Goal: Task Accomplishment & Management: Manage account settings

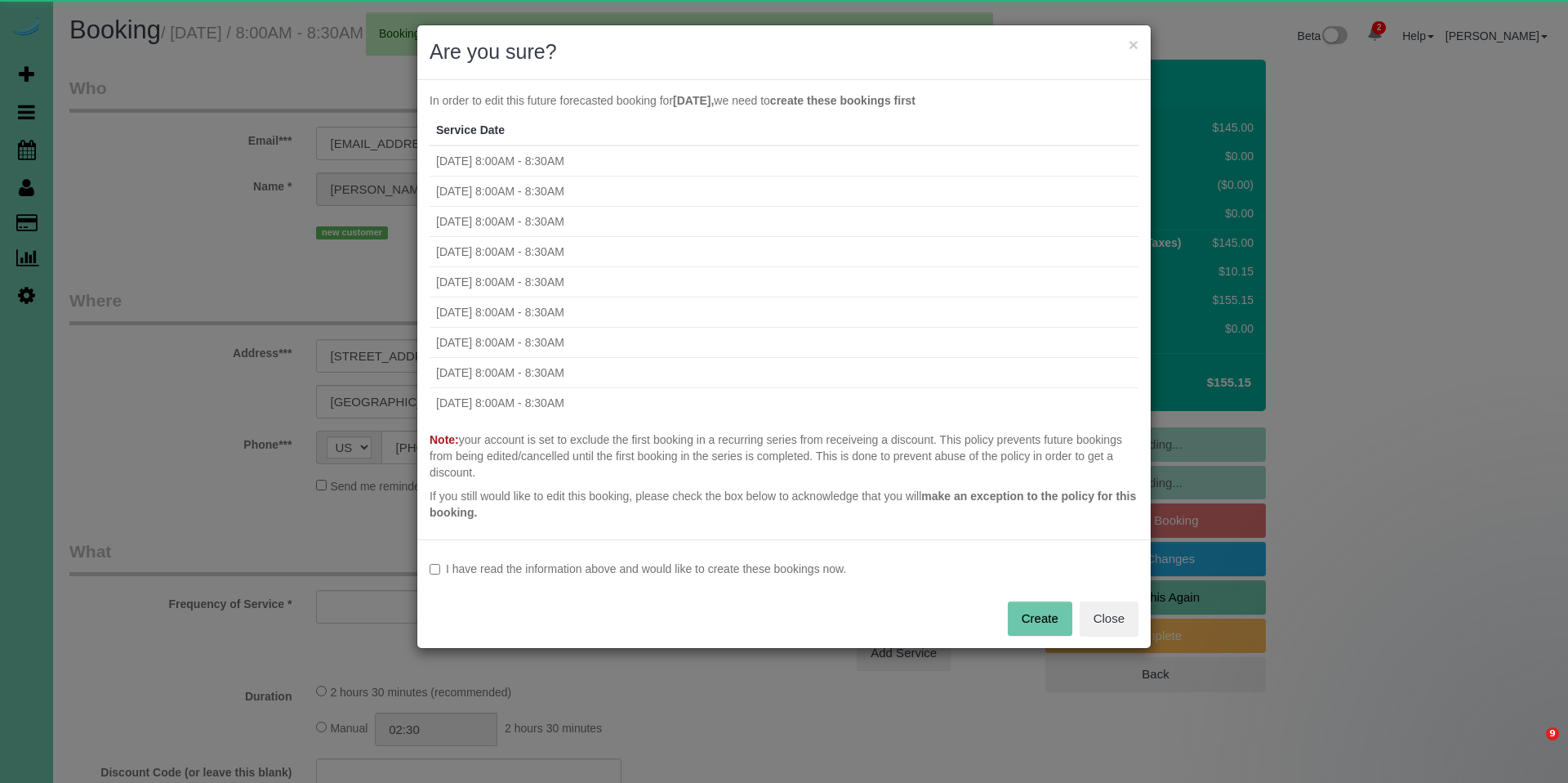
select select "NE"
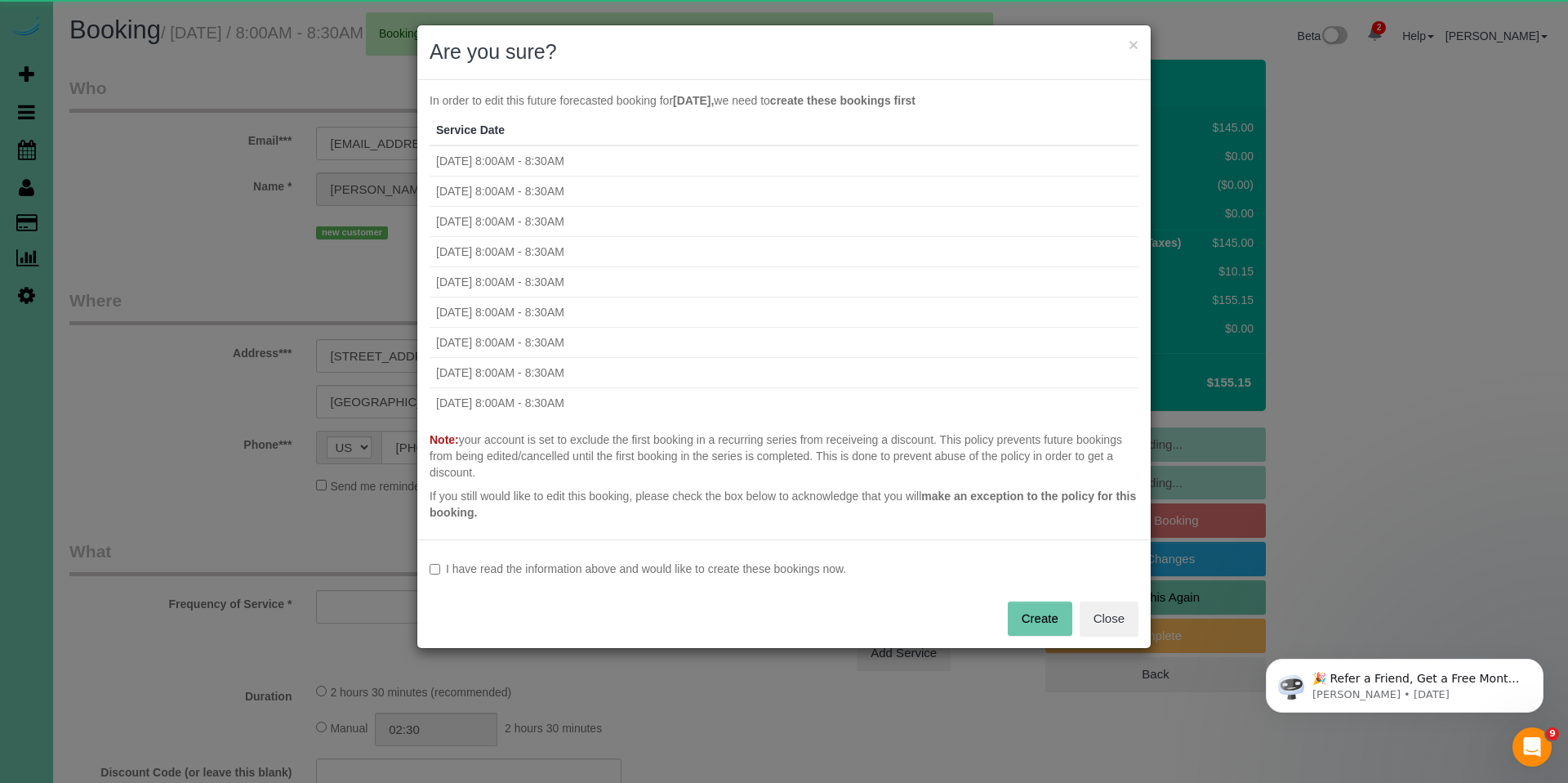
select select "object:5167"
select select "string:fspay-09d716bd-21bc-4179-a24d-618a366634c5"
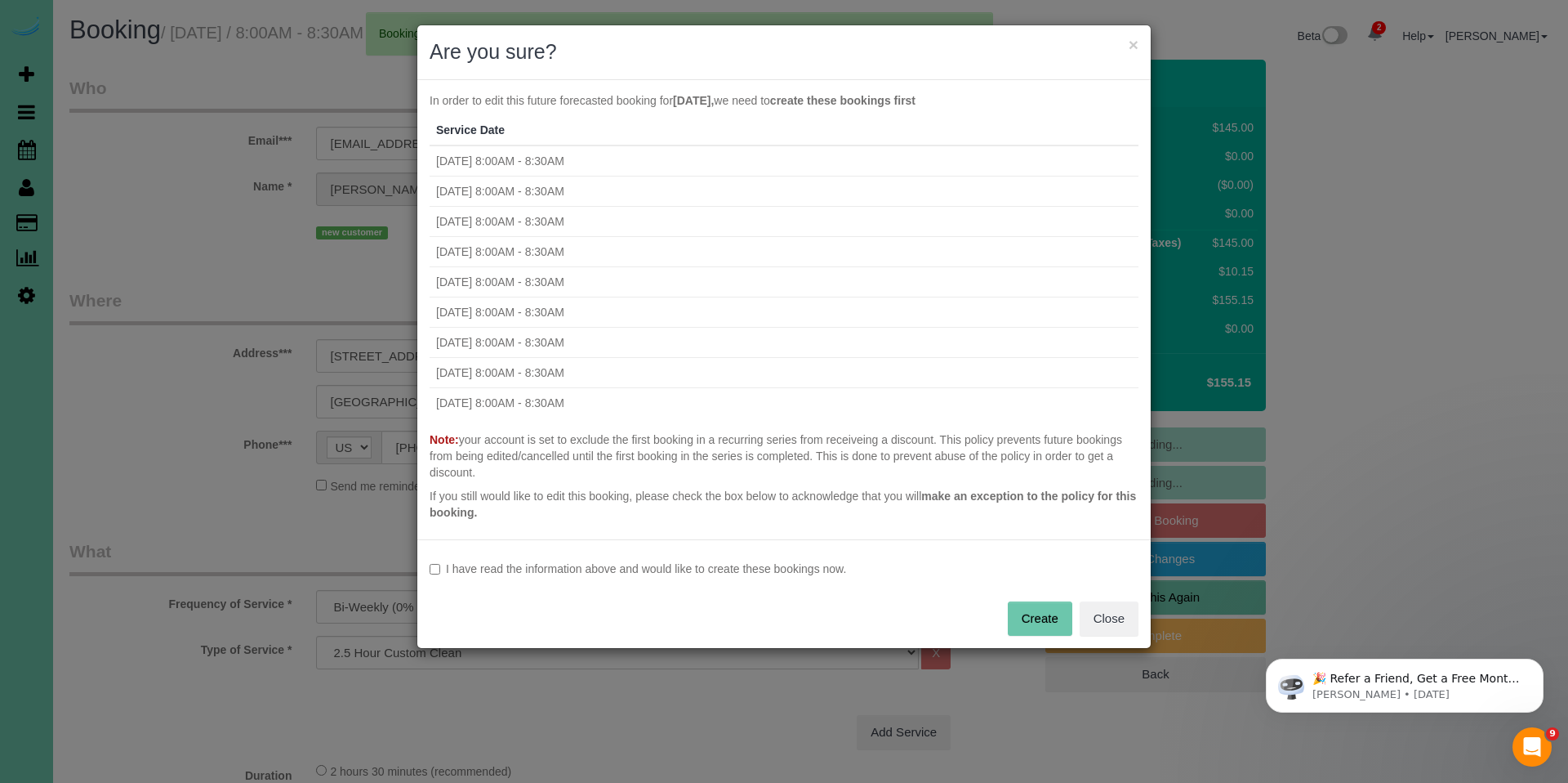
select select "object:5186"
select select "number:36"
select select "number:42"
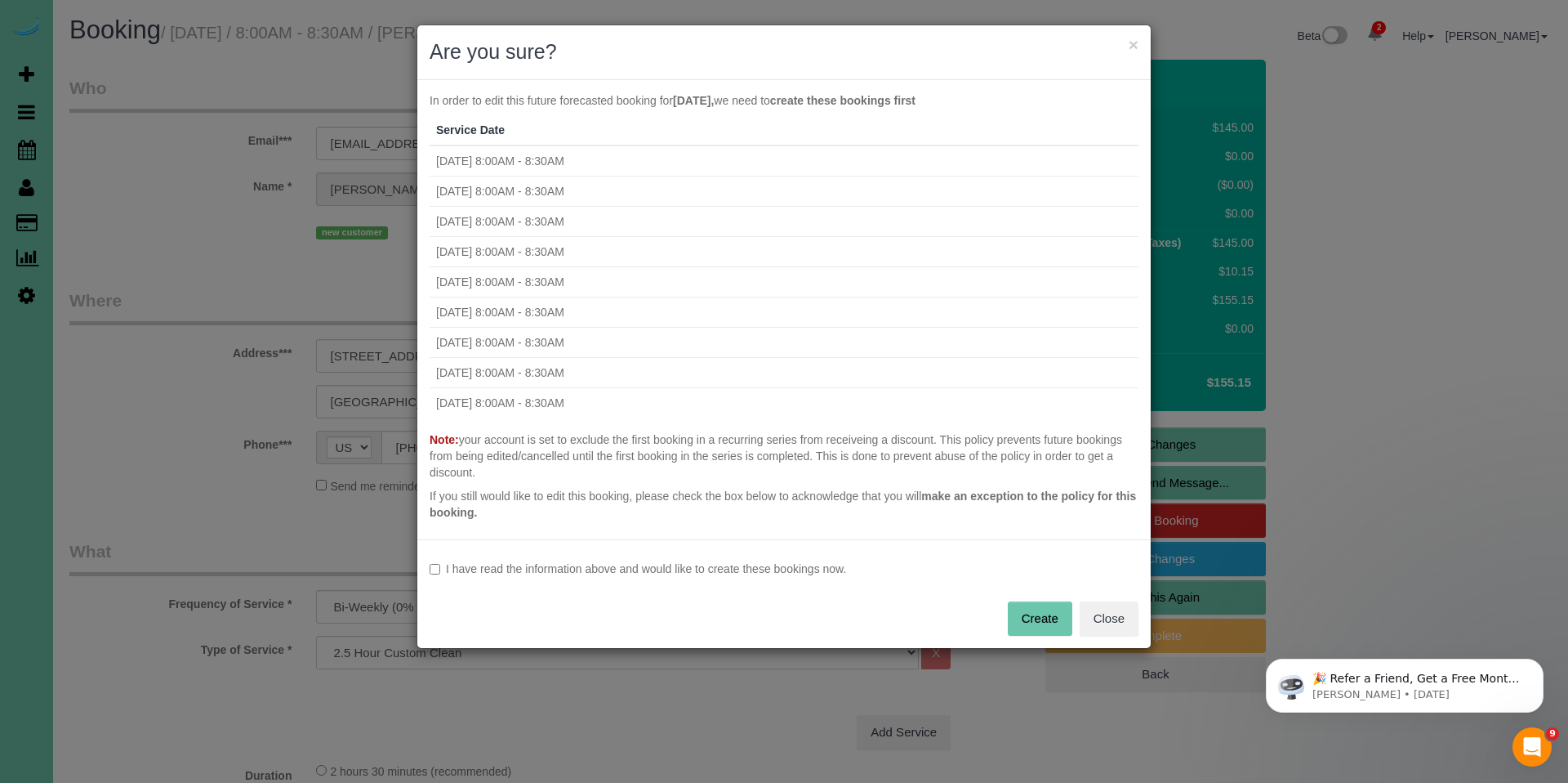
click at [754, 571] on label "I have read the information above and would like to create these bookings now." at bounding box center [784, 568] width 709 height 16
click at [1051, 611] on button "Create" at bounding box center [1040, 619] width 64 height 34
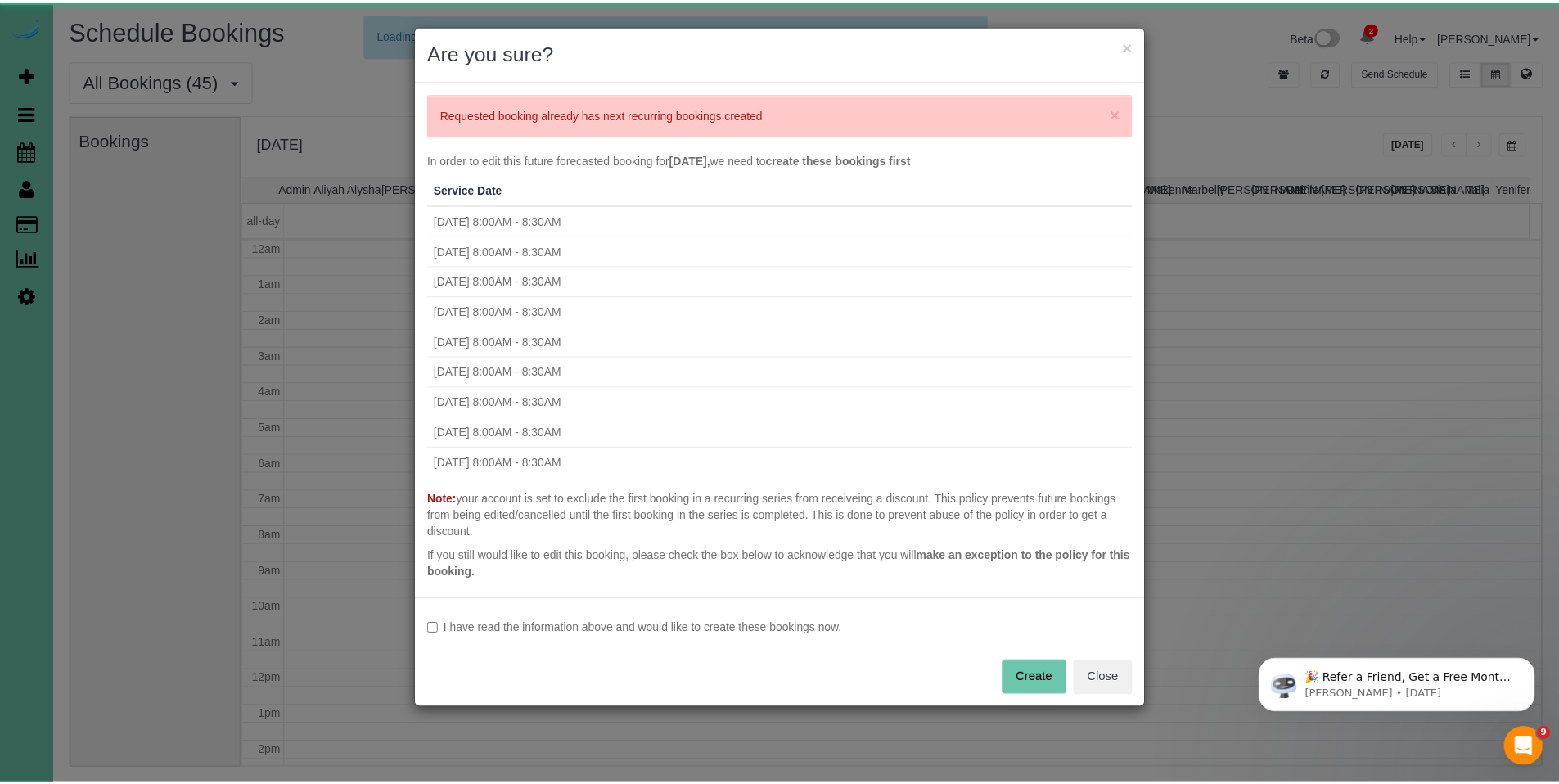
scroll to position [217, 0]
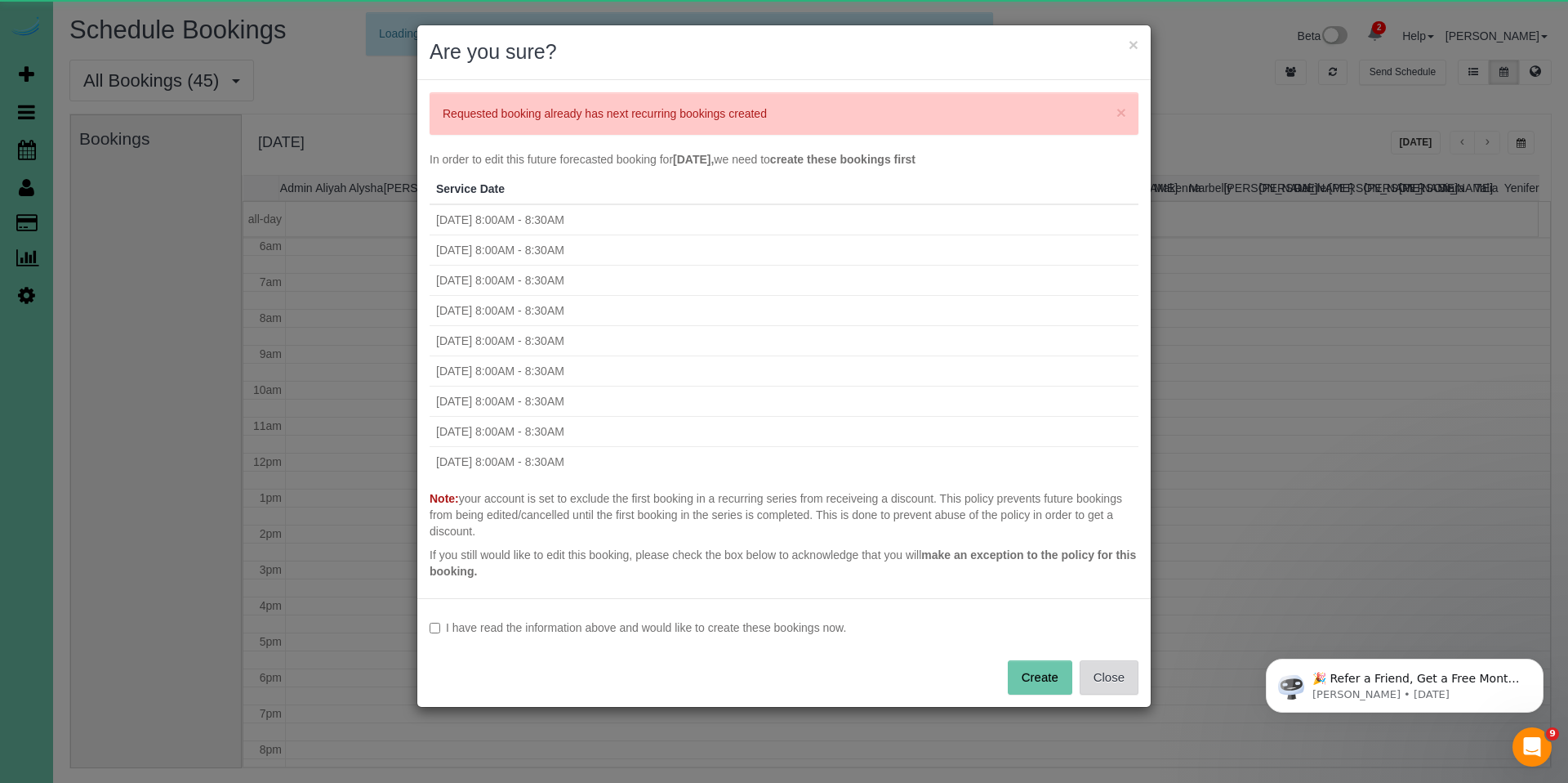
click at [1113, 682] on button "Close" at bounding box center [1109, 677] width 58 height 34
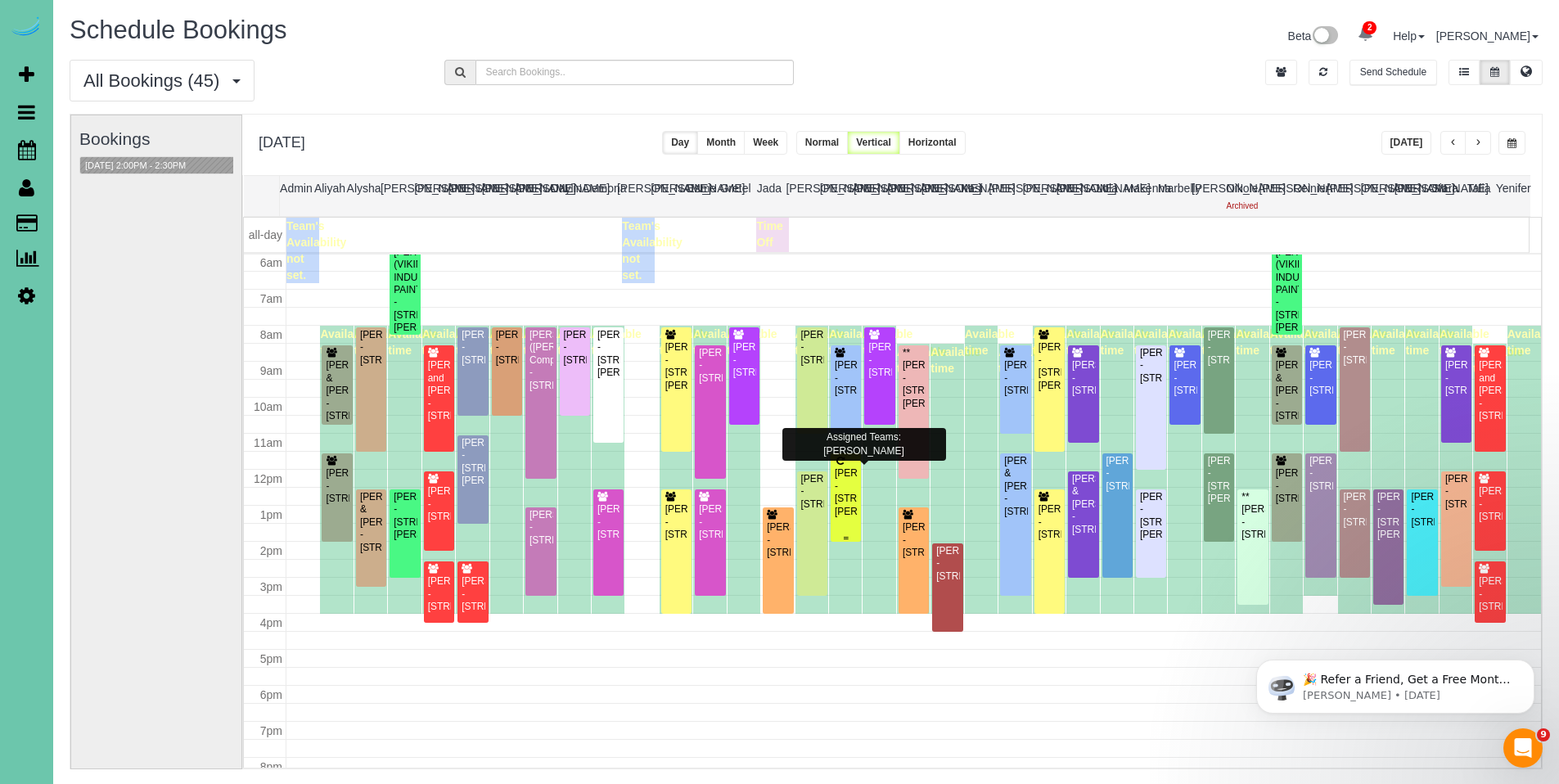
click at [851, 485] on div "Brittany Hornbeak - 3218 Chad Street, Bellevue, NE 68123" at bounding box center [846, 492] width 24 height 51
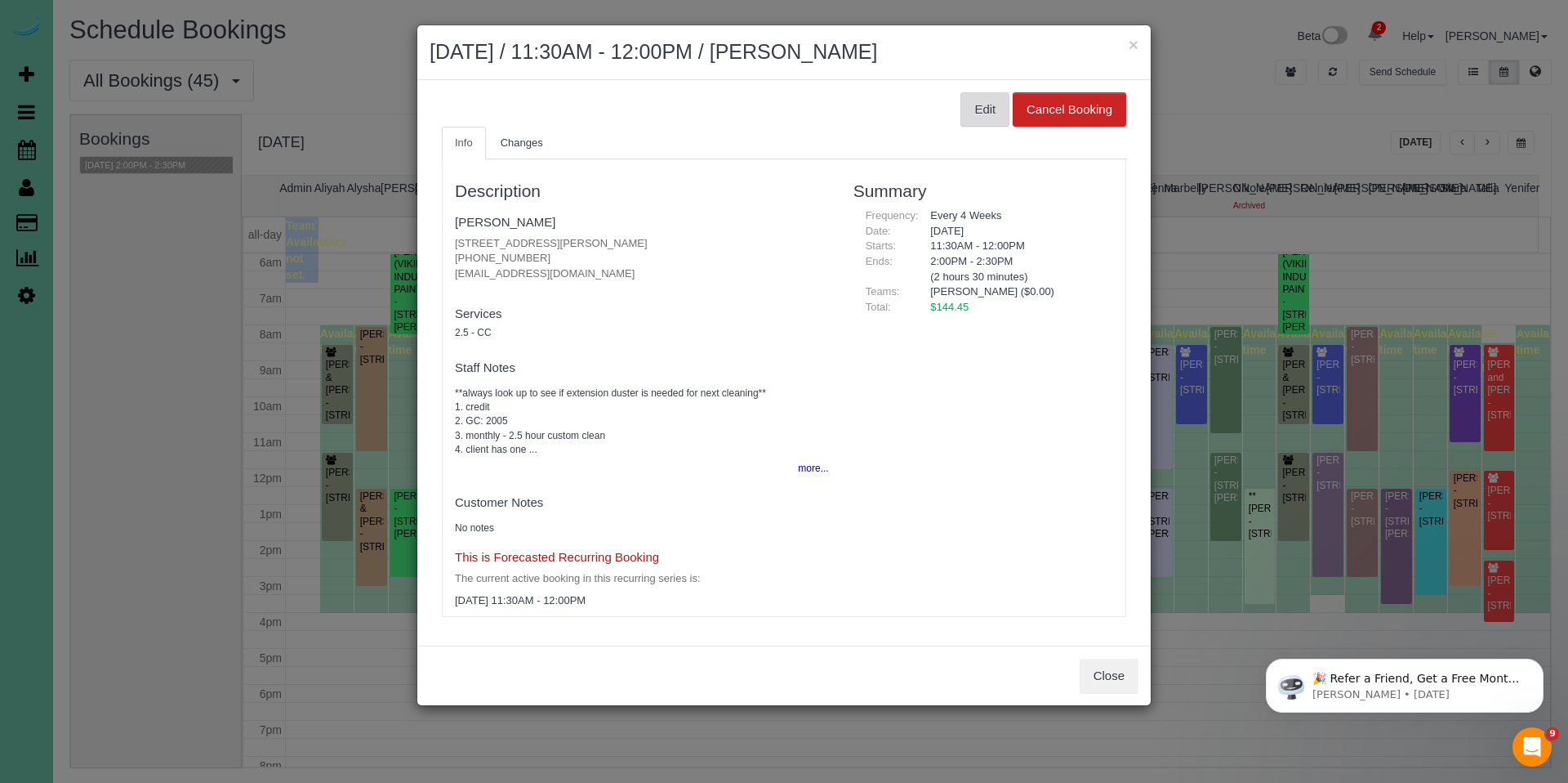
click at [993, 105] on button "Edit" at bounding box center [985, 109] width 49 height 34
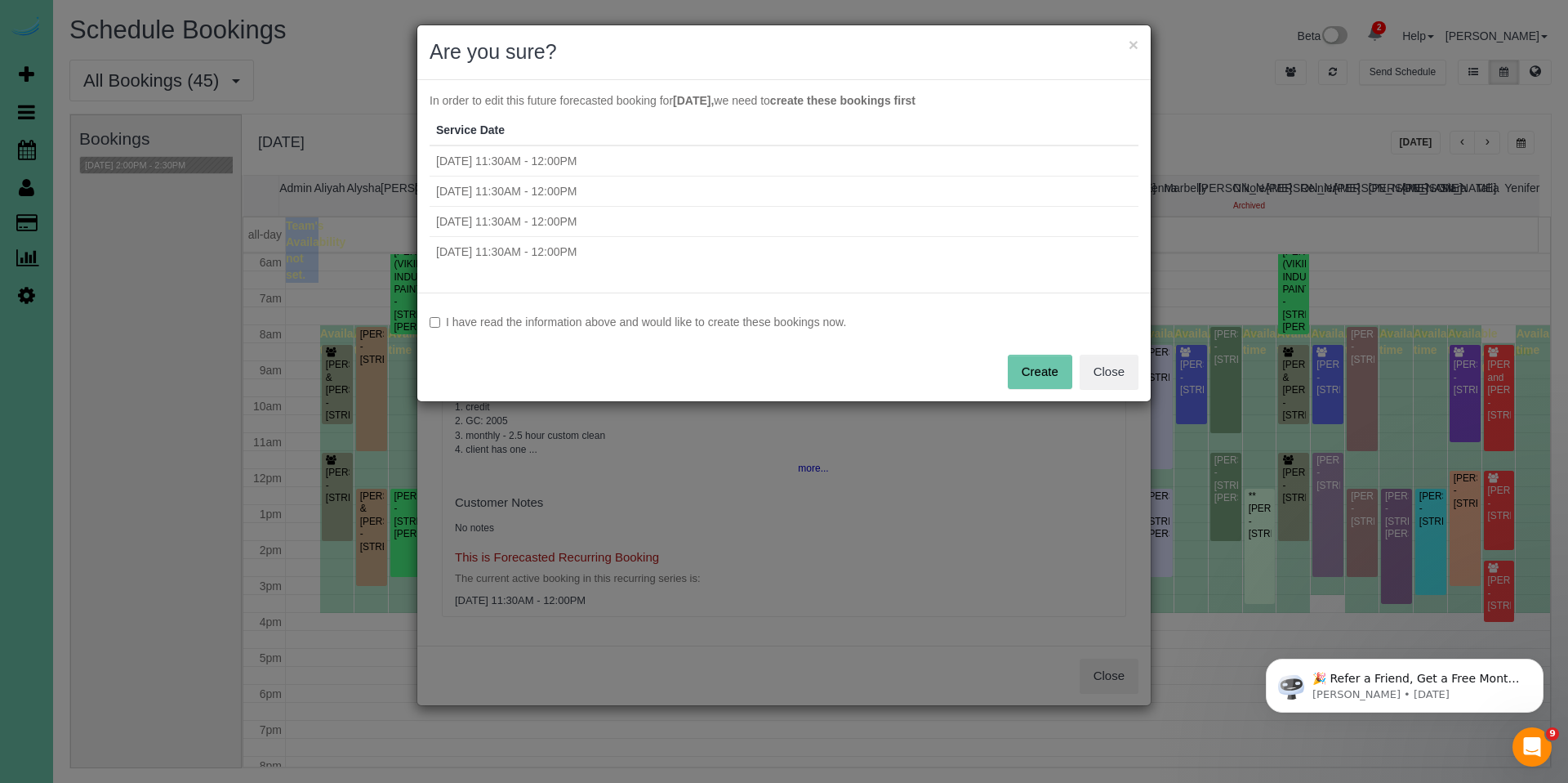
click at [757, 325] on label "I have read the information above and would like to create these bookings now." at bounding box center [784, 321] width 709 height 16
click at [1042, 376] on button "Create" at bounding box center [1040, 372] width 64 height 34
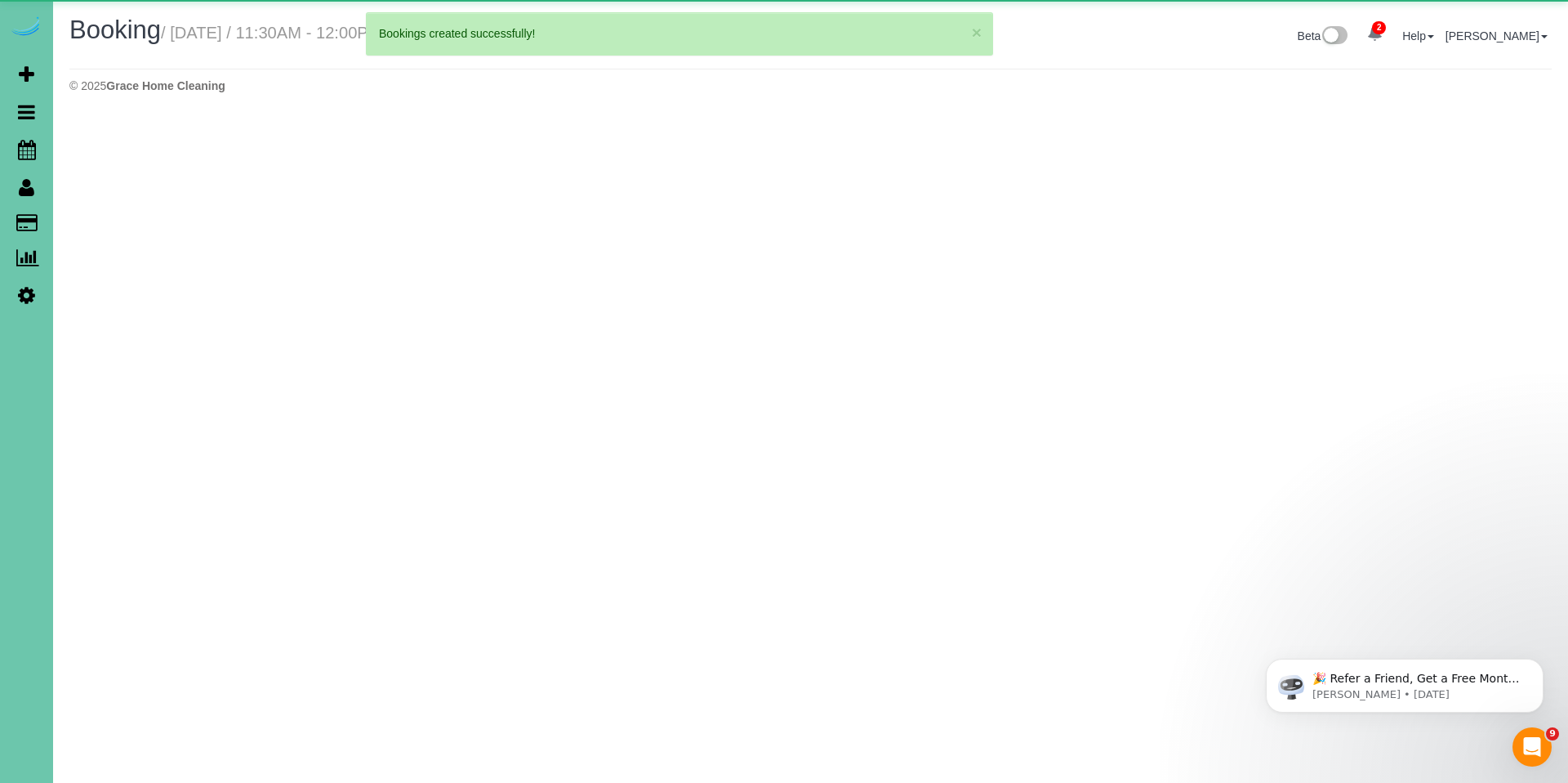
select select "NE"
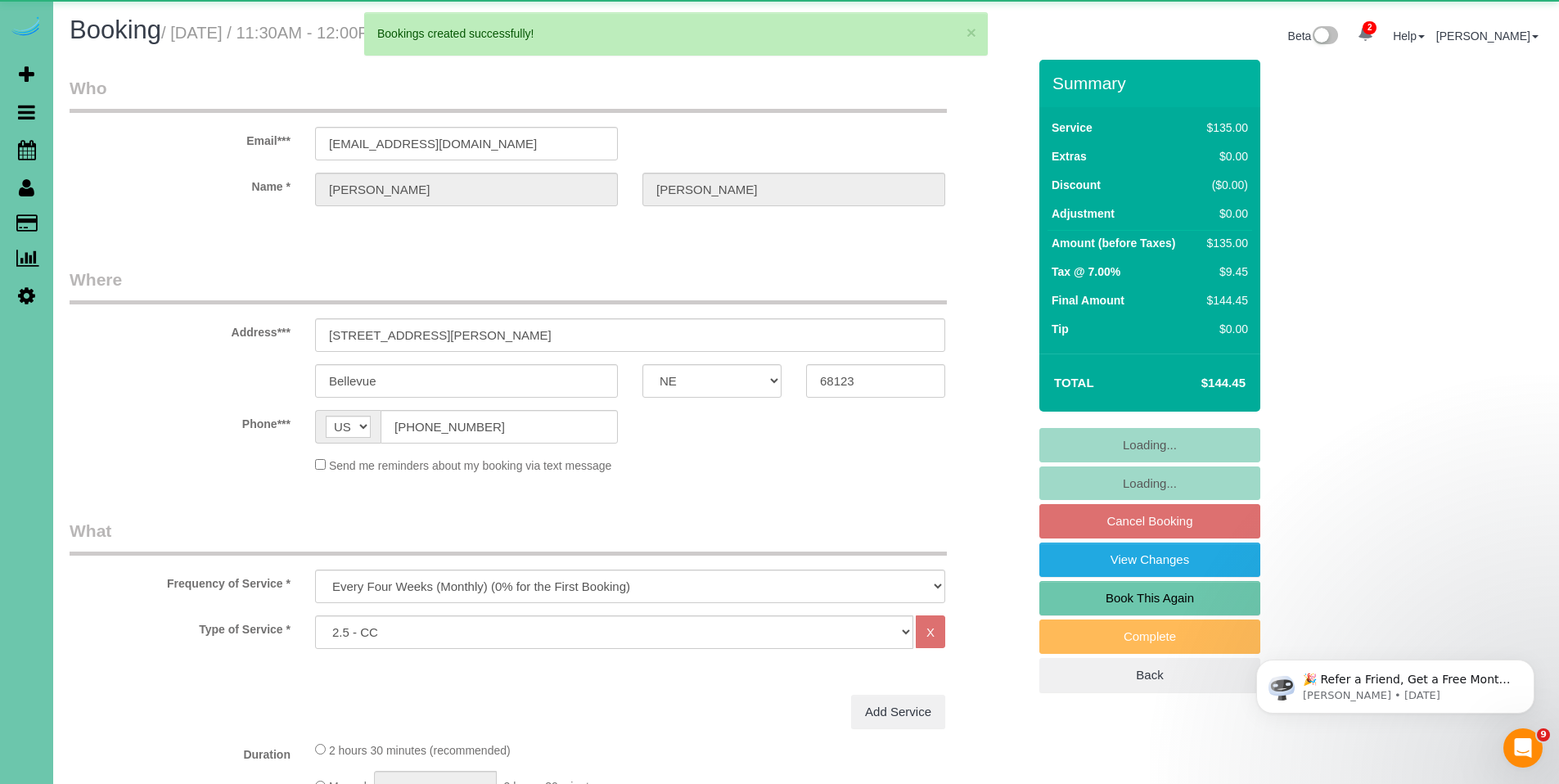
select select "object:6574"
select select "number:37"
select select "number:42"
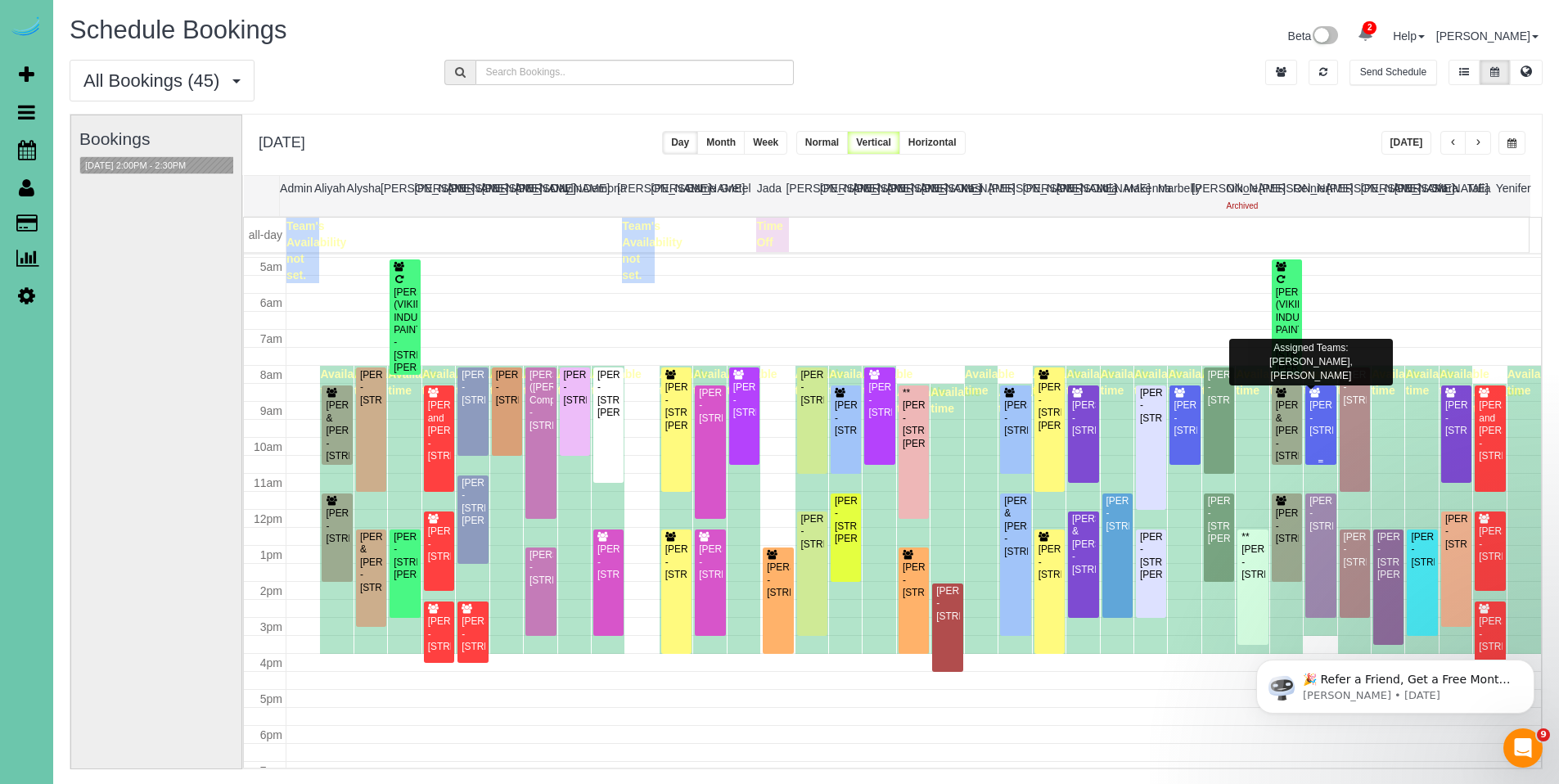
scroll to position [153, 0]
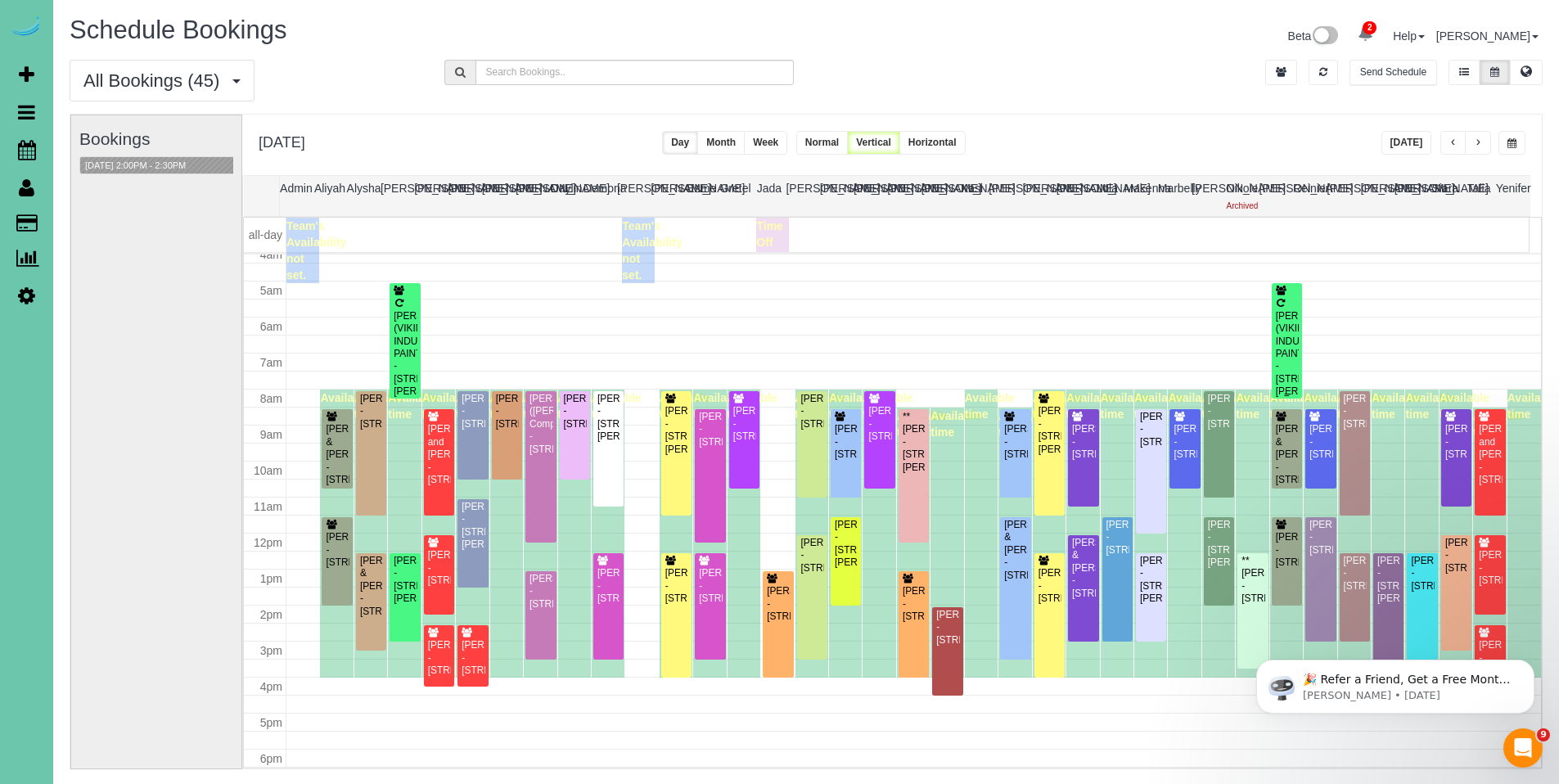
click at [1283, 317] on div "JOHN SNODGRASS (VIKING INDUSTRIAL PAINTING) - 10905 Harrison Street, La Vista, …" at bounding box center [1287, 354] width 24 height 89
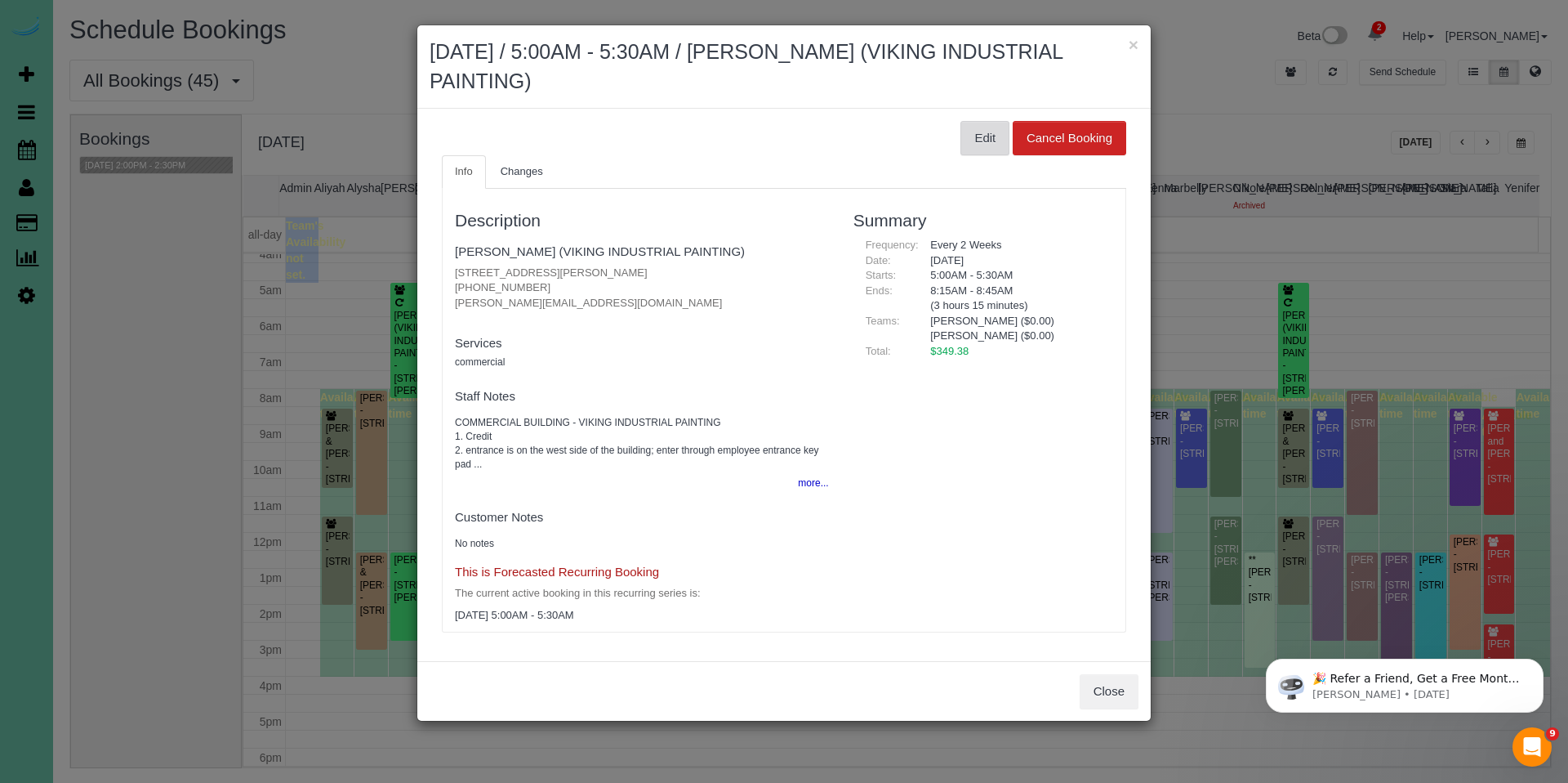
click at [975, 148] on button "Edit" at bounding box center [985, 138] width 49 height 34
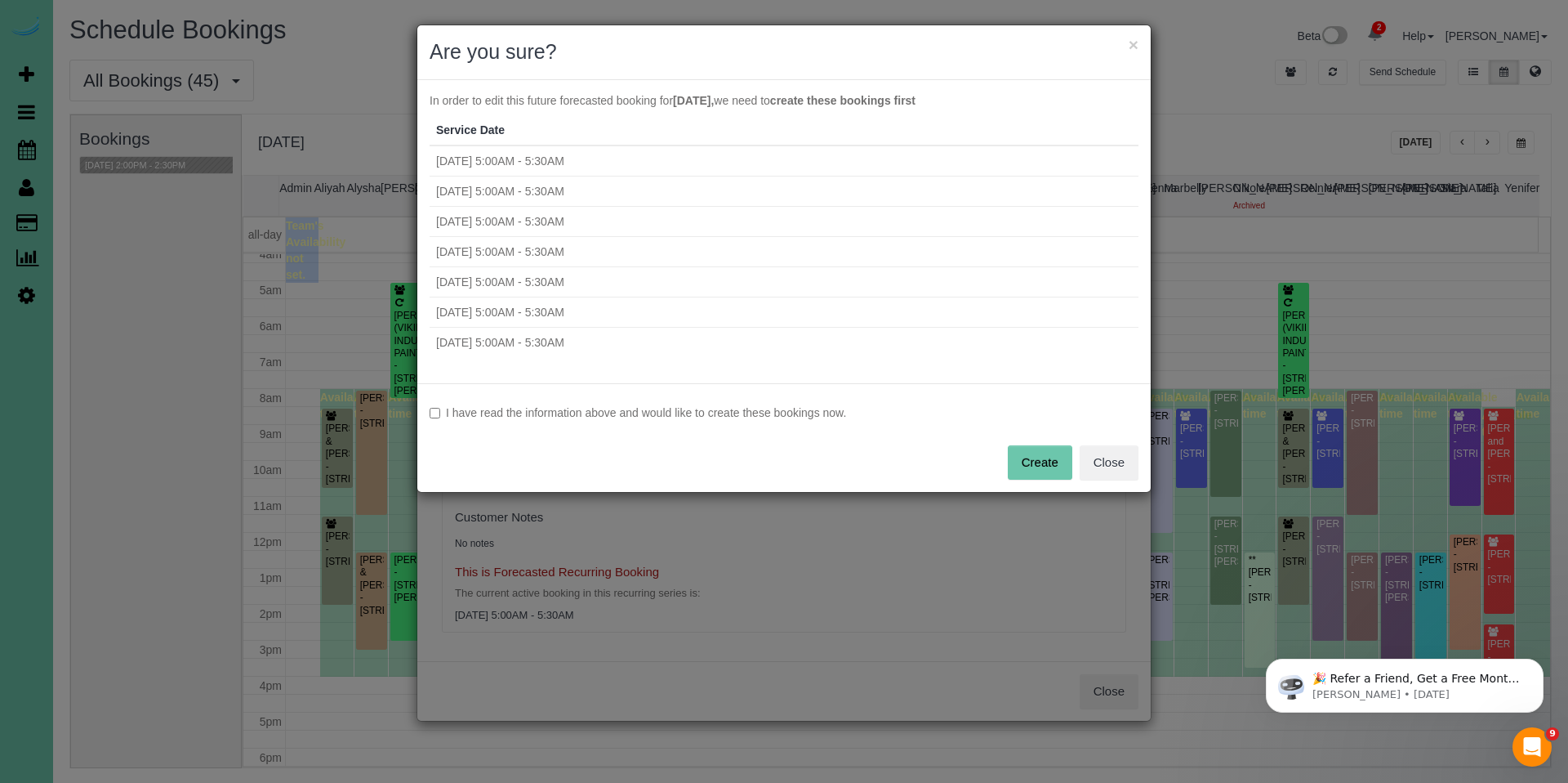
click at [770, 411] on label "I have read the information above and would like to create these bookings now." at bounding box center [784, 413] width 709 height 16
click at [1049, 463] on button "Create" at bounding box center [1040, 462] width 64 height 34
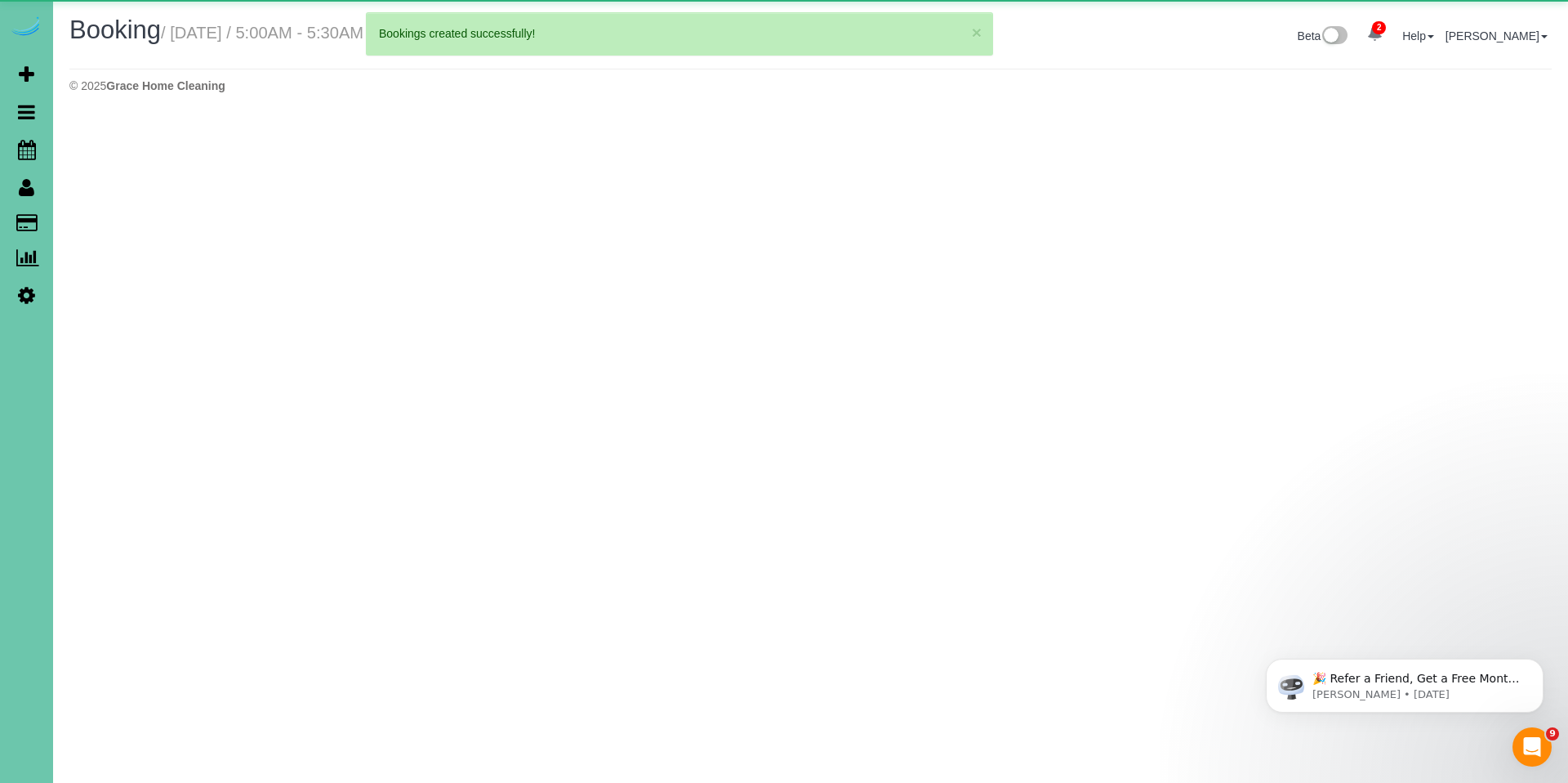
select select "NE"
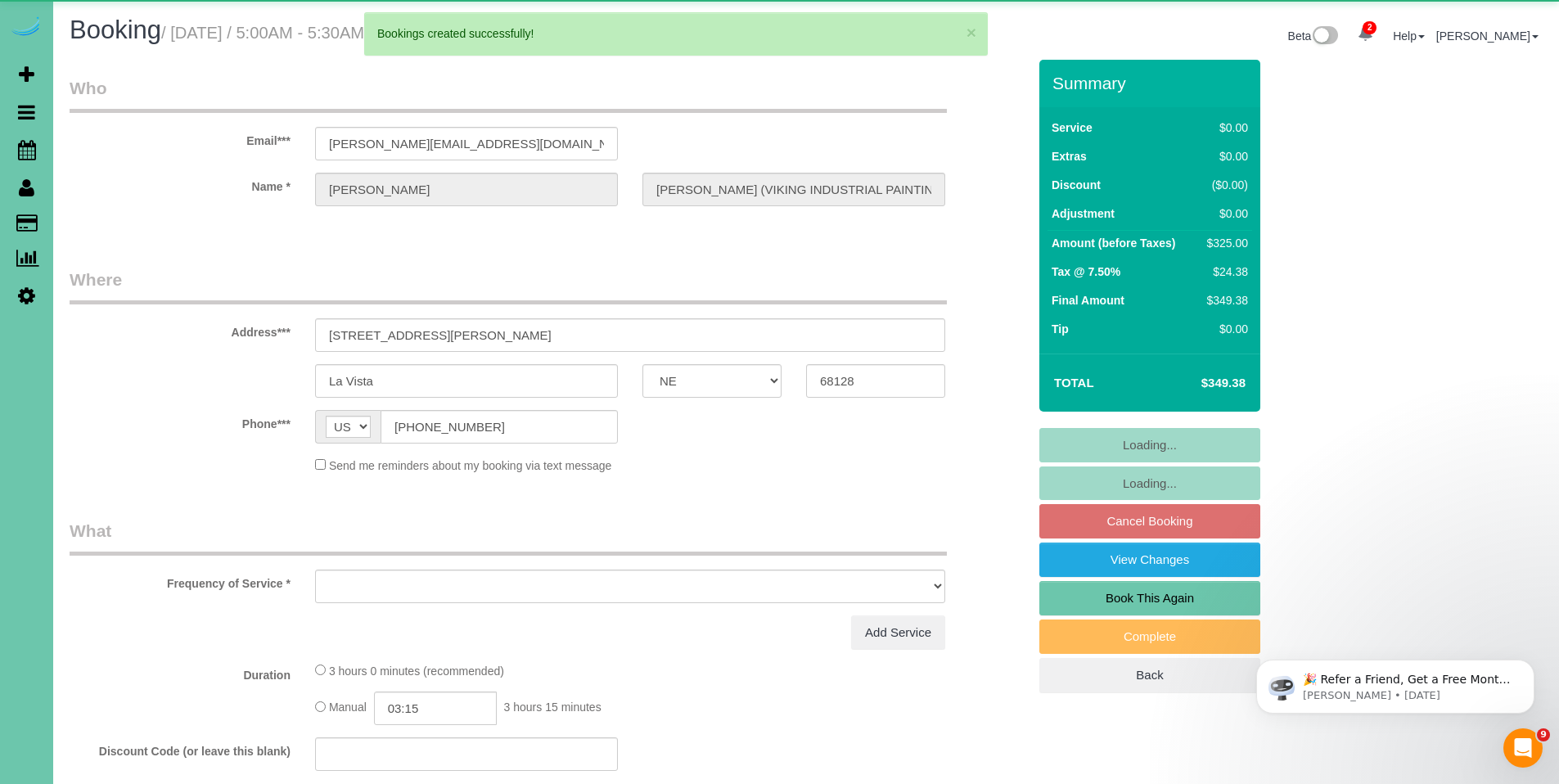
select select "object:7862"
select select "string:fspay-6de6ed7e-de87-4d49-b203-6c594d398a76"
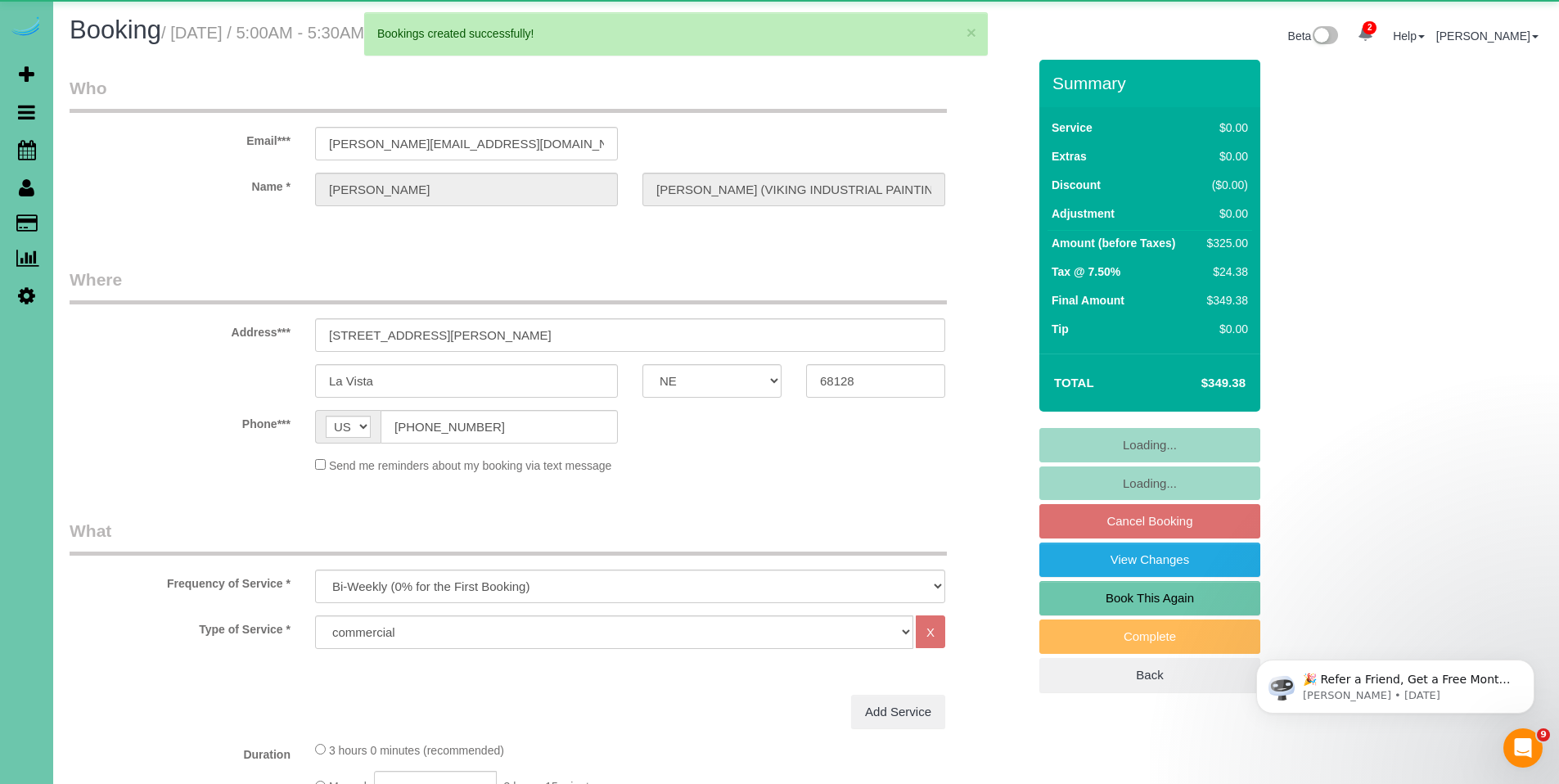
select select "object:8071"
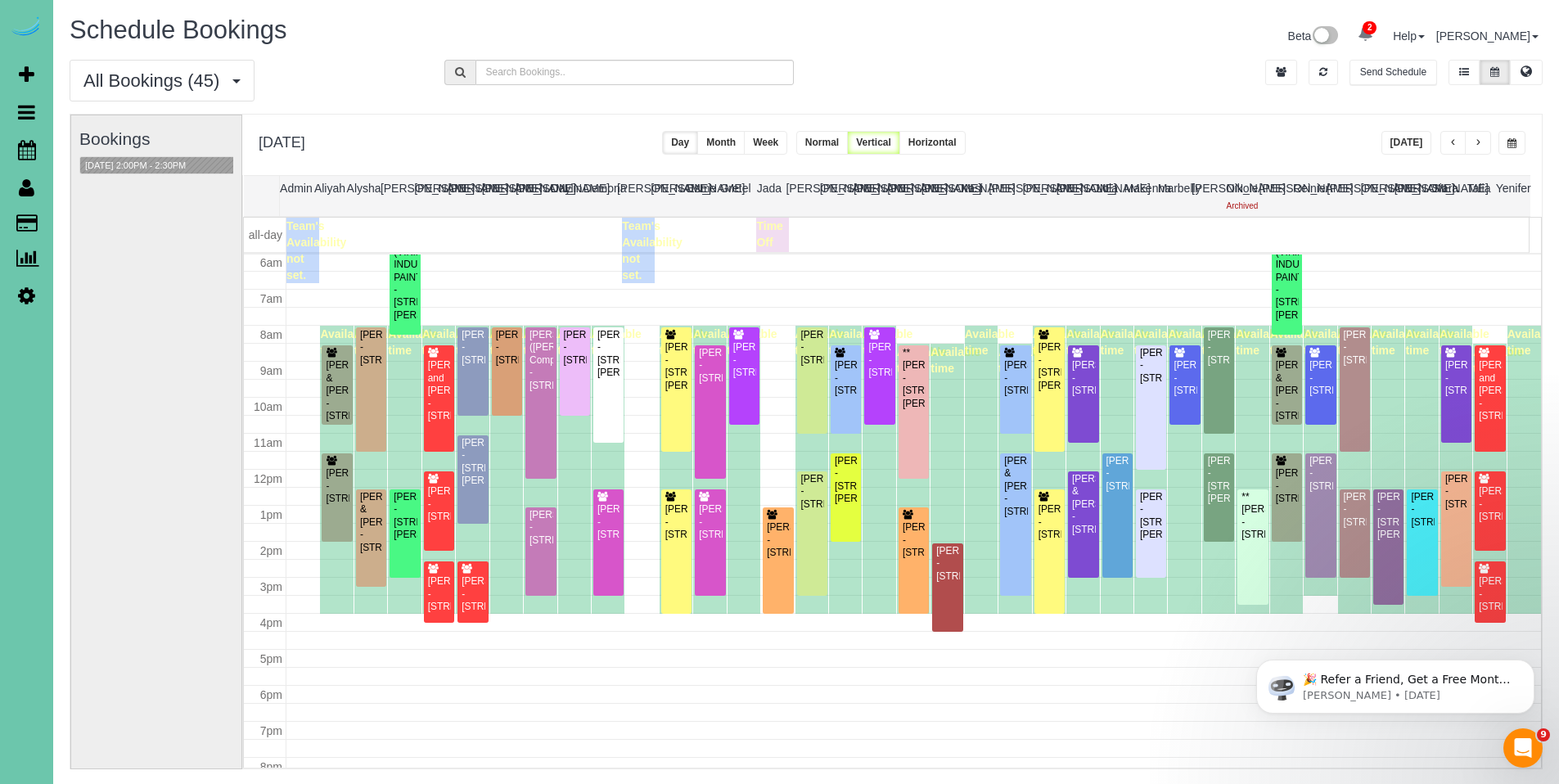
scroll to position [217, 0]
click at [1450, 145] on span "button" at bounding box center [1454, 143] width 9 height 9
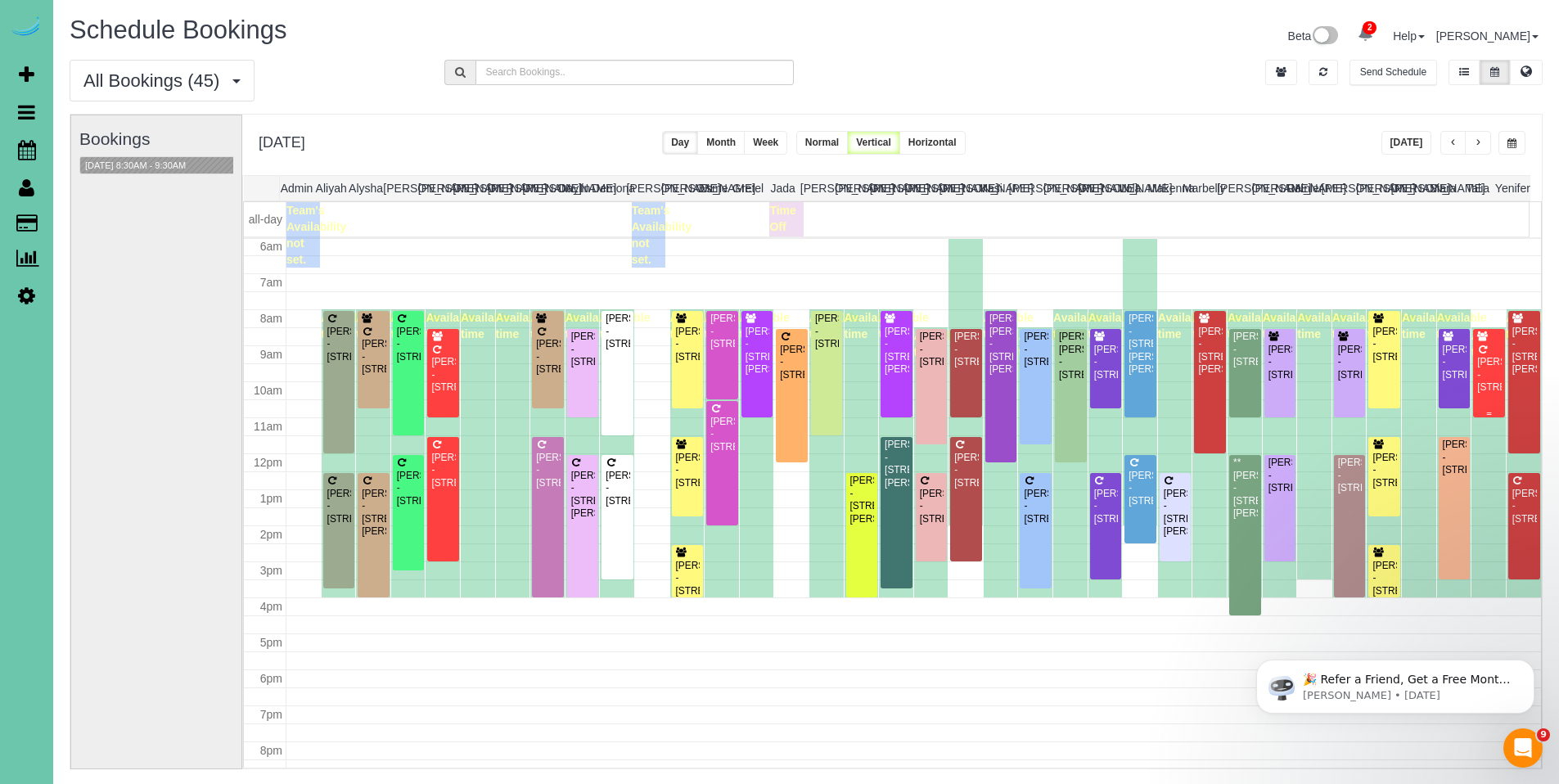
click at [1483, 384] on div "Gretchen Hites - 2606 N 161st Terrace, Omaha, NE 68116" at bounding box center [1488, 375] width 25 height 38
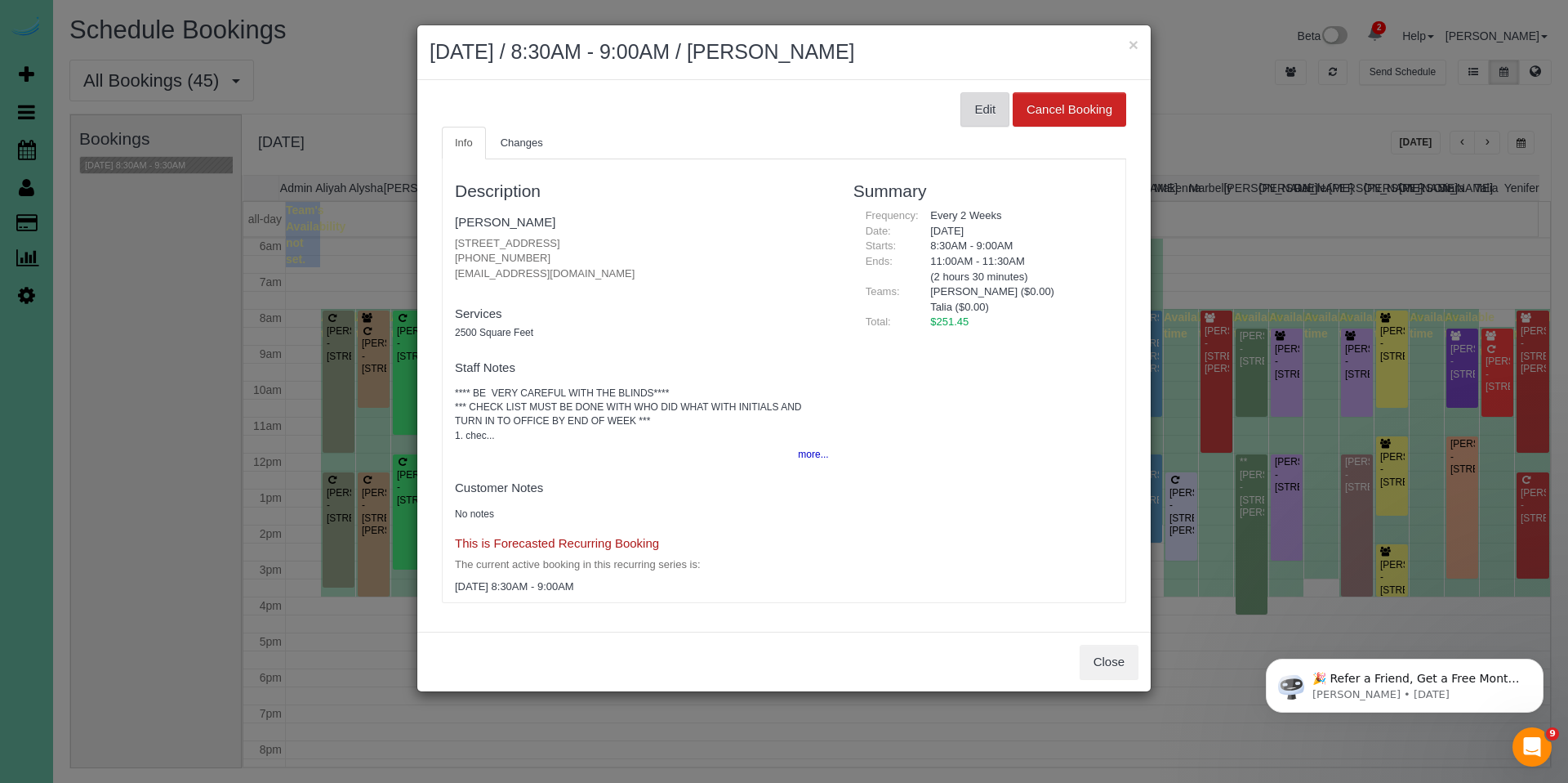
click at [998, 113] on button "Edit" at bounding box center [985, 109] width 49 height 34
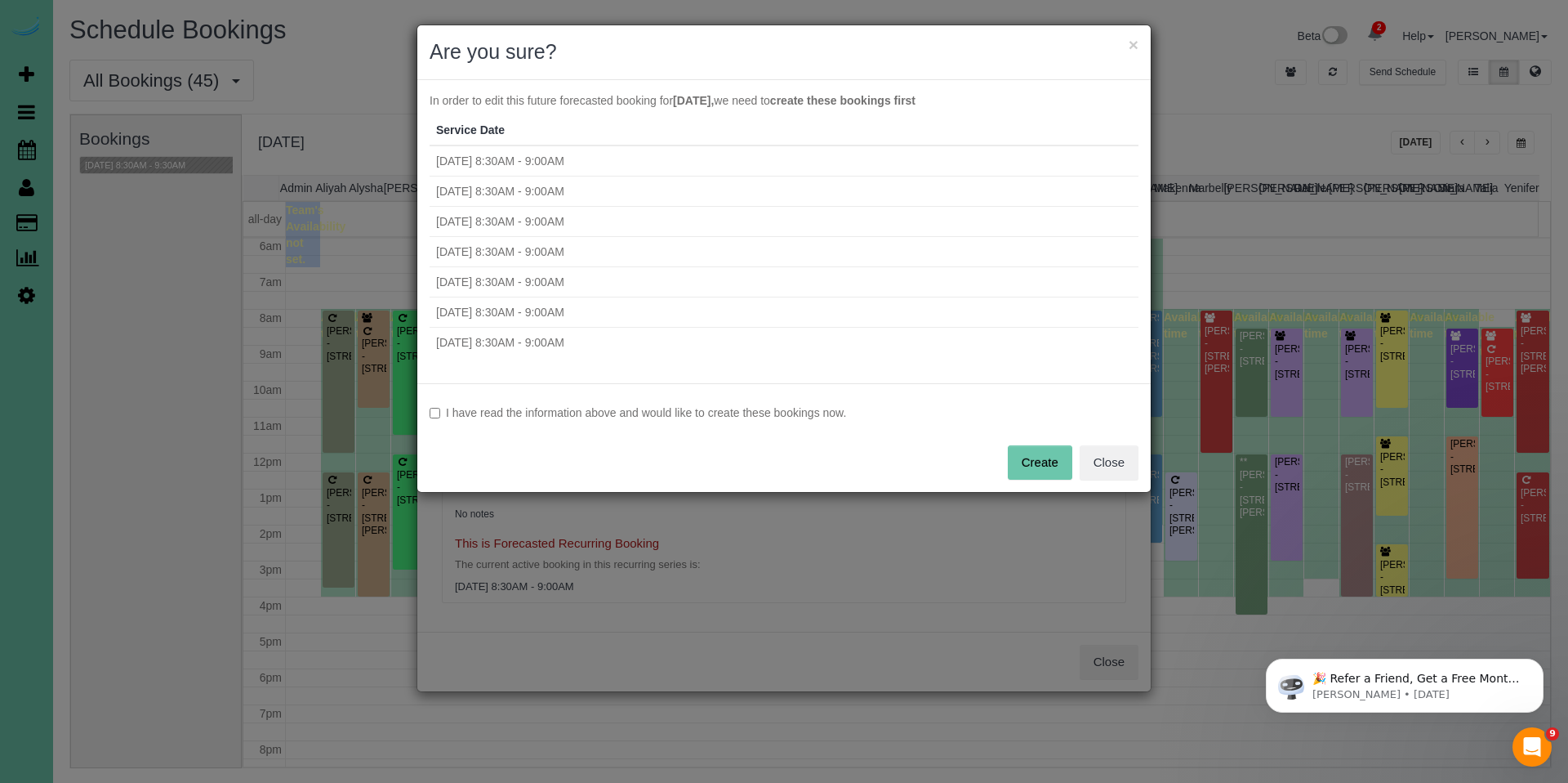
click at [632, 408] on label "I have read the information above and would like to create these bookings now." at bounding box center [784, 413] width 709 height 16
click at [1048, 465] on button "Create" at bounding box center [1040, 462] width 64 height 34
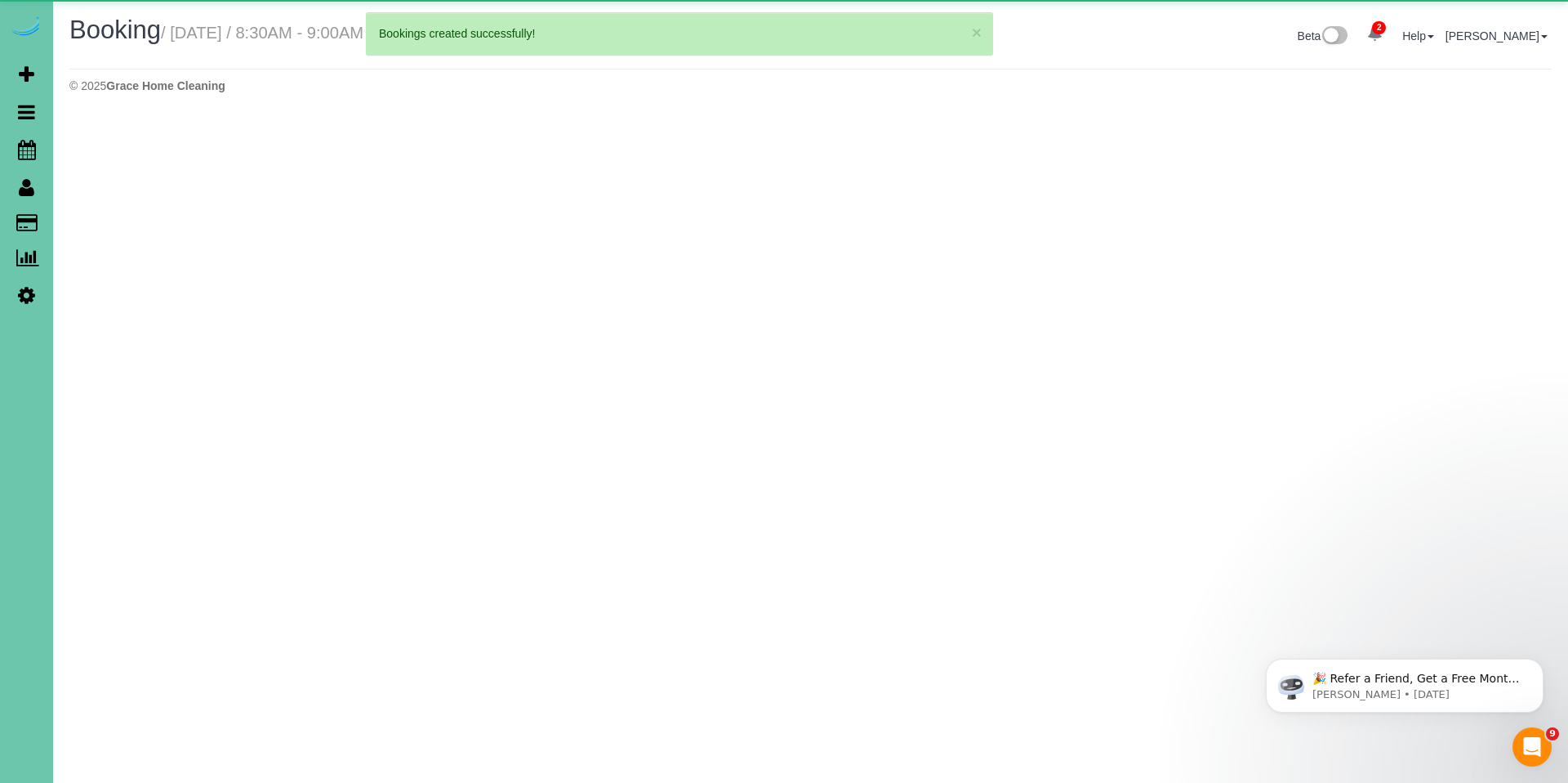
select select "NE"
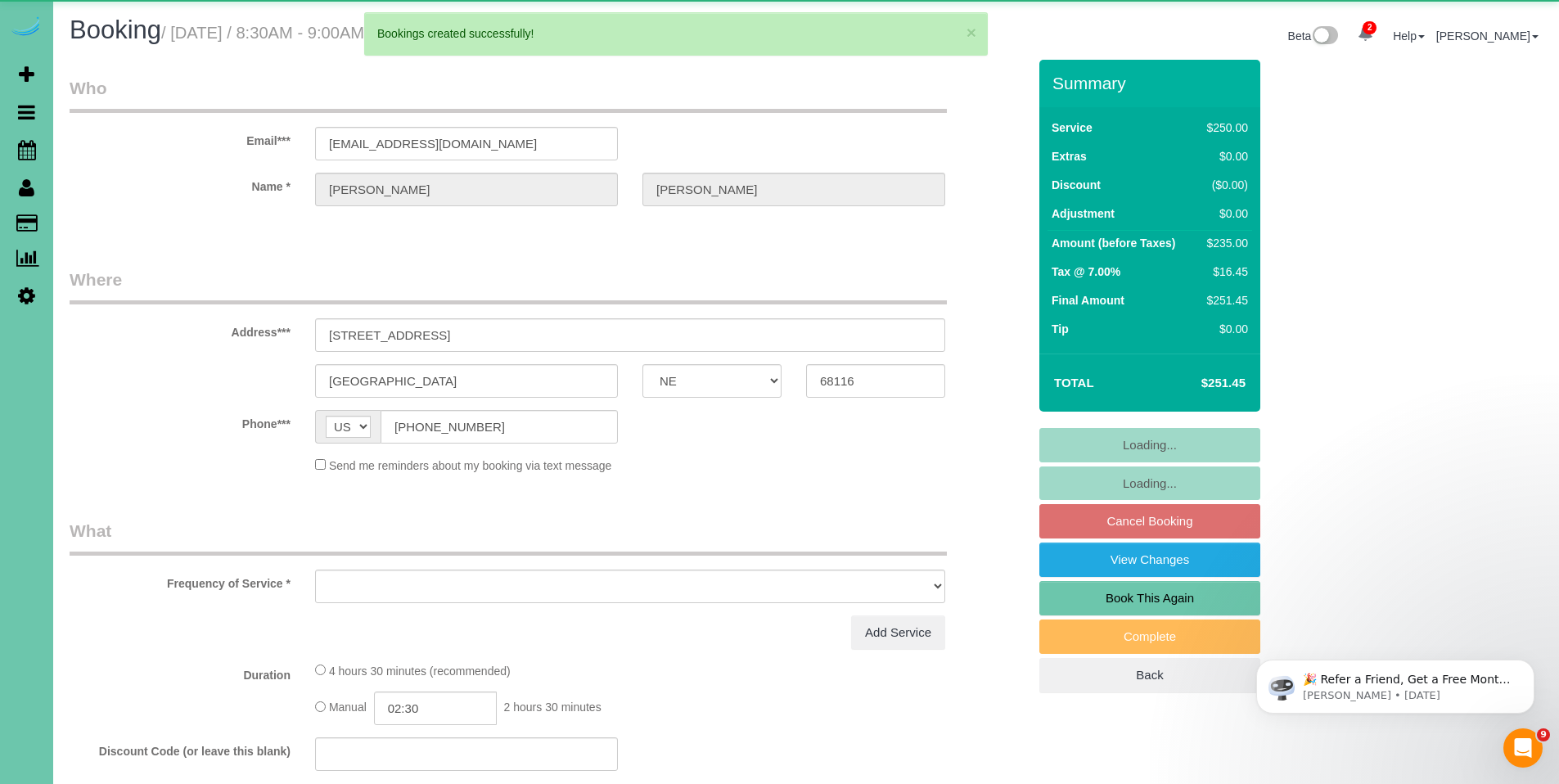
select select "object:9254"
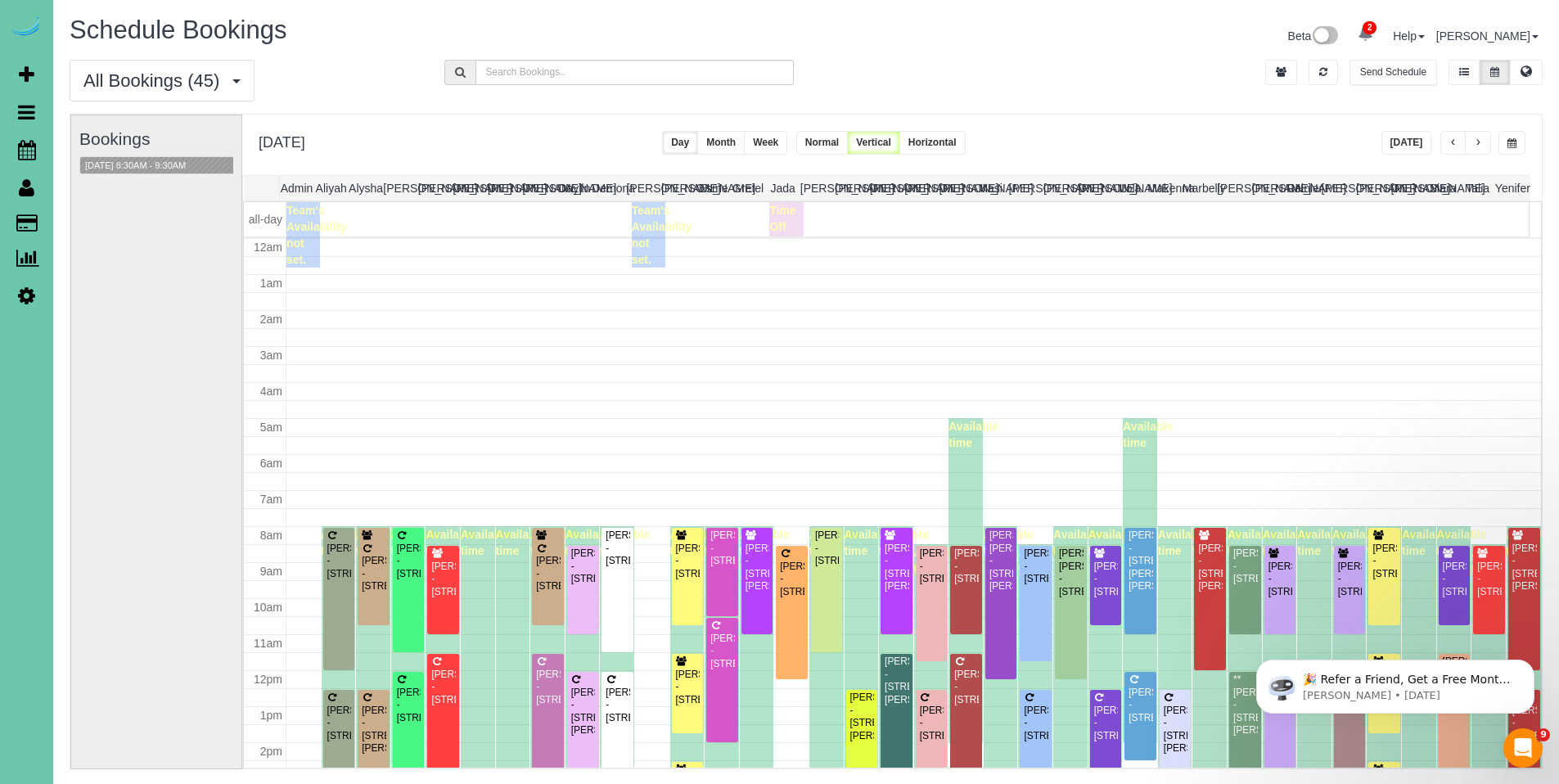
scroll to position [217, 0]
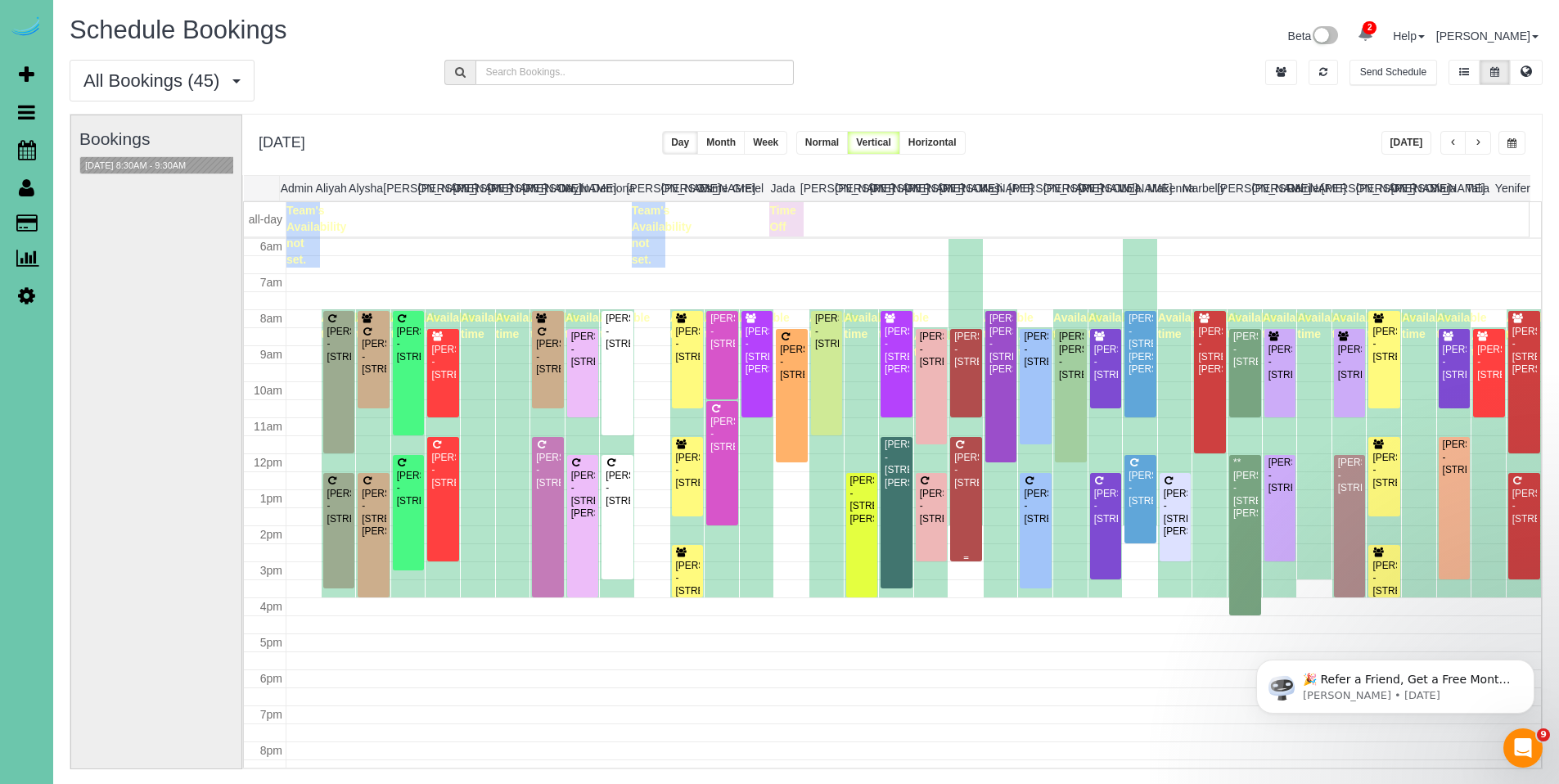
click at [962, 489] on div "Kelly Walker - 1403 Farnam Street; Apt 610, Omaha, NE 68102" at bounding box center [966, 471] width 25 height 38
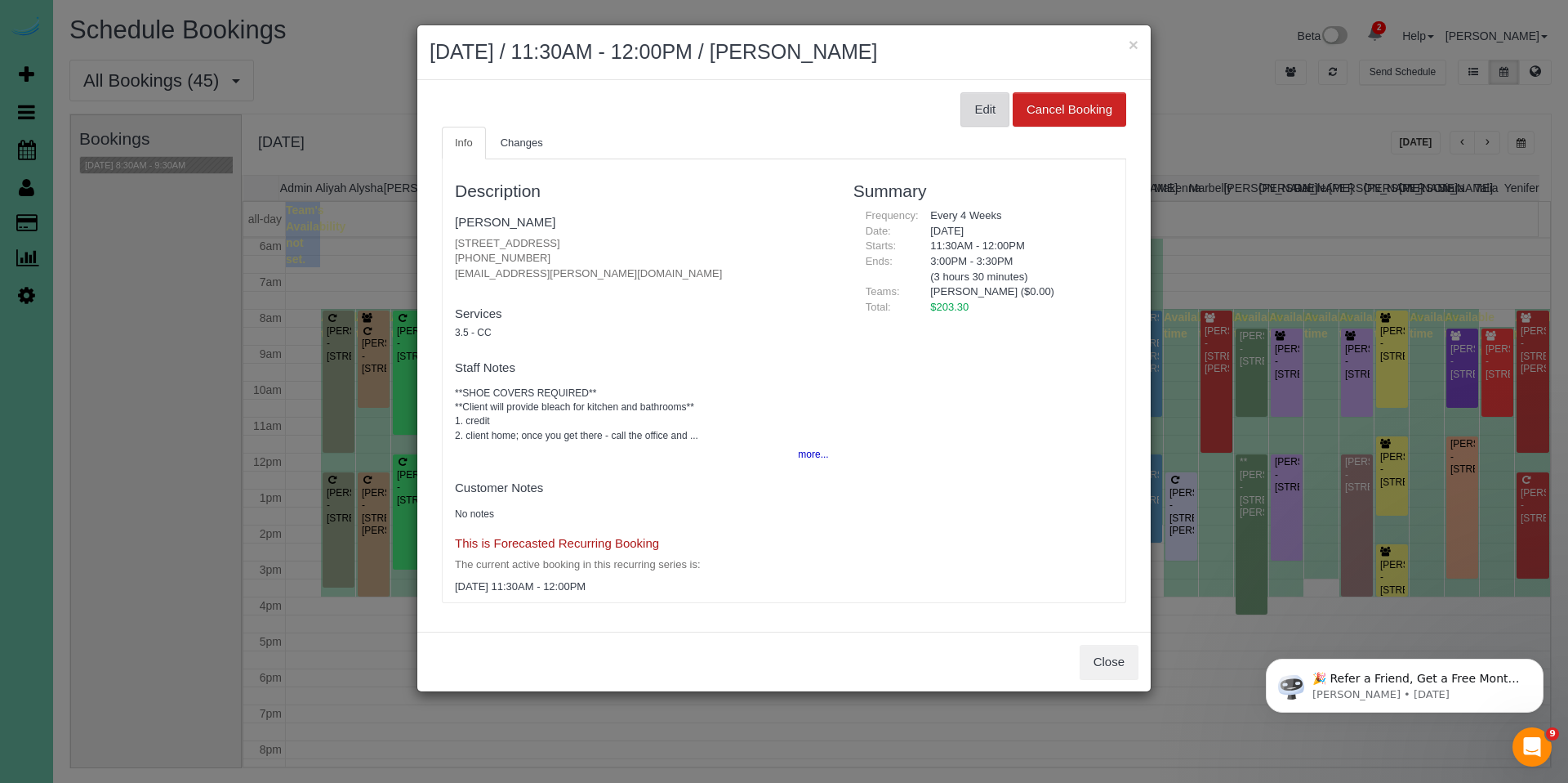
click at [979, 107] on button "Edit" at bounding box center [985, 109] width 49 height 34
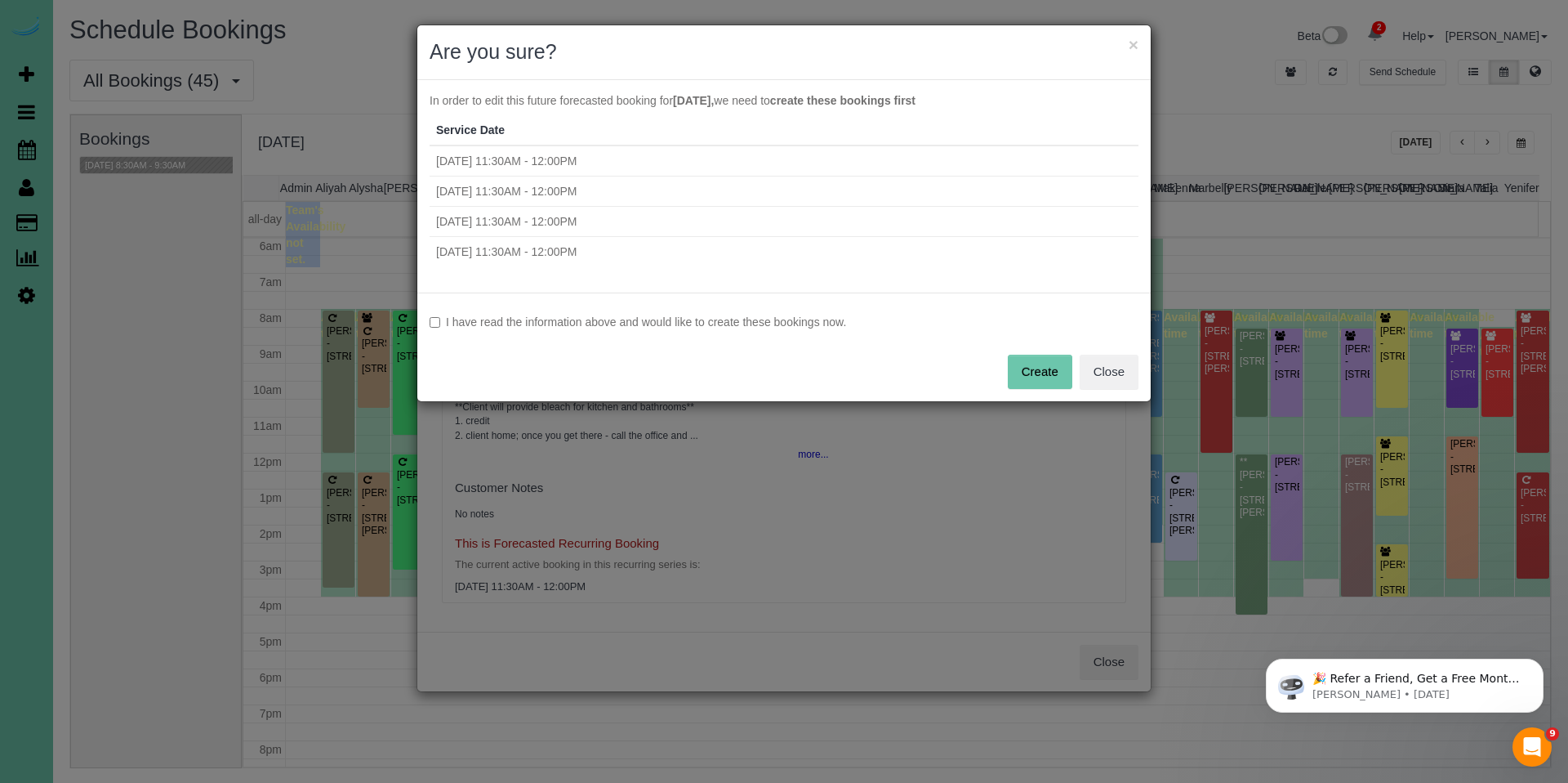
click at [489, 323] on label "I have read the information above and would like to create these bookings now." at bounding box center [784, 321] width 709 height 16
click at [1058, 370] on button "Create" at bounding box center [1040, 372] width 64 height 34
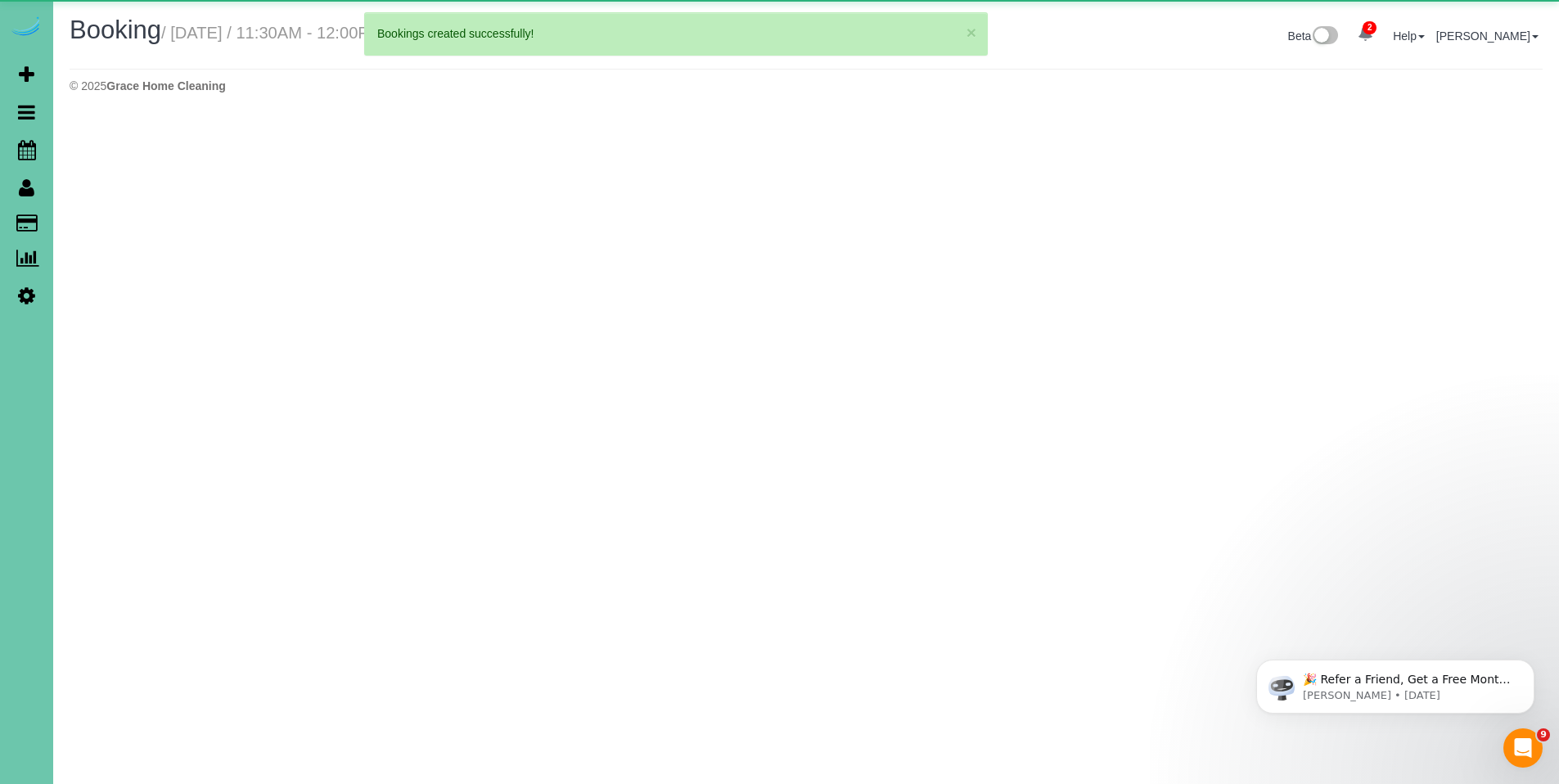
select select "NE"
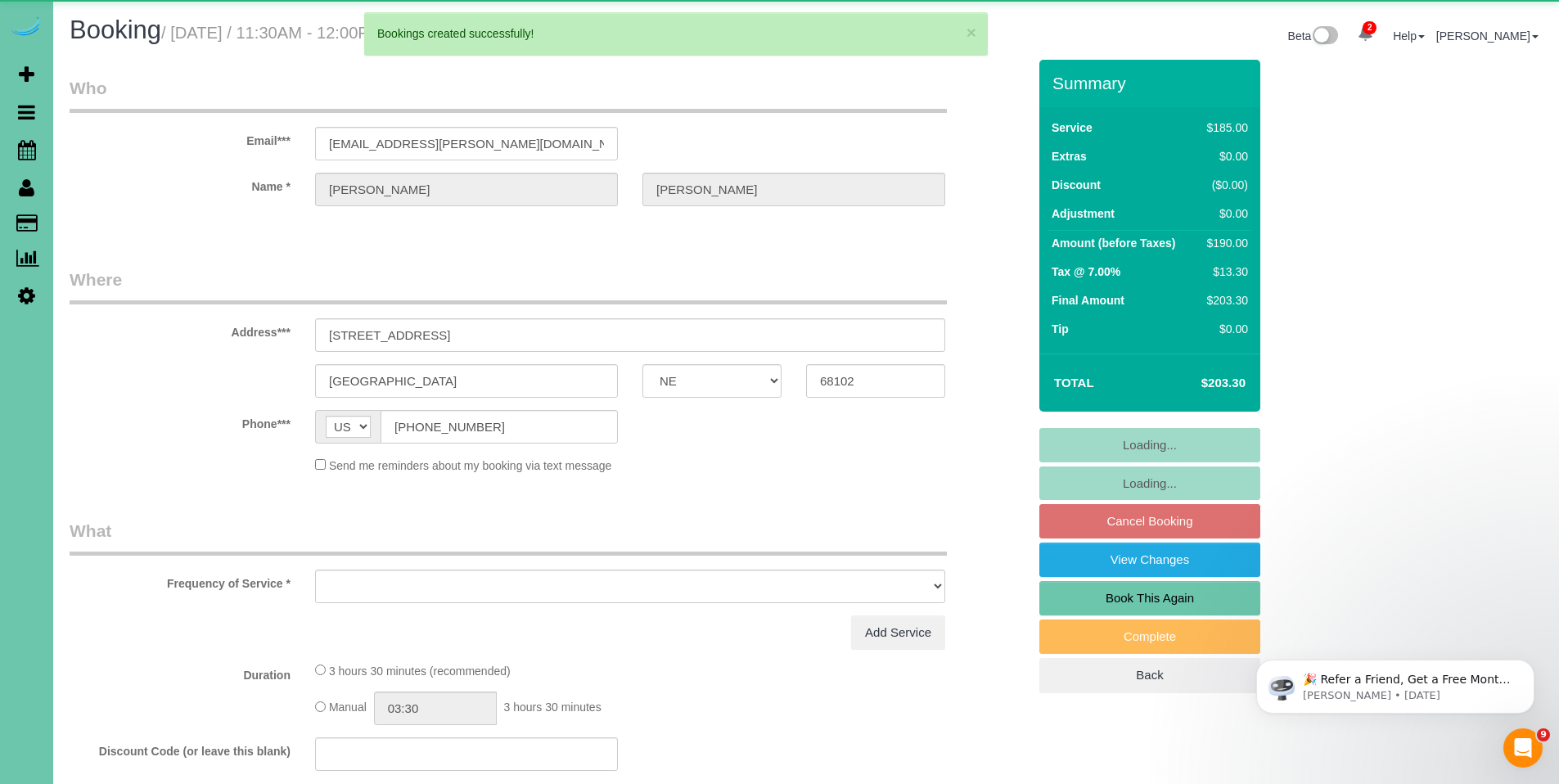
select select "object:10567"
select select "string:fspay-b8d42ac1-ce4e-4fc3-a2d2-ee993f65a01f"
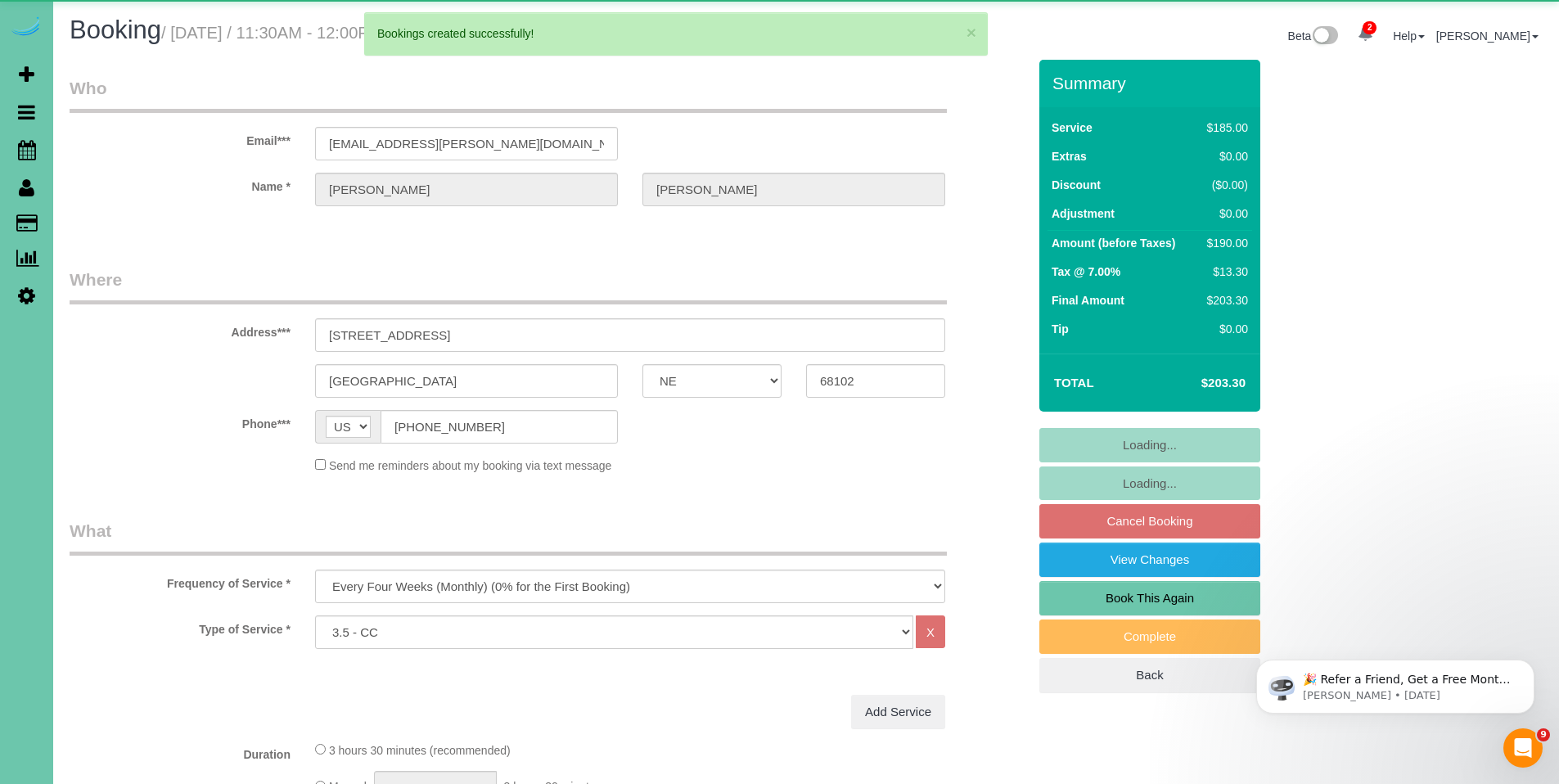
select select "object:10586"
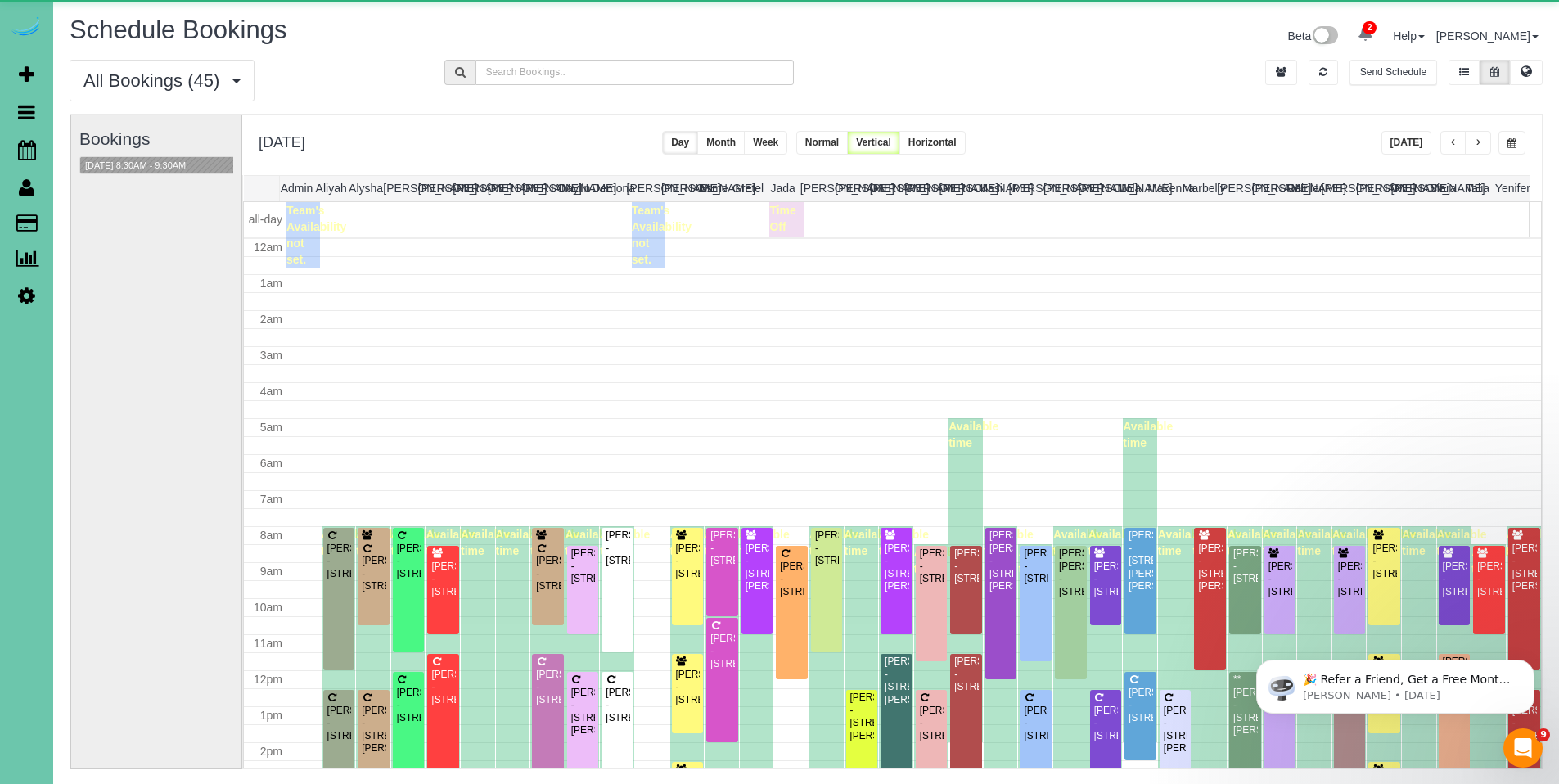
scroll to position [217, 0]
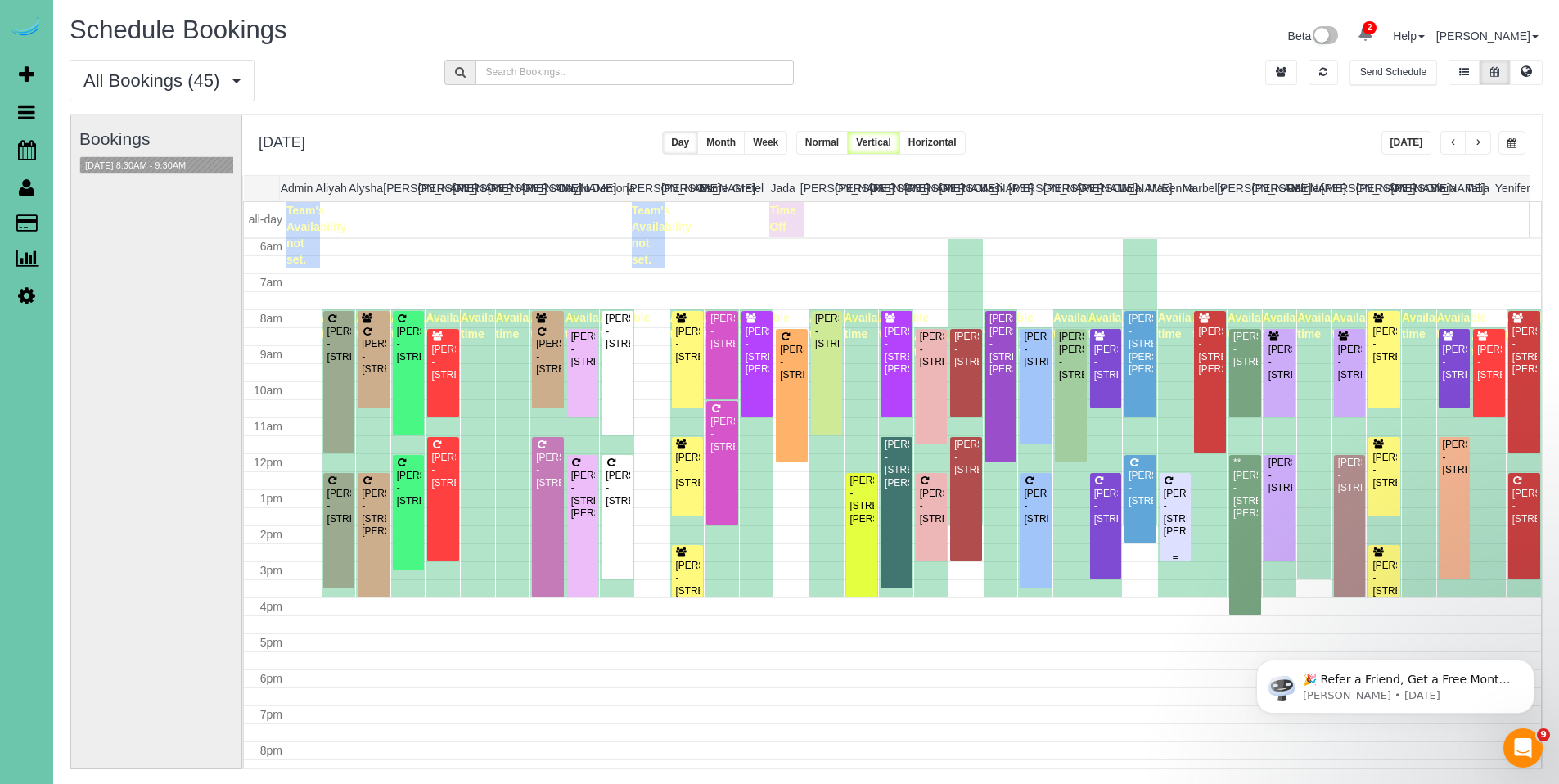
click at [1164, 505] on div "Briana Lynch - 5905 Fowler Ave, Omaha, NE 68104" at bounding box center [1175, 513] width 25 height 51
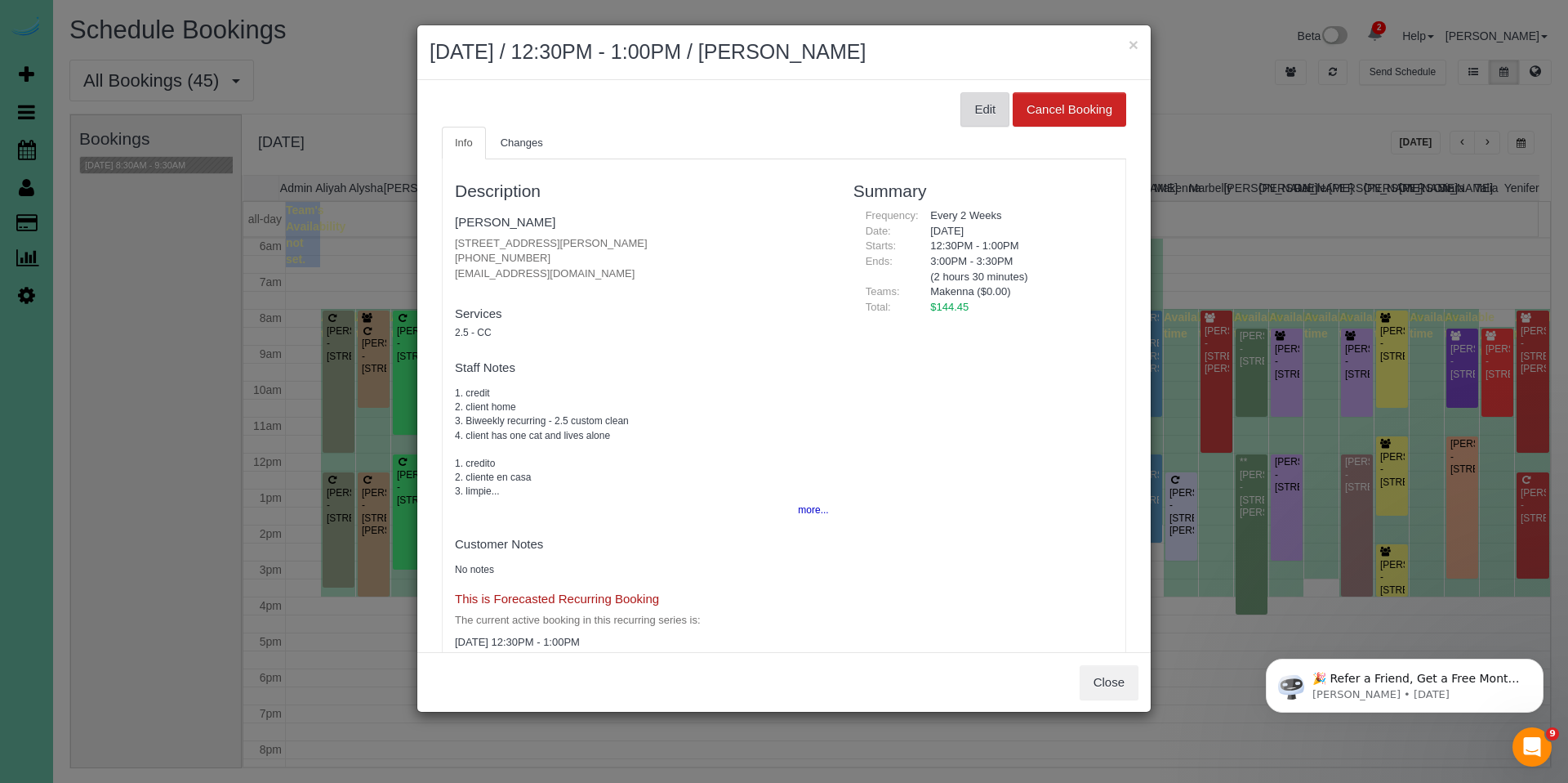
click at [964, 102] on button "Edit" at bounding box center [985, 109] width 49 height 34
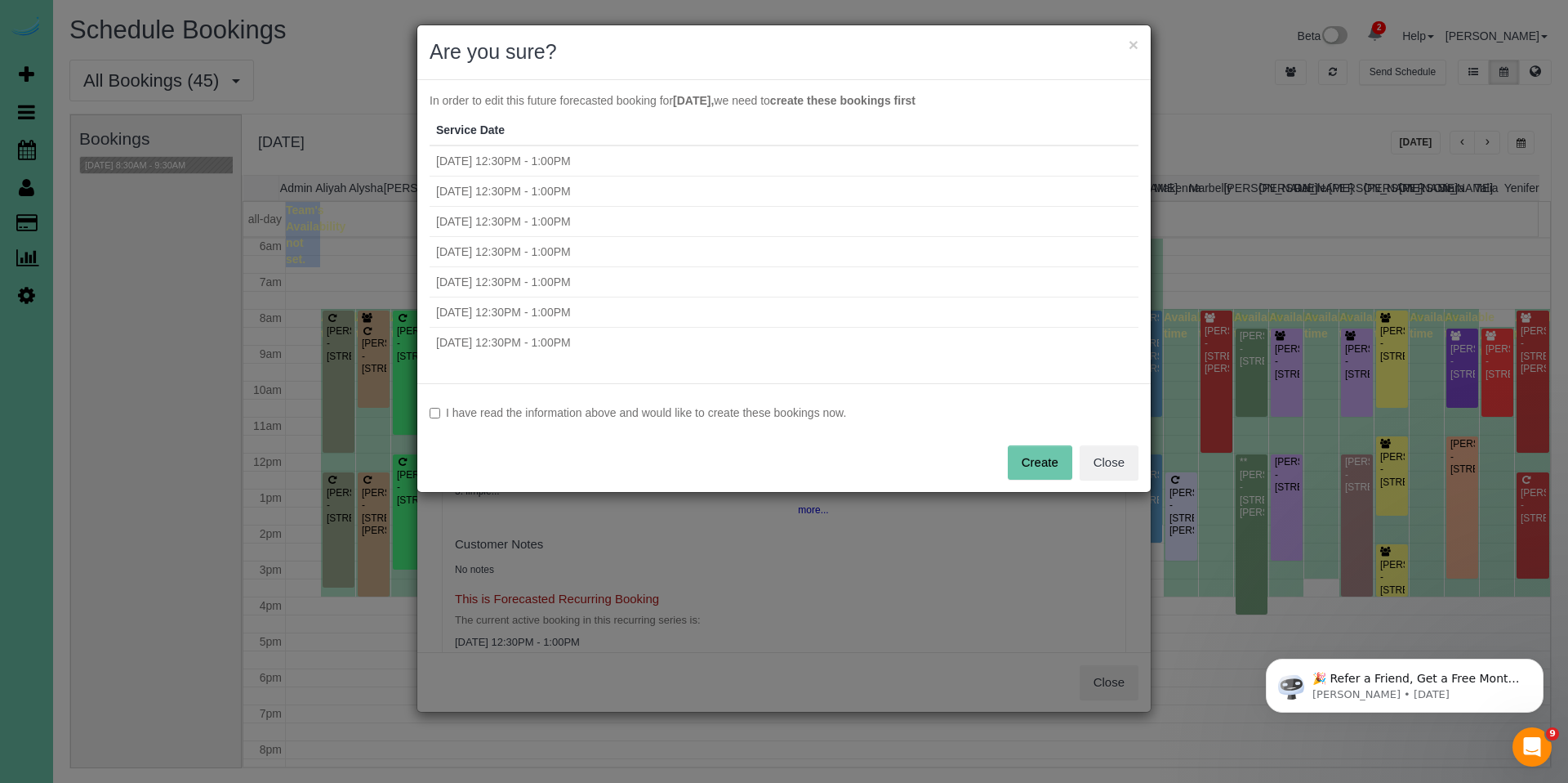
click at [581, 406] on label "I have read the information above and would like to create these bookings now." at bounding box center [784, 413] width 709 height 16
click at [1040, 461] on button "Create" at bounding box center [1040, 462] width 64 height 34
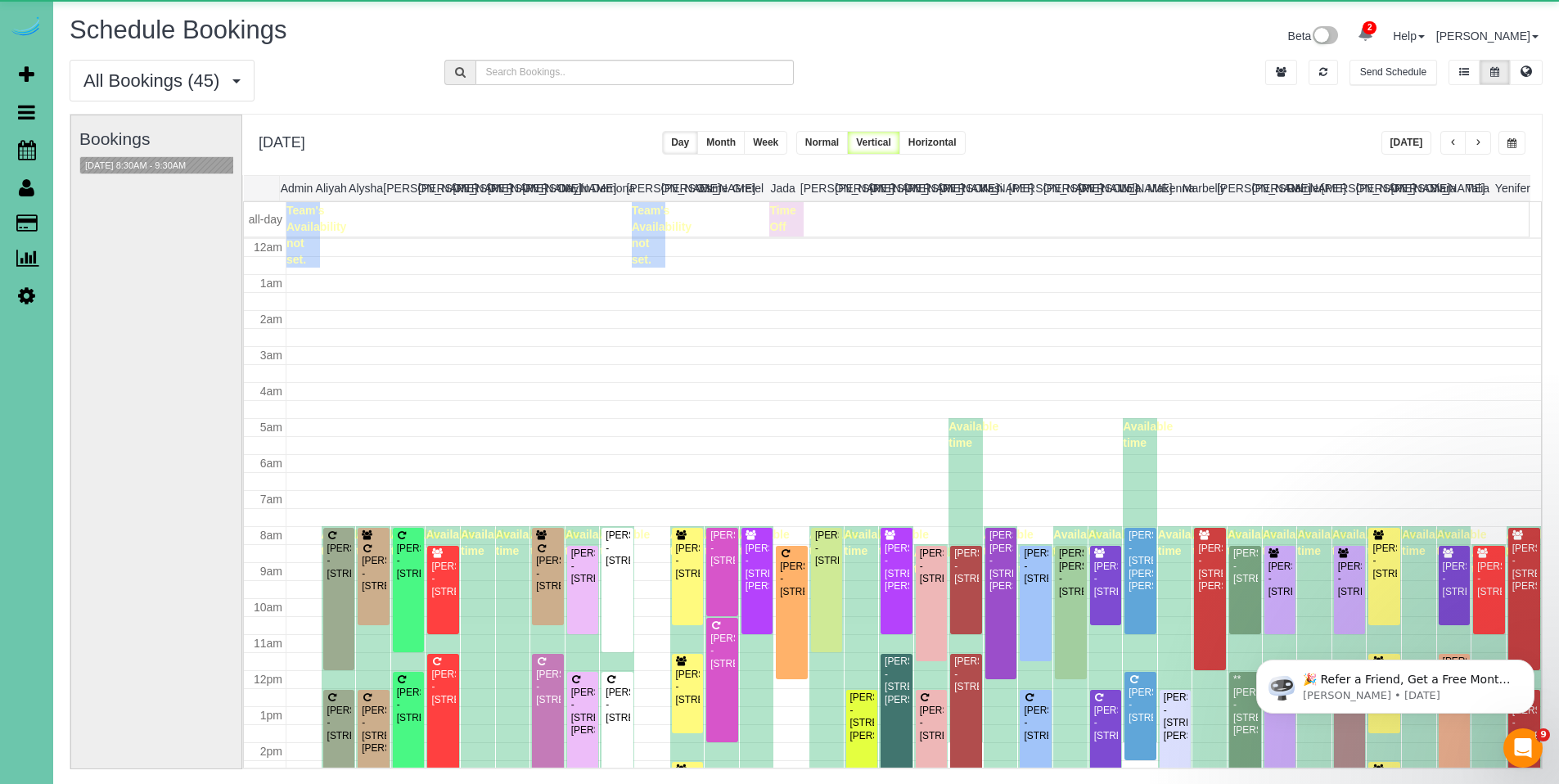
scroll to position [217, 0]
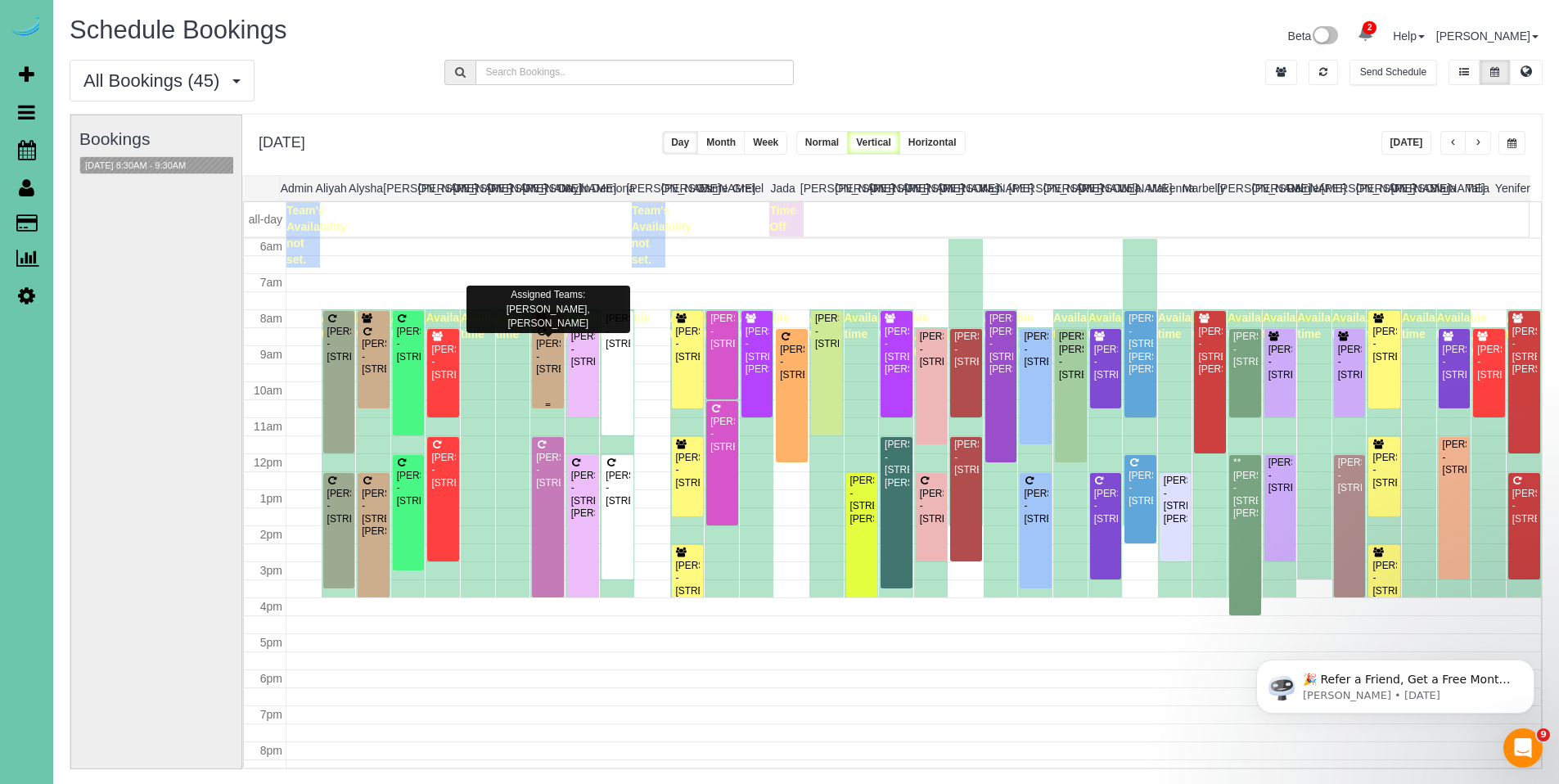
click at [542, 361] on div "Megan Kirwan - 6408 N 153rd St, Omaha, NE 68116" at bounding box center [548, 357] width 25 height 38
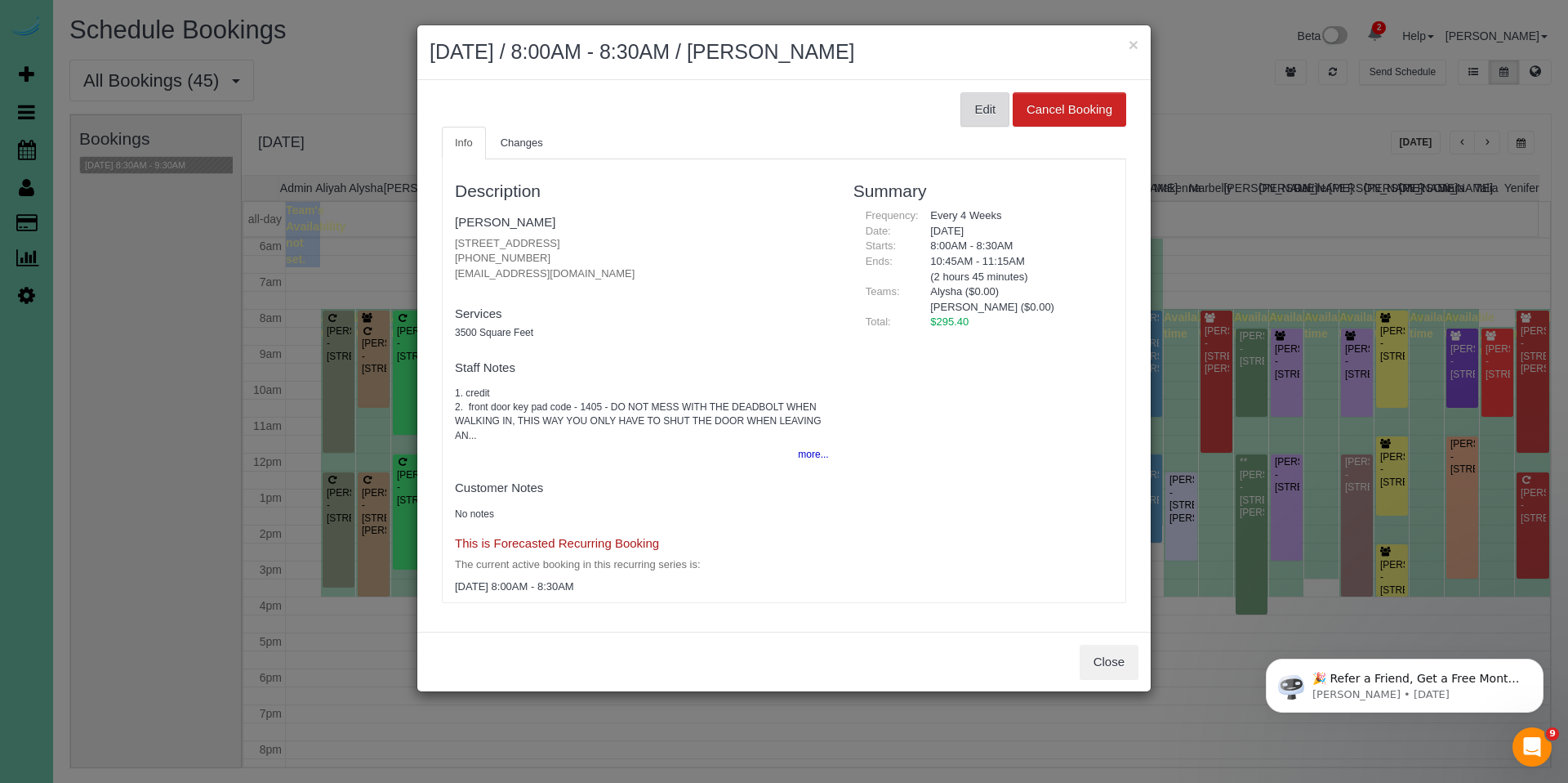
click at [985, 112] on button "Edit" at bounding box center [985, 109] width 49 height 34
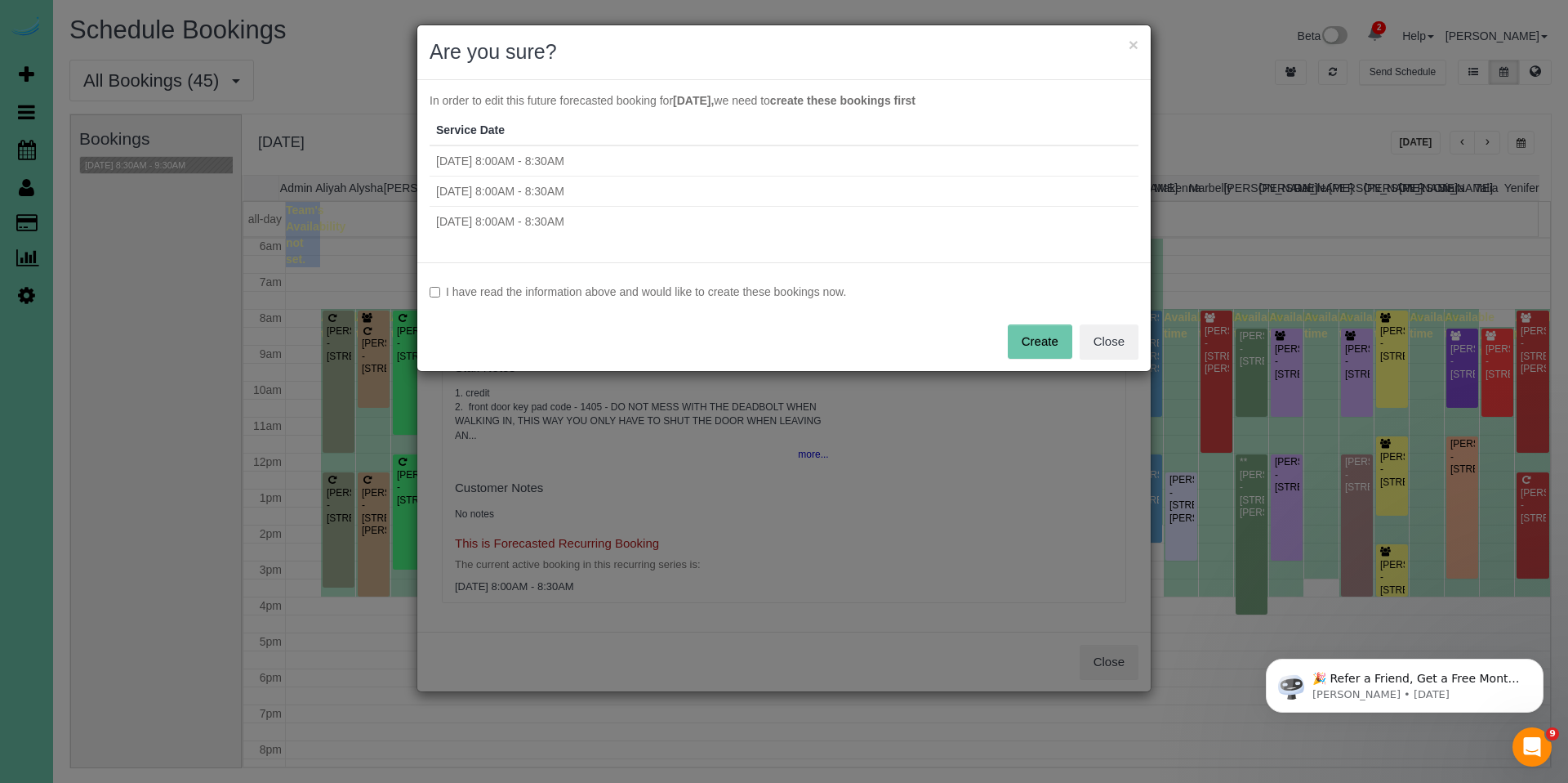
click at [555, 295] on label "I have read the information above and would like to create these bookings now." at bounding box center [784, 291] width 709 height 16
click at [1046, 341] on button "Create" at bounding box center [1040, 341] width 64 height 34
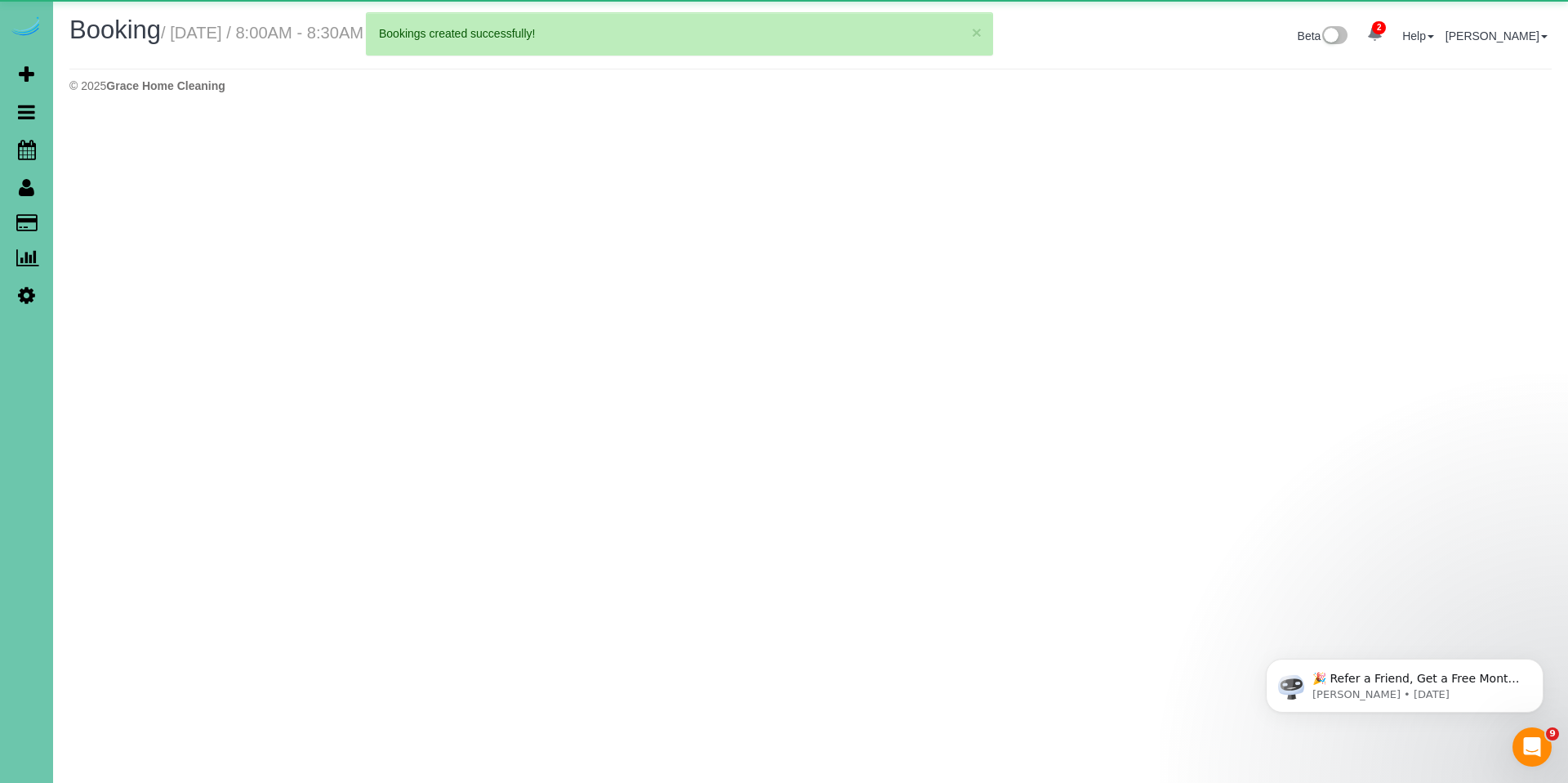
select select "NE"
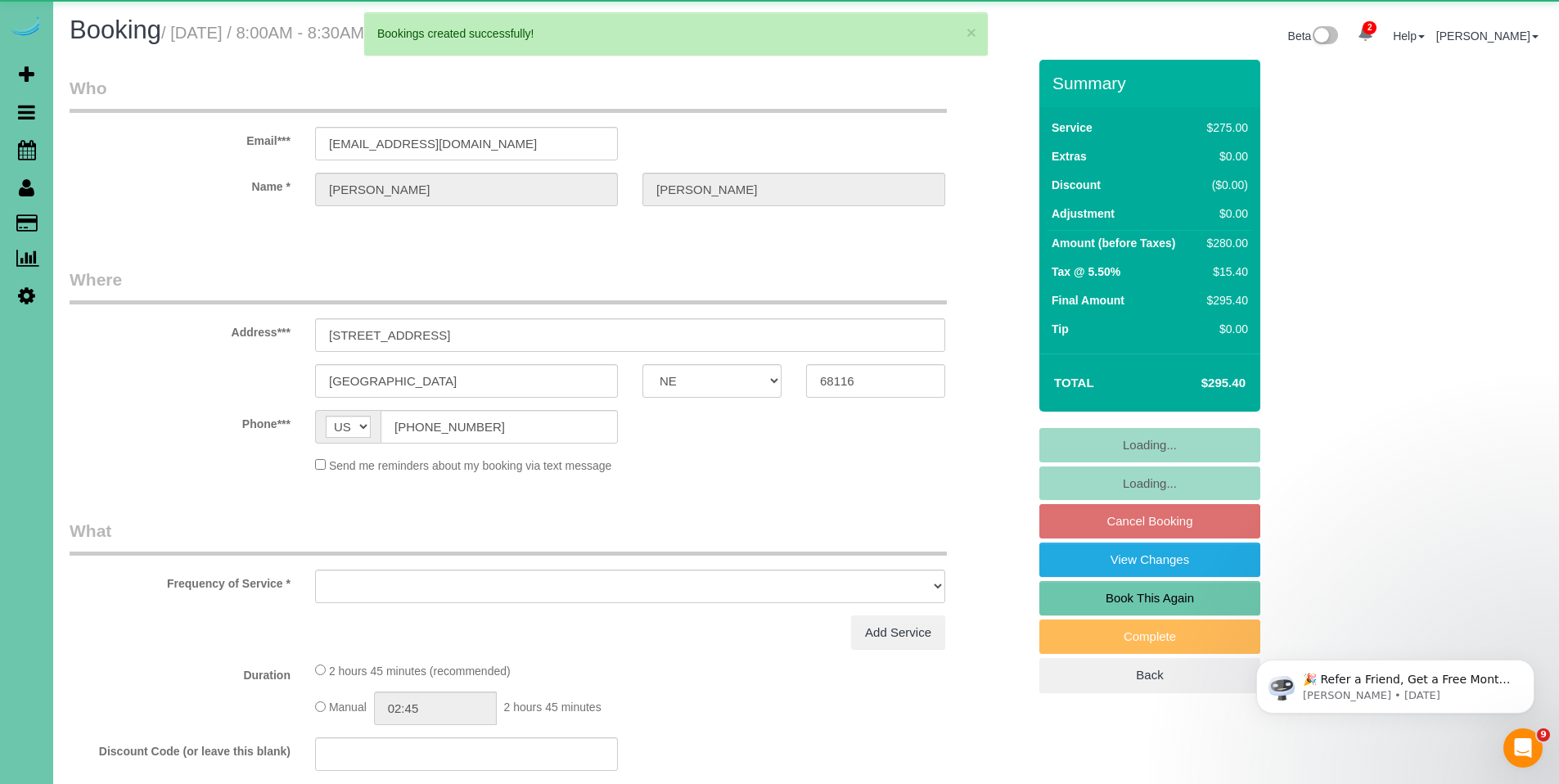
select select "object:12367"
select select "string:fspay-c8548fad-35d2-4d35-ac4e-0d4fcc314b69"
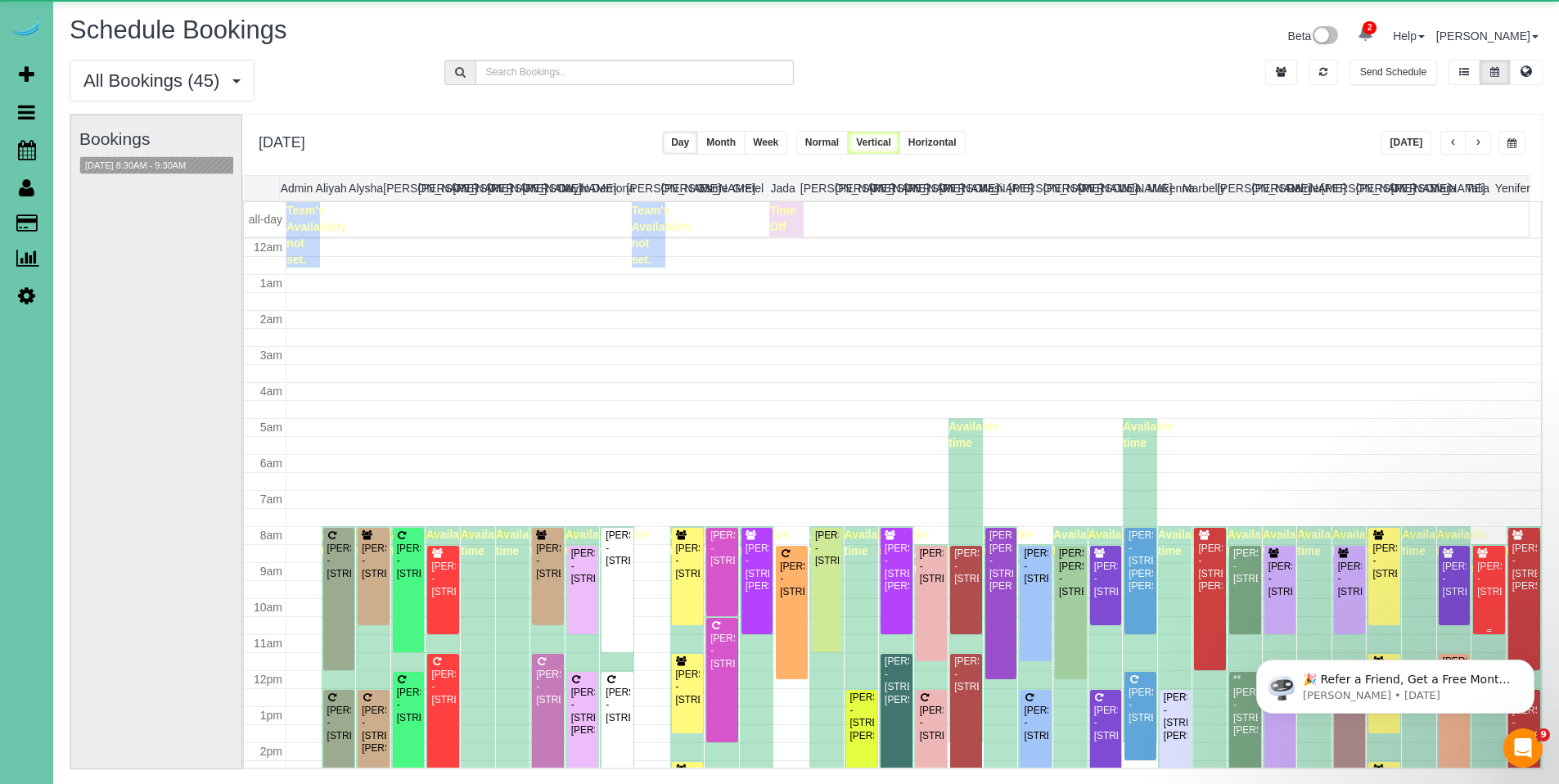
scroll to position [217, 0]
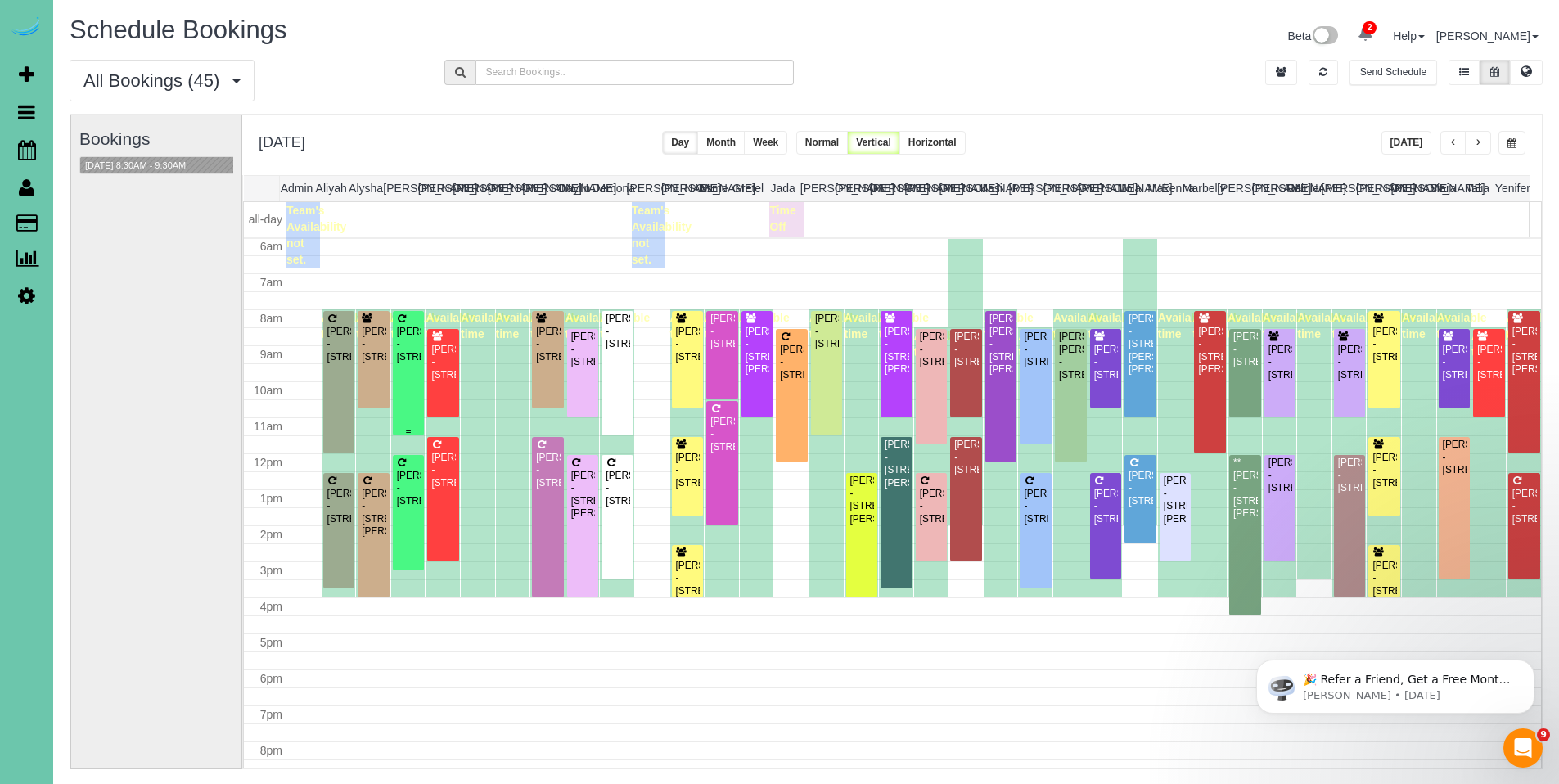
click at [415, 350] on div "Laura Krueger - 18412 Merion Drive, Omaha, NE 68136" at bounding box center [408, 344] width 25 height 38
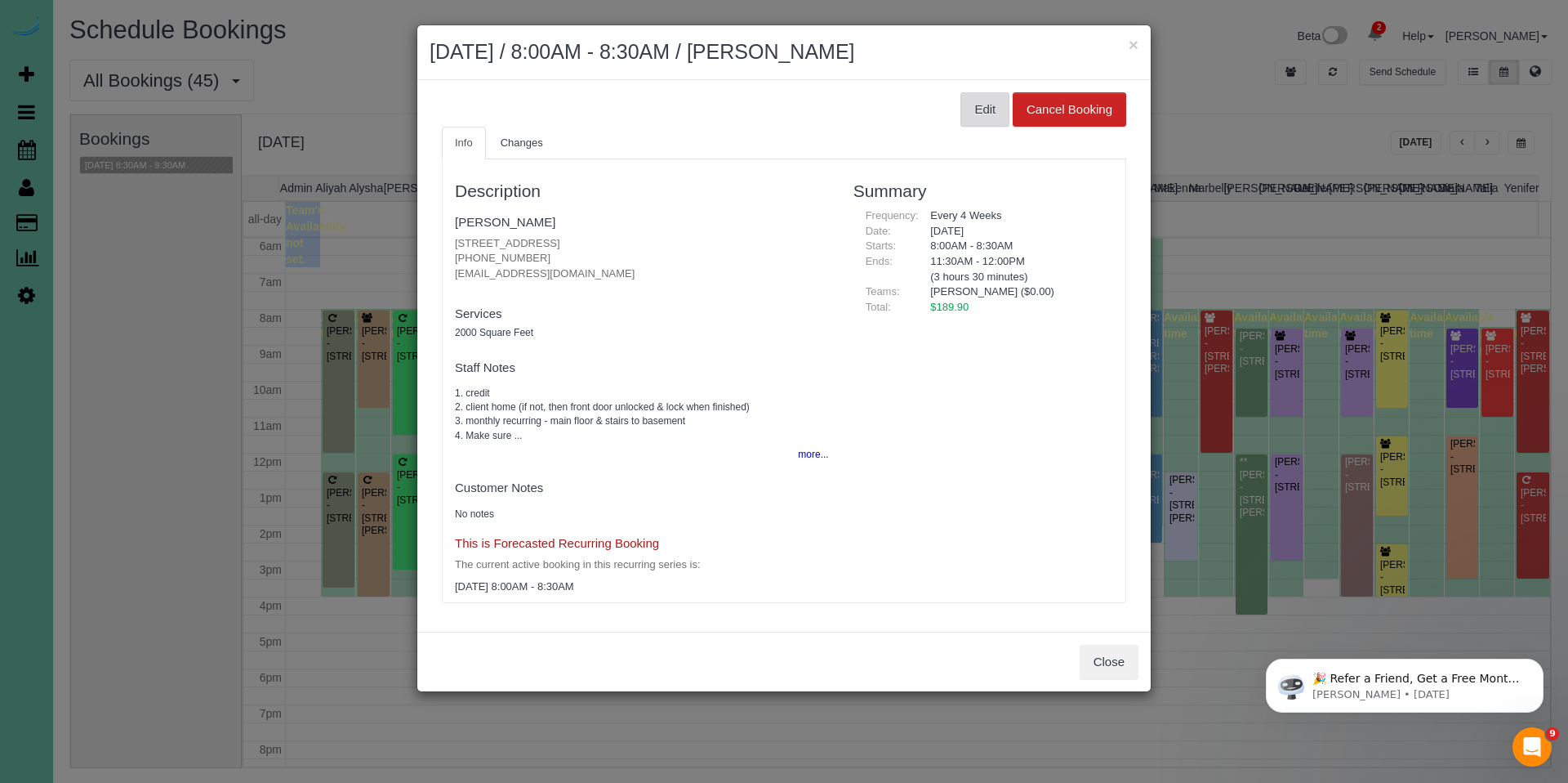
click at [979, 123] on button "Edit" at bounding box center [985, 109] width 49 height 34
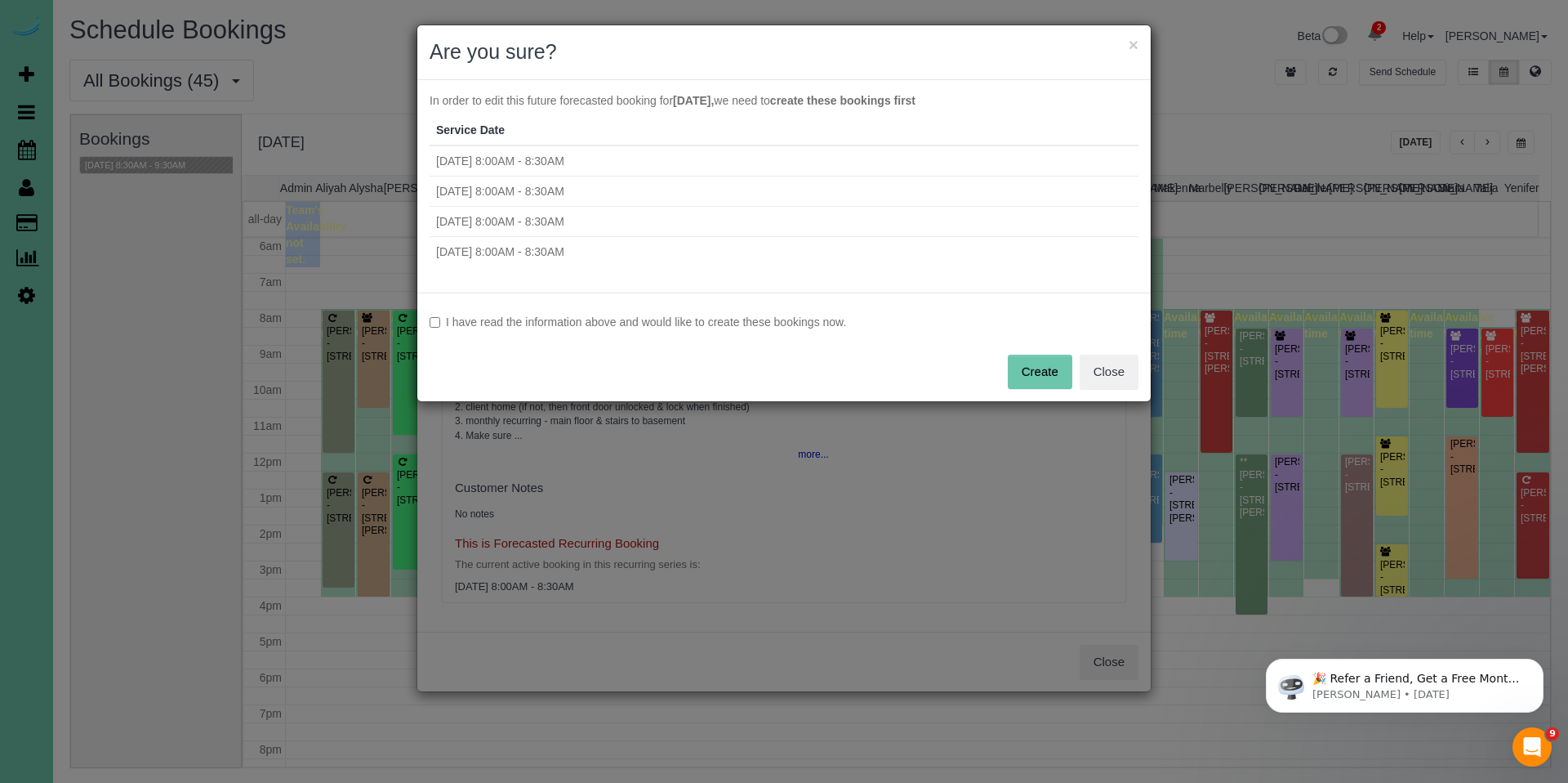
click at [453, 319] on label "I have read the information above and would like to create these bookings now." at bounding box center [784, 321] width 709 height 16
click at [1027, 374] on button "Create" at bounding box center [1040, 372] width 64 height 34
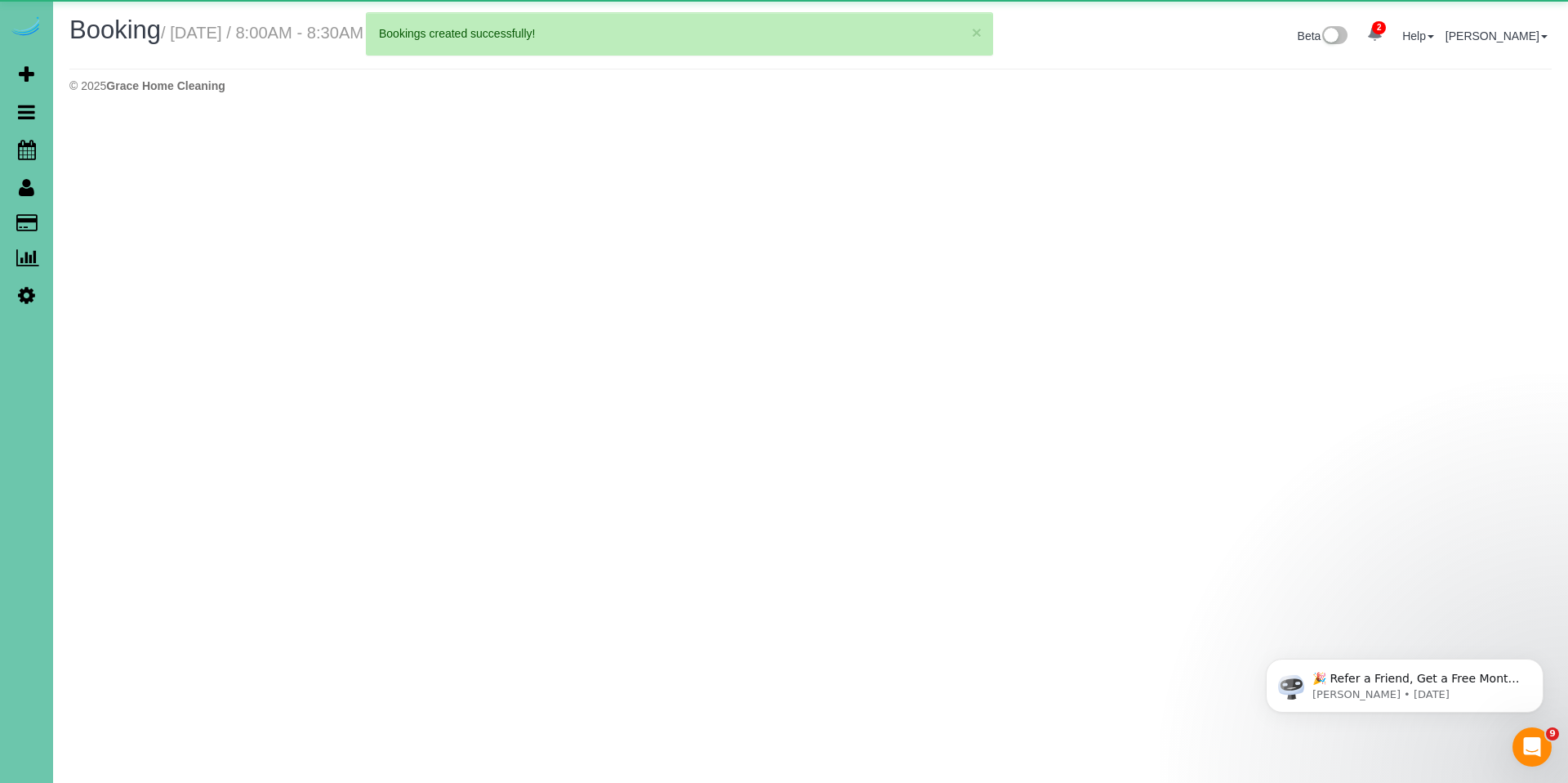
select select "NE"
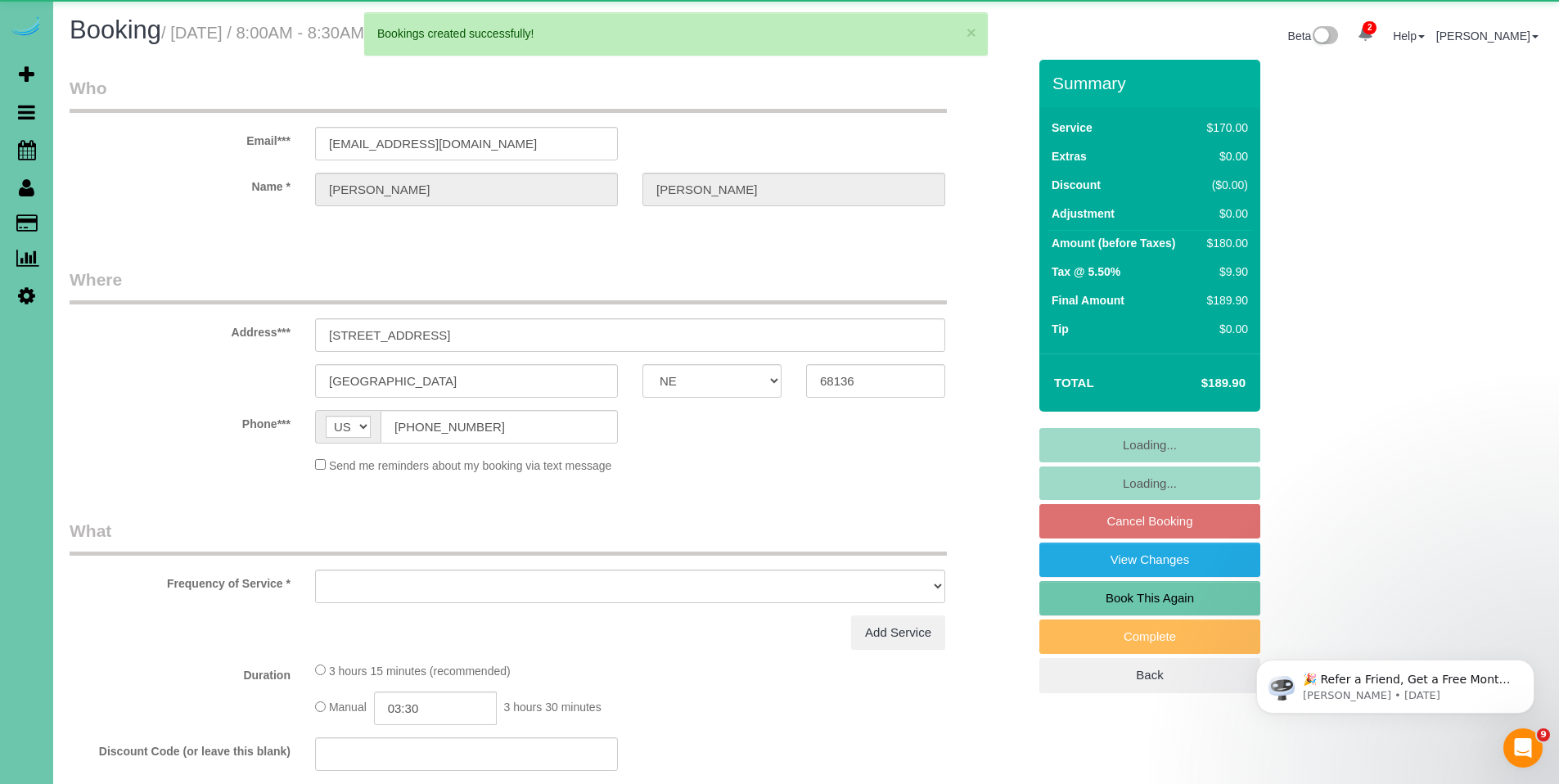
select select "object:13710"
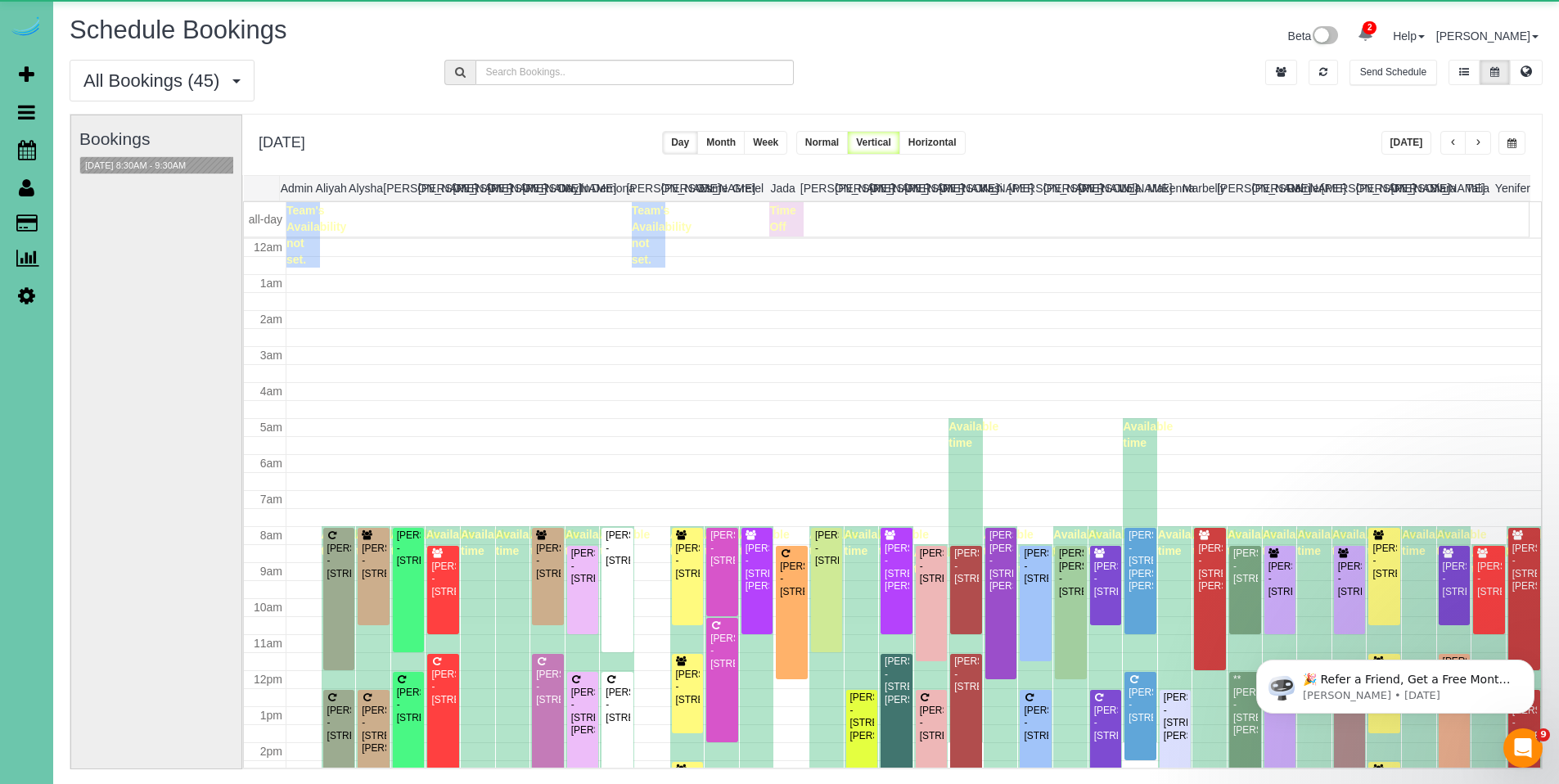
scroll to position [217, 0]
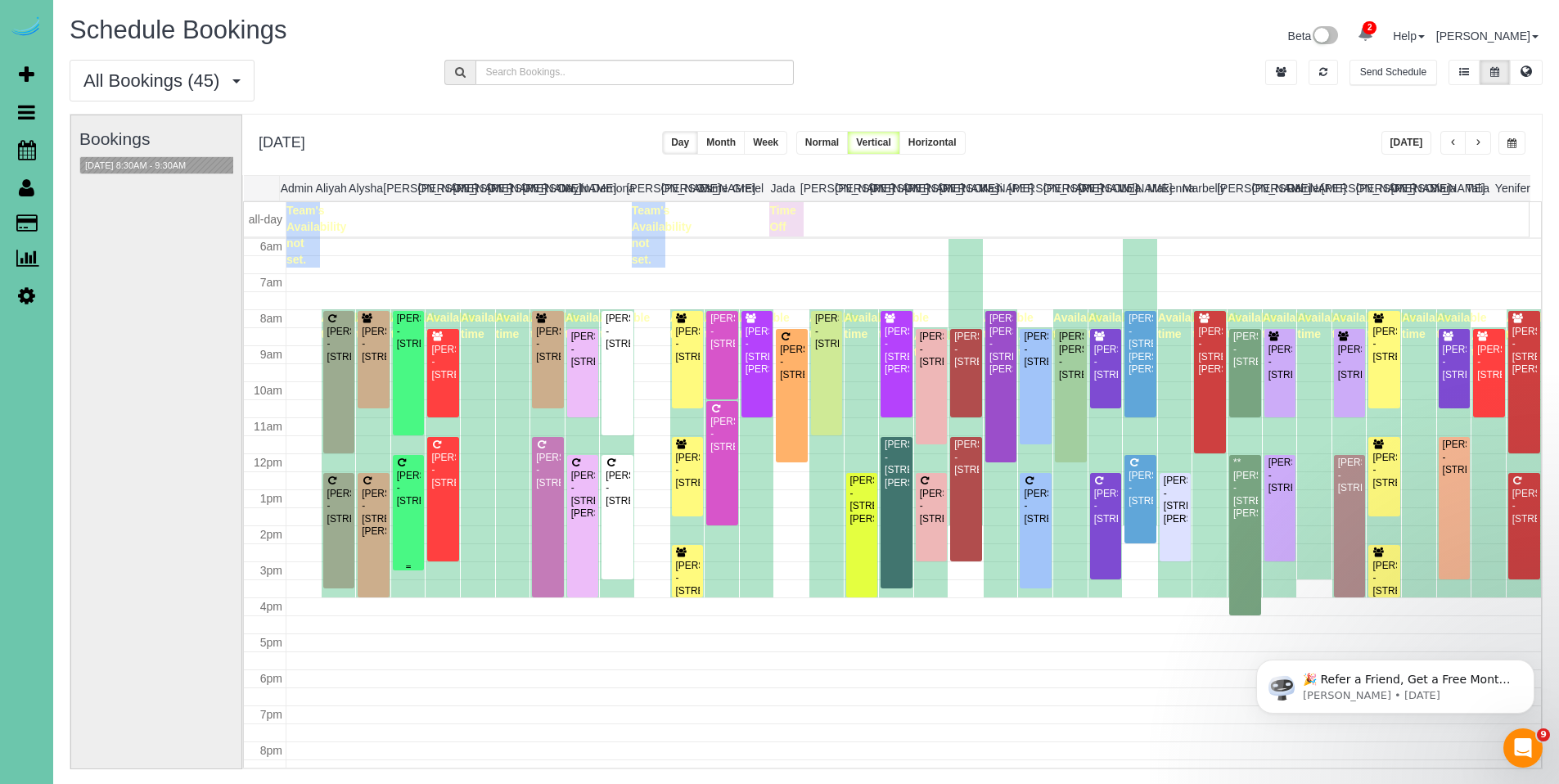
click at [409, 485] on div "Kimberly Hruza - 18907 Briar Street, Gretna, NE 68028" at bounding box center [408, 489] width 25 height 38
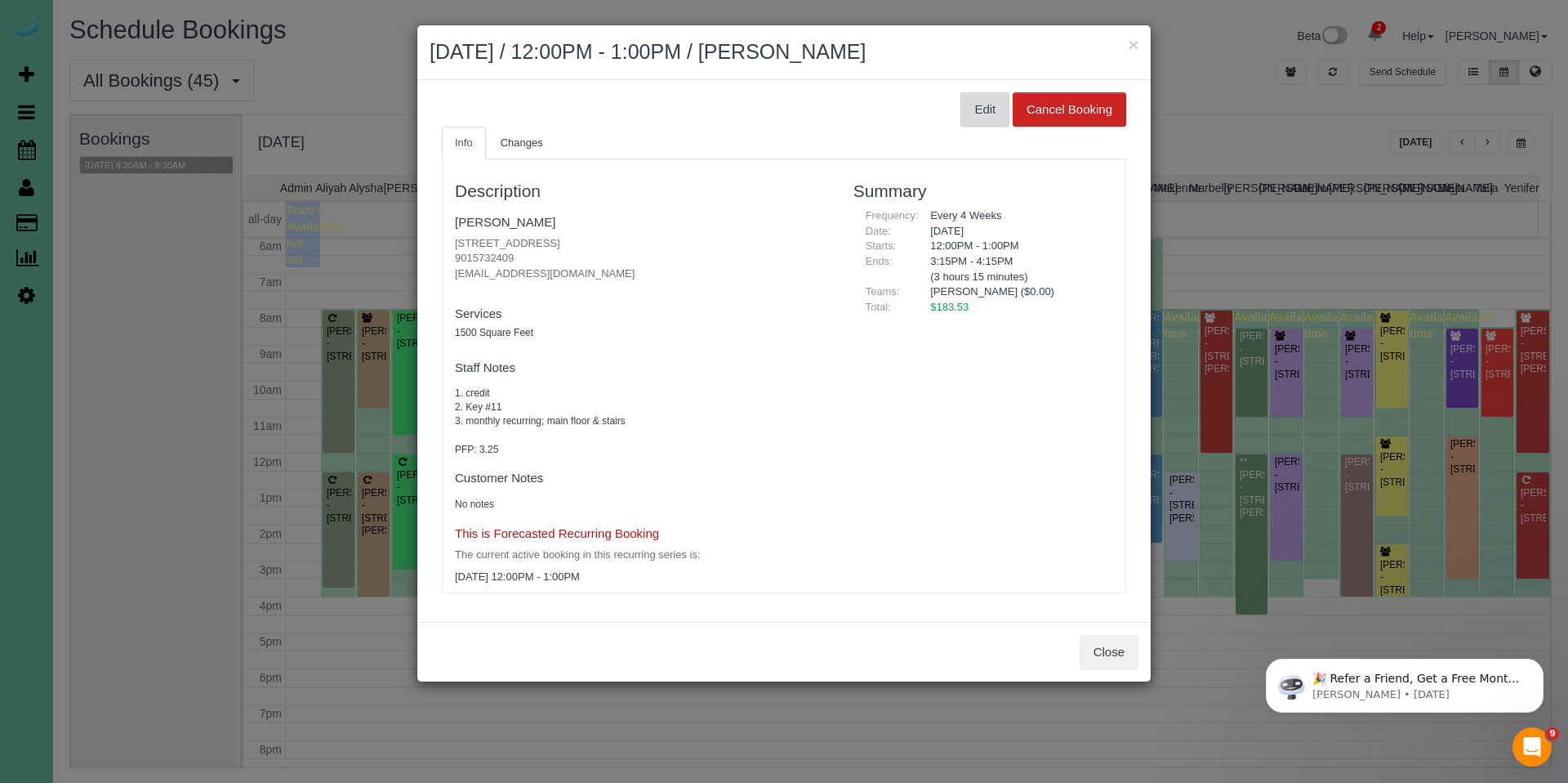
click at [984, 119] on button "Edit" at bounding box center [985, 109] width 49 height 34
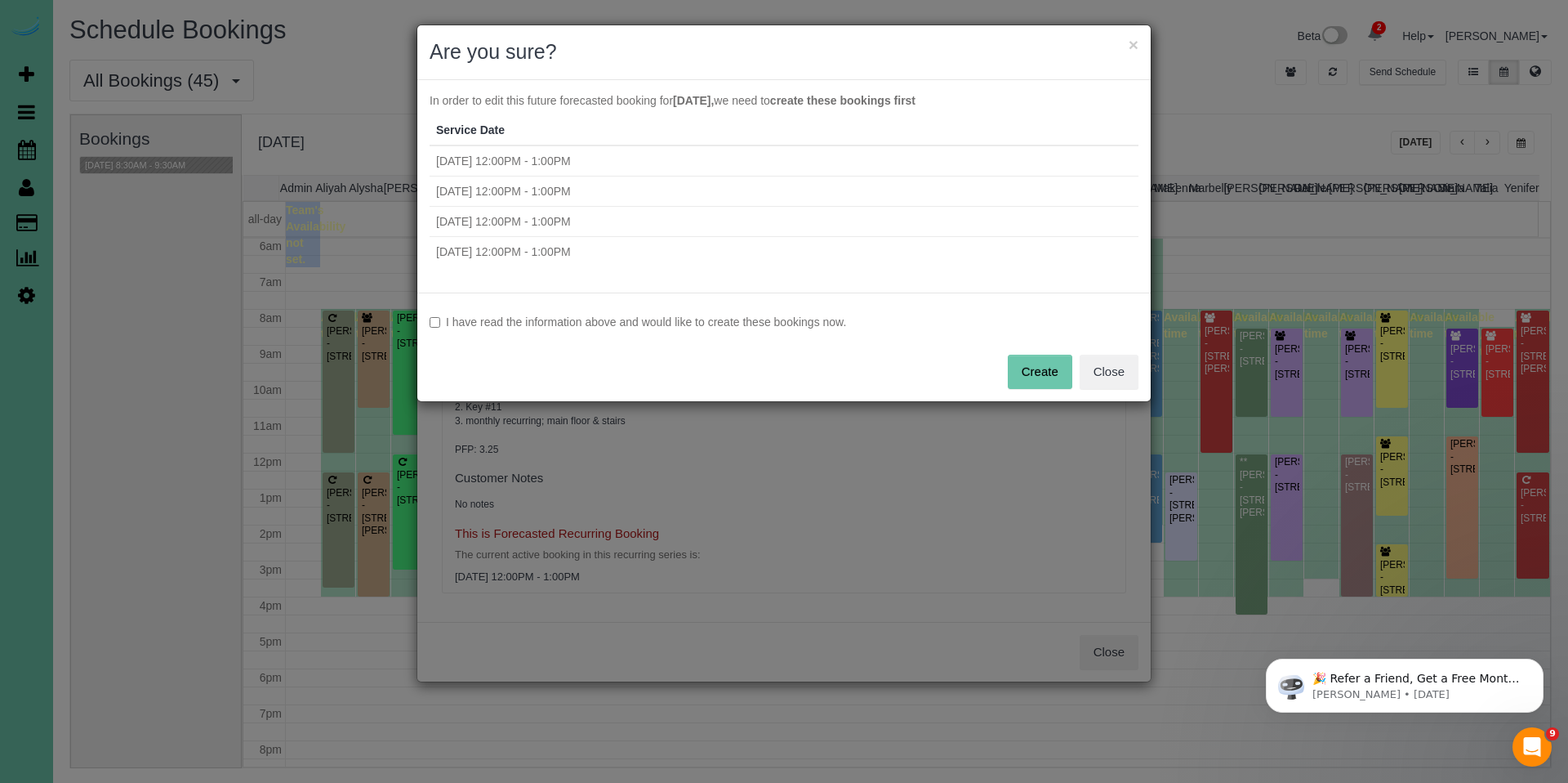
click at [497, 323] on label "I have read the information above and would like to create these bookings now." at bounding box center [784, 321] width 709 height 16
click at [1059, 364] on button "Create" at bounding box center [1040, 372] width 64 height 34
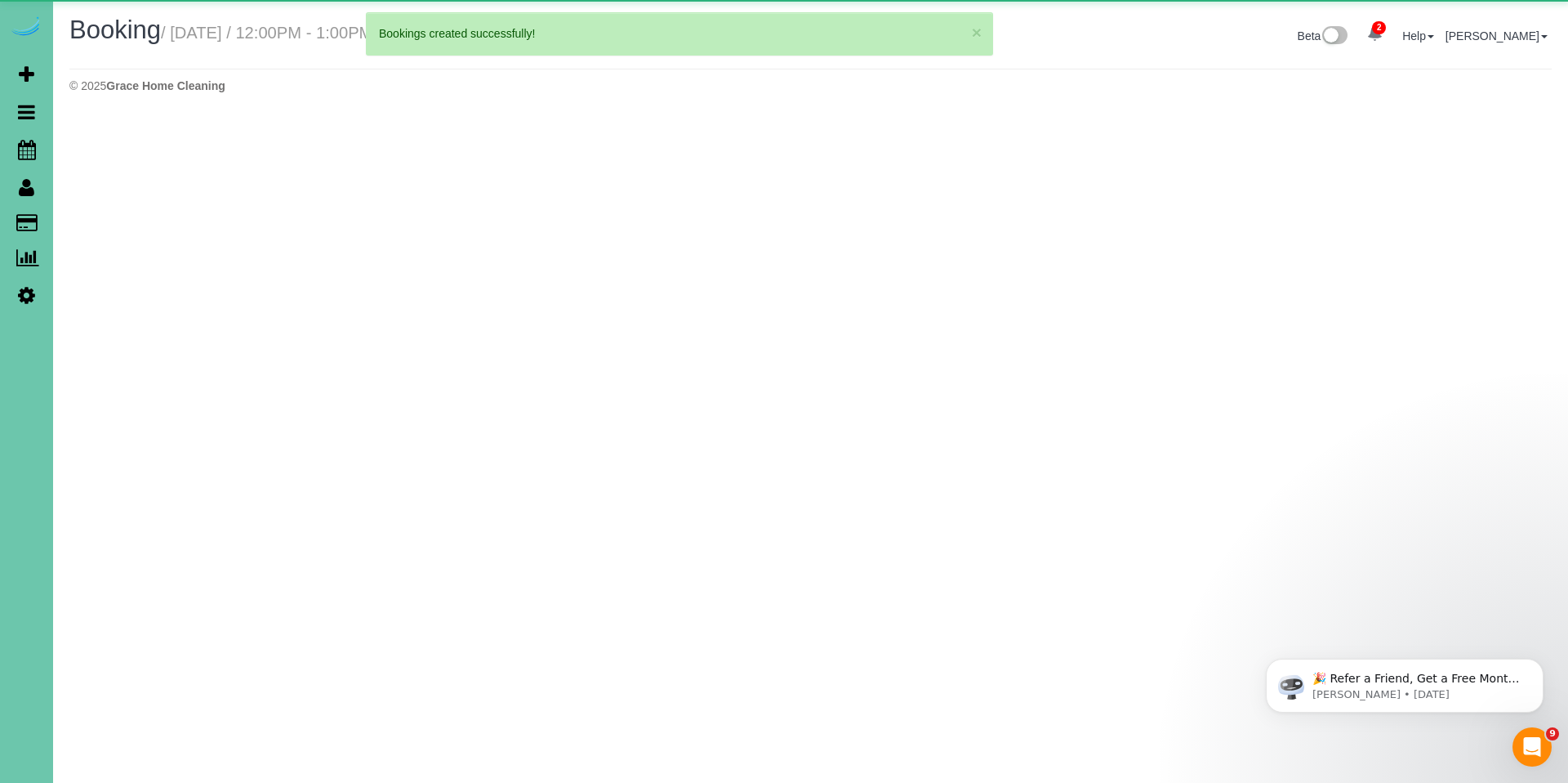
select select "NE"
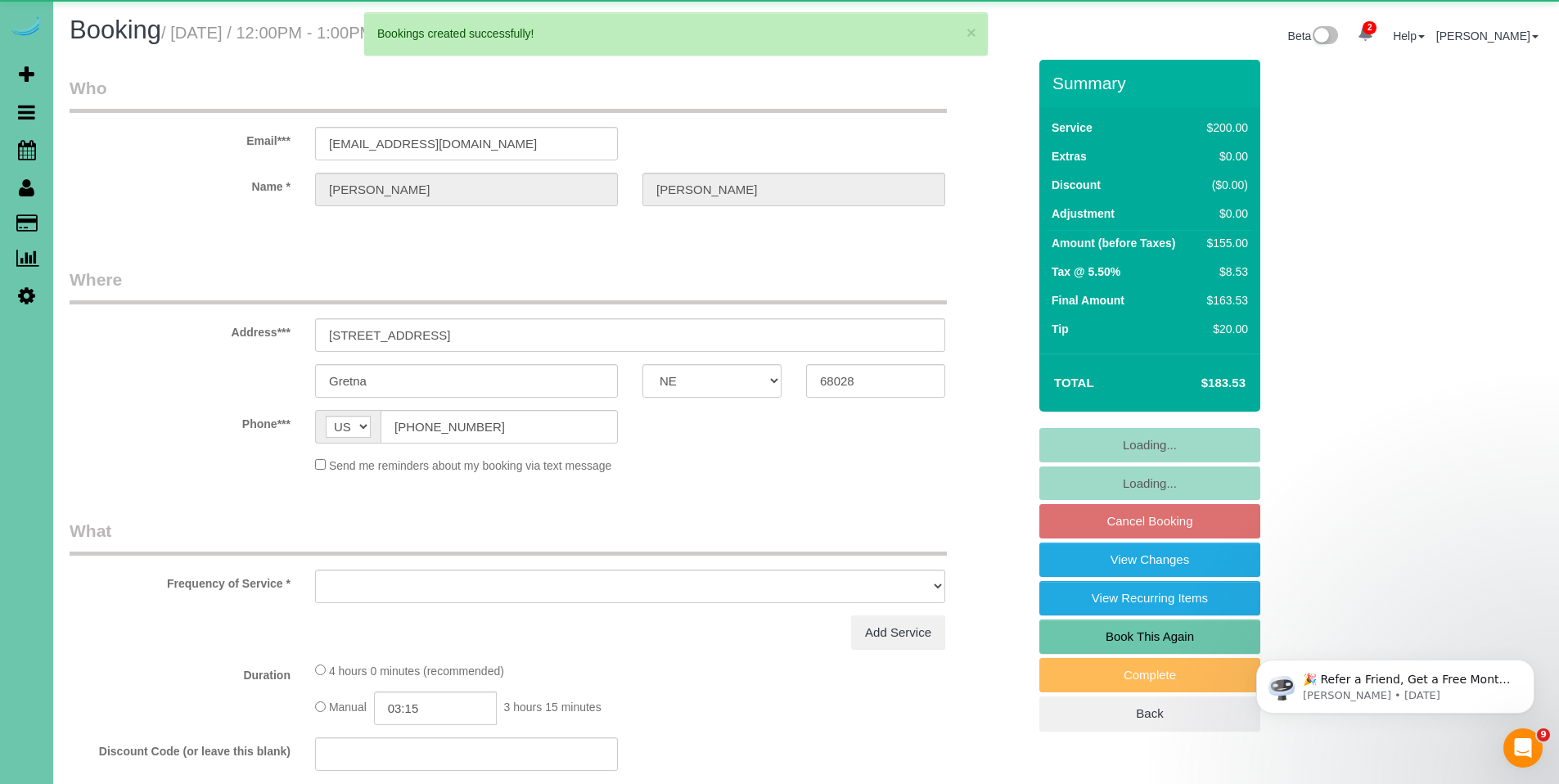
select select "object:14846"
select select "string:fspay-a7d18332-106c-406c-9e97-56e9a9aa6768"
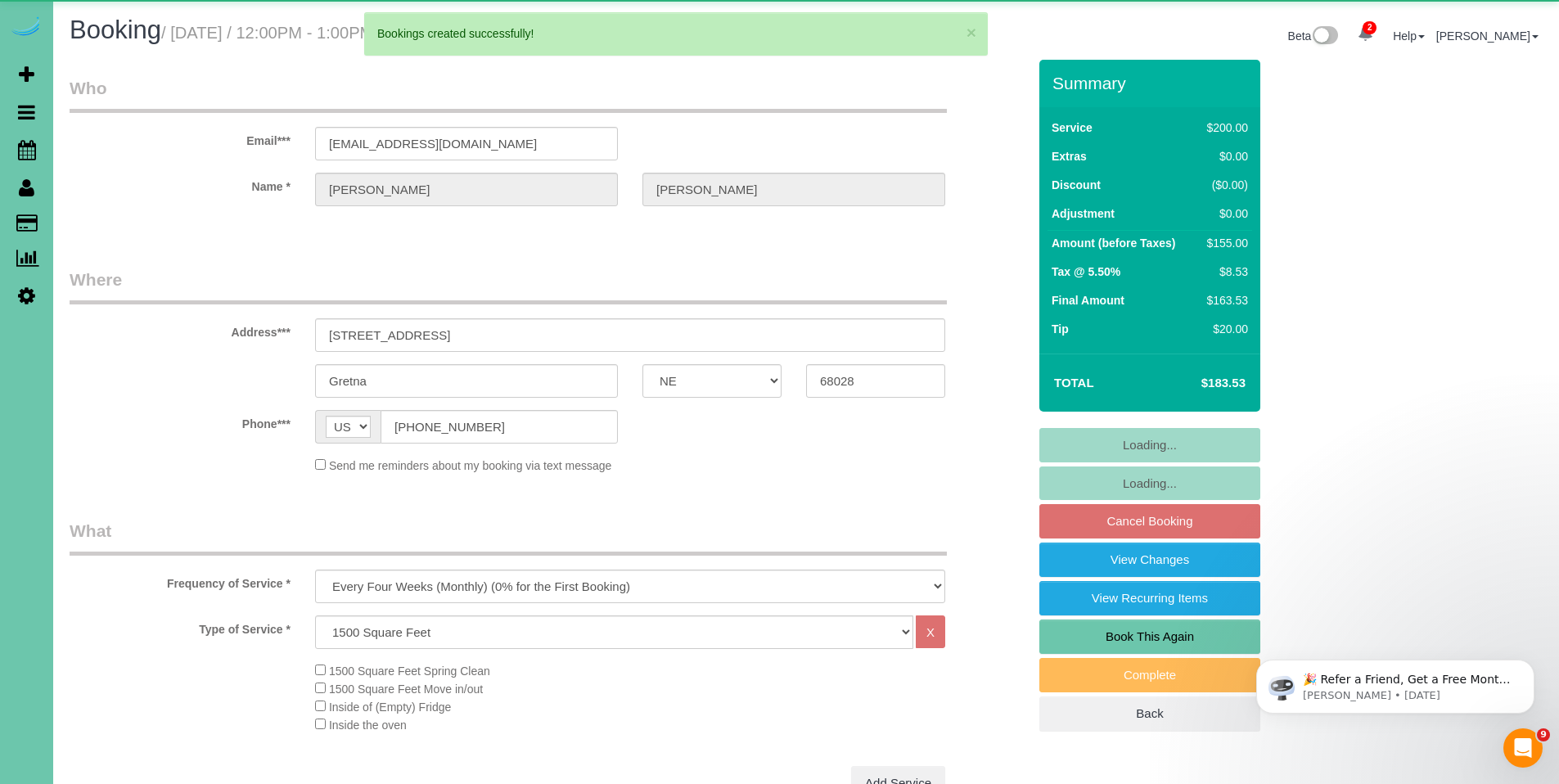
select select "object:14947"
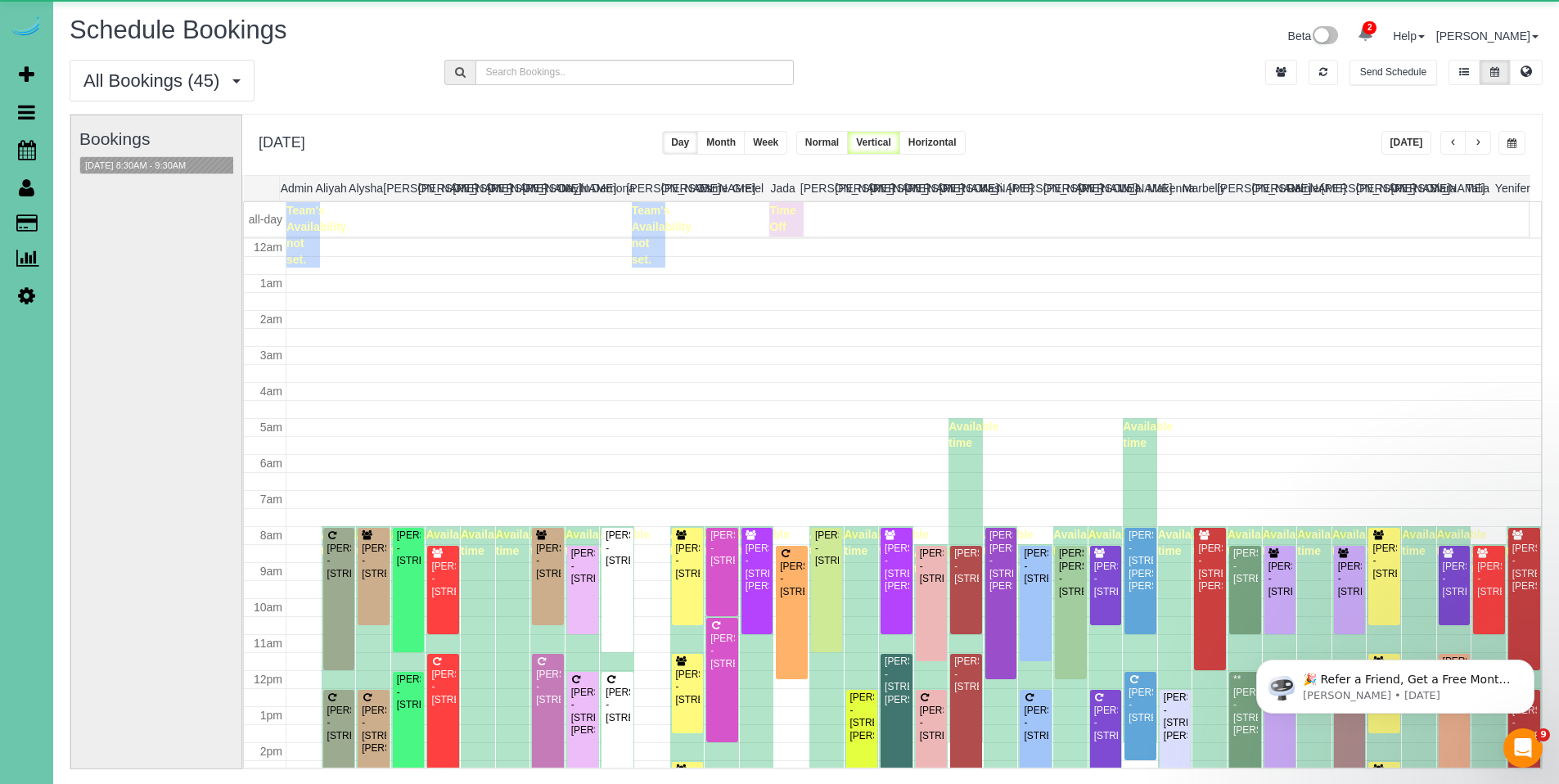
scroll to position [217, 0]
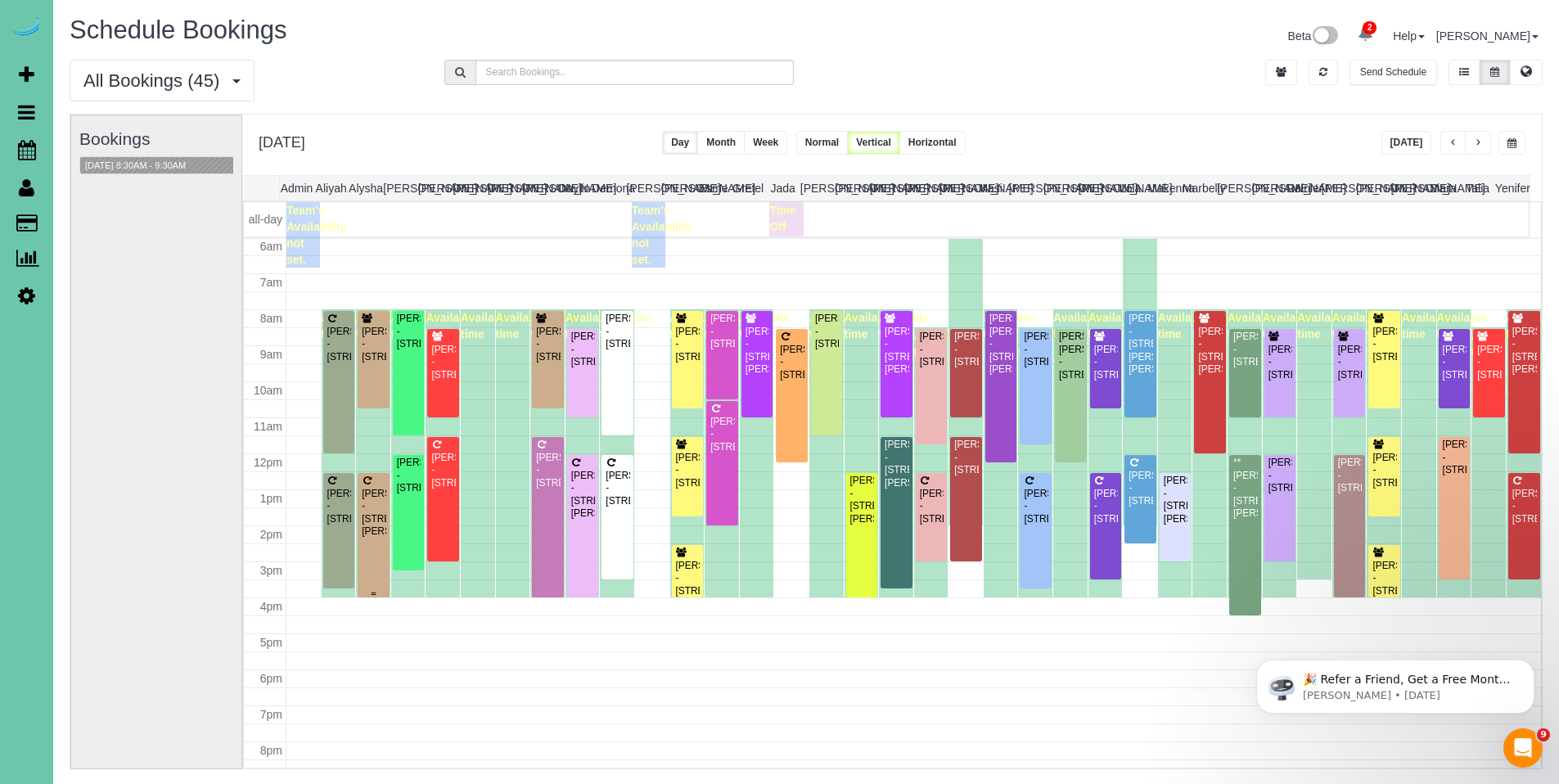
click at [367, 517] on div "[PERSON_NAME] - [STREET_ADDRESS][PERSON_NAME]" at bounding box center [373, 513] width 25 height 51
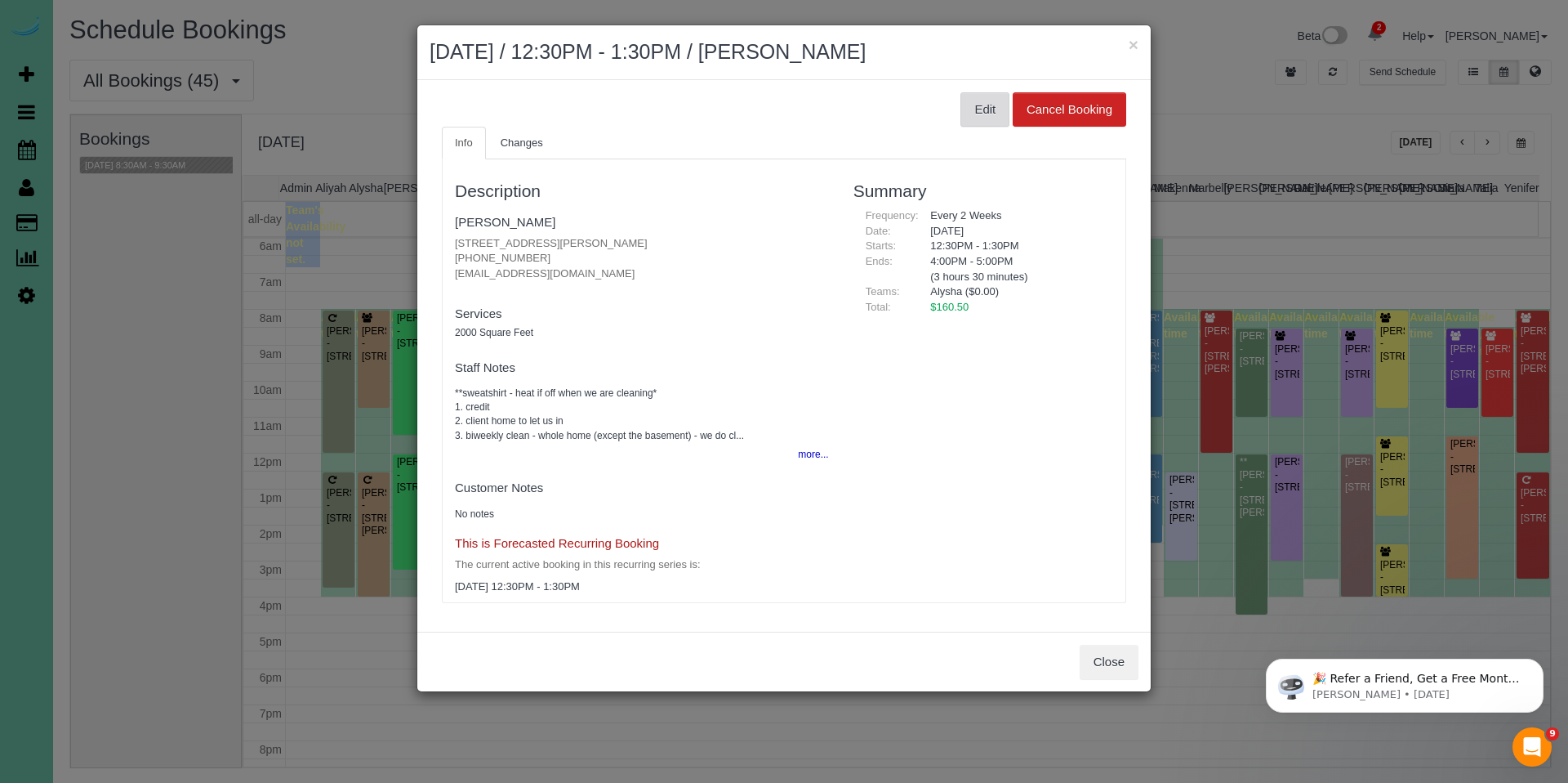
click at [971, 119] on button "Edit" at bounding box center [985, 109] width 49 height 34
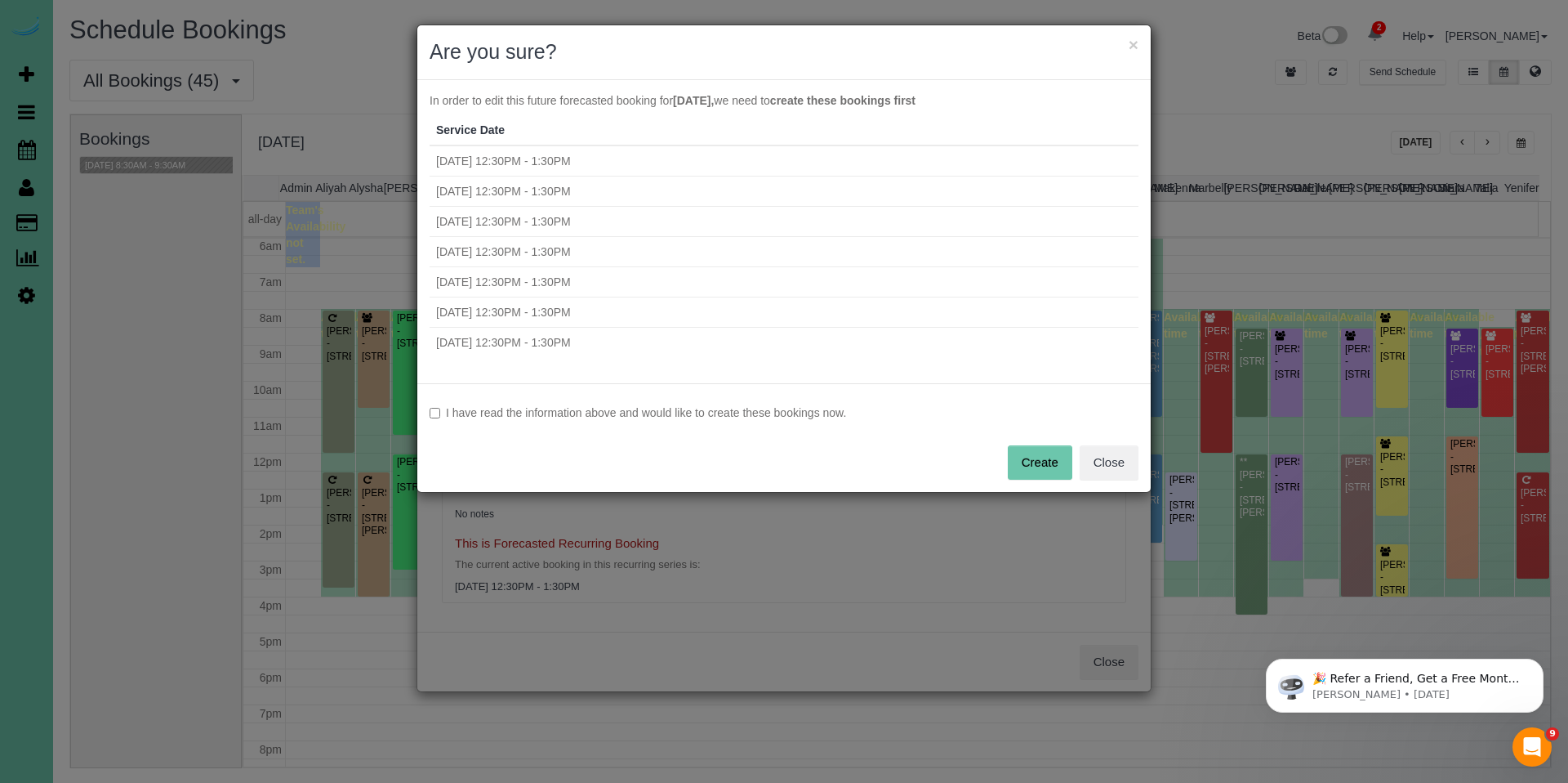
click at [514, 407] on label "I have read the information above and would like to create these bookings now." at bounding box center [784, 413] width 709 height 16
click at [1044, 472] on button "Create" at bounding box center [1040, 462] width 64 height 34
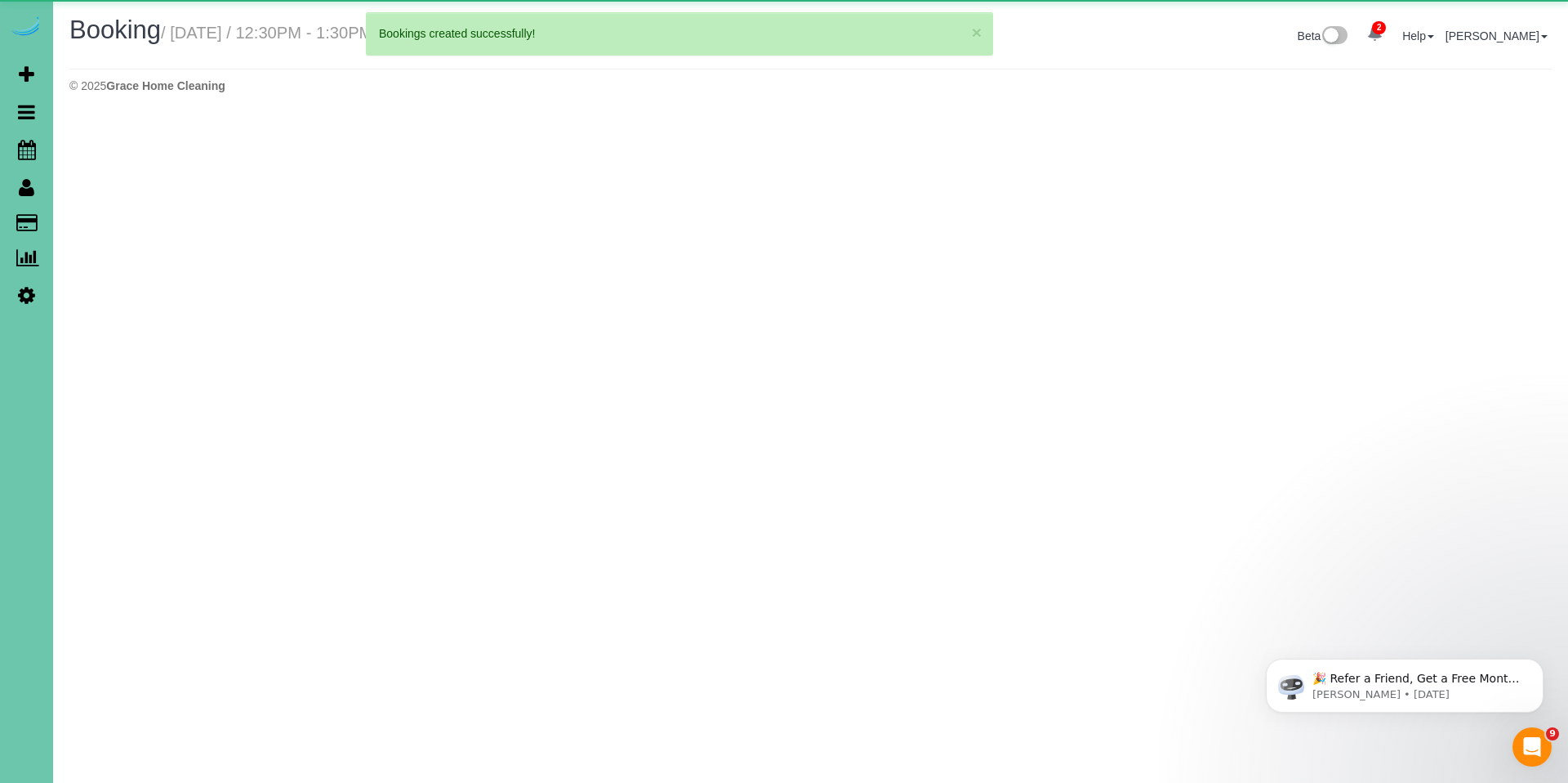
select select "NE"
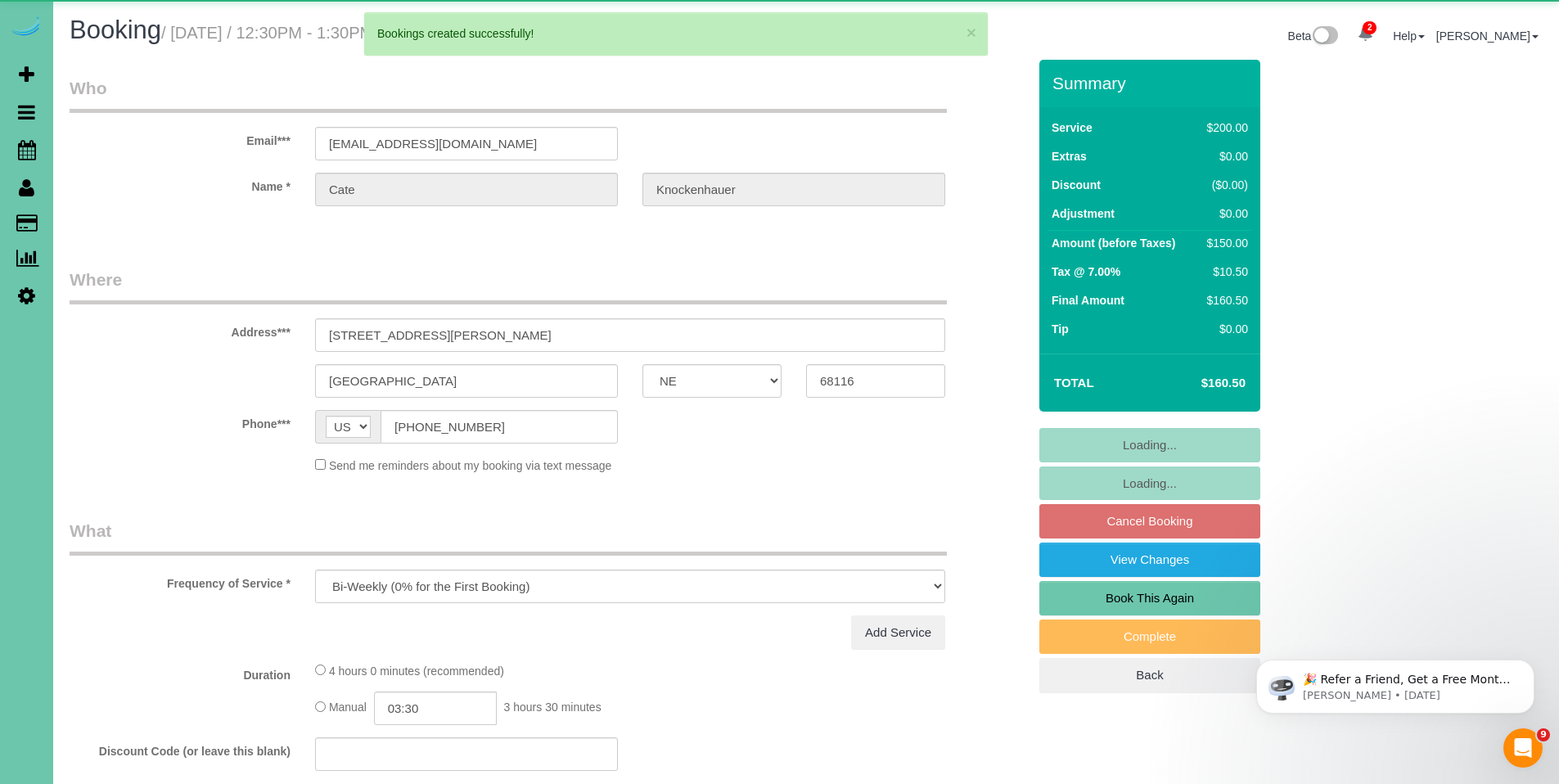
select select "object:16066"
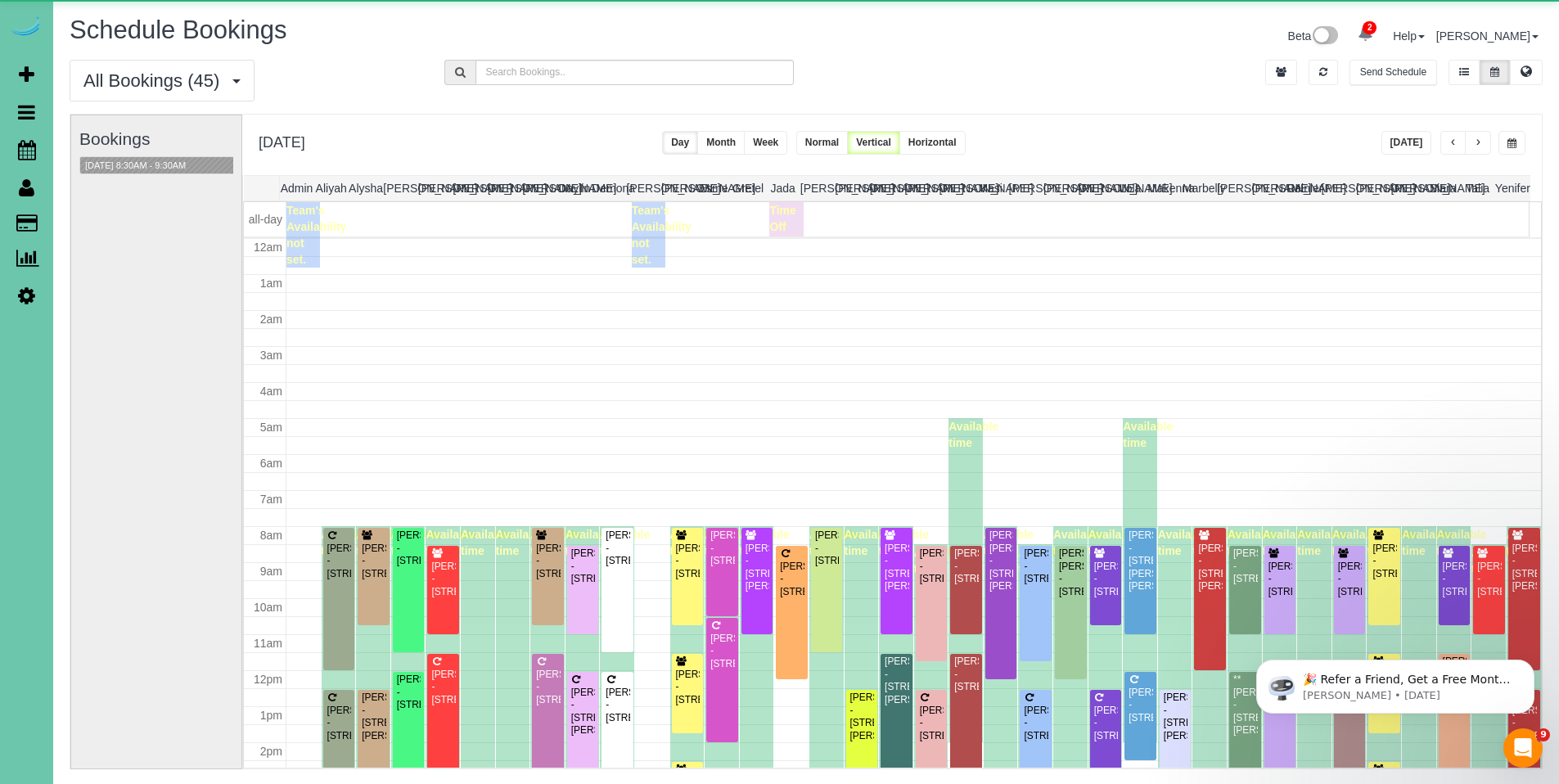
scroll to position [217, 0]
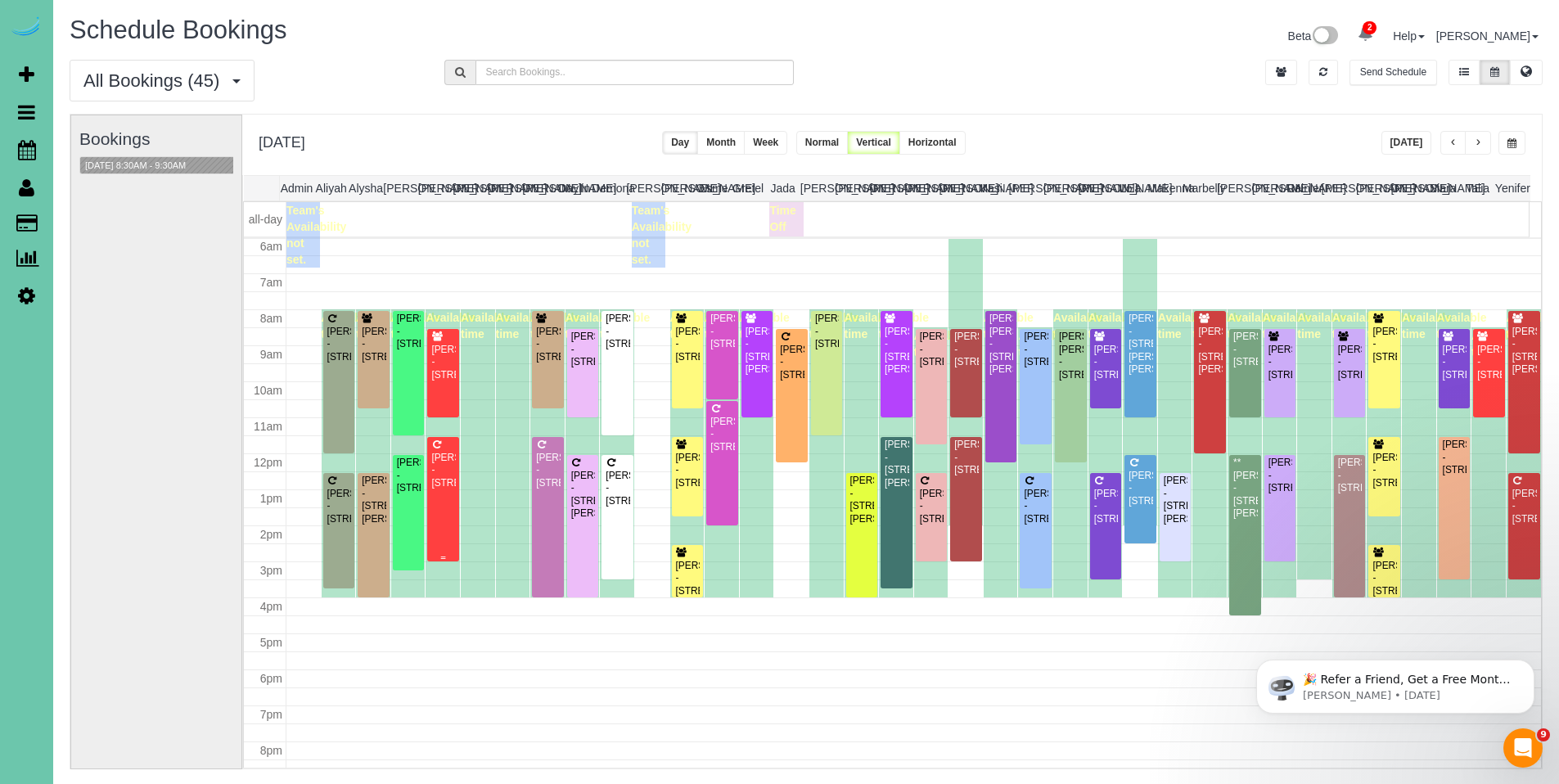
click at [447, 470] on div "Deb Koch - 11714 N 175th Cir, Bennington, NE 68007" at bounding box center [442, 471] width 25 height 38
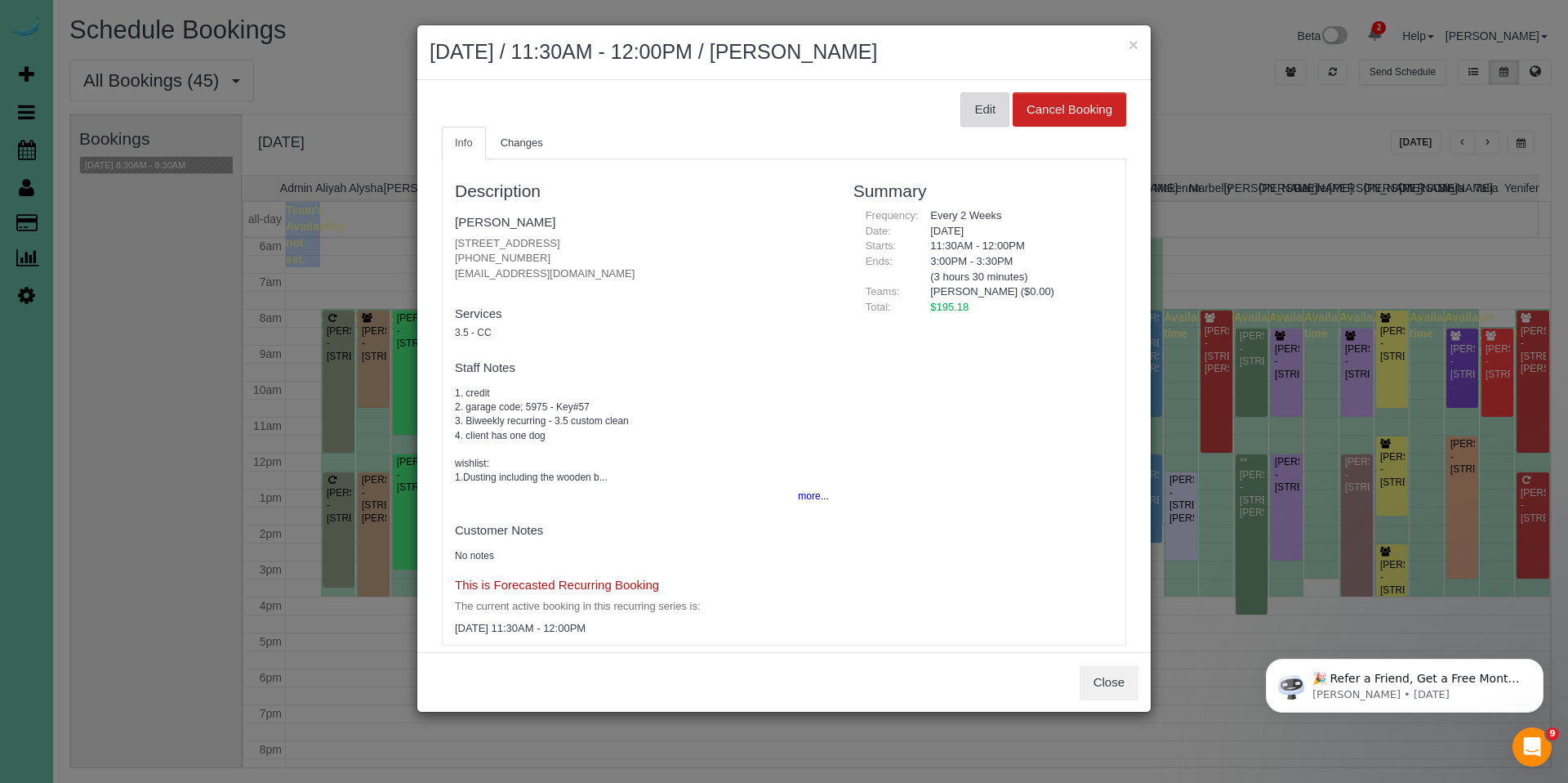
click at [973, 112] on button "Edit" at bounding box center [985, 109] width 49 height 34
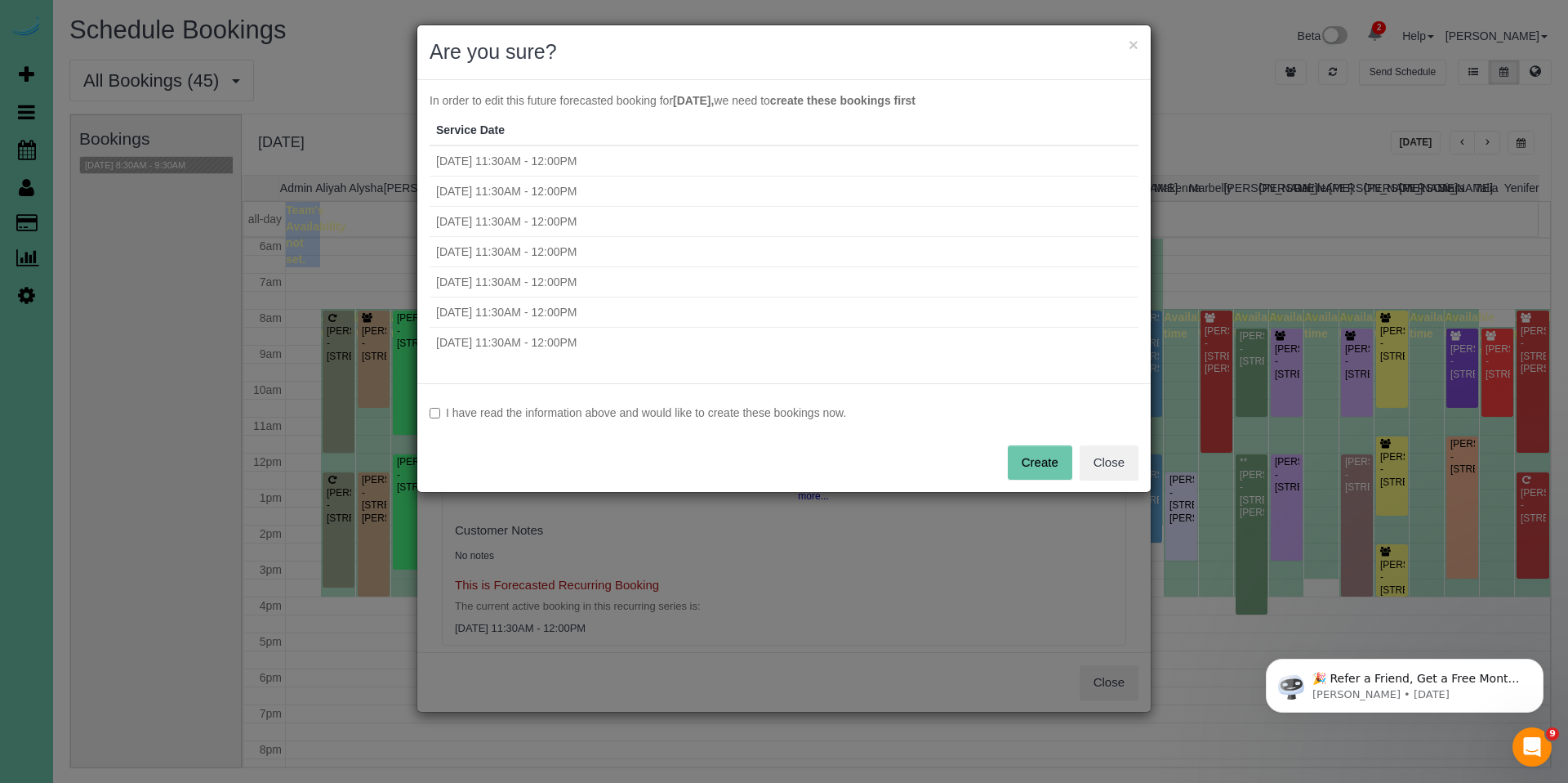
click at [688, 406] on label "I have read the information above and would like to create these bookings now." at bounding box center [784, 413] width 709 height 16
click at [1048, 470] on button "Create" at bounding box center [1040, 462] width 64 height 34
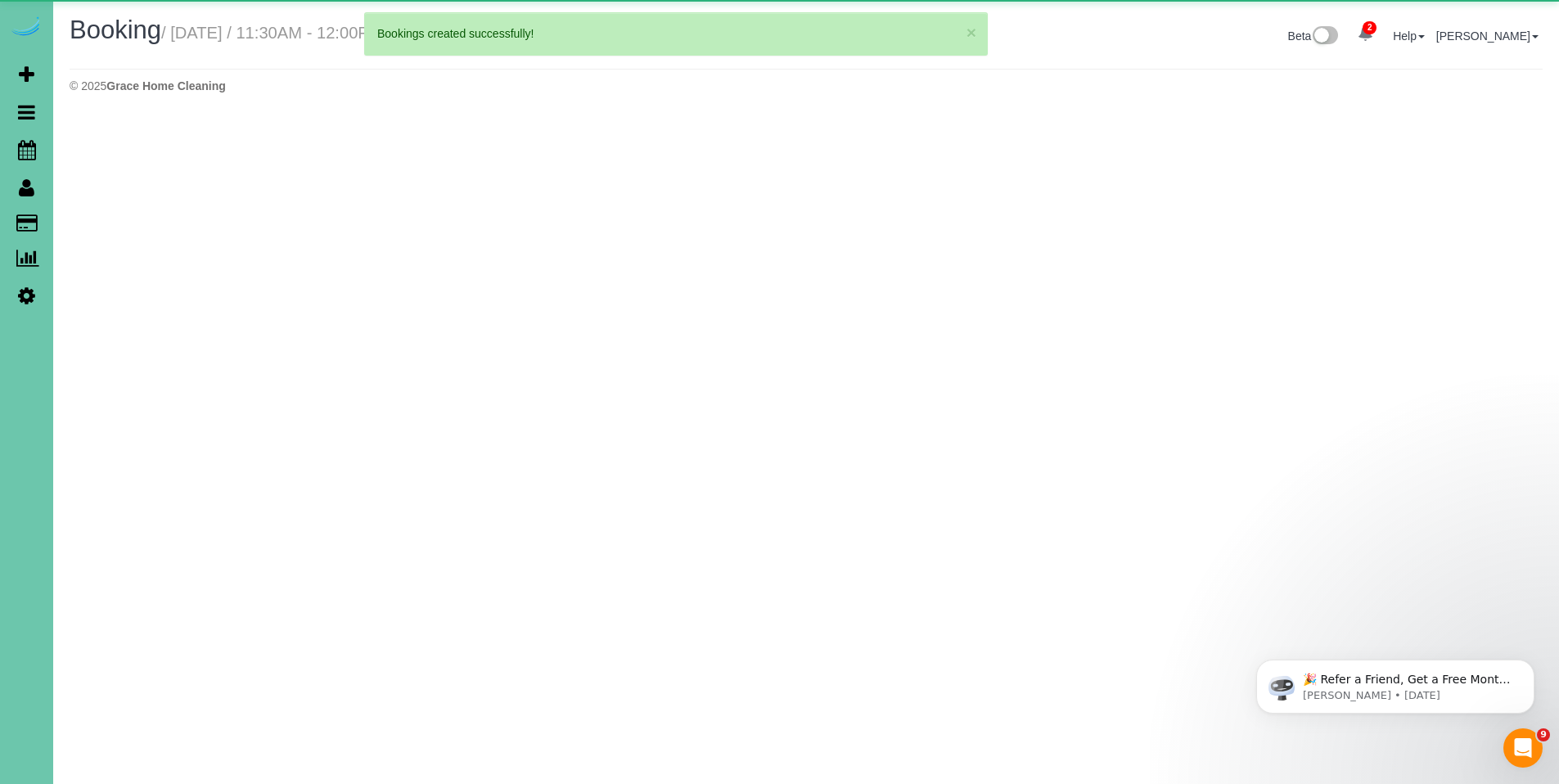
select select "NE"
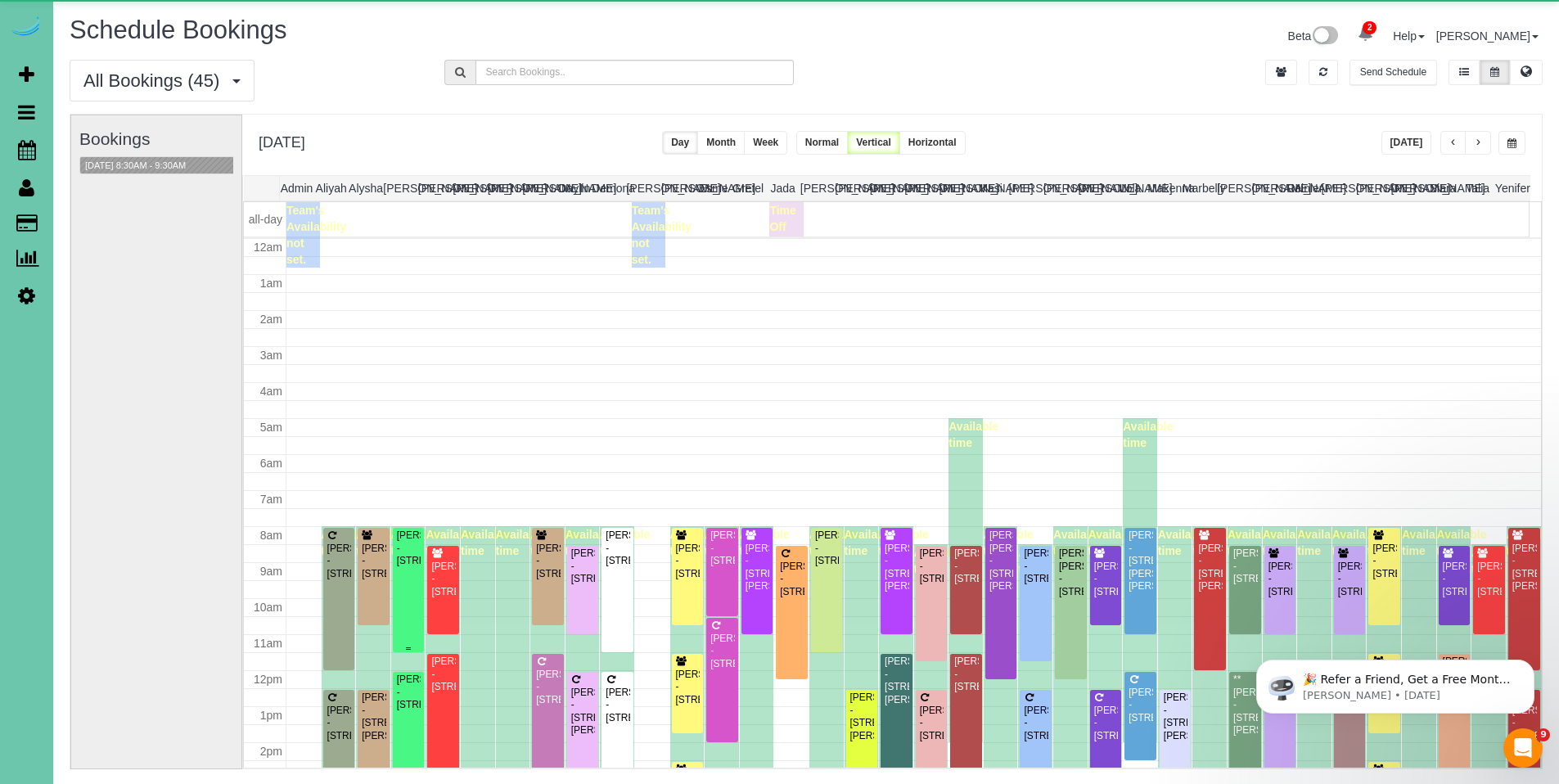
scroll to position [217, 0]
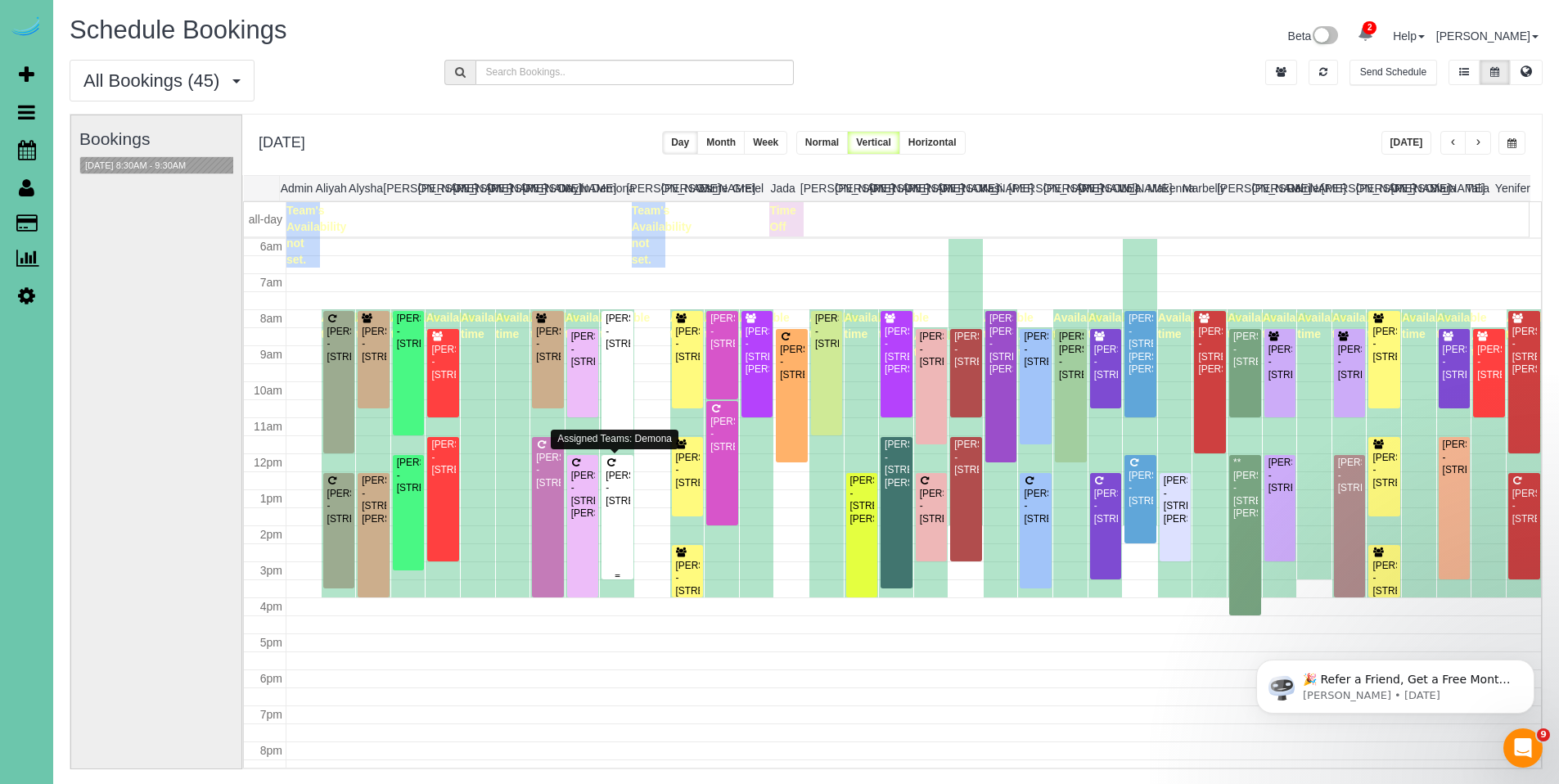
click at [615, 481] on div "Julia Rasell - 1301 S 36th St, Omaha, NE 68105" at bounding box center [617, 489] width 25 height 38
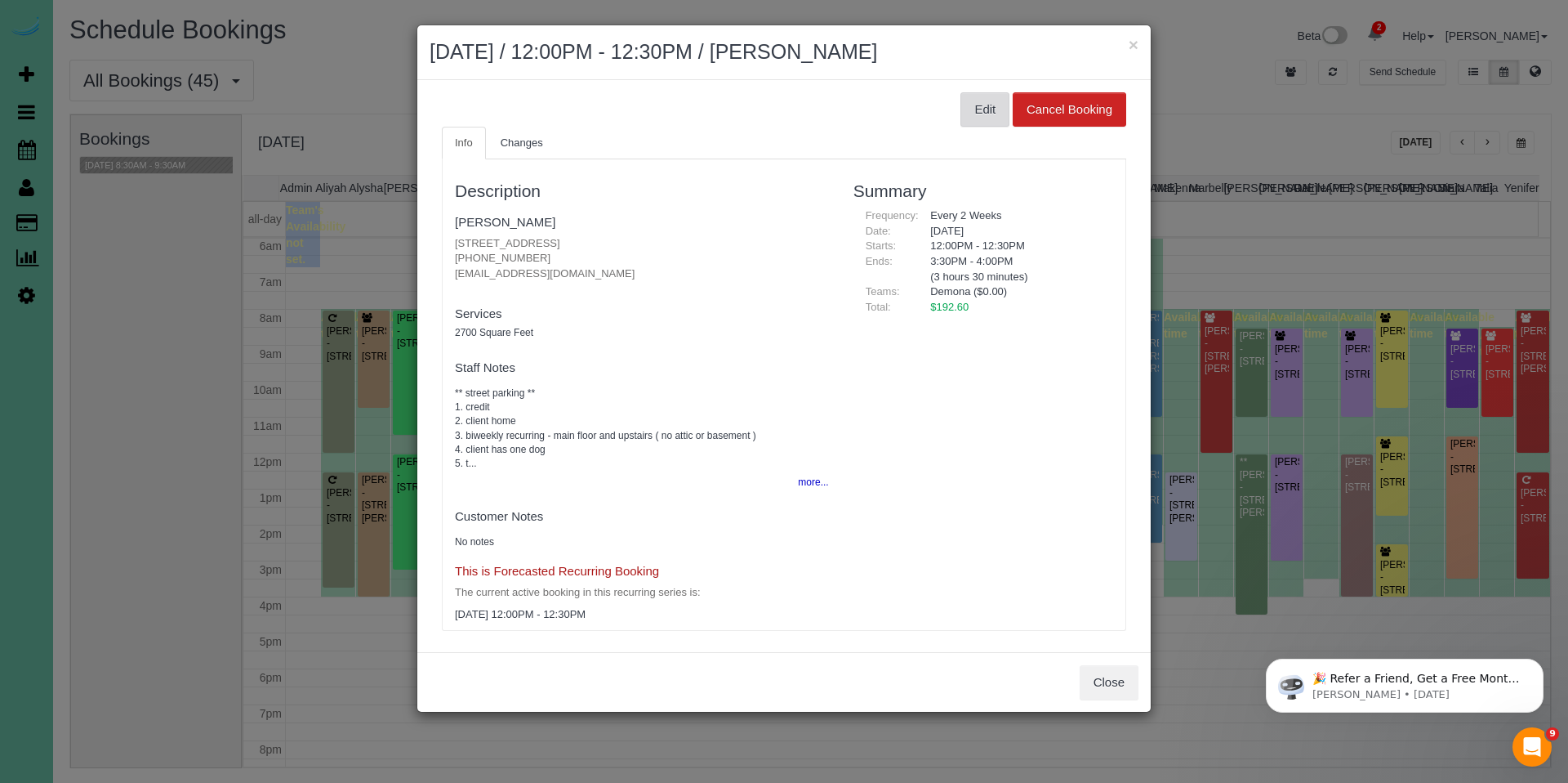
click at [984, 108] on button "Edit" at bounding box center [985, 109] width 49 height 34
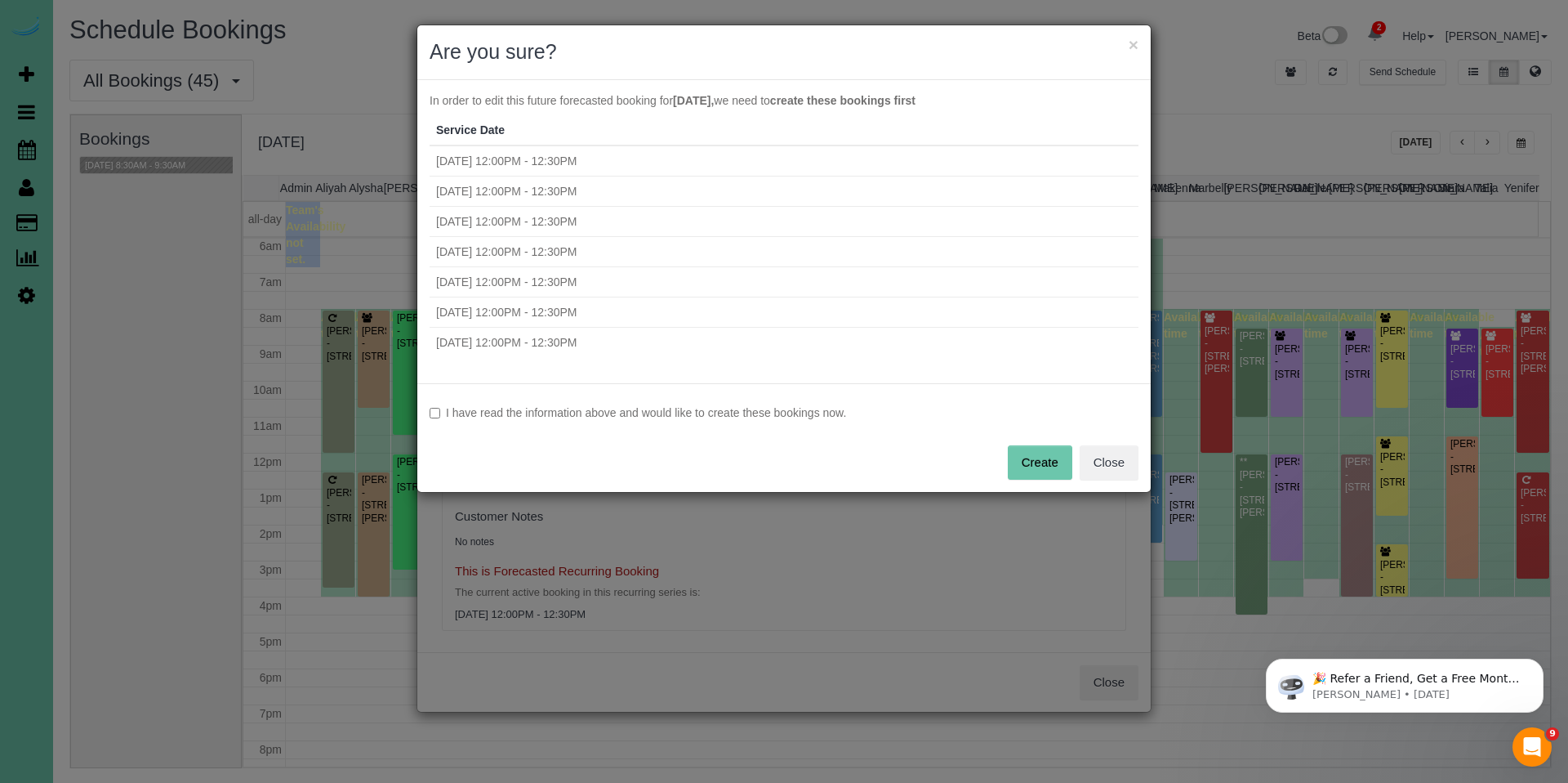
click at [1041, 459] on button "Create" at bounding box center [1040, 462] width 64 height 34
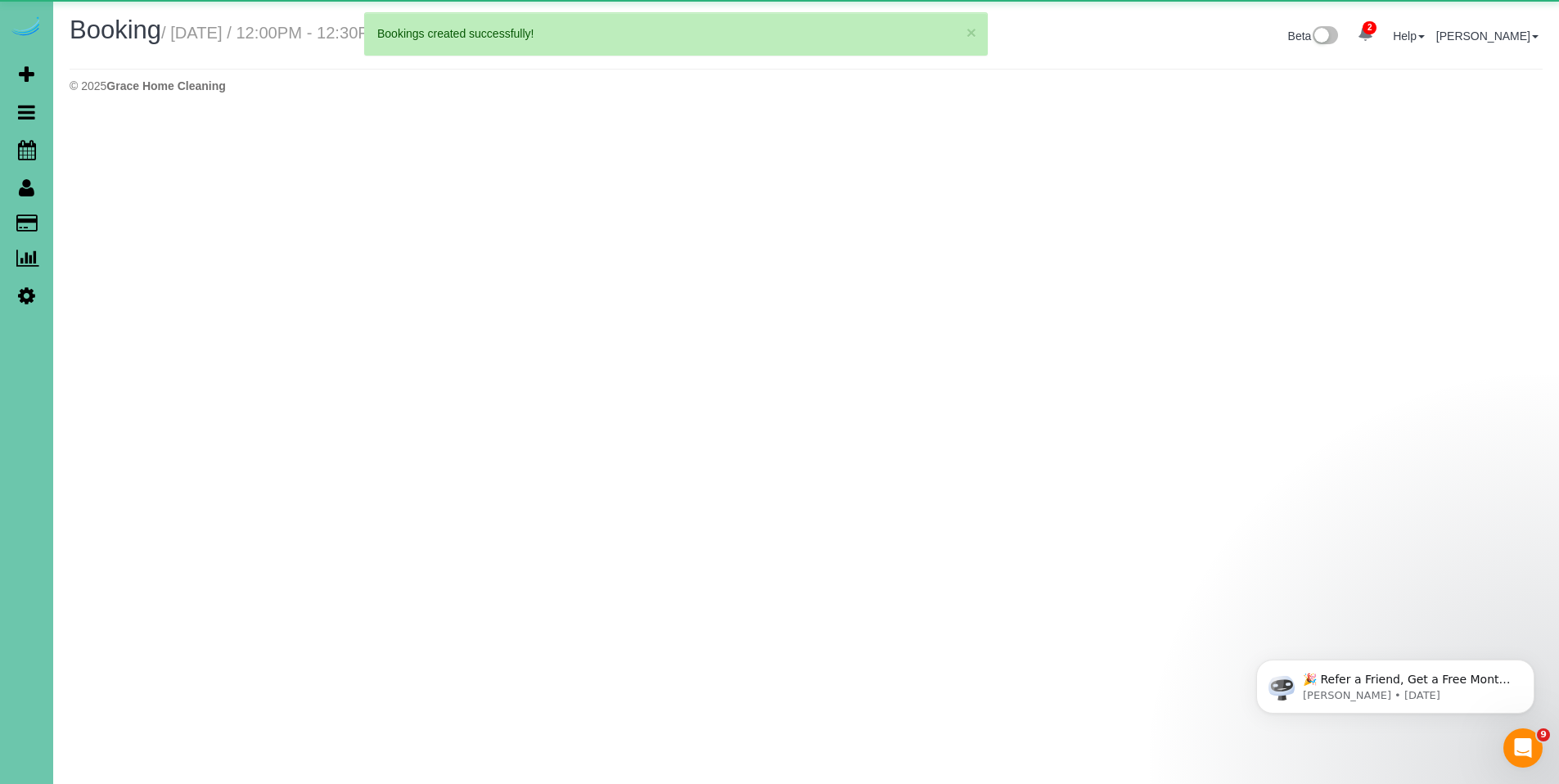
select select "NE"
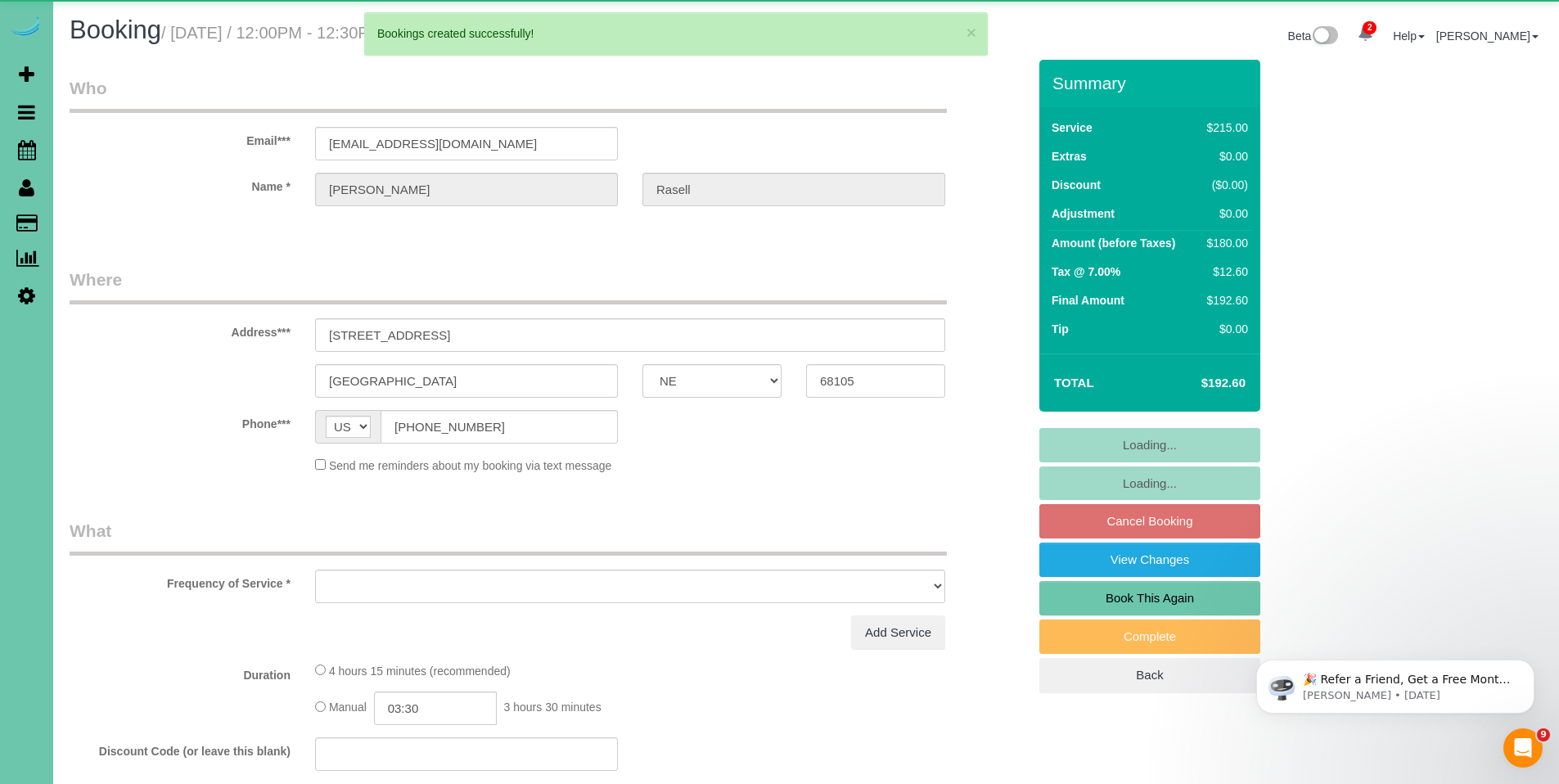
select select "object:18191"
select select "string:fspay-1916bd34-bb61-4647-87e8-70c3cde85f78"
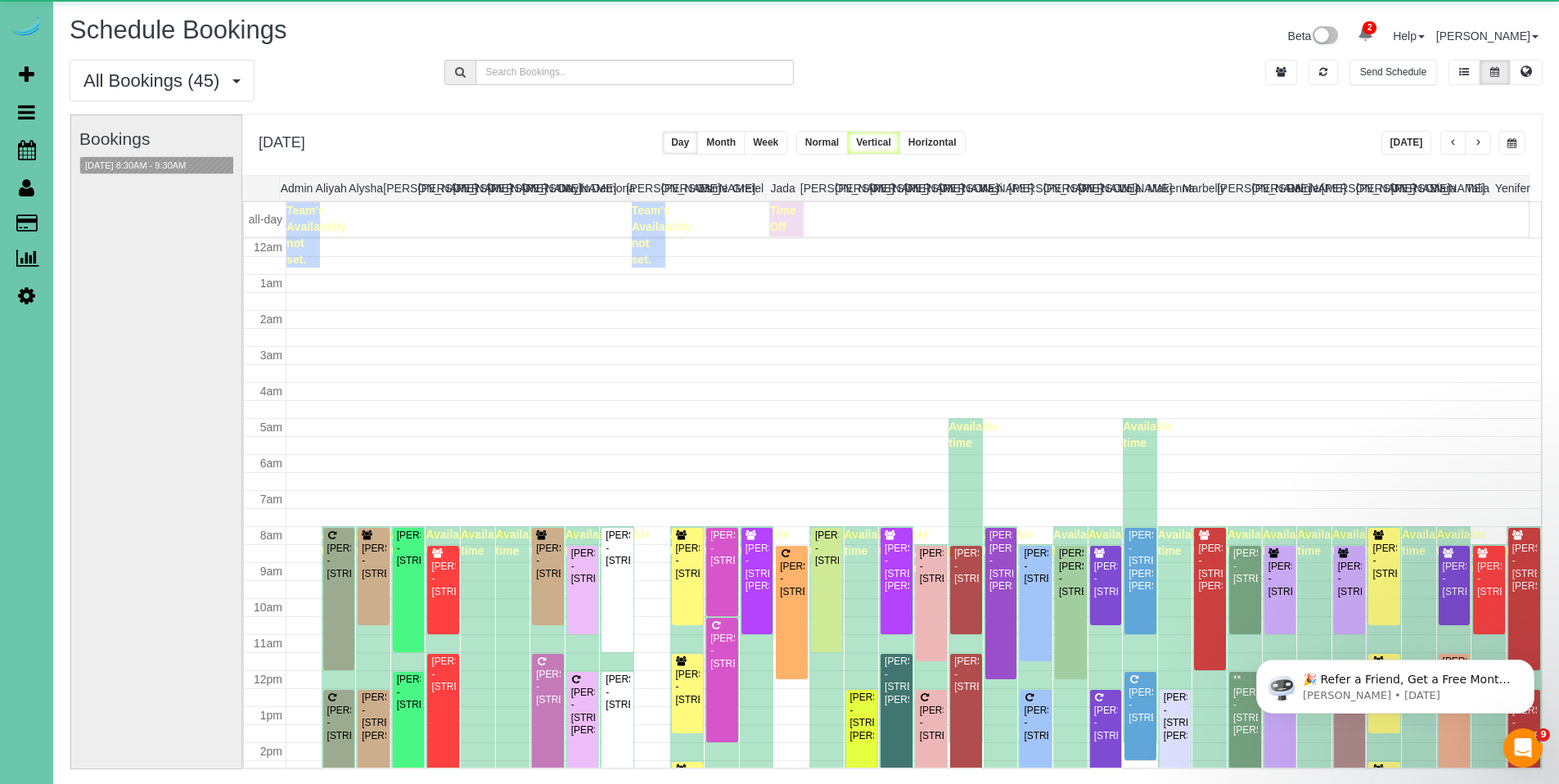
scroll to position [217, 0]
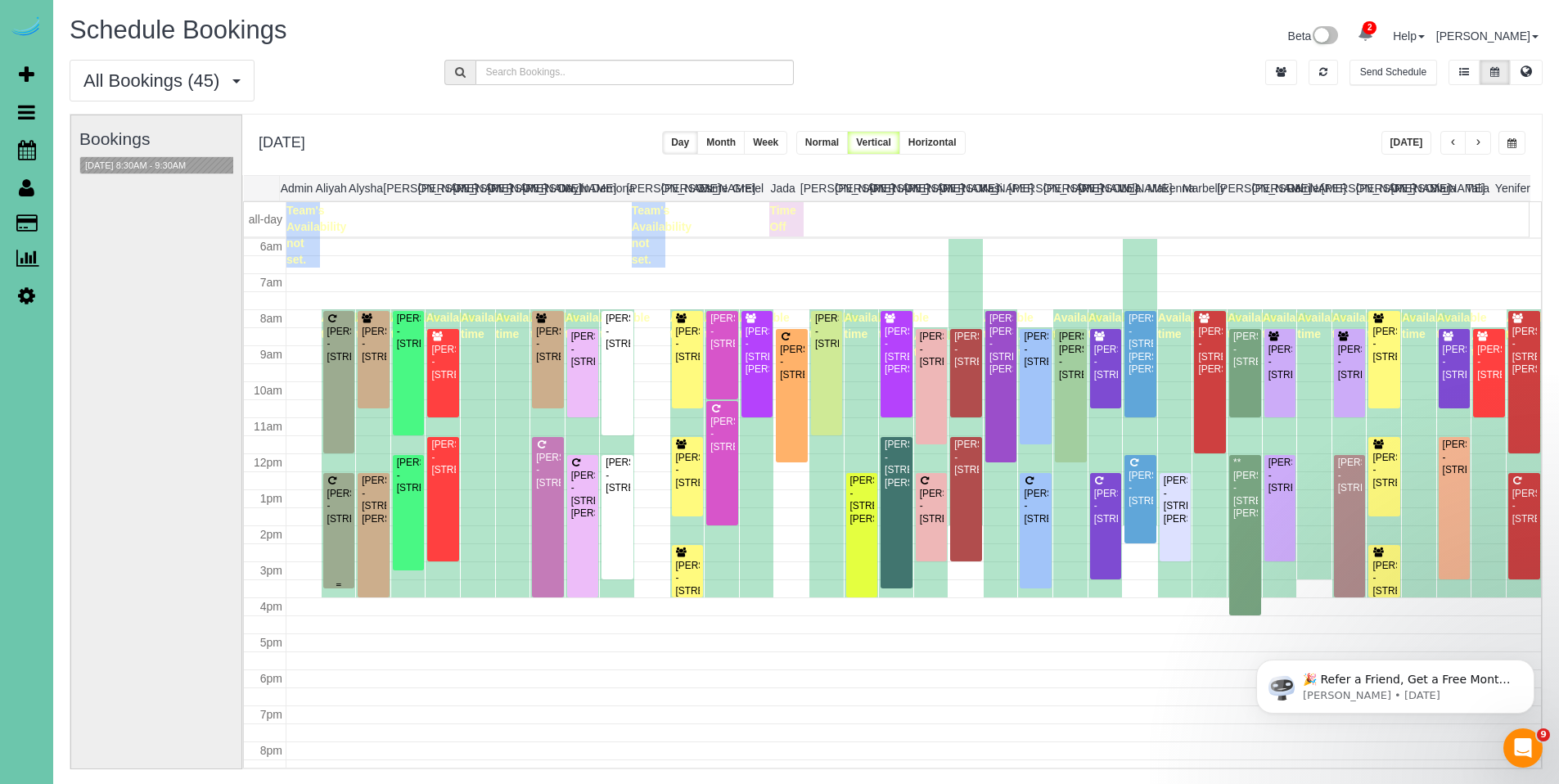
click at [334, 497] on div "Mick Pierce - 308 Inglewood Dr, Papillion, NE 68133" at bounding box center [338, 507] width 25 height 38
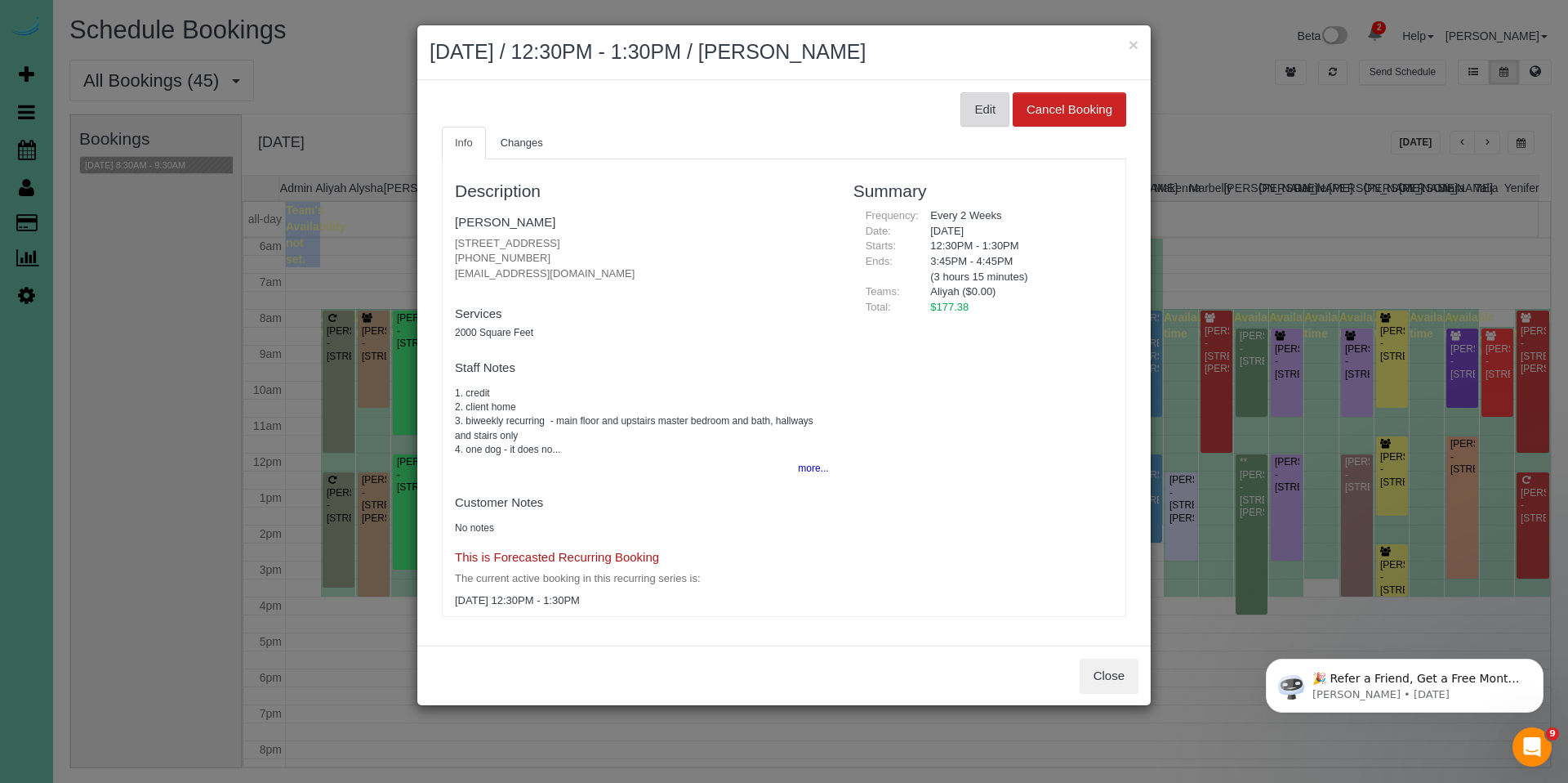
click at [985, 112] on button "Edit" at bounding box center [985, 109] width 49 height 34
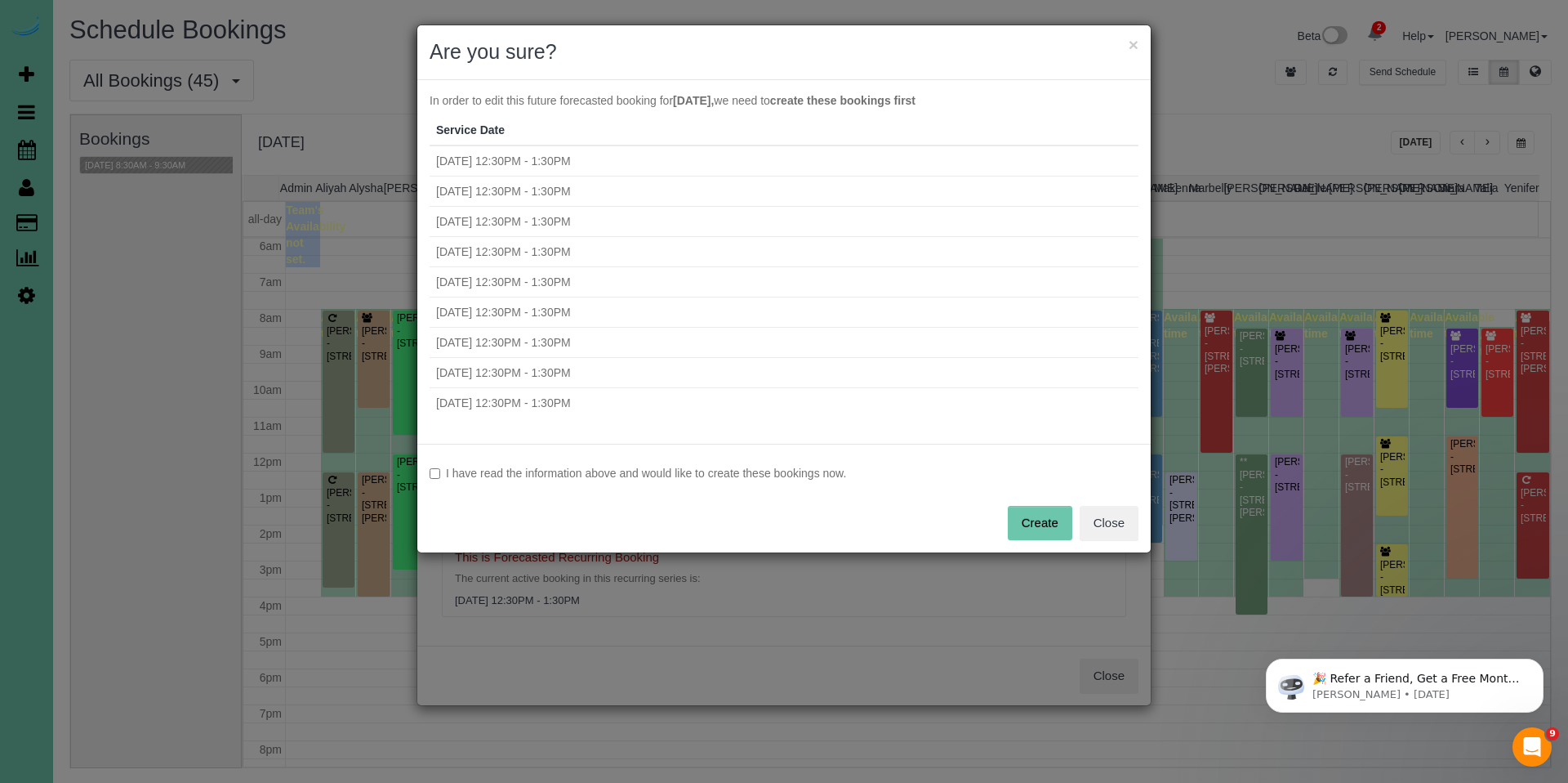
click at [670, 473] on label "I have read the information above and would like to create these bookings now." at bounding box center [784, 473] width 709 height 16
click at [1043, 522] on button "Create" at bounding box center [1040, 523] width 64 height 34
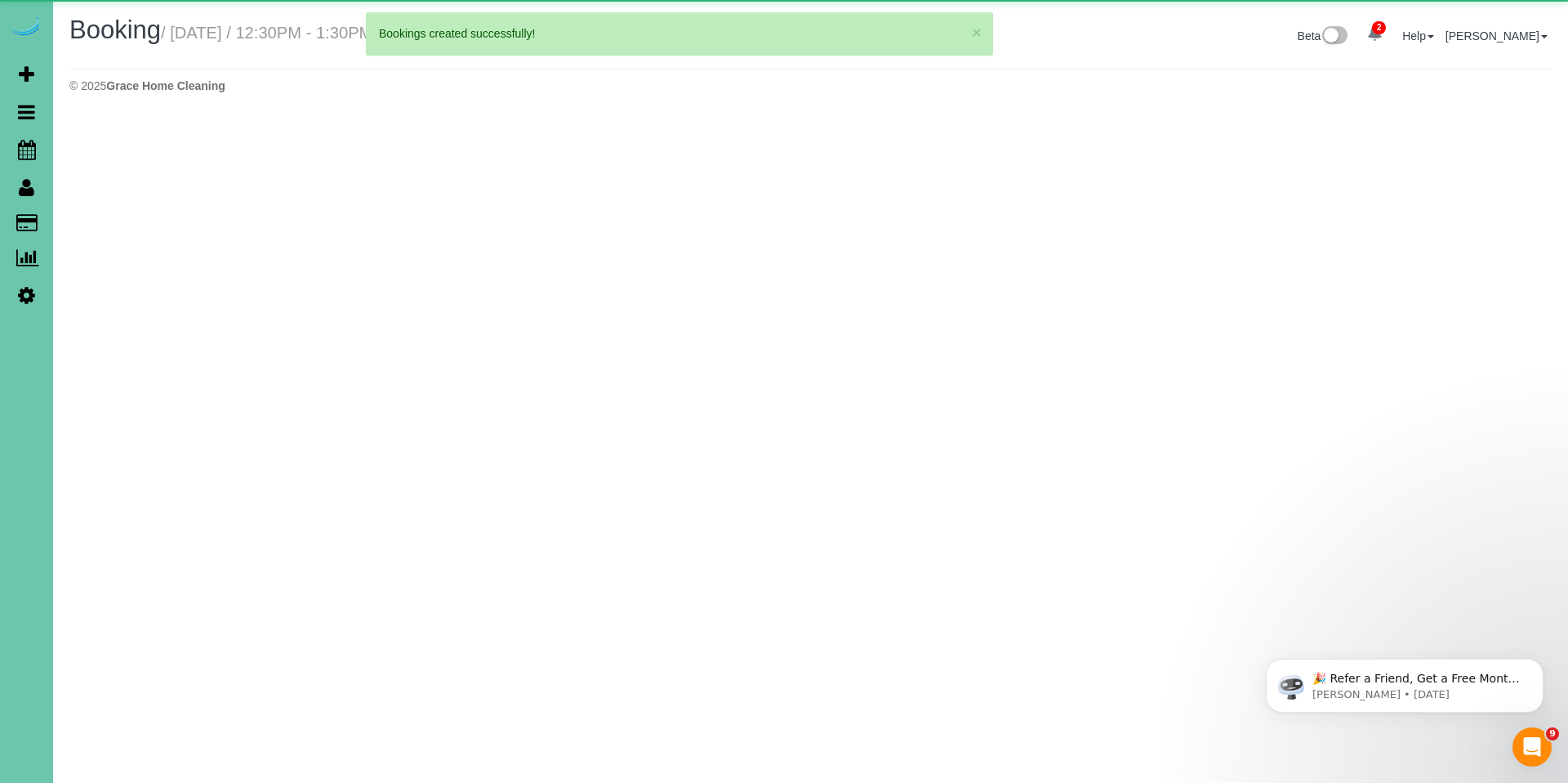
select select "NE"
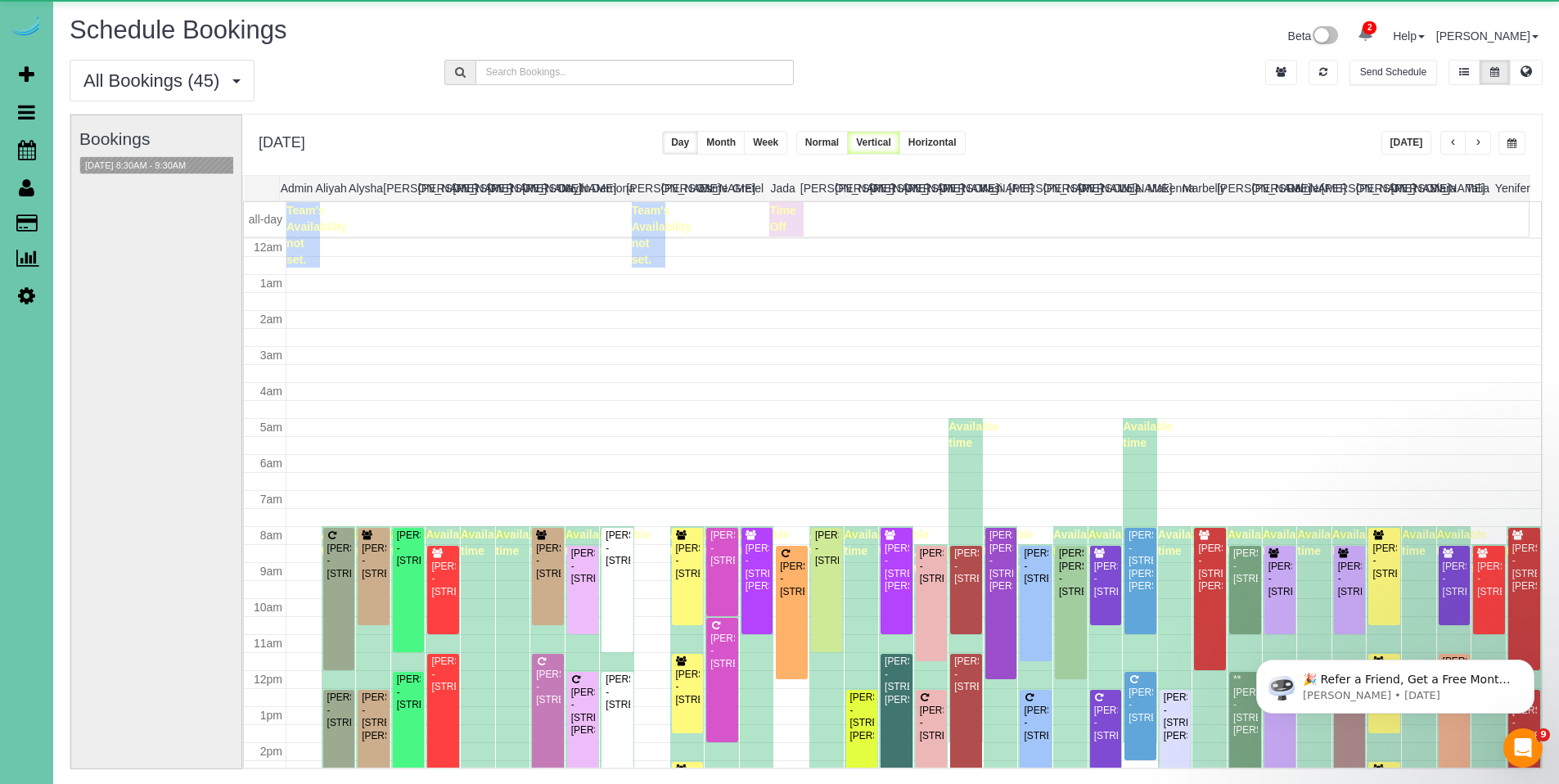
scroll to position [217, 0]
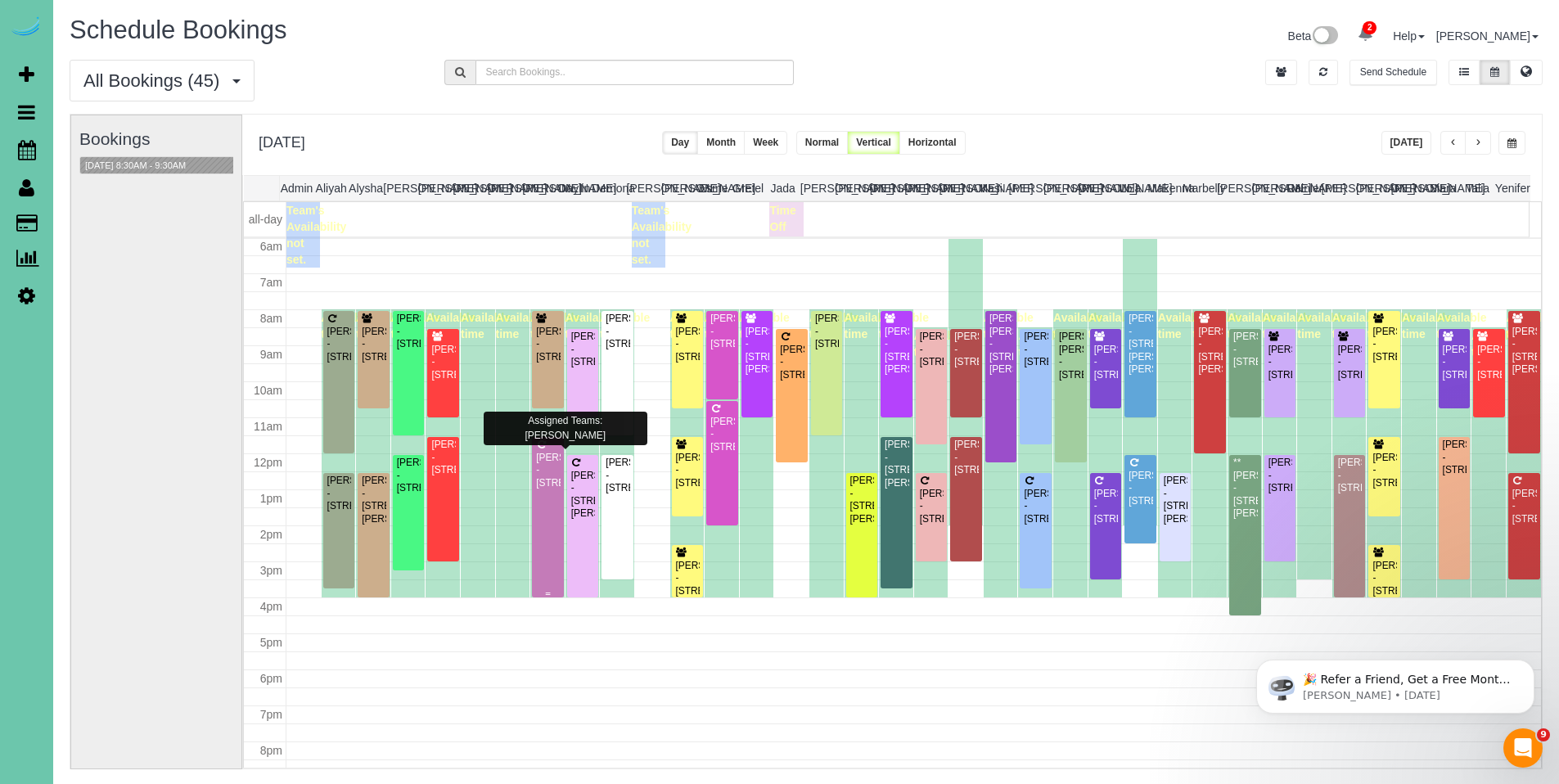
click at [539, 478] on div "Allison Coffin - 9018 Timberline Dr, Omaha, NE 68152" at bounding box center [548, 471] width 25 height 38
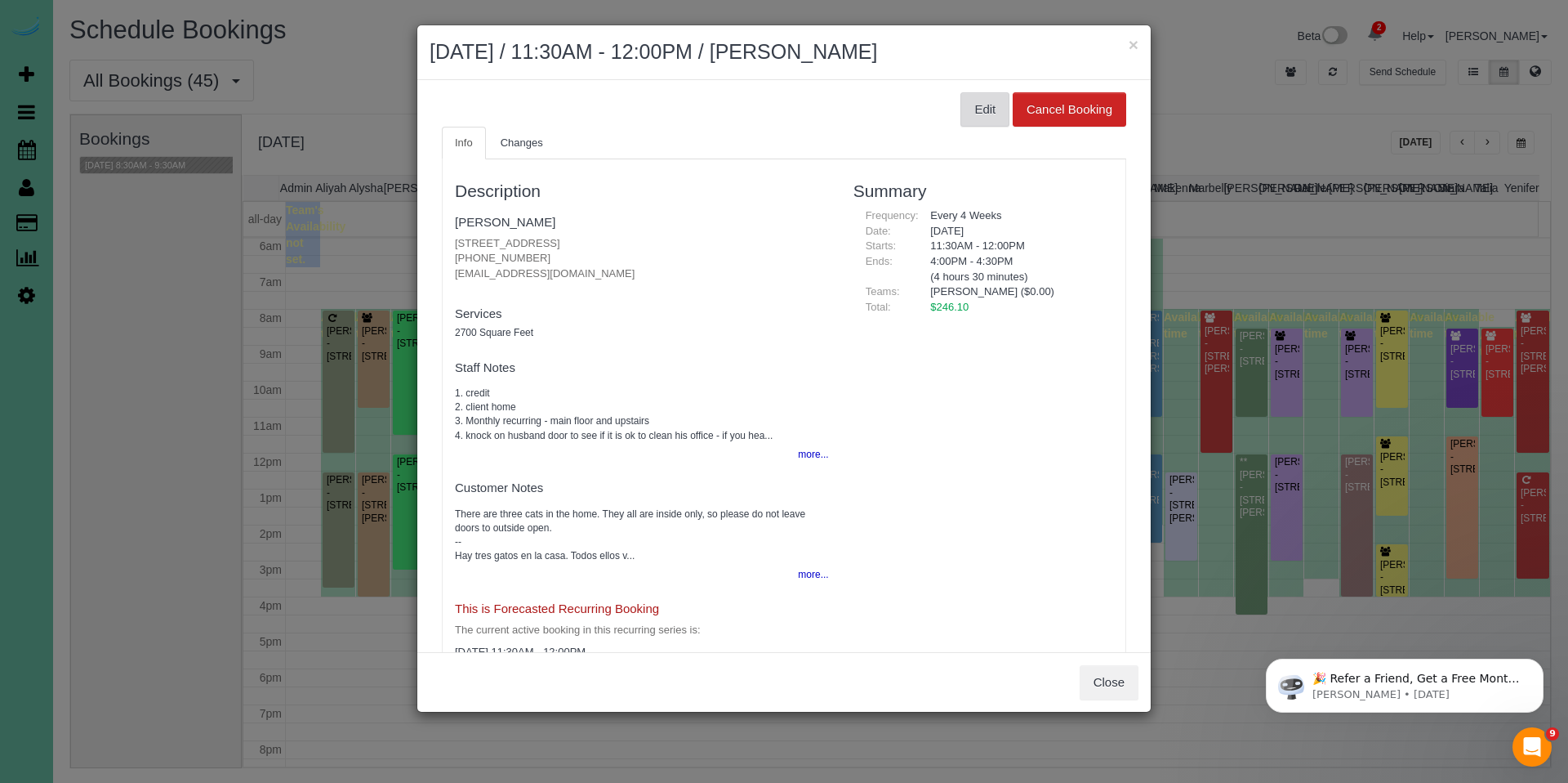
click at [982, 104] on button "Edit" at bounding box center [985, 109] width 49 height 34
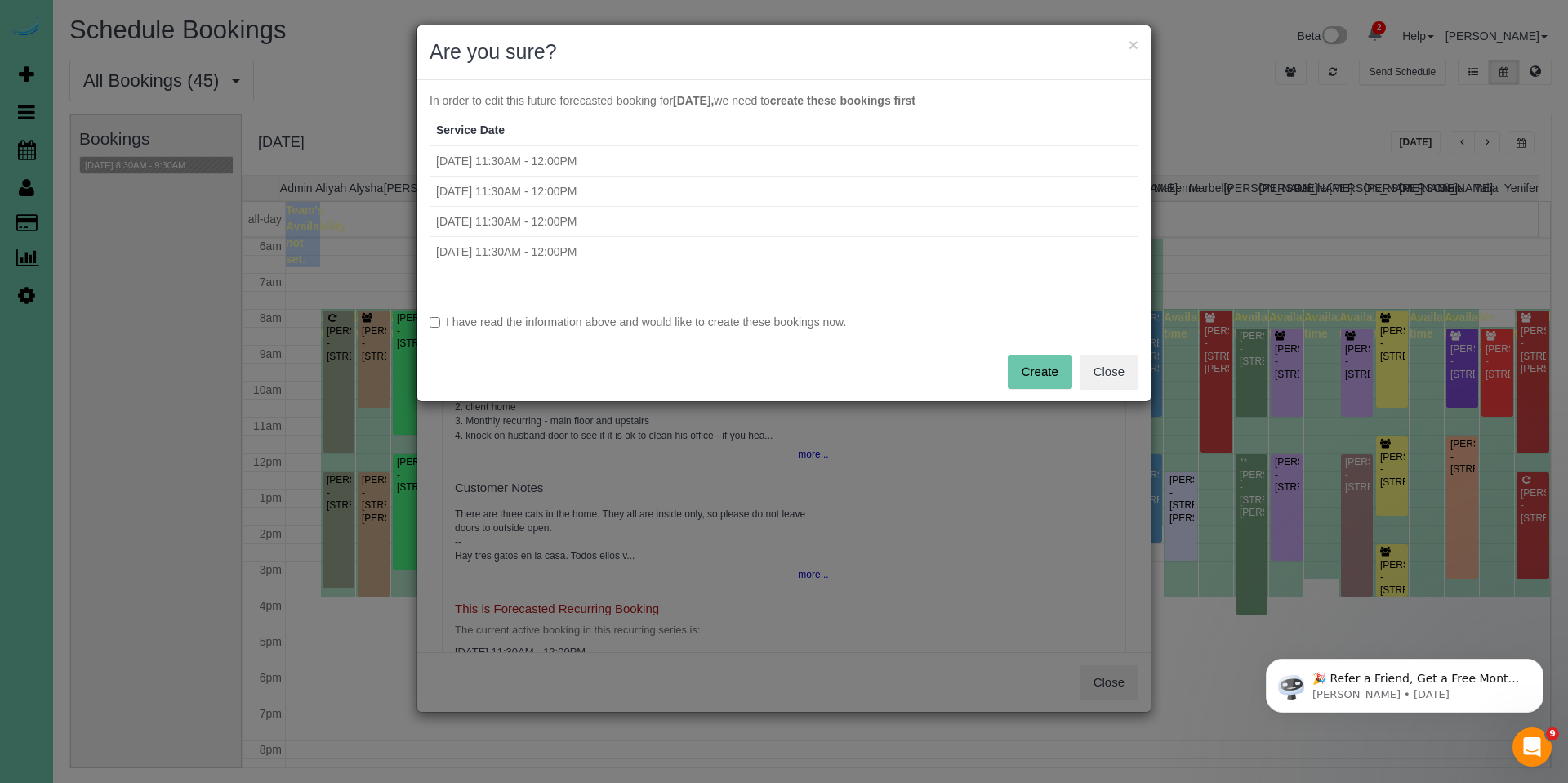
click at [612, 327] on label "I have read the information above and would like to create these bookings now." at bounding box center [784, 321] width 709 height 16
click at [1065, 373] on button "Create" at bounding box center [1040, 372] width 64 height 34
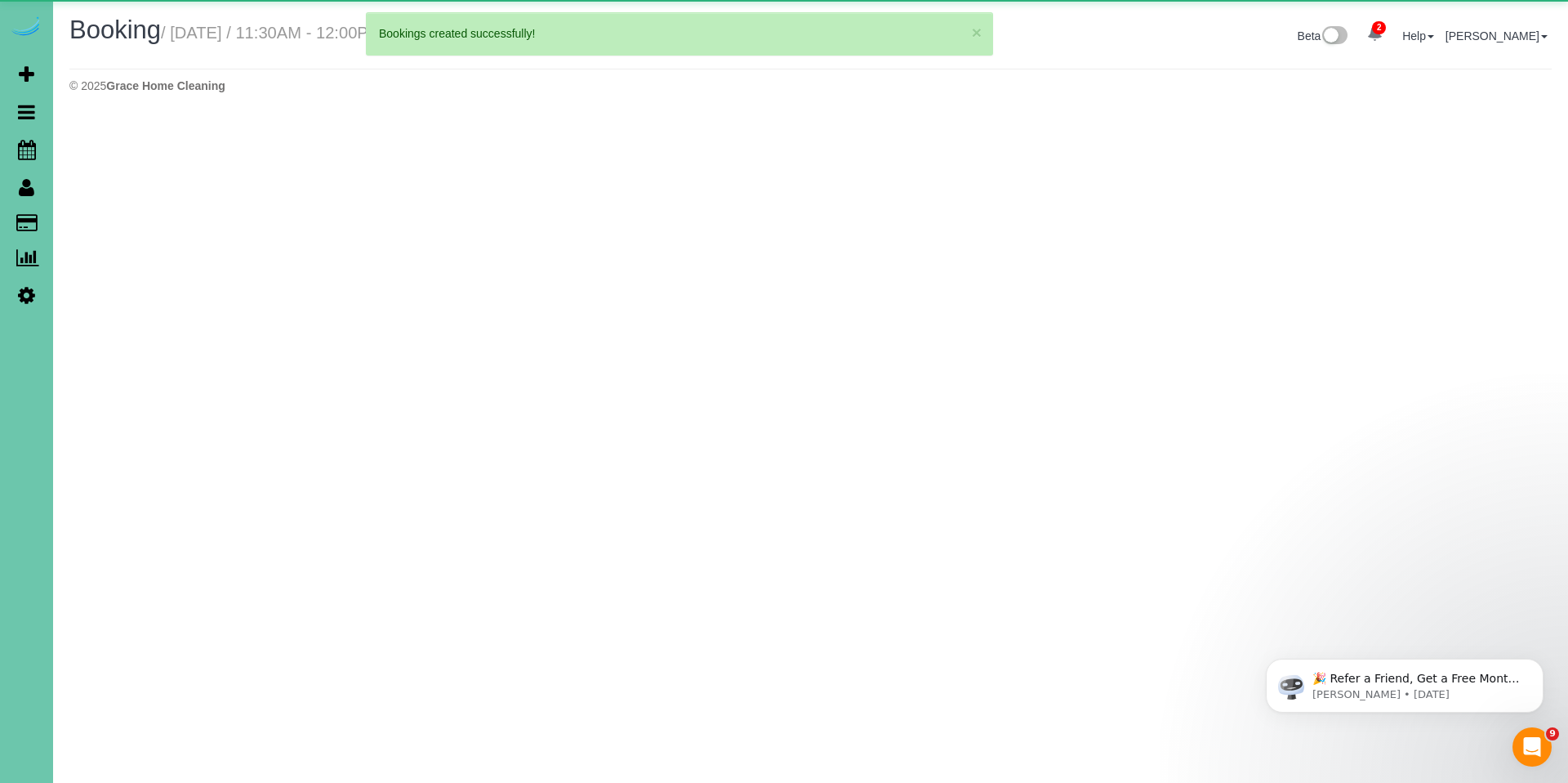
select select "NE"
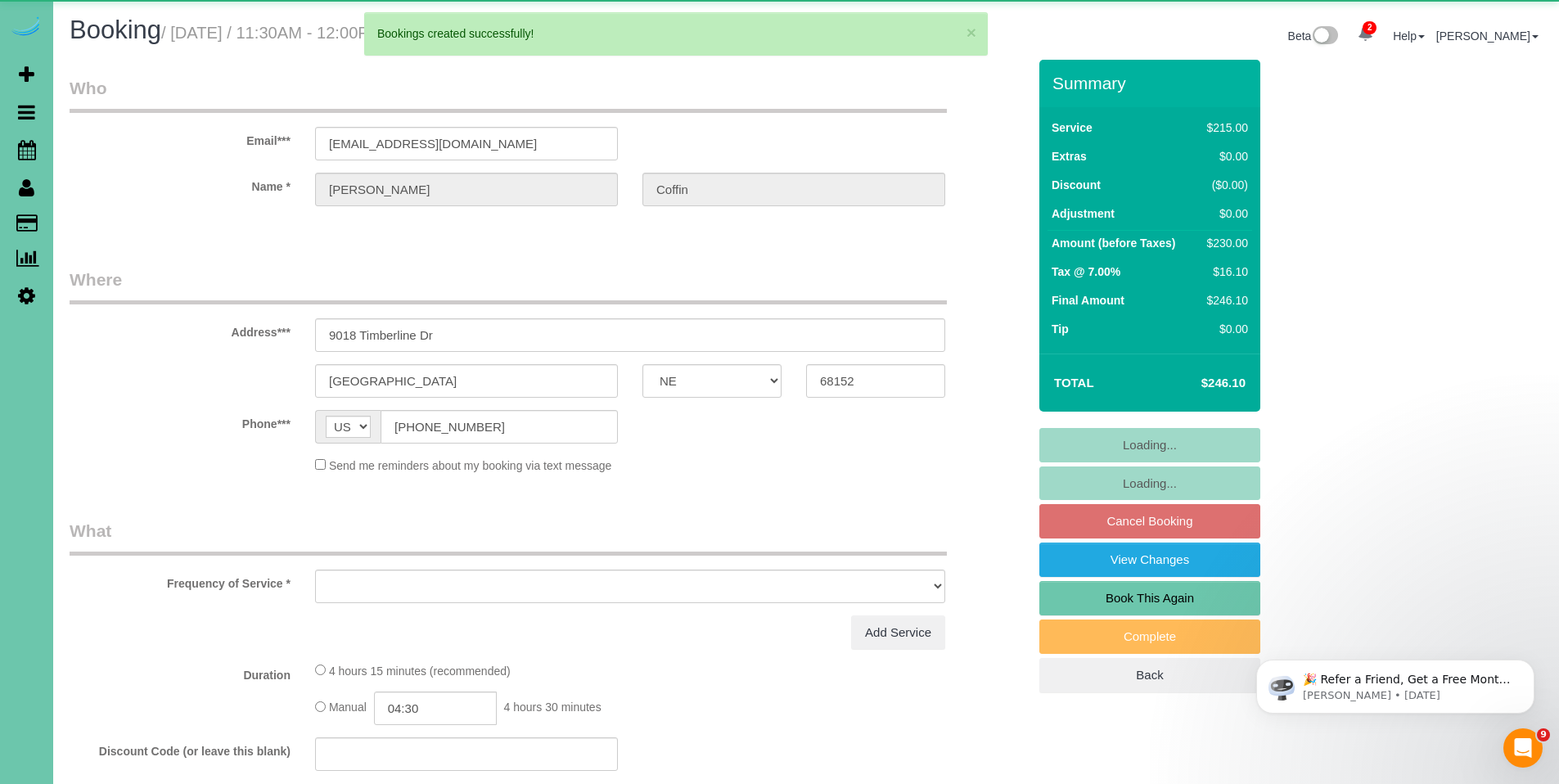
select select "object:20003"
select select "string:fspay-7bfead54-e513-413d-8743-03fdc84e9ccd"
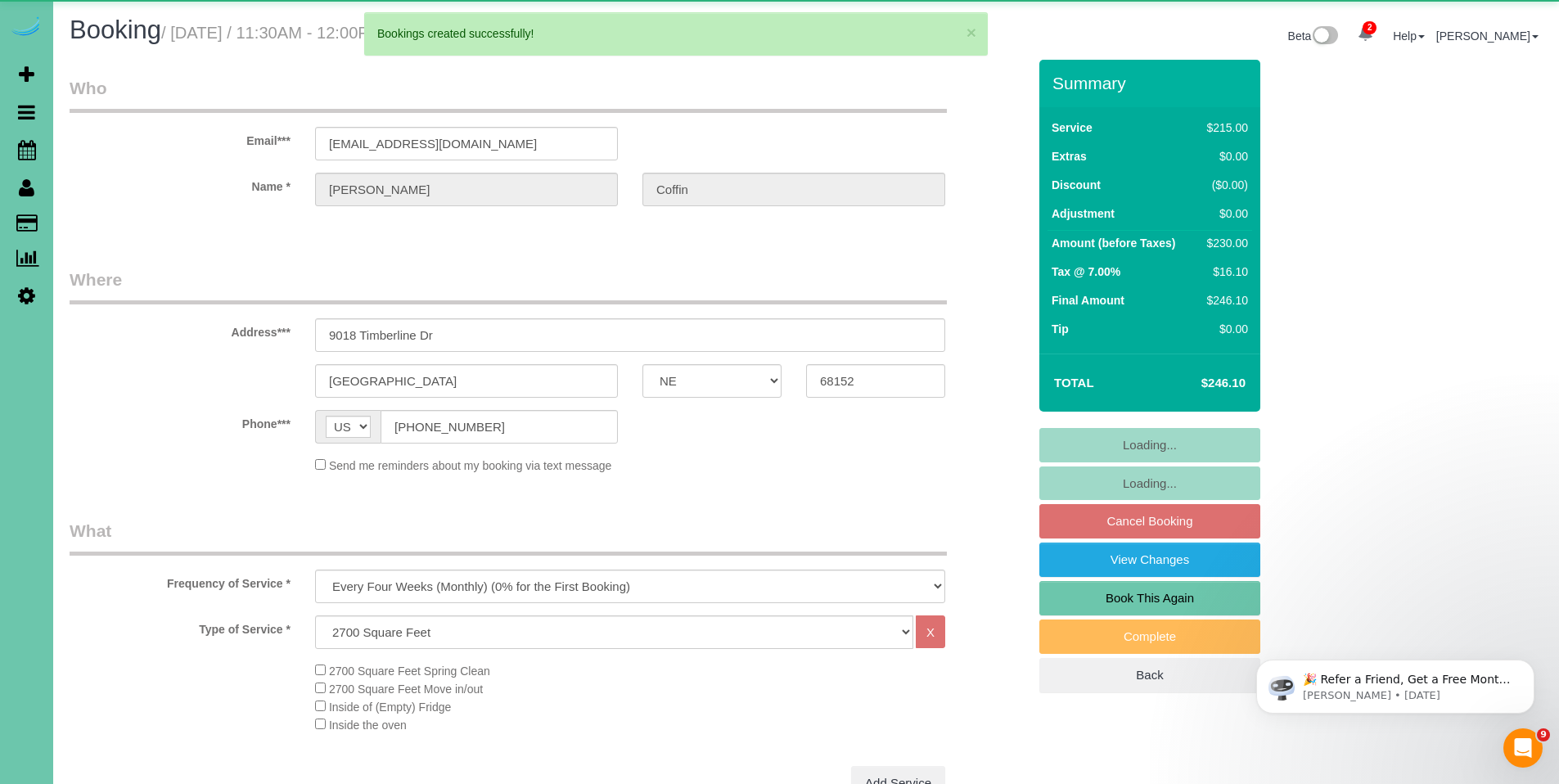
select select "object:20036"
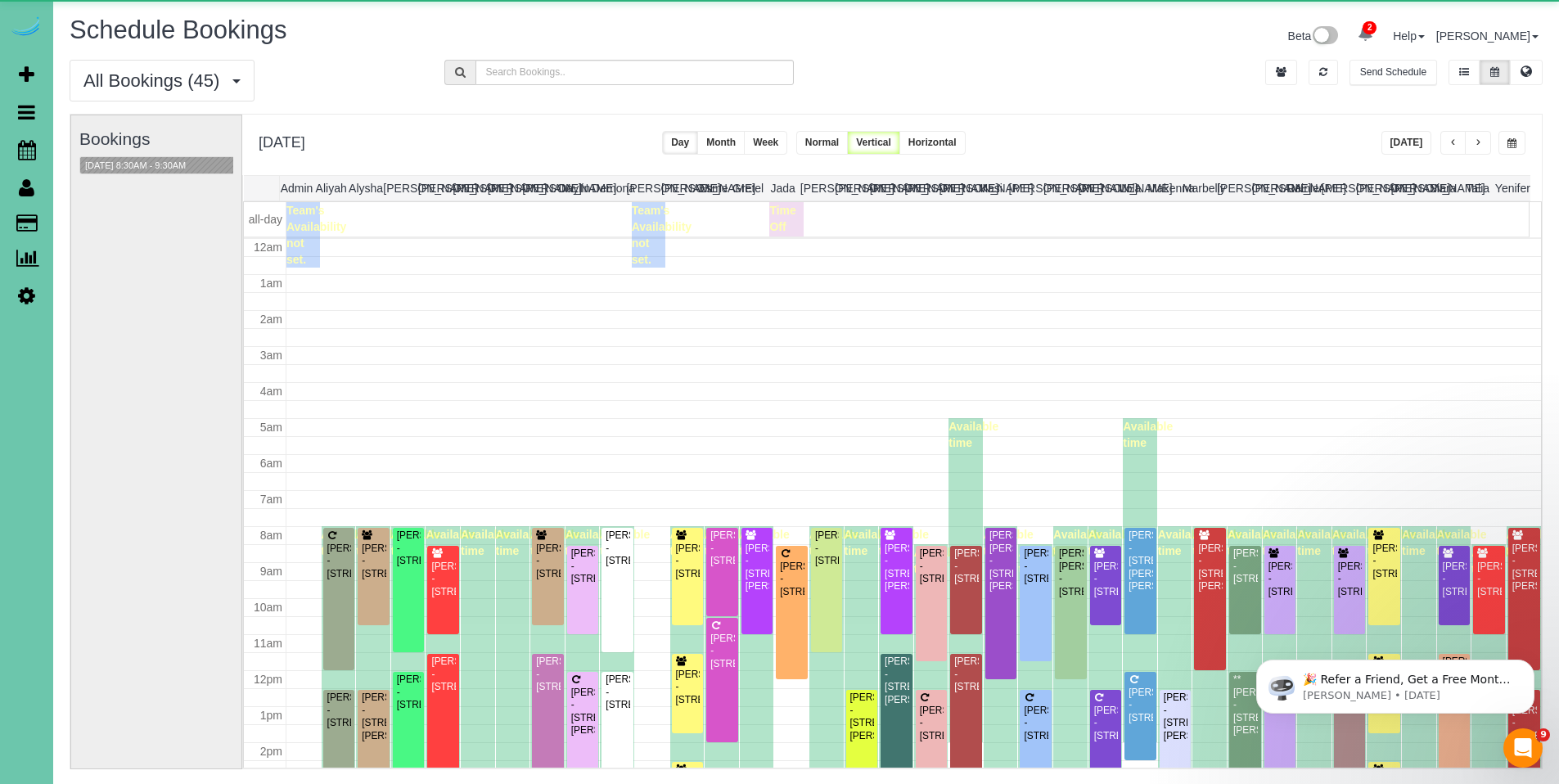
scroll to position [217, 0]
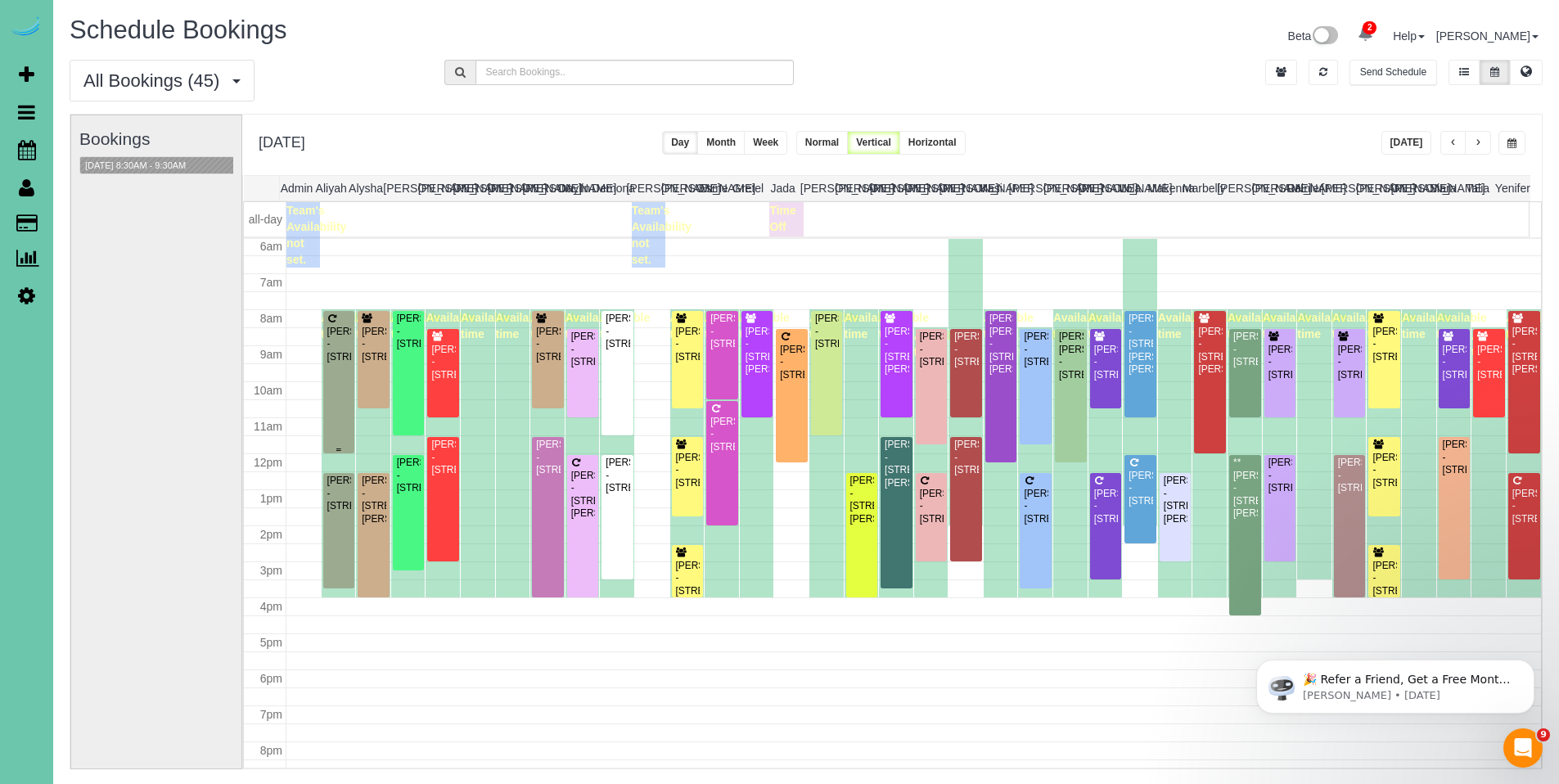
click at [343, 343] on div "Sarah Ewing - 216 Merwood St, Bellevue, NE 68005" at bounding box center [338, 344] width 25 height 38
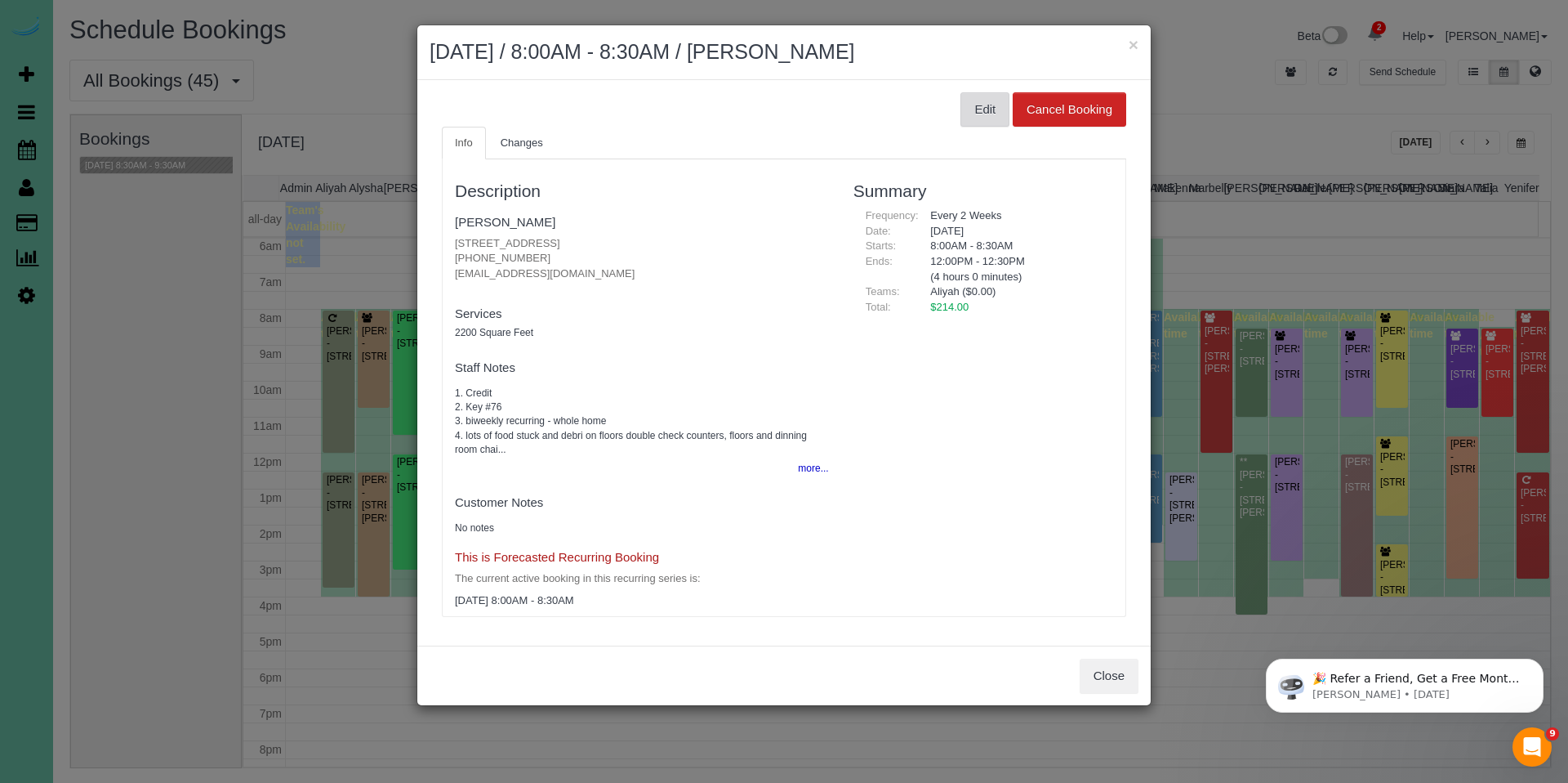
click at [993, 107] on button "Edit" at bounding box center [985, 109] width 49 height 34
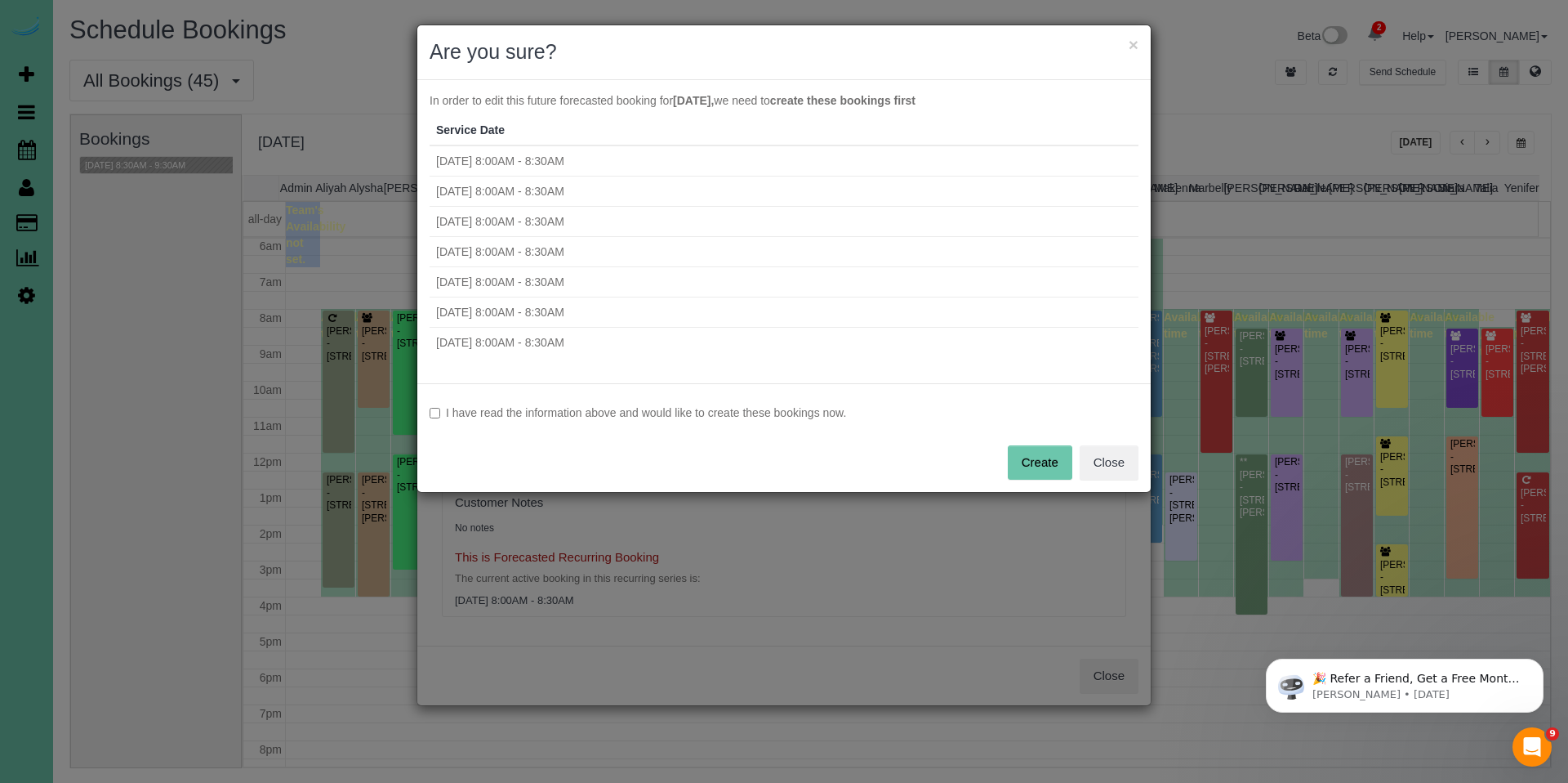
click at [570, 415] on label "I have read the information above and would like to create these bookings now." at bounding box center [784, 413] width 709 height 16
click at [1030, 463] on button "Create" at bounding box center [1040, 462] width 64 height 34
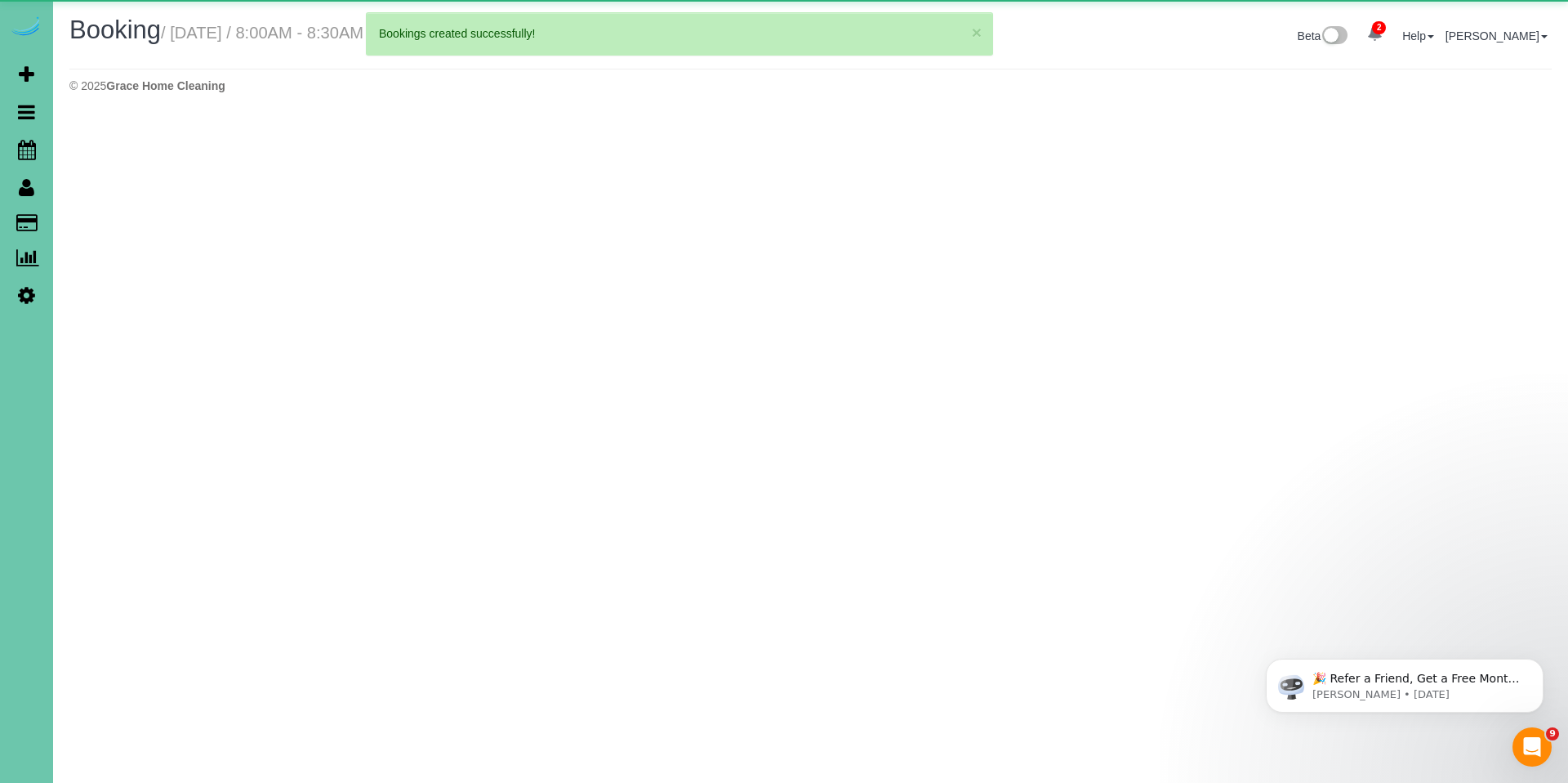
select select "NE"
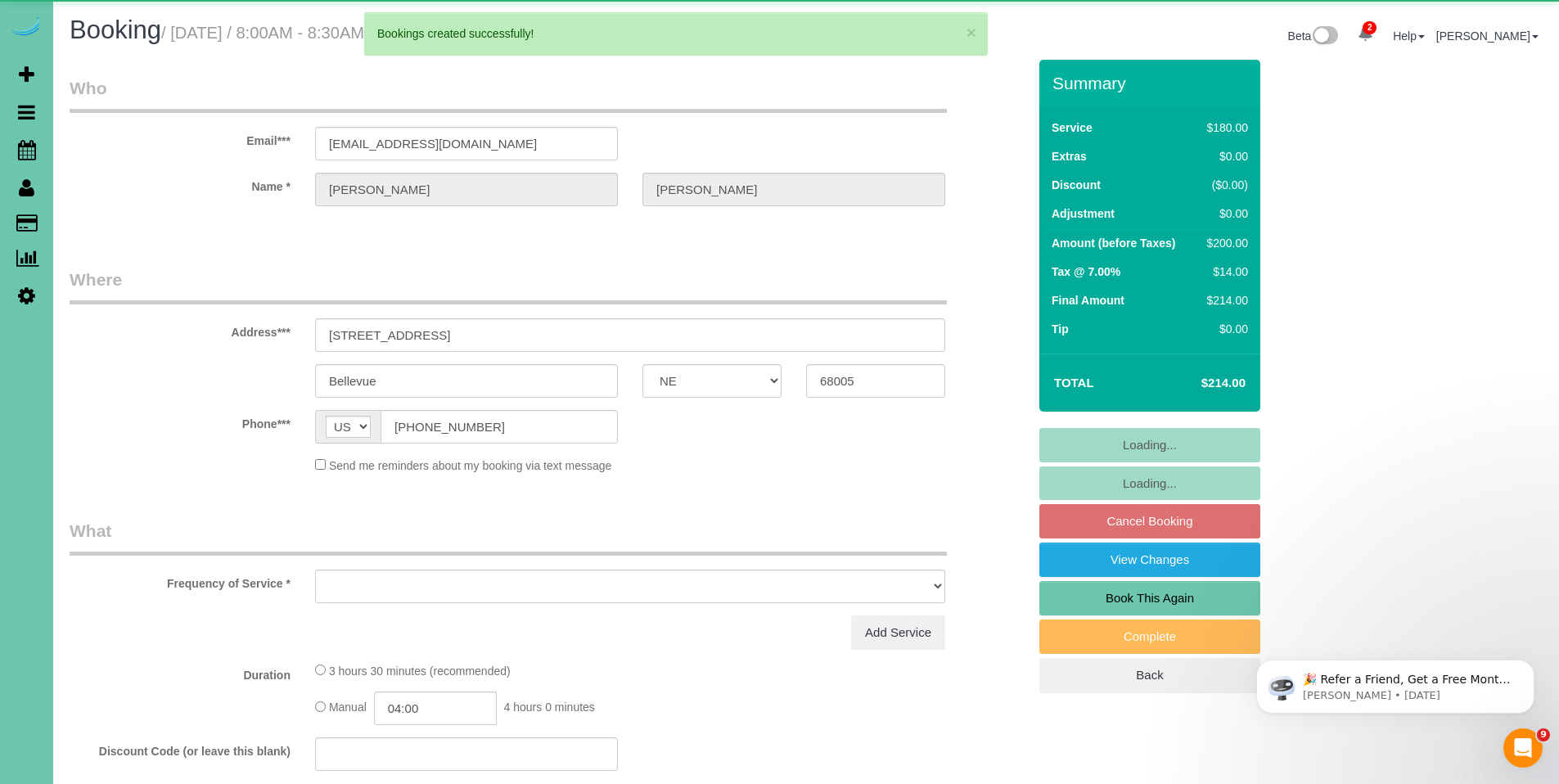
select select "object:21358"
select select "string:fspay-52f154ea-3443-4445-a09a-0ca869564ccf"
select select "object:21391"
select select "number:36"
select select "number:42"
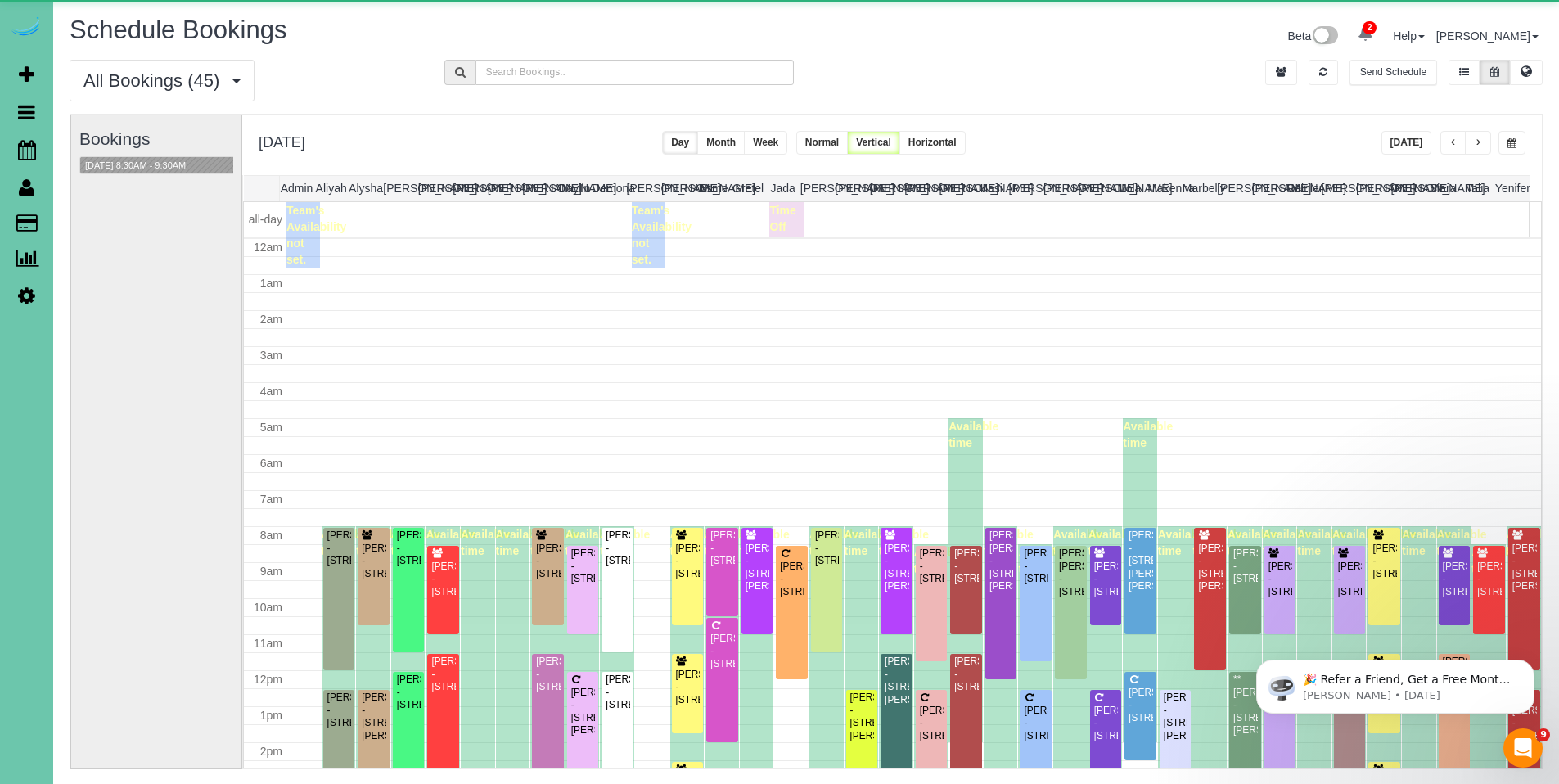
scroll to position [217, 0]
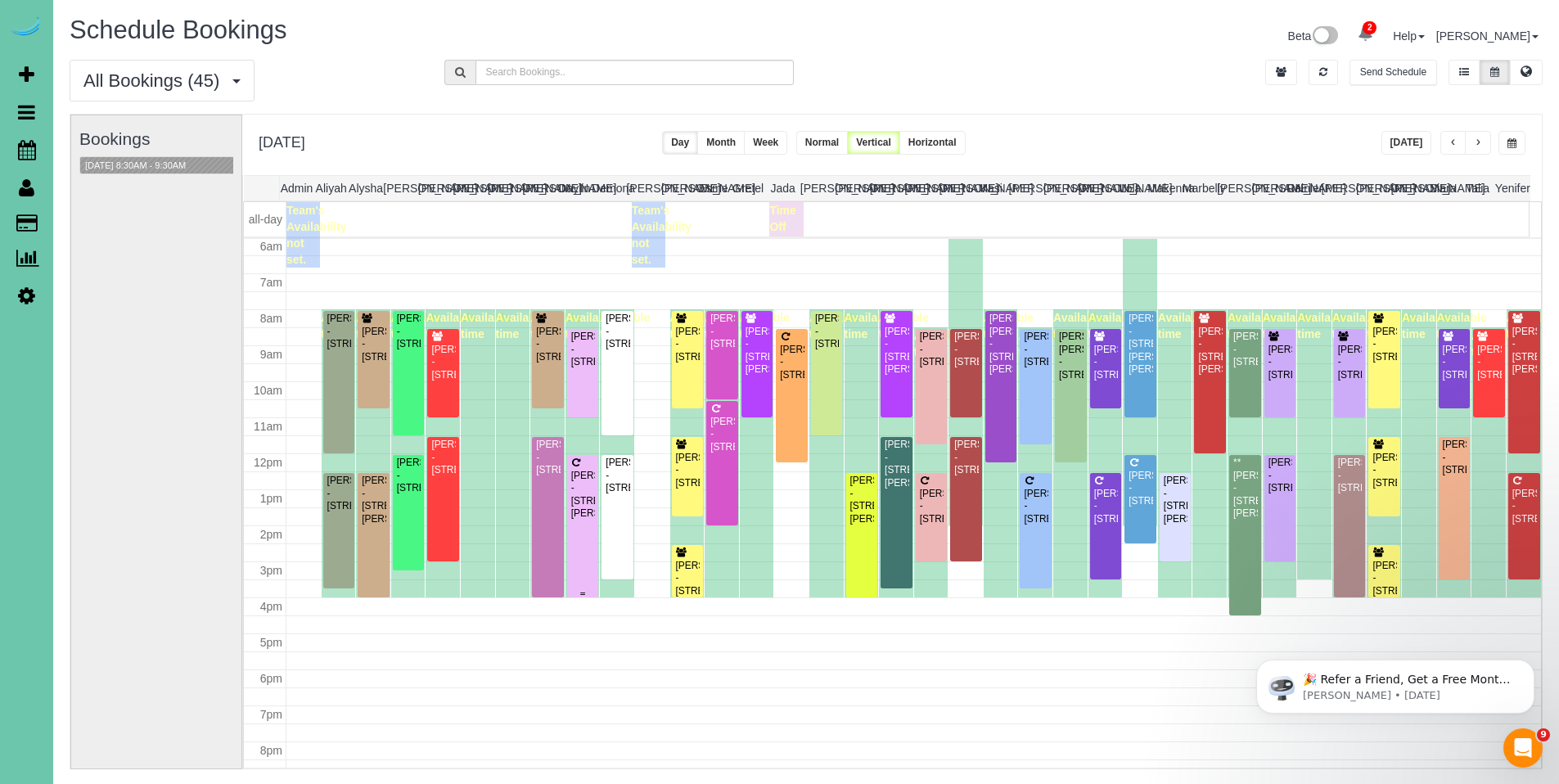
click at [585, 487] on div "Chris Kayton - 12413 Shirley St, Omaha, NE 68144" at bounding box center [583, 495] width 25 height 51
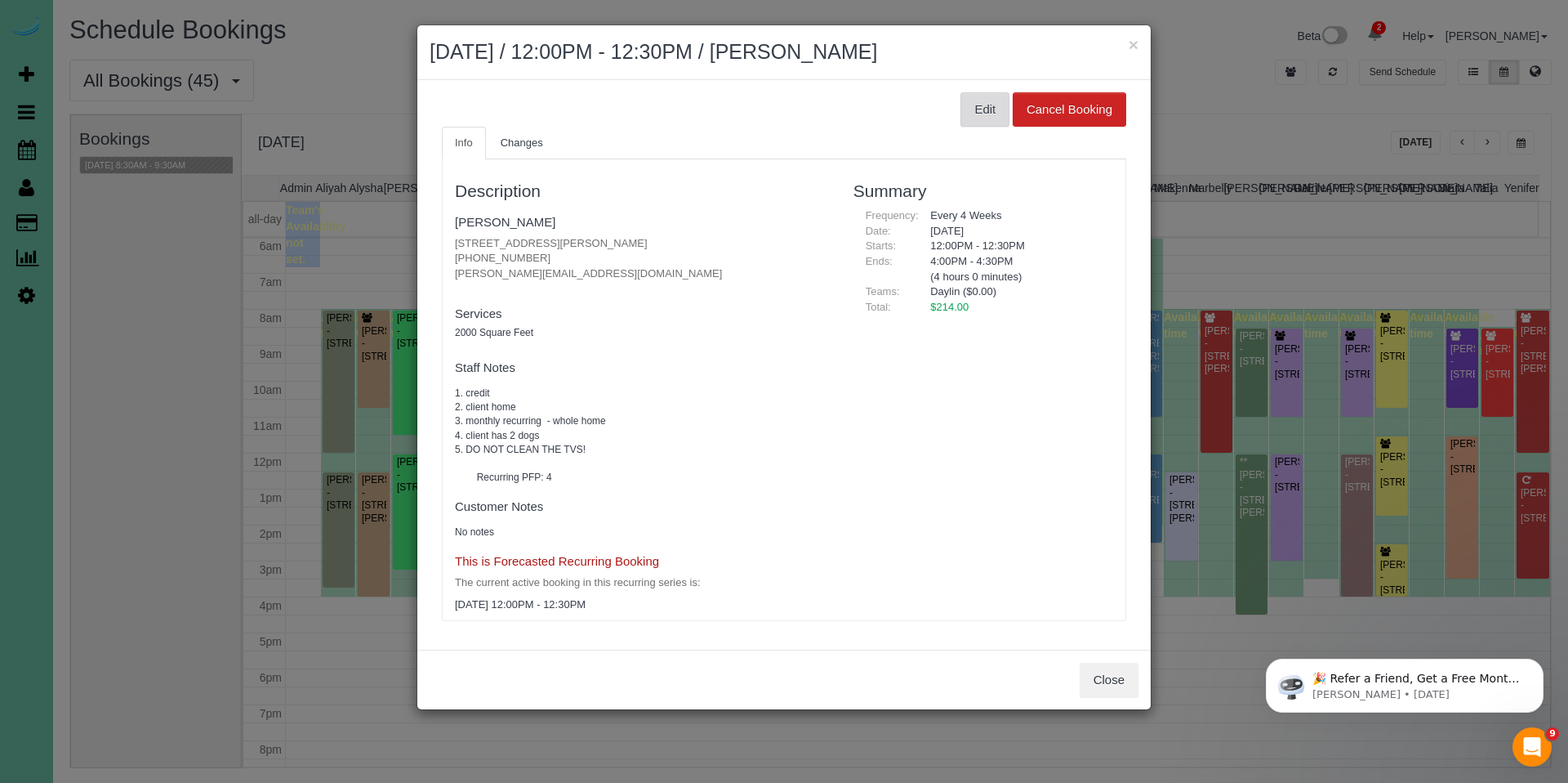
click at [991, 113] on button "Edit" at bounding box center [985, 109] width 49 height 34
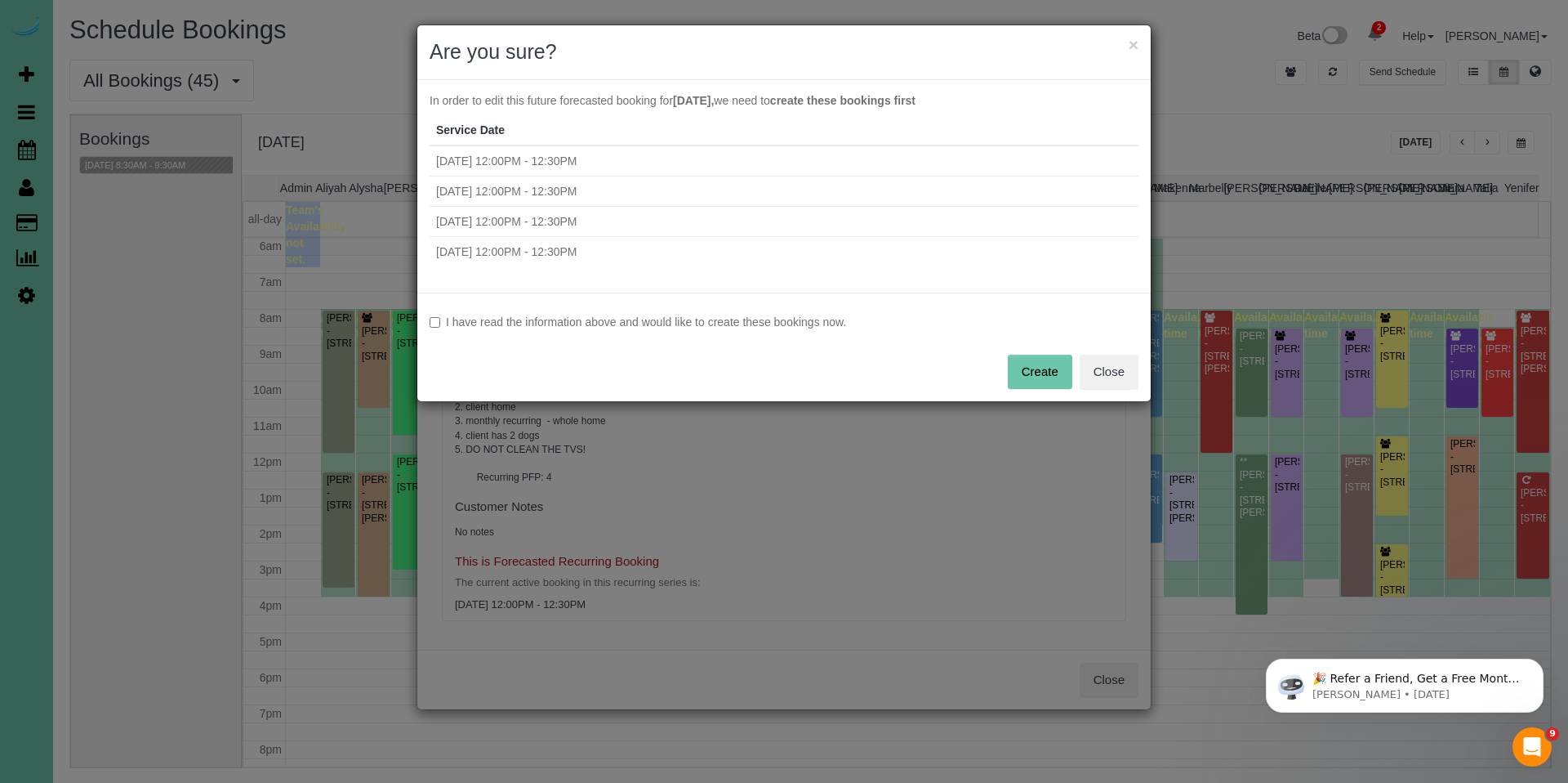
click at [1024, 355] on button "Create" at bounding box center [1040, 372] width 64 height 34
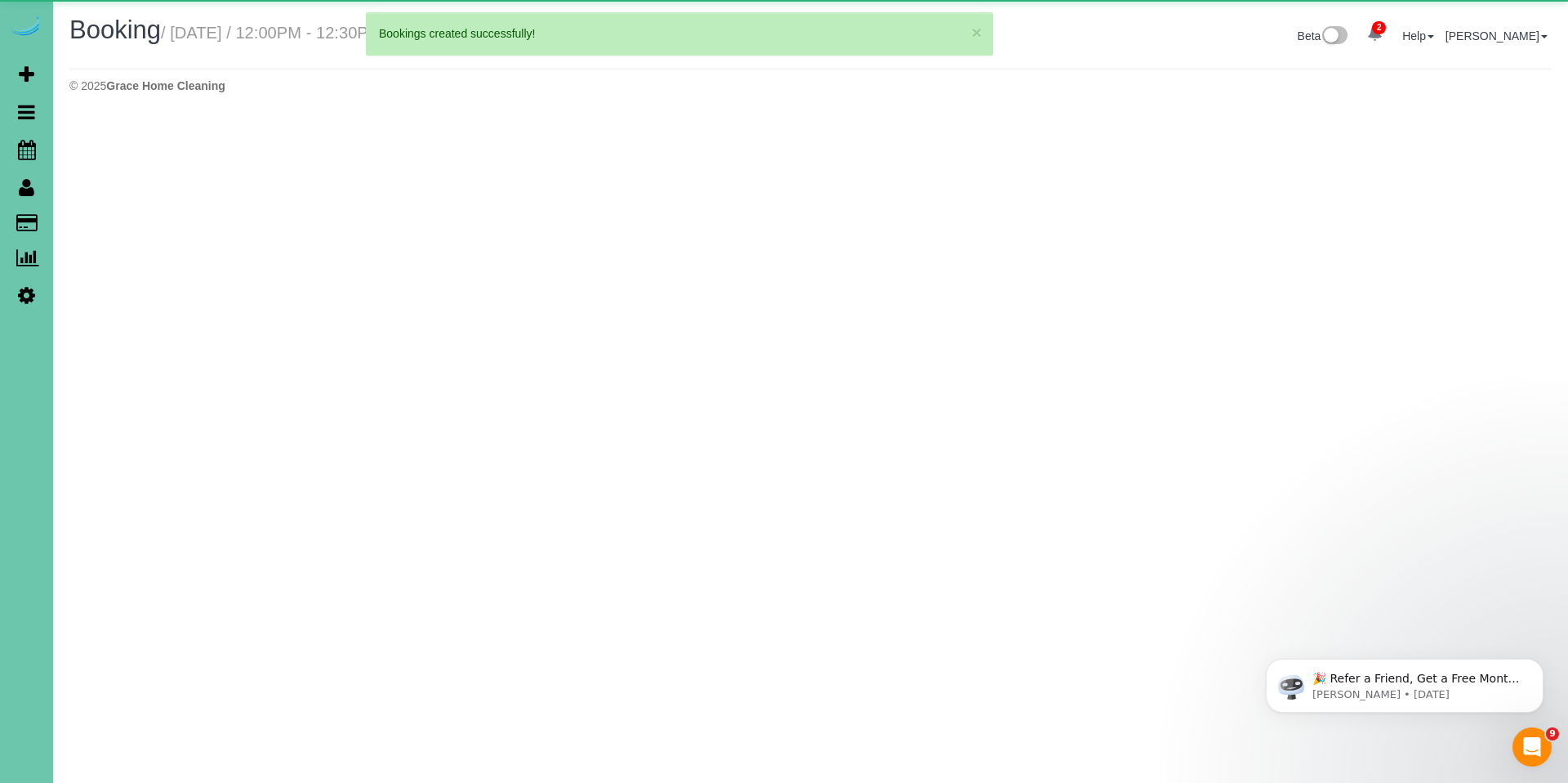
select select "NE"
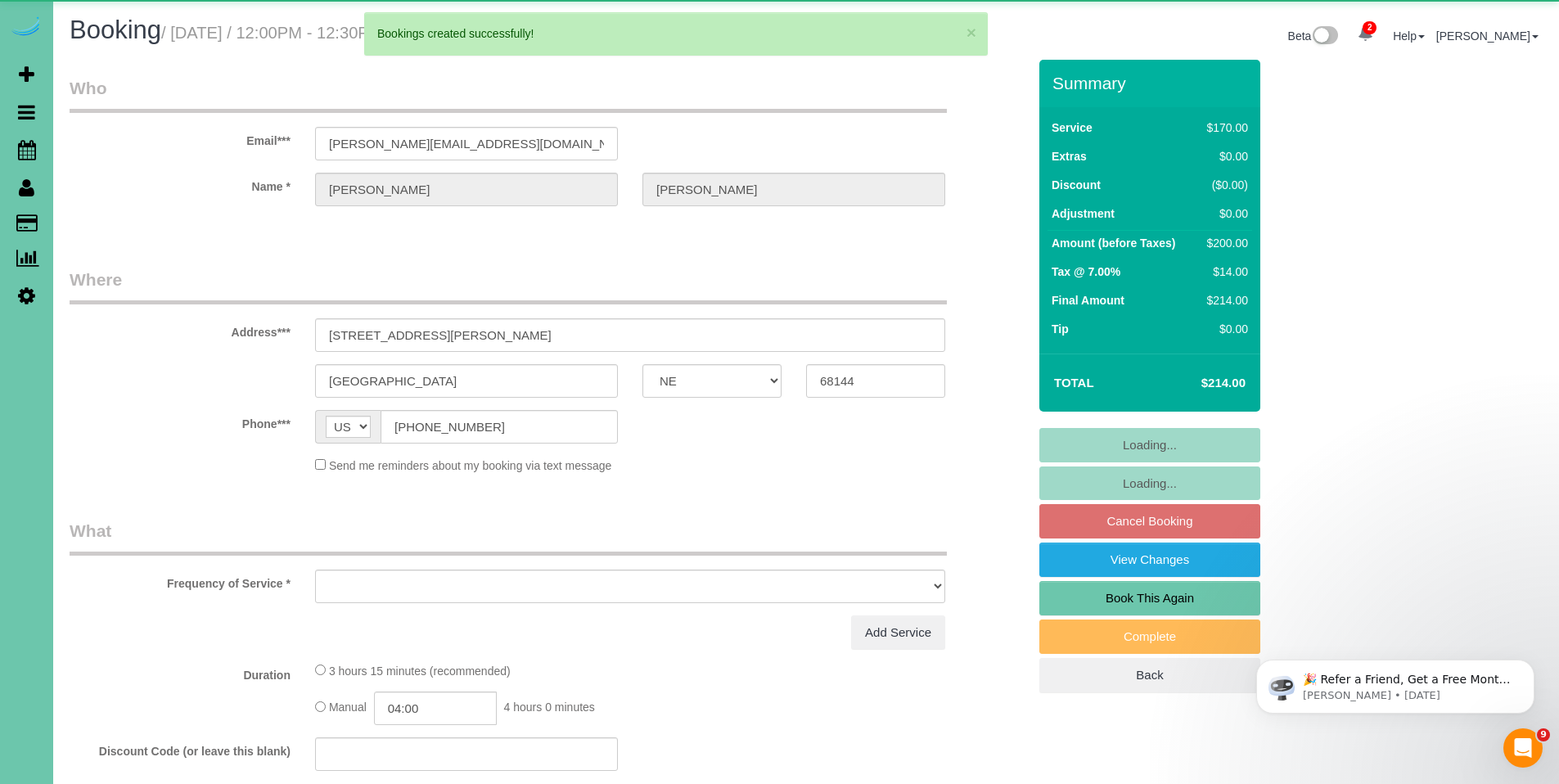
select select "object:22525"
select select "string:fspay-eb1caa8e-d72f-4f7d-8477-e3fe28d206b4"
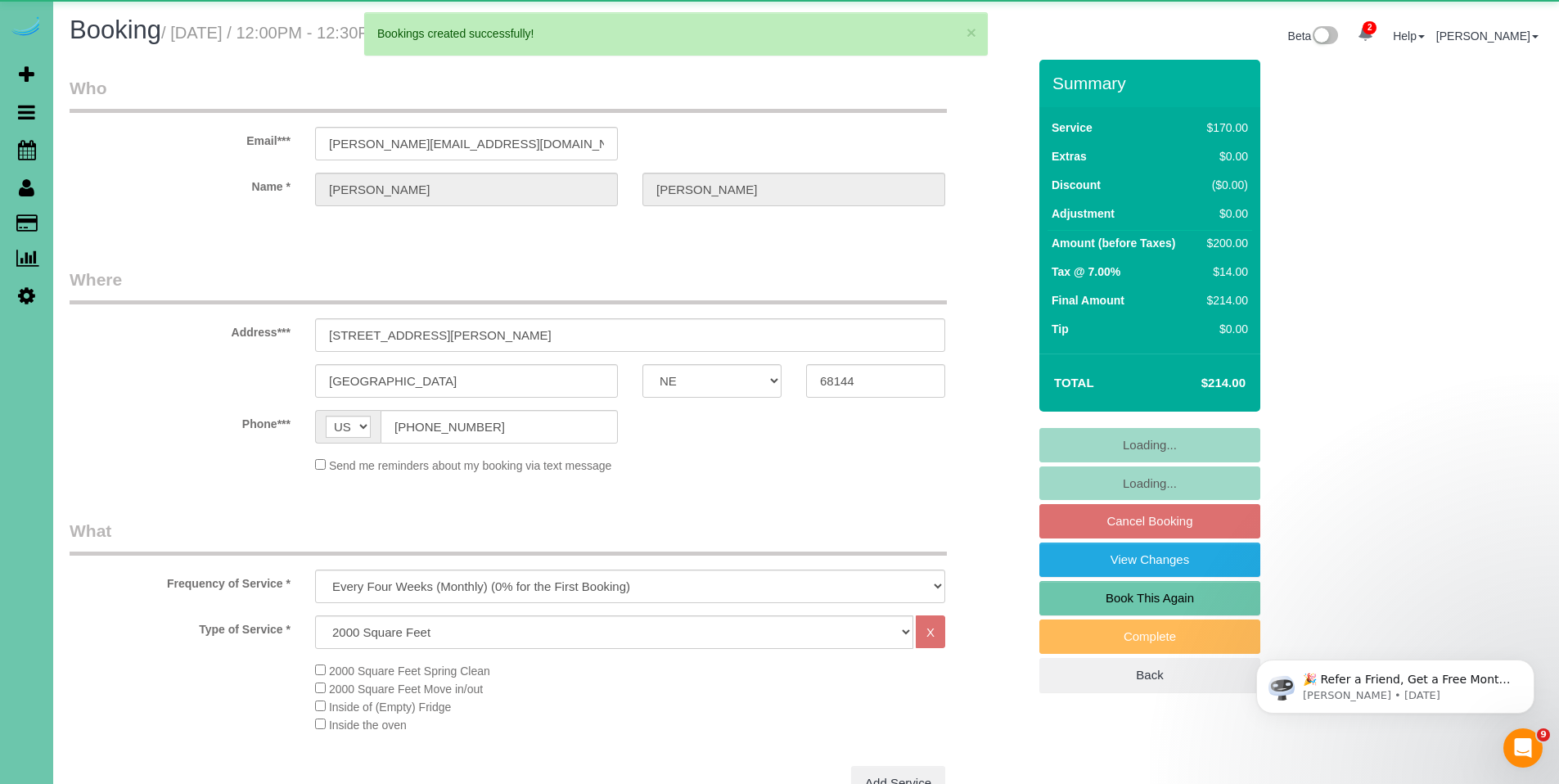
select select "object:22558"
select select "number:37"
select select "number:41"
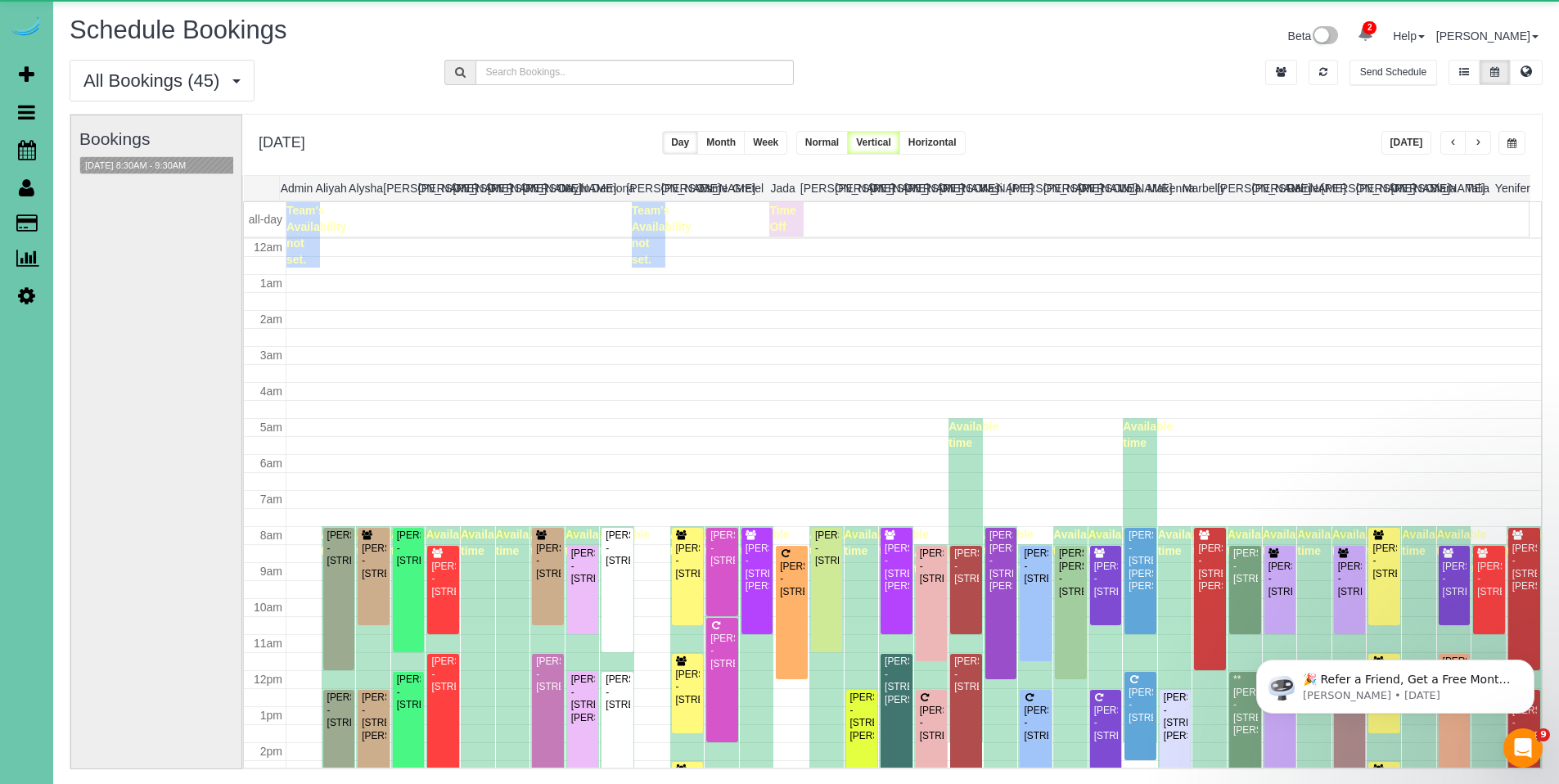
scroll to position [217, 0]
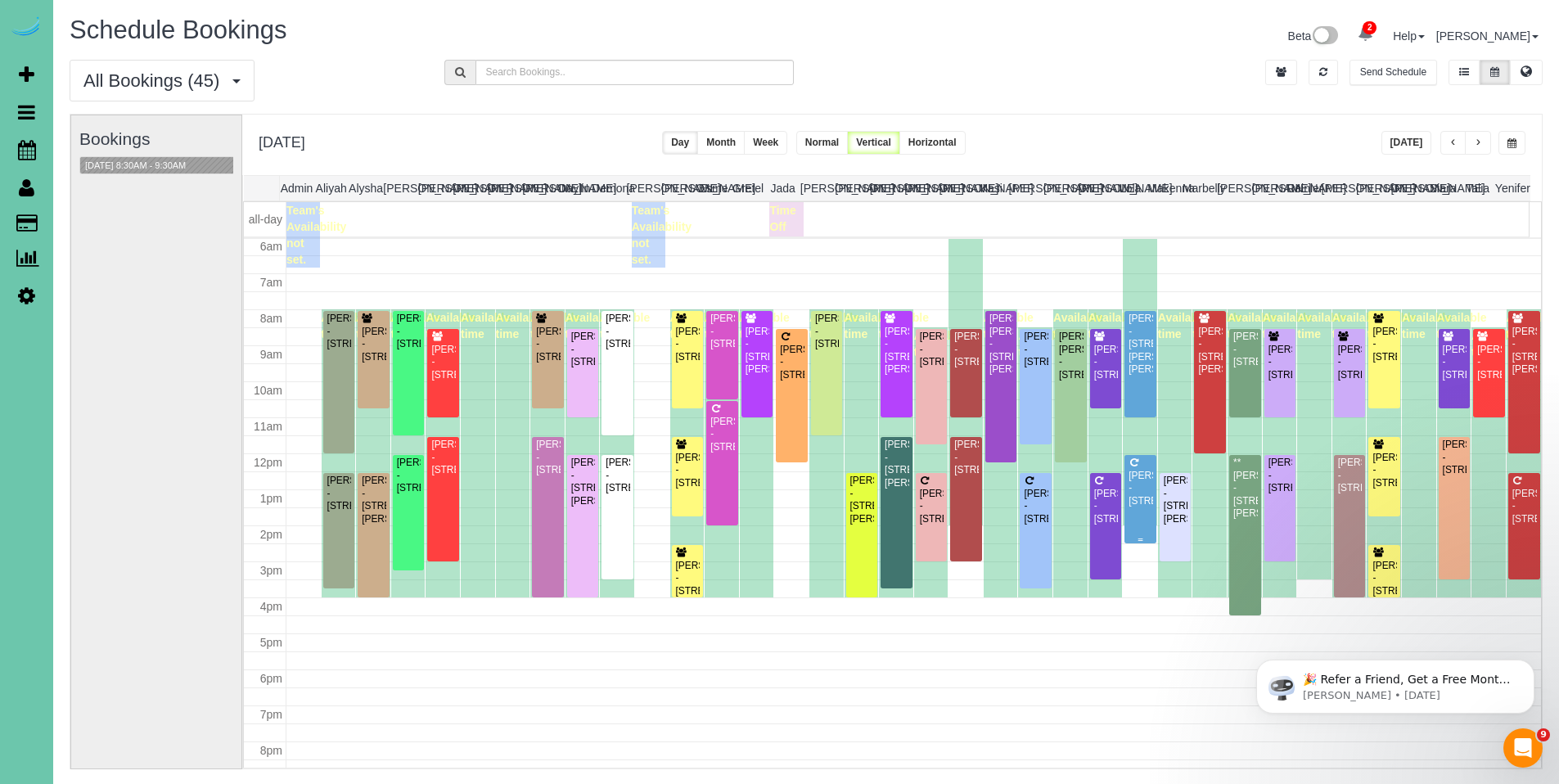
click at [1136, 485] on div "Lynda Long - 8154 S 190th Street, Omaha, NE 68136" at bounding box center [1140, 489] width 25 height 38
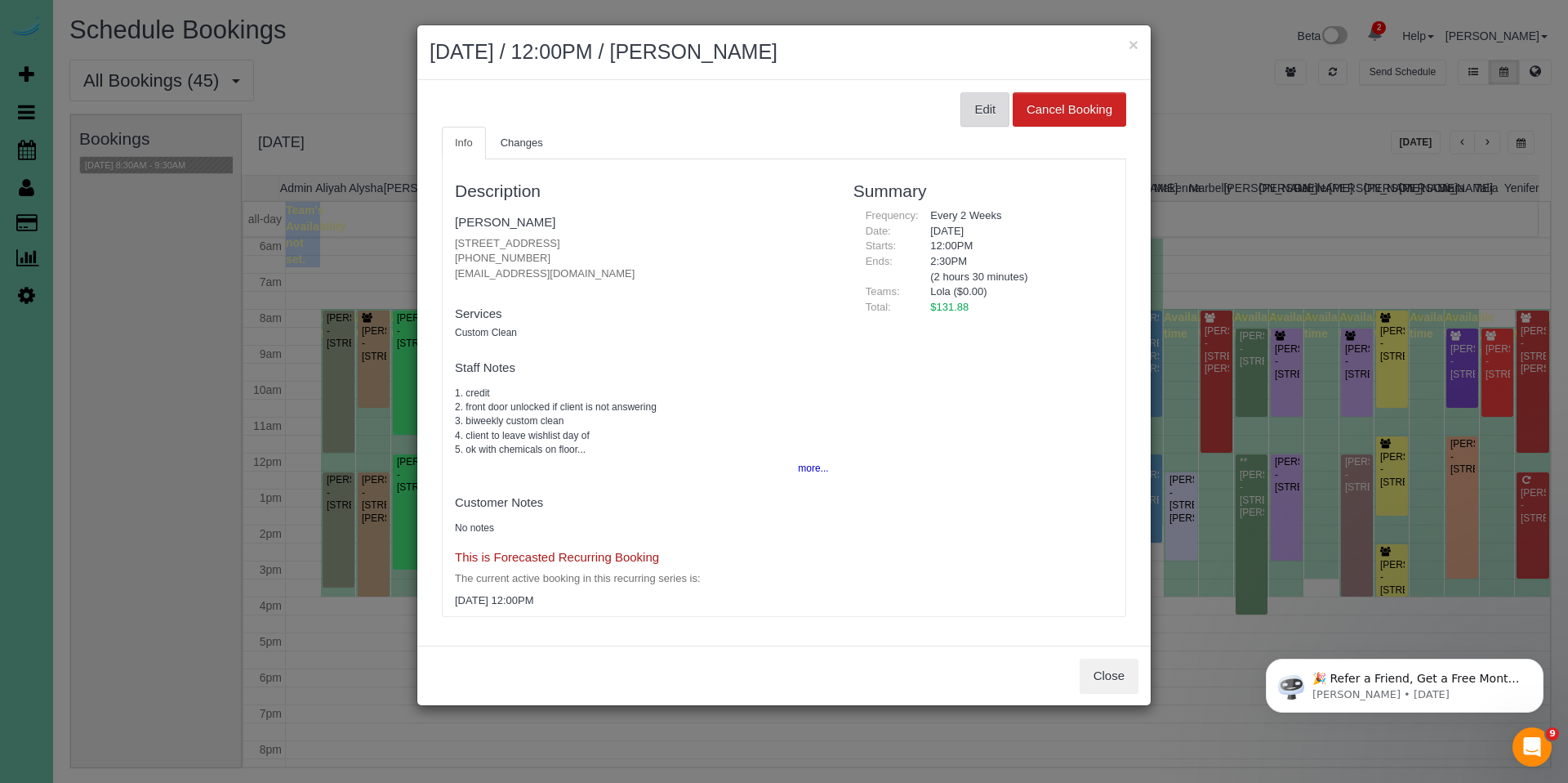
click at [989, 108] on button "Edit" at bounding box center [985, 109] width 49 height 34
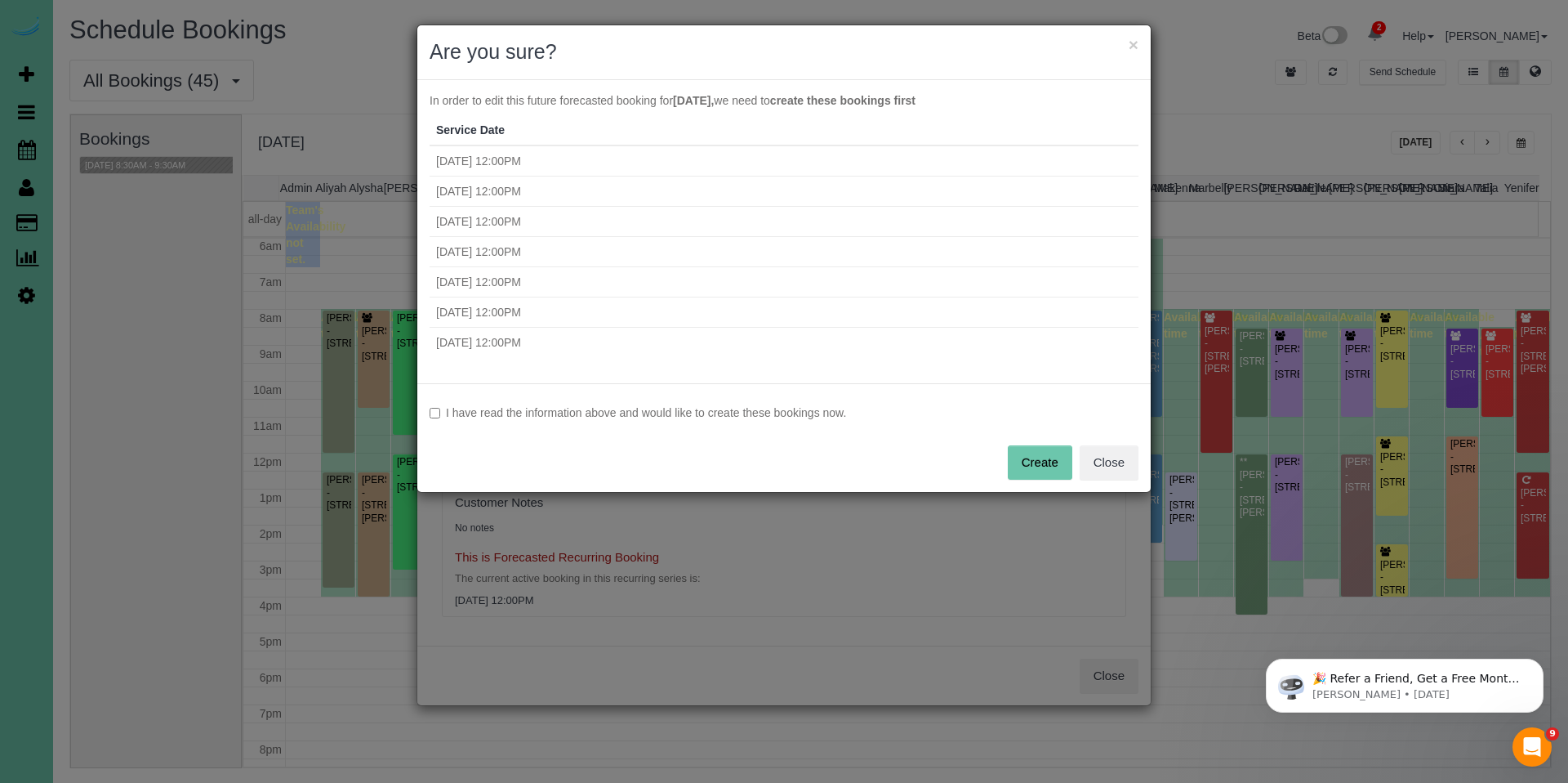
click at [513, 409] on label "I have read the information above and would like to create these bookings now." at bounding box center [784, 413] width 709 height 16
click at [1057, 457] on button "Create" at bounding box center [1040, 462] width 64 height 34
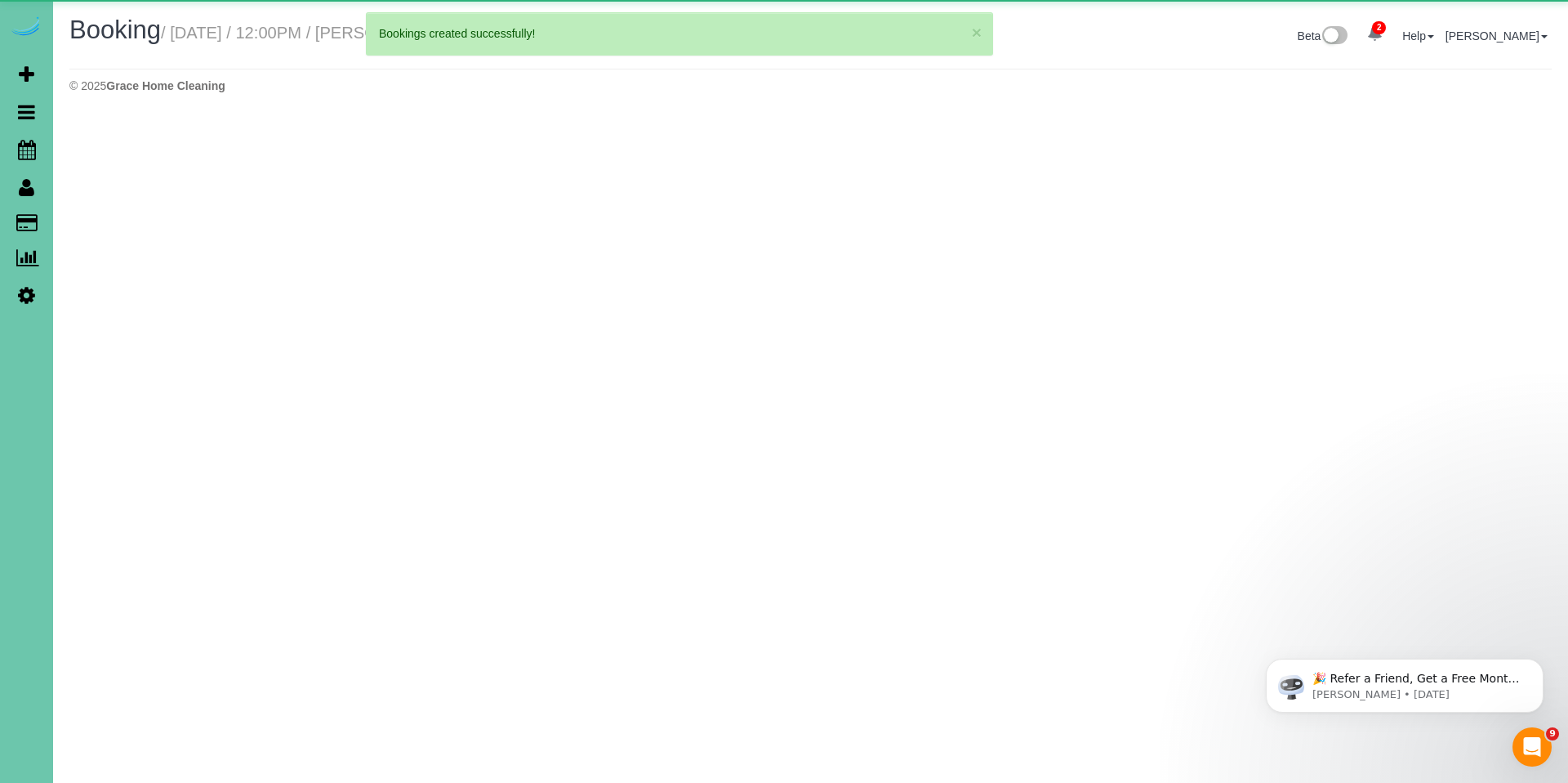
select select "NE"
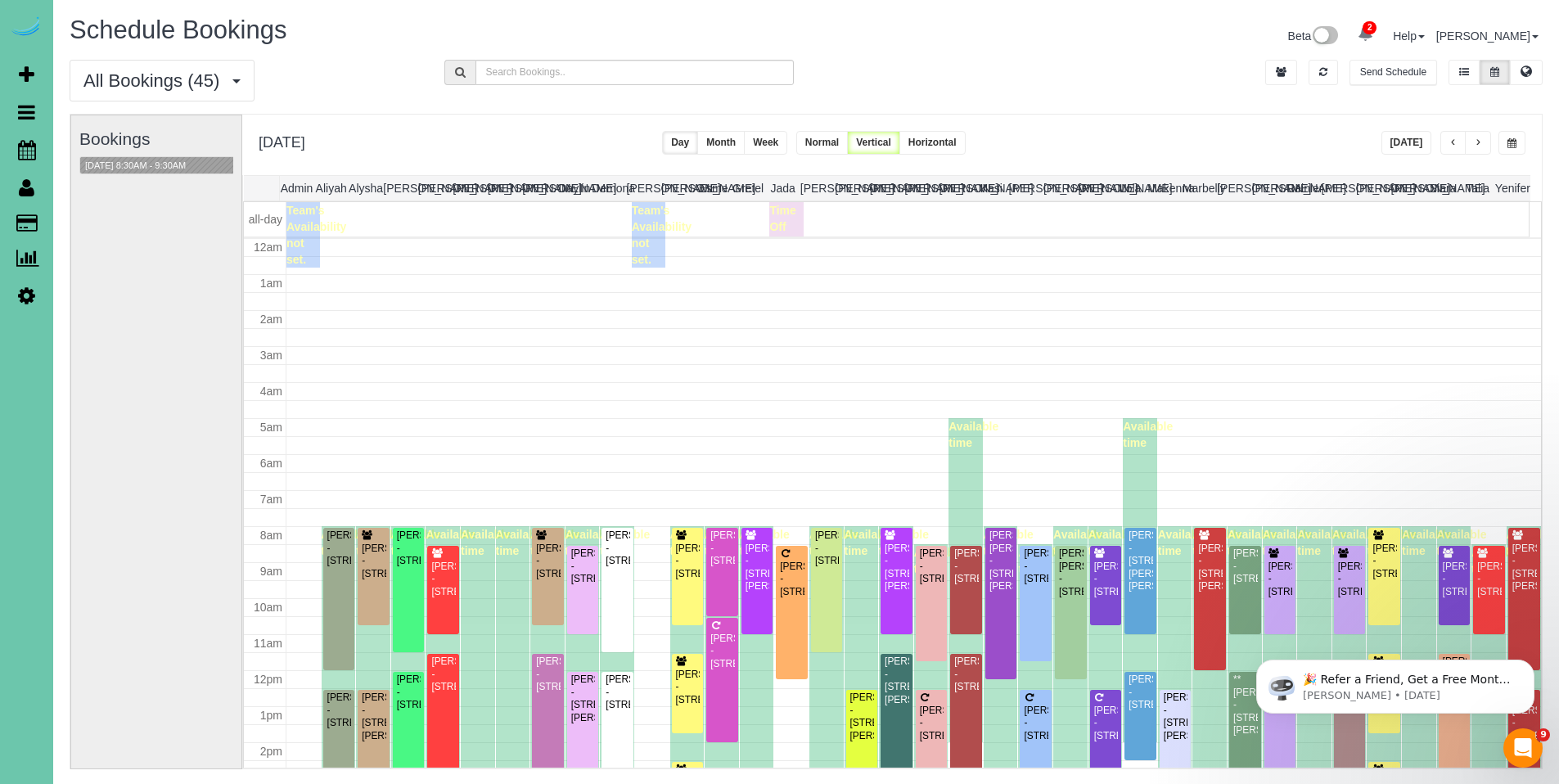
scroll to position [217, 0]
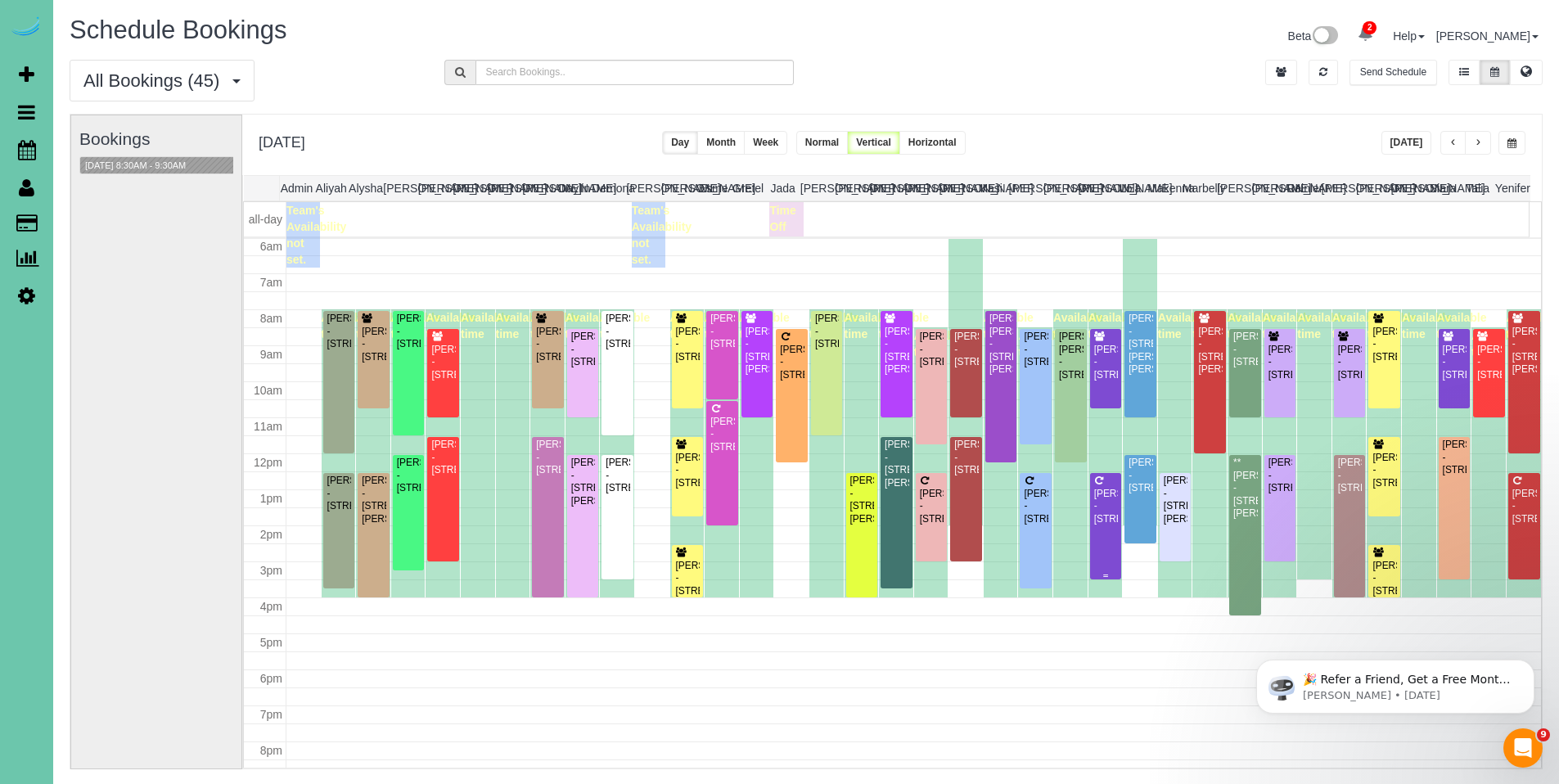
click at [1093, 509] on div "Amy Slimp - 6188 S 176th Street, Omaha, NE 68135" at bounding box center [1105, 507] width 25 height 38
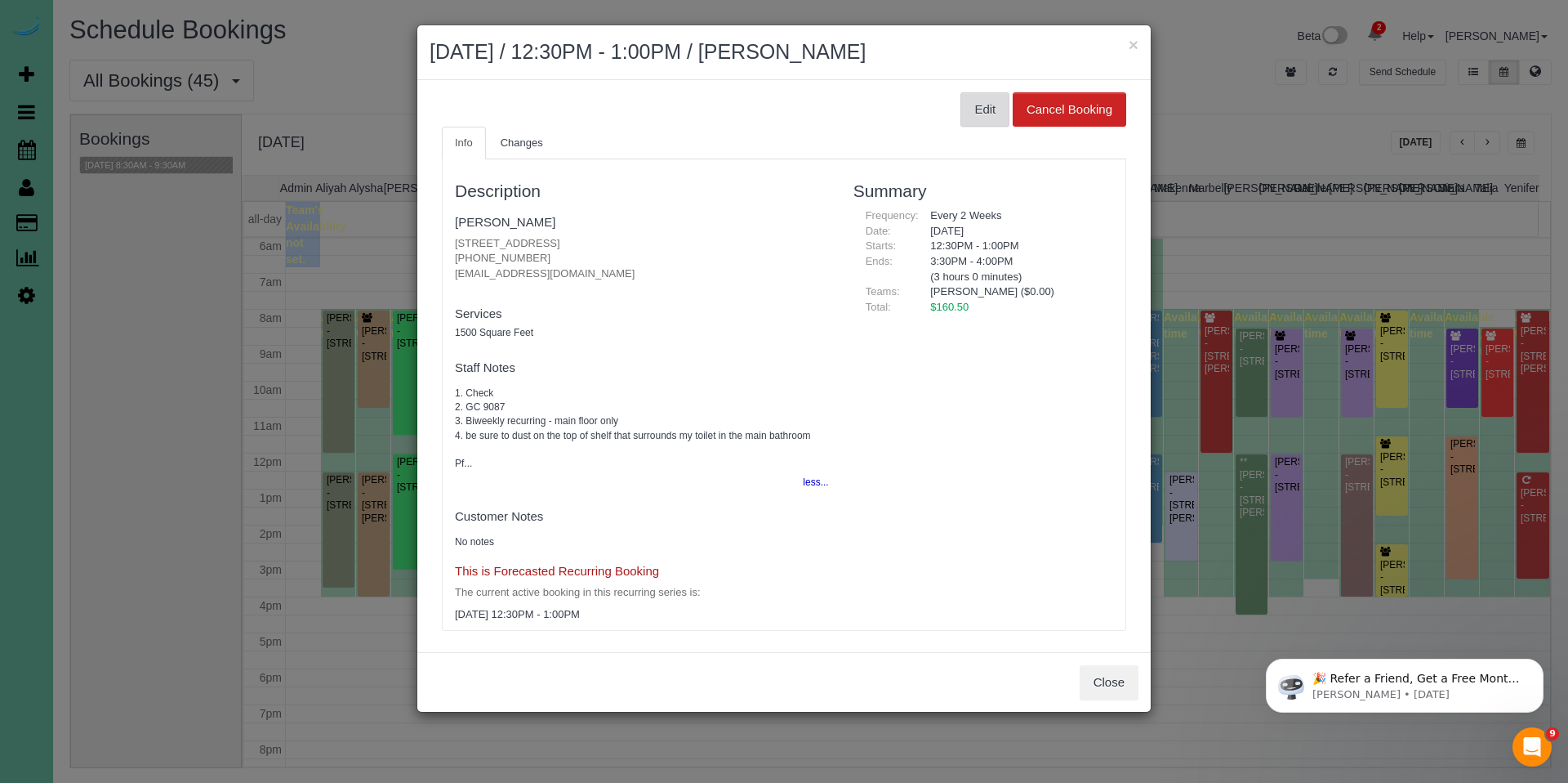
click at [979, 101] on button "Edit" at bounding box center [985, 109] width 49 height 34
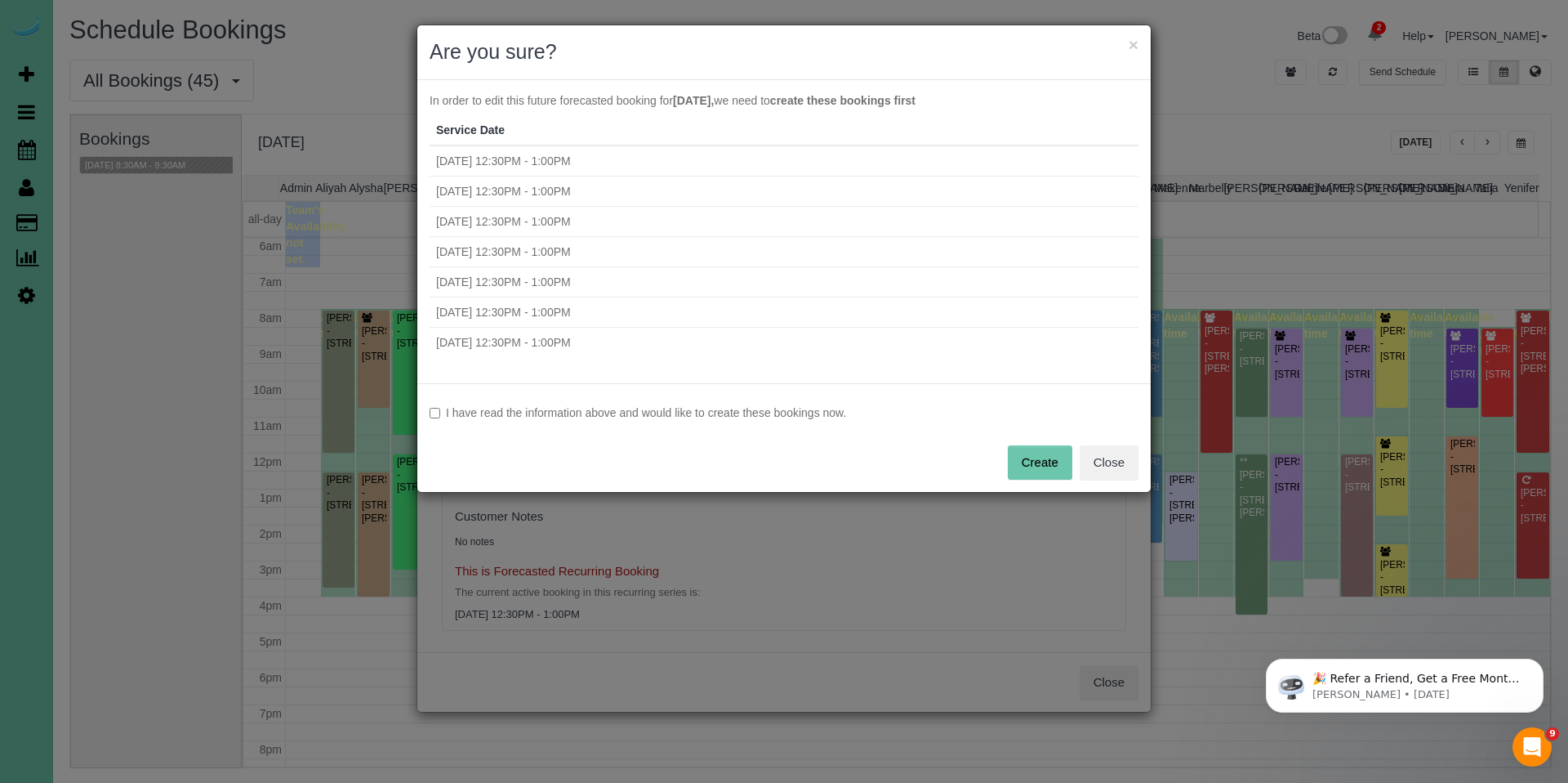
click at [569, 419] on label "I have read the information above and would like to create these bookings now." at bounding box center [784, 413] width 709 height 16
click at [1036, 471] on button "Create" at bounding box center [1040, 462] width 64 height 34
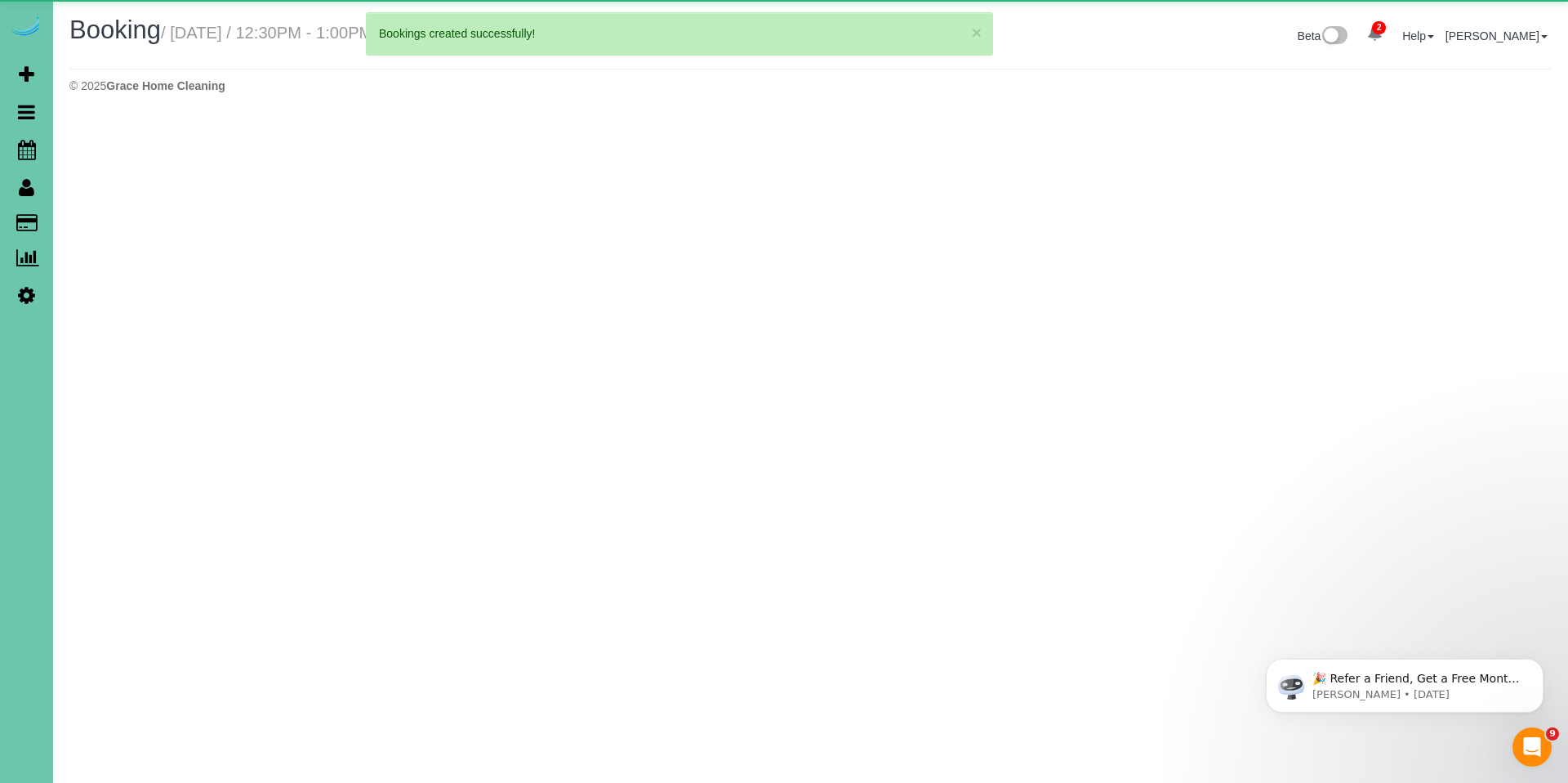
select select "NE"
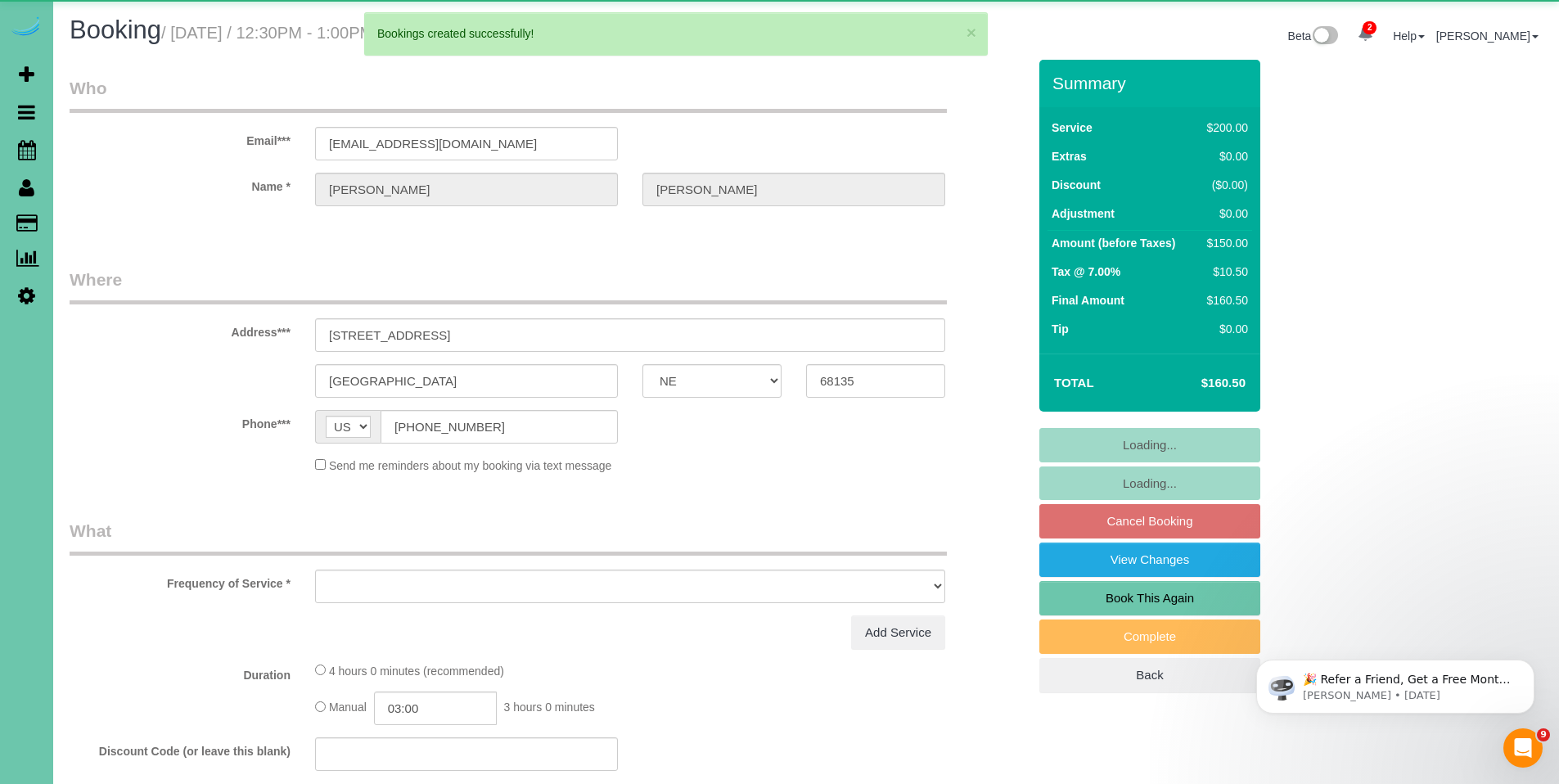
select select "object:24757"
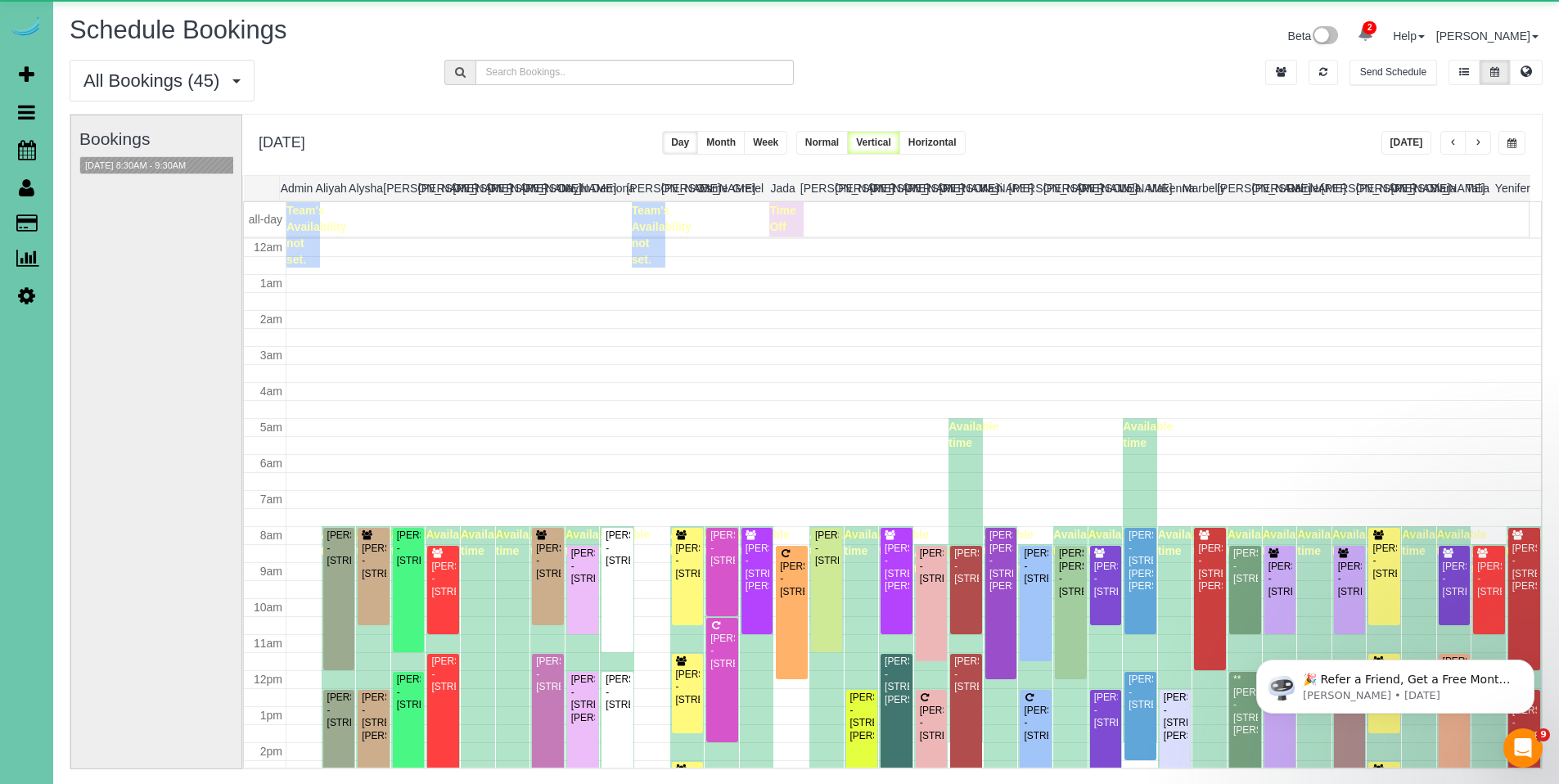
scroll to position [217, 0]
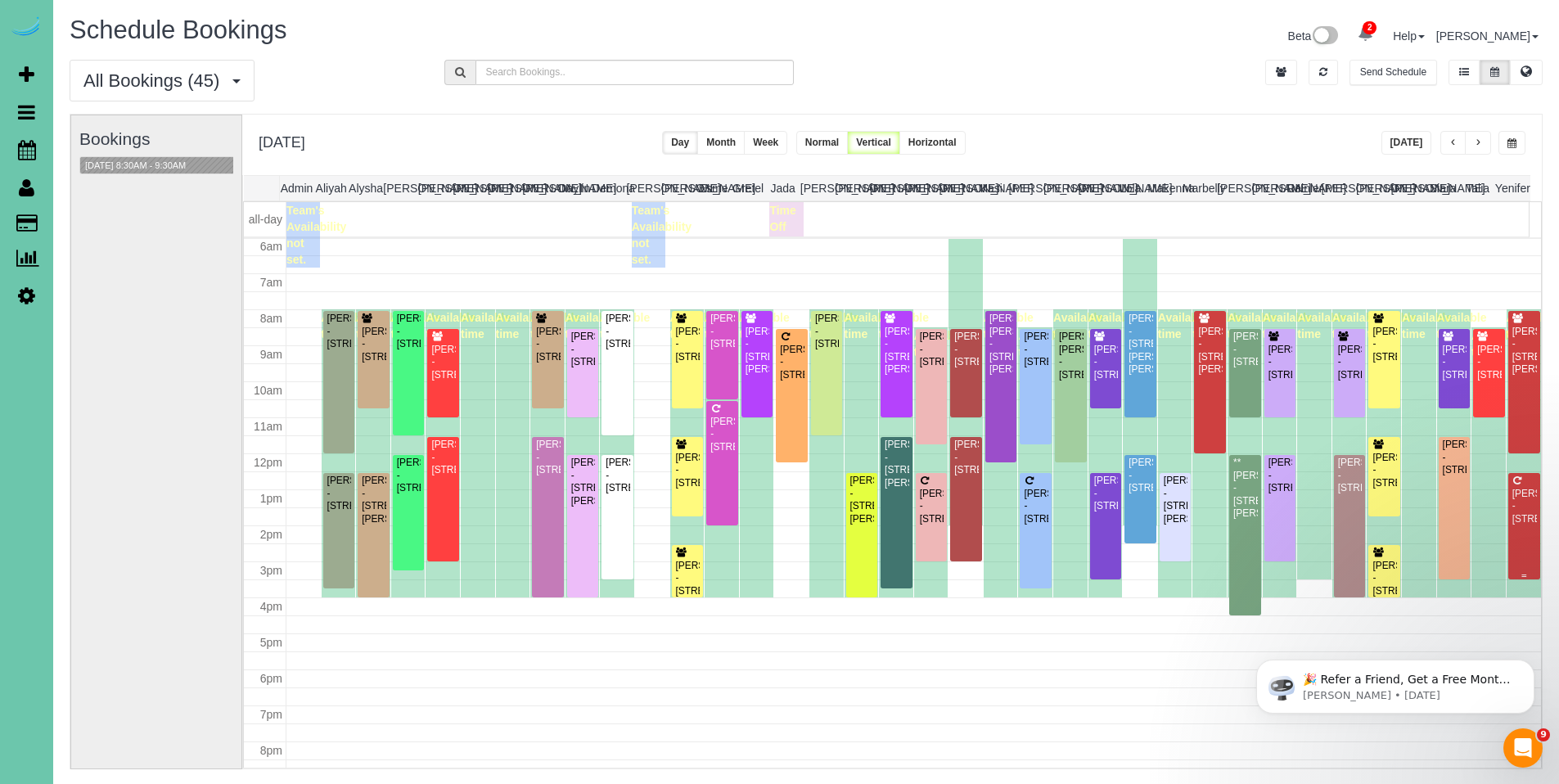
click at [1514, 494] on div "Lauren Bell - 657 N 85th St, Omaha, NE 68114" at bounding box center [1524, 507] width 25 height 38
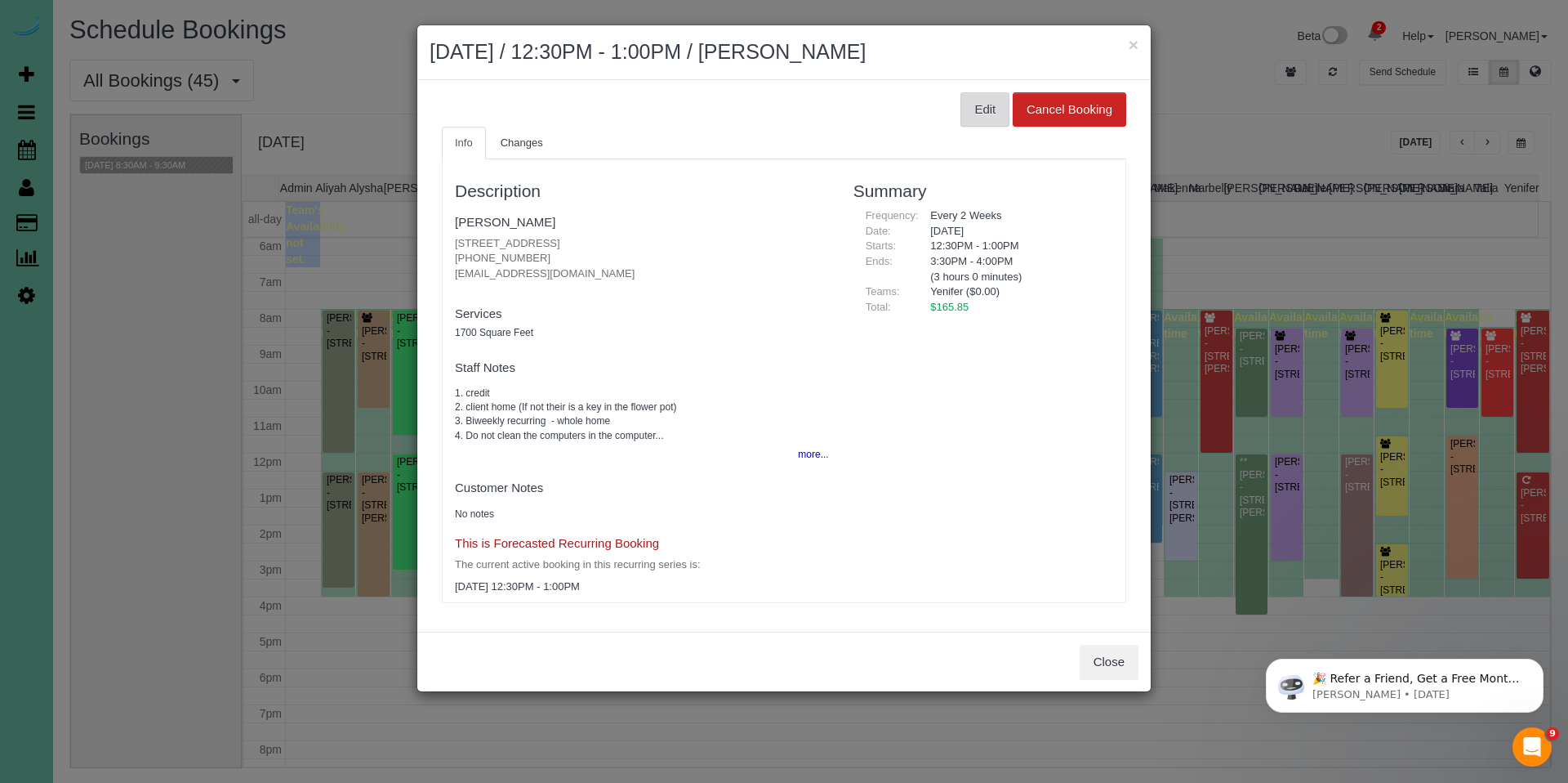
click at [991, 101] on button "Edit" at bounding box center [985, 109] width 49 height 34
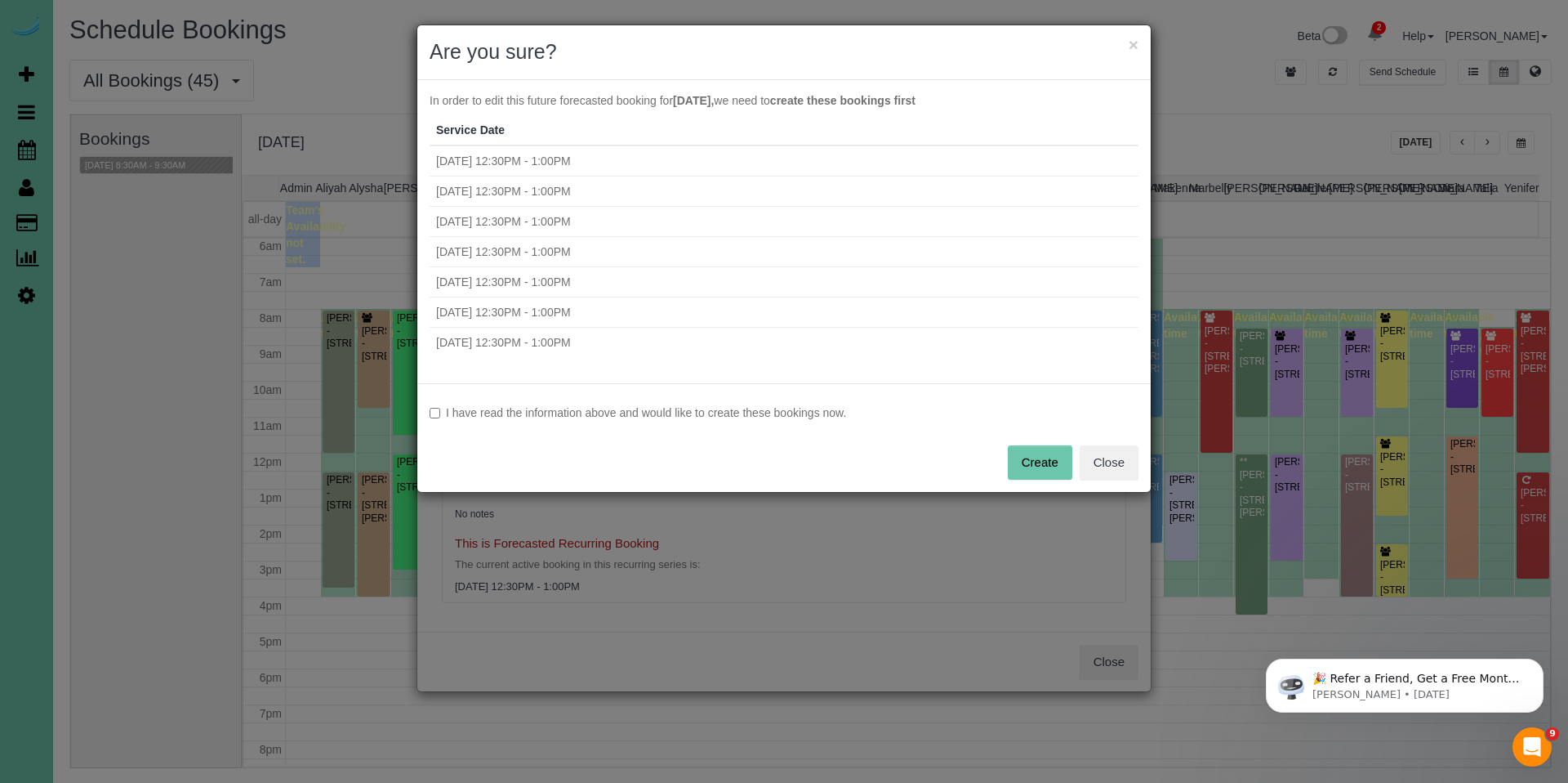
click at [675, 408] on label "I have read the information above and would like to create these bookings now." at bounding box center [784, 413] width 709 height 16
click at [1035, 456] on button "Create" at bounding box center [1040, 462] width 64 height 34
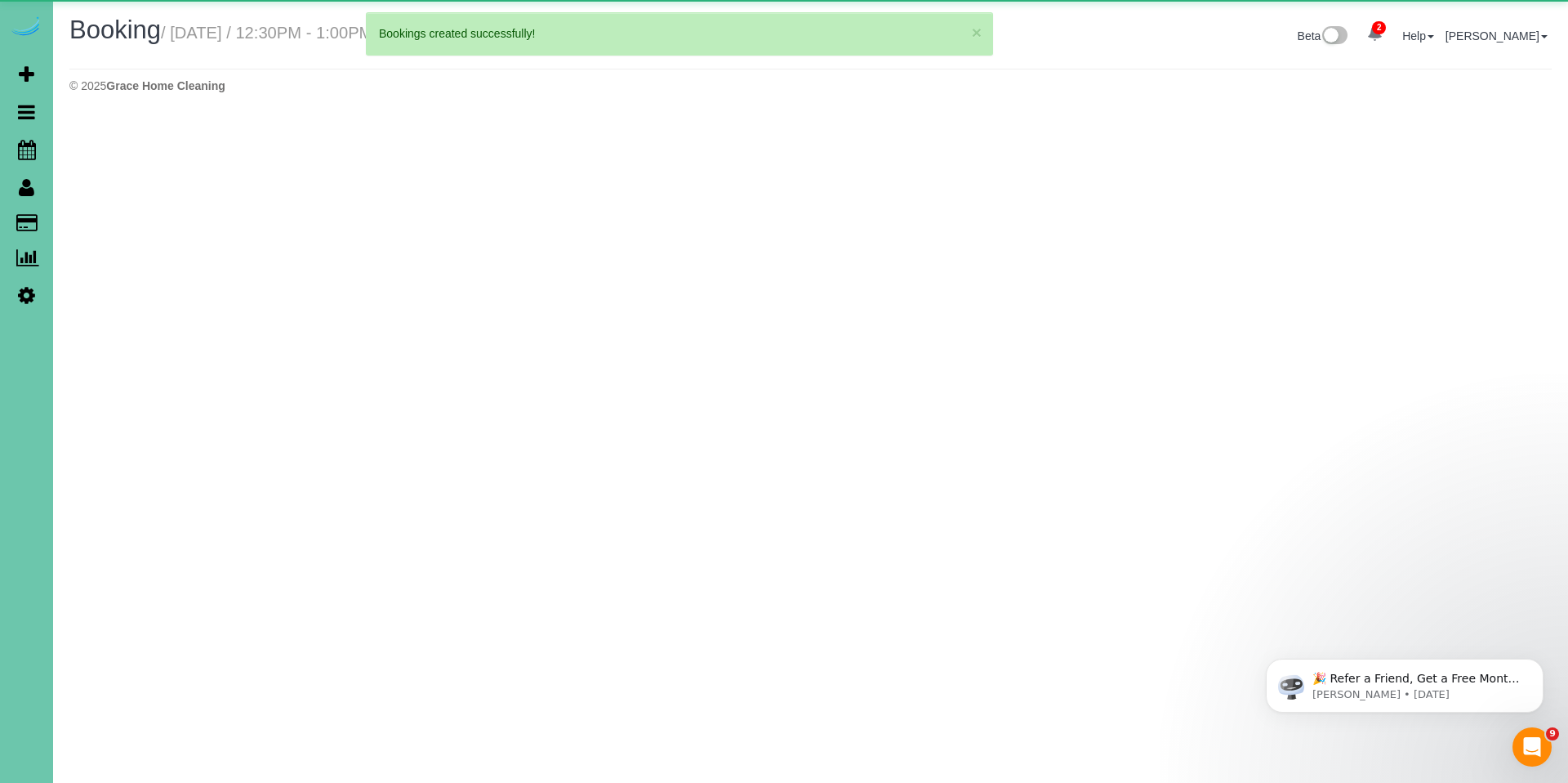
select select "NE"
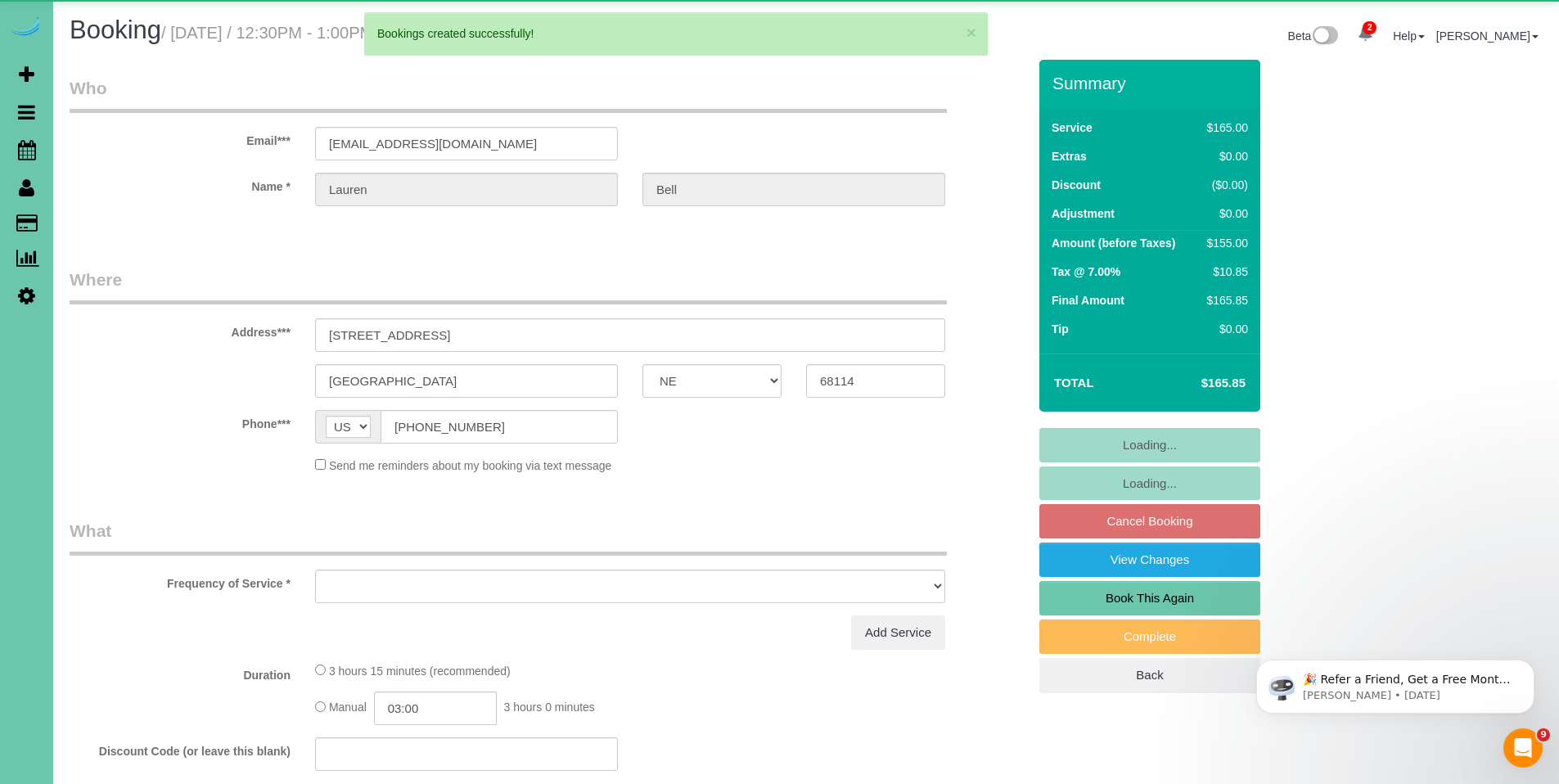
select select "object:25677"
select select "string:fspay-39f45cc5-05ed-4756-b41c-de733c73e4aa"
select select "number:37"
select select "number:41"
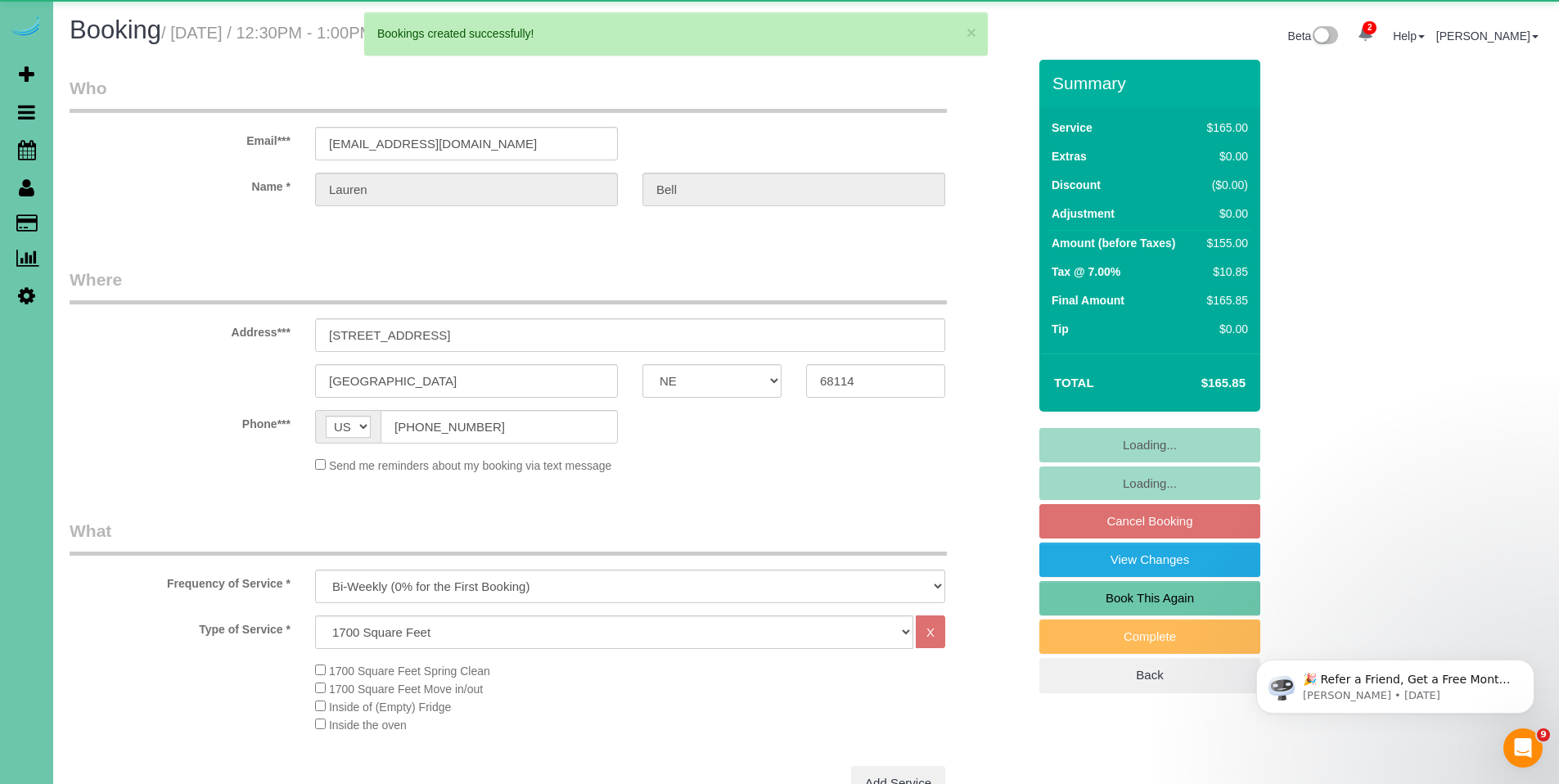
select select "object:25764"
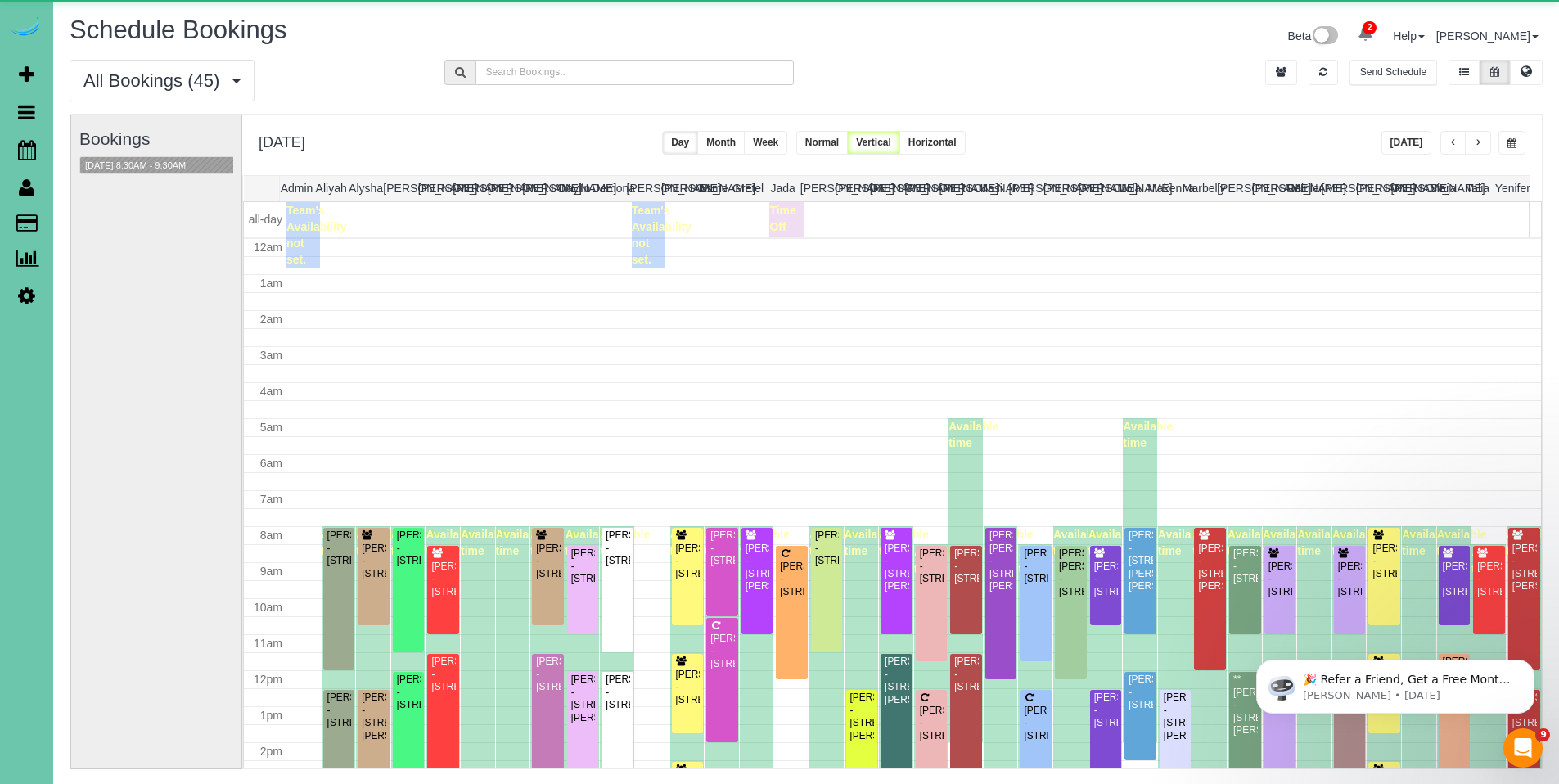
scroll to position [217, 0]
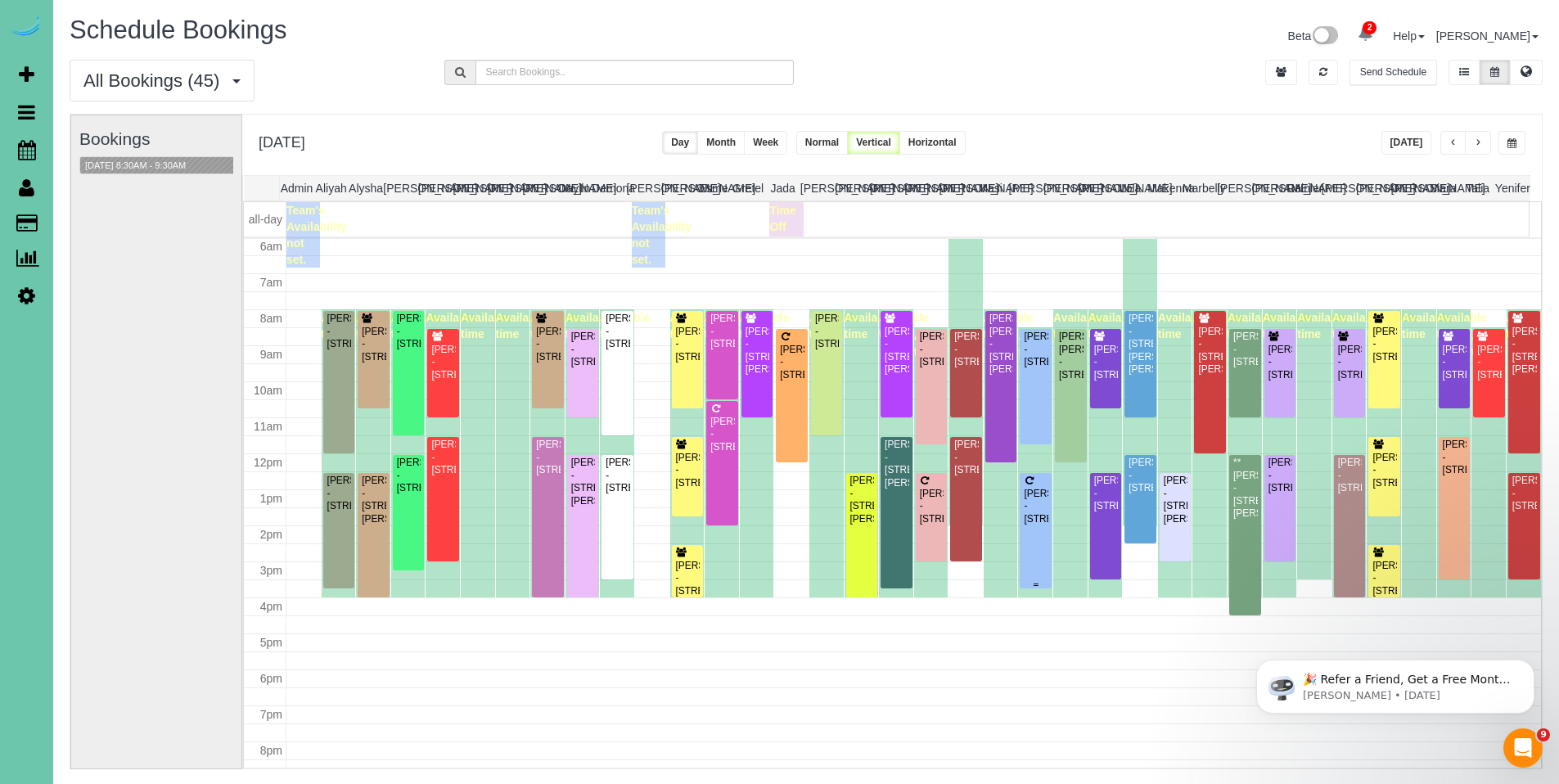
click at [1035, 502] on div "Pam Hagan - 10605 Decatur St, Omaha, NE 68114" at bounding box center [1035, 507] width 25 height 38
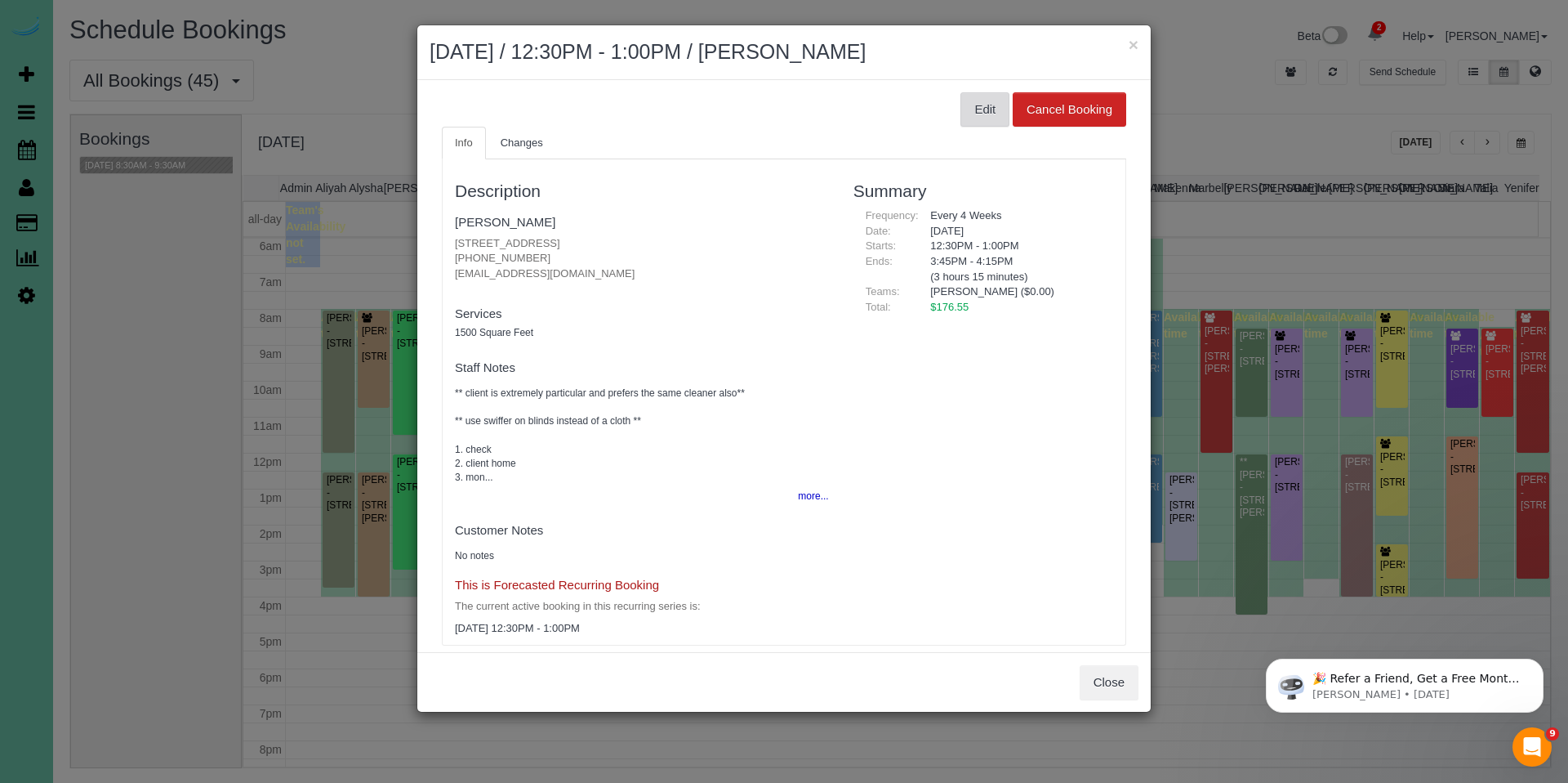
click at [966, 108] on button "Edit" at bounding box center [985, 109] width 49 height 34
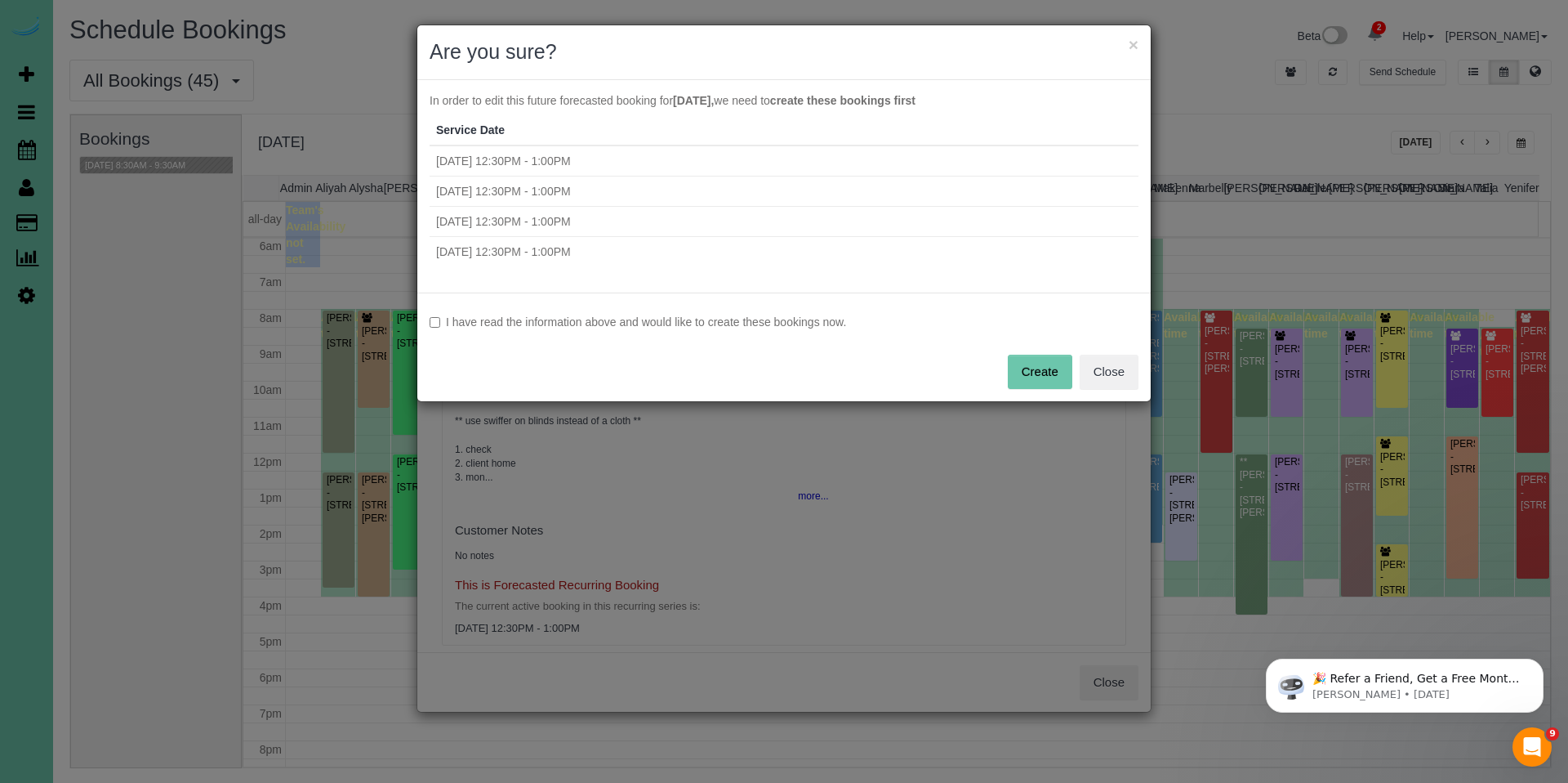
click at [680, 325] on label "I have read the information above and would like to create these bookings now." at bounding box center [784, 321] width 709 height 16
click at [1039, 374] on button "Create" at bounding box center [1040, 372] width 64 height 34
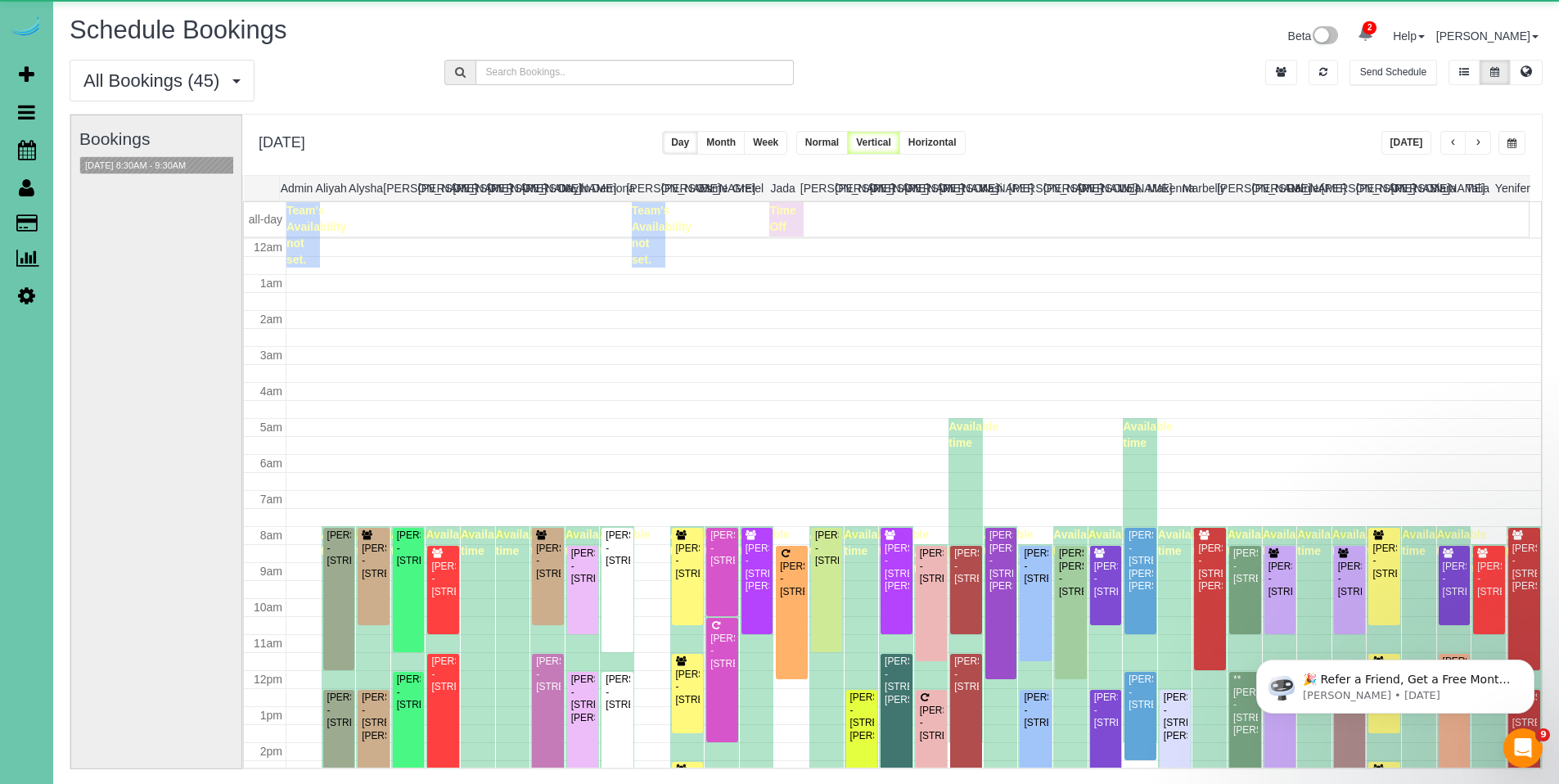
scroll to position [217, 0]
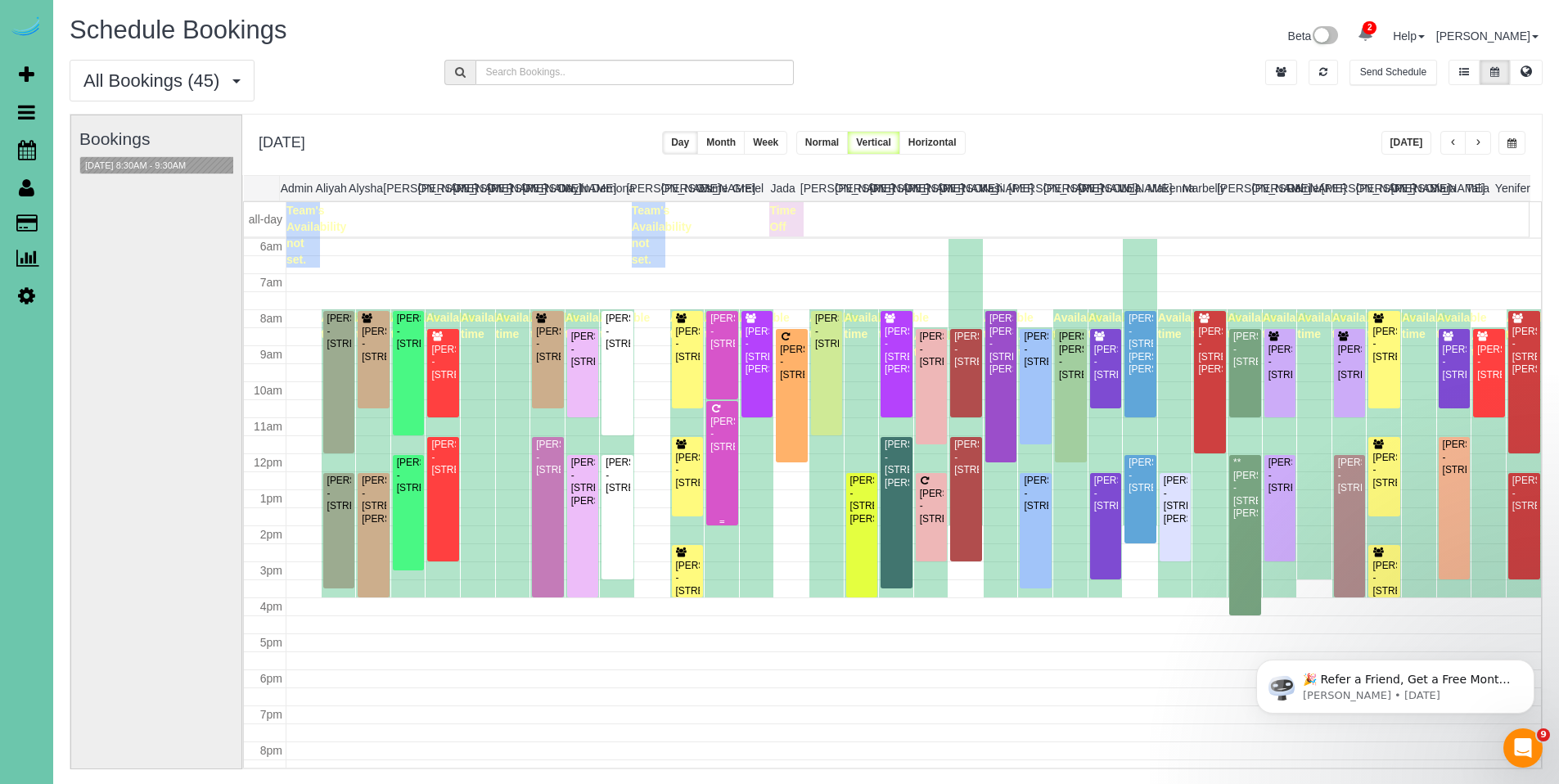
click at [719, 431] on div "Judie Beckman - 15520 Summerwood Drive, Omaha, NE 68137" at bounding box center [721, 435] width 25 height 38
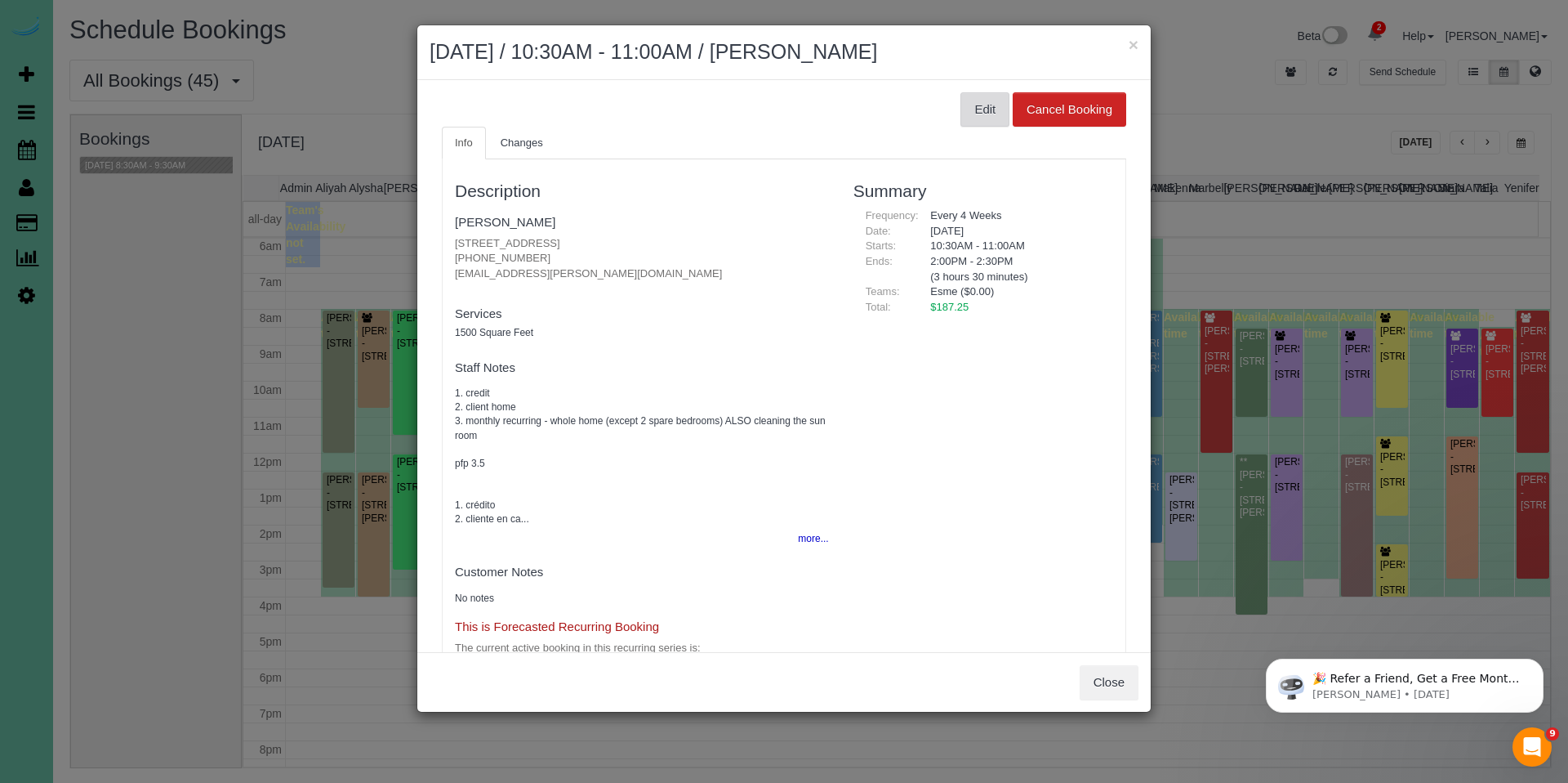
click at [977, 114] on button "Edit" at bounding box center [985, 109] width 49 height 34
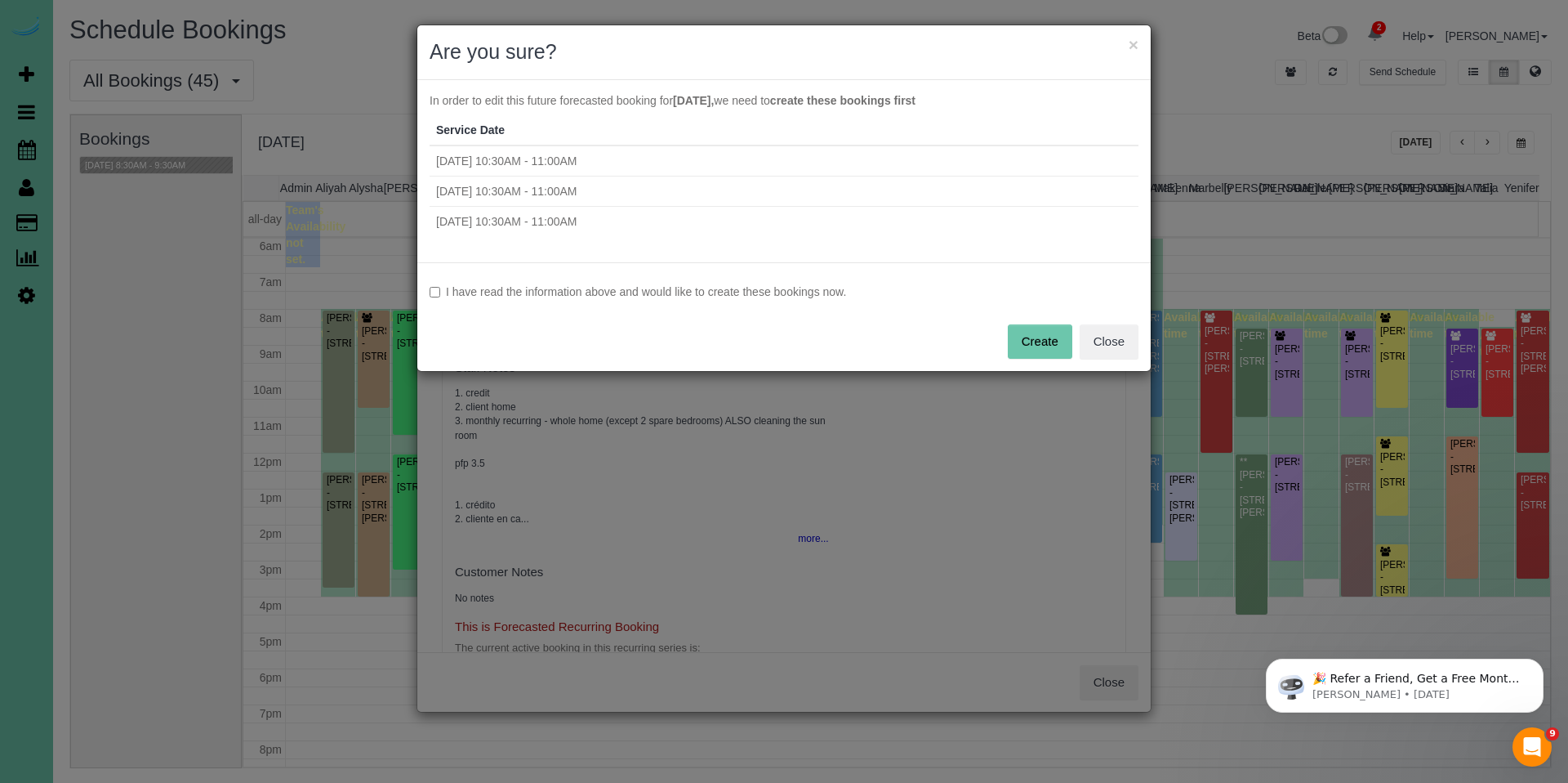
click at [701, 294] on label "I have read the information above and would like to create these bookings now." at bounding box center [784, 291] width 709 height 16
click at [1022, 342] on button "Create" at bounding box center [1040, 341] width 64 height 34
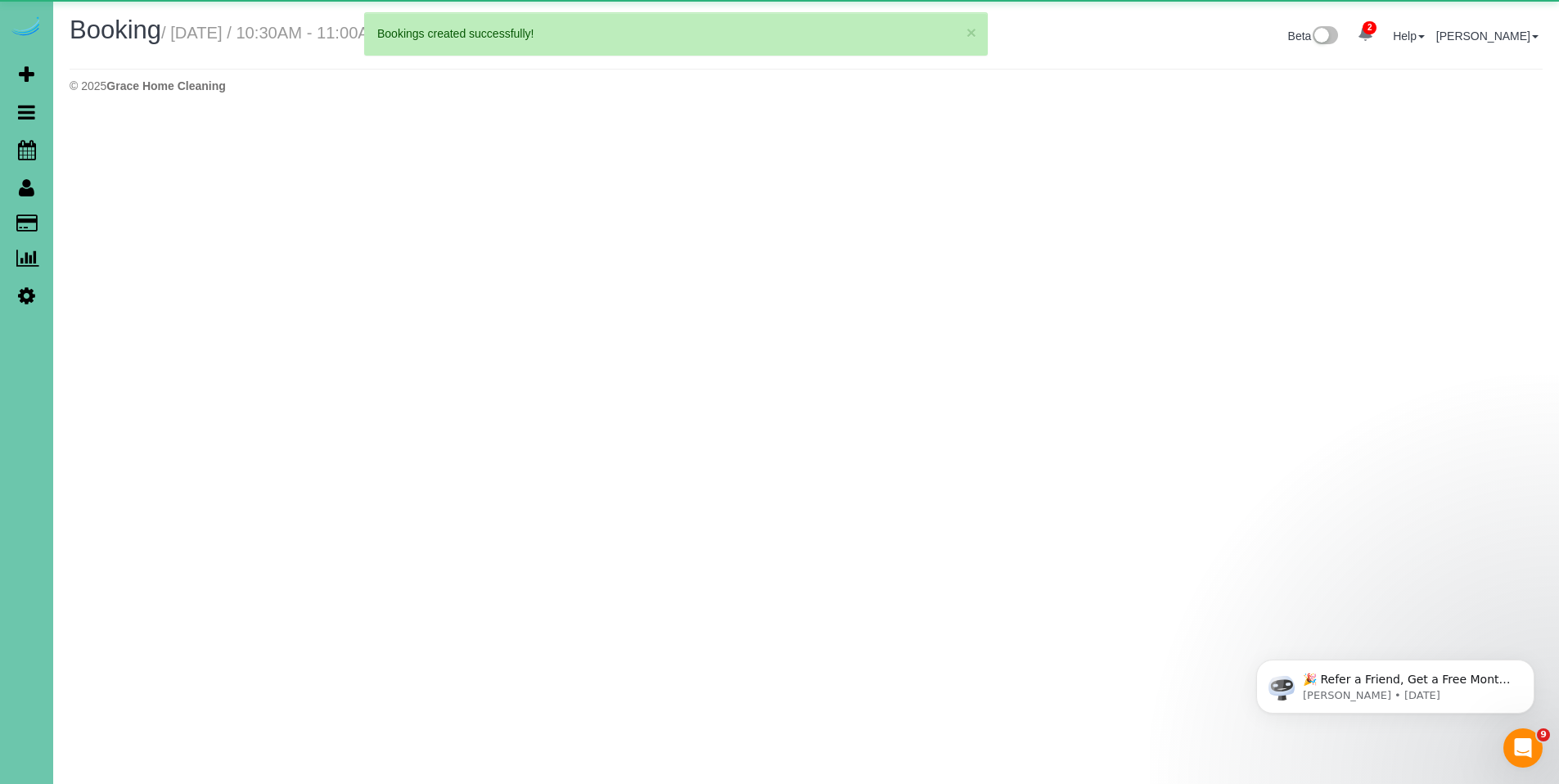
select select "NE"
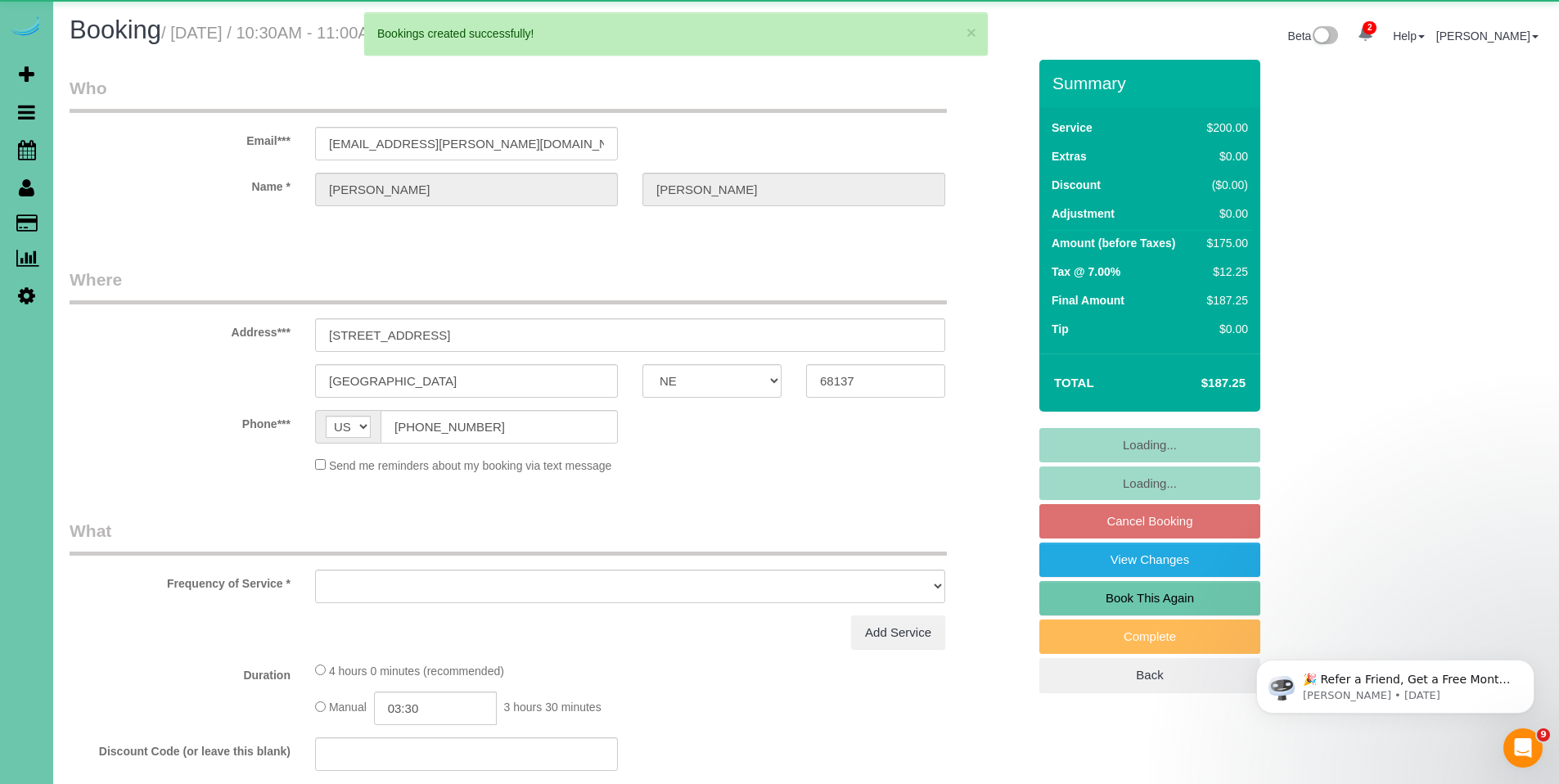
select select "object:27742"
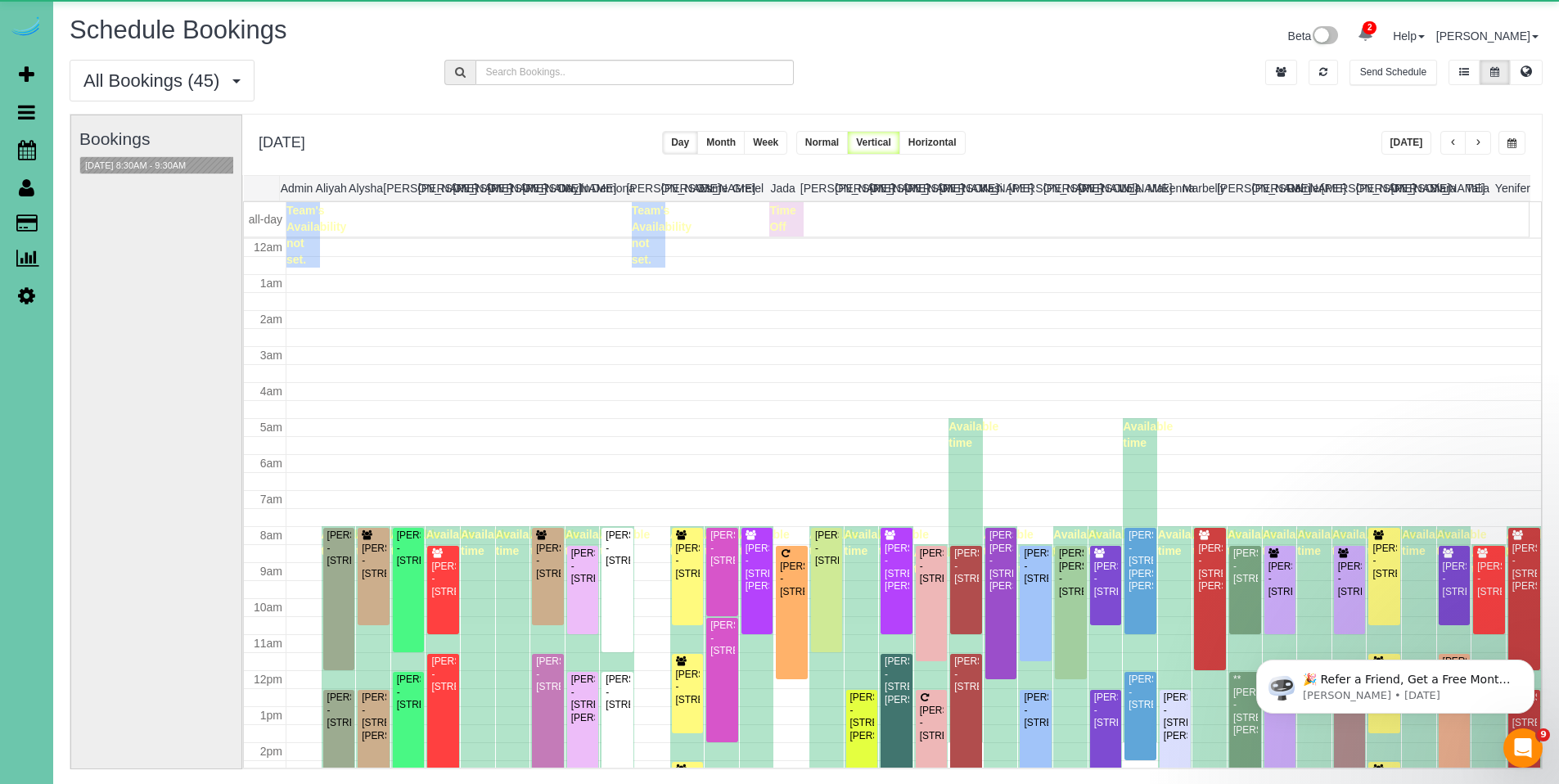
scroll to position [217, 0]
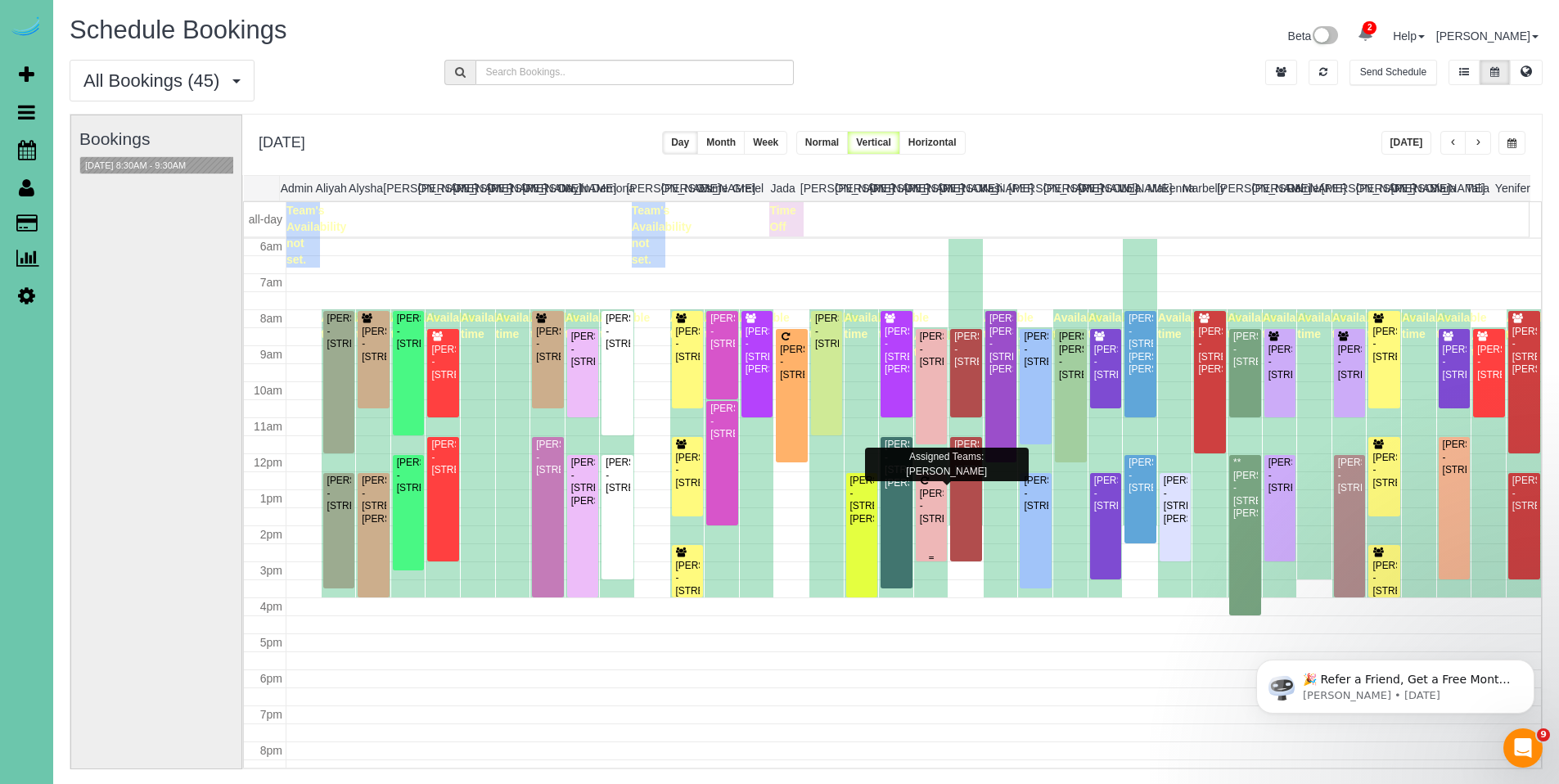
click at [925, 508] on div "Jamie Dawson - 14902 S 21st St, Bellevue, NE 68123" at bounding box center [931, 507] width 25 height 38
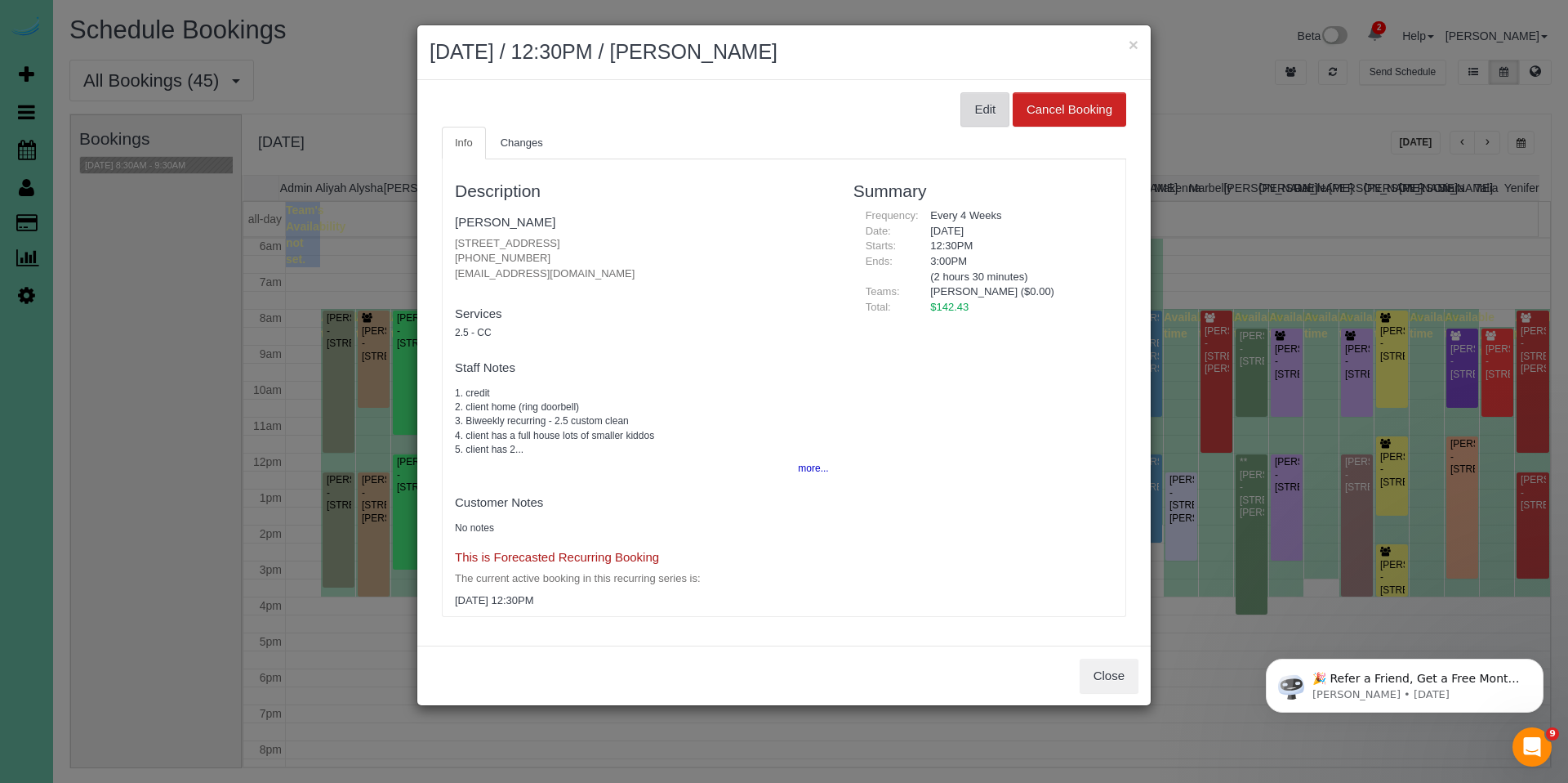
click at [985, 113] on button "Edit" at bounding box center [985, 109] width 49 height 34
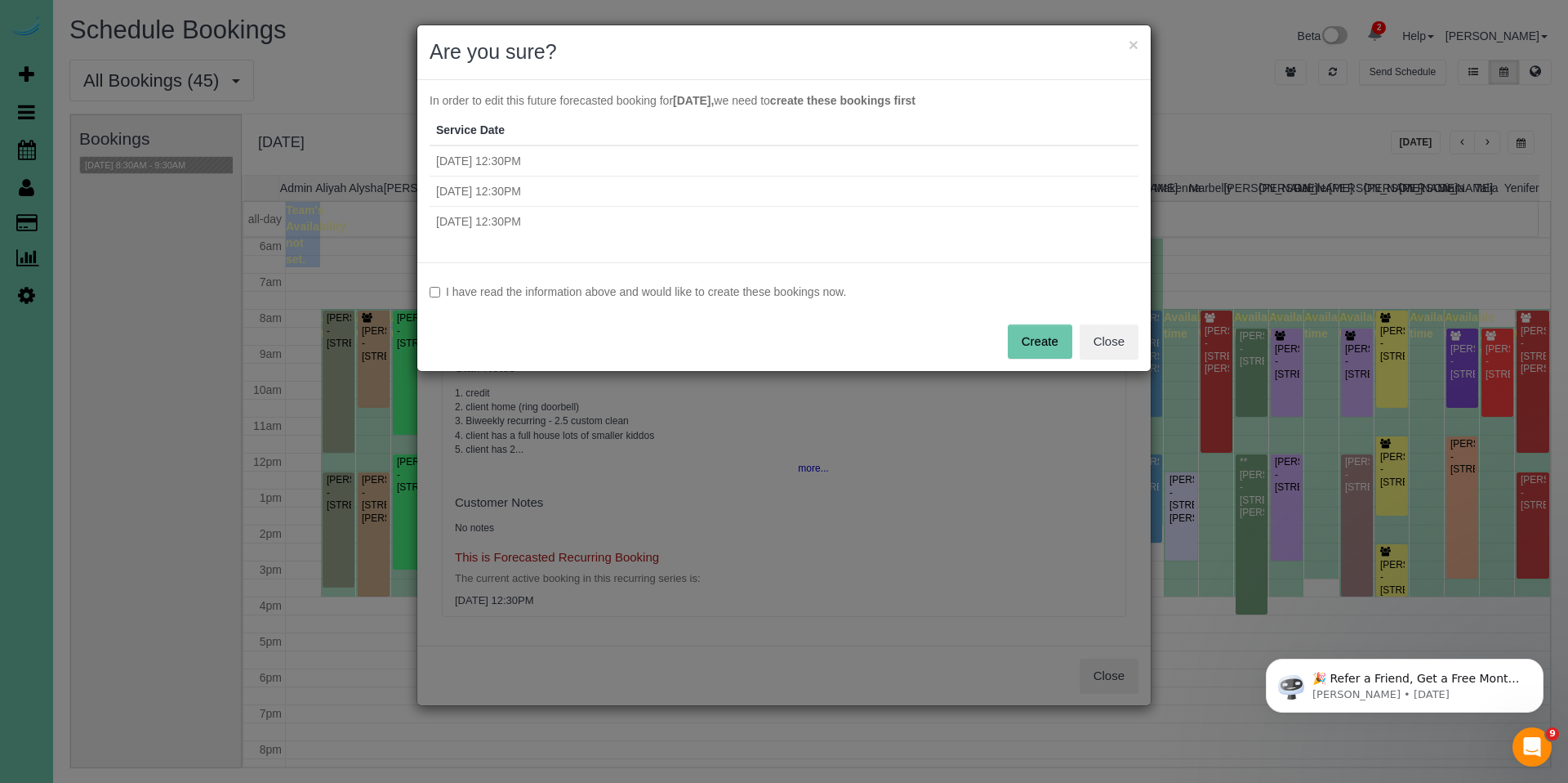
click at [814, 292] on label "I have read the information above and would like to create these bookings now." at bounding box center [784, 291] width 709 height 16
click at [1028, 333] on button "Create" at bounding box center [1040, 341] width 64 height 34
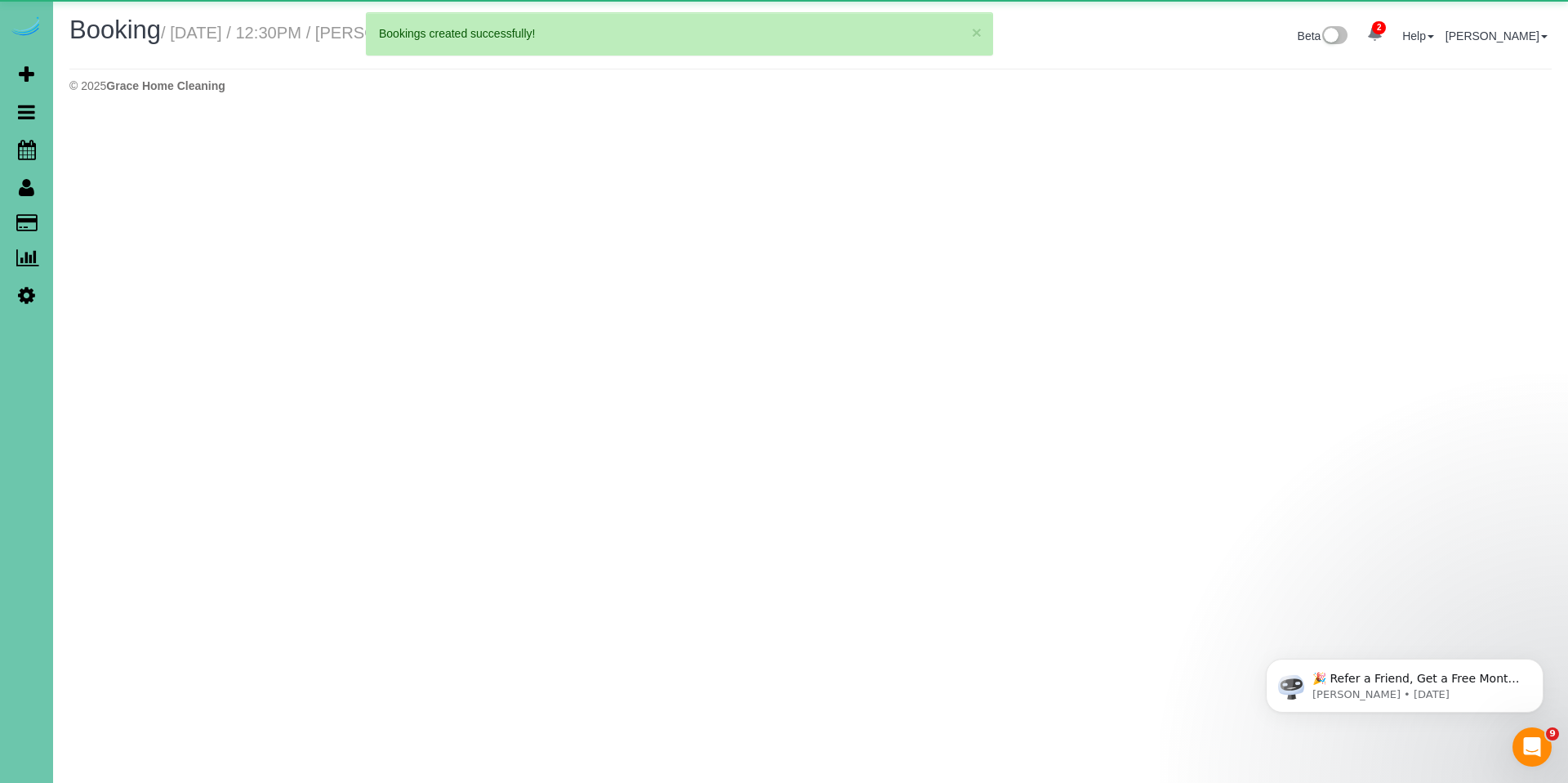
select select "NE"
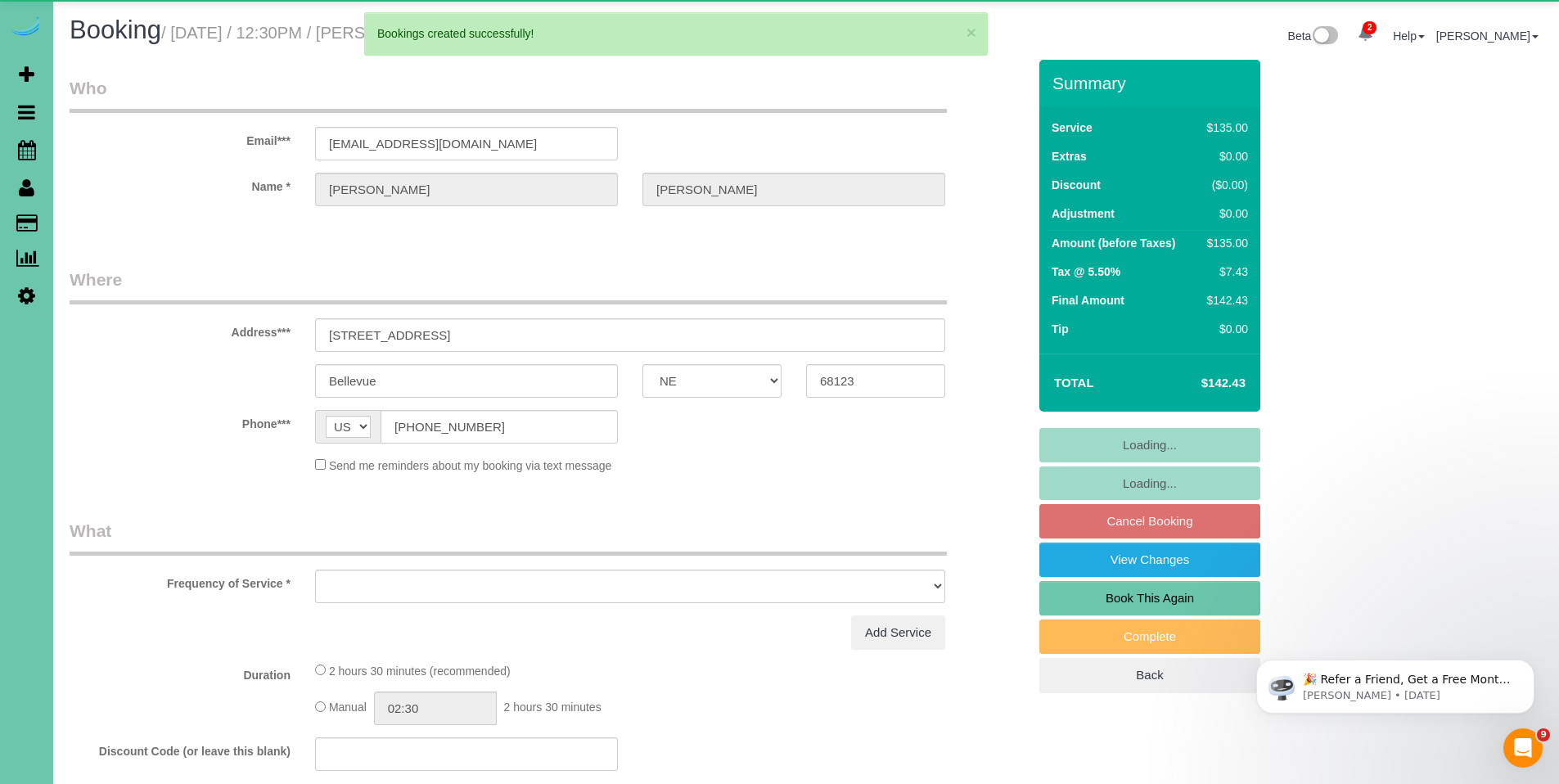
select select "object:29055"
select select "string:fspay-d02fcd5c-e9c3-4694-9785-244f42bea912"
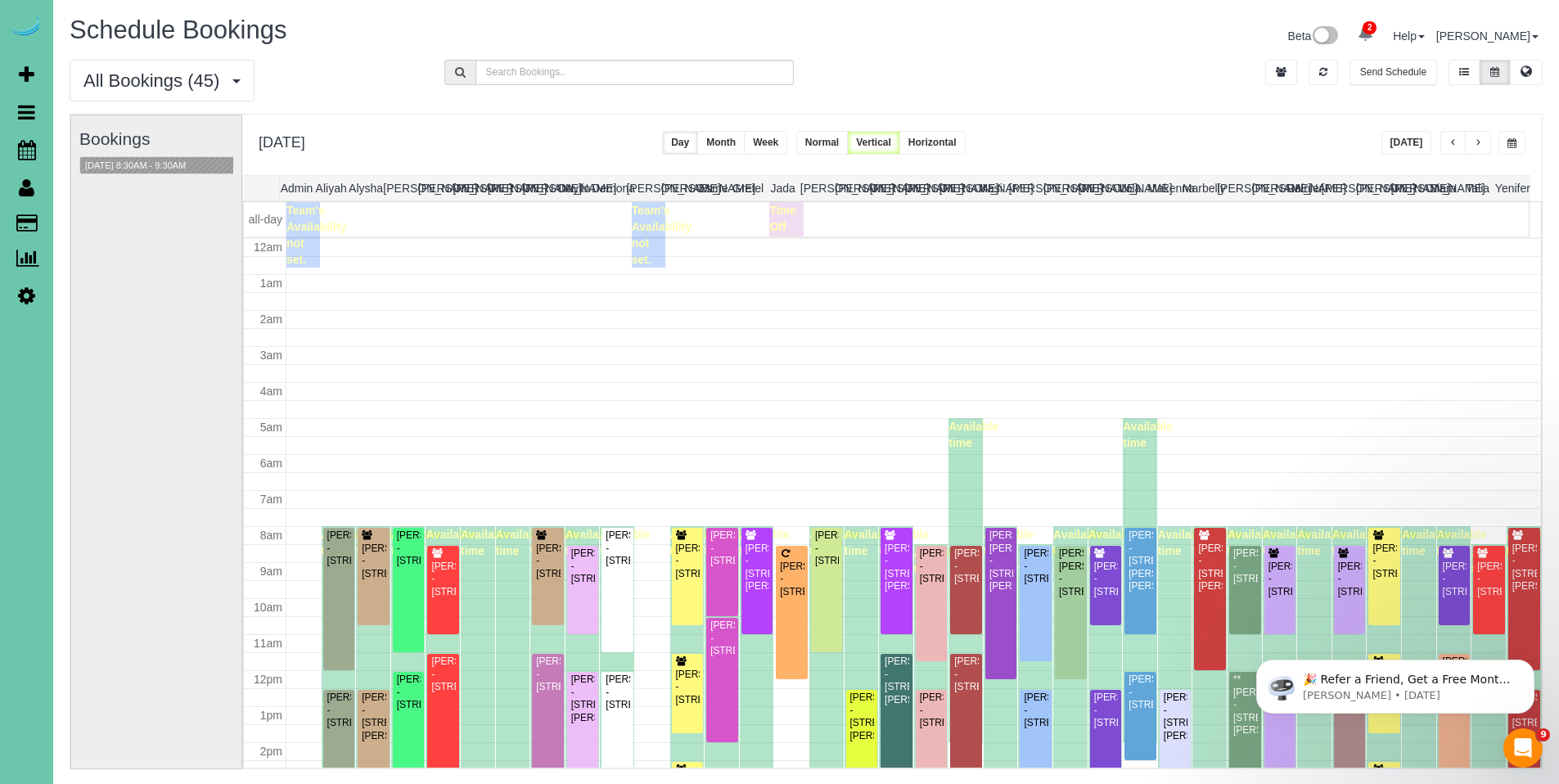
scroll to position [217, 0]
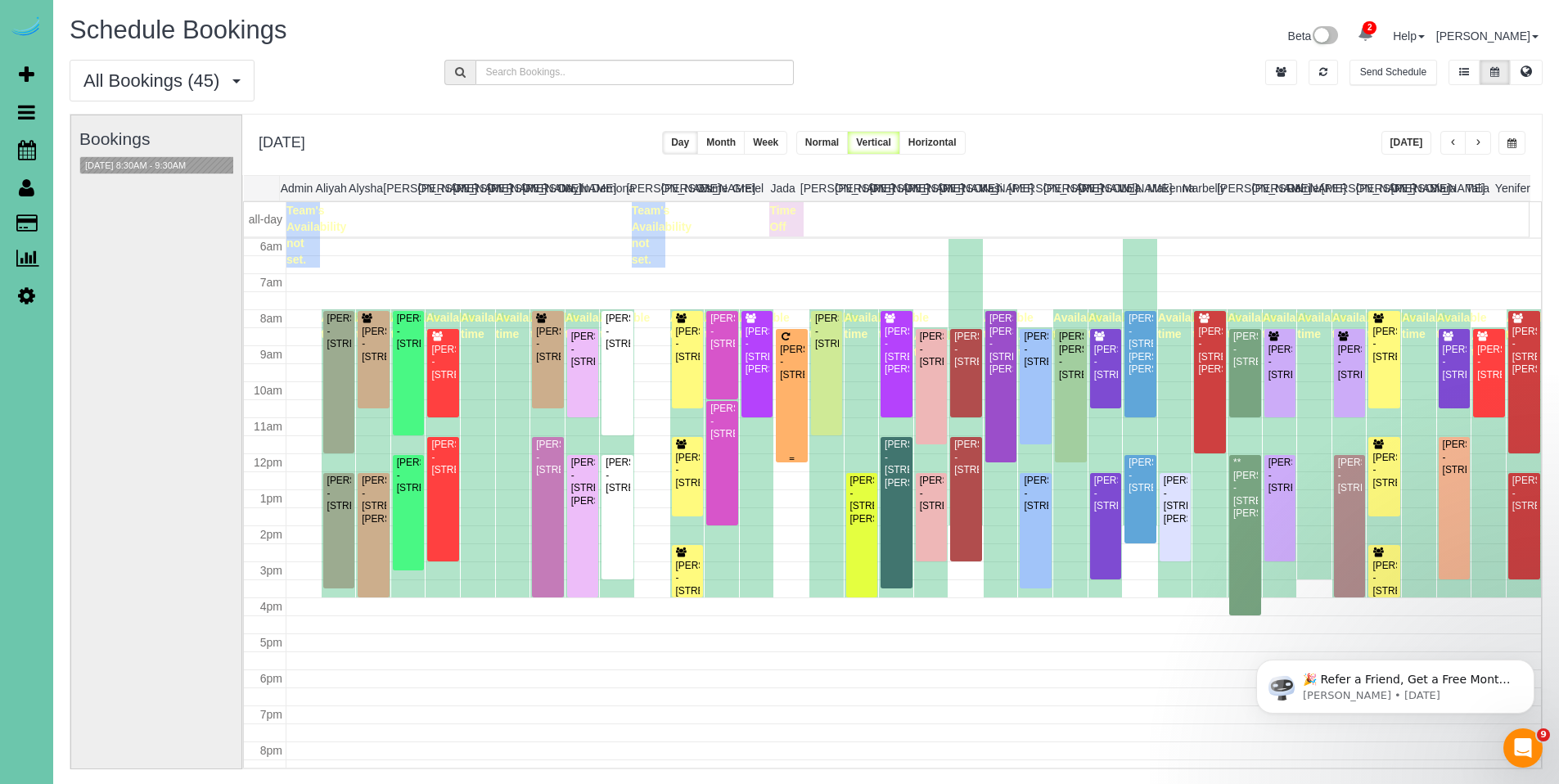
click at [789, 362] on div "Sarah Cockle - 21652 South 196th Circle, Springfield, NE 68059" at bounding box center [791, 362] width 25 height 38
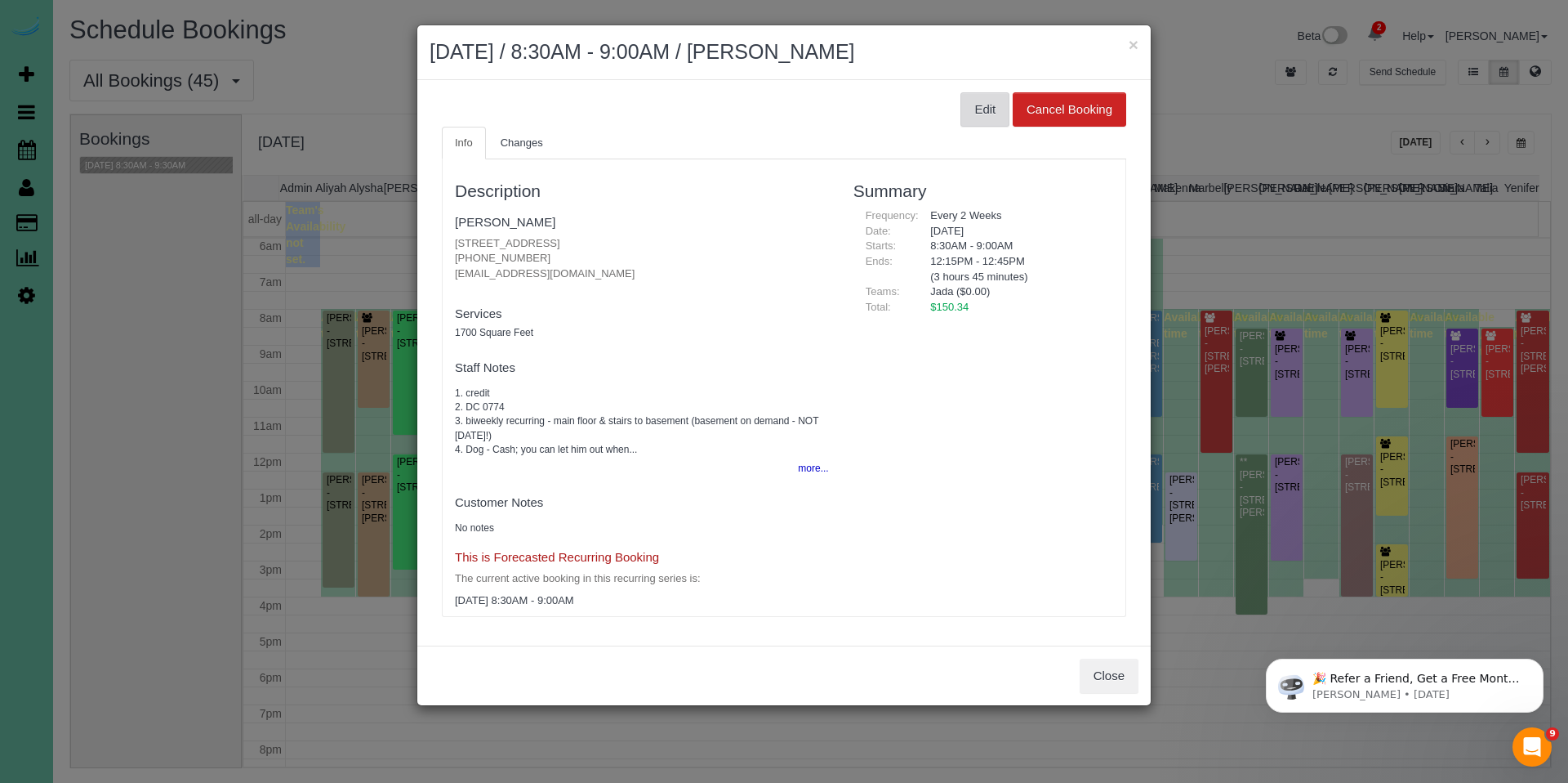
click at [979, 112] on button "Edit" at bounding box center [985, 109] width 49 height 34
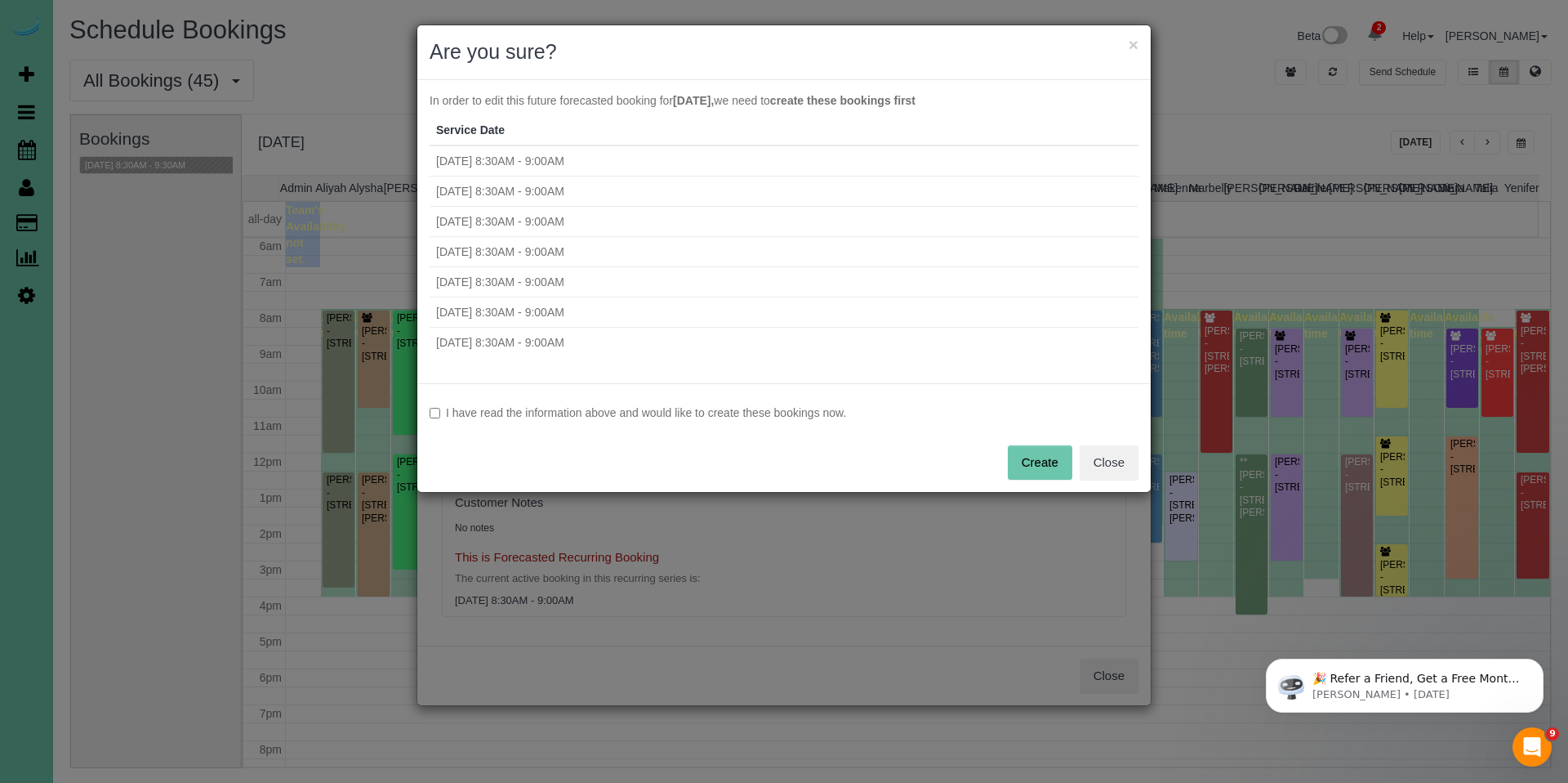
click at [638, 415] on label "I have read the information above and would like to create these bookings now." at bounding box center [784, 413] width 709 height 16
click at [1050, 464] on button "Create" at bounding box center [1040, 462] width 64 height 34
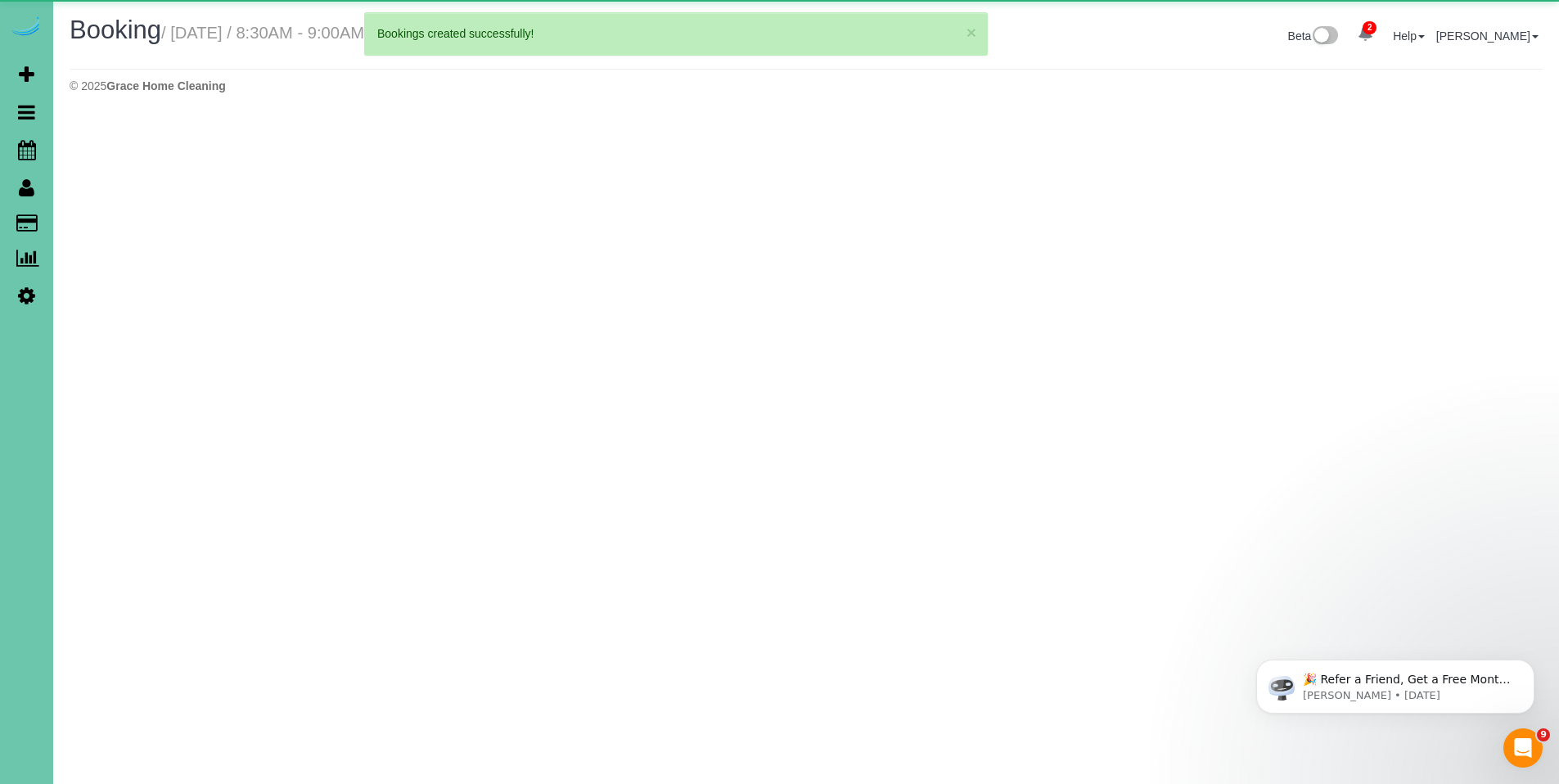
select select "NE"
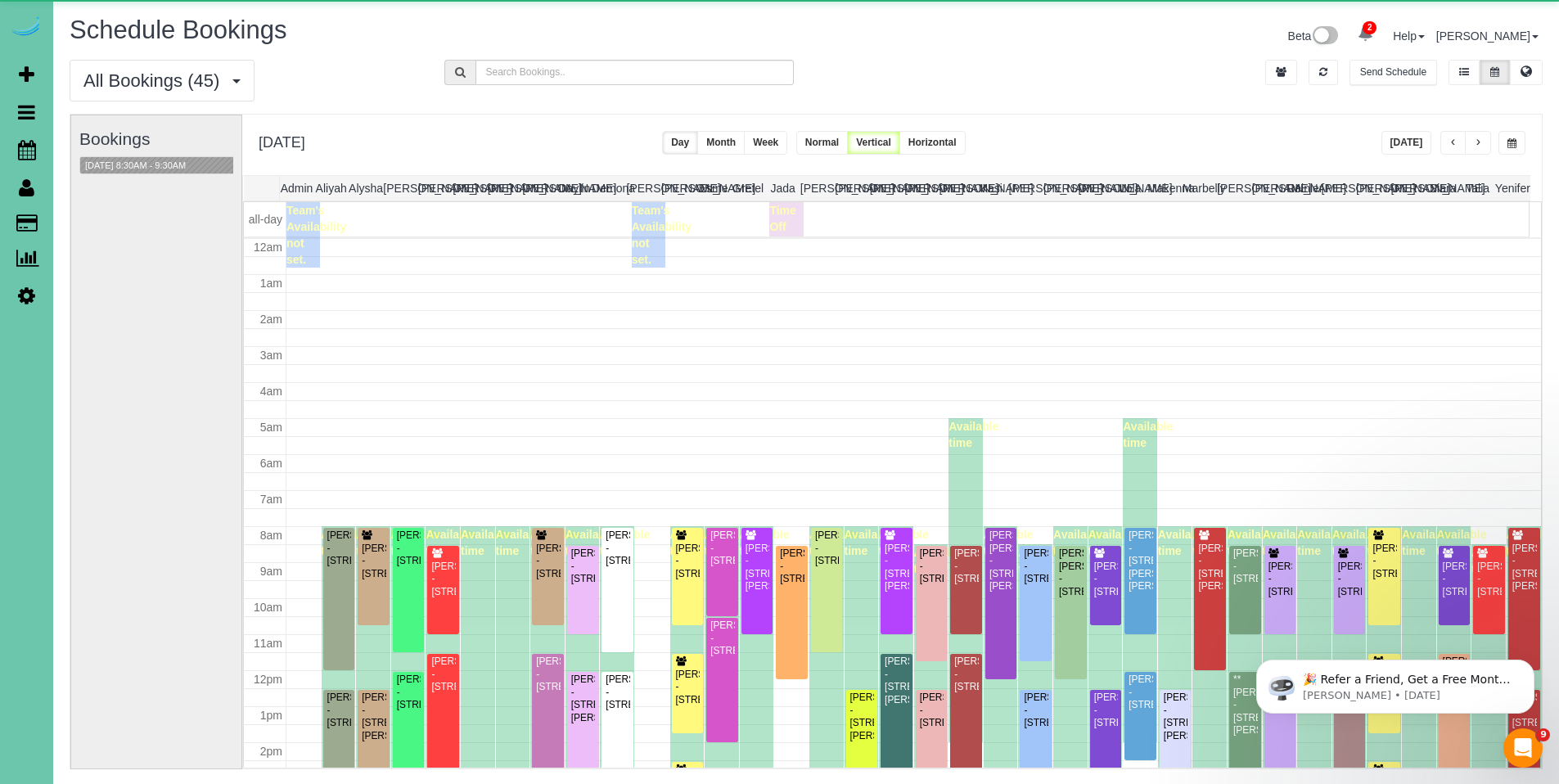
scroll to position [217, 0]
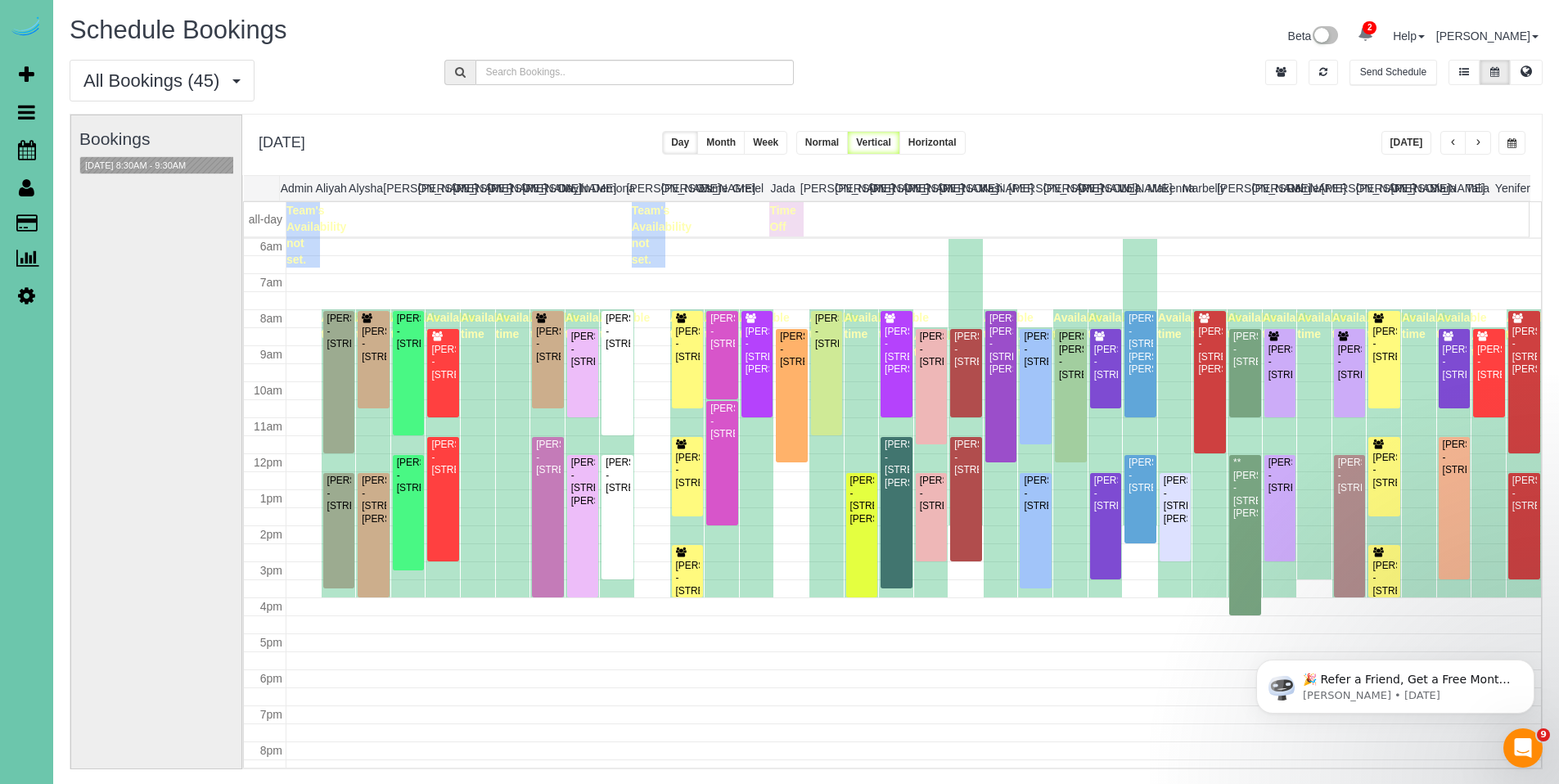
click at [1451, 139] on span "button" at bounding box center [1454, 143] width 9 height 9
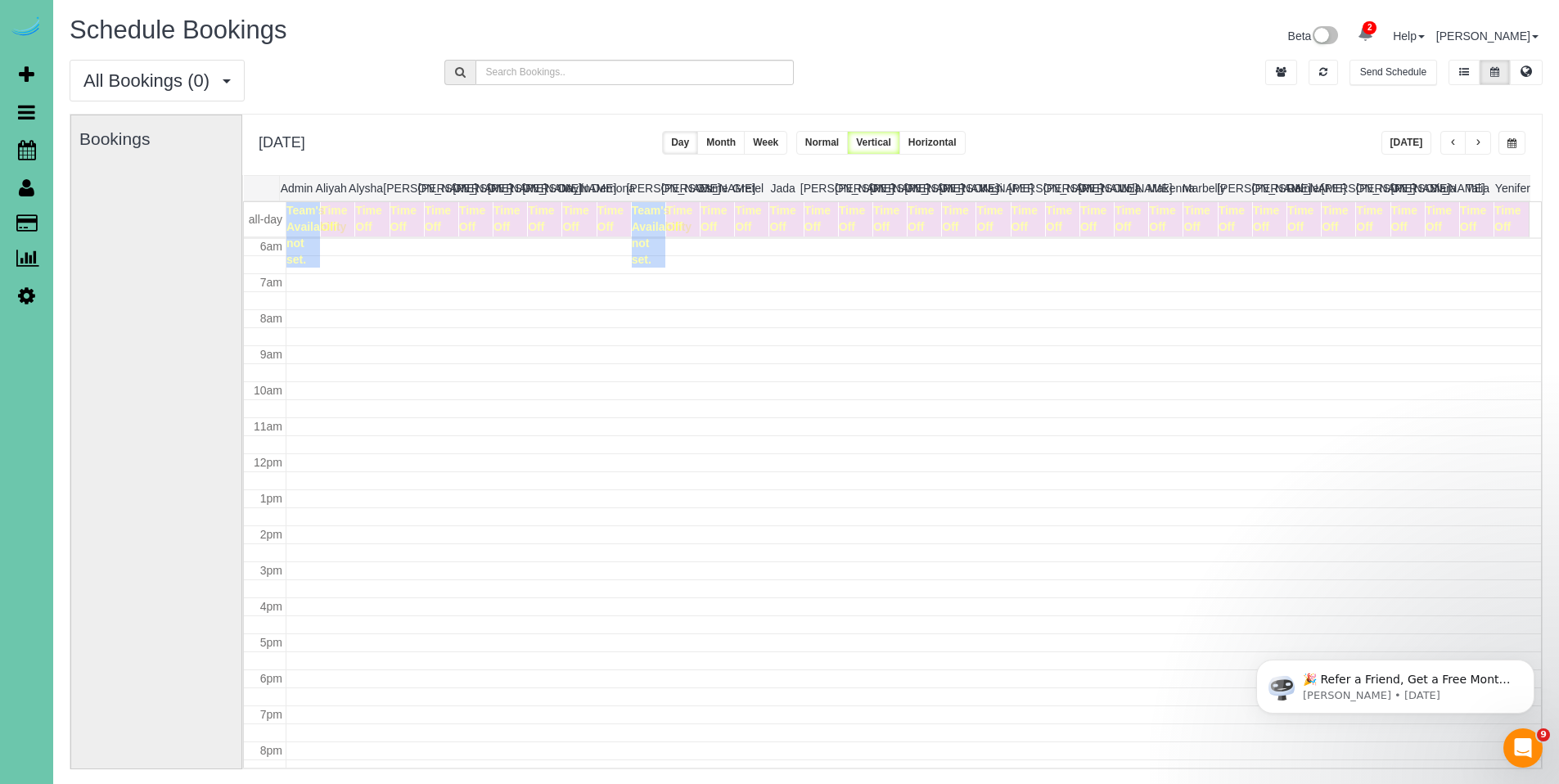
click at [1451, 139] on span "button" at bounding box center [1454, 143] width 9 height 9
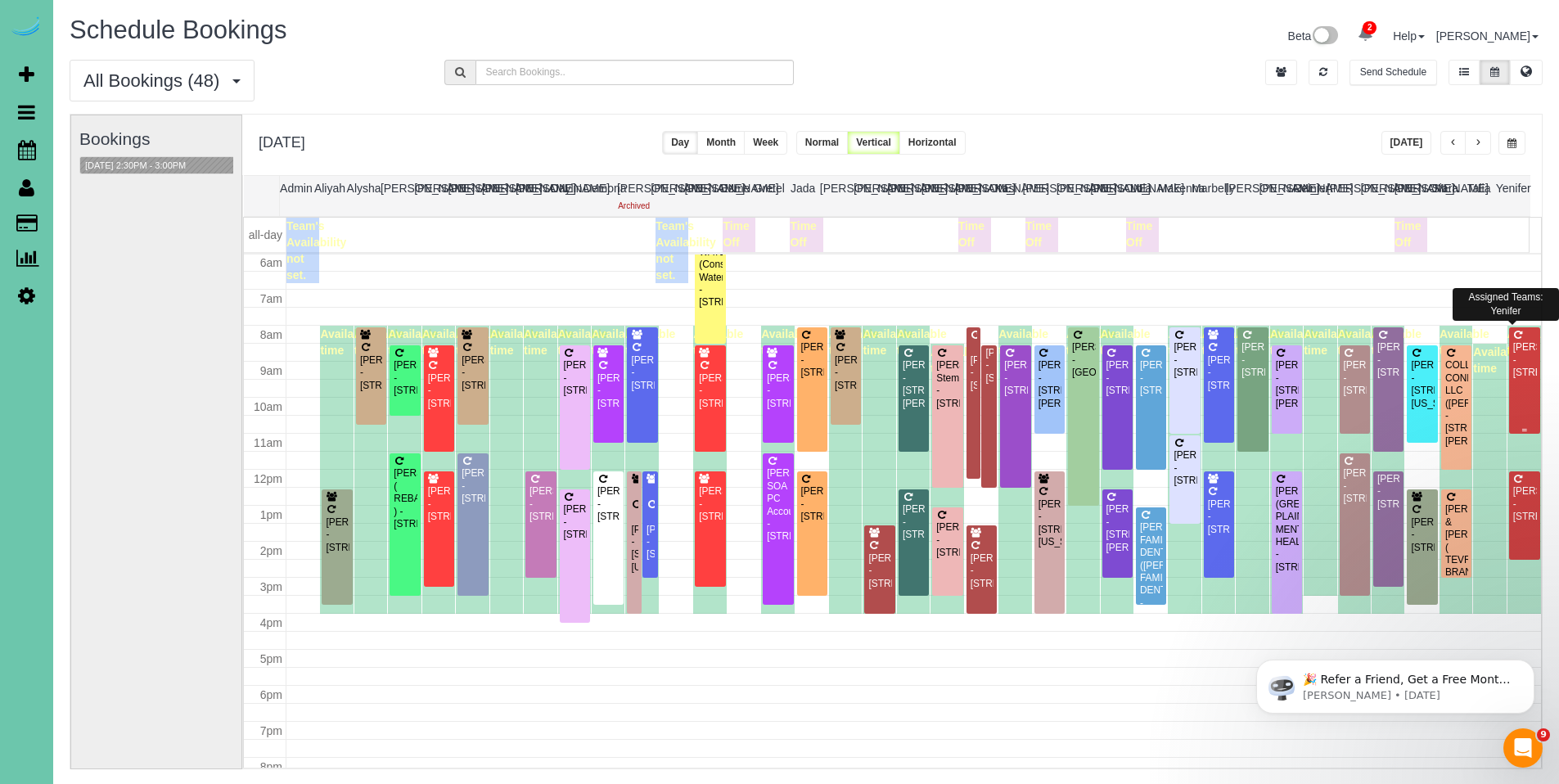
click at [1513, 373] on div "Karen Rodgers - 5640 S 92nd Plz, Omaha, NE 68127" at bounding box center [1525, 360] width 25 height 38
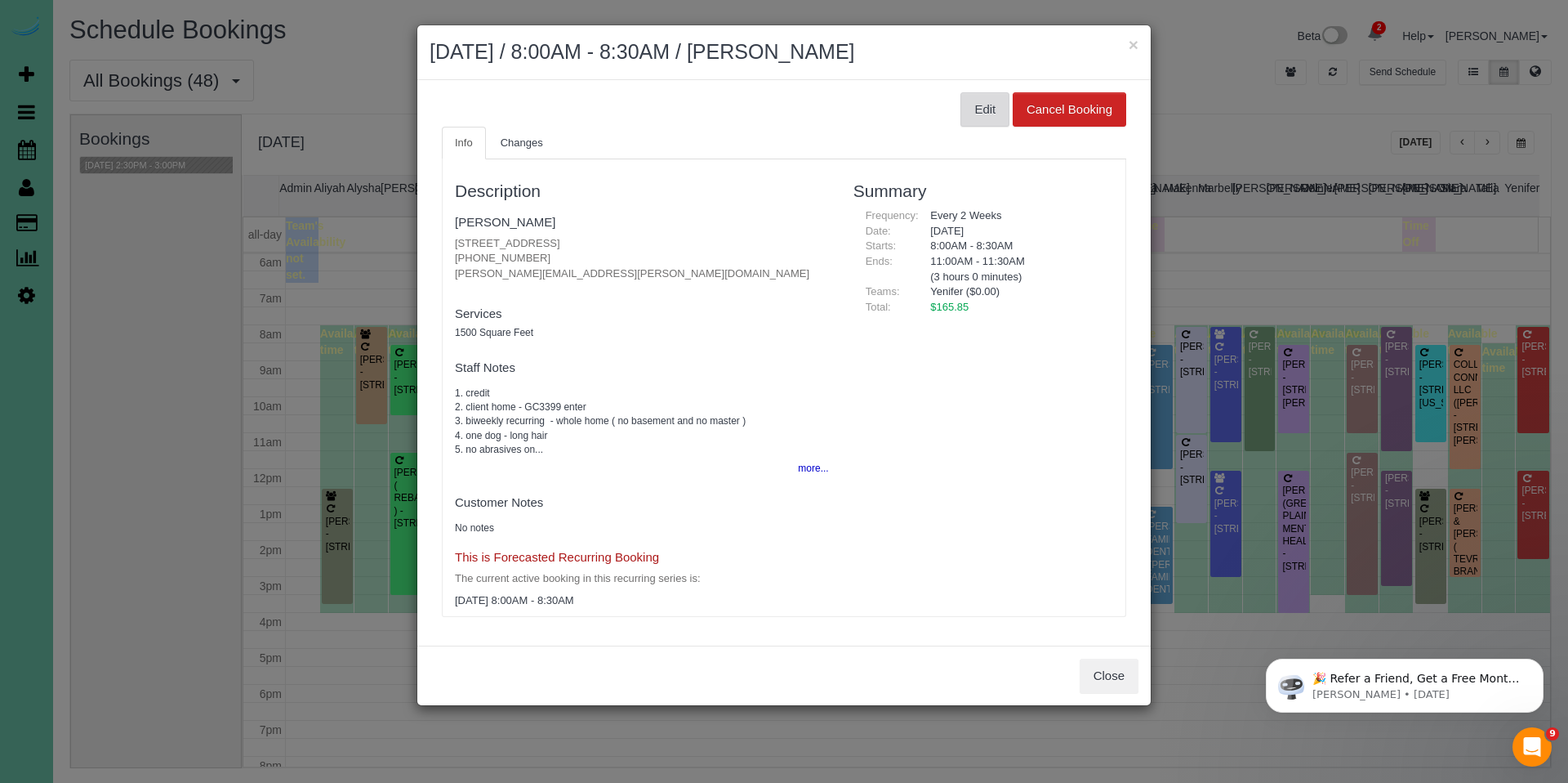
click at [973, 112] on button "Edit" at bounding box center [985, 109] width 49 height 34
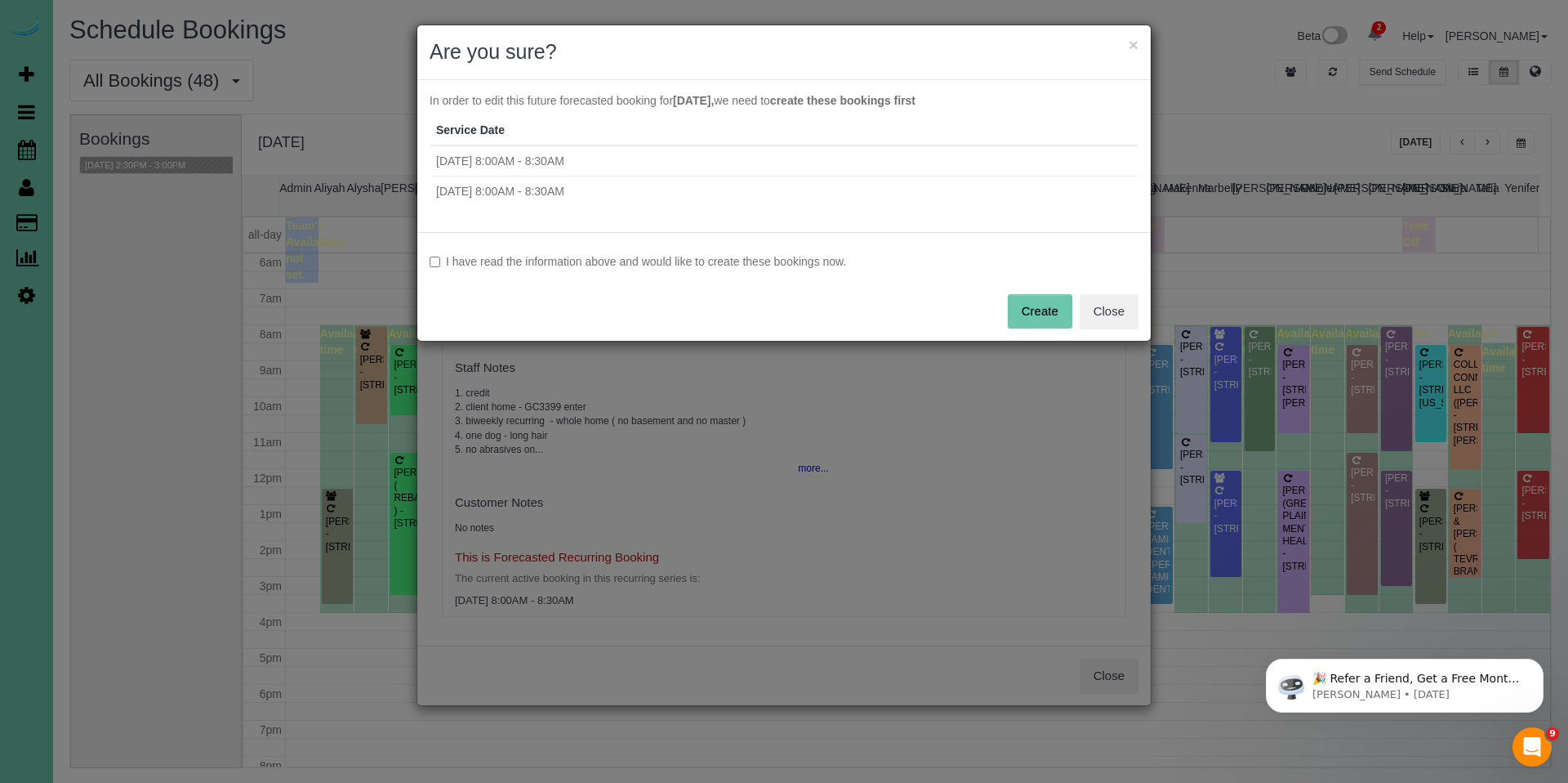
click at [751, 260] on label "I have read the information above and would like to create these bookings now." at bounding box center [784, 261] width 709 height 16
click at [1037, 298] on button "Create" at bounding box center [1040, 311] width 64 height 34
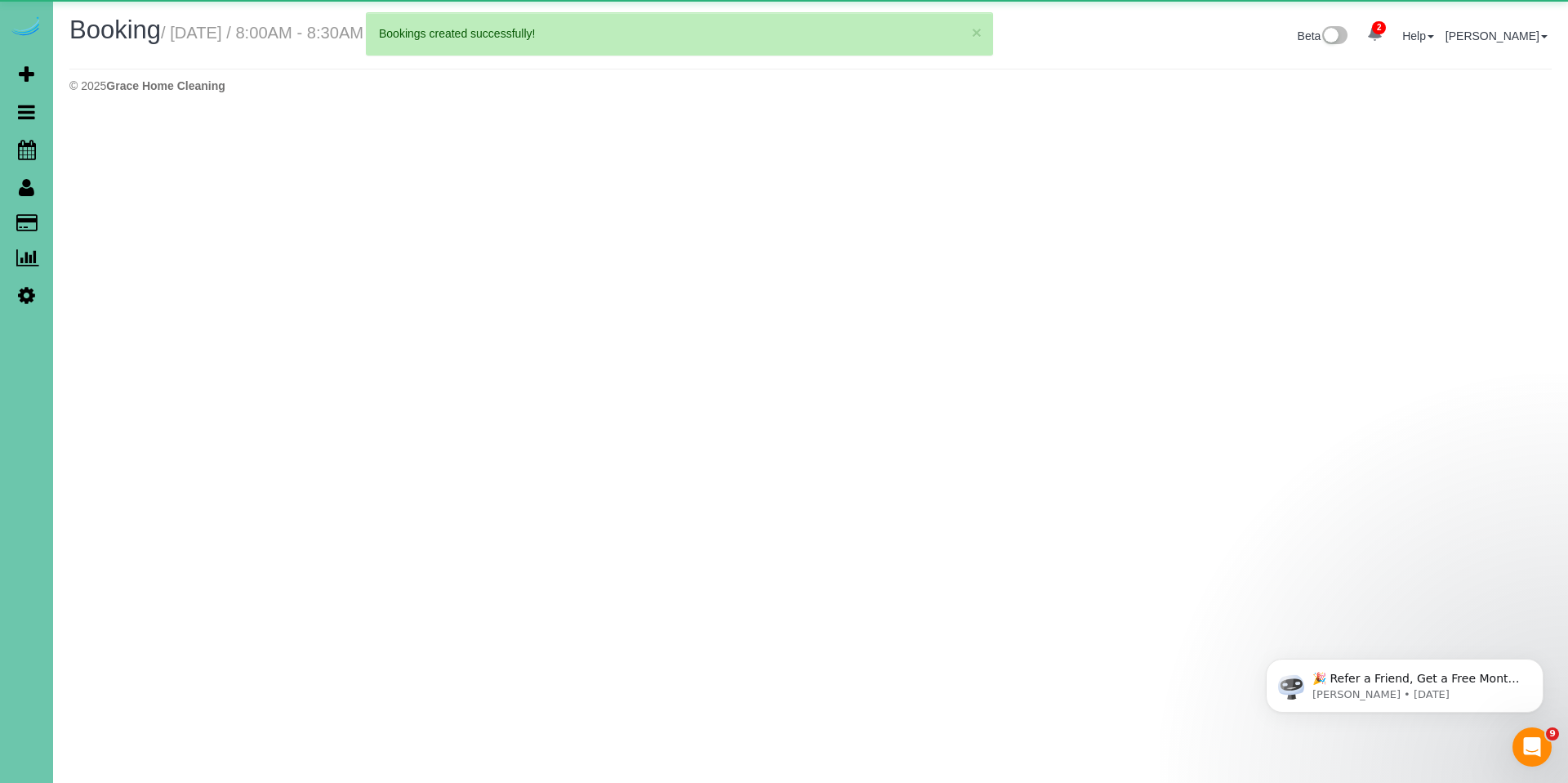
select select "NE"
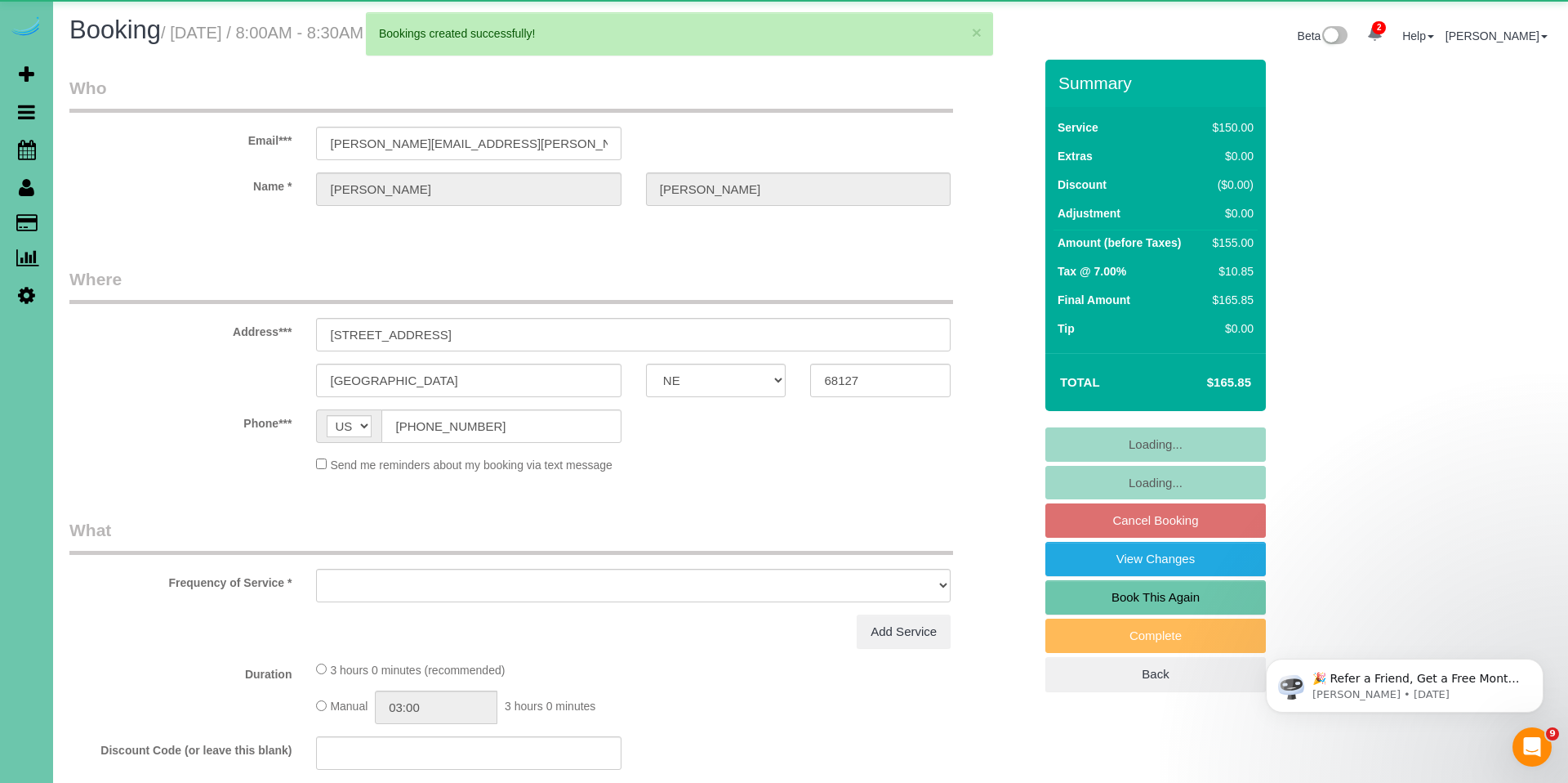
select select "object:31016"
select select "string:fspay-795eaecb-1af0-4993-badf-d154357661c9"
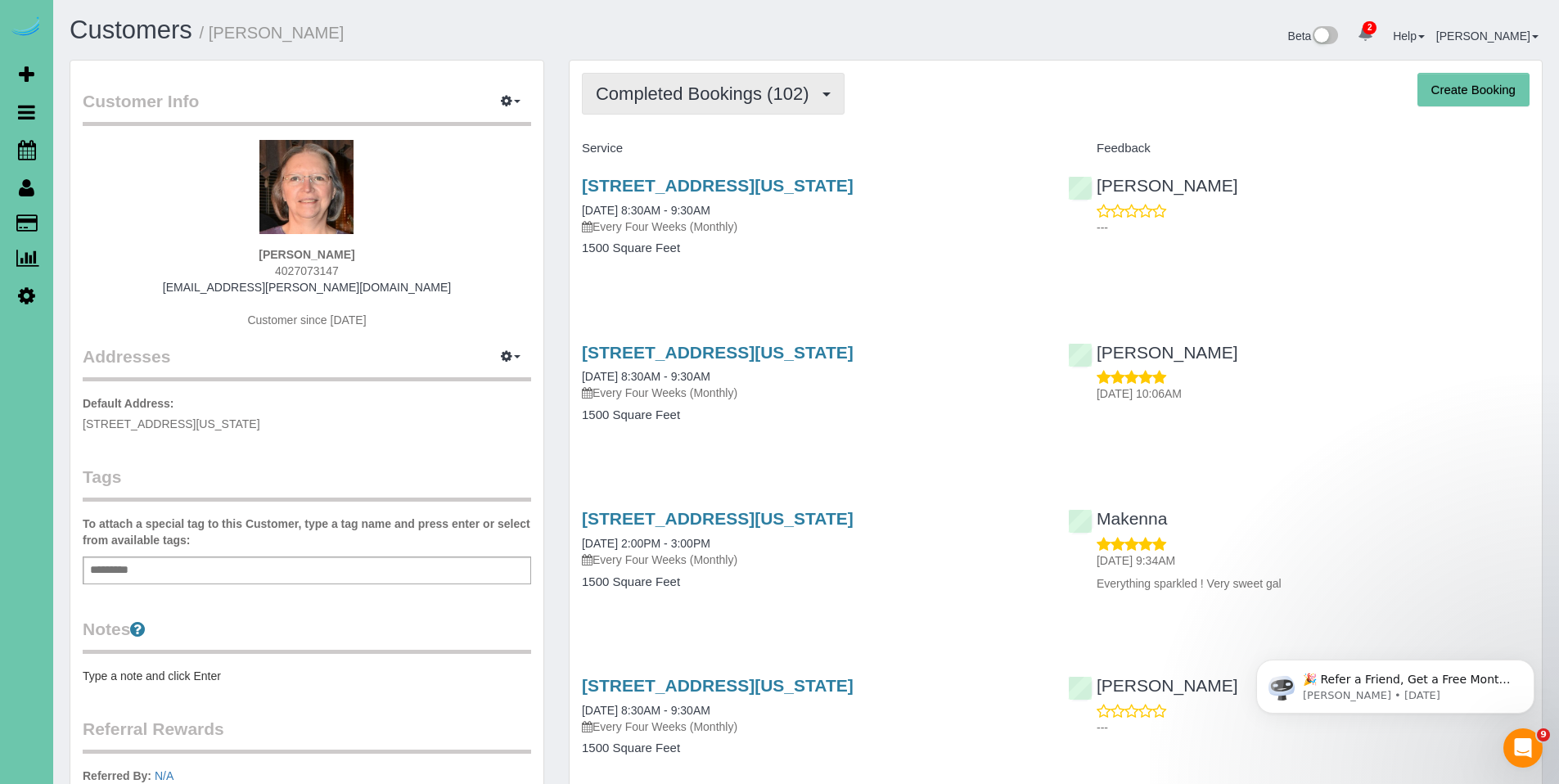
click at [669, 99] on span "Completed Bookings (102)" at bounding box center [706, 94] width 221 height 21
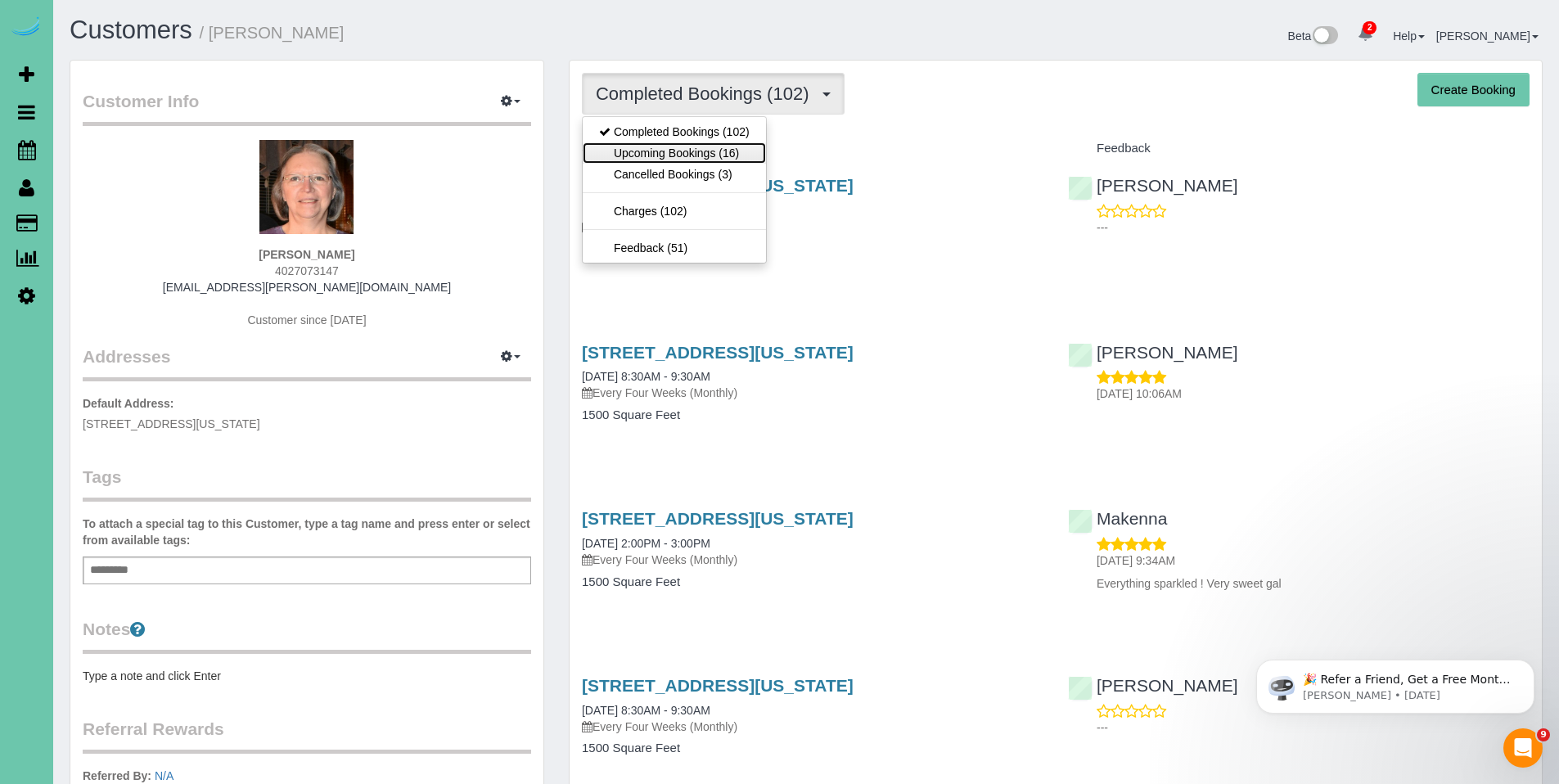
click at [668, 150] on link "Upcoming Bookings (16)" at bounding box center [674, 152] width 183 height 22
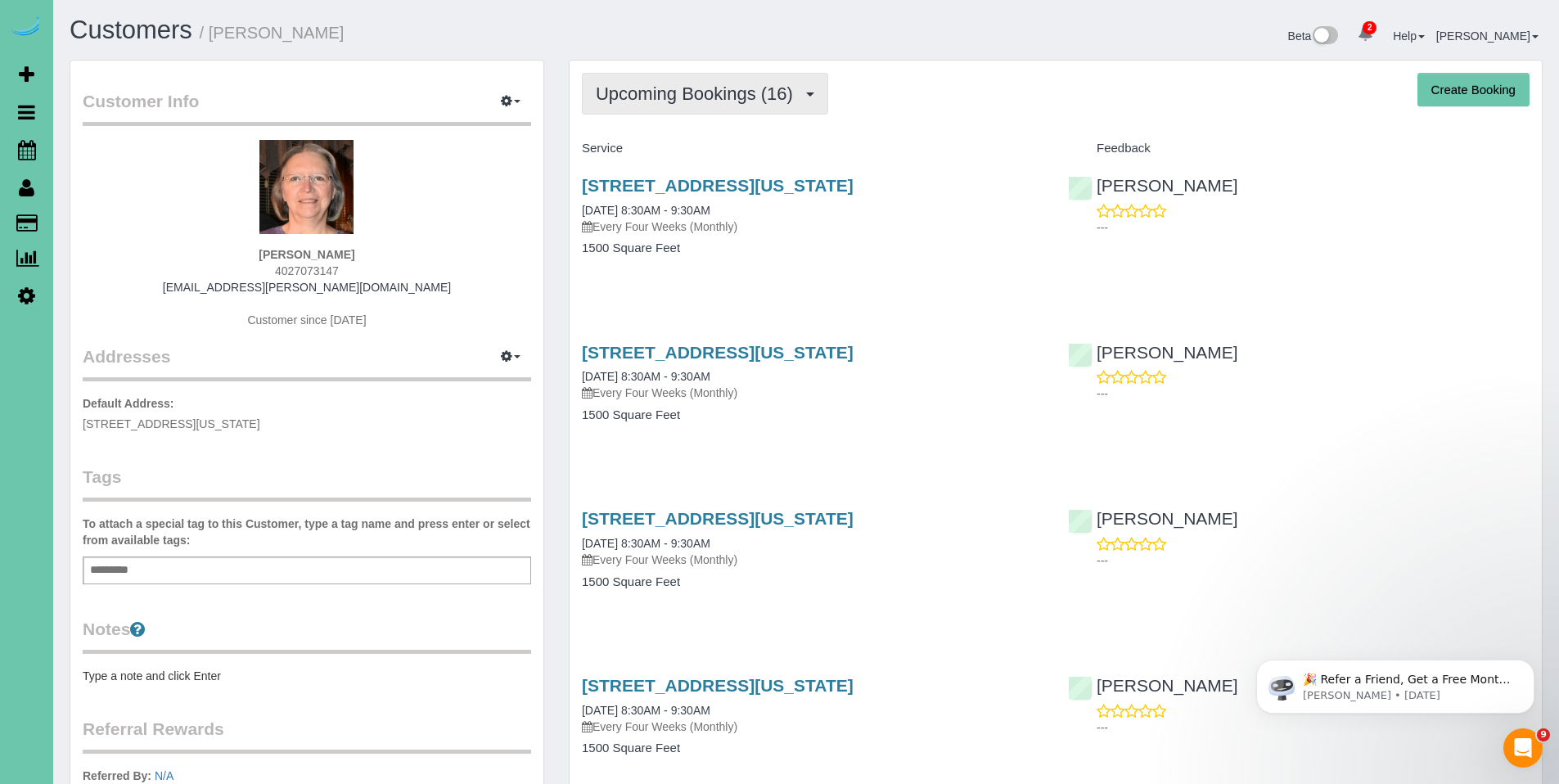
click at [667, 81] on button "Upcoming Bookings (16)" at bounding box center [705, 94] width 246 height 41
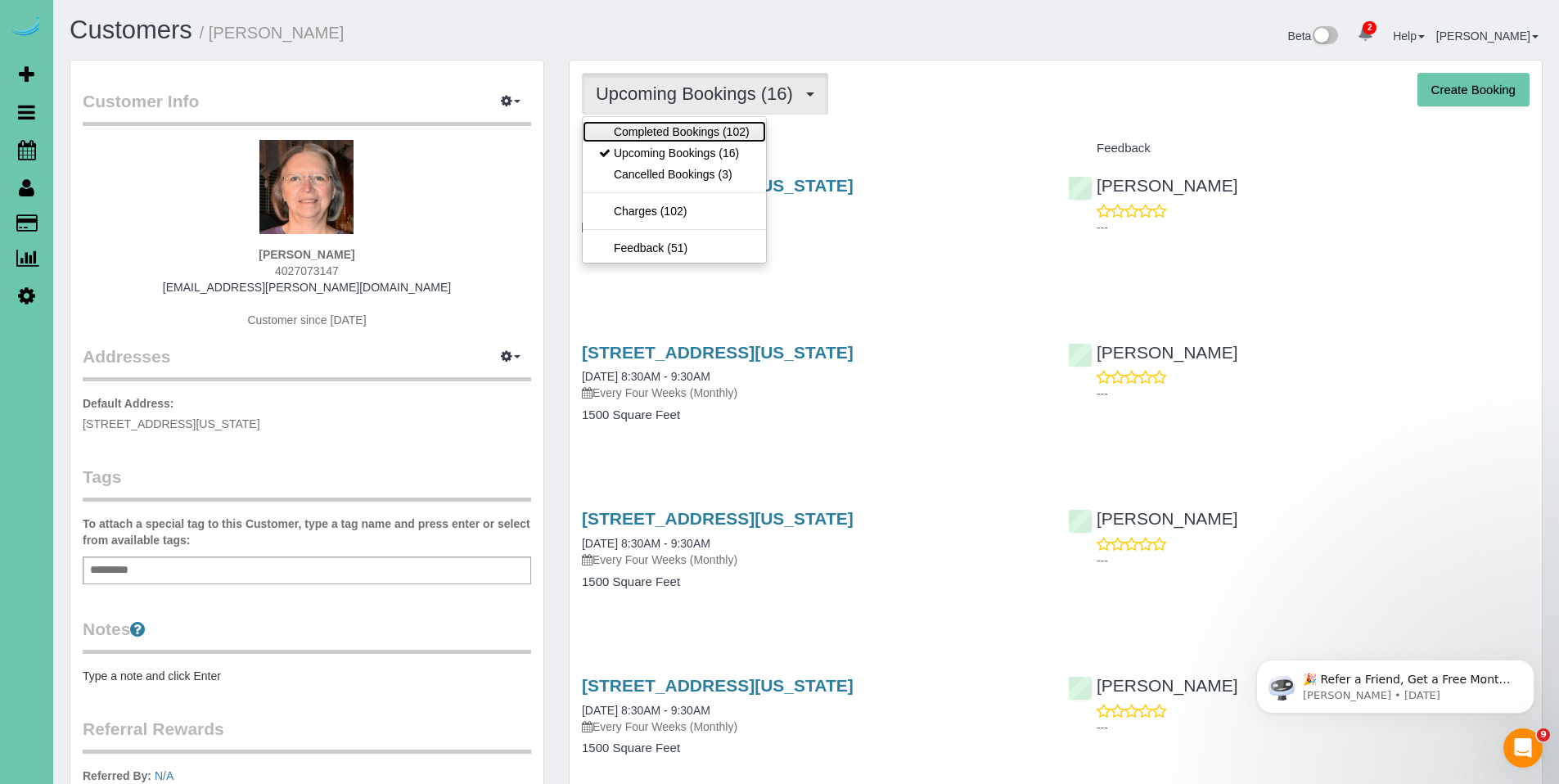
click at [673, 133] on link "Completed Bookings (102)" at bounding box center [674, 132] width 183 height 22
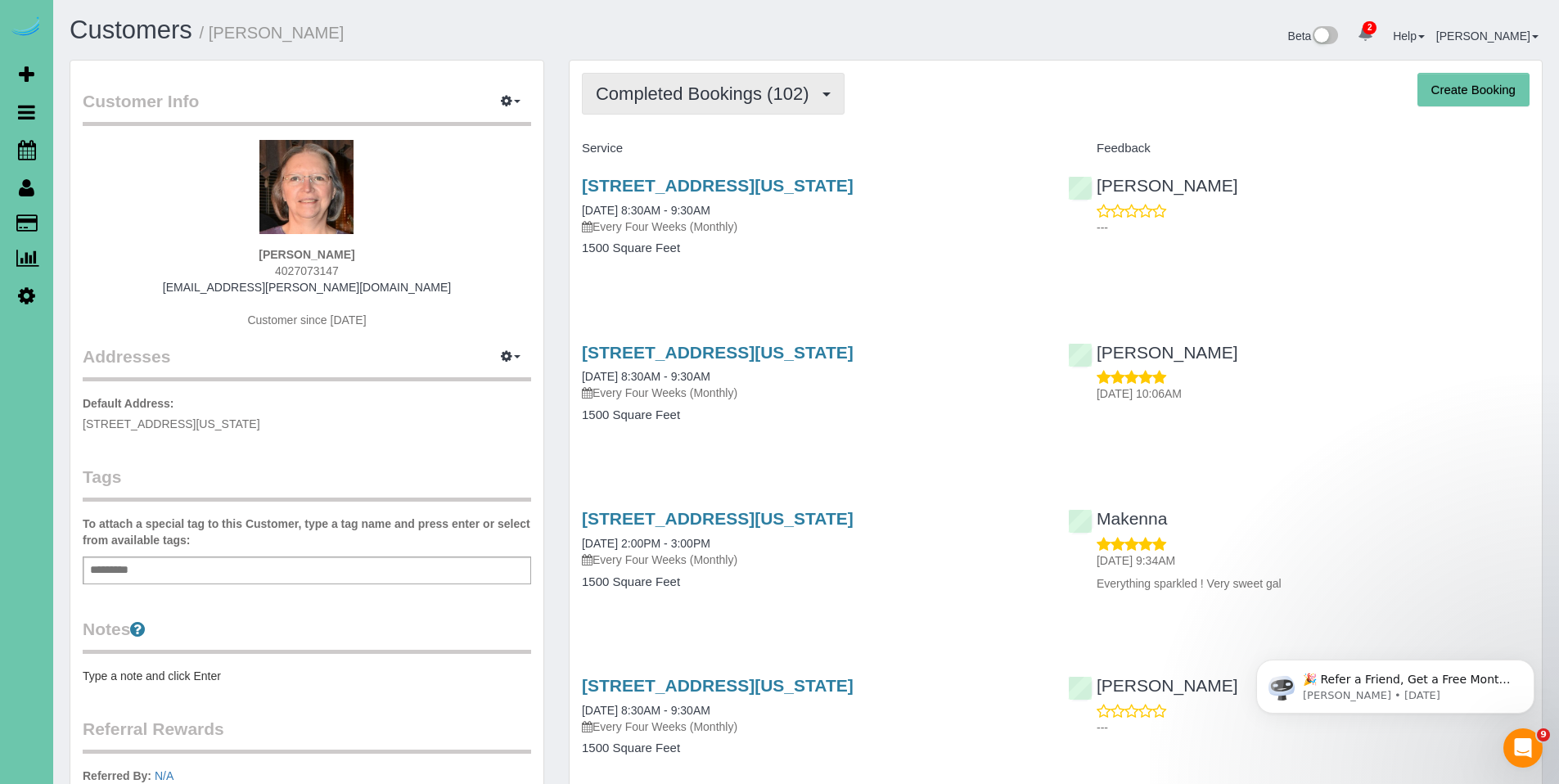
click at [699, 96] on span "Completed Bookings (102)" at bounding box center [706, 94] width 221 height 21
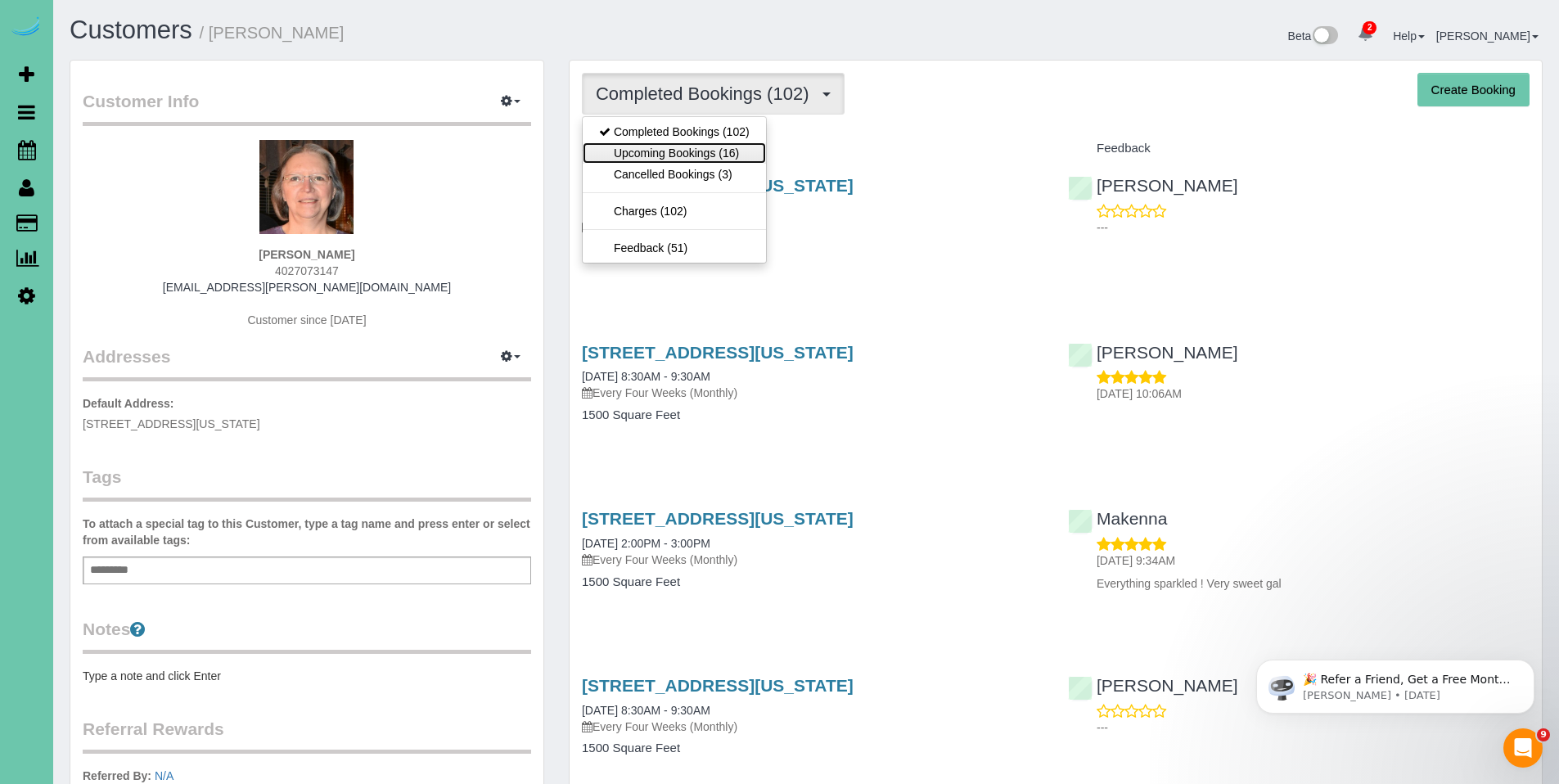
click at [674, 154] on link "Upcoming Bookings (16)" at bounding box center [674, 152] width 183 height 22
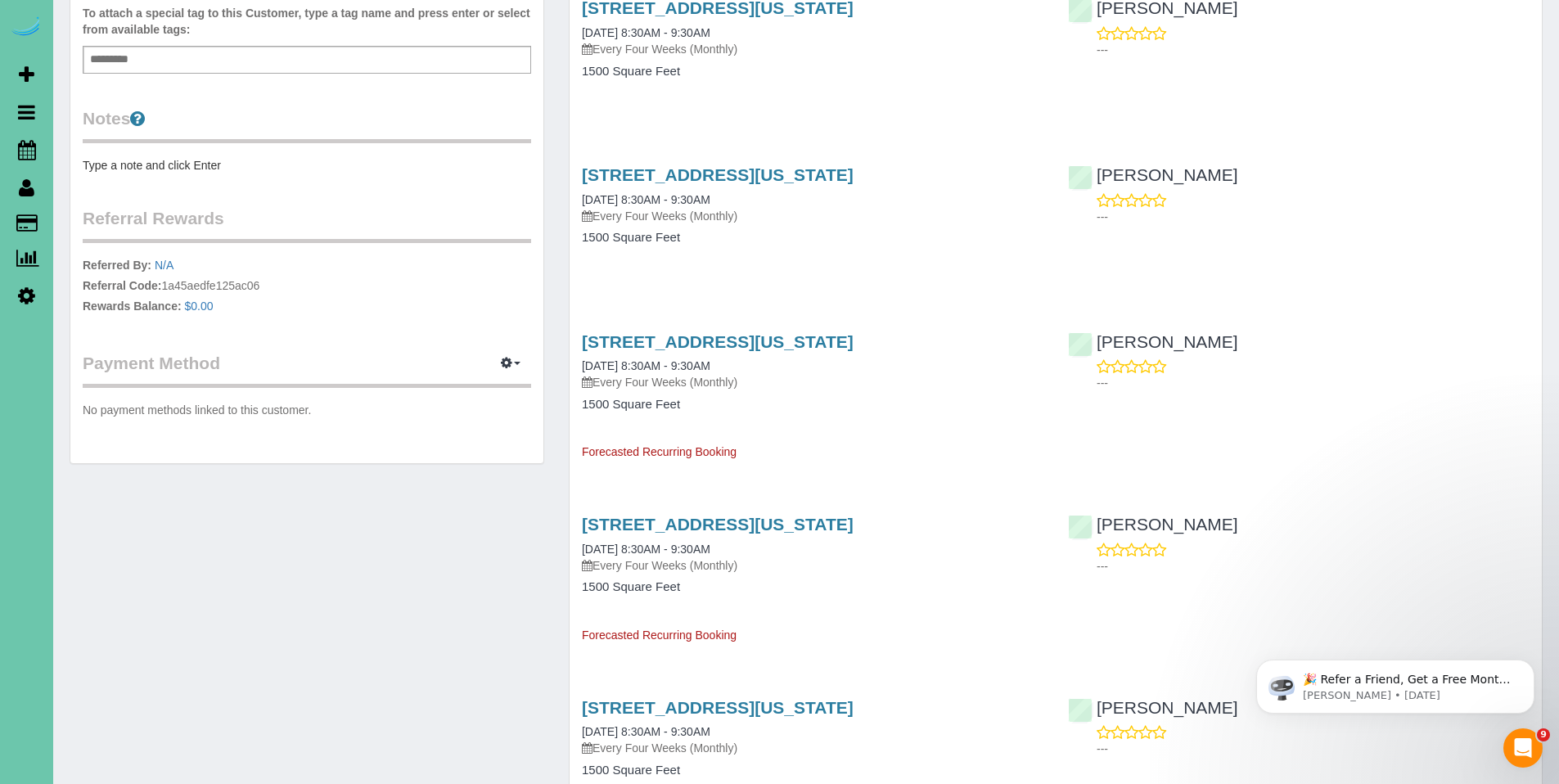
scroll to position [469, 0]
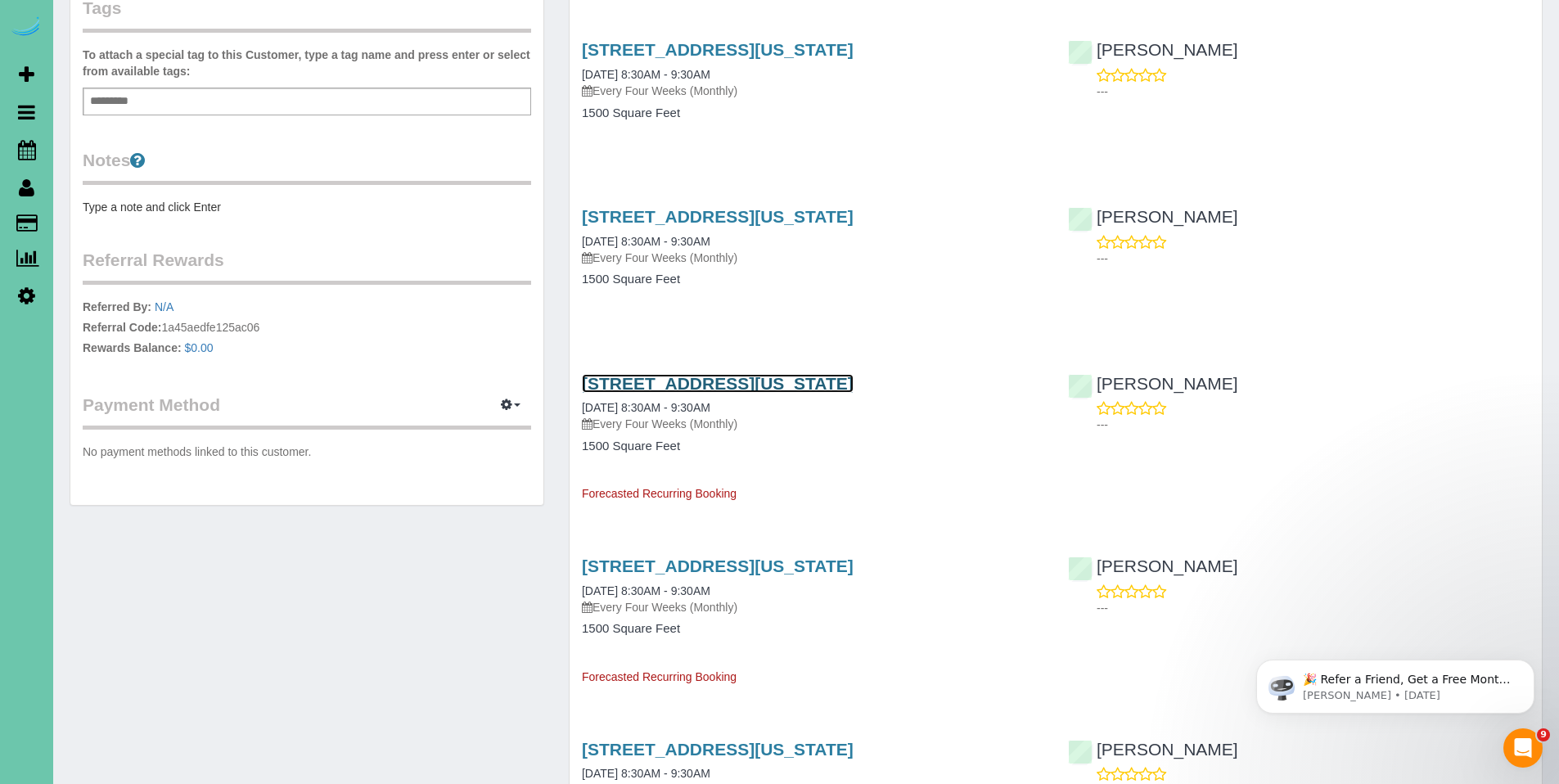
click at [644, 374] on link "10537 Nebraska Ave, Omaha, NE 68134" at bounding box center [718, 383] width 272 height 19
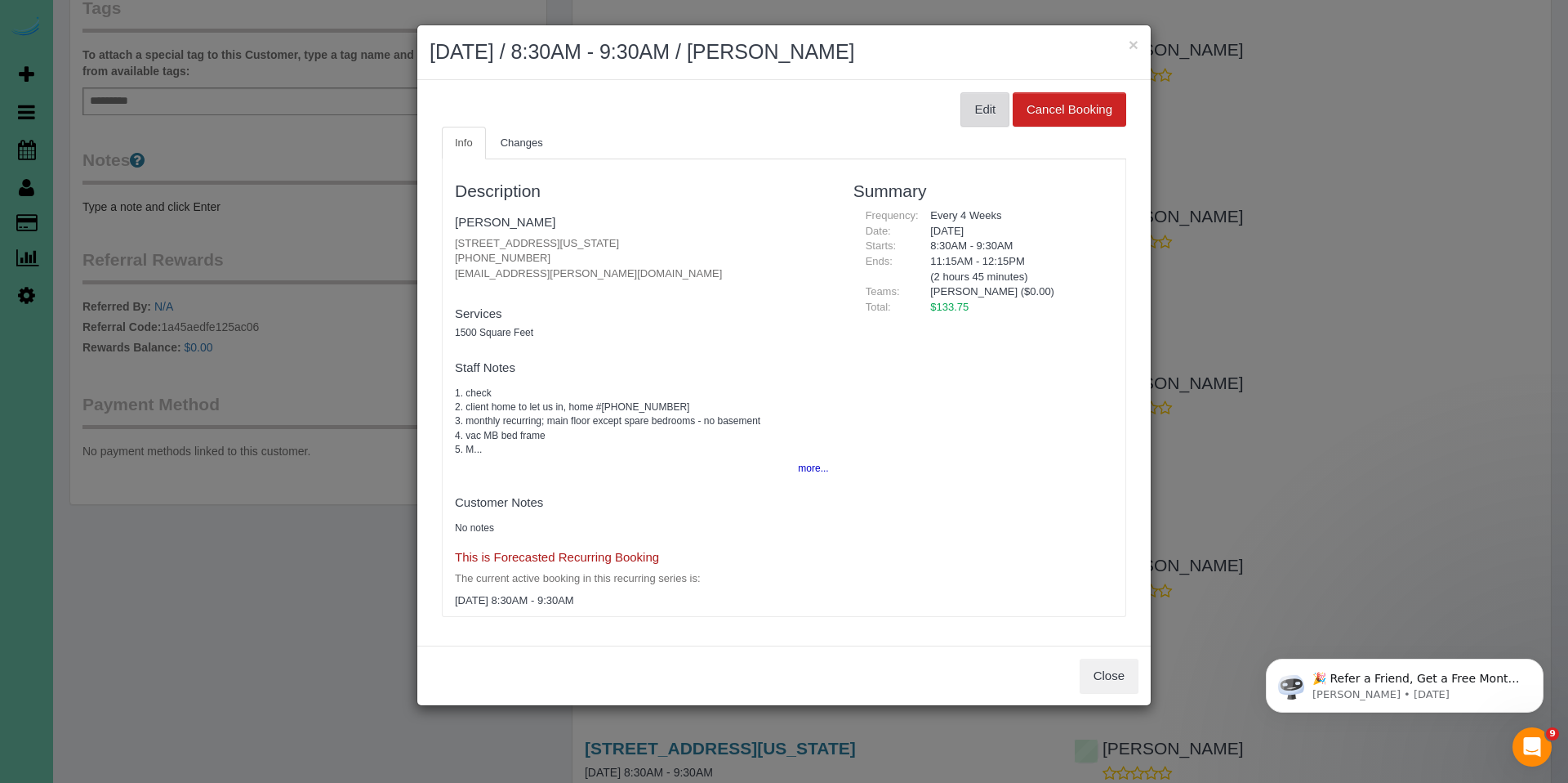
click at [998, 113] on button "Edit" at bounding box center [985, 109] width 49 height 34
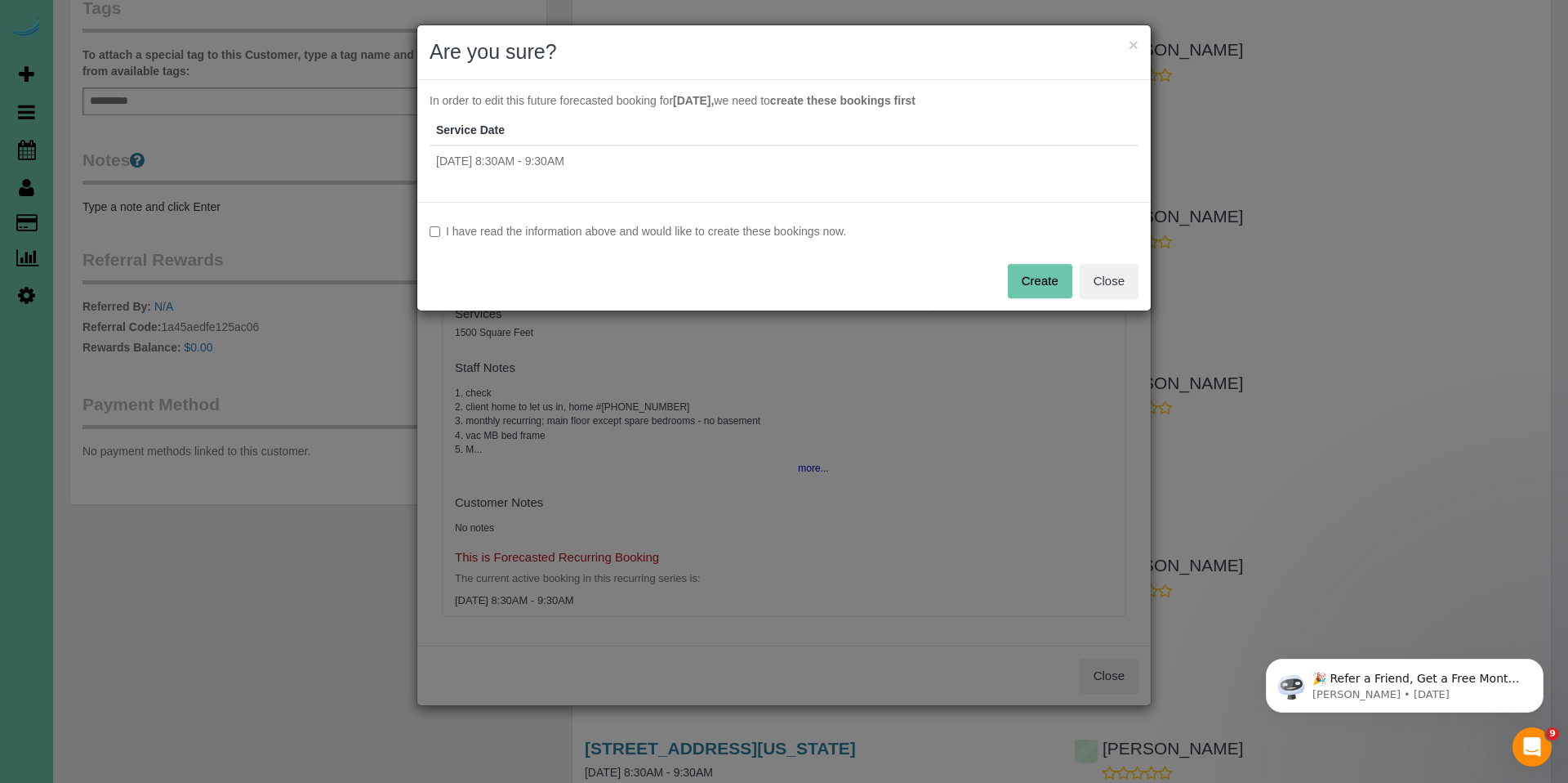
click at [653, 224] on label "I have read the information above and would like to create these bookings now." at bounding box center [784, 231] width 709 height 16
click at [1039, 282] on button "Create" at bounding box center [1040, 281] width 64 height 34
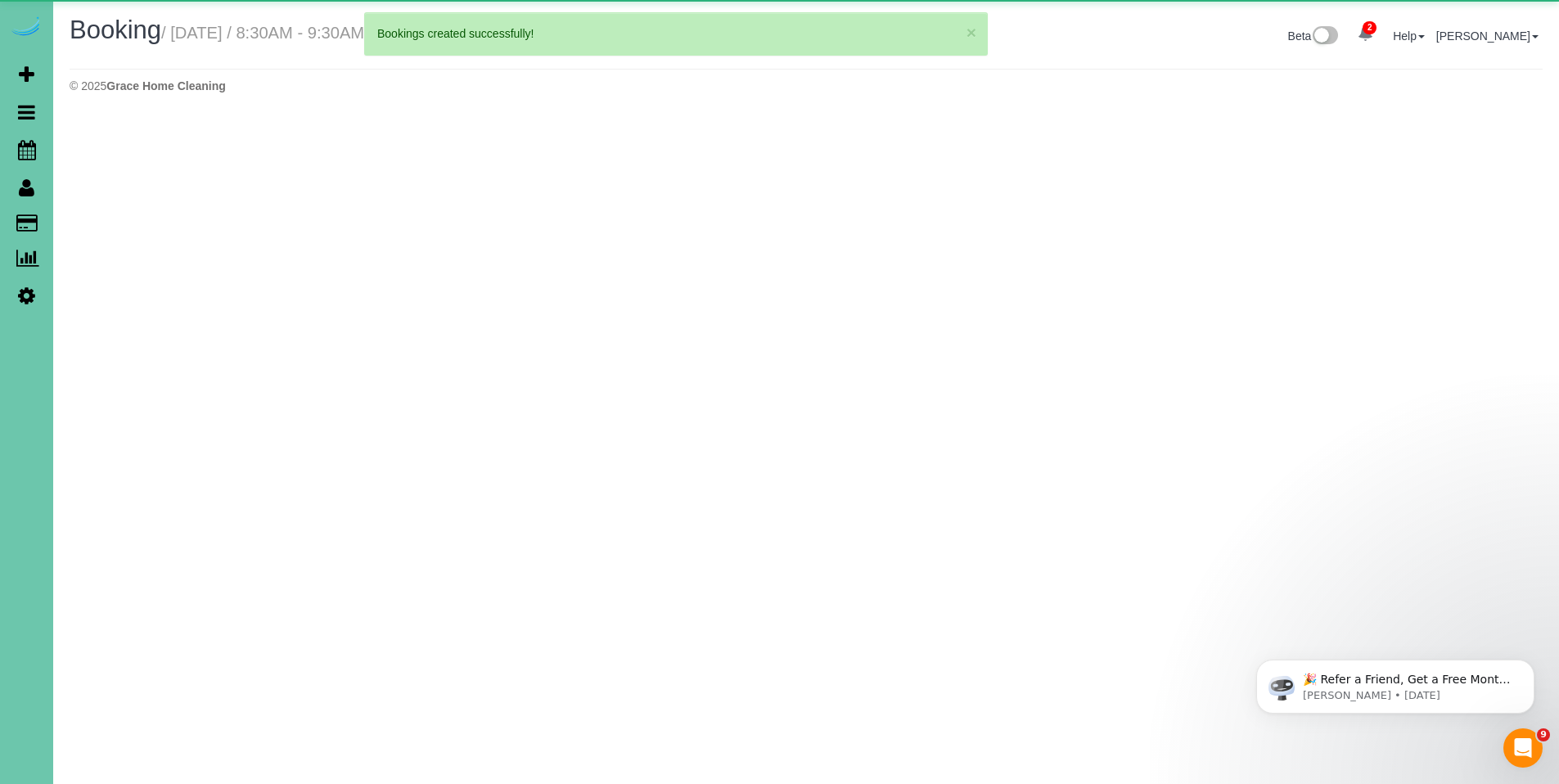
select select "NE"
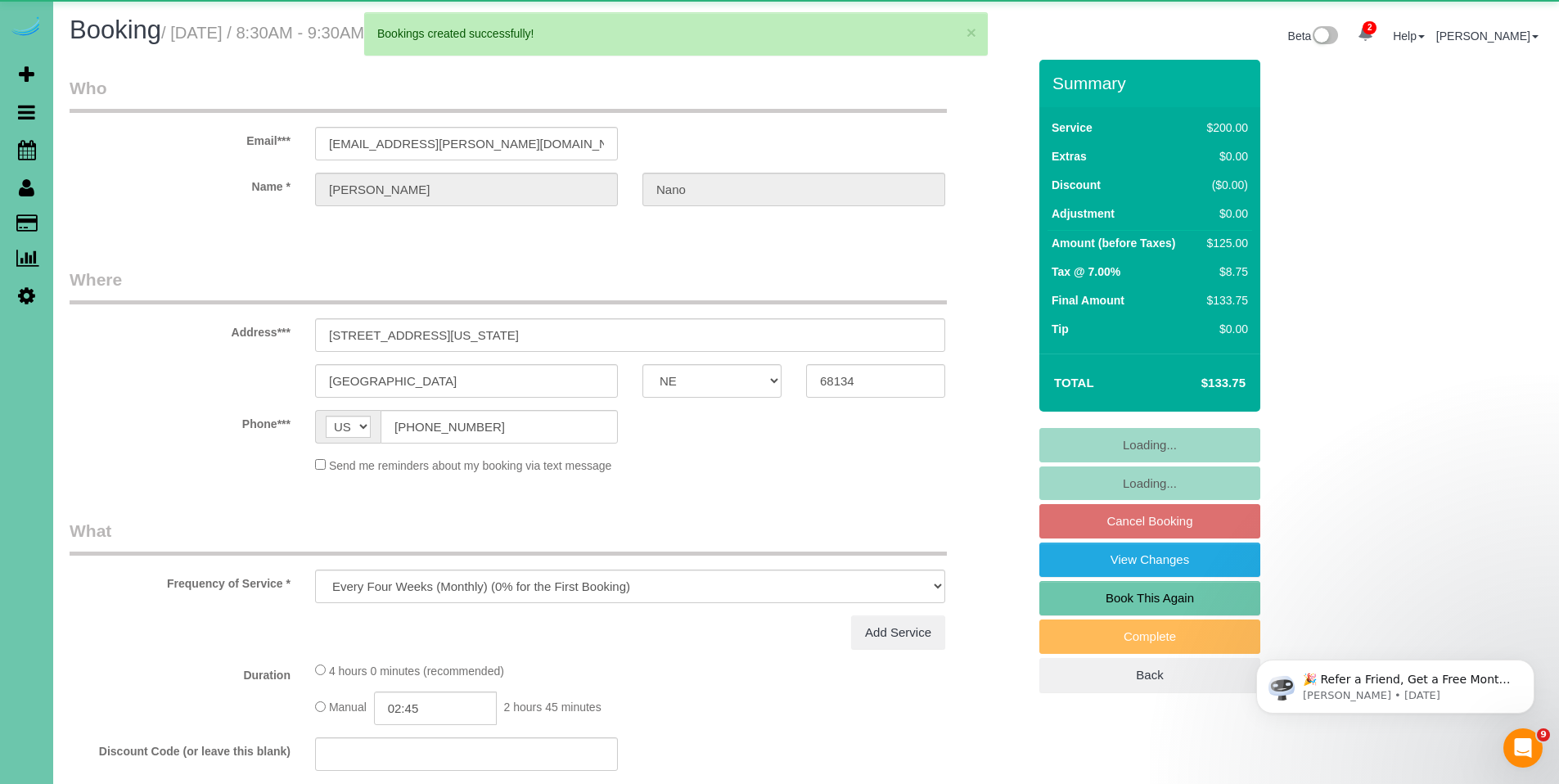
select select "object:22708"
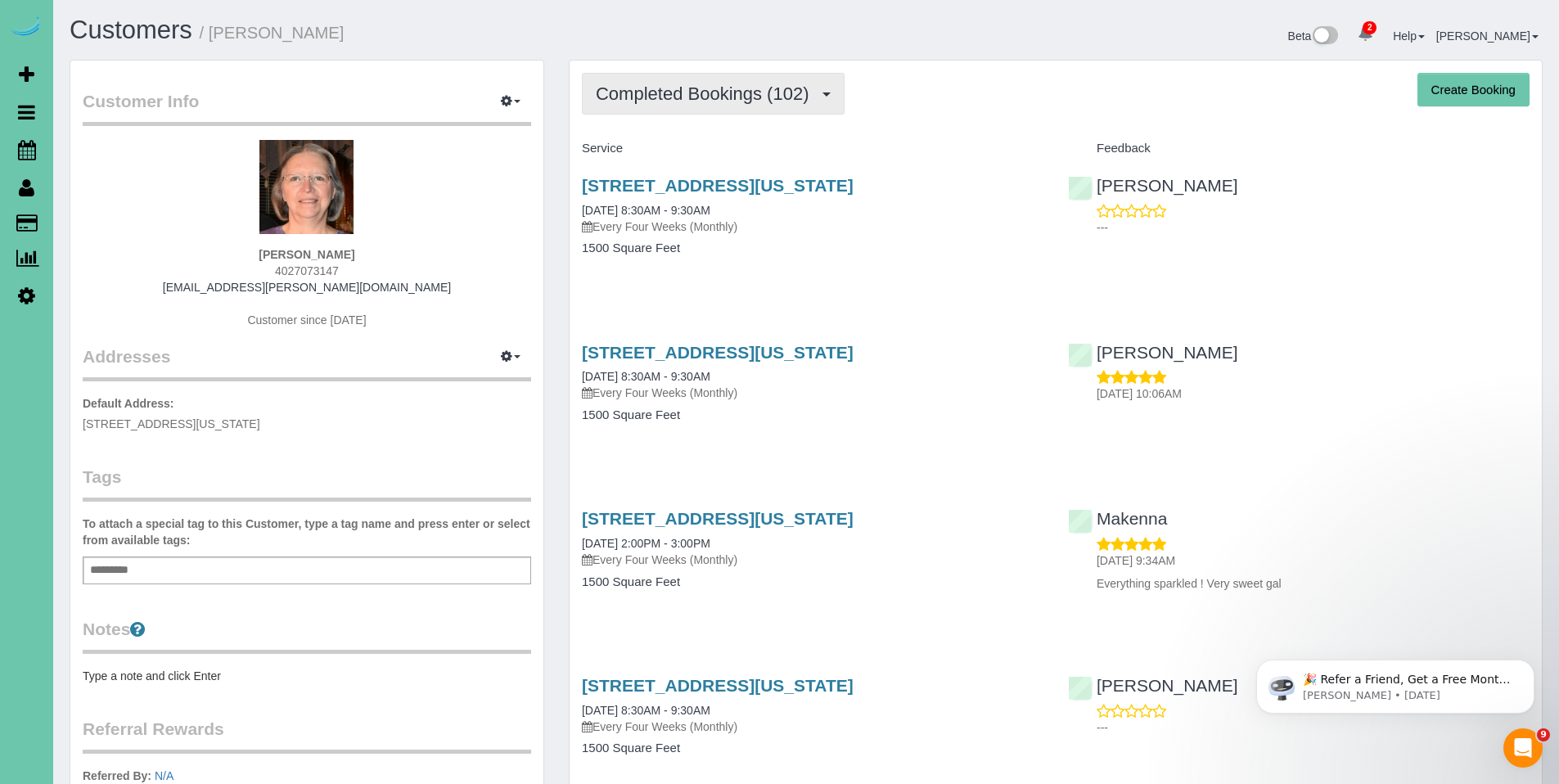
click at [665, 81] on button "Completed Bookings (102)" at bounding box center [713, 94] width 263 height 41
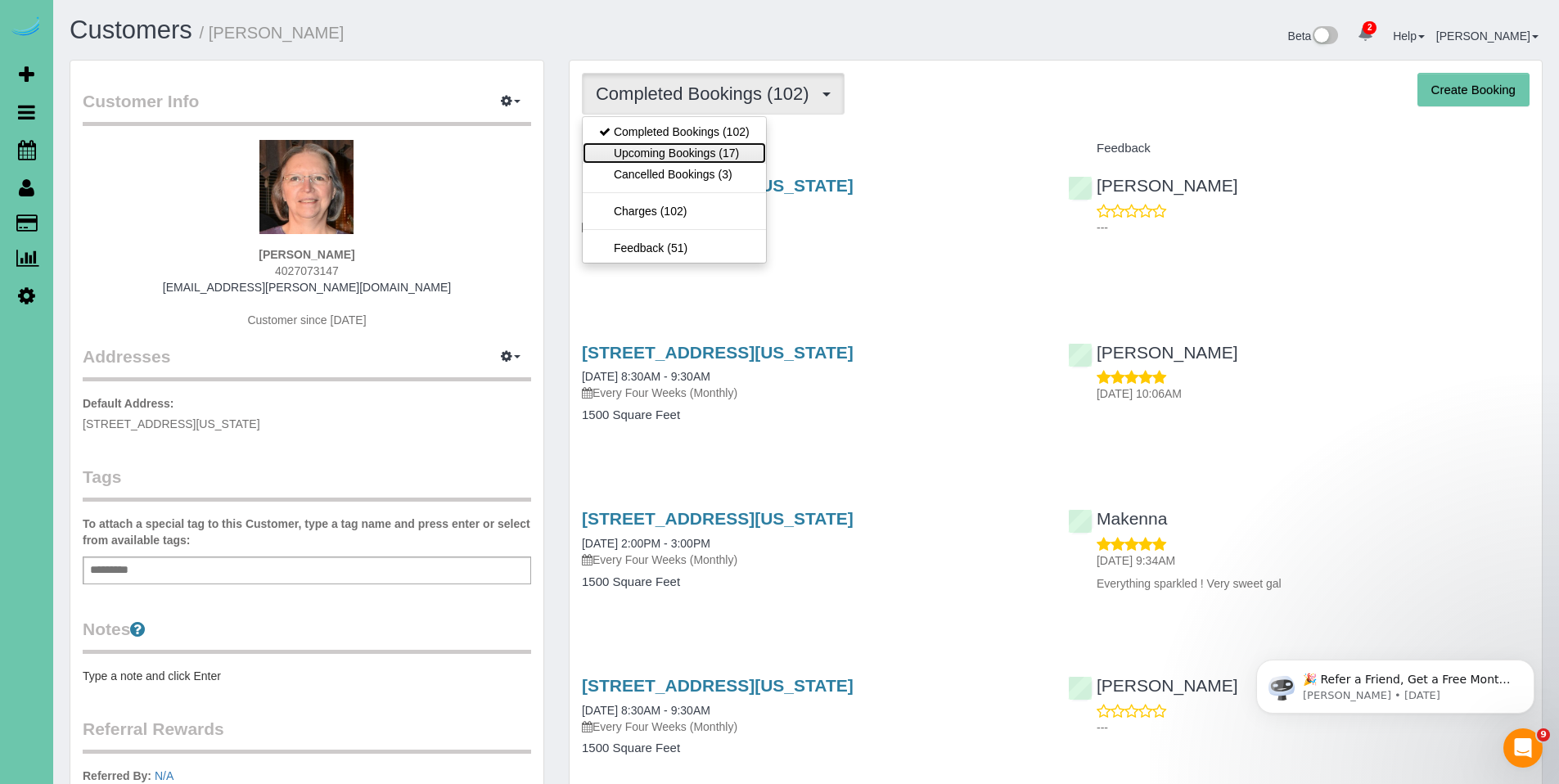
click at [650, 156] on link "Upcoming Bookings (17)" at bounding box center [674, 152] width 183 height 22
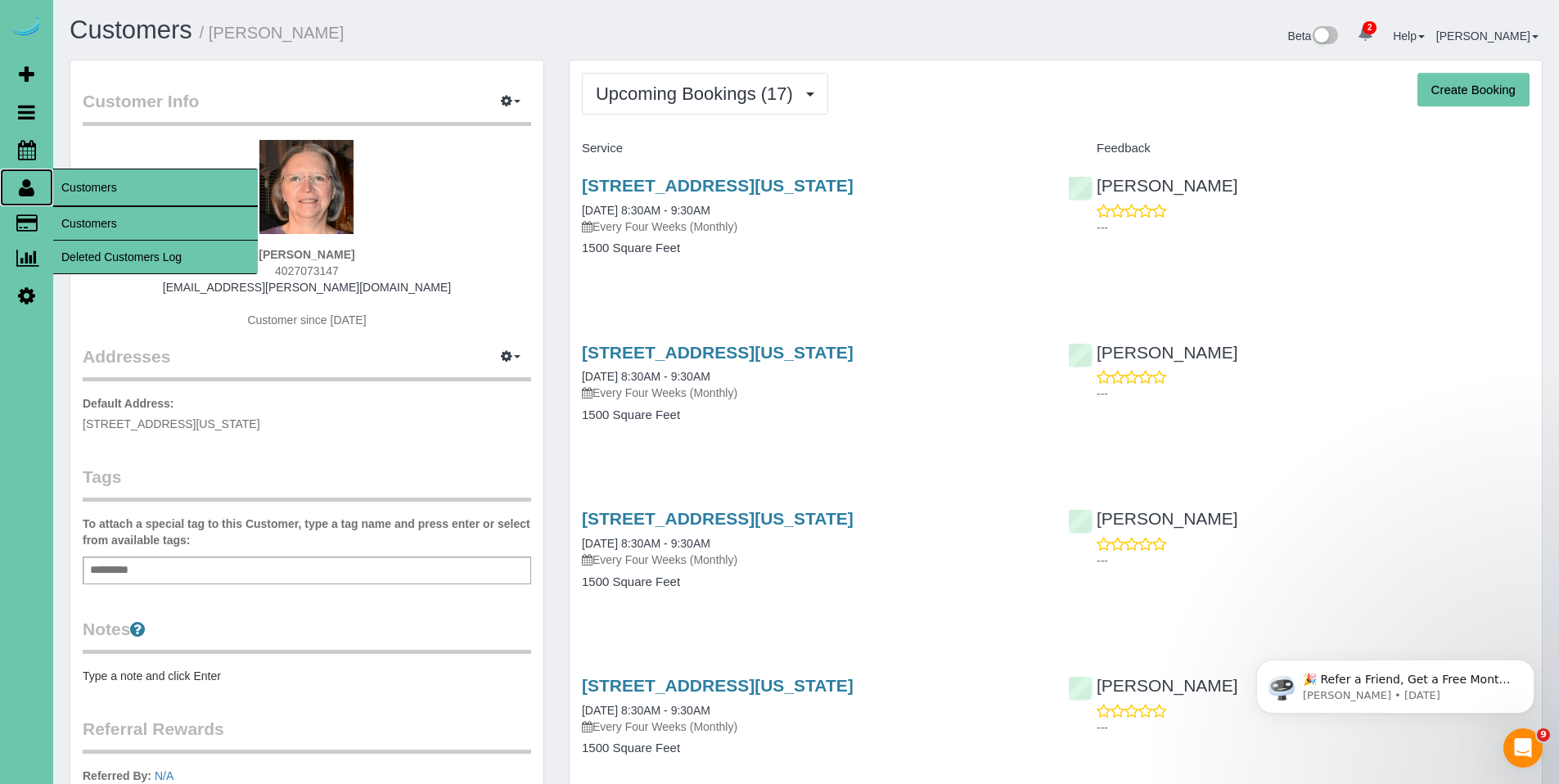
click at [27, 188] on icon at bounding box center [27, 187] width 15 height 20
click at [108, 225] on link "Customers" at bounding box center [156, 224] width 205 height 33
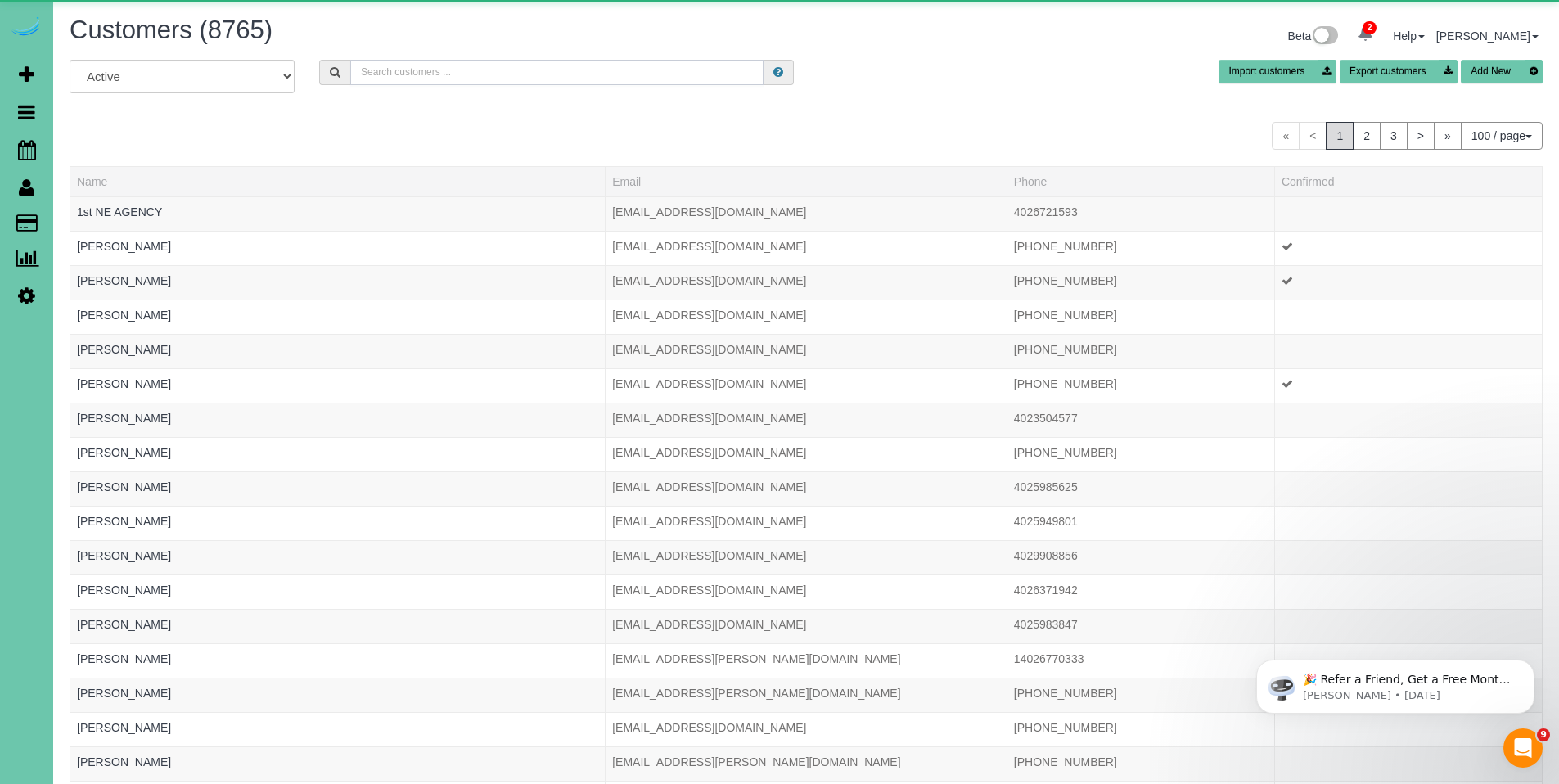
click at [509, 65] on input "text" at bounding box center [557, 71] width 413 height 25
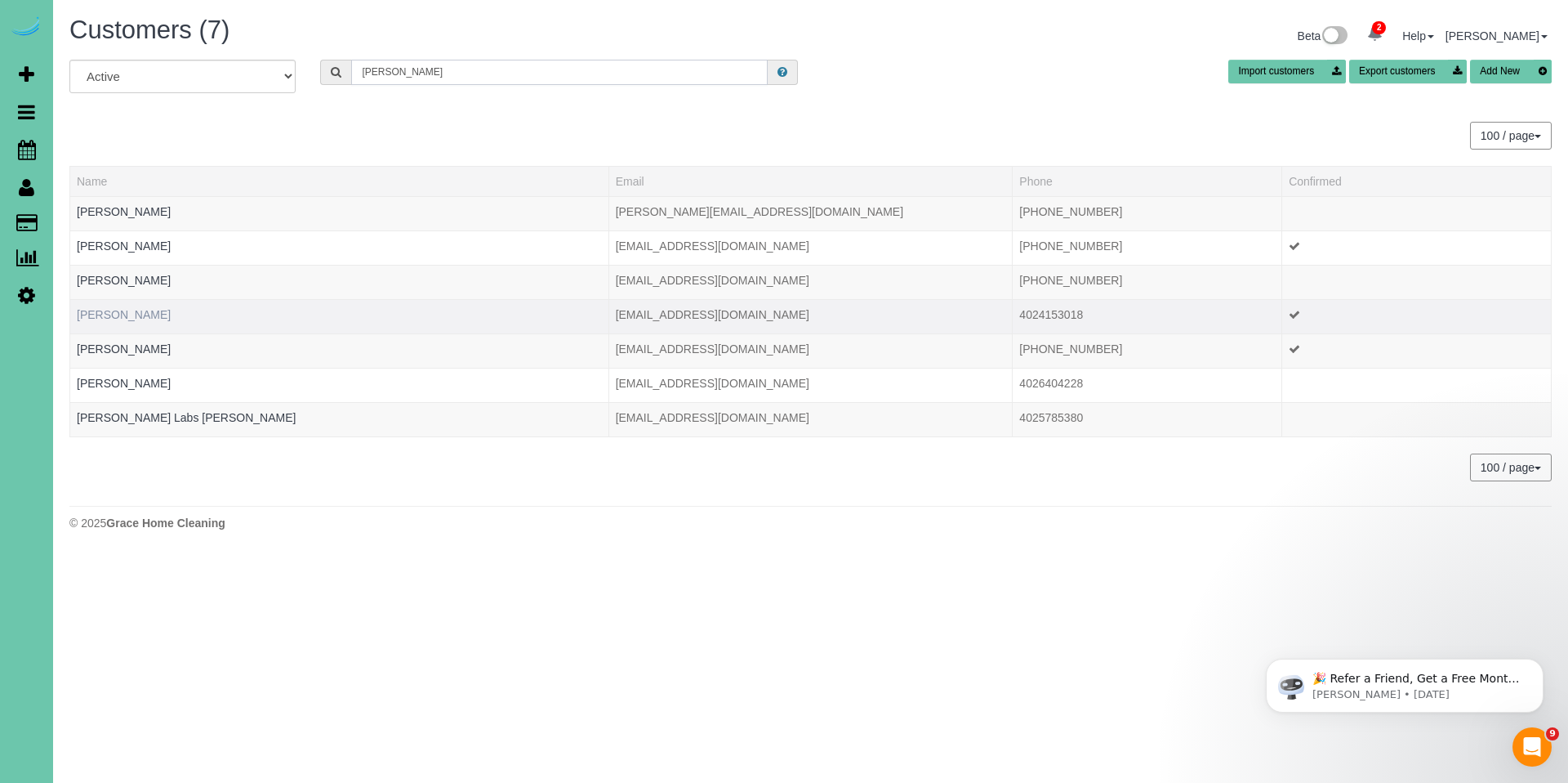
type input "willis"
click at [112, 309] on link "Joann Willis" at bounding box center [123, 314] width 94 height 13
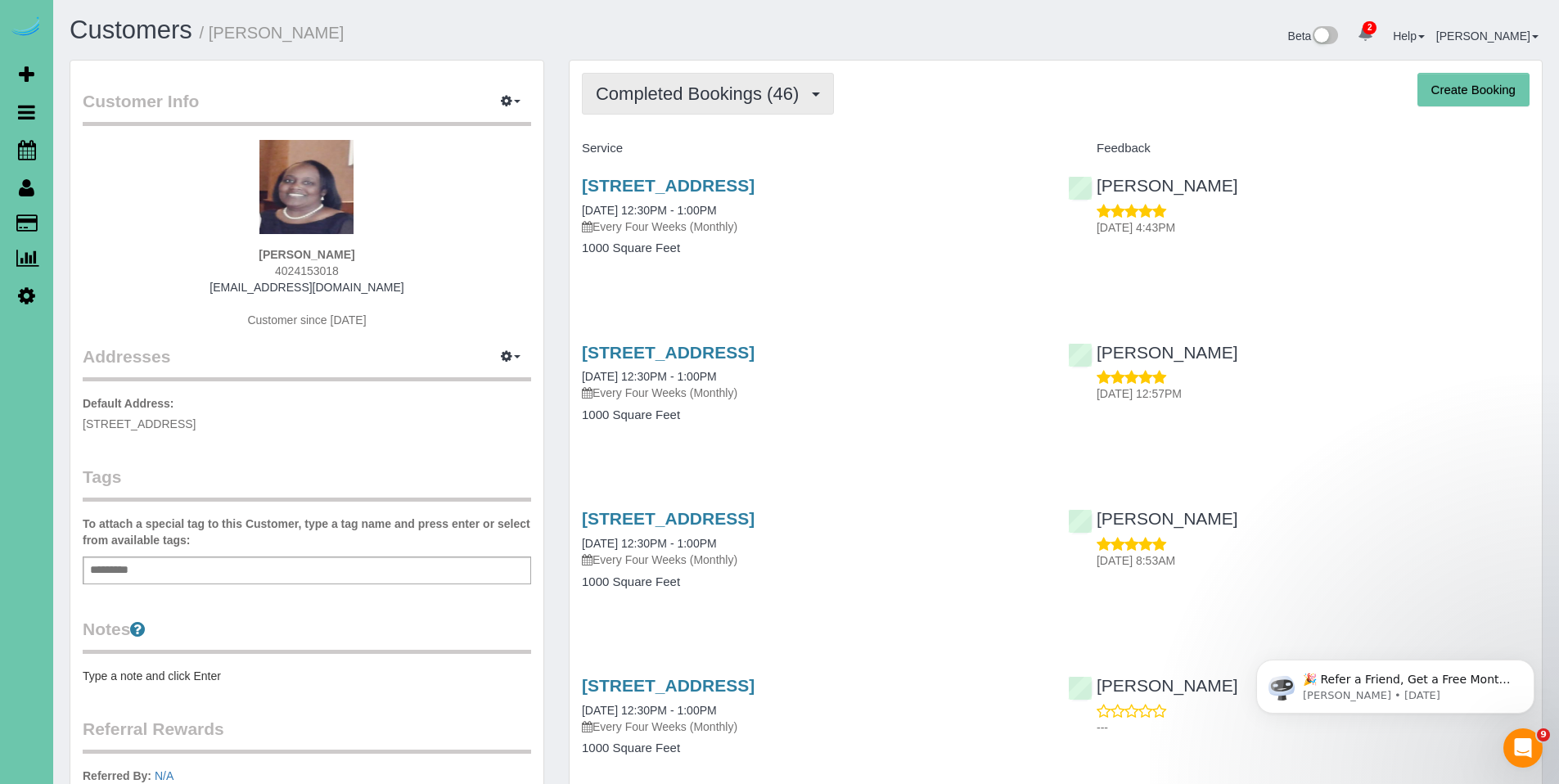
click at [692, 102] on span "Completed Bookings (46)" at bounding box center [701, 94] width 211 height 21
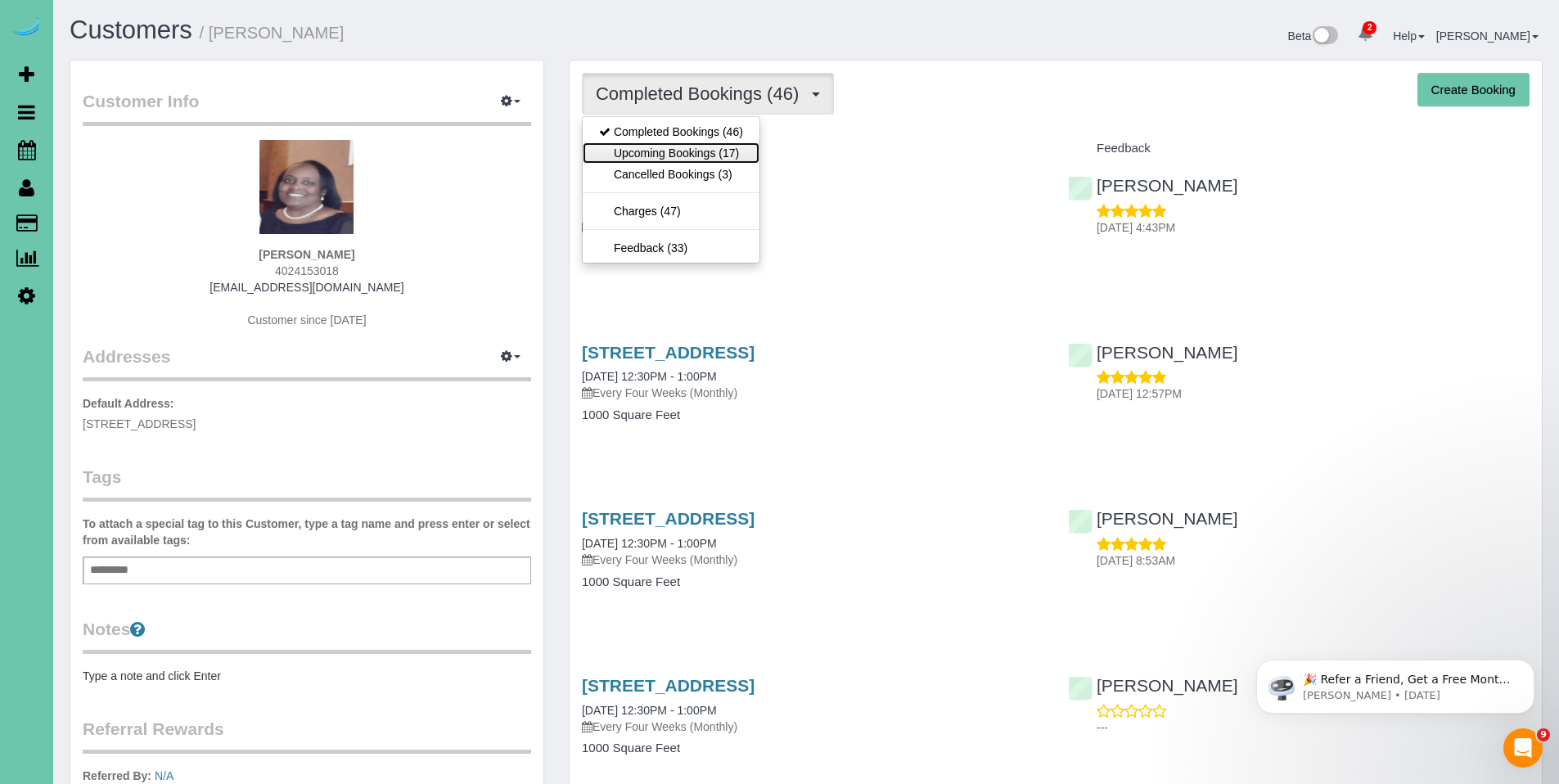
click at [685, 154] on link "Upcoming Bookings (17)" at bounding box center [671, 152] width 176 height 22
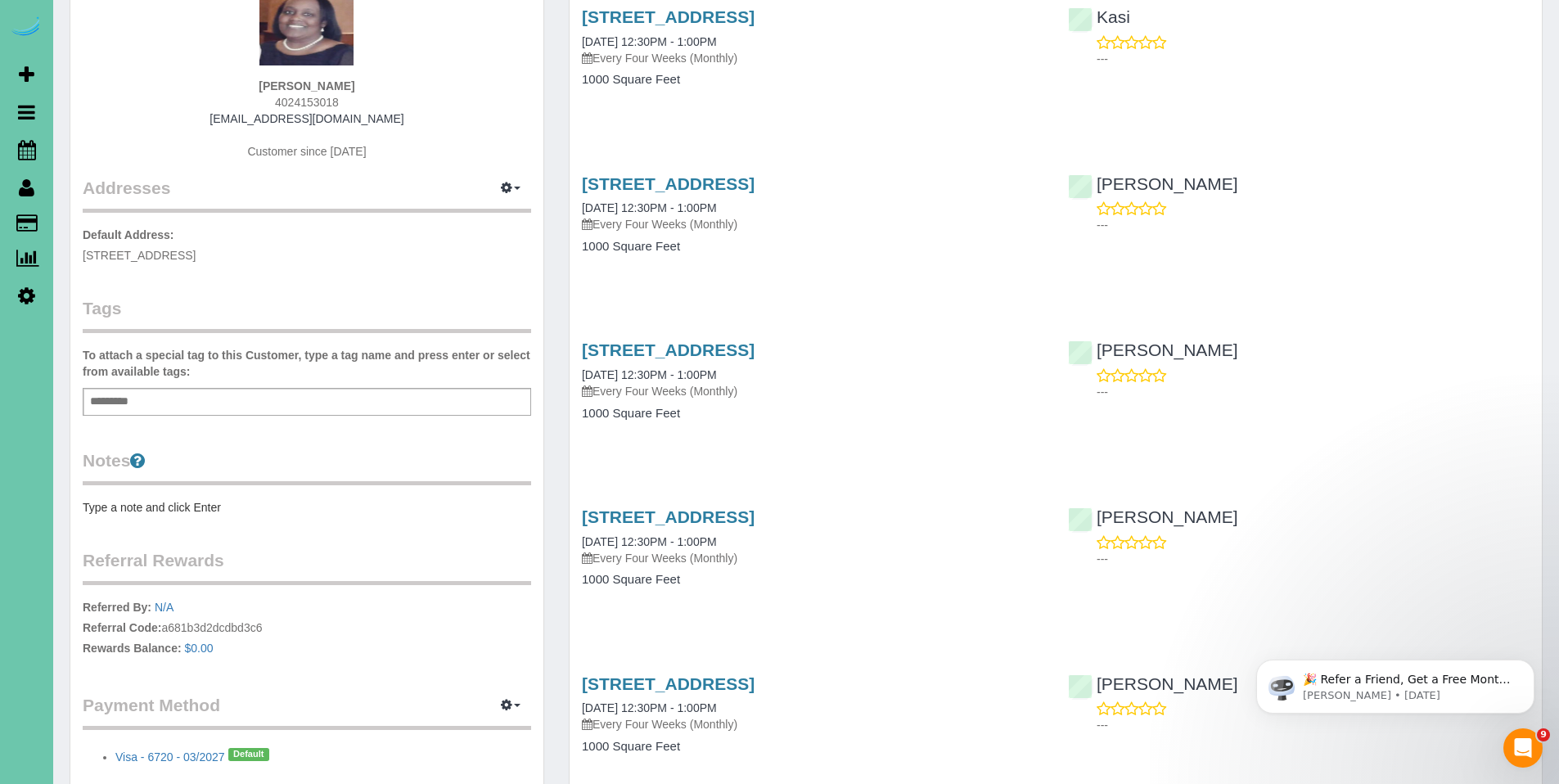
scroll to position [27, 0]
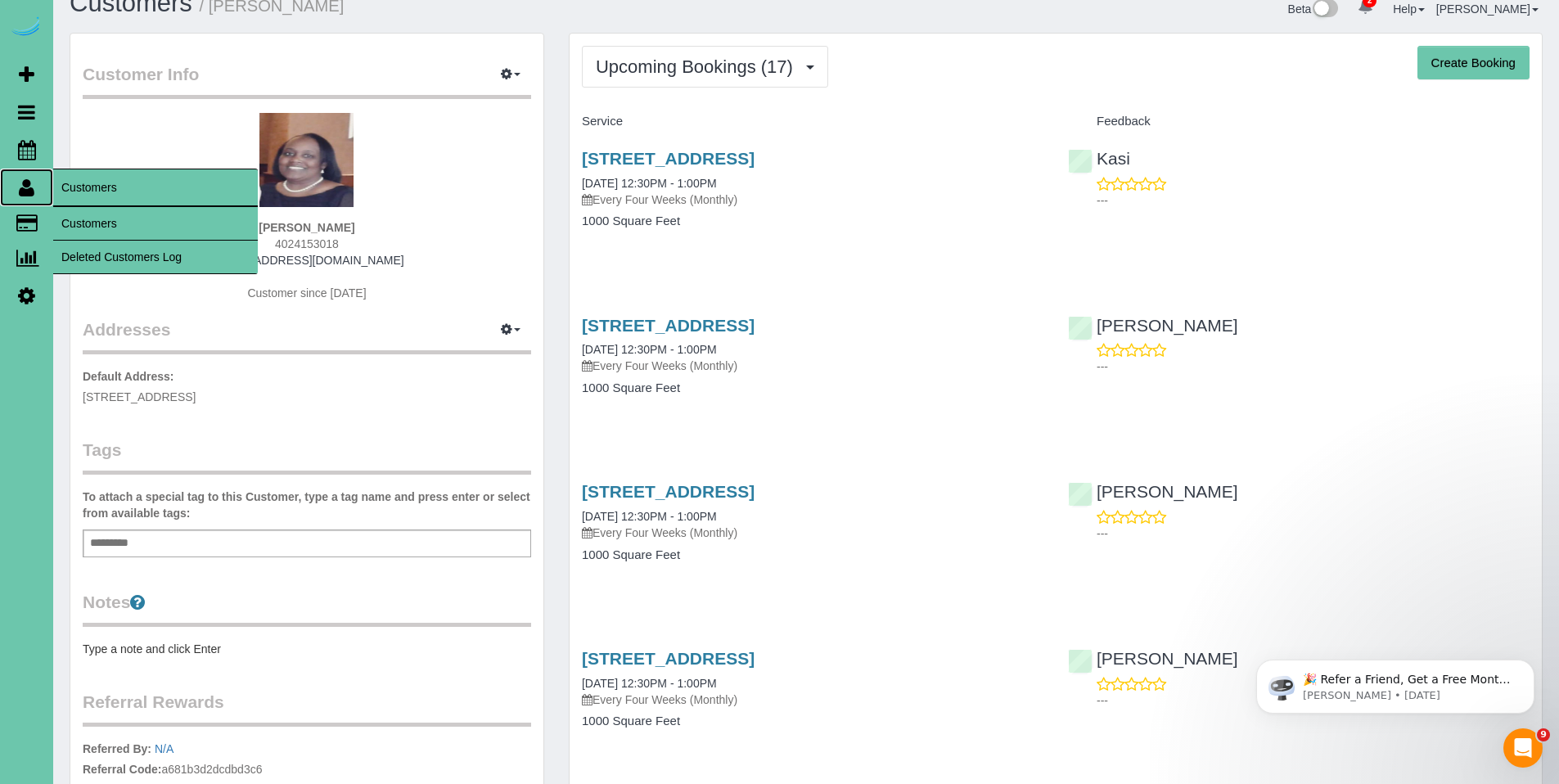
click at [35, 191] on link "Customers" at bounding box center [27, 188] width 53 height 38
click at [78, 221] on link "Customers" at bounding box center [156, 224] width 205 height 33
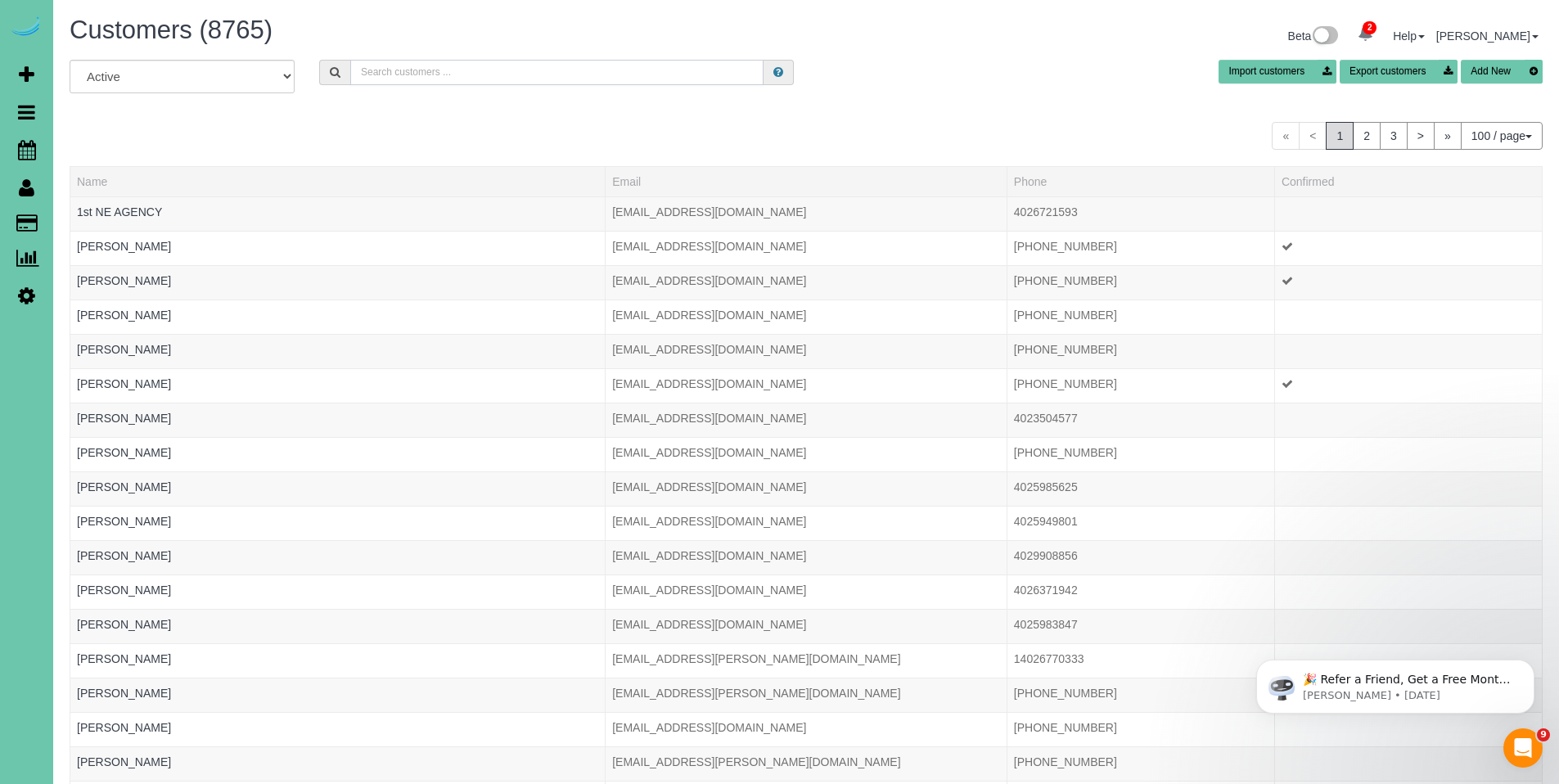
click at [524, 66] on input "text" at bounding box center [557, 71] width 413 height 25
type input "l"
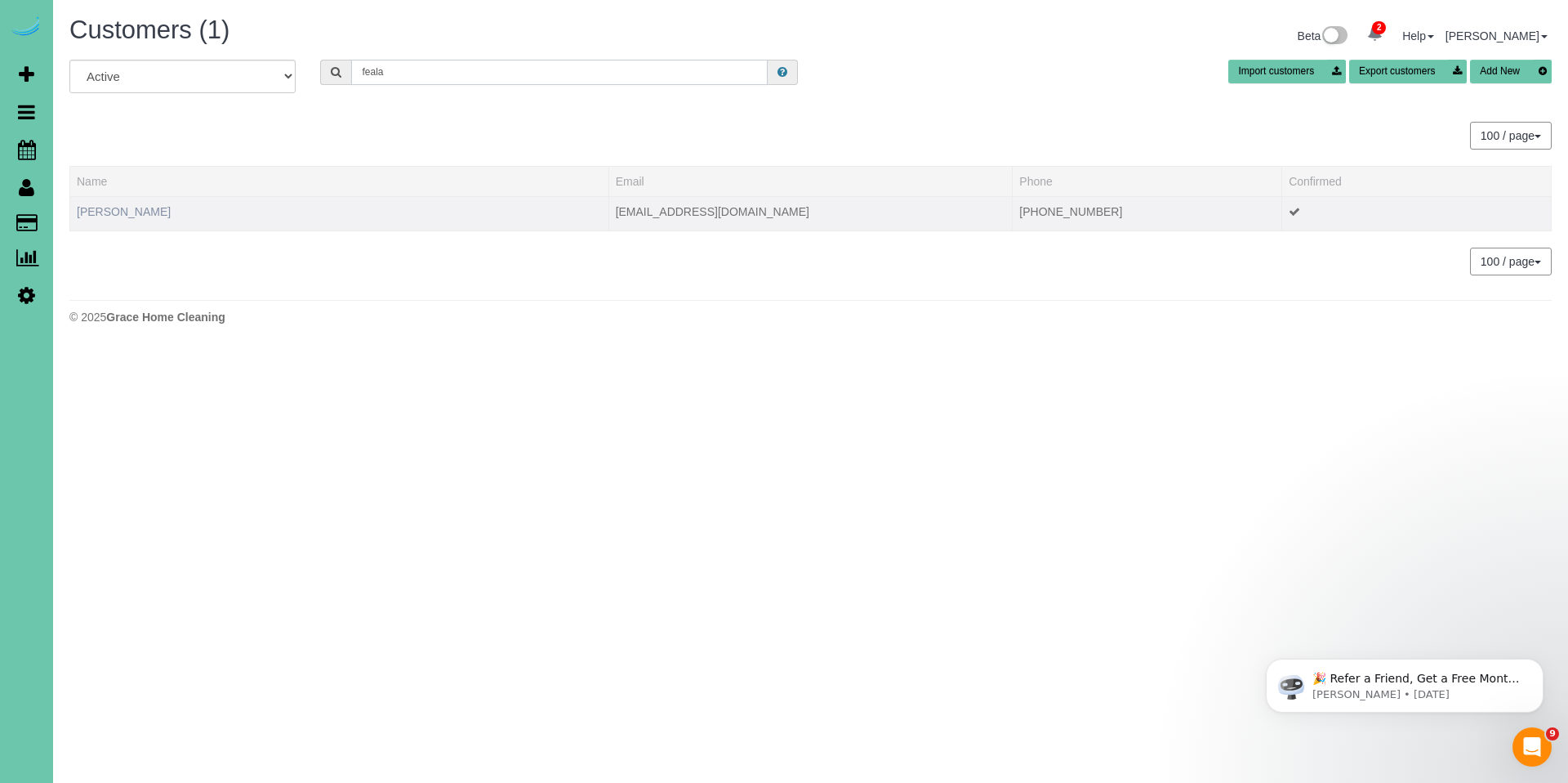
type input "feala"
click at [115, 211] on link "Lindsey Feala" at bounding box center [123, 211] width 94 height 13
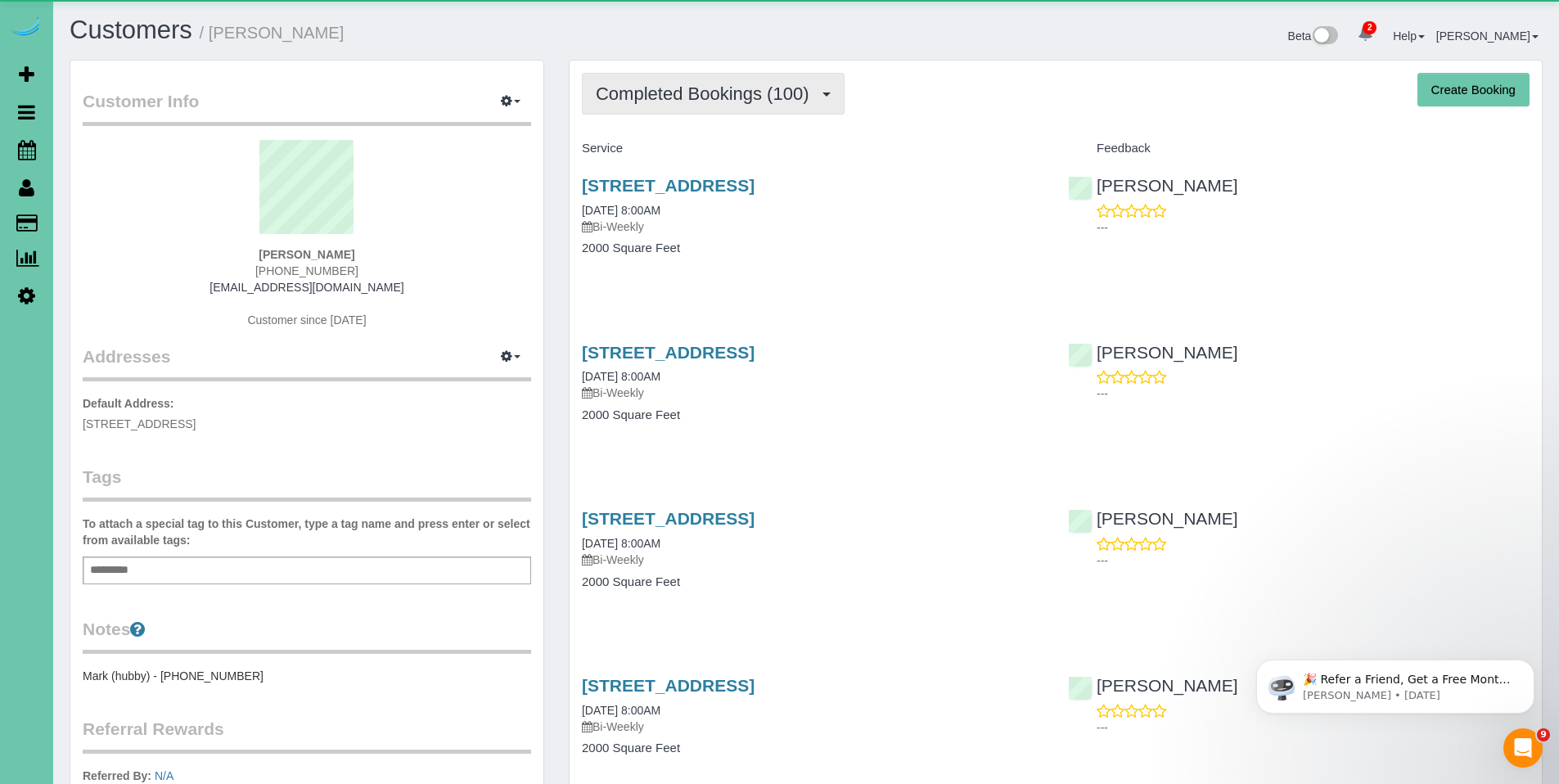
click at [665, 98] on span "Completed Bookings (100)" at bounding box center [706, 94] width 221 height 21
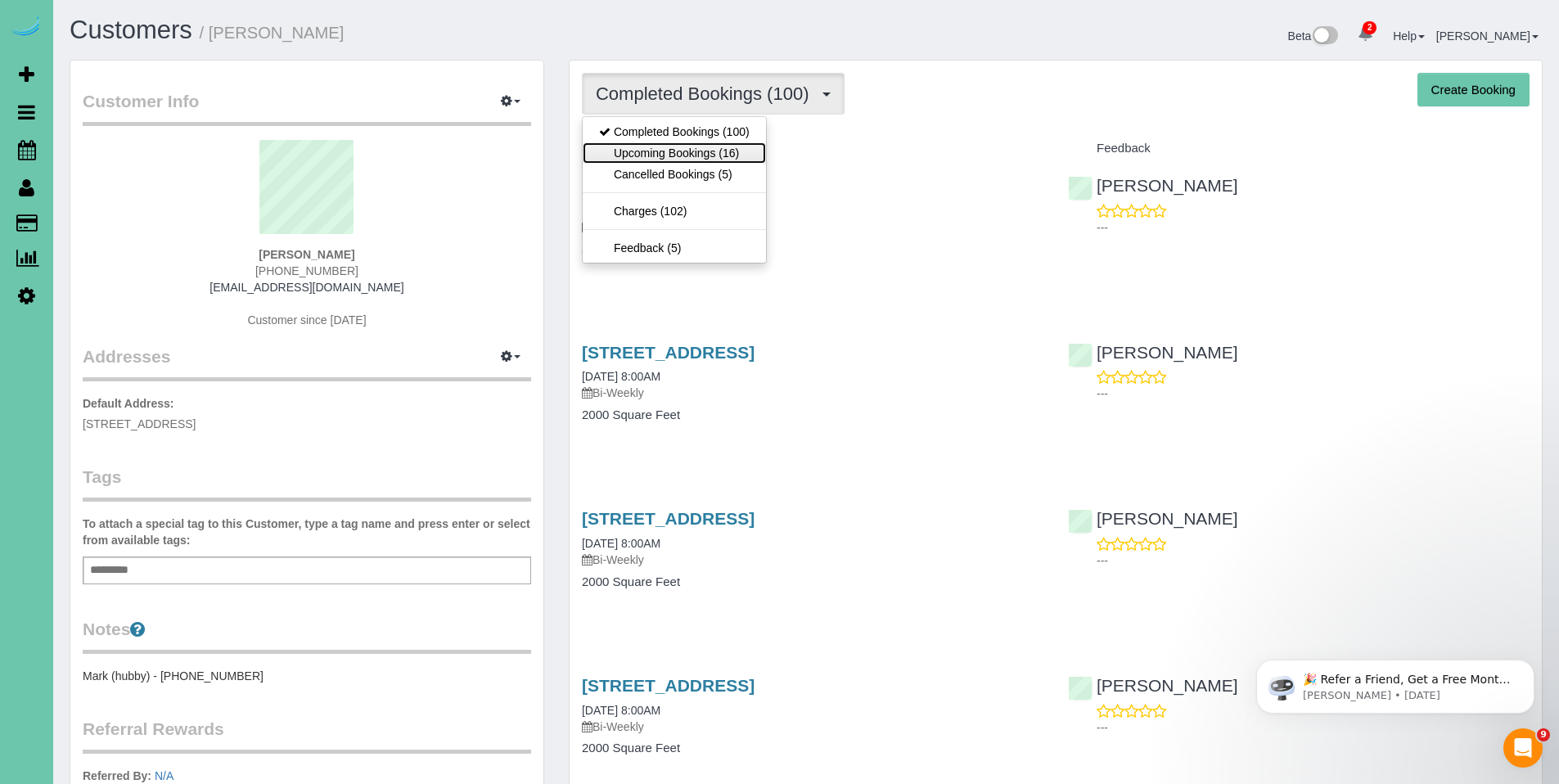
click at [645, 142] on link "Upcoming Bookings (16)" at bounding box center [674, 152] width 183 height 22
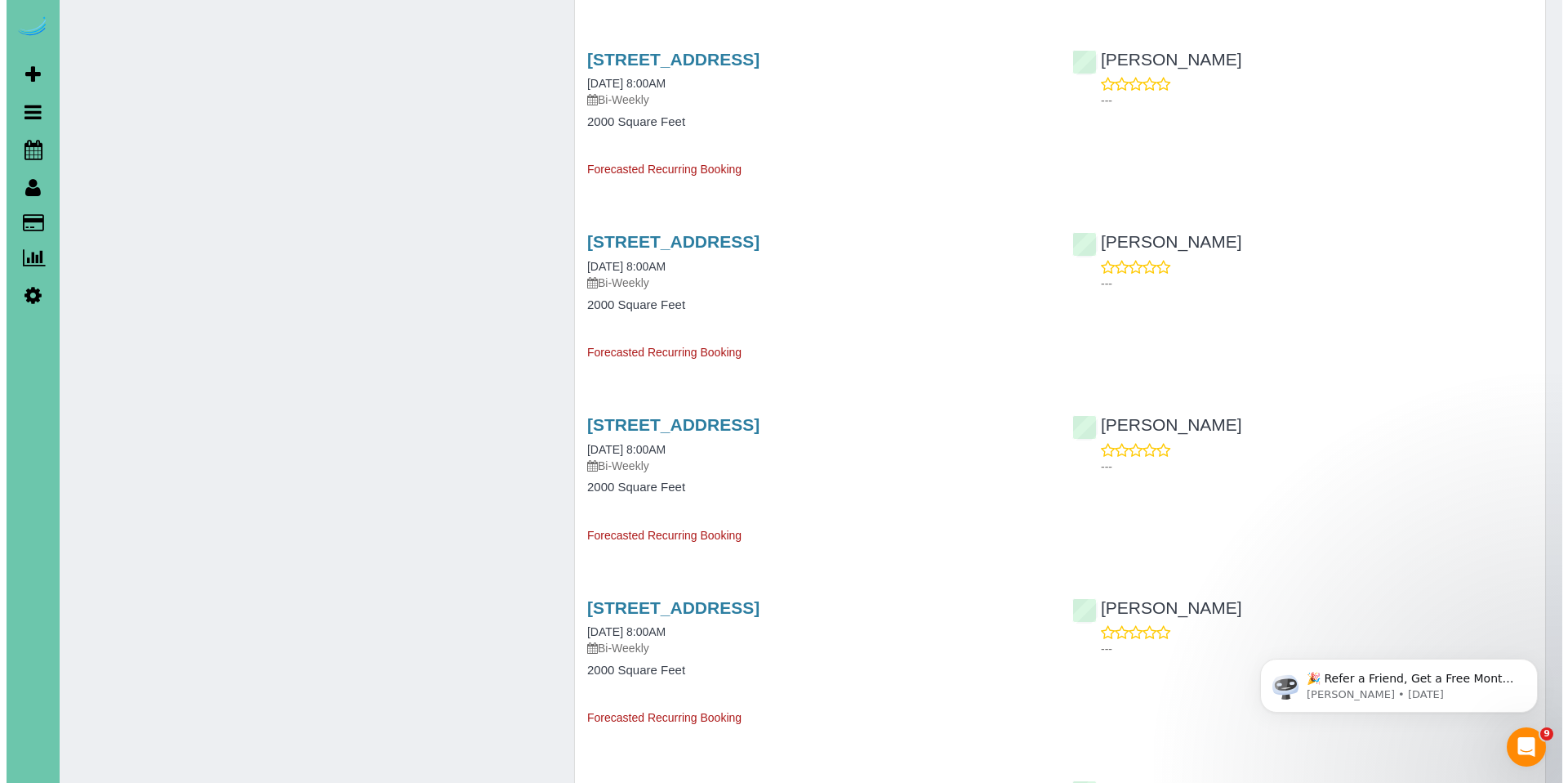
scroll to position [1175, 0]
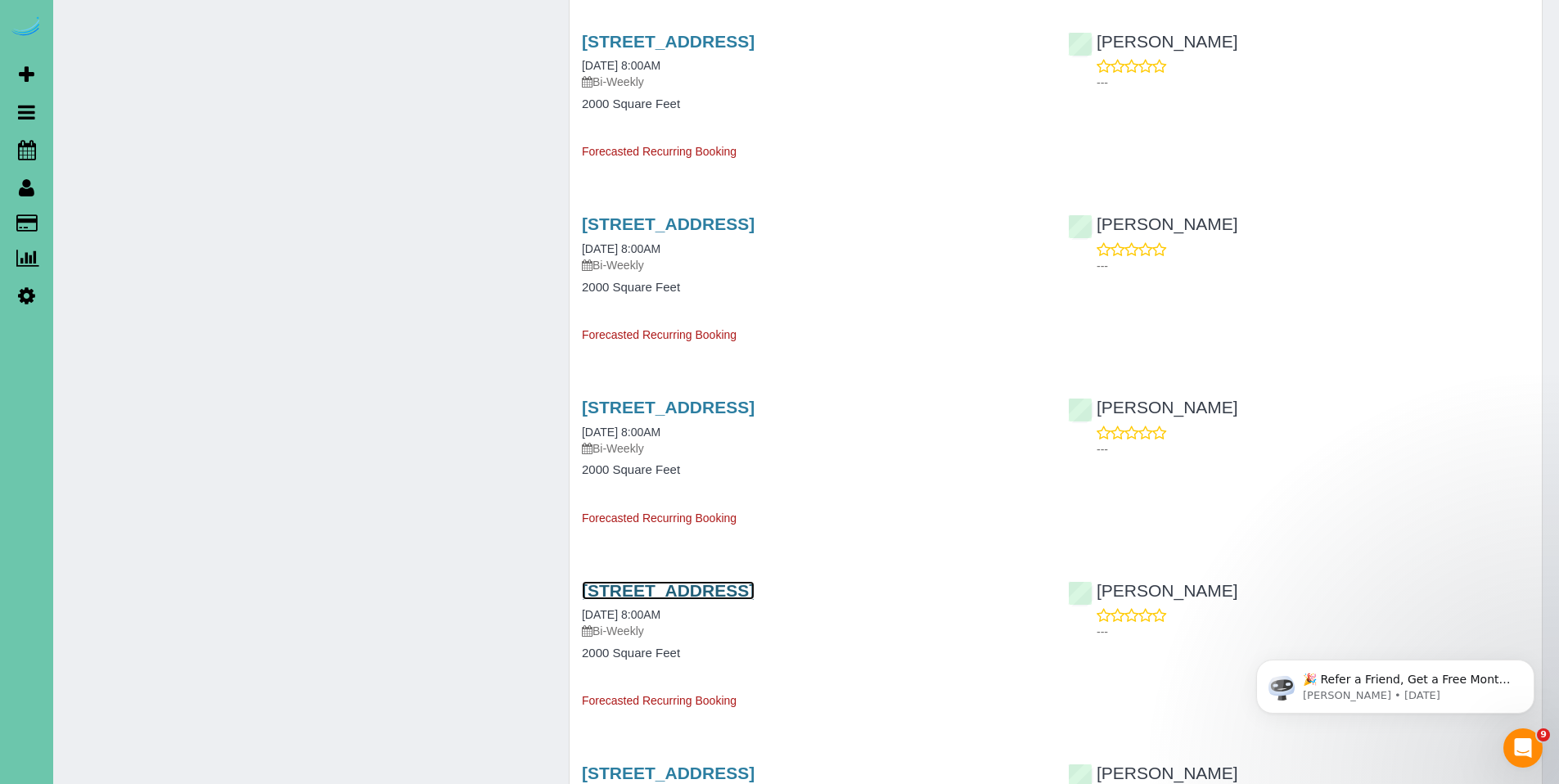
click at [687, 591] on link "16317 Loop Street, Omaha, NE 68136" at bounding box center [668, 590] width 173 height 19
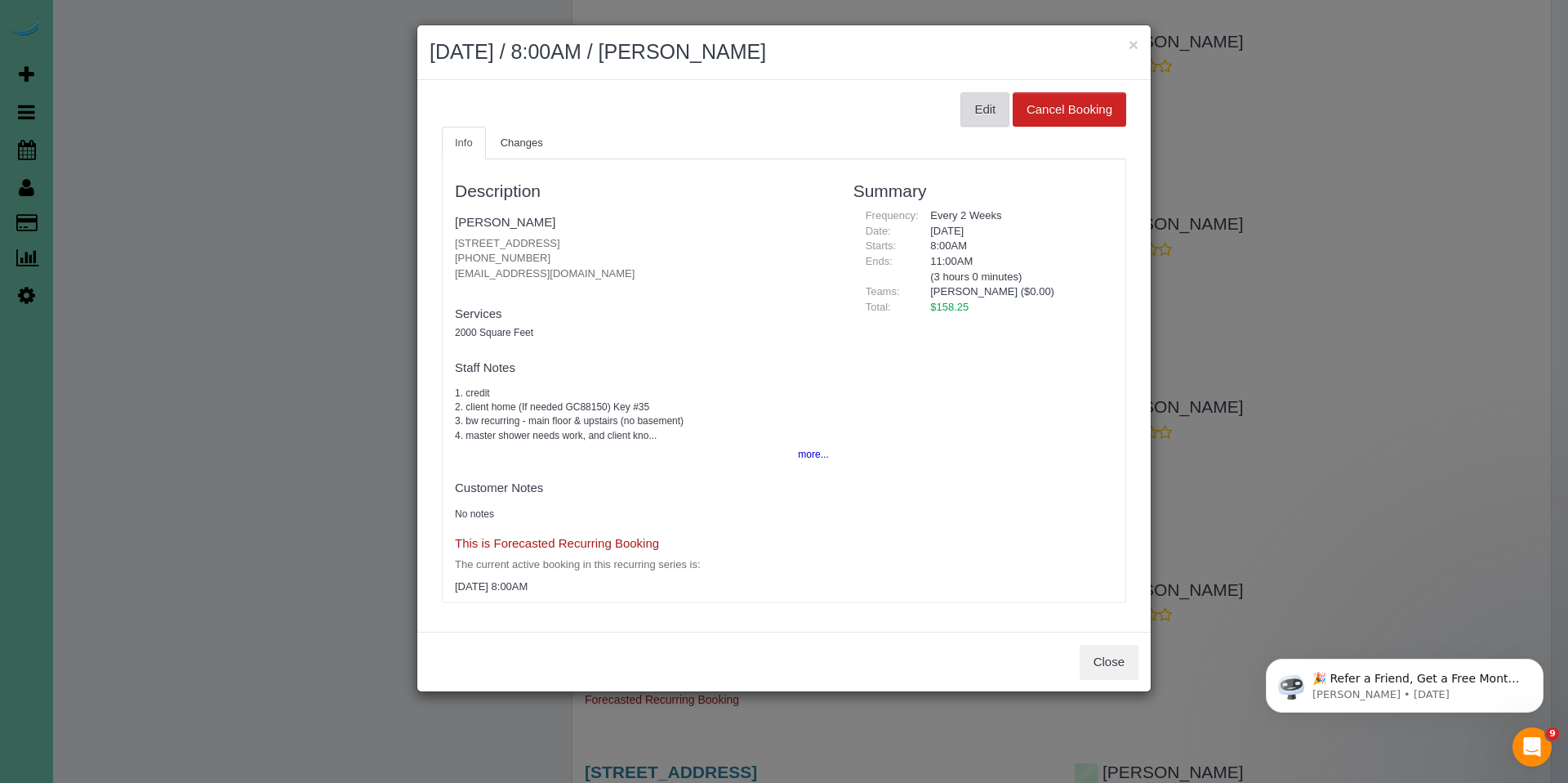
click at [973, 116] on button "Edit" at bounding box center [985, 109] width 49 height 34
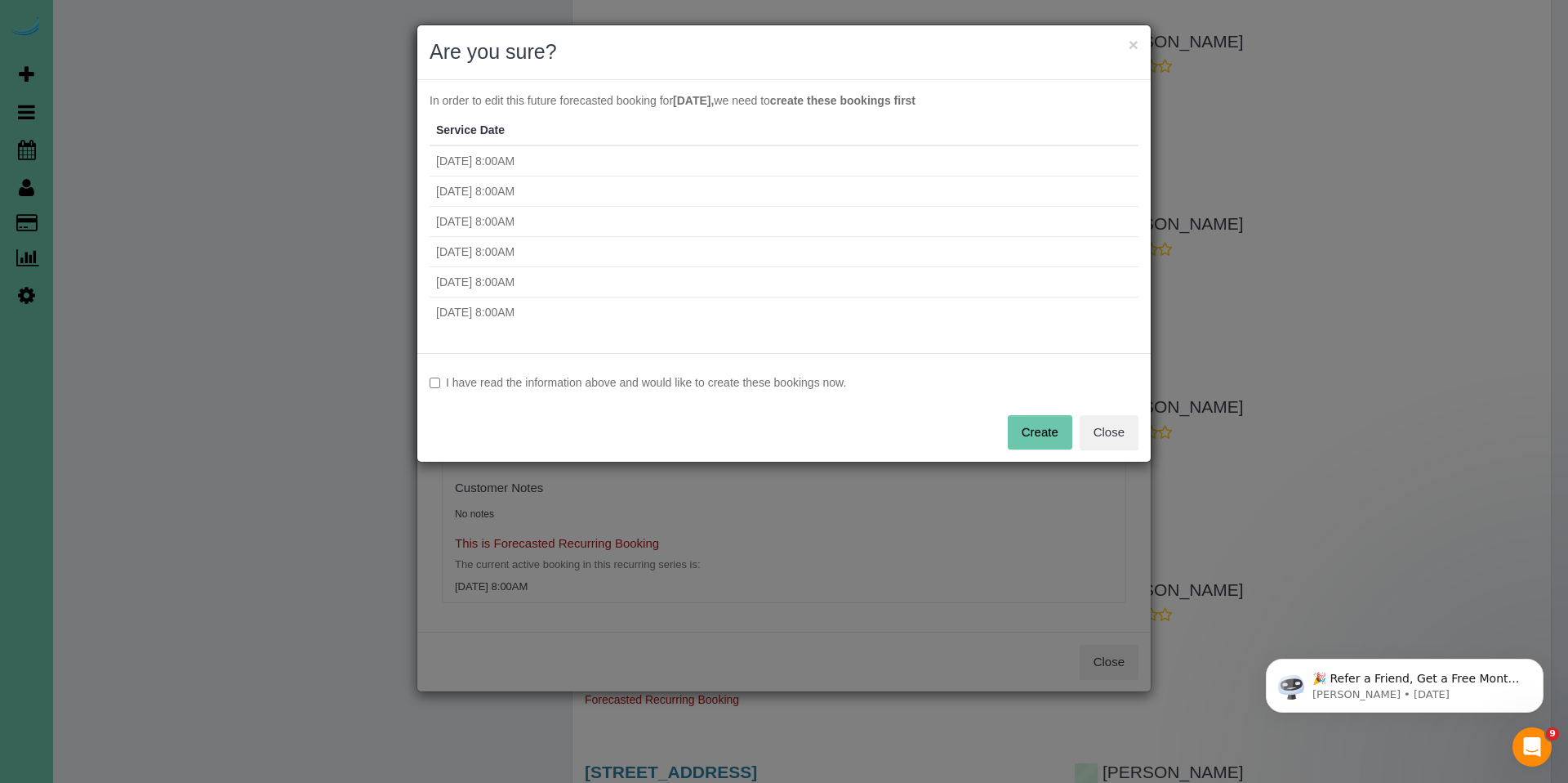
click at [534, 389] on label "I have read the information above and would like to create these bookings now." at bounding box center [784, 382] width 709 height 16
click at [1051, 443] on button "Create" at bounding box center [1040, 432] width 64 height 34
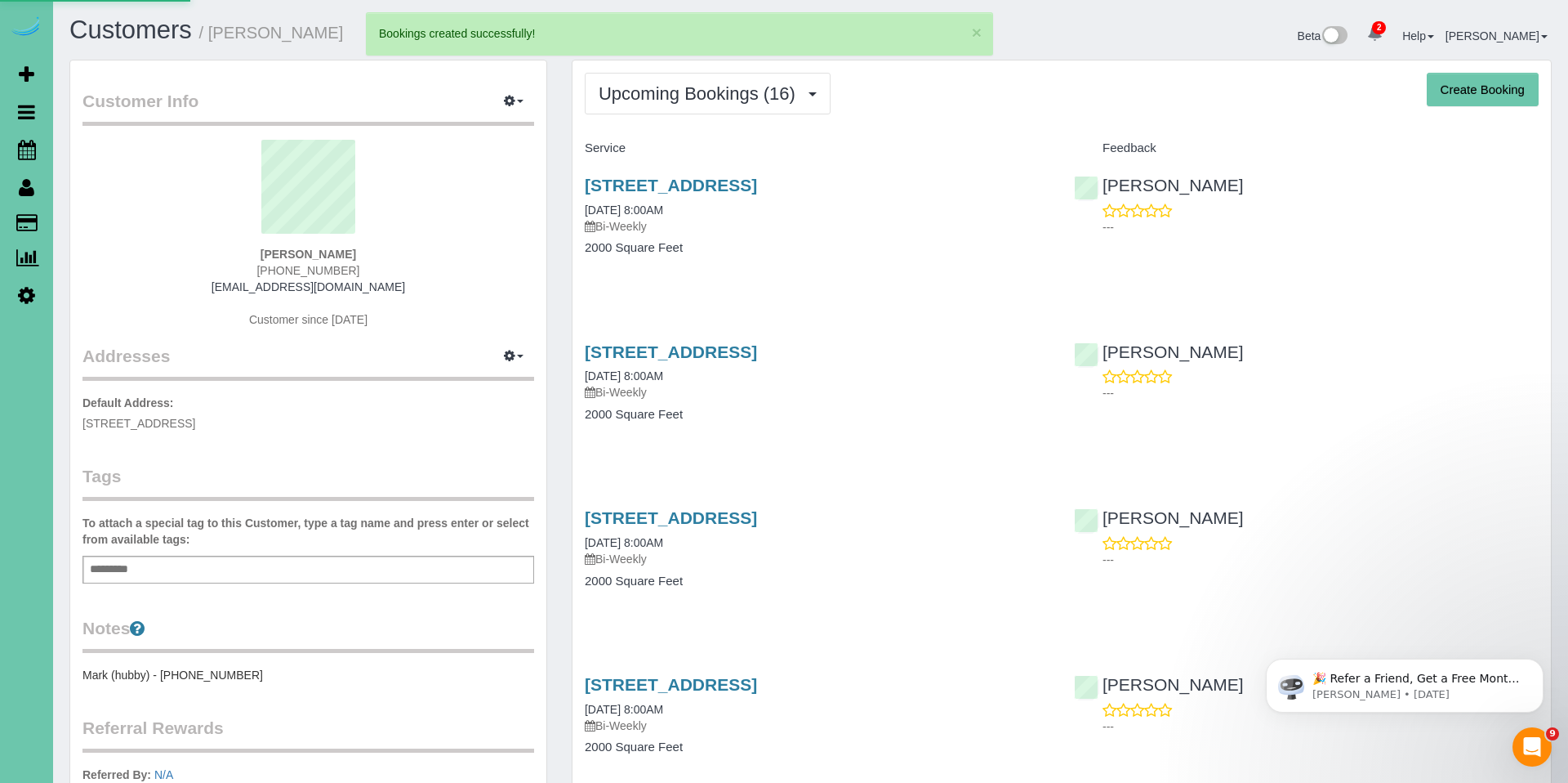
select select "NE"
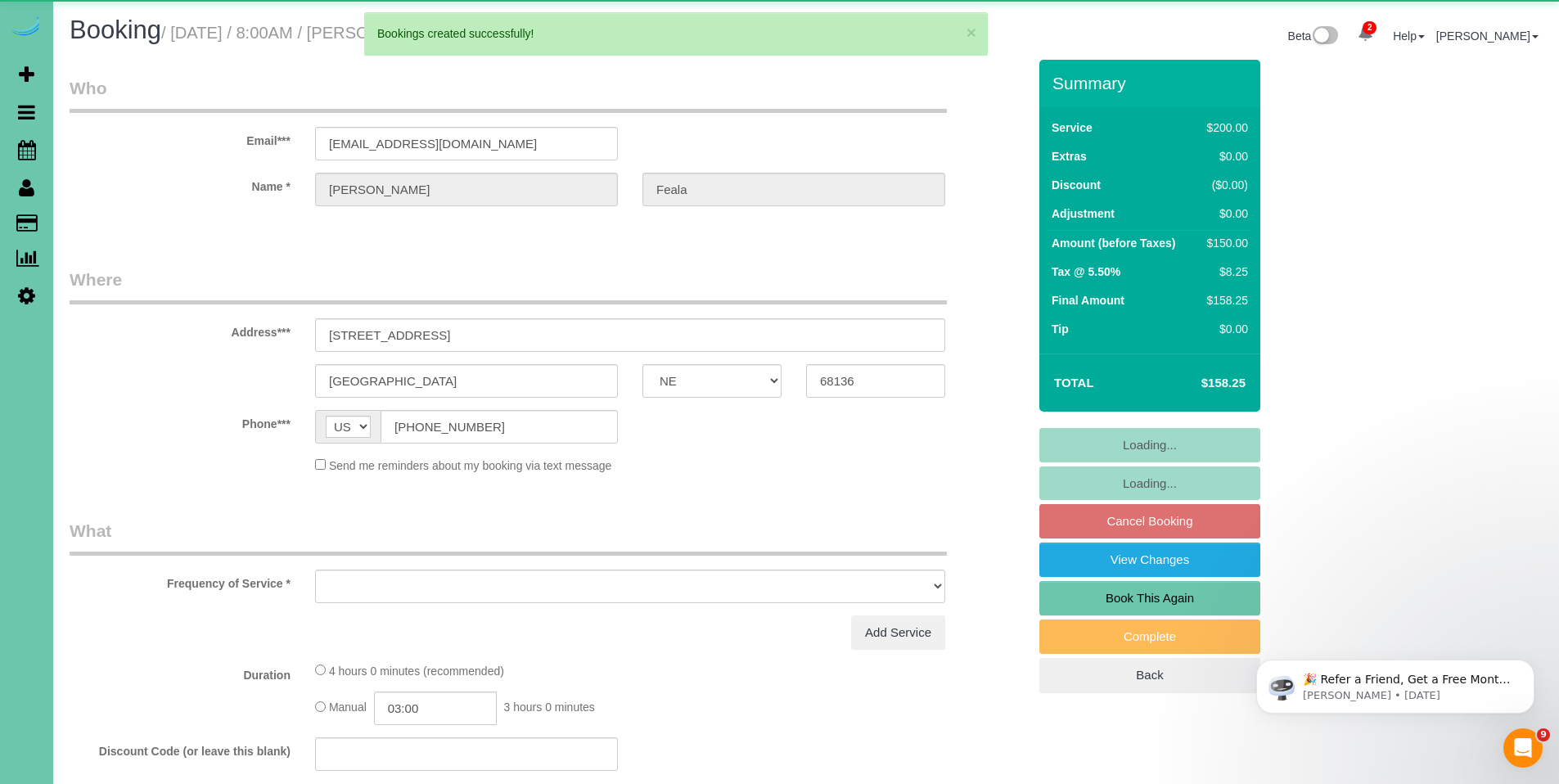
select select "object:29186"
select select "string:fspay-67106cf4-edec-494a-81c2-ab8bcb23a02c"
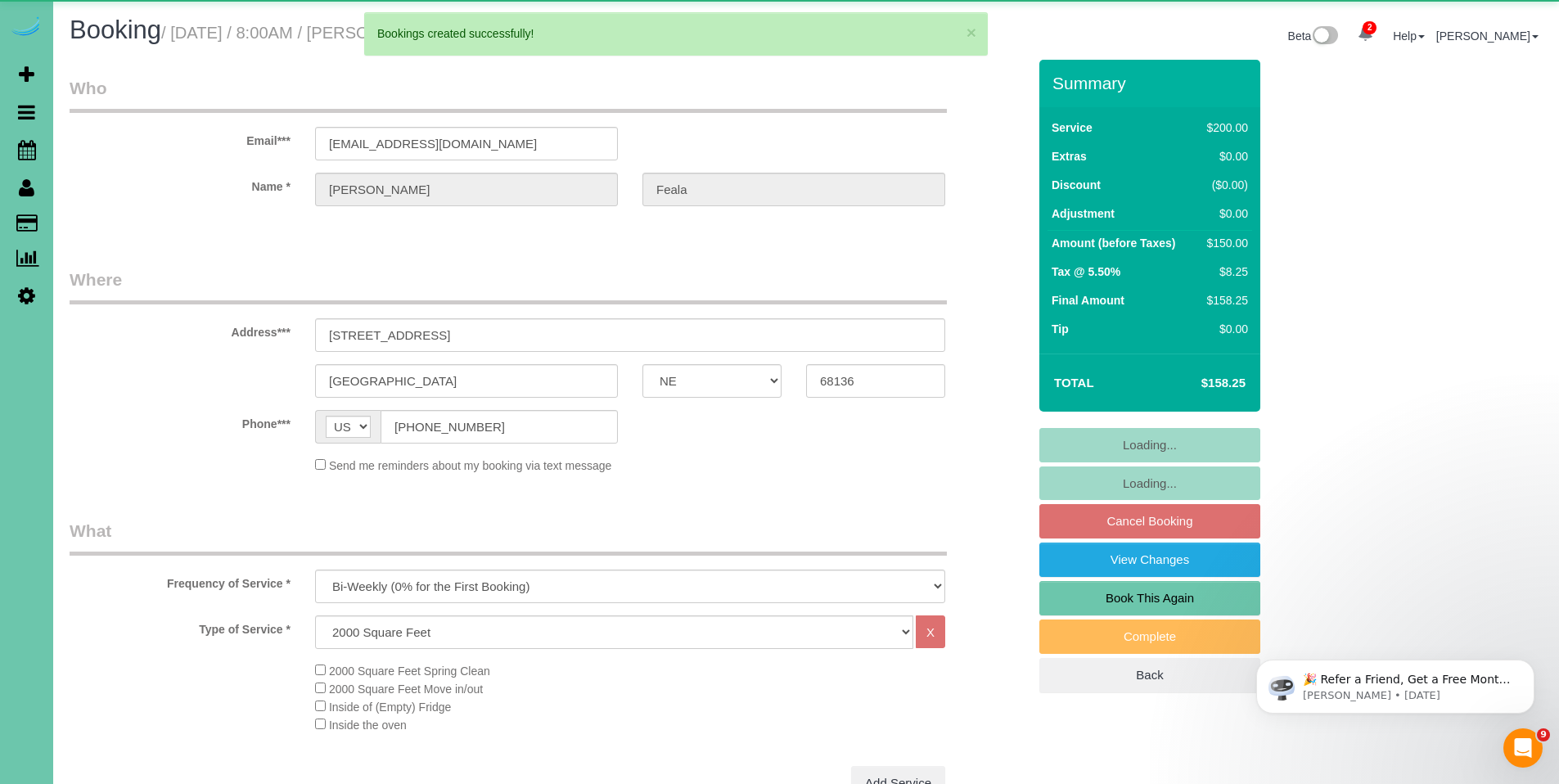
select select "object:29219"
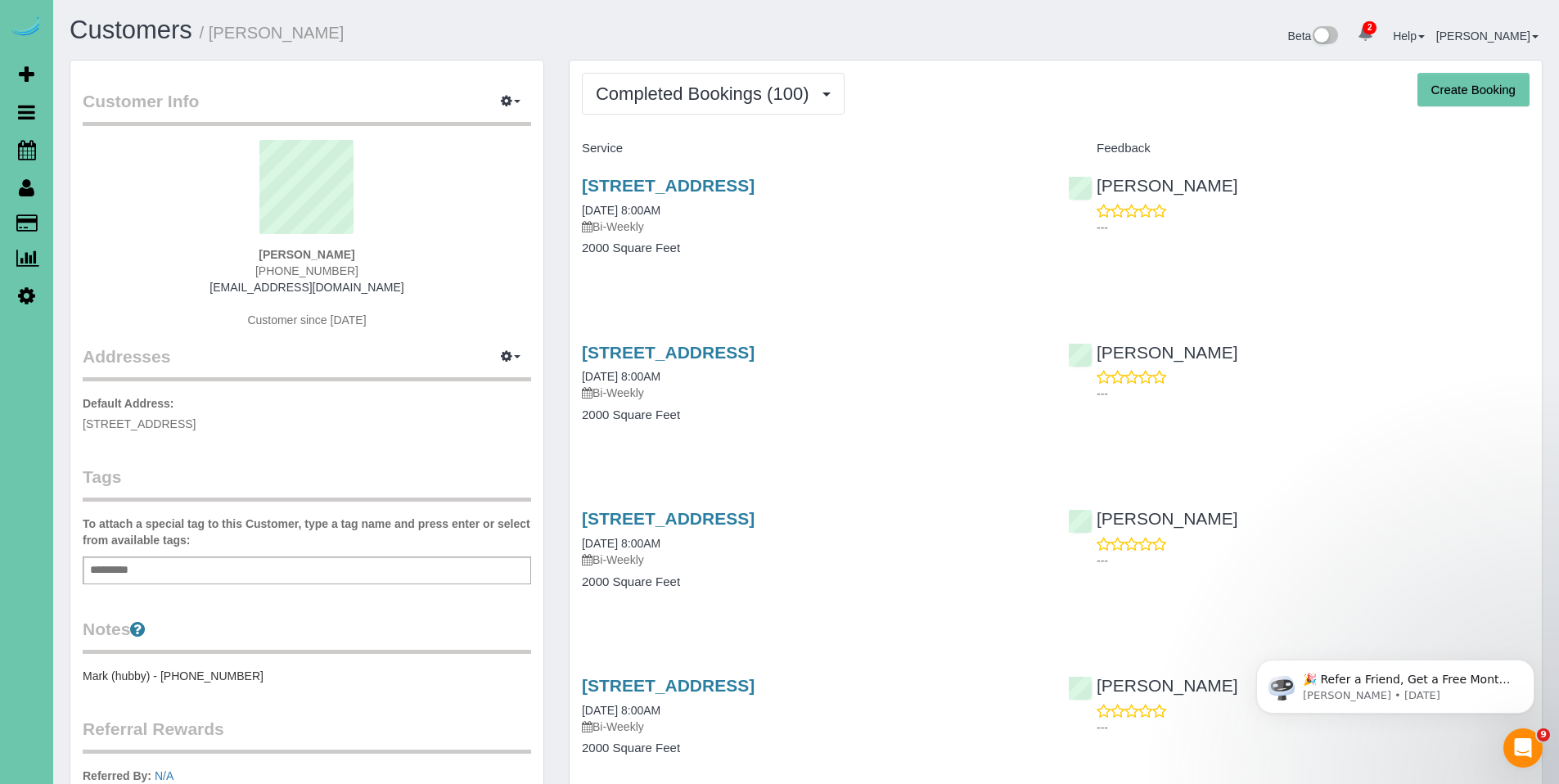
click at [668, 196] on div "16317 Loop Street, Omaha, NE 68136 08/21/2025 8:00AM Bi-Weekly" at bounding box center [813, 205] width 461 height 59
click at [659, 183] on link "16317 Loop Street, Omaha, NE 68136" at bounding box center [668, 185] width 173 height 19
click at [673, 96] on span "Completed Bookings (100)" at bounding box center [706, 94] width 221 height 21
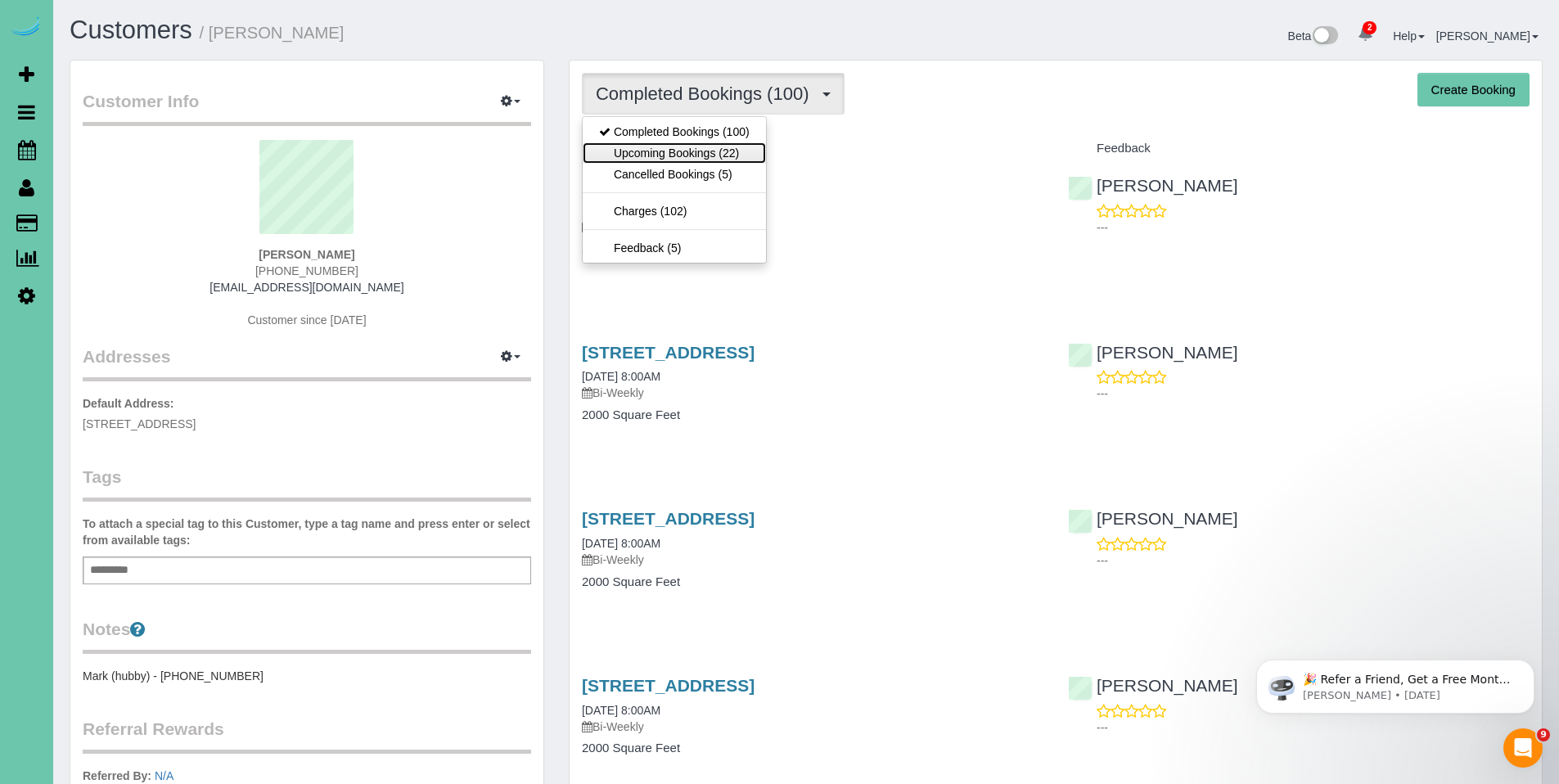
click at [661, 145] on link "Upcoming Bookings (22)" at bounding box center [674, 152] width 183 height 22
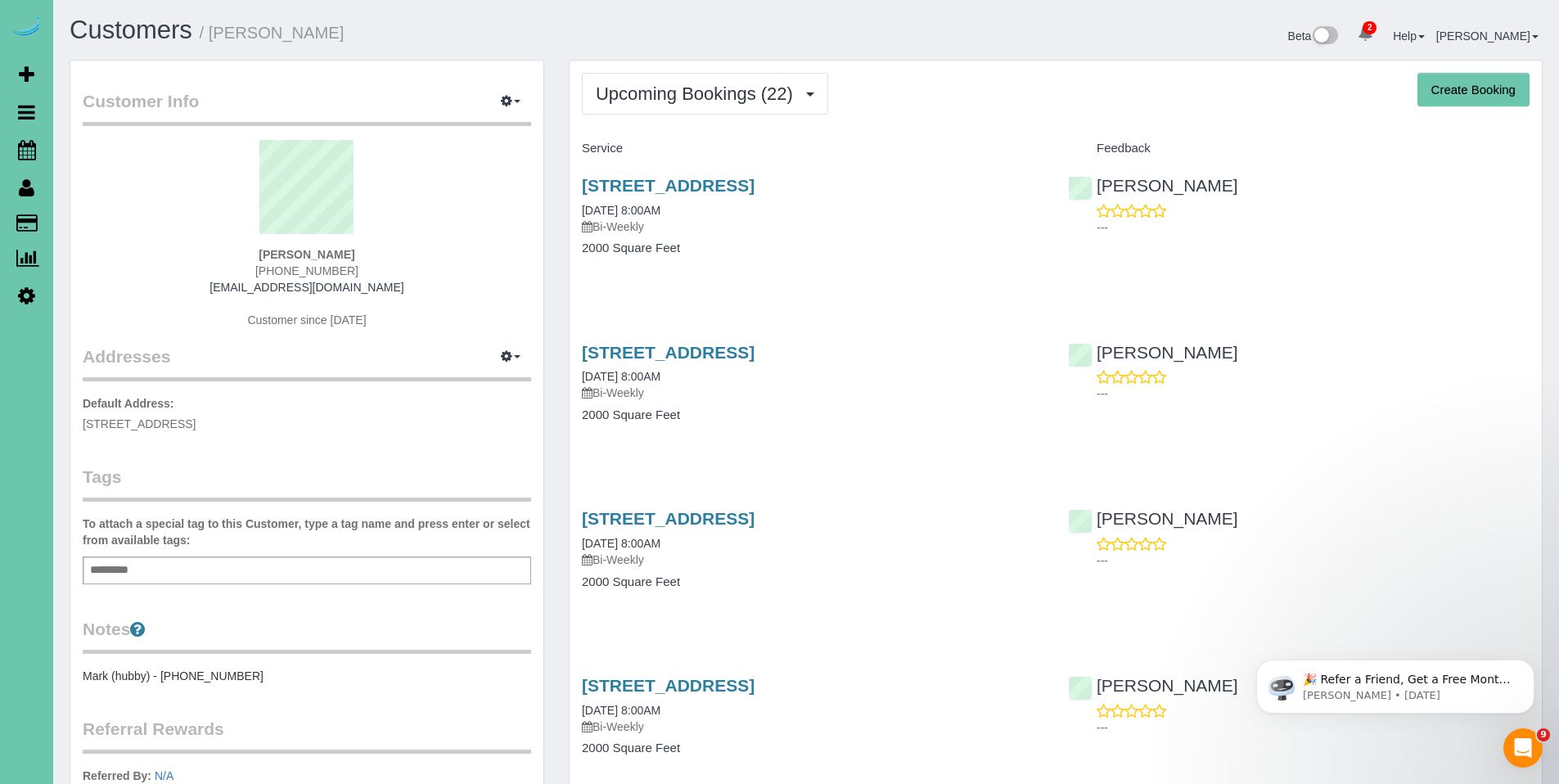
drag, startPoint x: 378, startPoint y: 162, endPoint x: 37, endPoint y: 192, distance: 342.3
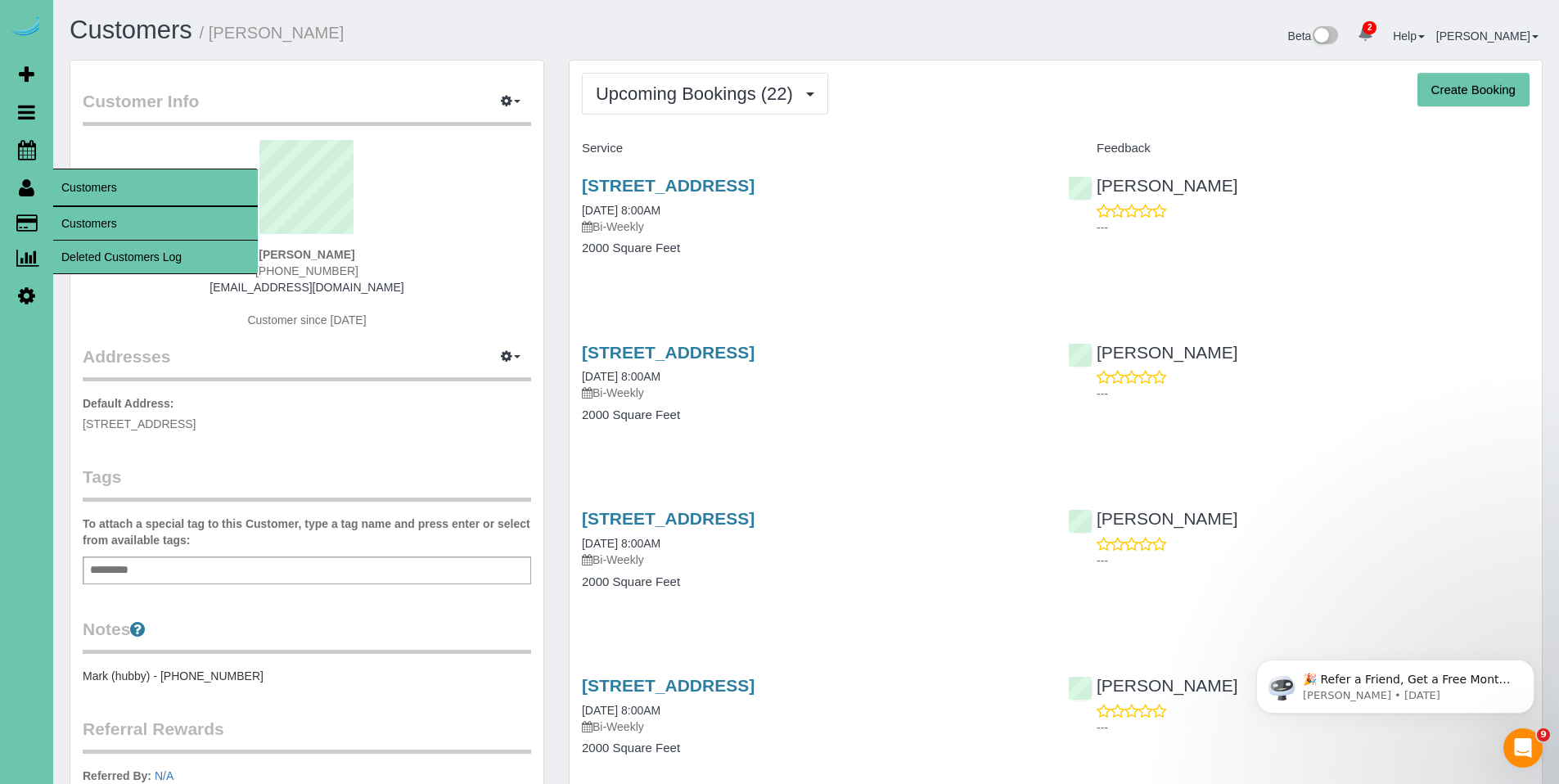
click at [85, 219] on link "Customers" at bounding box center [156, 224] width 205 height 33
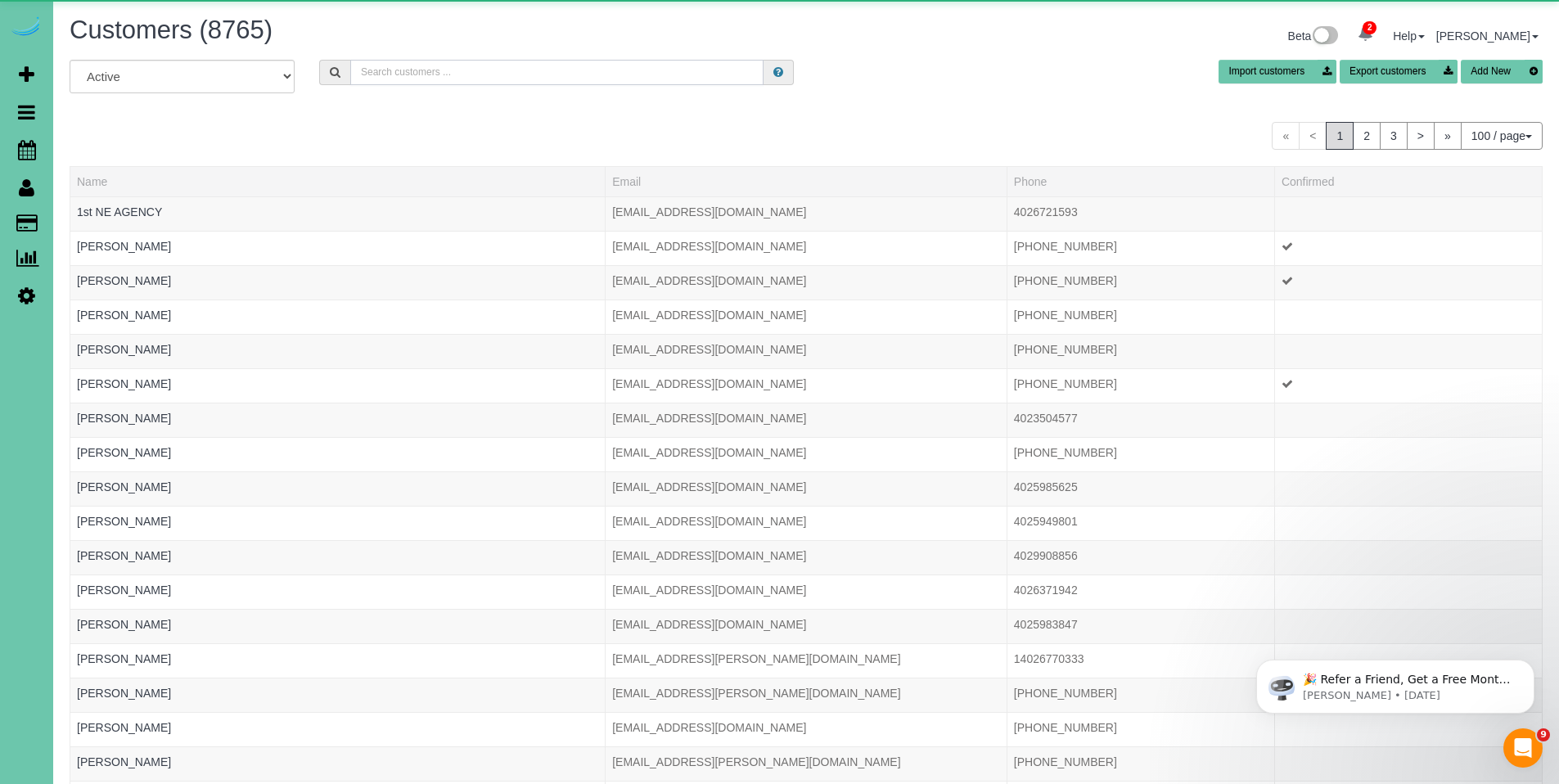
click at [572, 81] on input "text" at bounding box center [557, 71] width 413 height 25
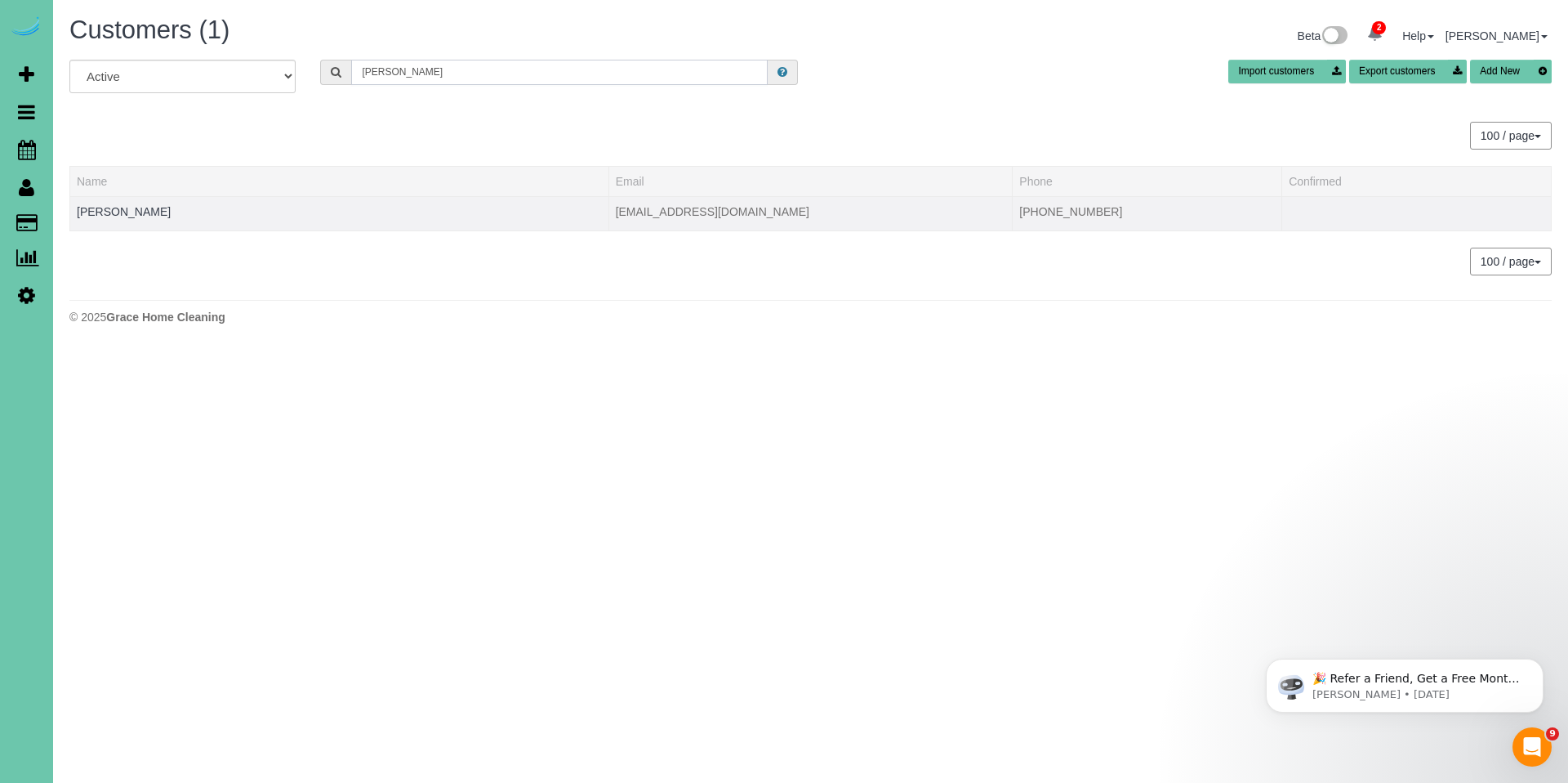
type input "raike"
click at [131, 202] on td "Jodie Raike" at bounding box center [339, 213] width 539 height 34
click at [130, 208] on link "Jodie Raike" at bounding box center [123, 211] width 94 height 13
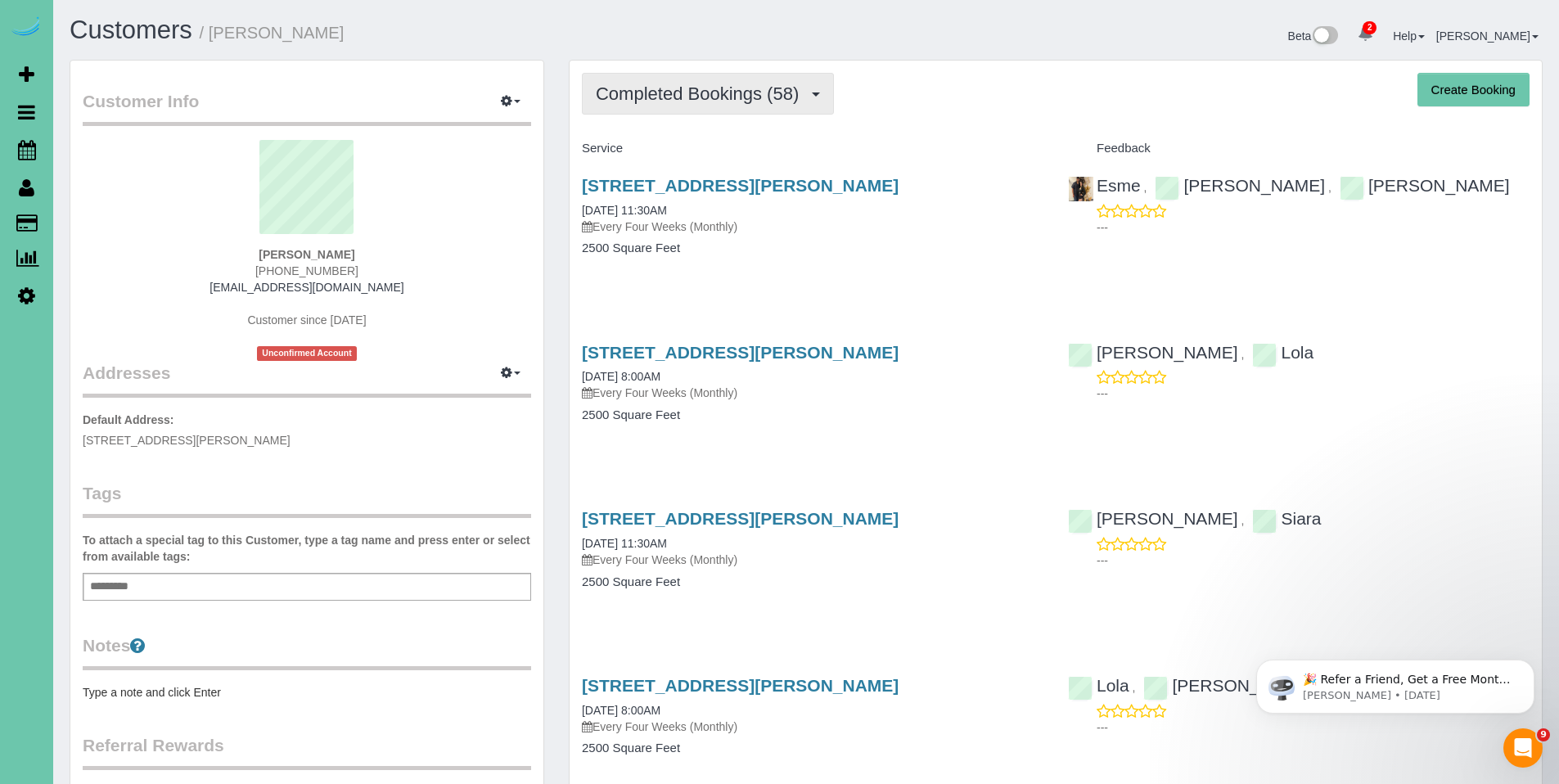
click at [668, 97] on span "Completed Bookings (58)" at bounding box center [701, 94] width 211 height 21
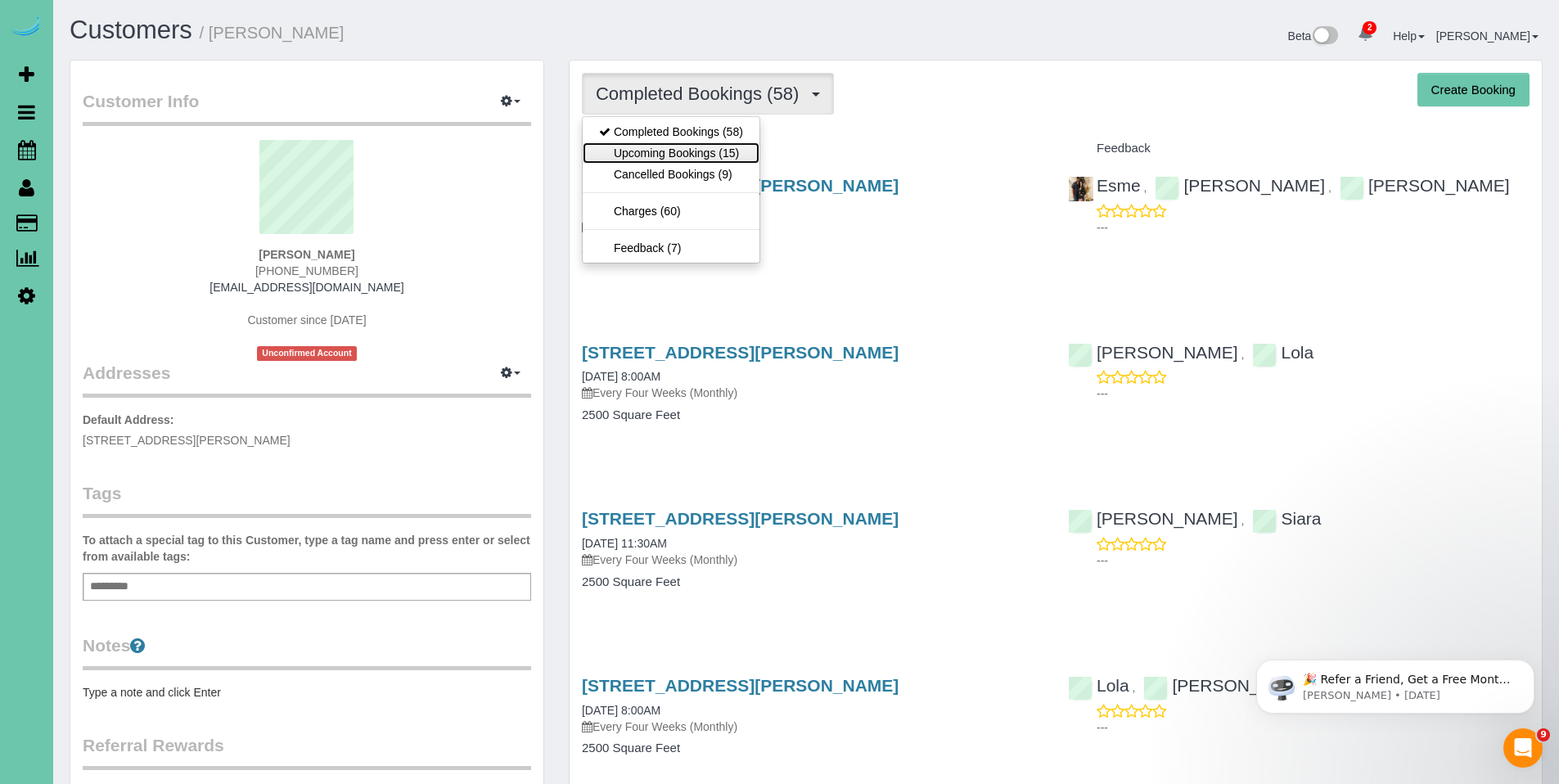
click at [665, 145] on link "Upcoming Bookings (15)" at bounding box center [671, 152] width 176 height 22
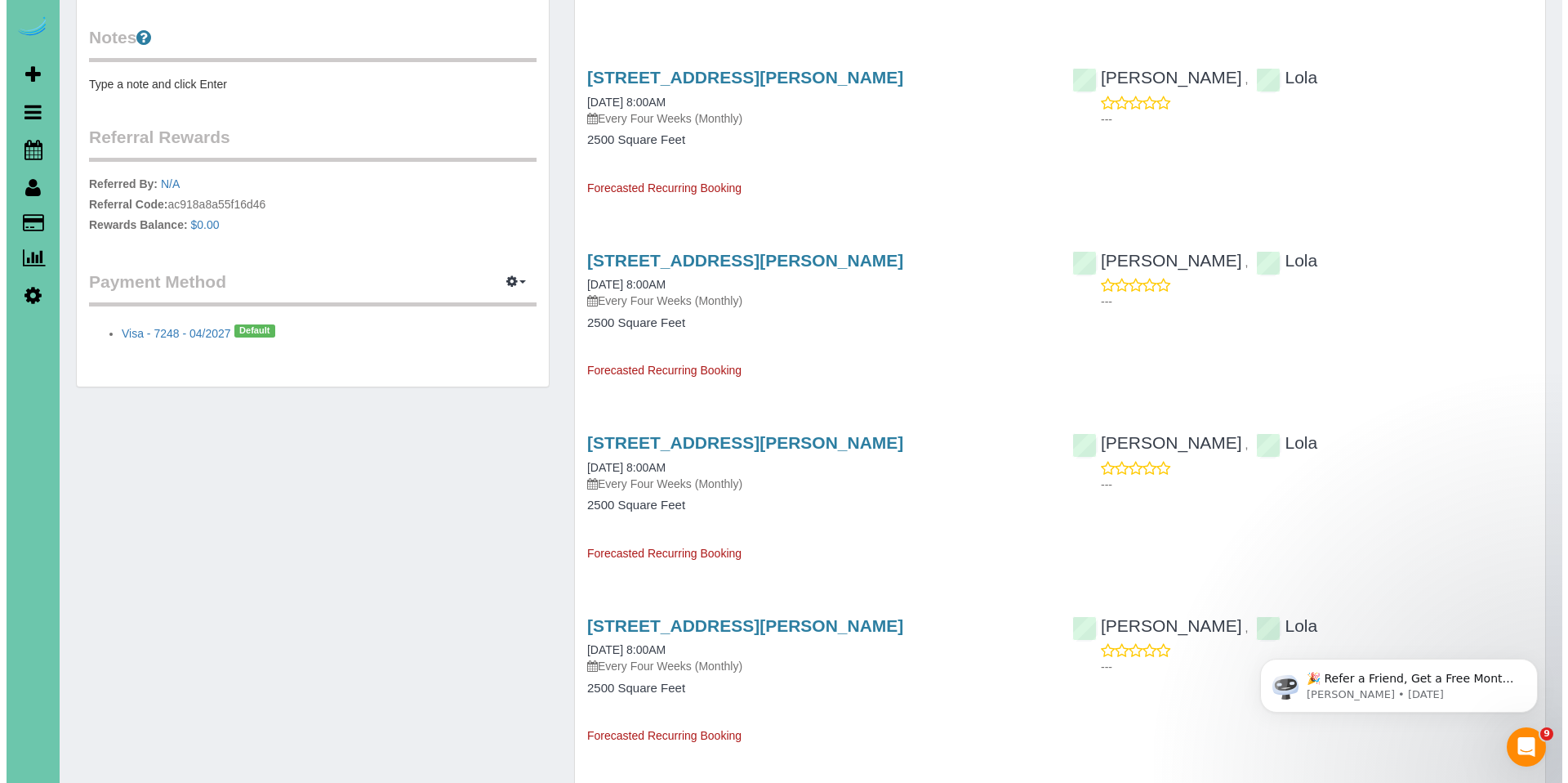
scroll to position [604, 0]
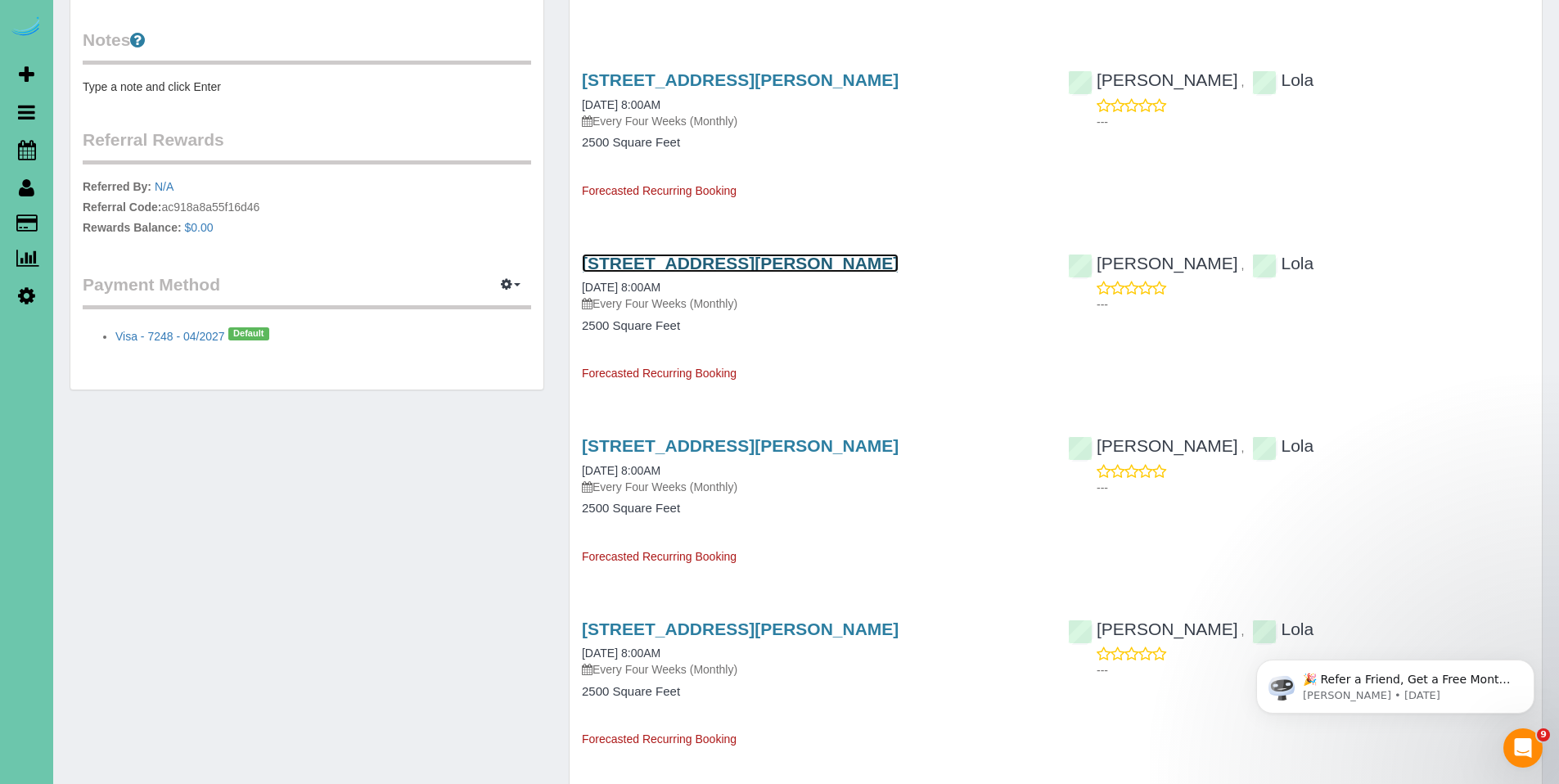
click at [747, 267] on link "16066 Charles Street, Omaha, NE 68118" at bounding box center [740, 263] width 317 height 19
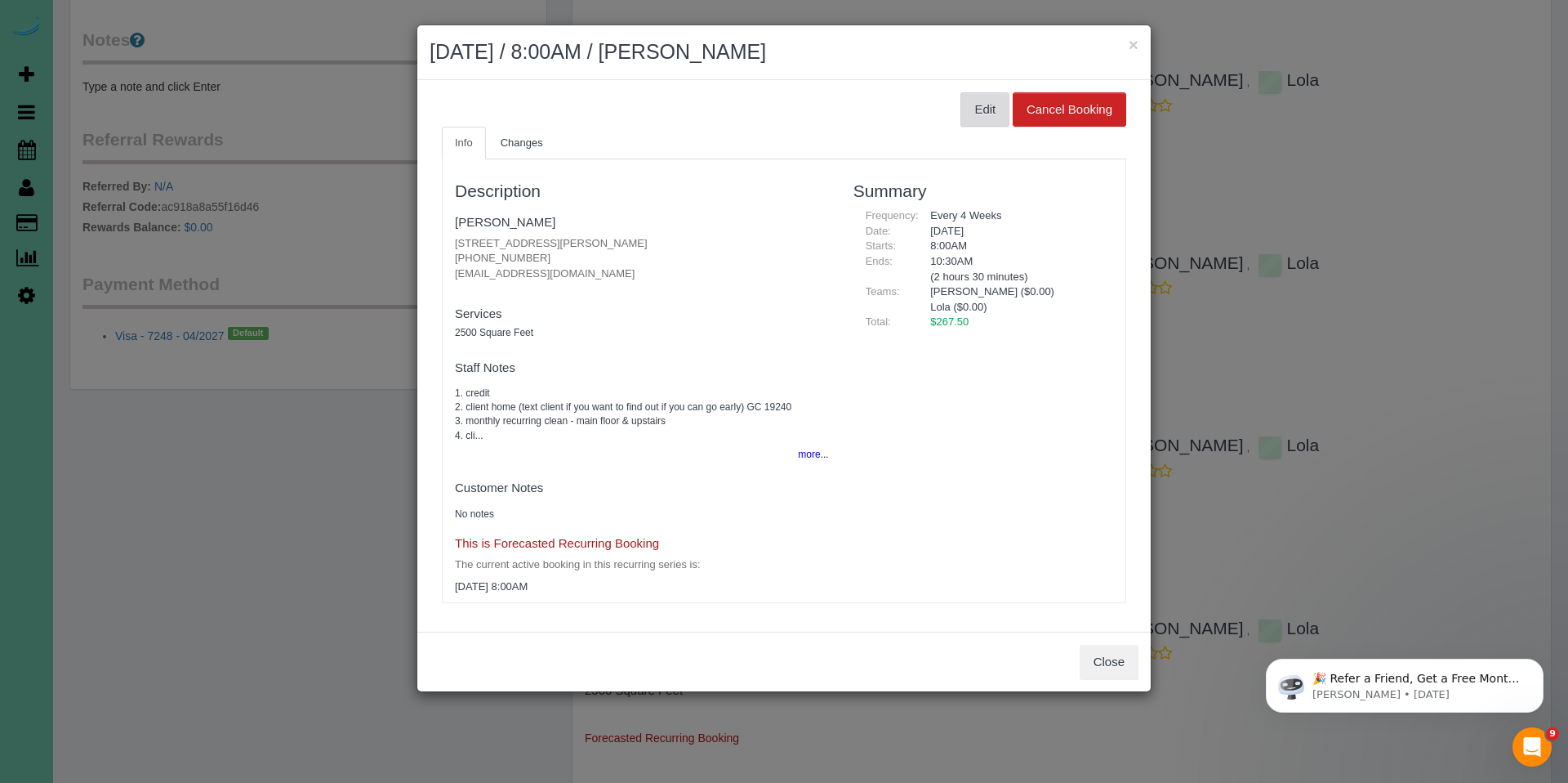
click at [991, 115] on button "Edit" at bounding box center [985, 109] width 49 height 34
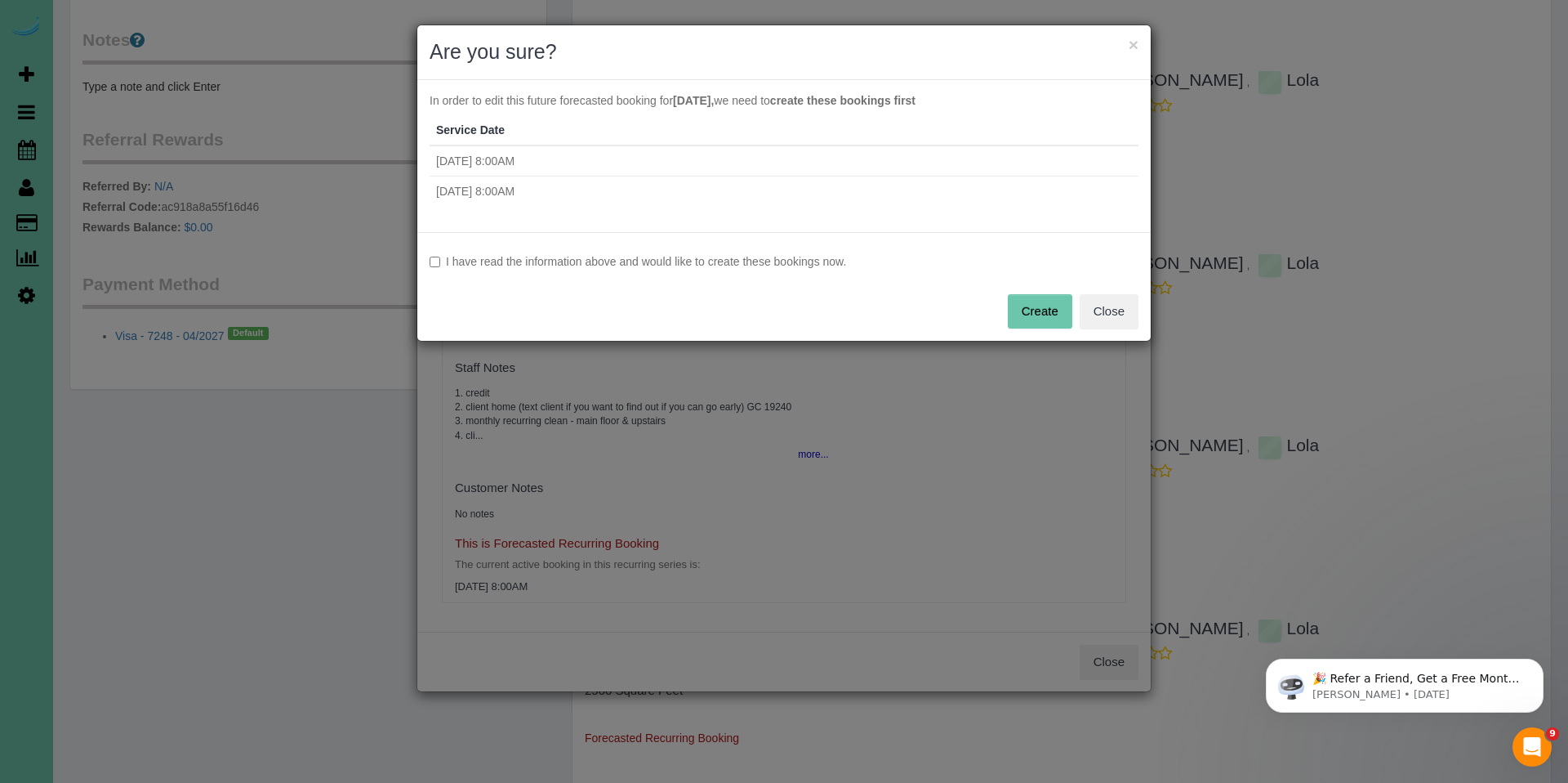
click at [802, 268] on label "I have read the information above and would like to create these bookings now." at bounding box center [784, 261] width 709 height 16
click at [1052, 304] on button "Create" at bounding box center [1040, 311] width 64 height 34
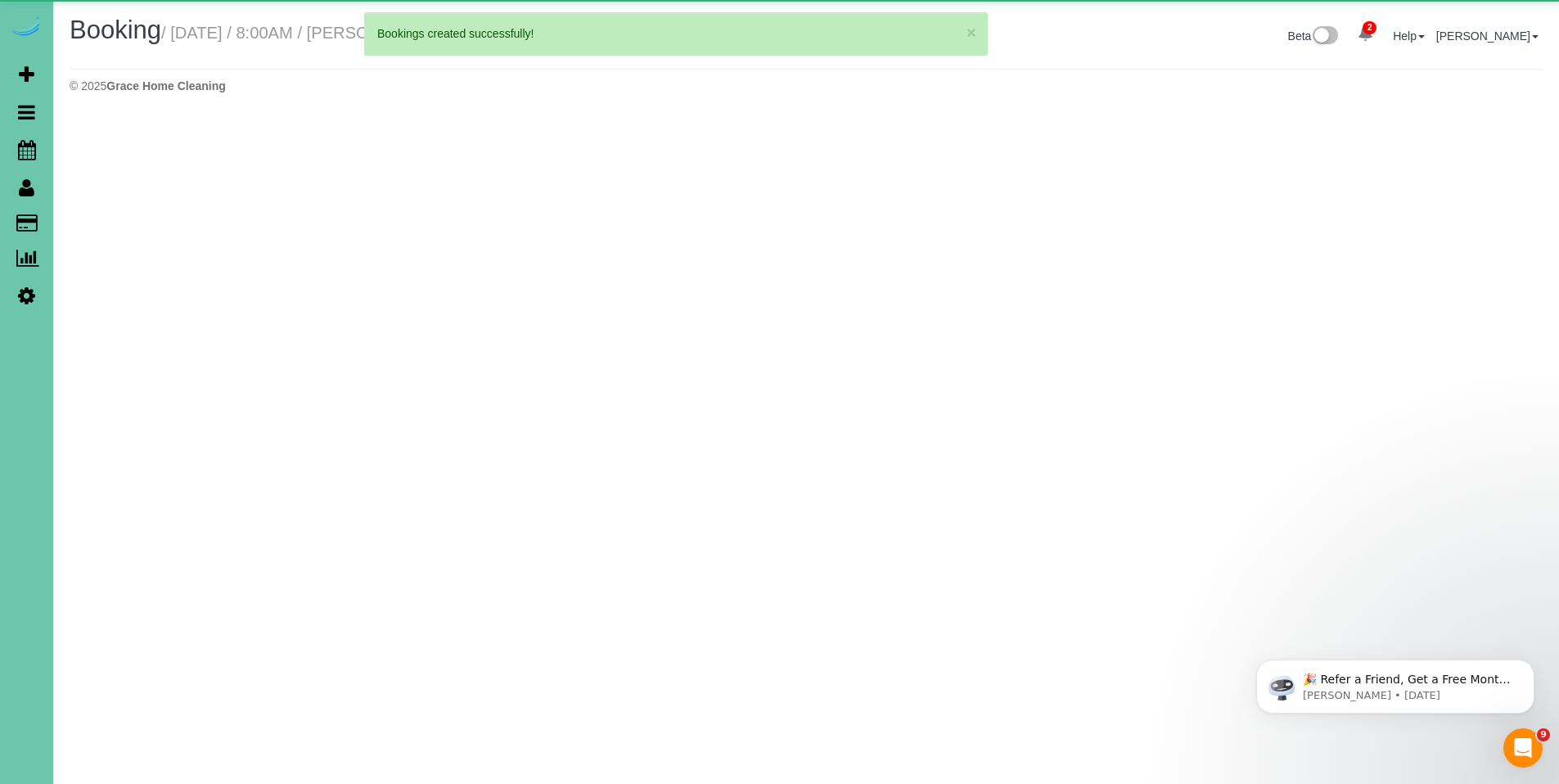
select select "NE"
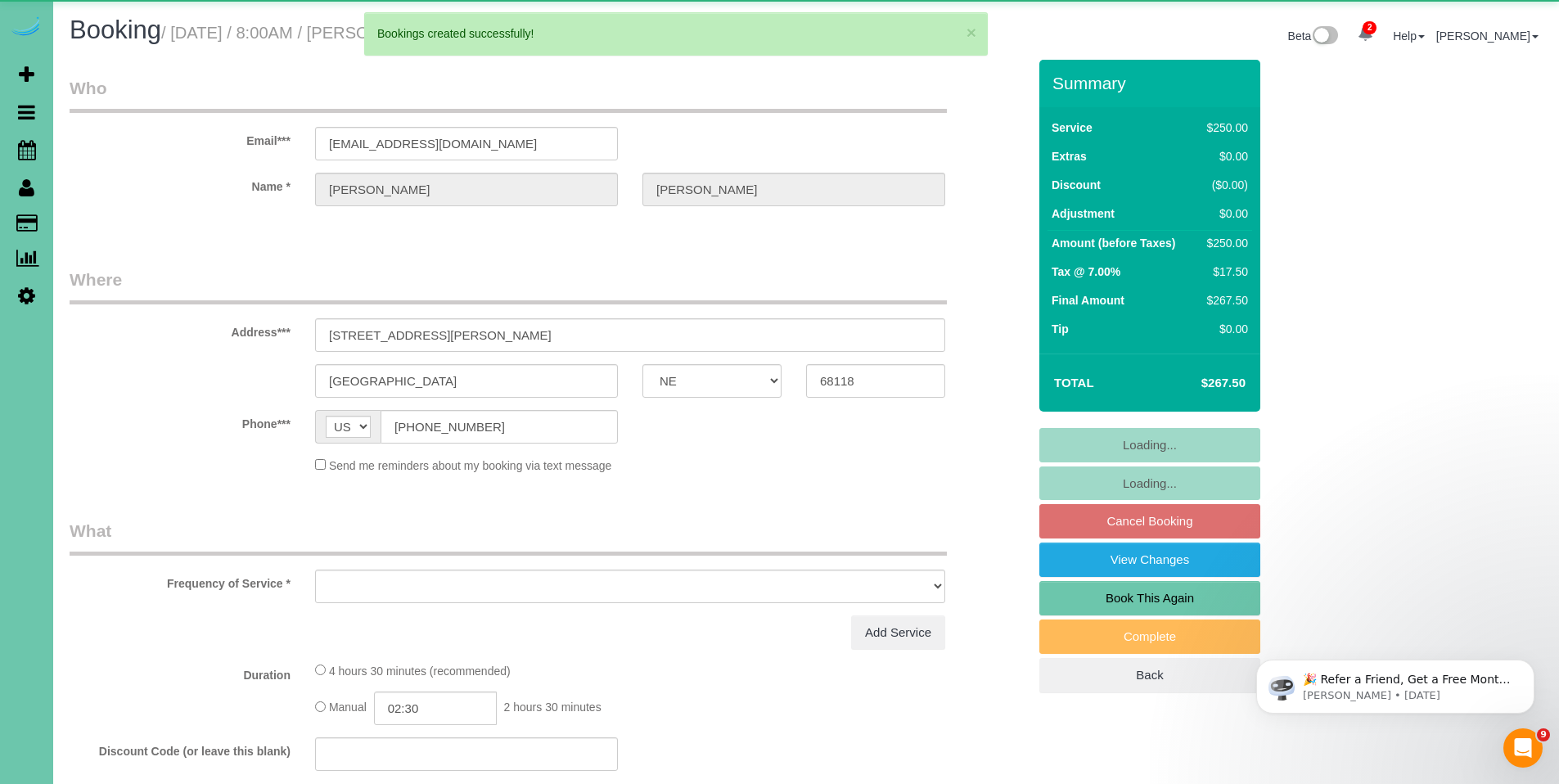
select select "object:34058"
select select "string:fspay-e64f8c6f-a678-4295-9313-561aa224eb83"
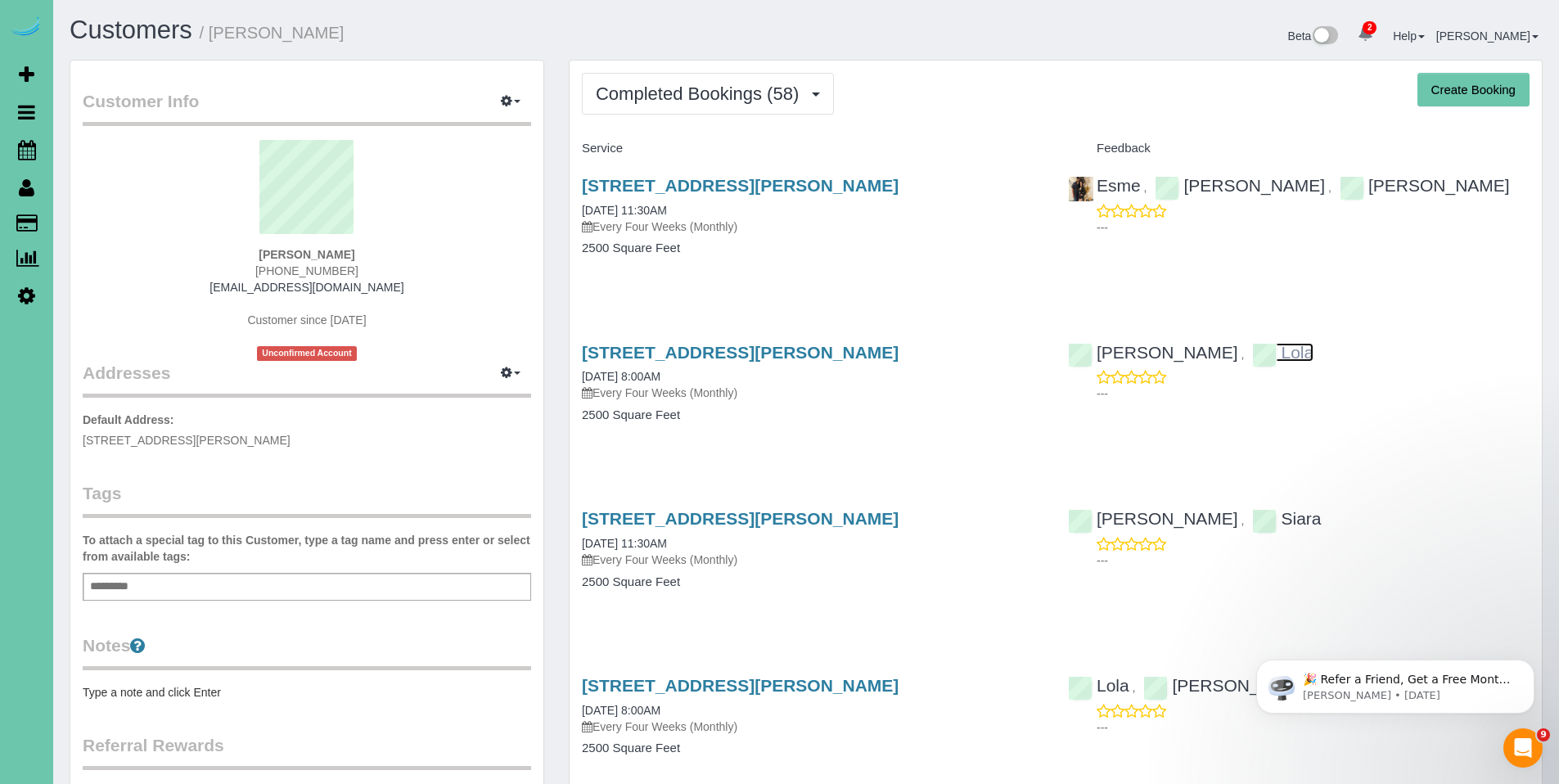
click at [1253, 353] on link "Lola" at bounding box center [1283, 352] width 61 height 19
click at [669, 104] on button "Completed Bookings (58)" at bounding box center [708, 94] width 252 height 41
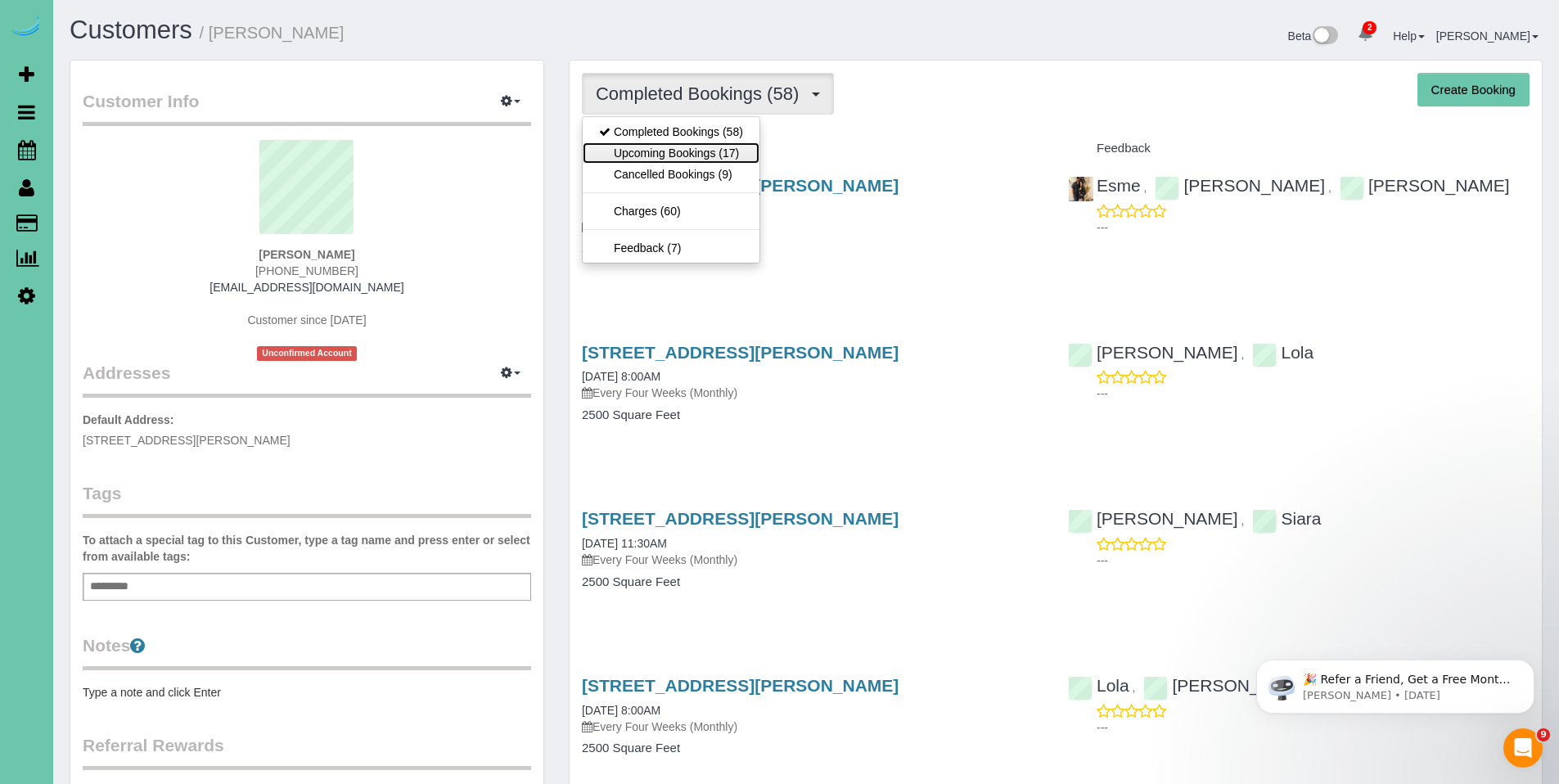
click at [650, 155] on link "Upcoming Bookings (17)" at bounding box center [671, 152] width 176 height 22
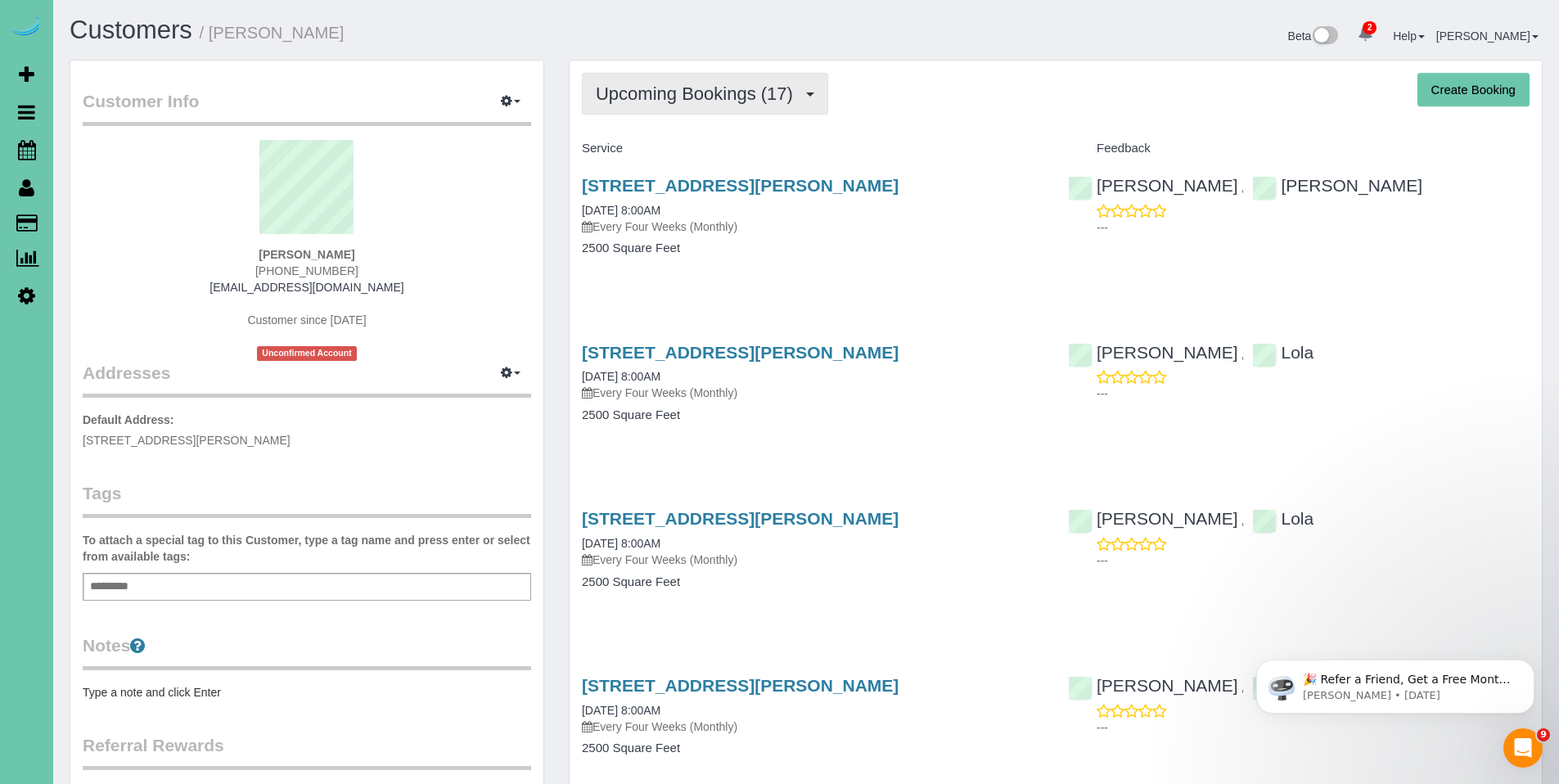
click at [696, 98] on span "Upcoming Bookings (17)" at bounding box center [698, 94] width 206 height 21
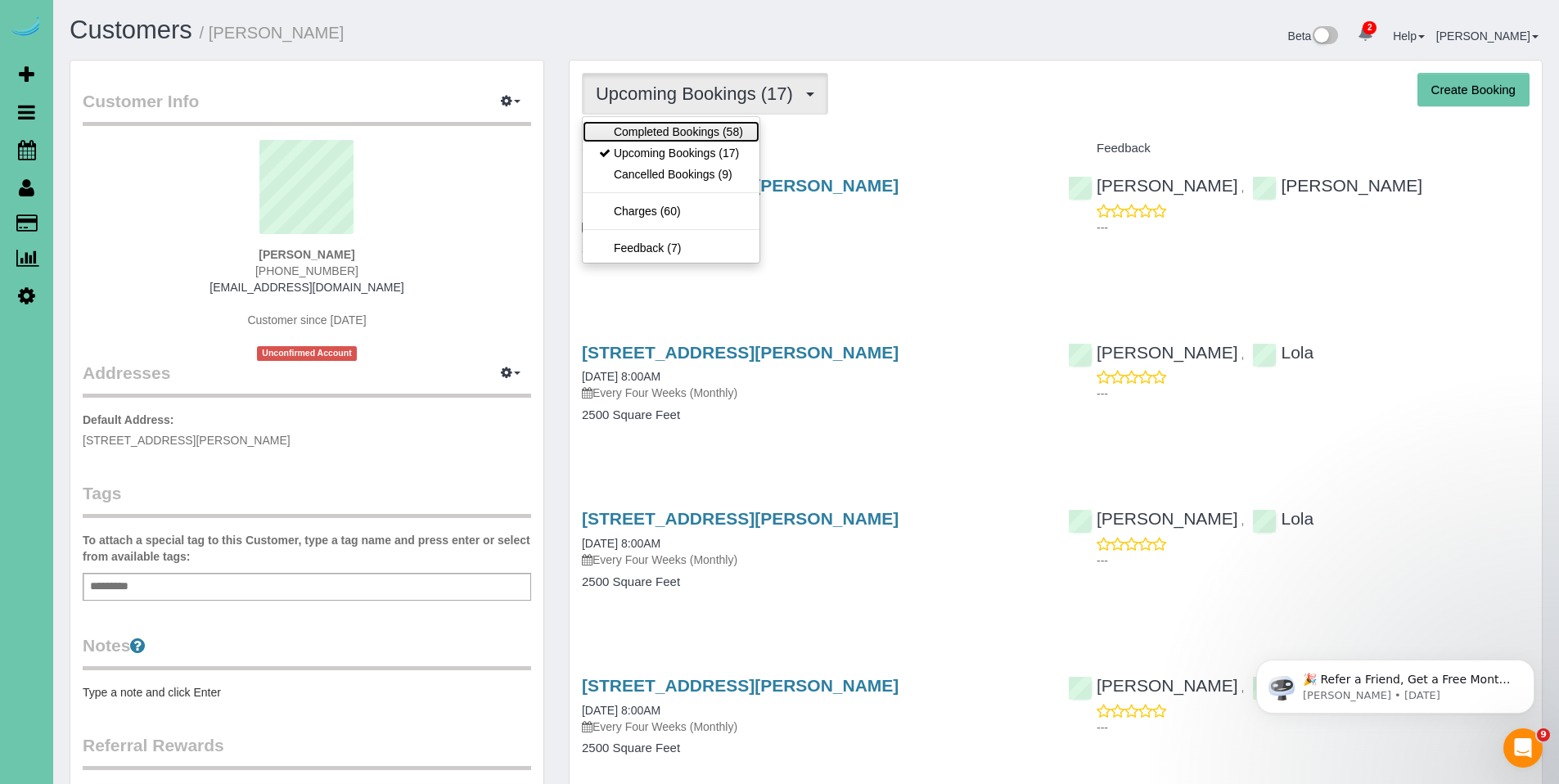
click at [688, 127] on link "Completed Bookings (58)" at bounding box center [671, 132] width 176 height 22
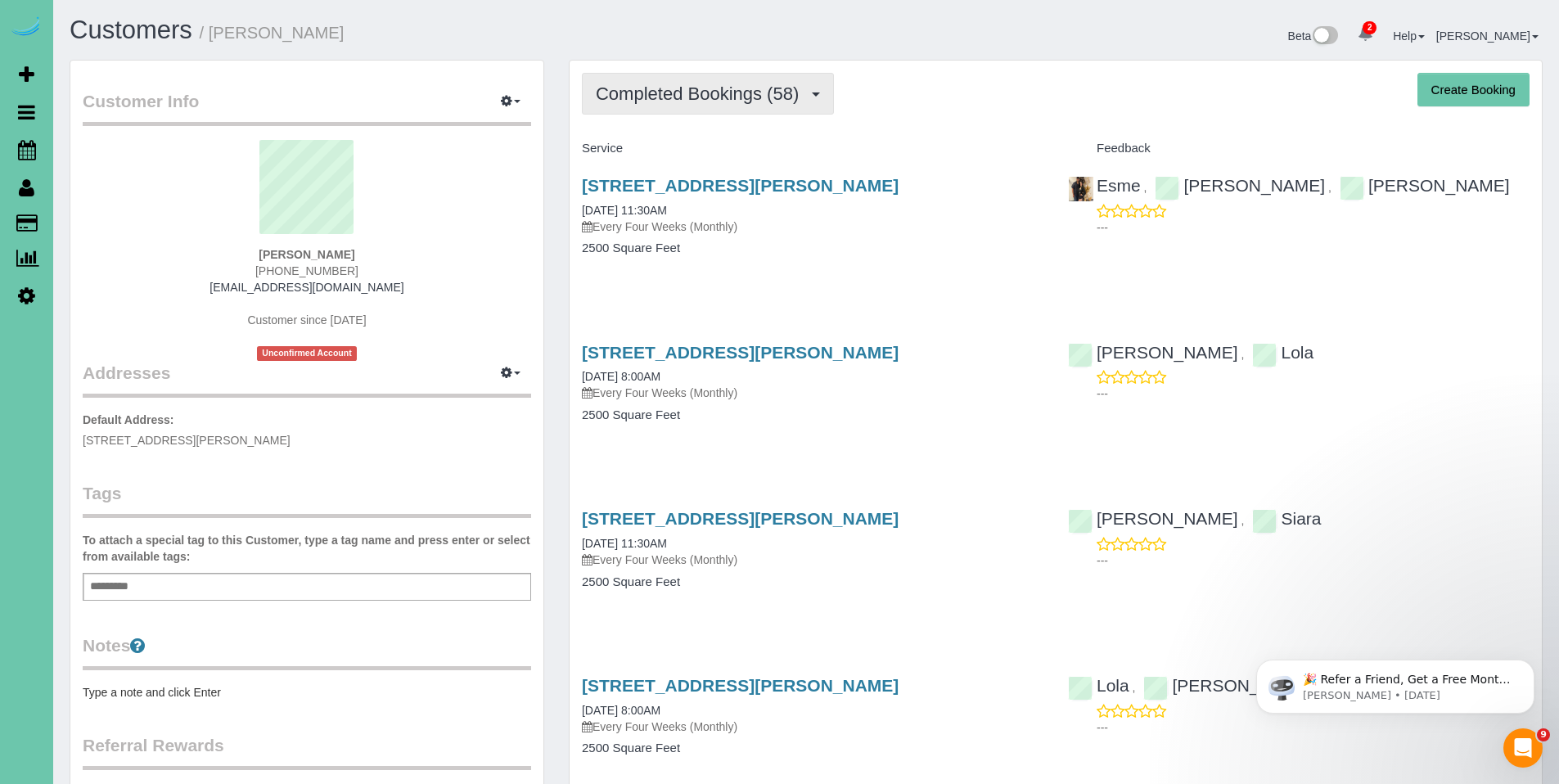
click at [671, 109] on button "Completed Bookings (58)" at bounding box center [708, 94] width 252 height 41
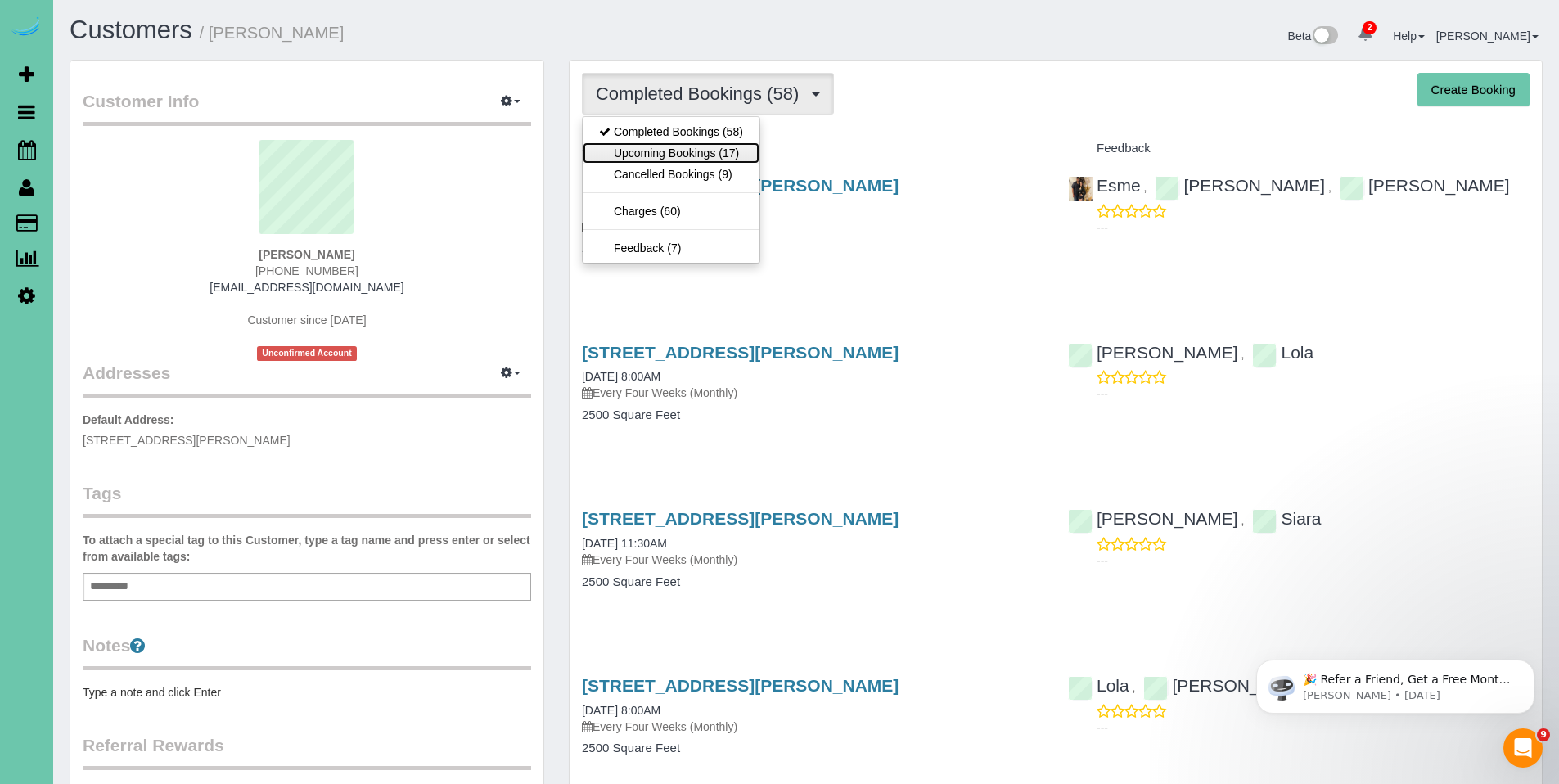
click at [666, 146] on link "Upcoming Bookings (17)" at bounding box center [671, 152] width 176 height 22
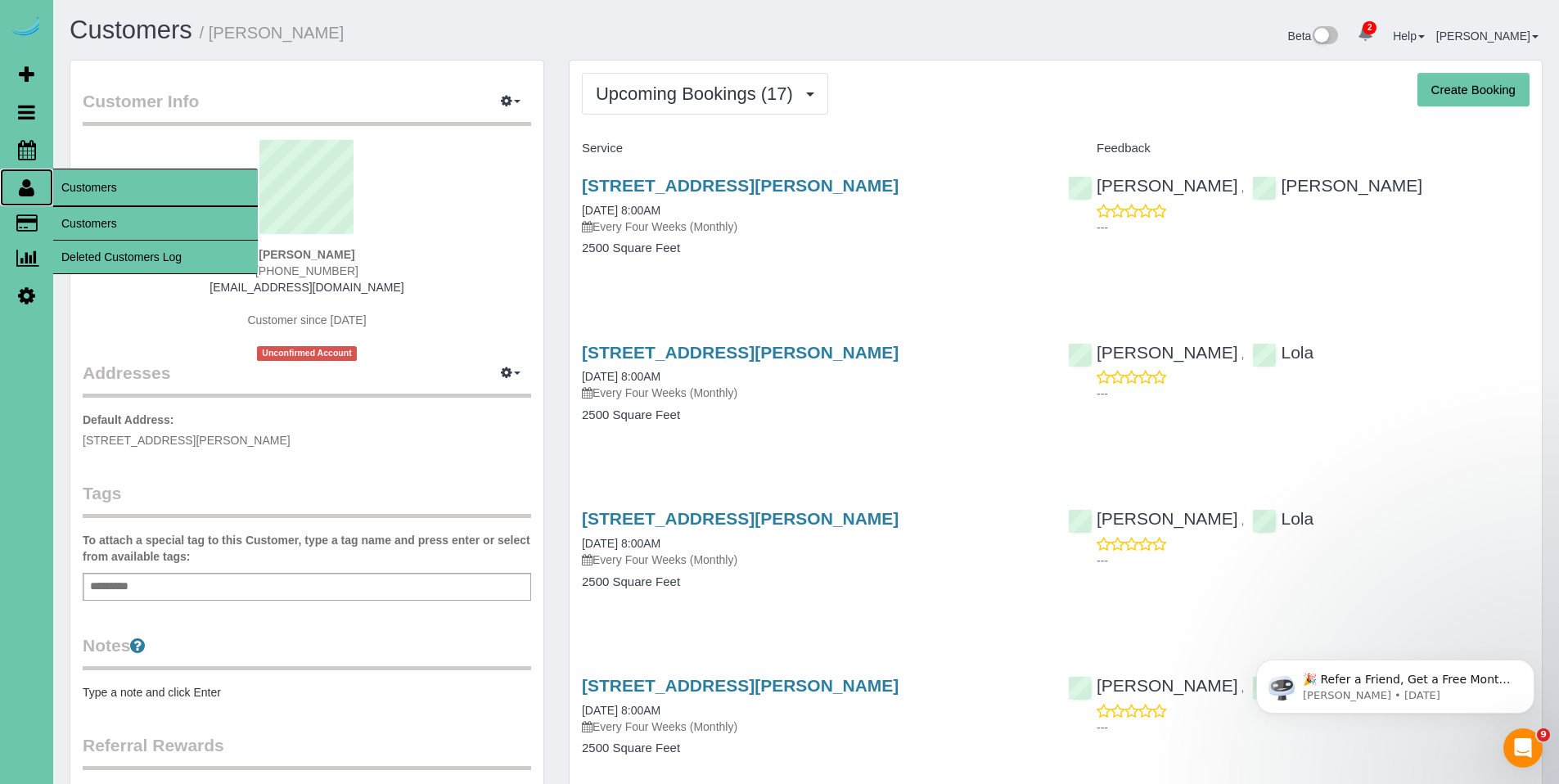
click at [33, 187] on icon at bounding box center [27, 187] width 15 height 20
click at [83, 219] on link "Customers" at bounding box center [156, 224] width 205 height 33
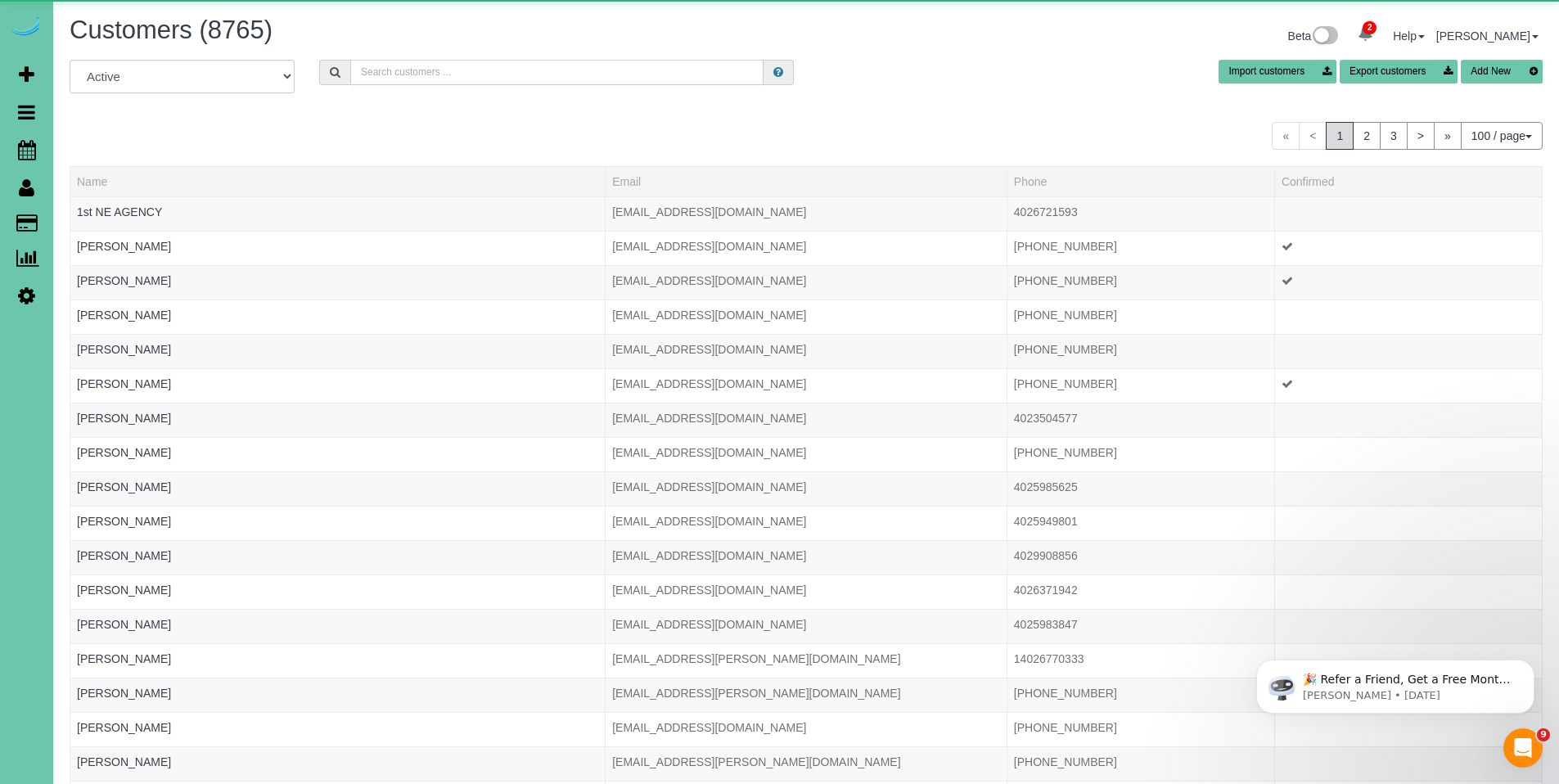
click at [638, 71] on input "text" at bounding box center [557, 71] width 413 height 25
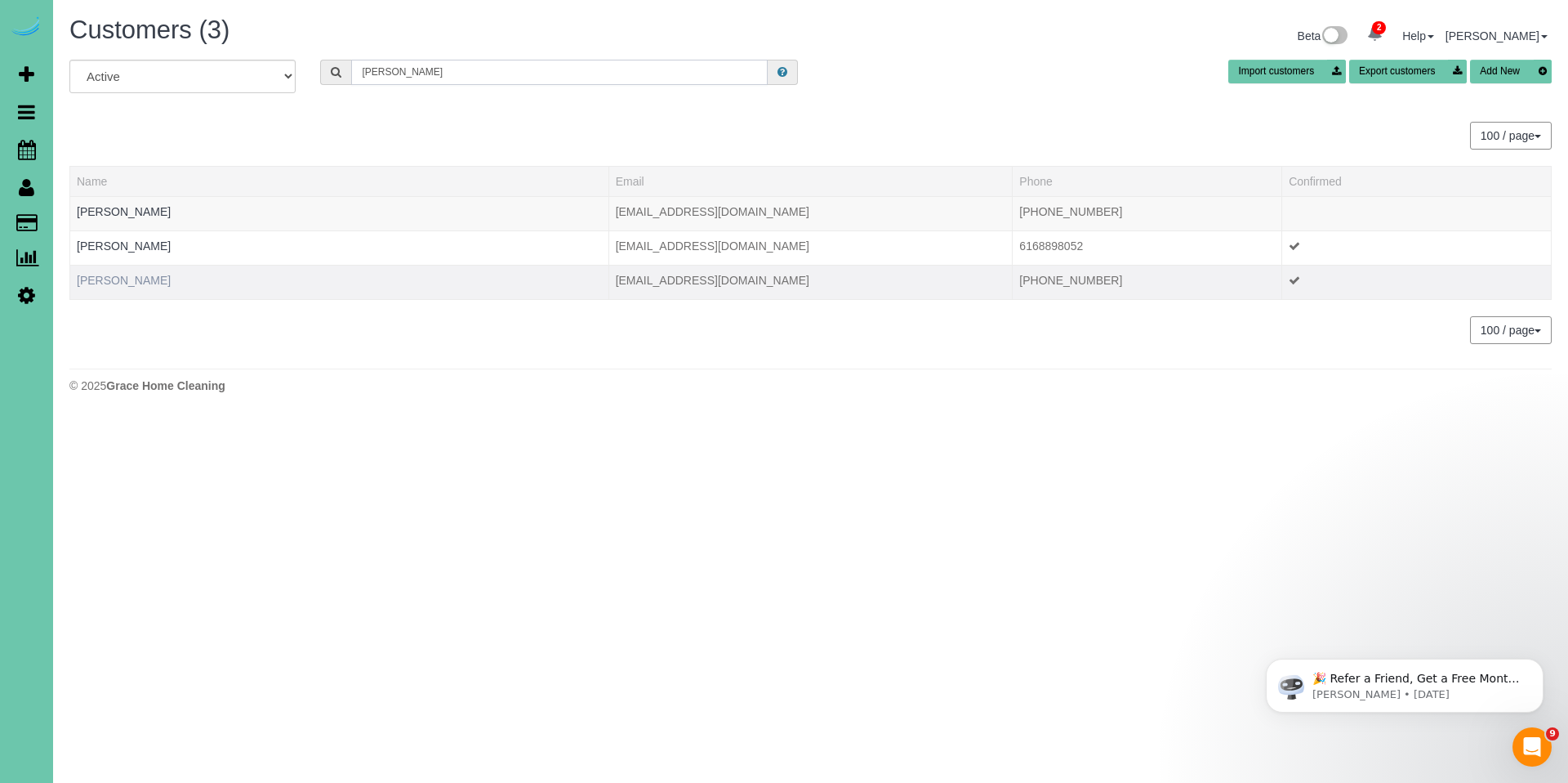
type input "mike va"
click at [127, 285] on link "Mike Van Riesen" at bounding box center [123, 279] width 94 height 13
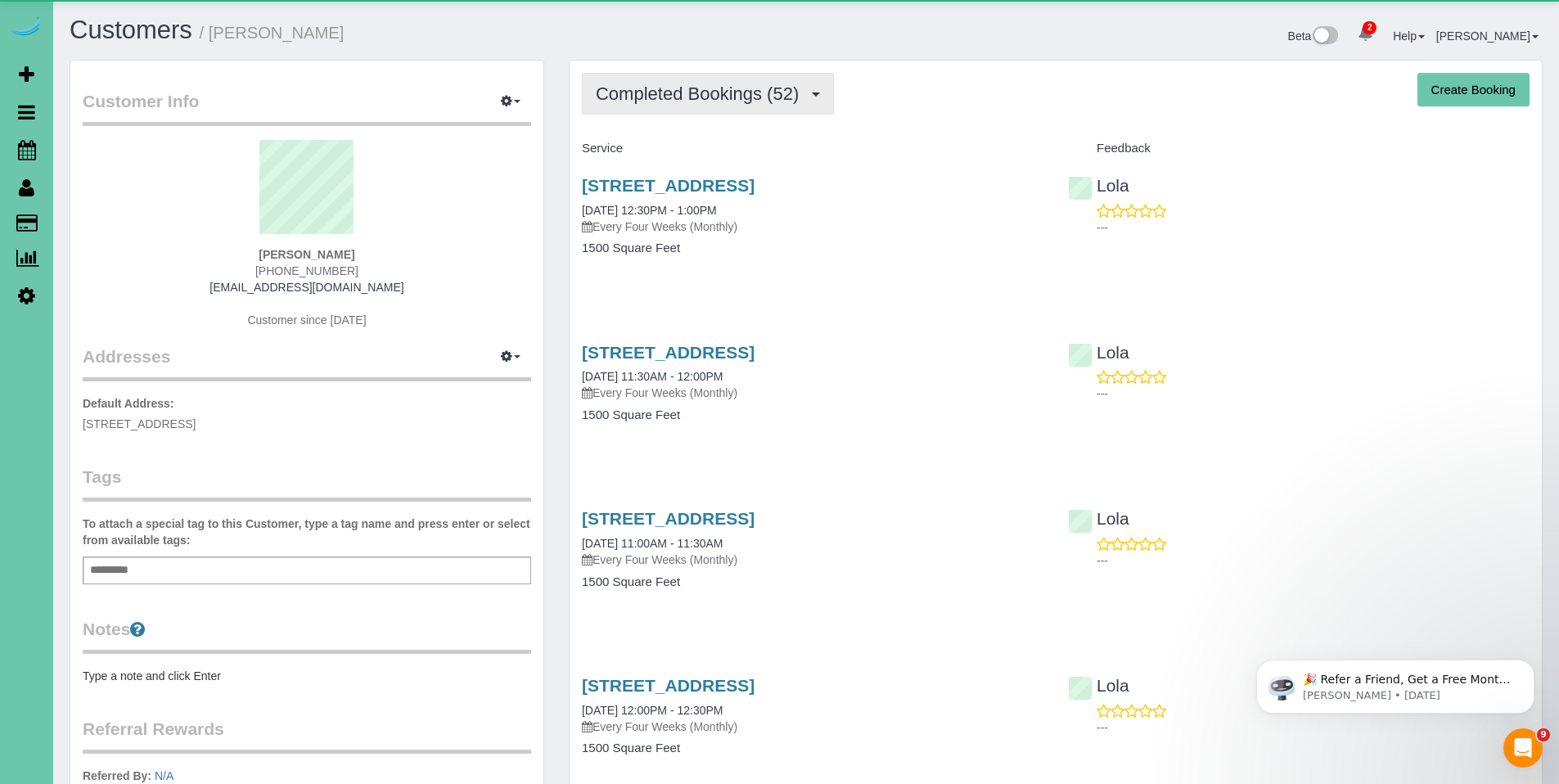
click at [693, 92] on span "Completed Bookings (52)" at bounding box center [701, 94] width 211 height 21
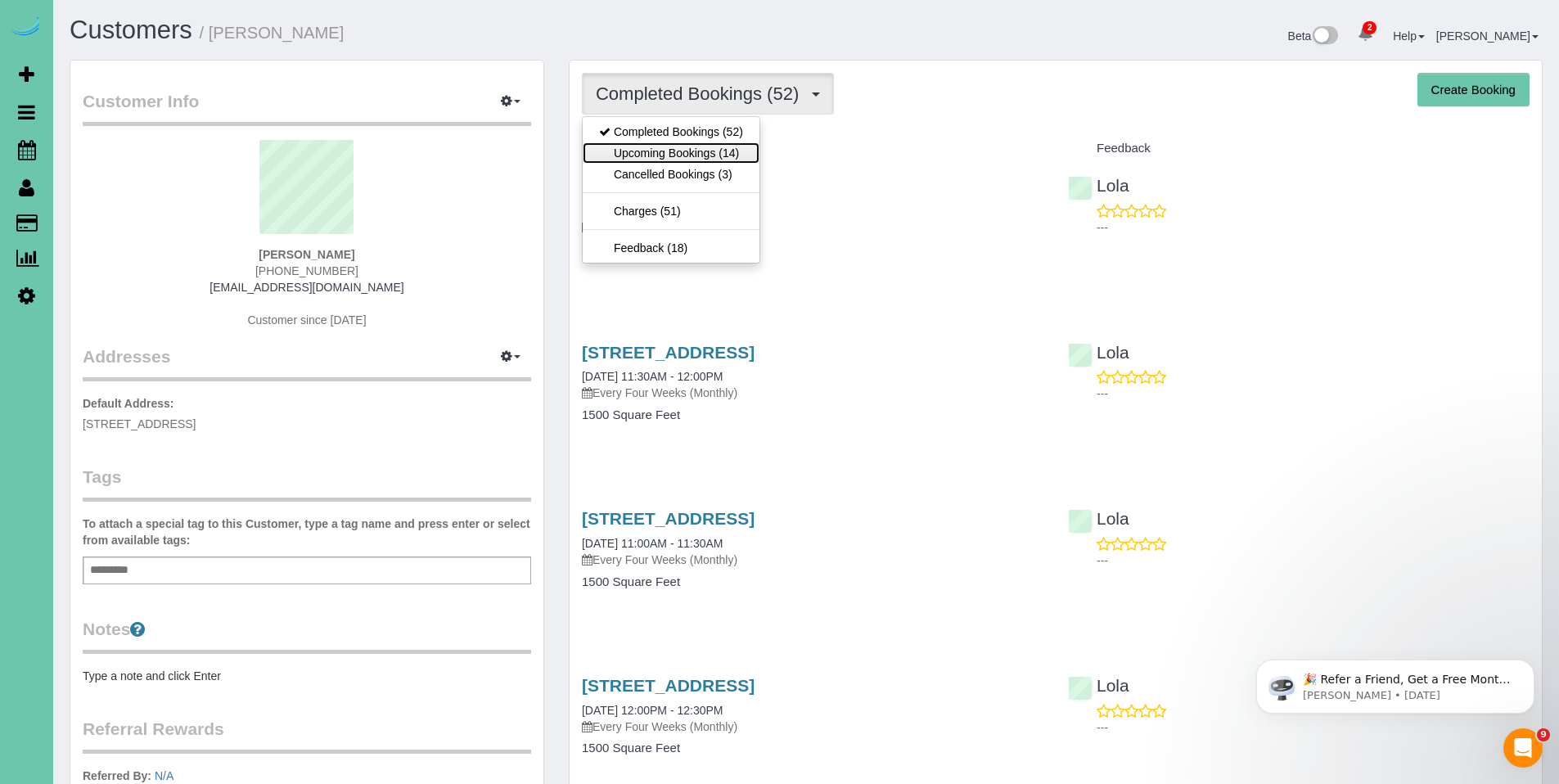
click at [681, 147] on link "Upcoming Bookings (14)" at bounding box center [671, 152] width 176 height 22
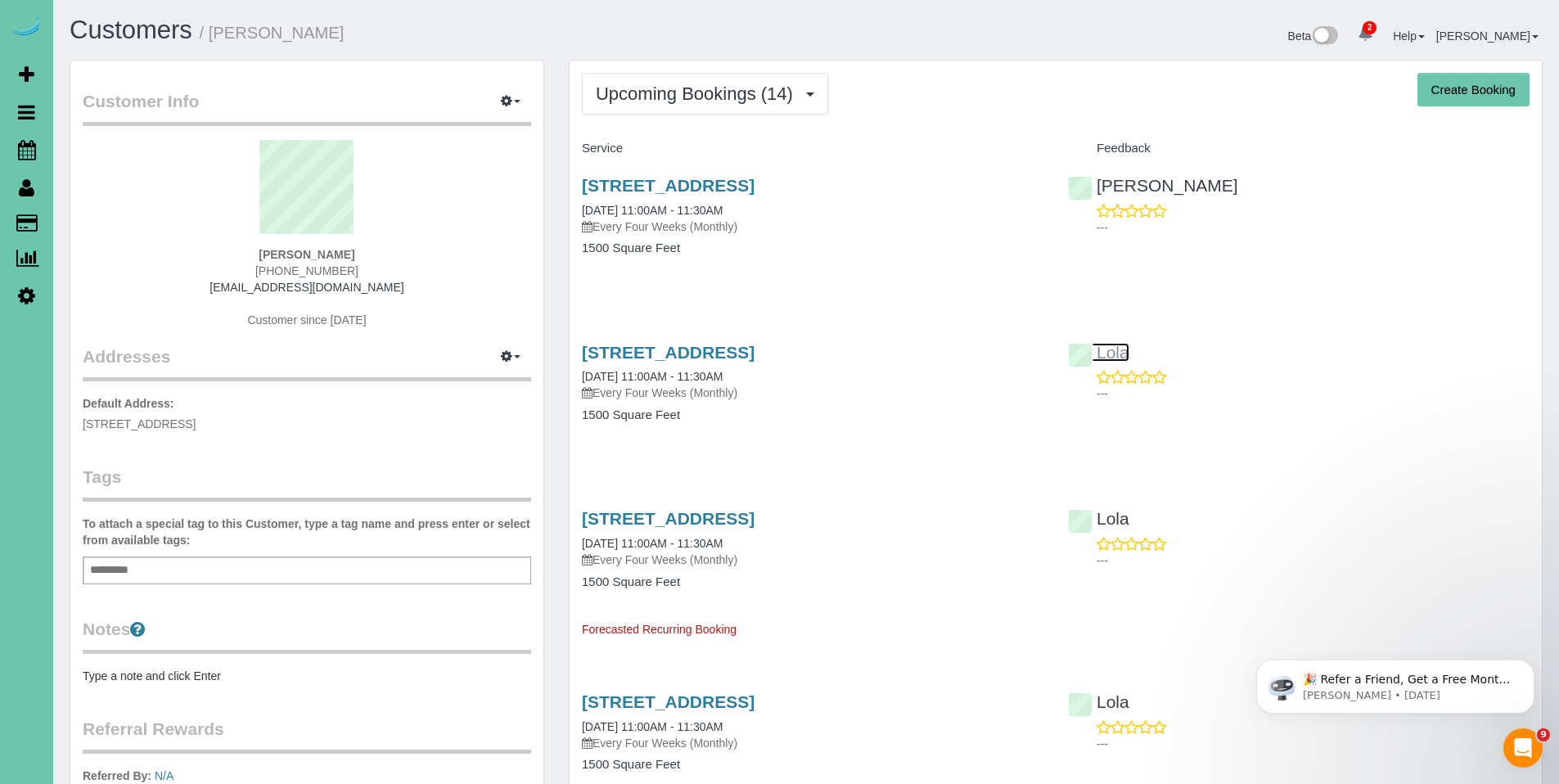
click at [1120, 352] on link "Lola" at bounding box center [1098, 352] width 61 height 19
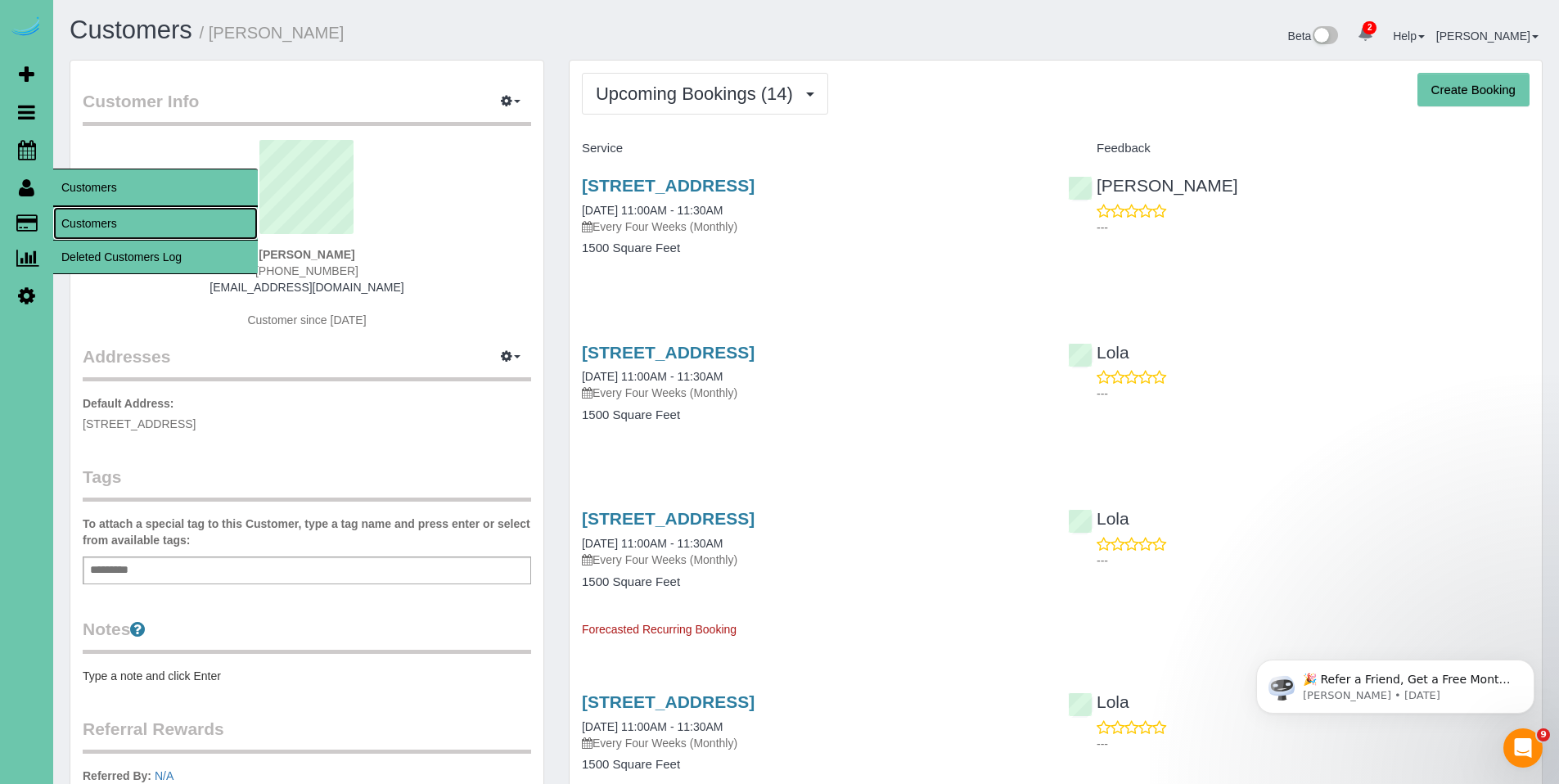
click at [85, 229] on link "Customers" at bounding box center [156, 224] width 205 height 33
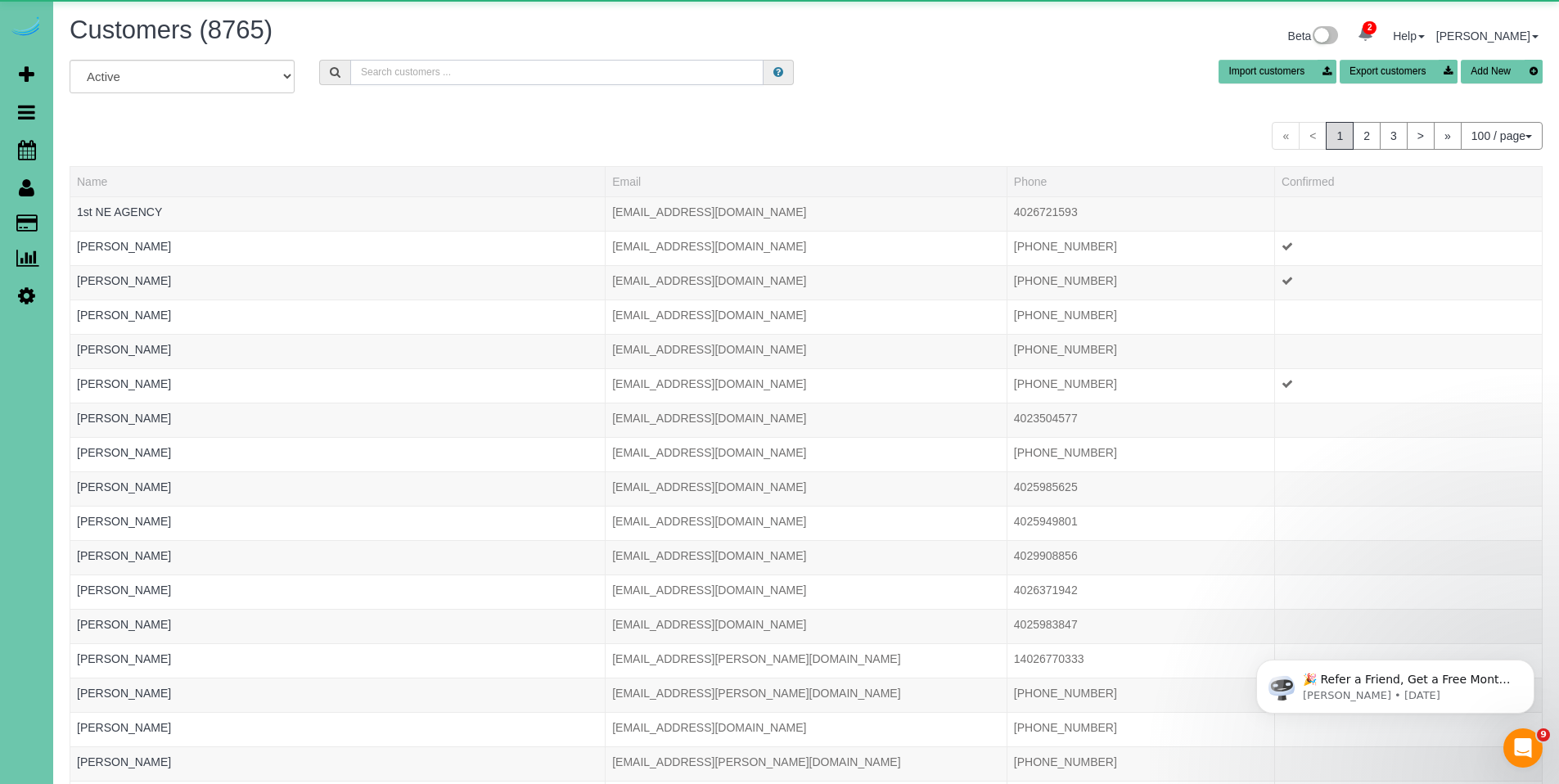
click at [383, 84] on input "text" at bounding box center [557, 71] width 413 height 25
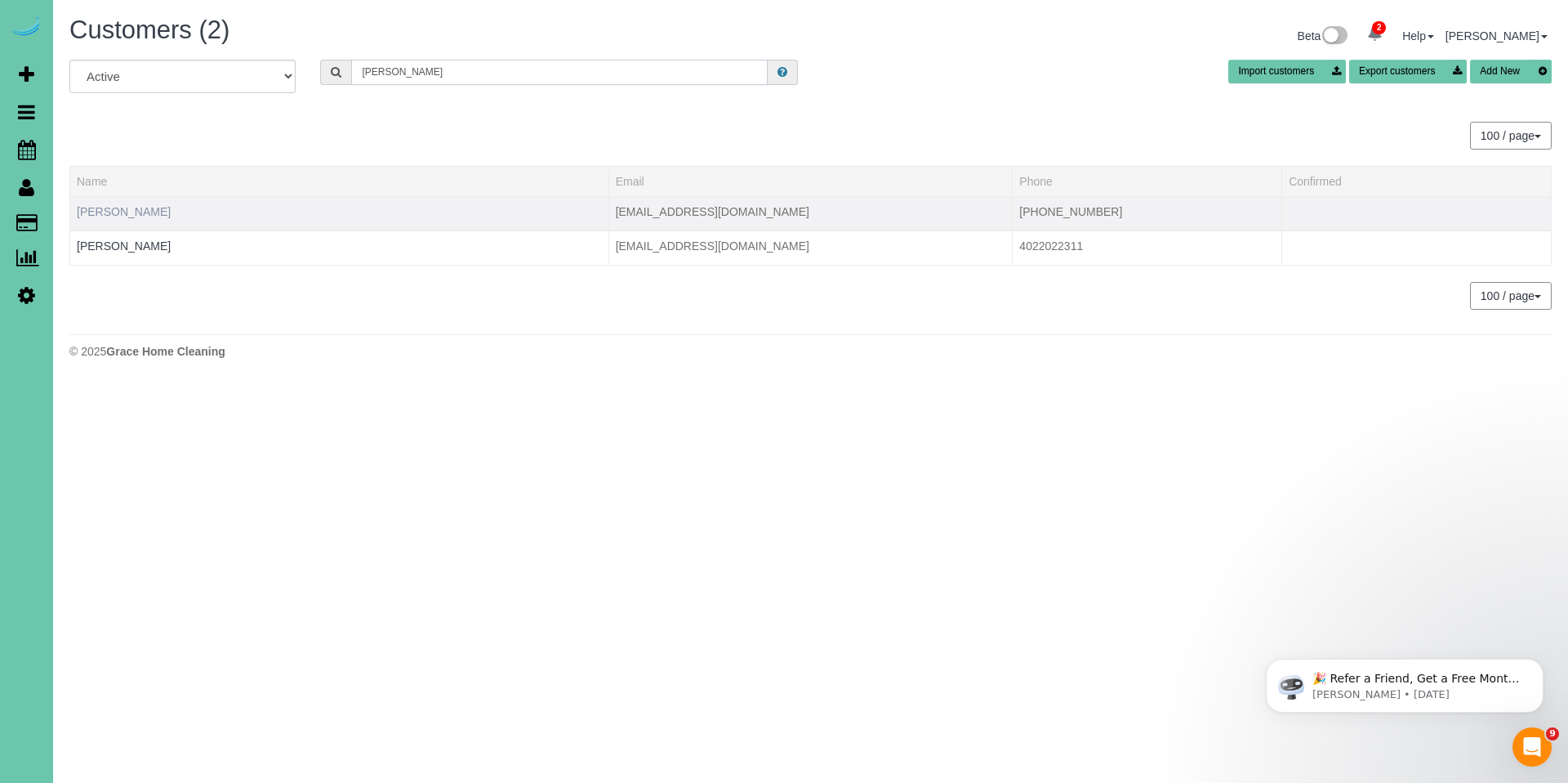
type input "klute"
click at [94, 217] on link "Jordan Klute" at bounding box center [123, 211] width 94 height 13
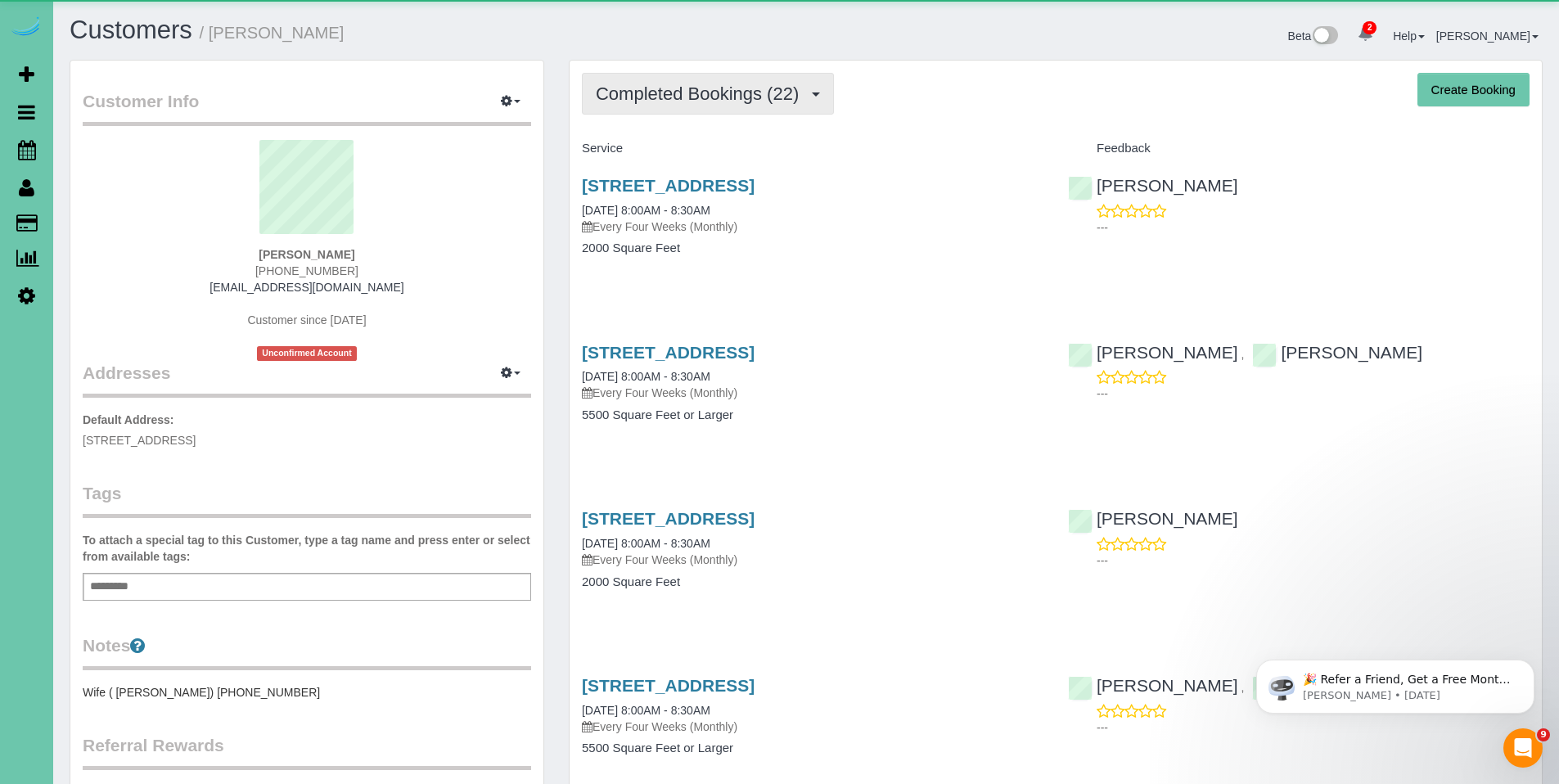
click at [668, 105] on button "Completed Bookings (22)" at bounding box center [708, 94] width 252 height 41
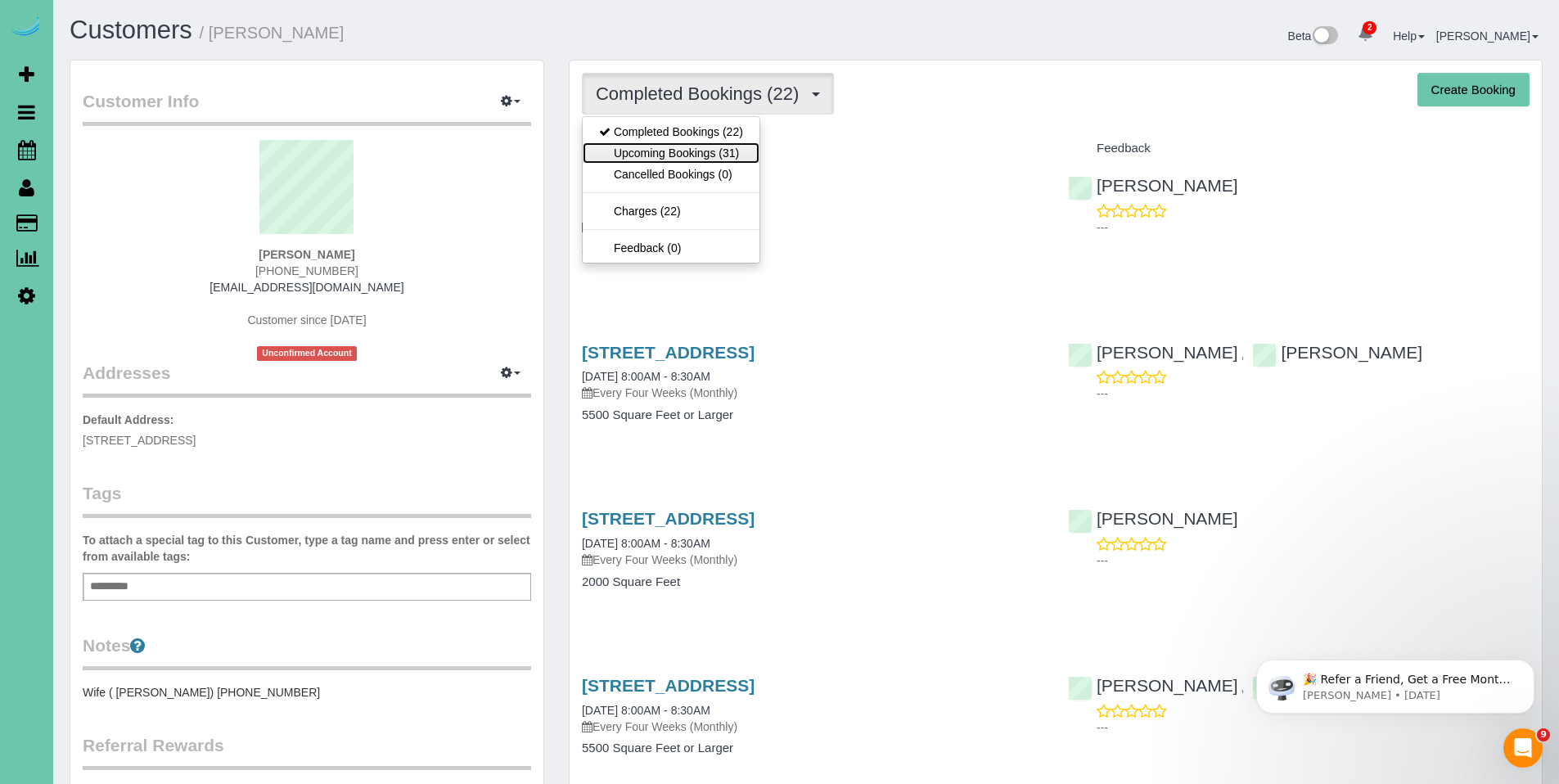
click at [660, 147] on link "Upcoming Bookings (31)" at bounding box center [671, 152] width 176 height 22
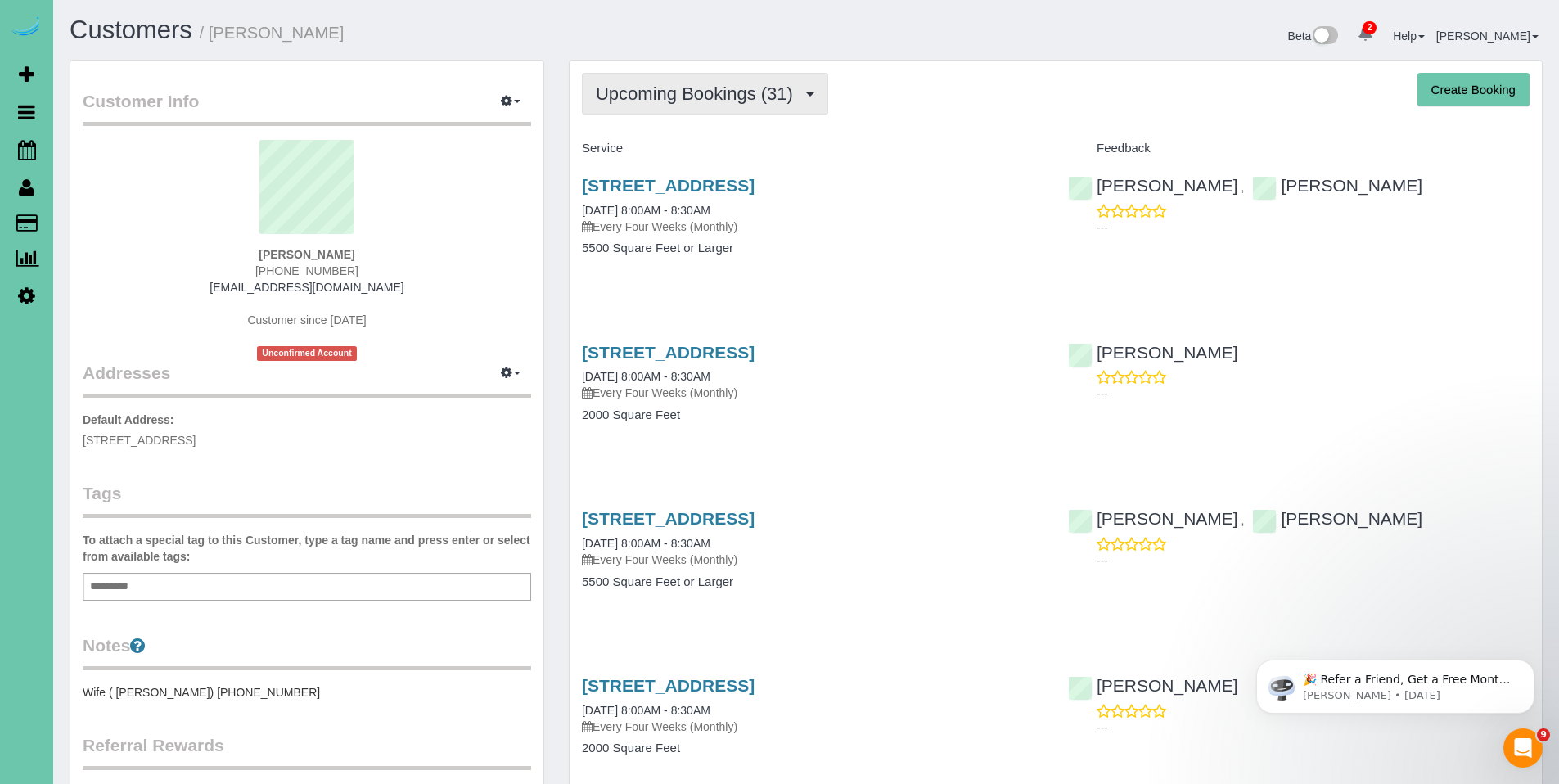
click at [697, 103] on span "Upcoming Bookings (31)" at bounding box center [698, 94] width 206 height 21
click at [677, 97] on span "Upcoming Bookings (31)" at bounding box center [698, 94] width 206 height 21
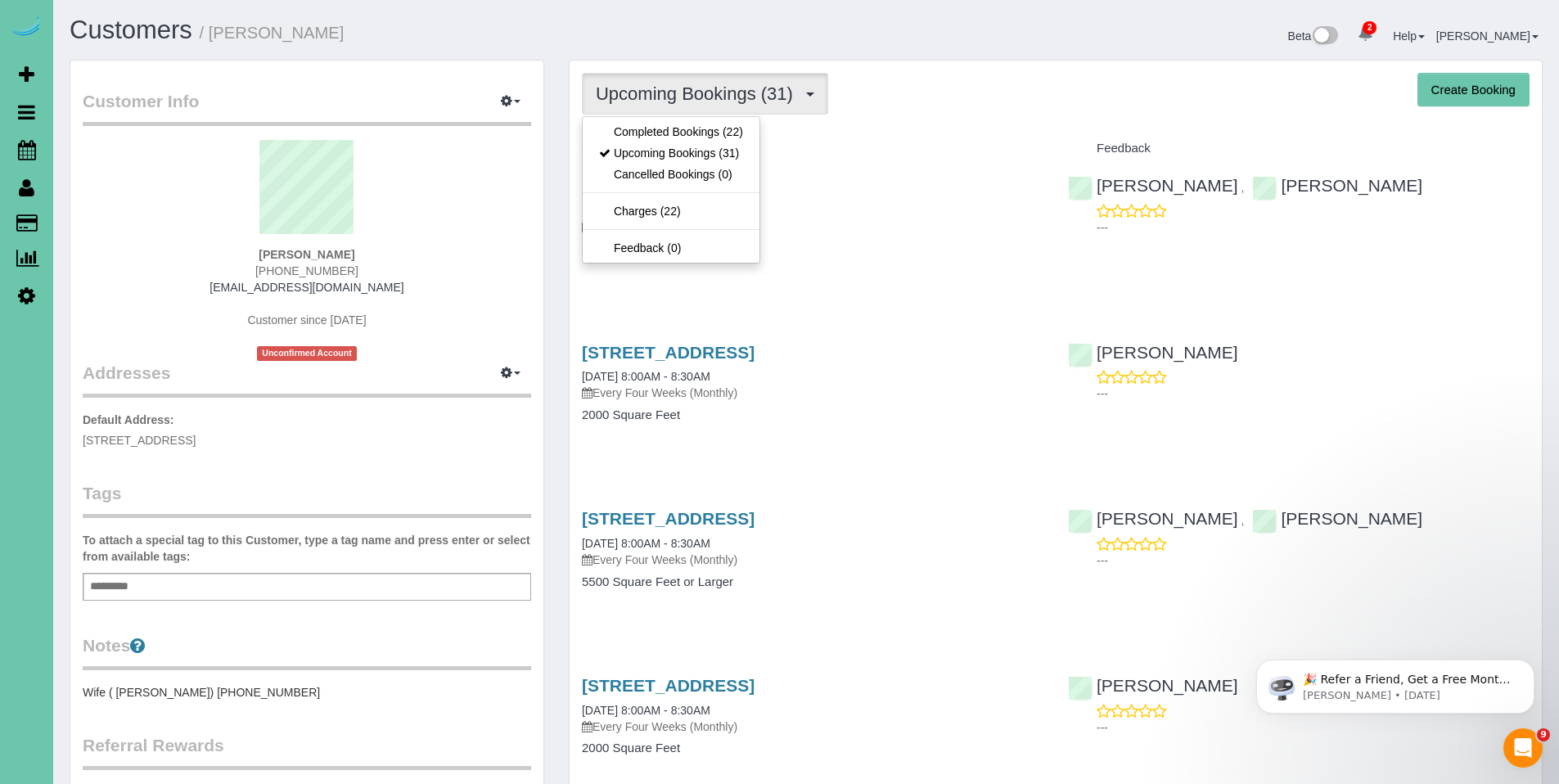
drag, startPoint x: 888, startPoint y: 153, endPoint x: 864, endPoint y: 157, distance: 24.3
click at [888, 153] on h4 "Service" at bounding box center [813, 148] width 461 height 14
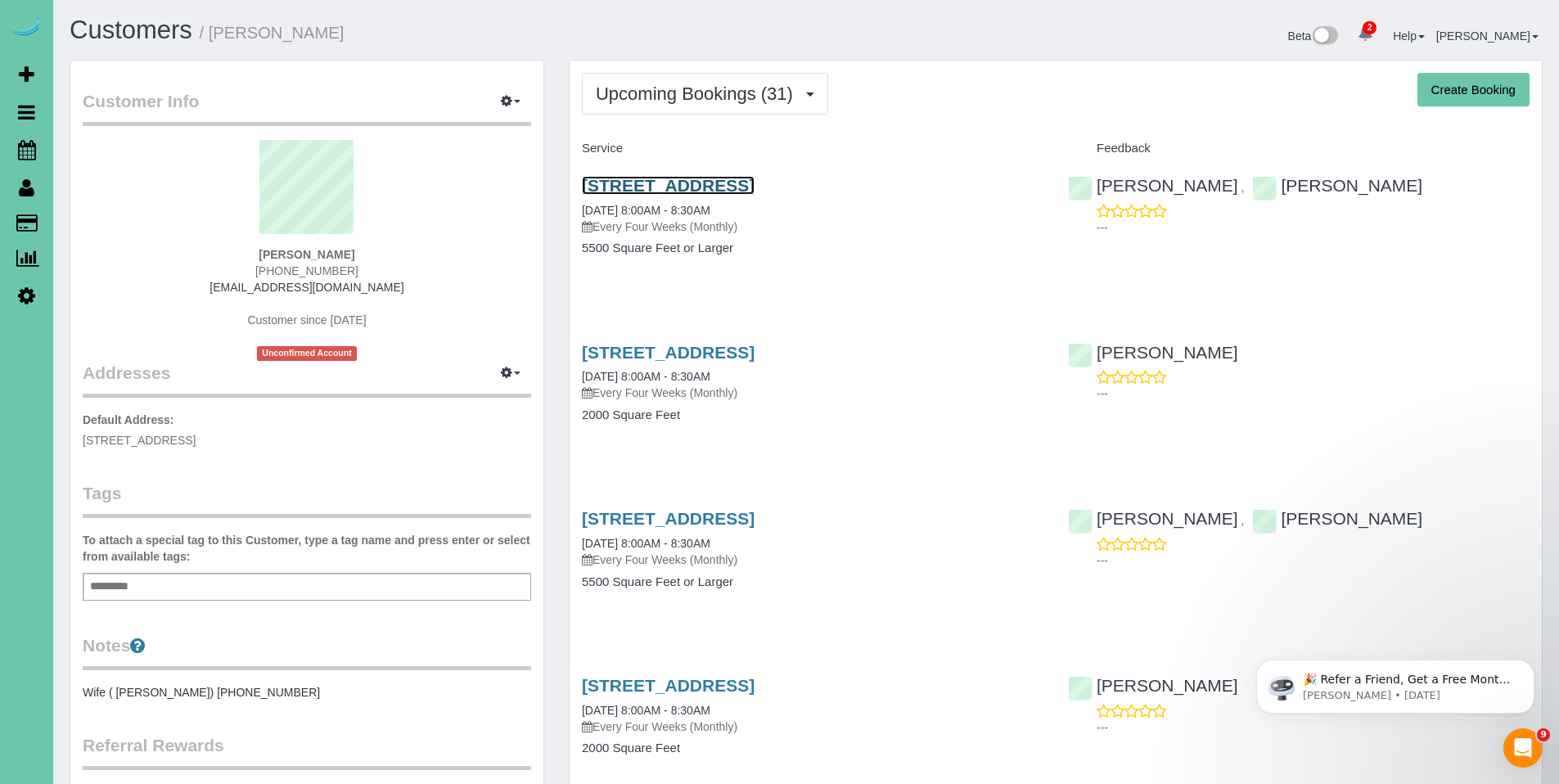
click at [688, 186] on link "2926 S 97th Cir, Omaha, NE 68127" at bounding box center [668, 185] width 173 height 19
click at [651, 191] on link "2926 S 97th Cir, Omaha, NE 68127" at bounding box center [668, 185] width 173 height 19
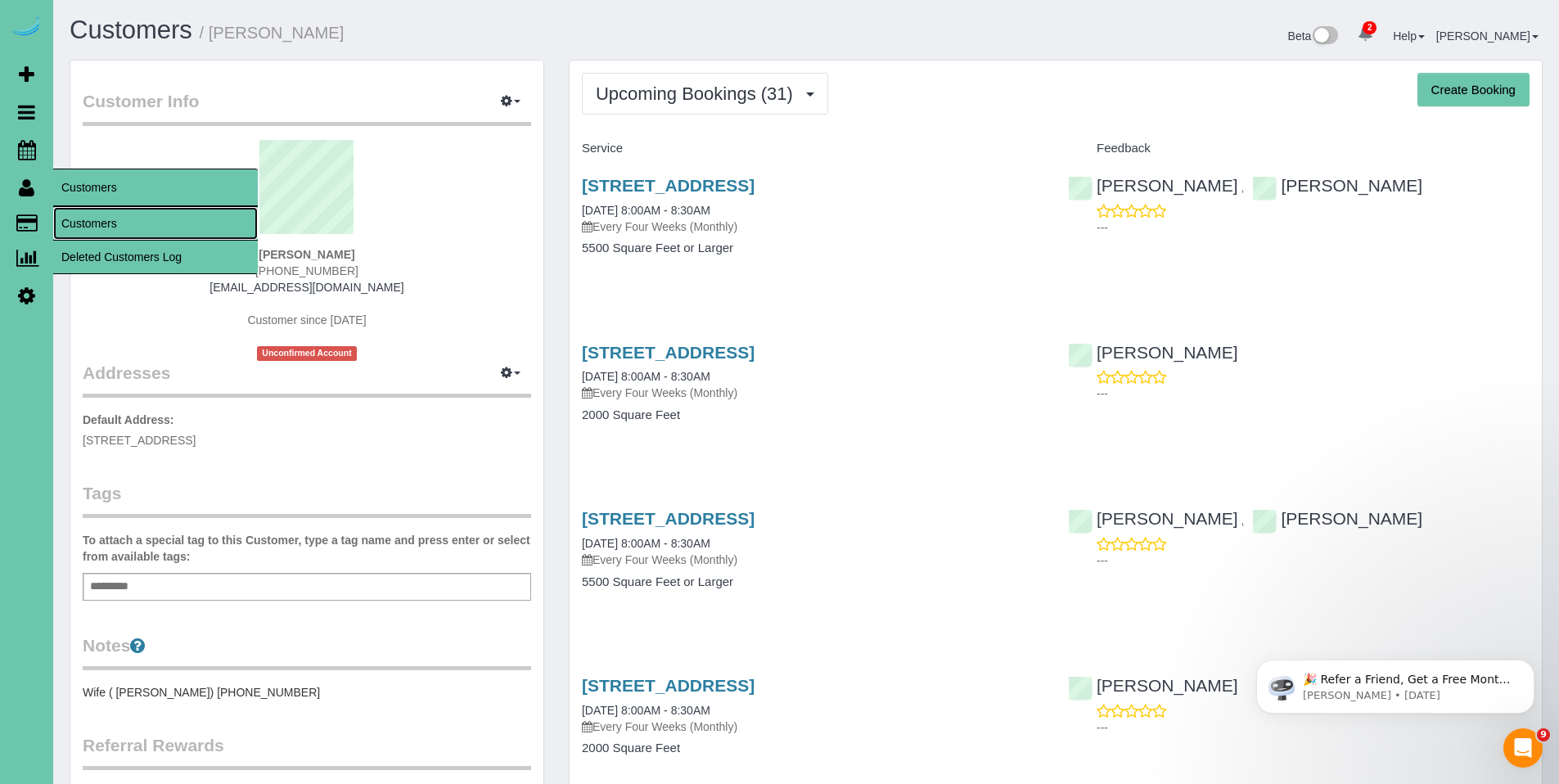
click at [93, 221] on link "Customers" at bounding box center [156, 224] width 205 height 33
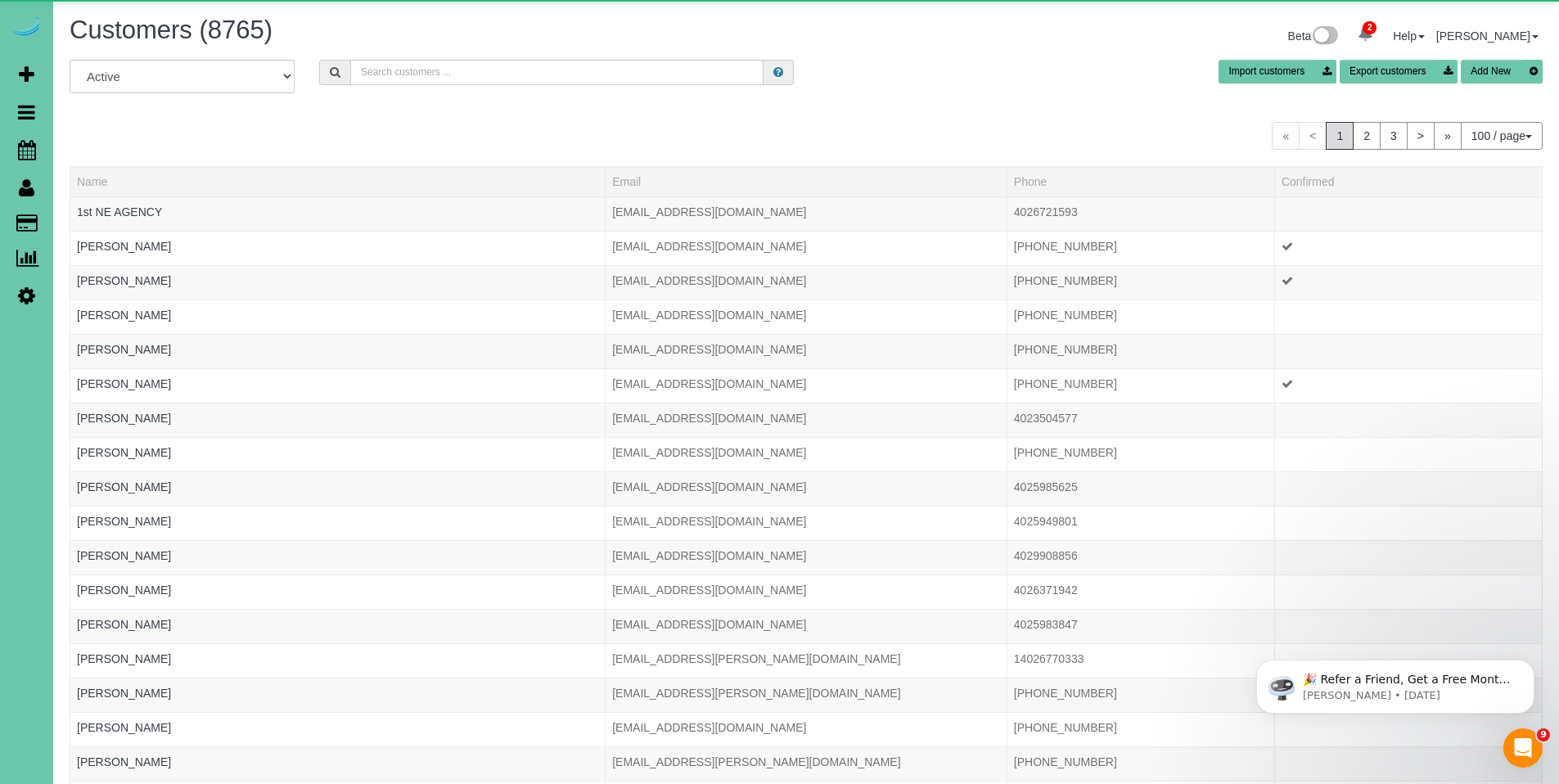
click at [548, 76] on input "text" at bounding box center [557, 71] width 413 height 25
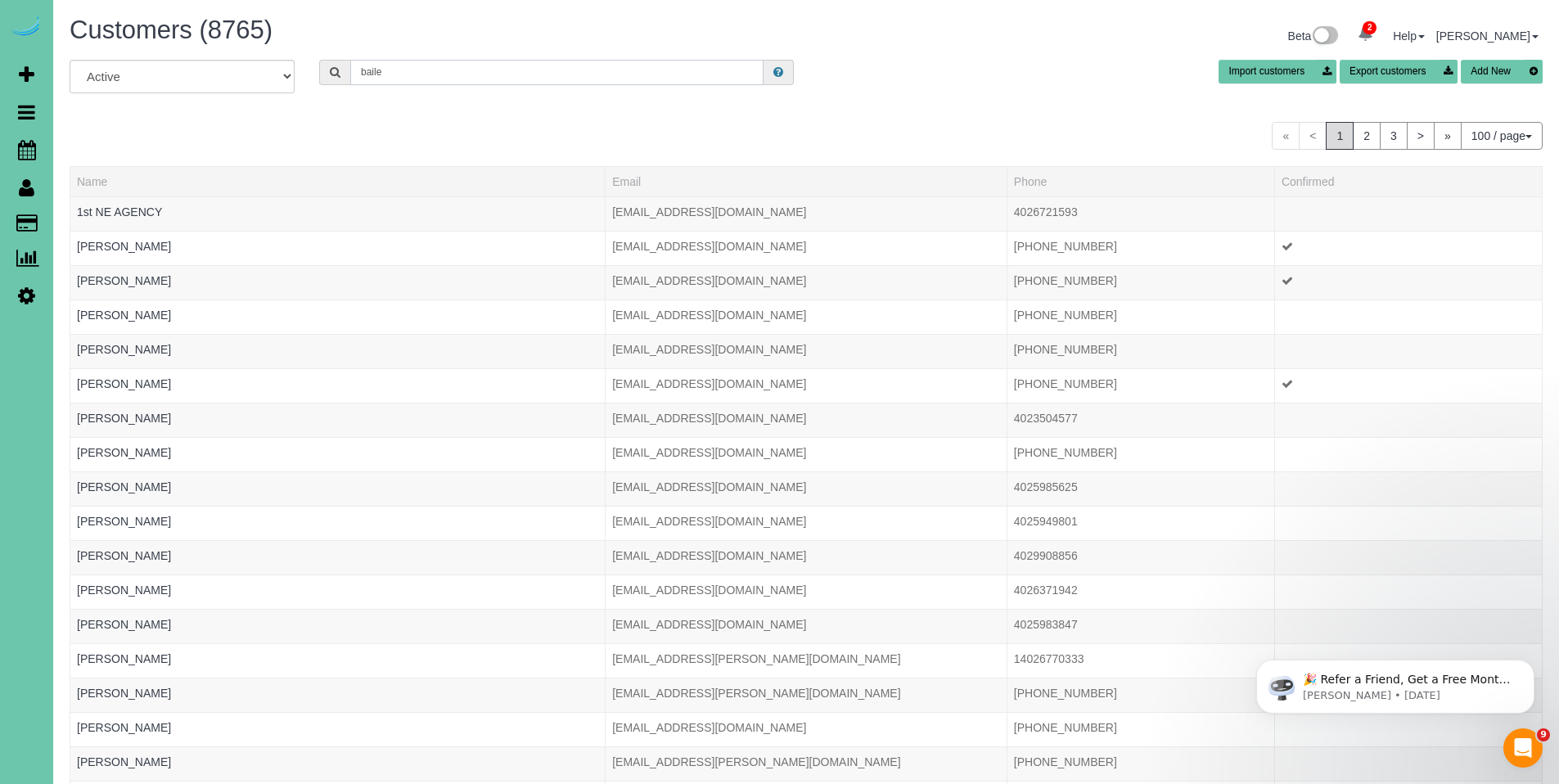
type input "bailey"
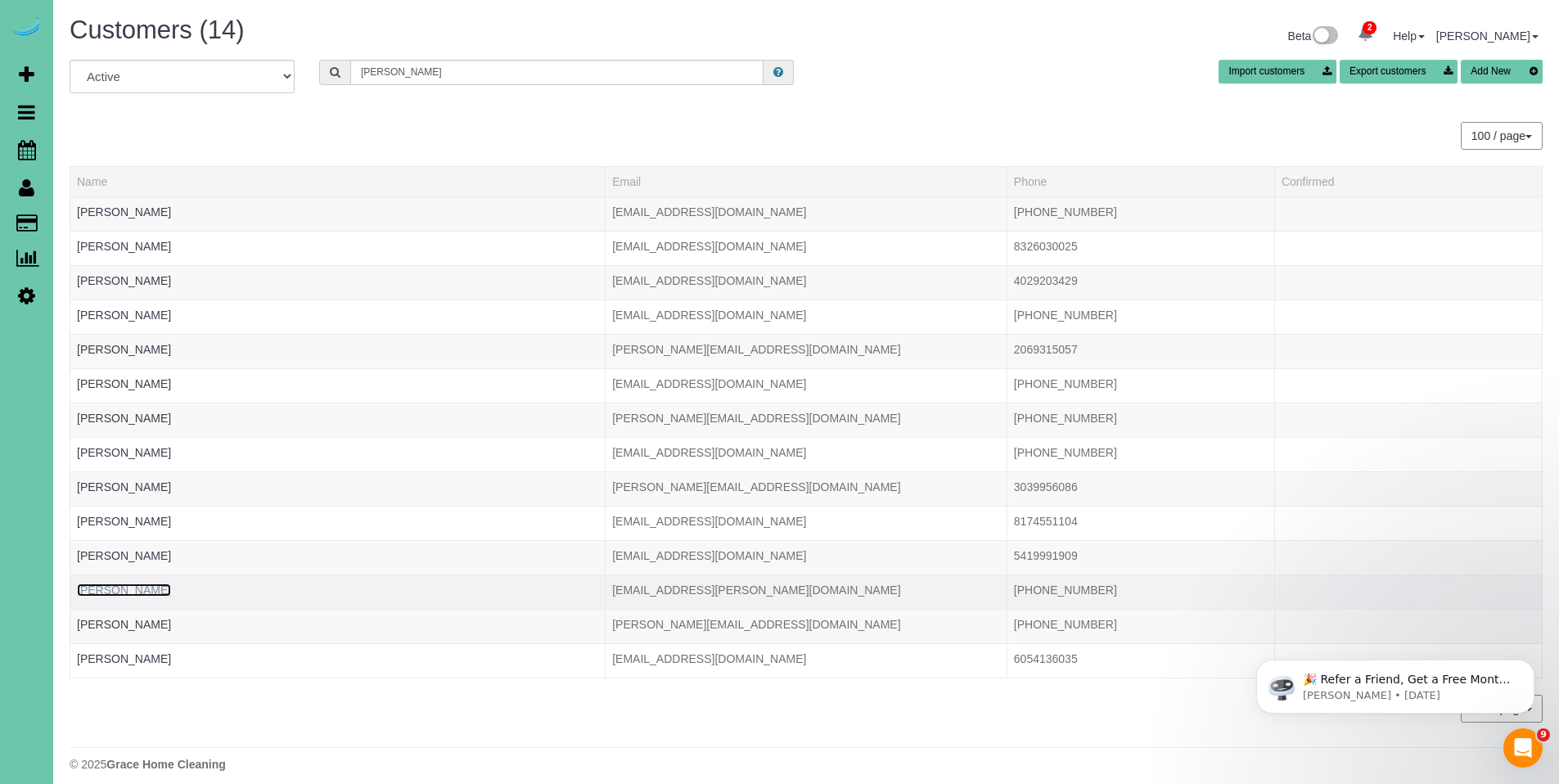
click at [134, 594] on link "[PERSON_NAME]" at bounding box center [123, 590] width 94 height 13
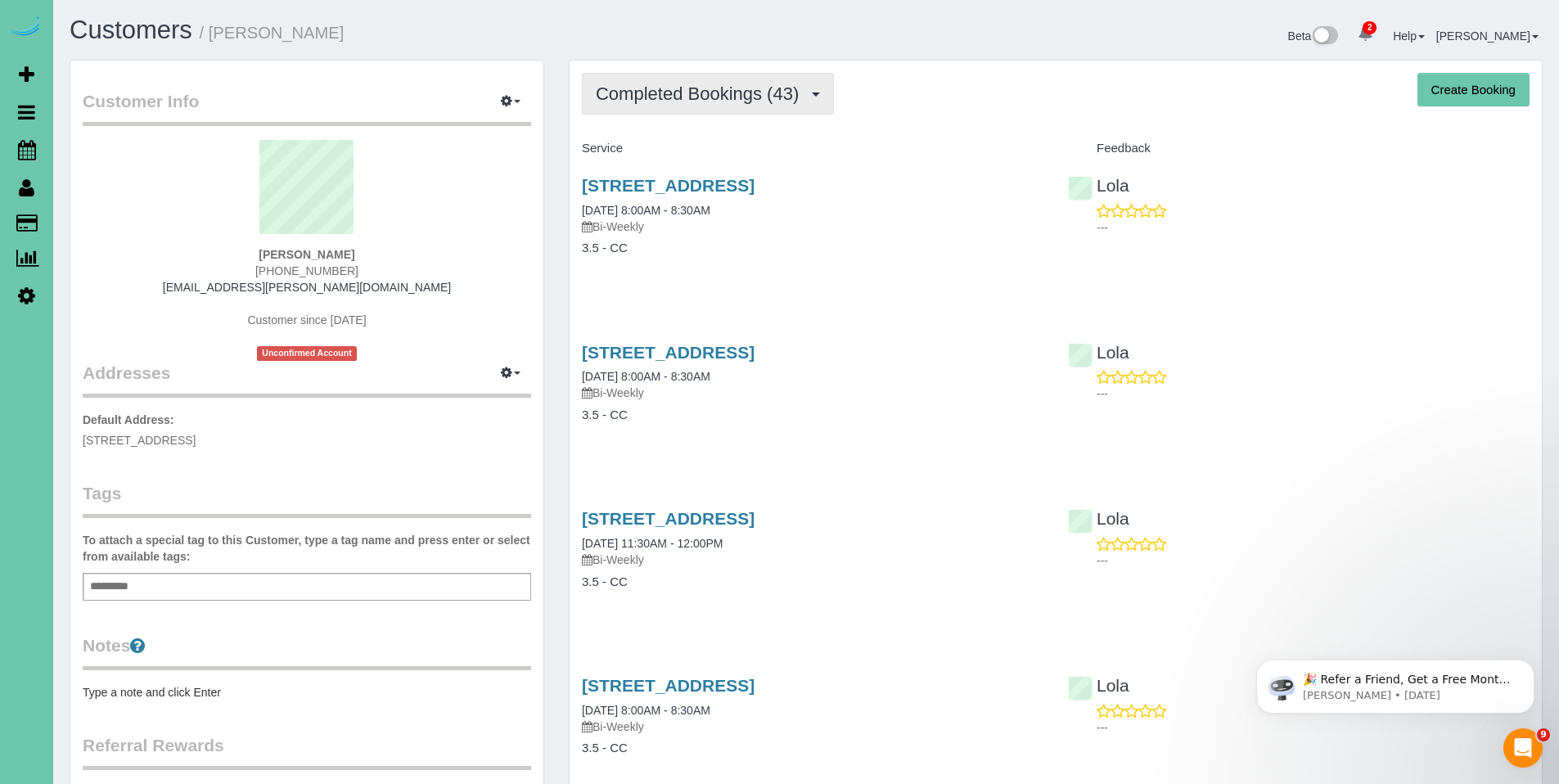
click at [721, 108] on button "Completed Bookings (43)" at bounding box center [708, 94] width 252 height 41
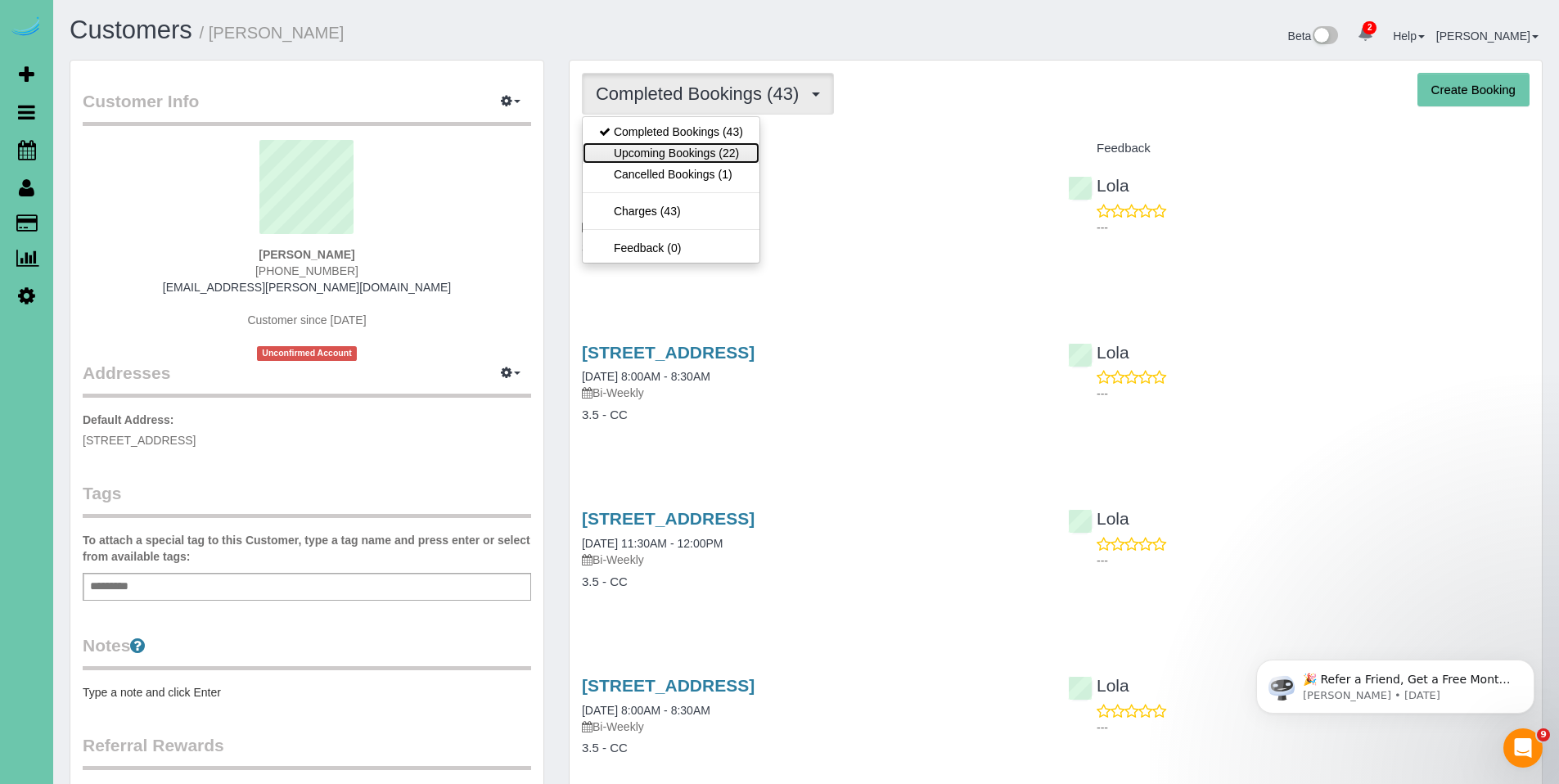
click at [702, 148] on link "Upcoming Bookings (22)" at bounding box center [671, 152] width 176 height 22
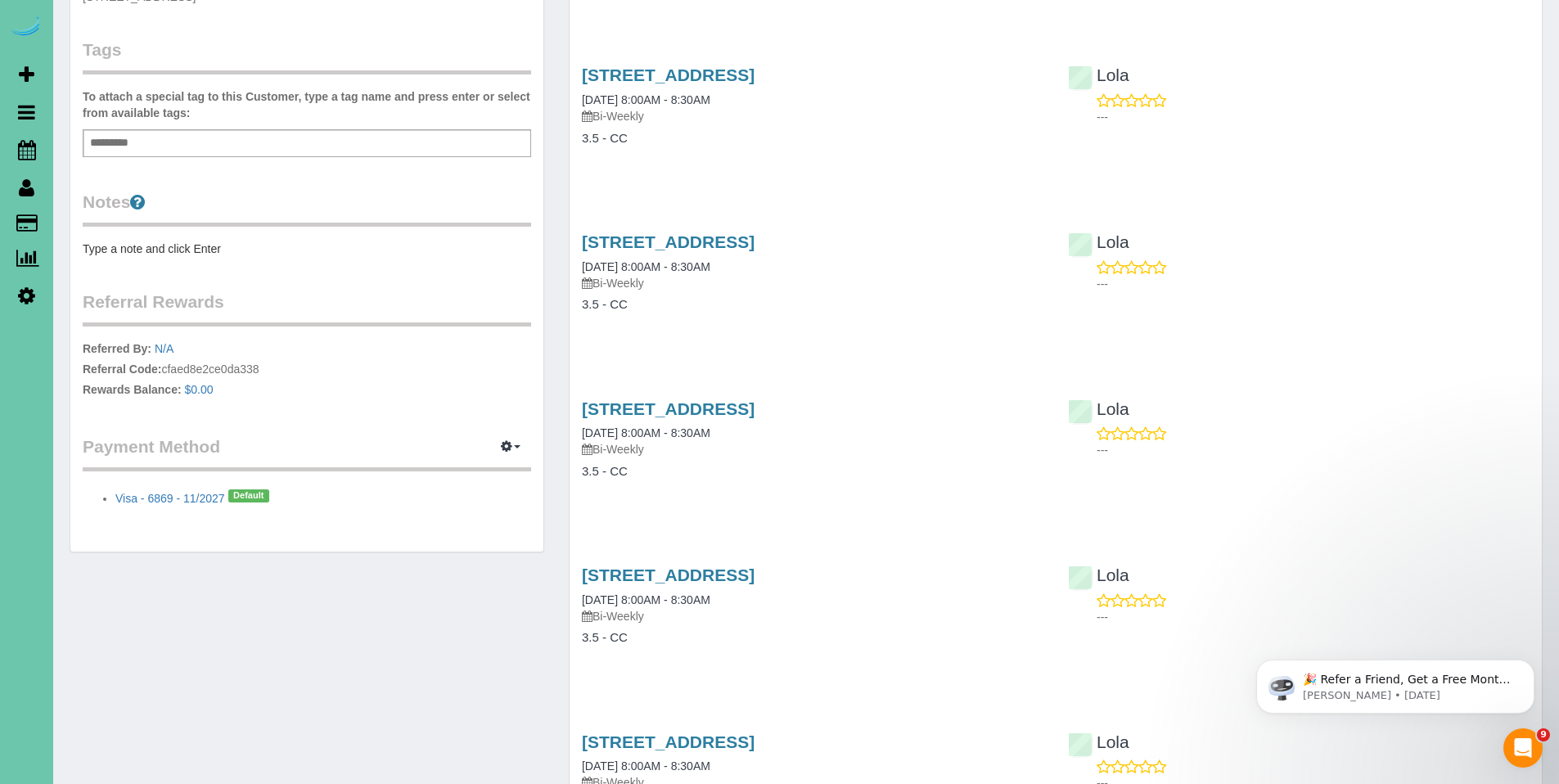
scroll to position [62, 0]
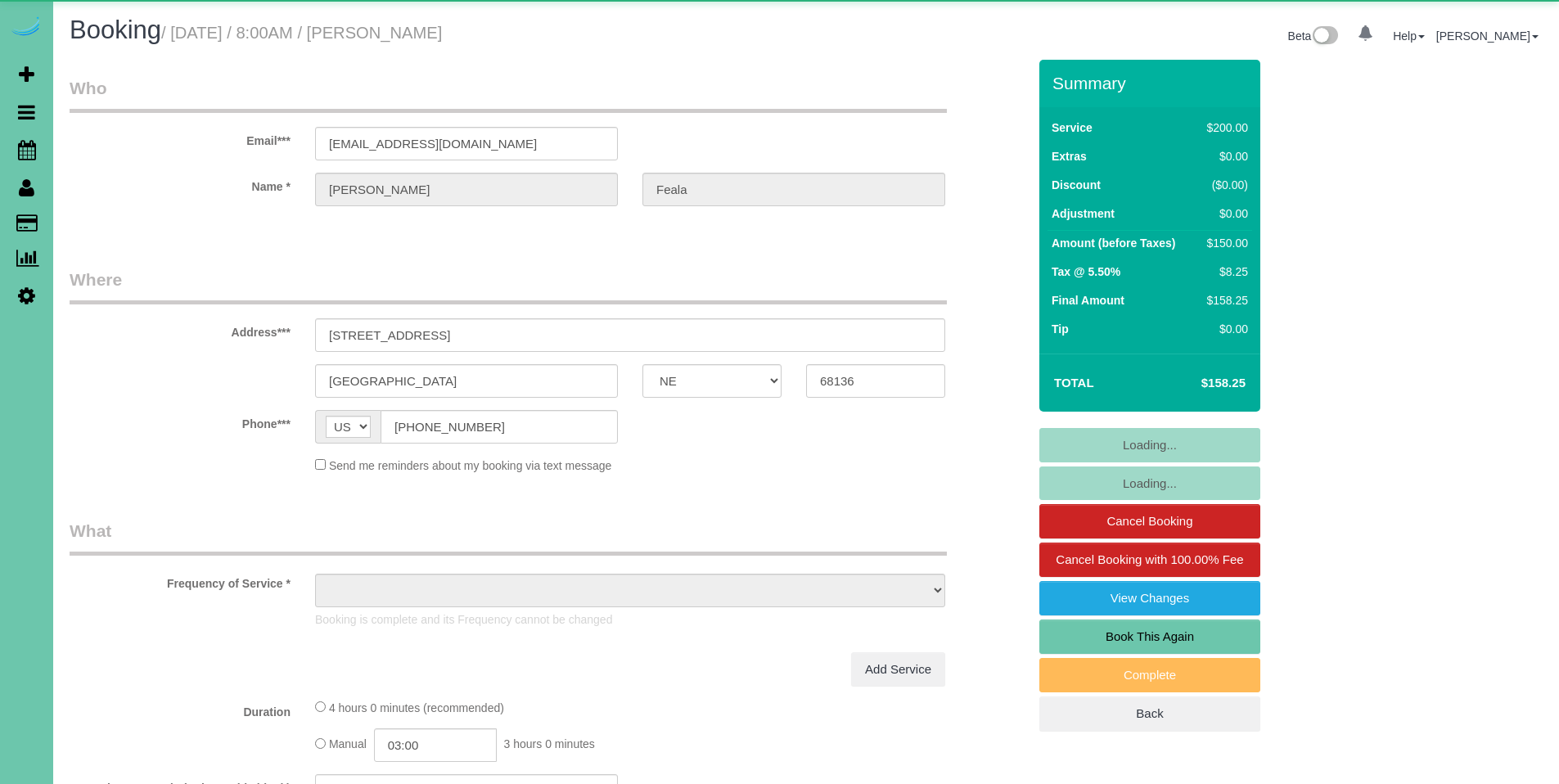
select select "NE"
select select "object:987"
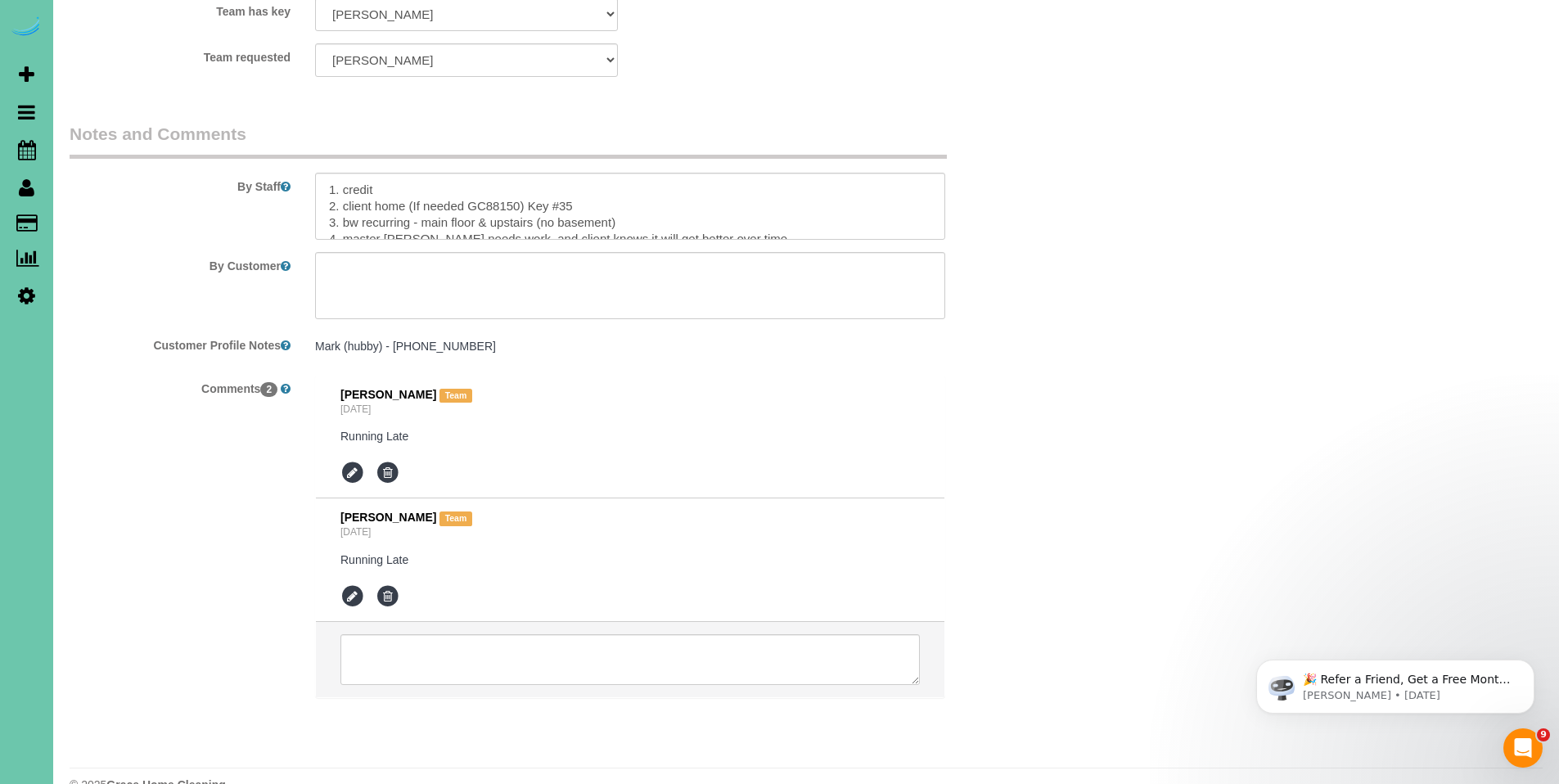
scroll to position [752, 0]
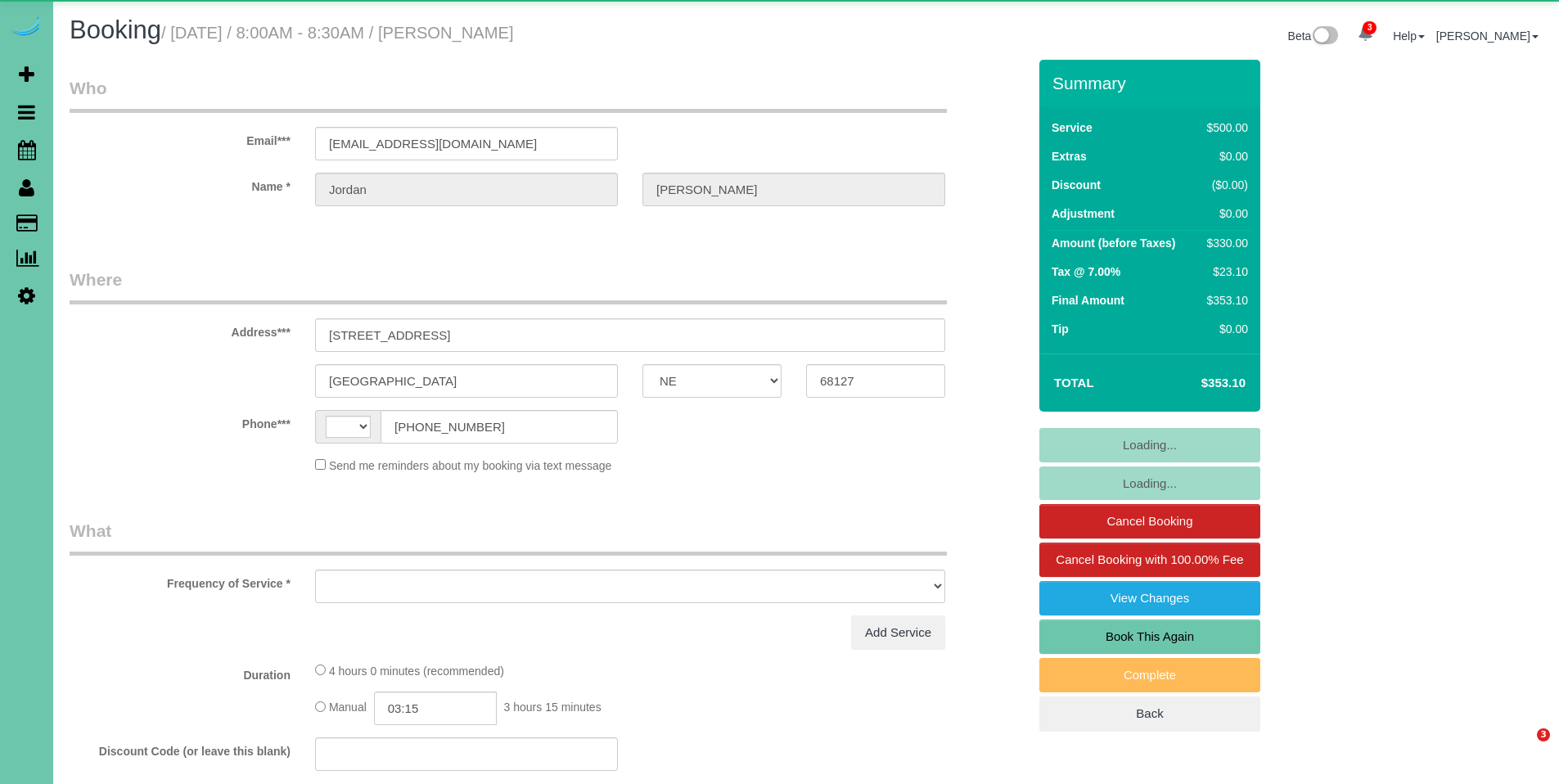
select select "NE"
select select "string:[GEOGRAPHIC_DATA]"
select select "object:699"
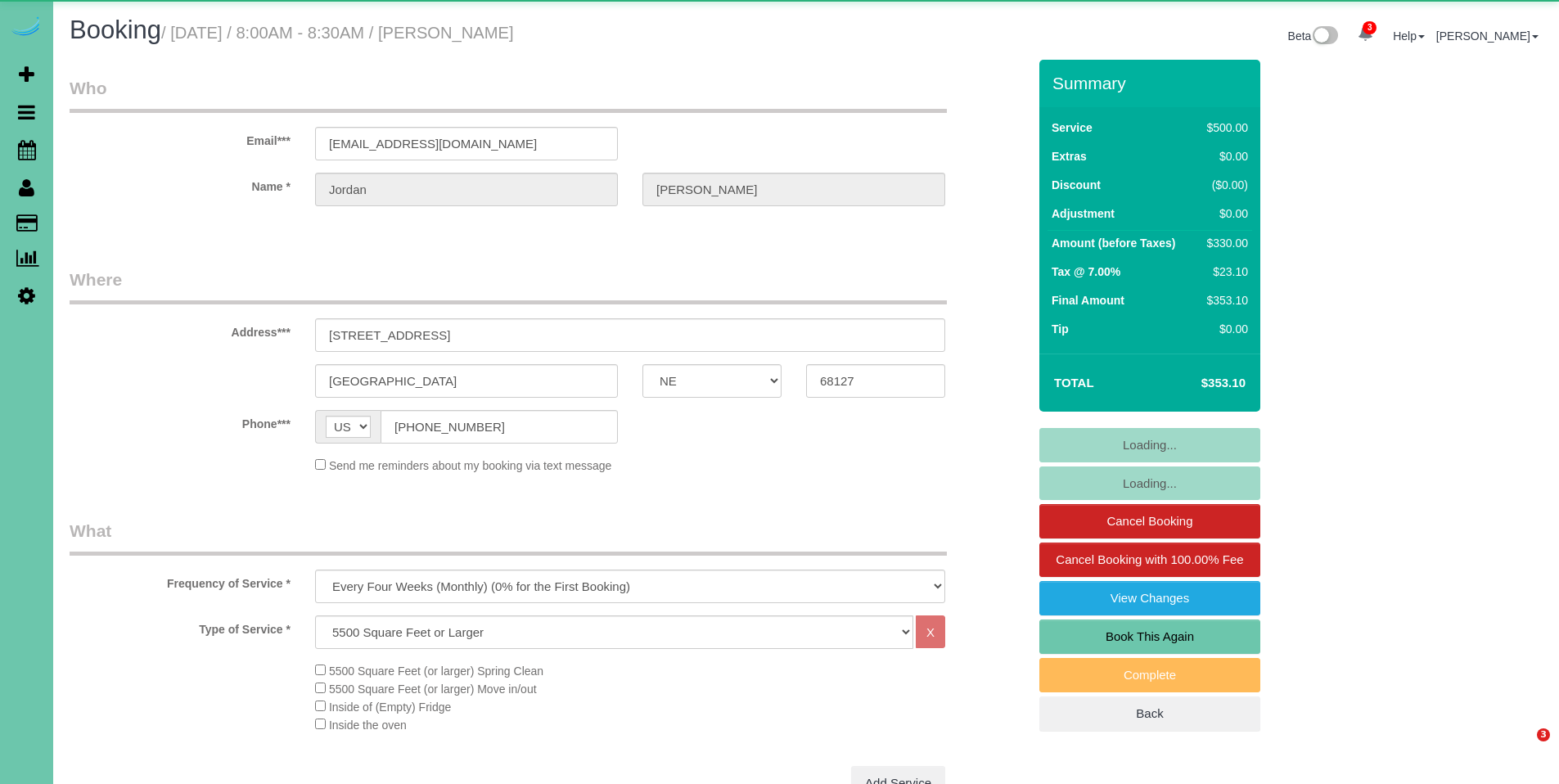
select select "NE"
select select "object:699"
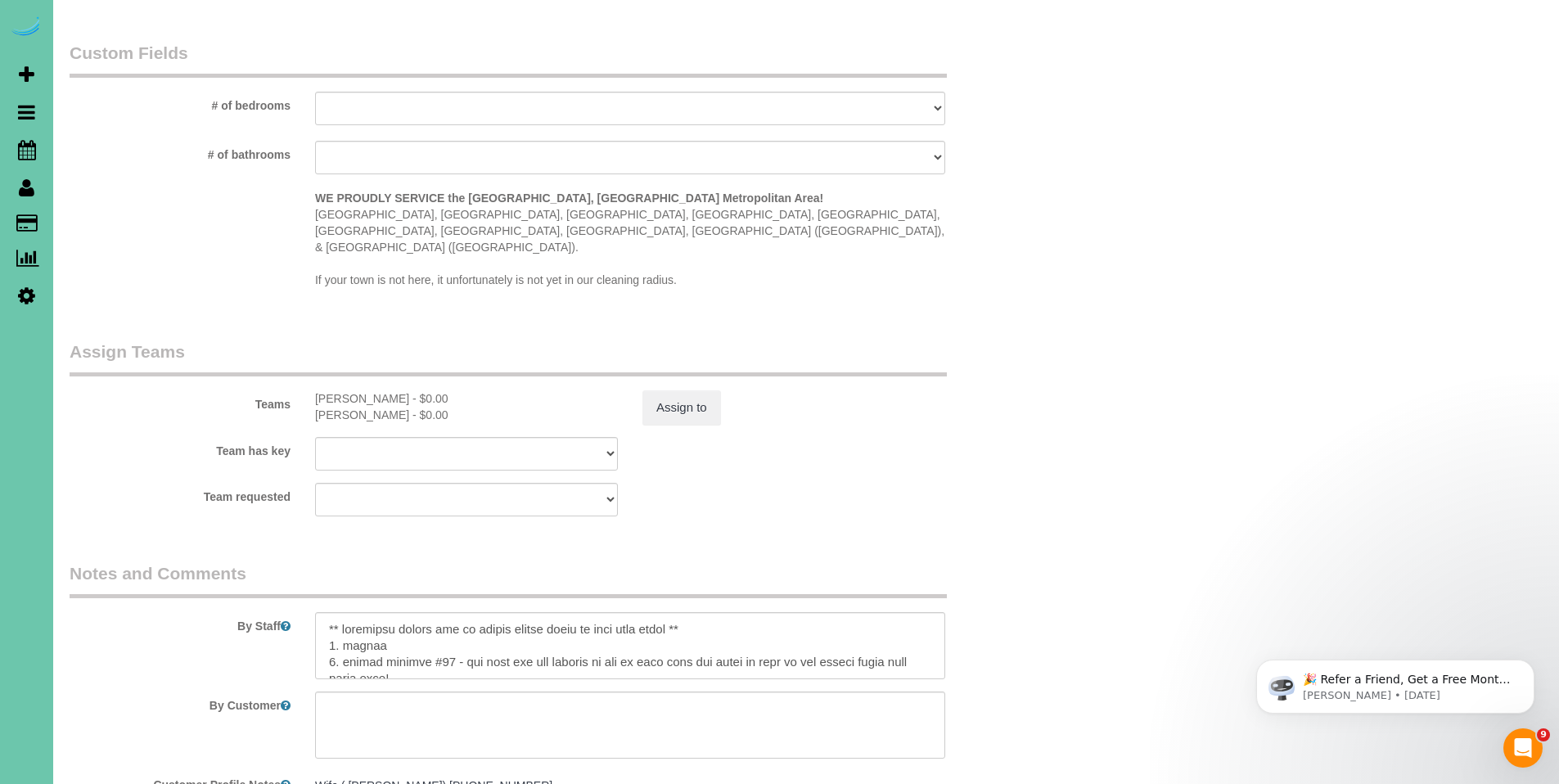
scroll to position [1687, 0]
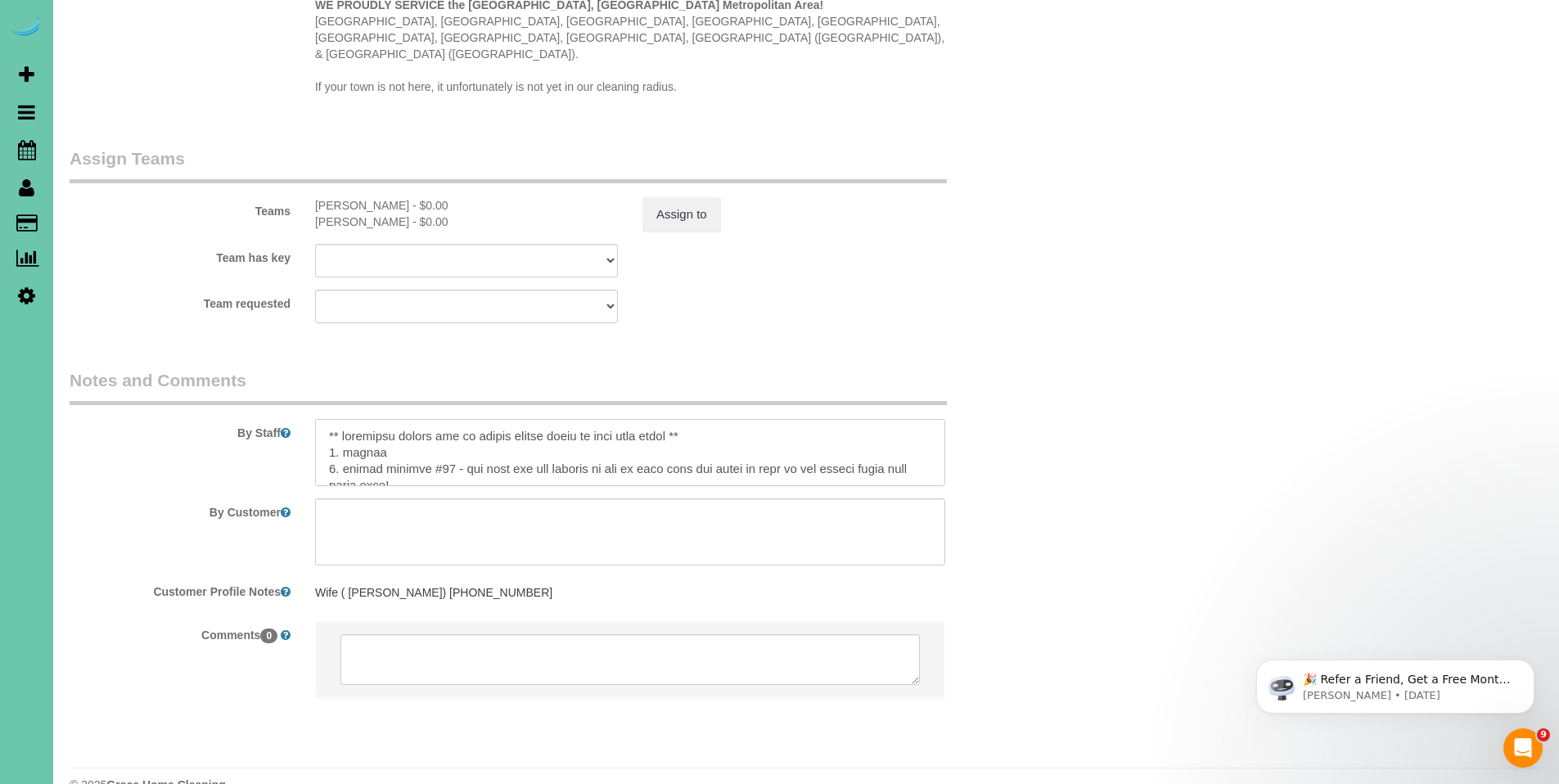
click at [325, 419] on textarea at bounding box center [630, 453] width 630 height 67
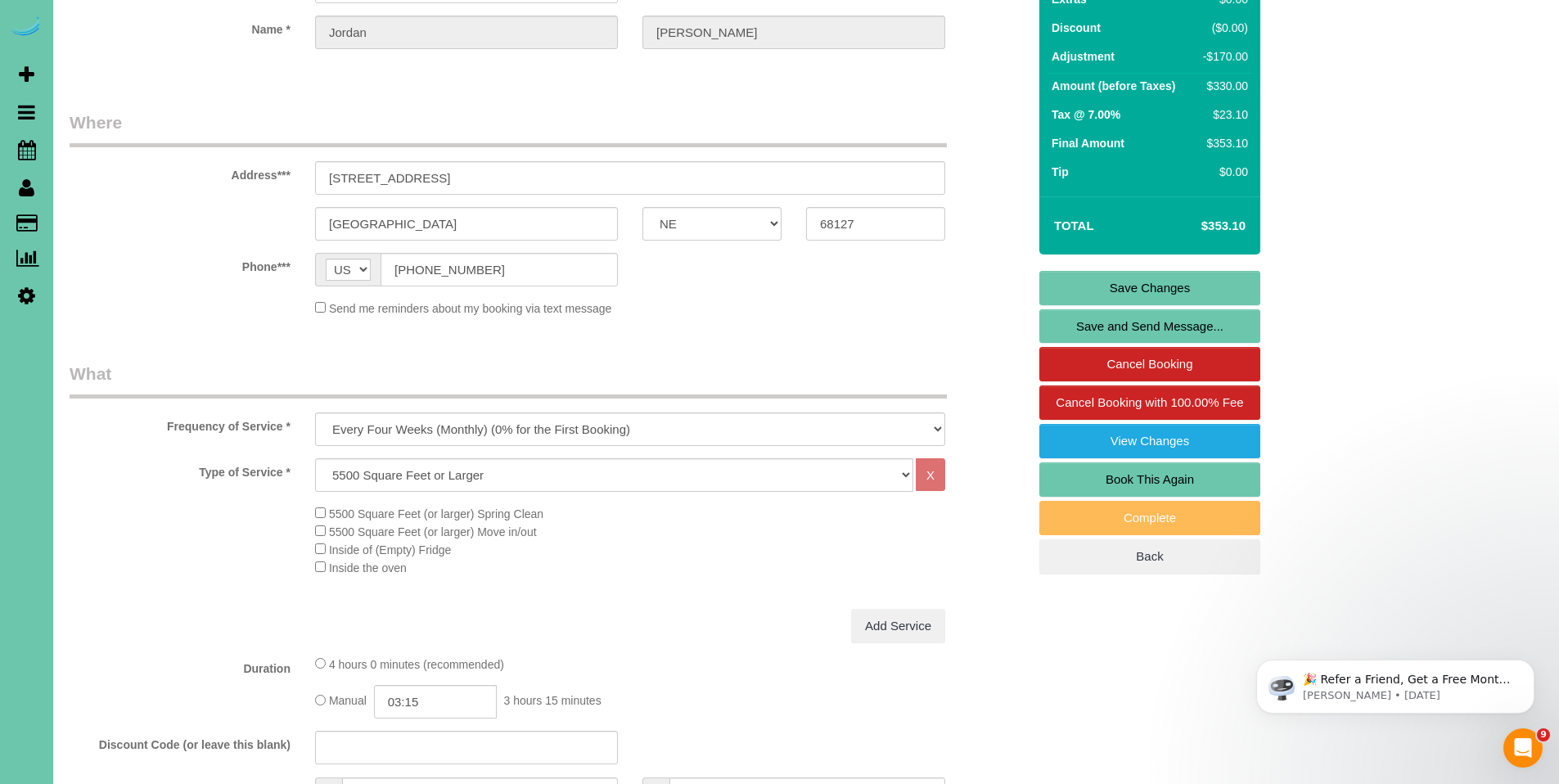
scroll to position [0, 0]
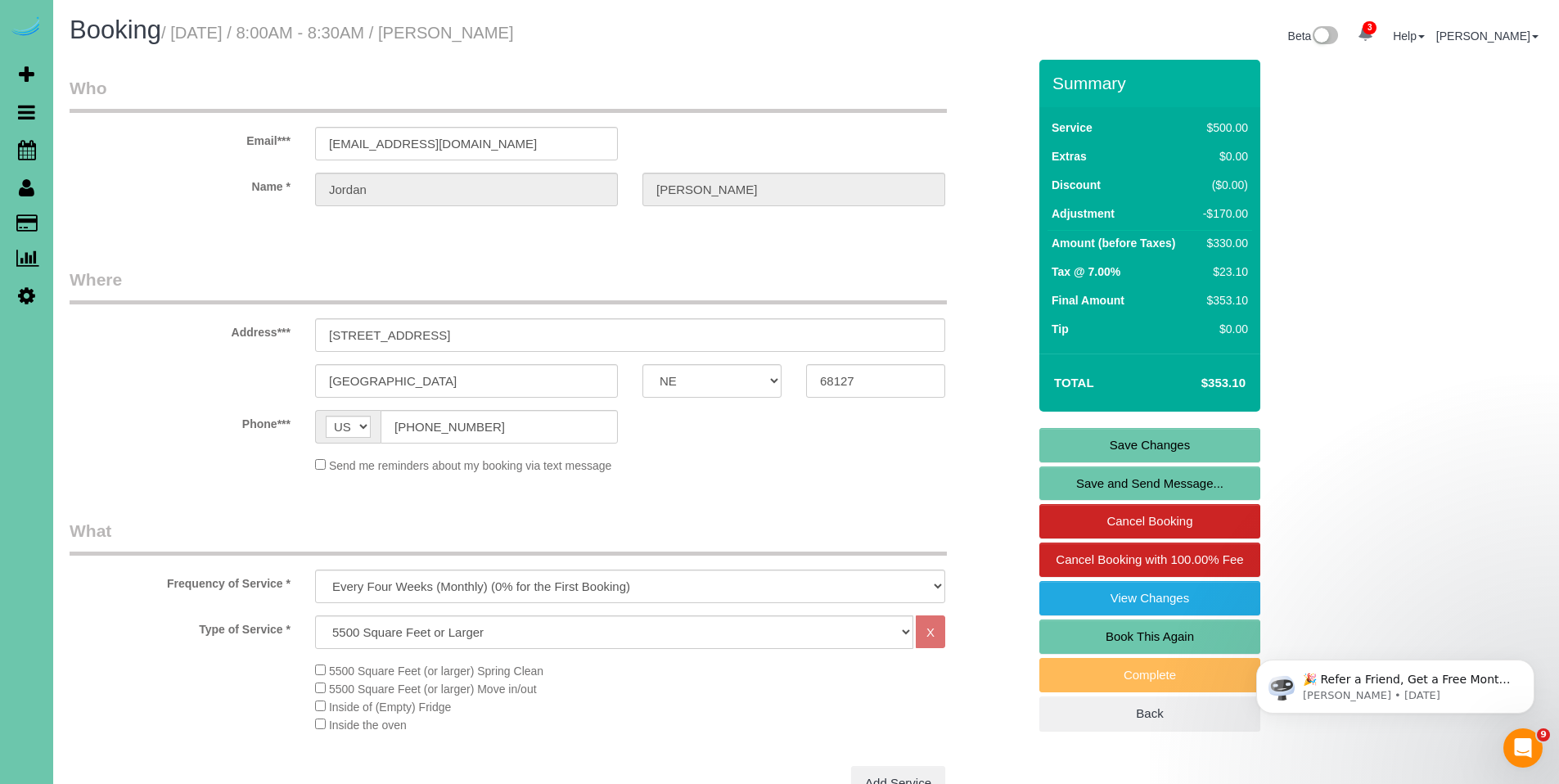
type textarea "**2/31 - lor ipsu dolorsit - ame consectetur ad el sed doeiu temp inc utla et d…"
click at [1170, 437] on link "Save Changes" at bounding box center [1149, 445] width 221 height 34
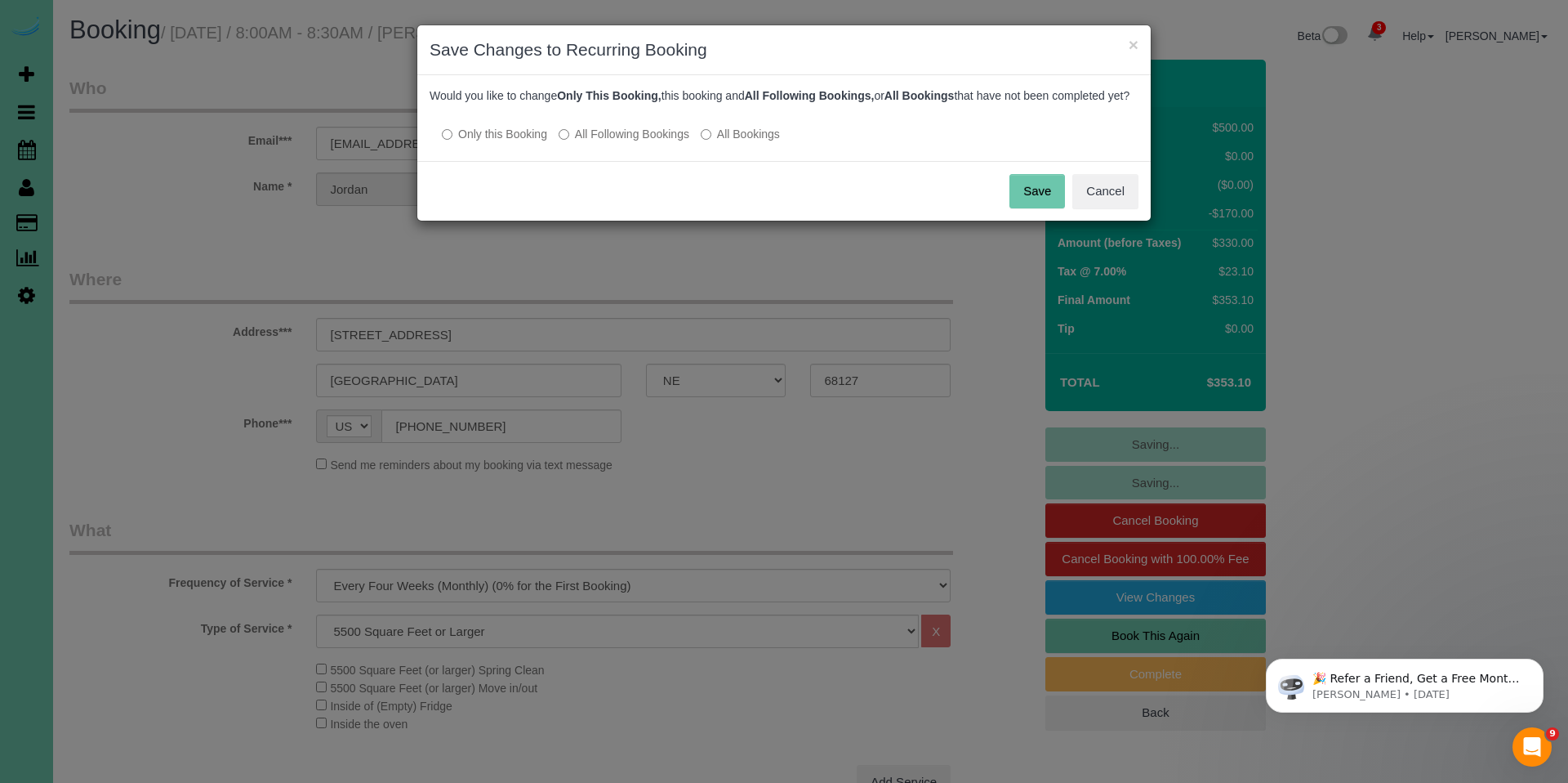
click at [1039, 205] on button "Save" at bounding box center [1037, 191] width 56 height 34
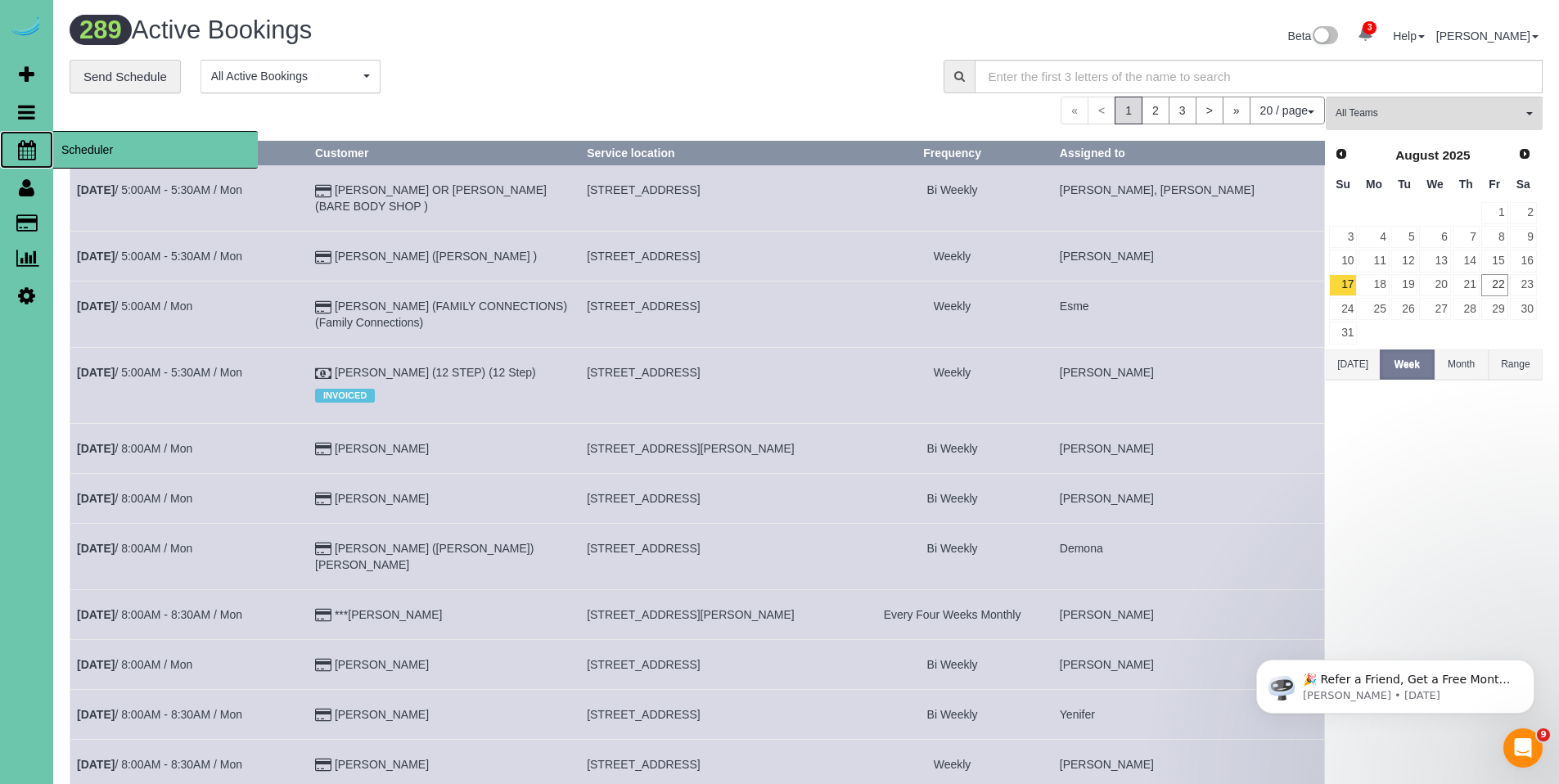
click at [12, 146] on link "Scheduler" at bounding box center [27, 150] width 53 height 38
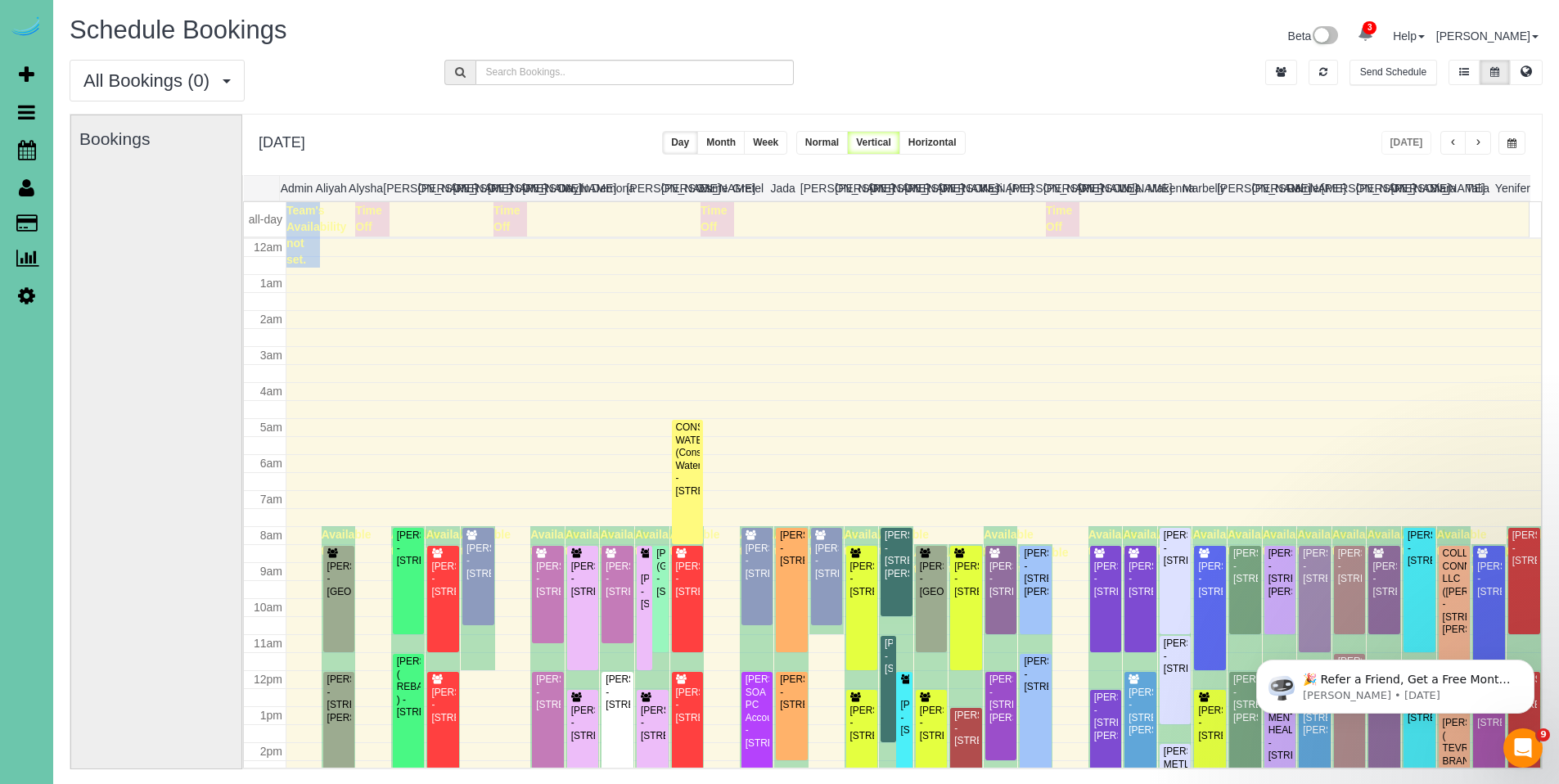
scroll to position [217, 0]
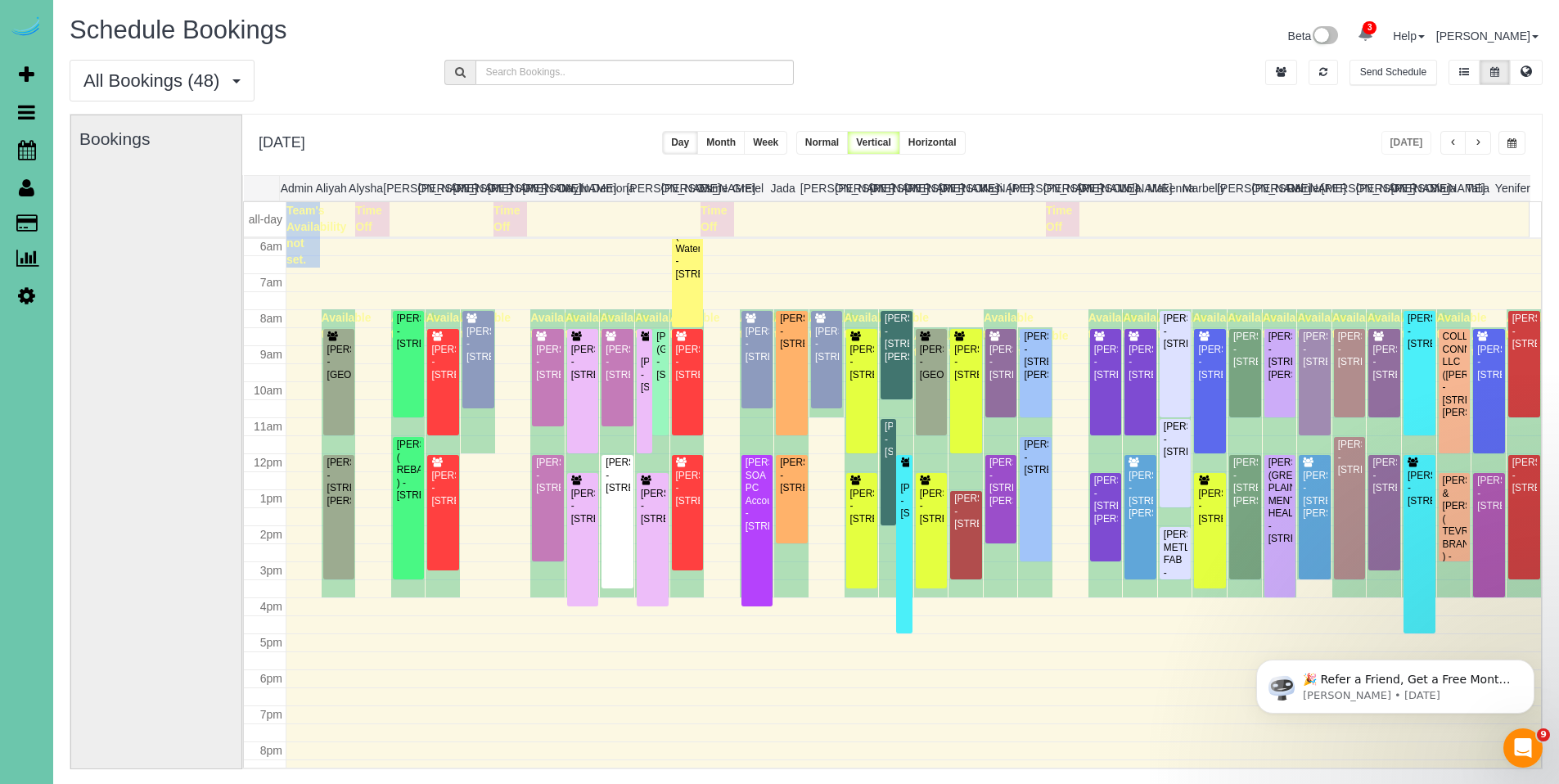
click at [788, 148] on button "Week" at bounding box center [765, 143] width 43 height 24
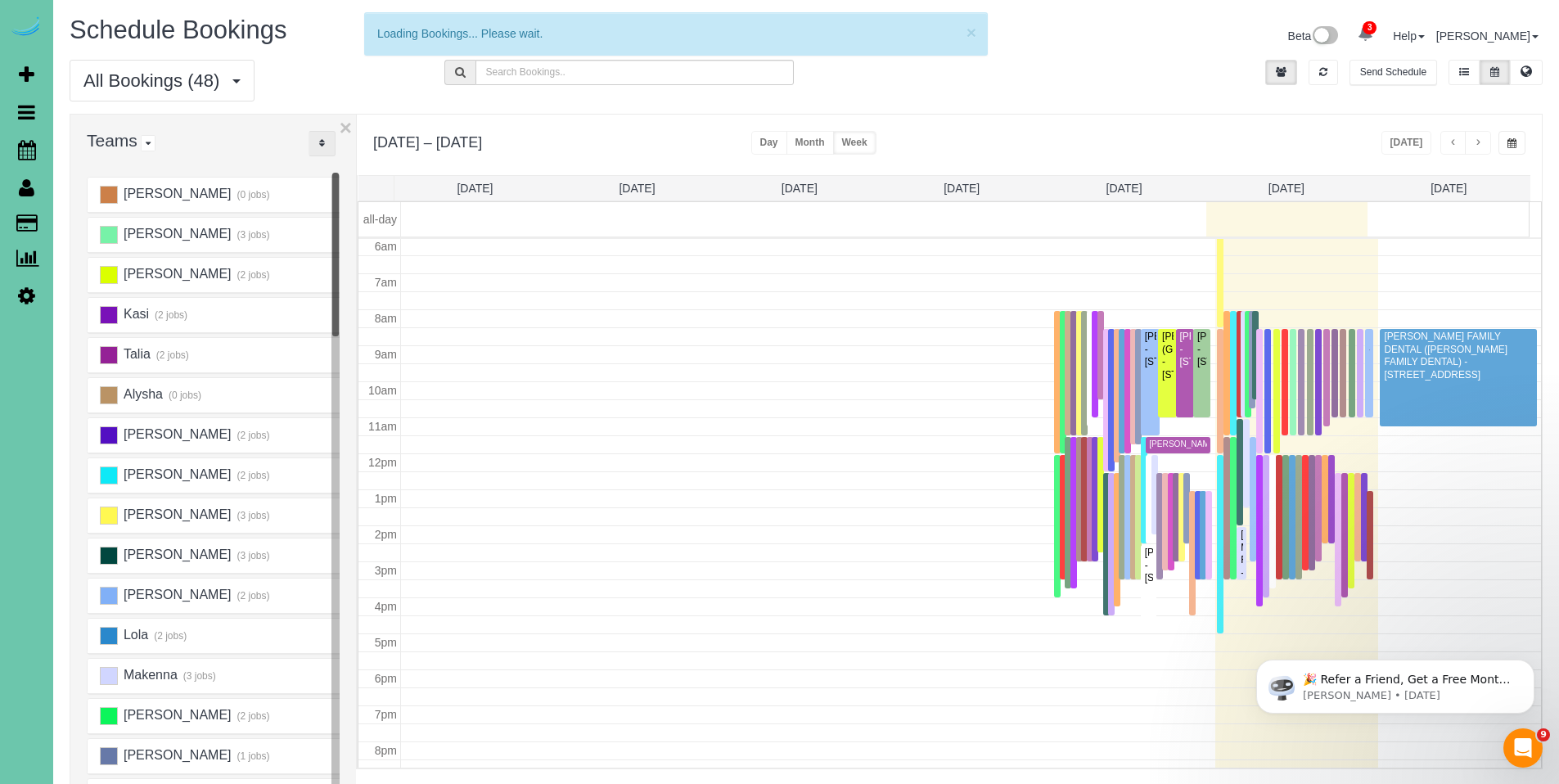
click at [321, 145] on icon "..." at bounding box center [322, 143] width 6 height 9
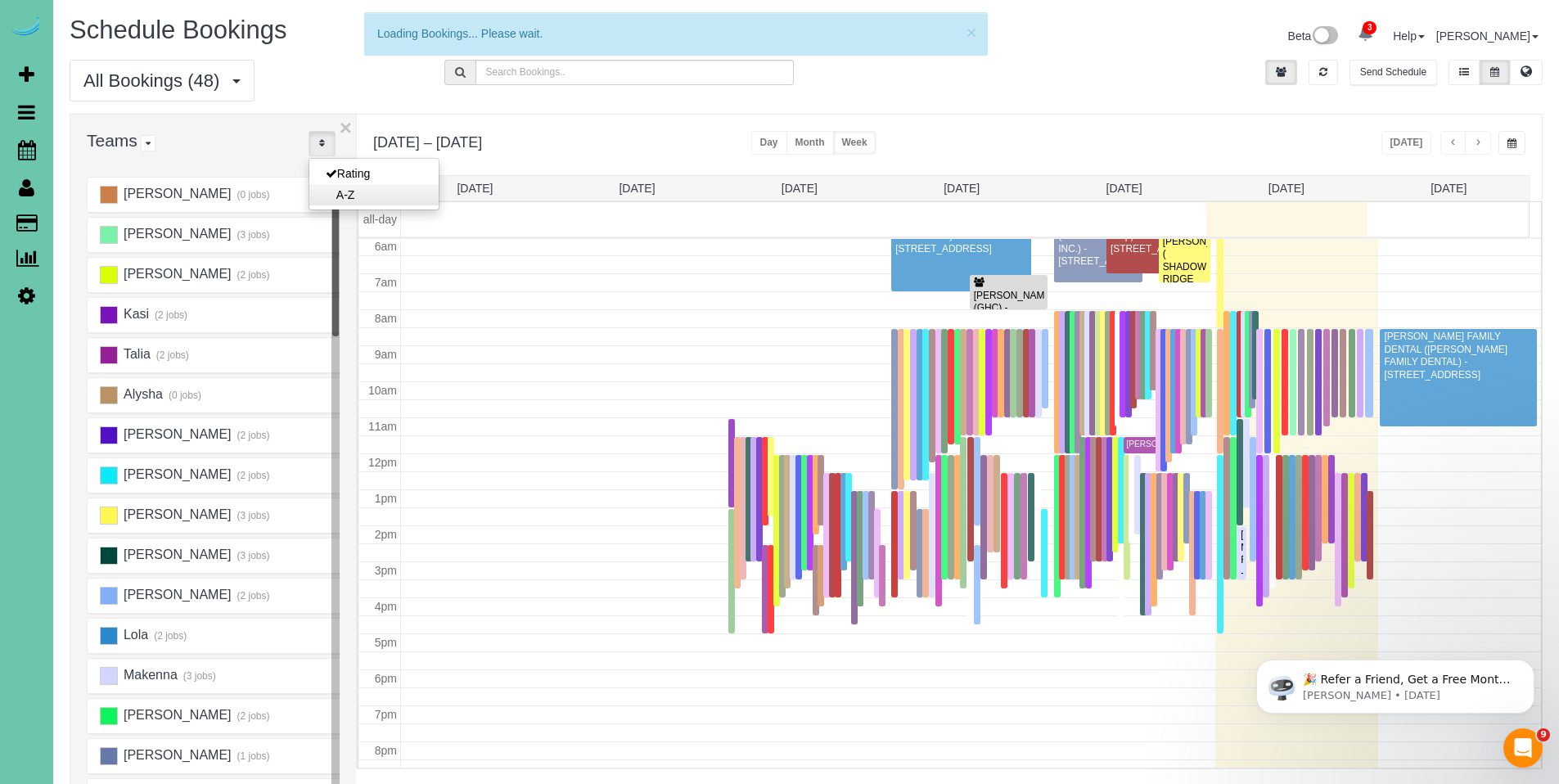
click at [350, 201] on link "A-Z" at bounding box center [374, 194] width 129 height 22
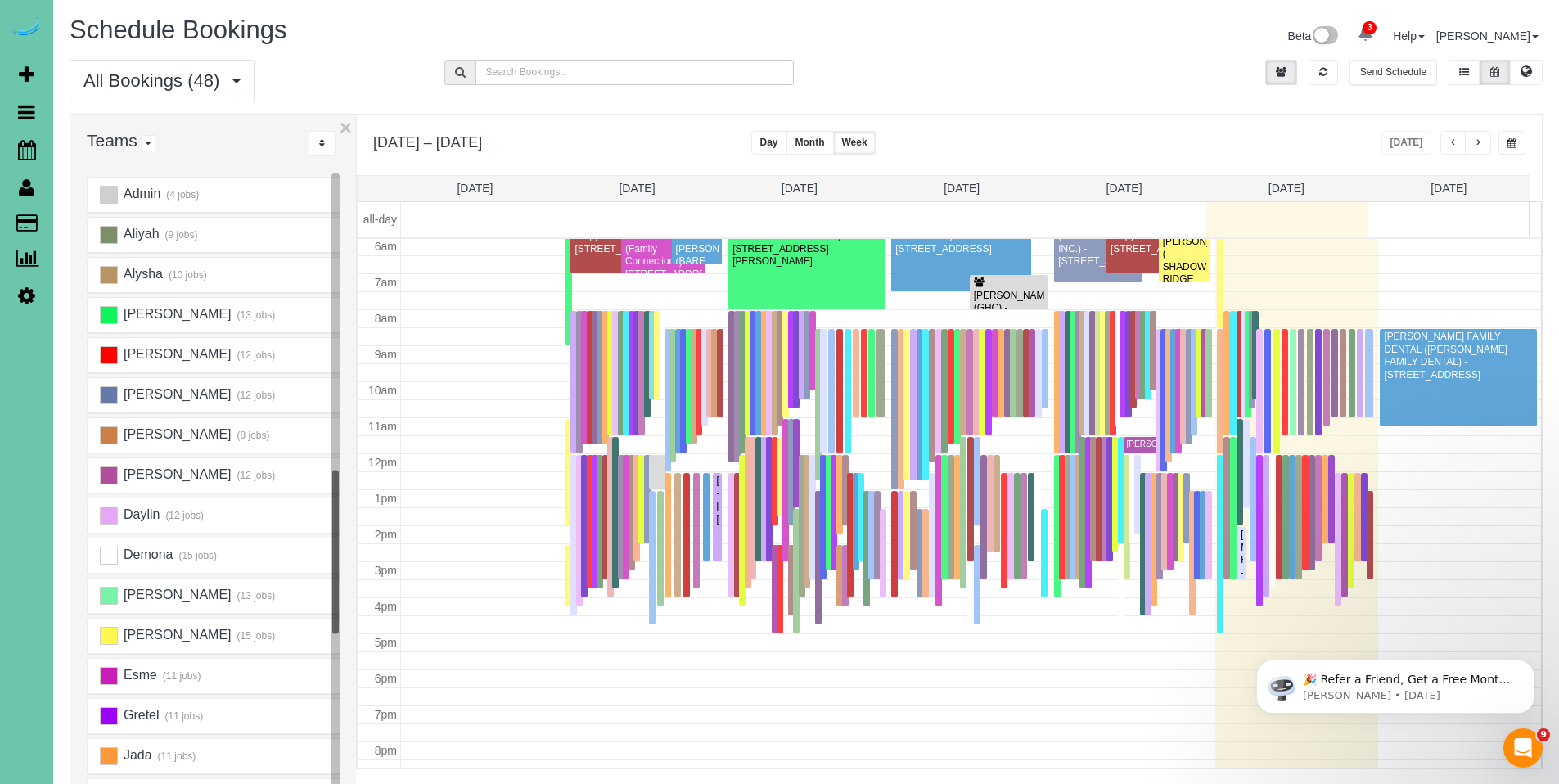
scroll to position [512, 0]
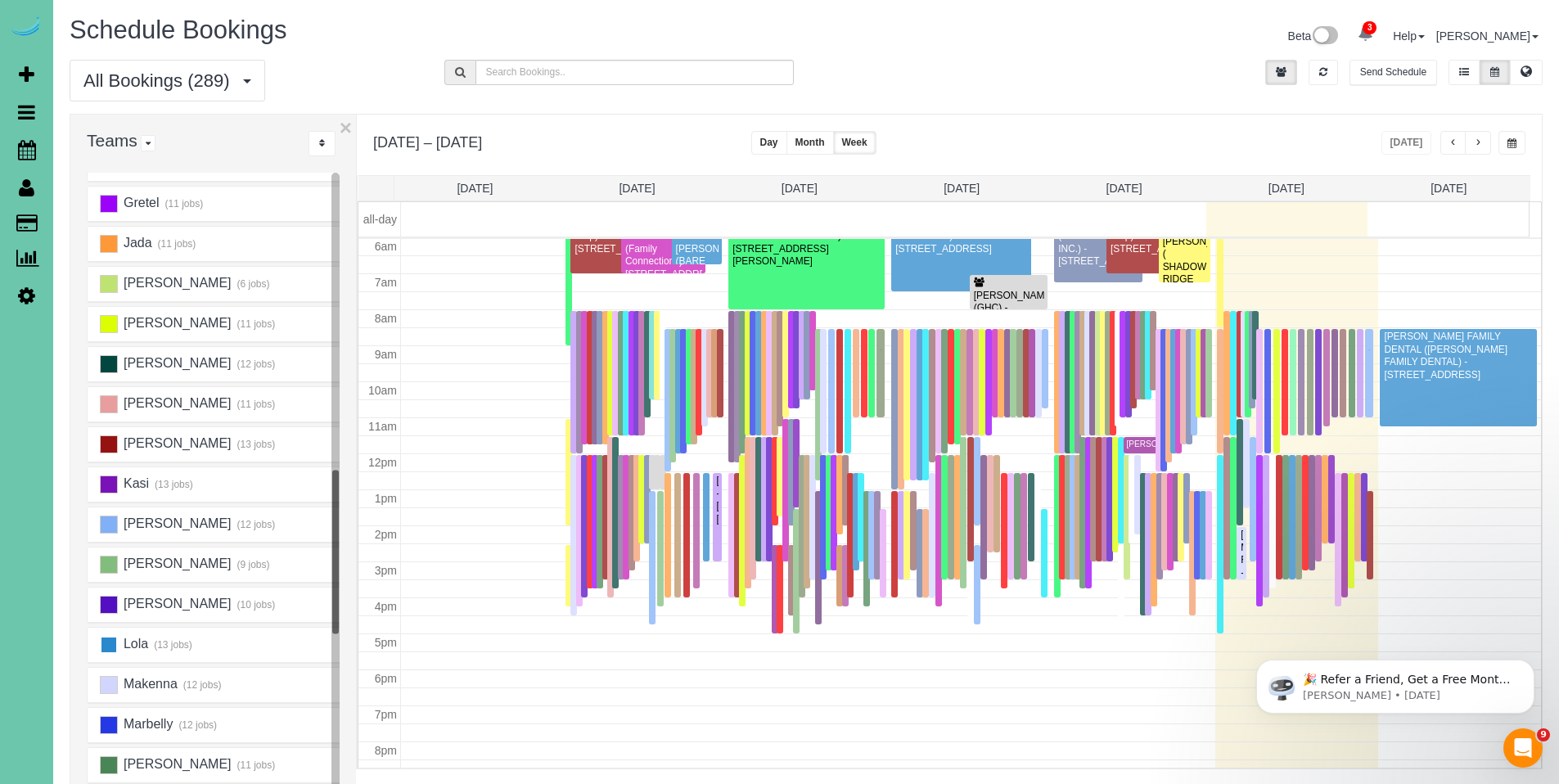
click at [110, 643] on ins at bounding box center [108, 645] width 18 height 18
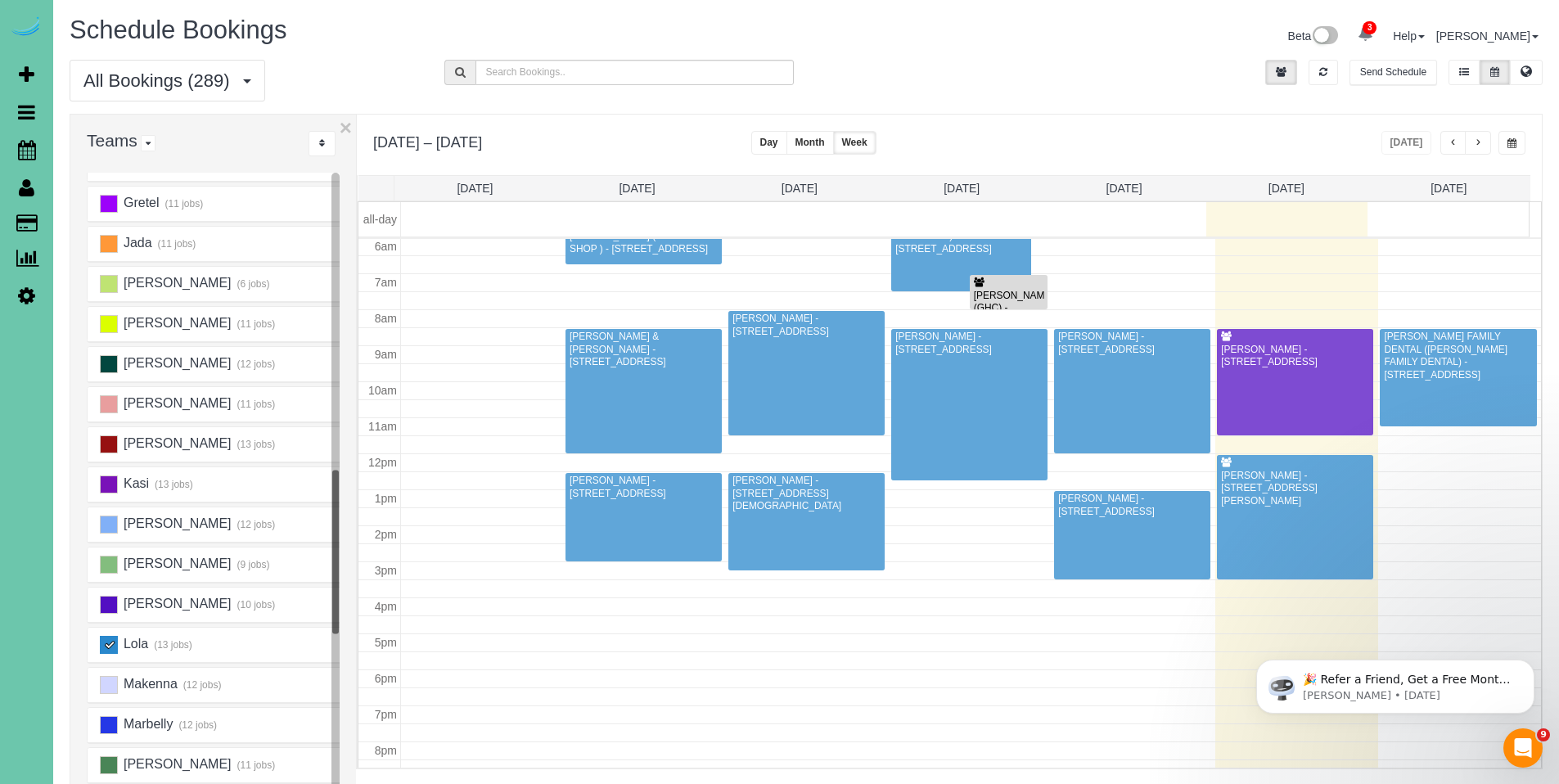
click at [1475, 145] on span "button" at bounding box center [1478, 143] width 9 height 9
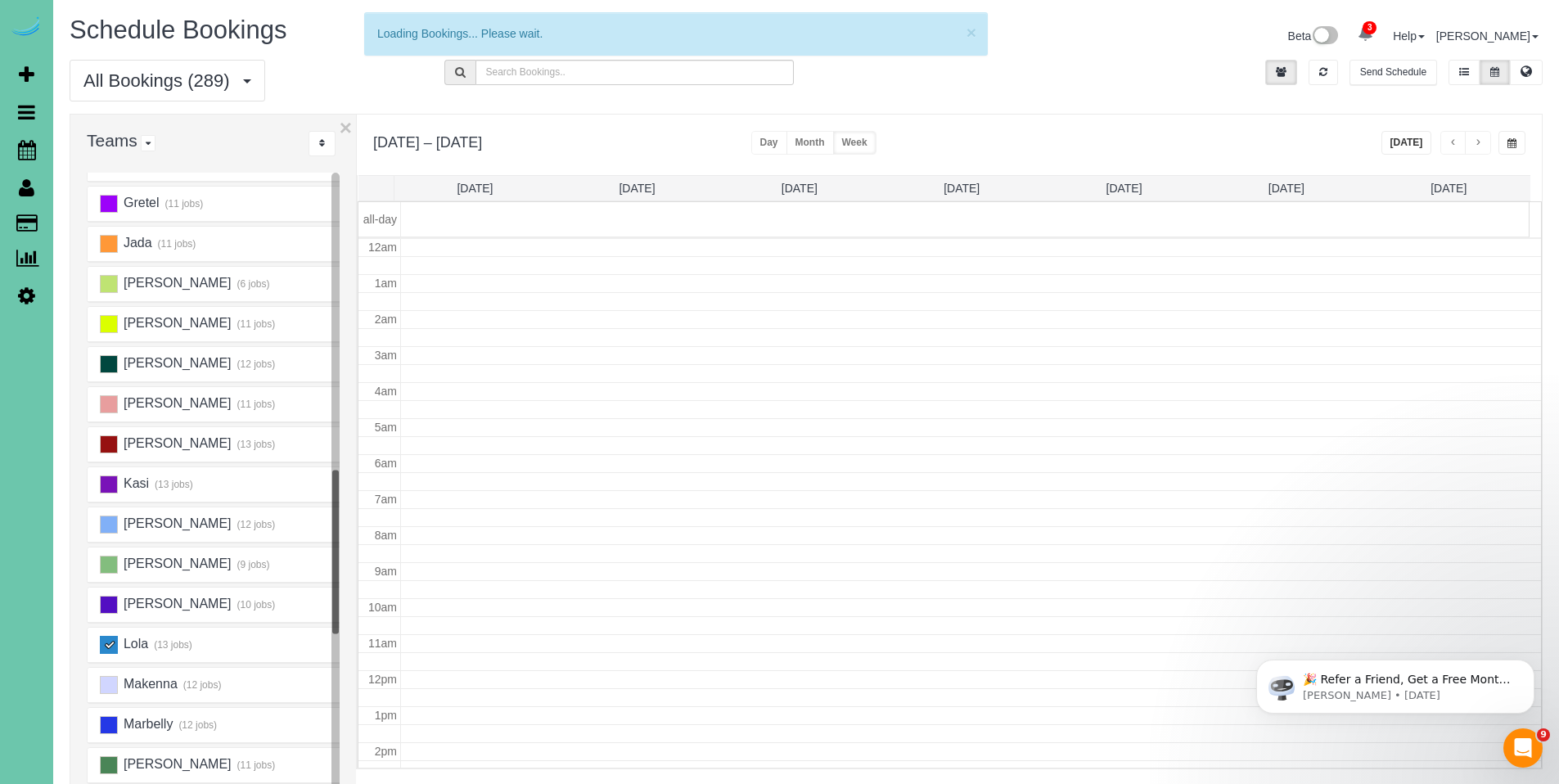
scroll to position [217, 0]
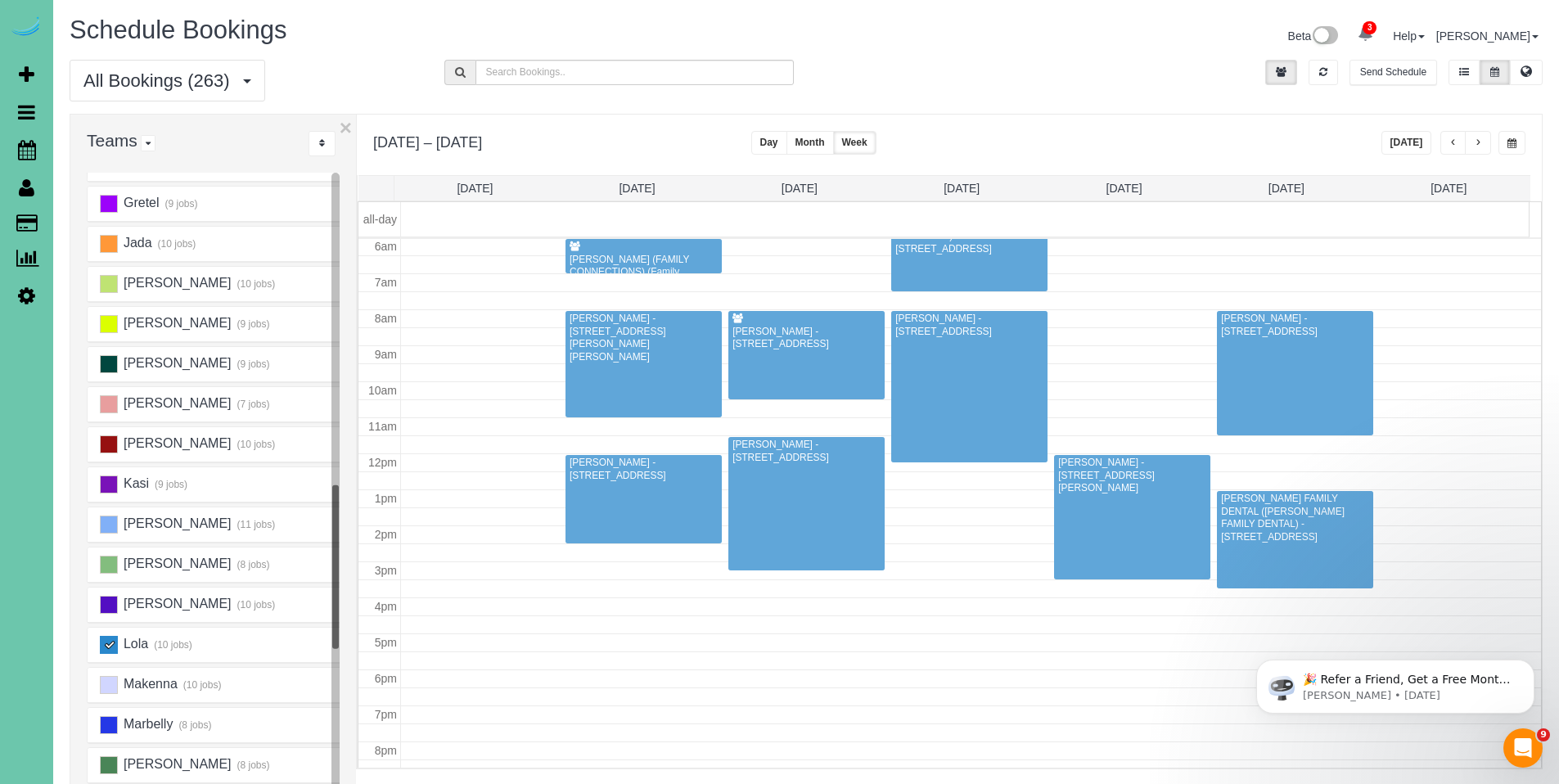
click at [1475, 145] on span "button" at bounding box center [1478, 143] width 9 height 9
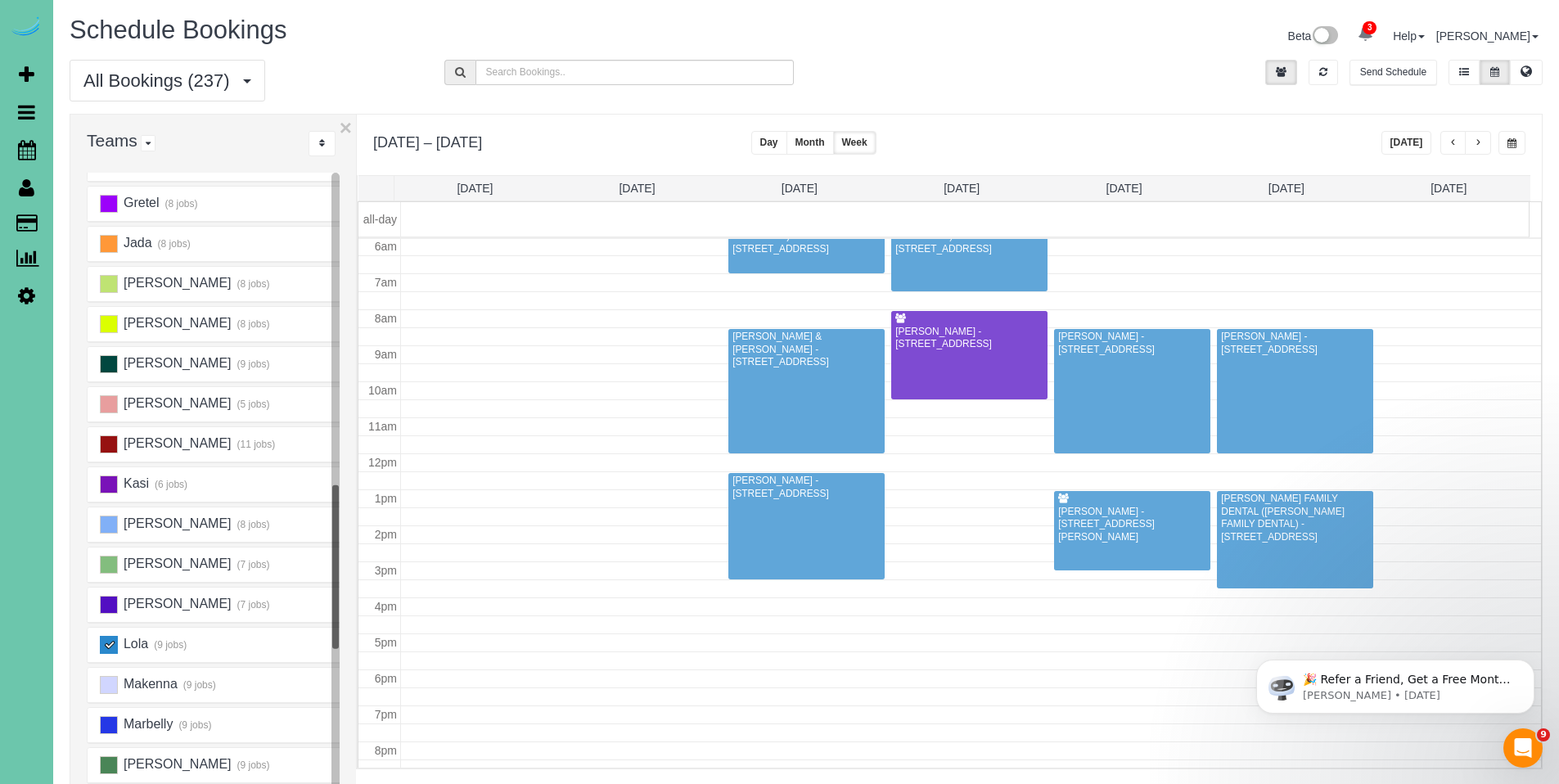
click at [1475, 145] on span "button" at bounding box center [1478, 143] width 9 height 9
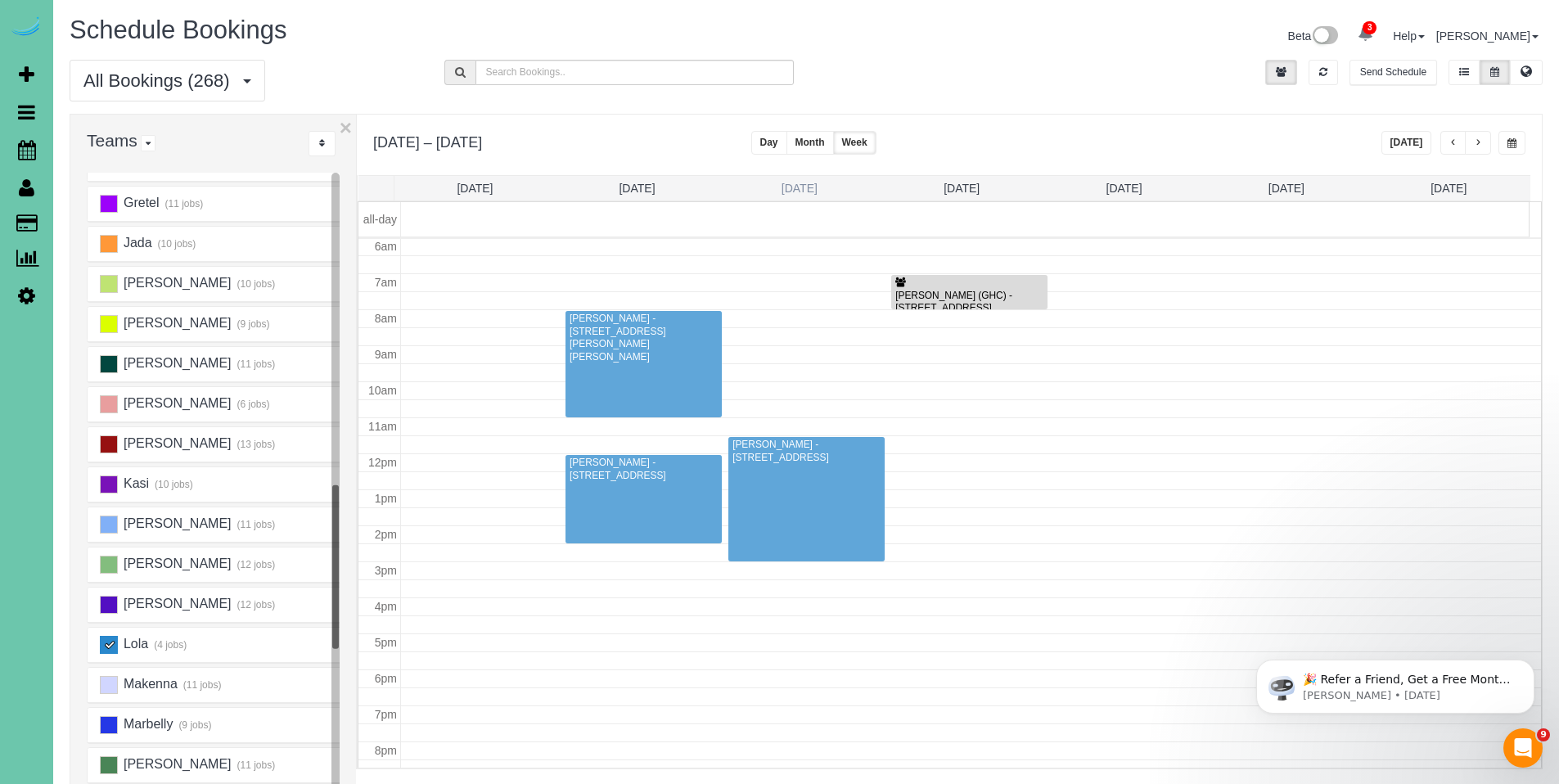
click at [797, 188] on link "Tue 9/9" at bounding box center [800, 188] width 36 height 13
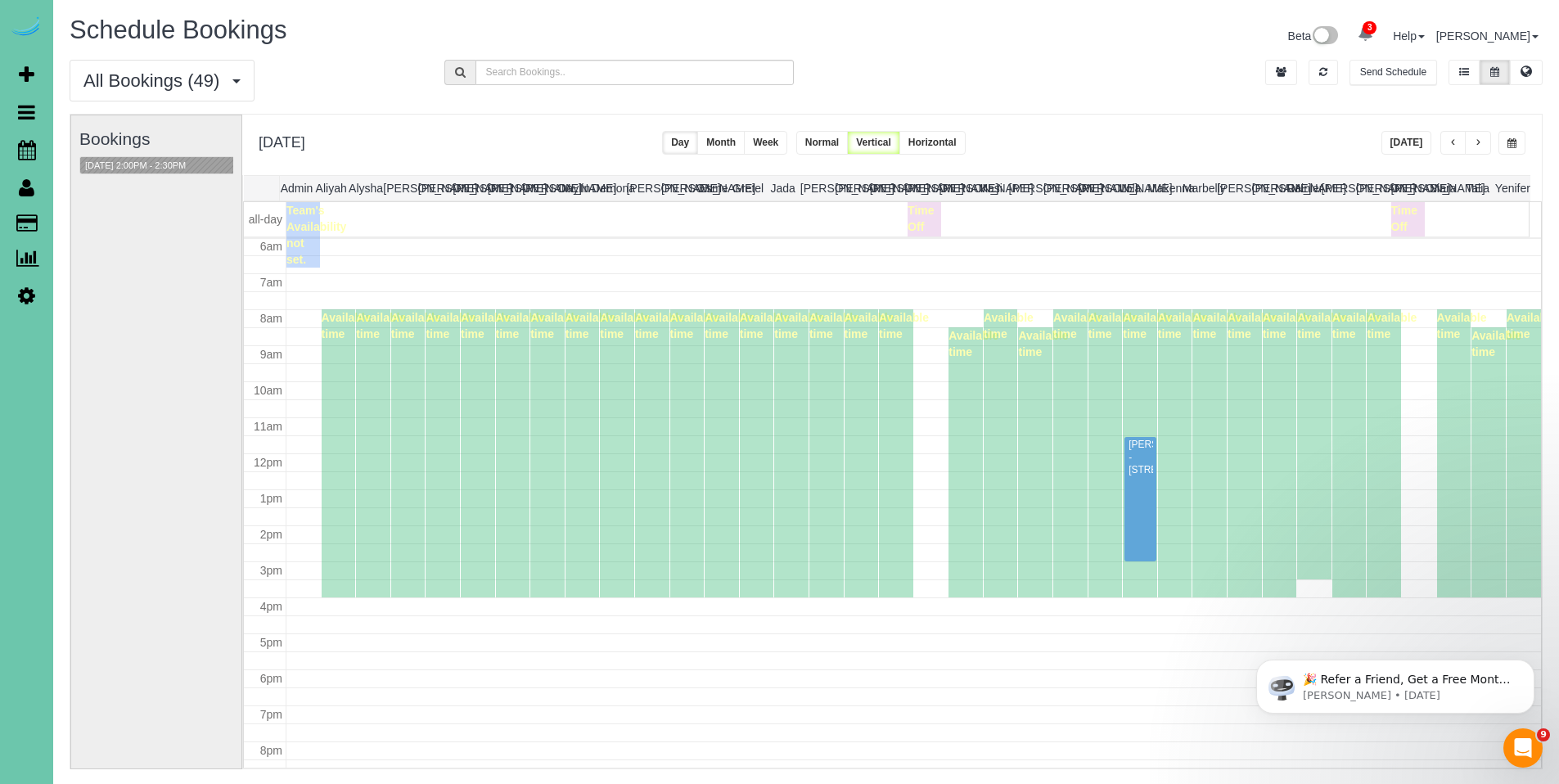
click at [1413, 147] on button "Today" at bounding box center [1407, 143] width 51 height 24
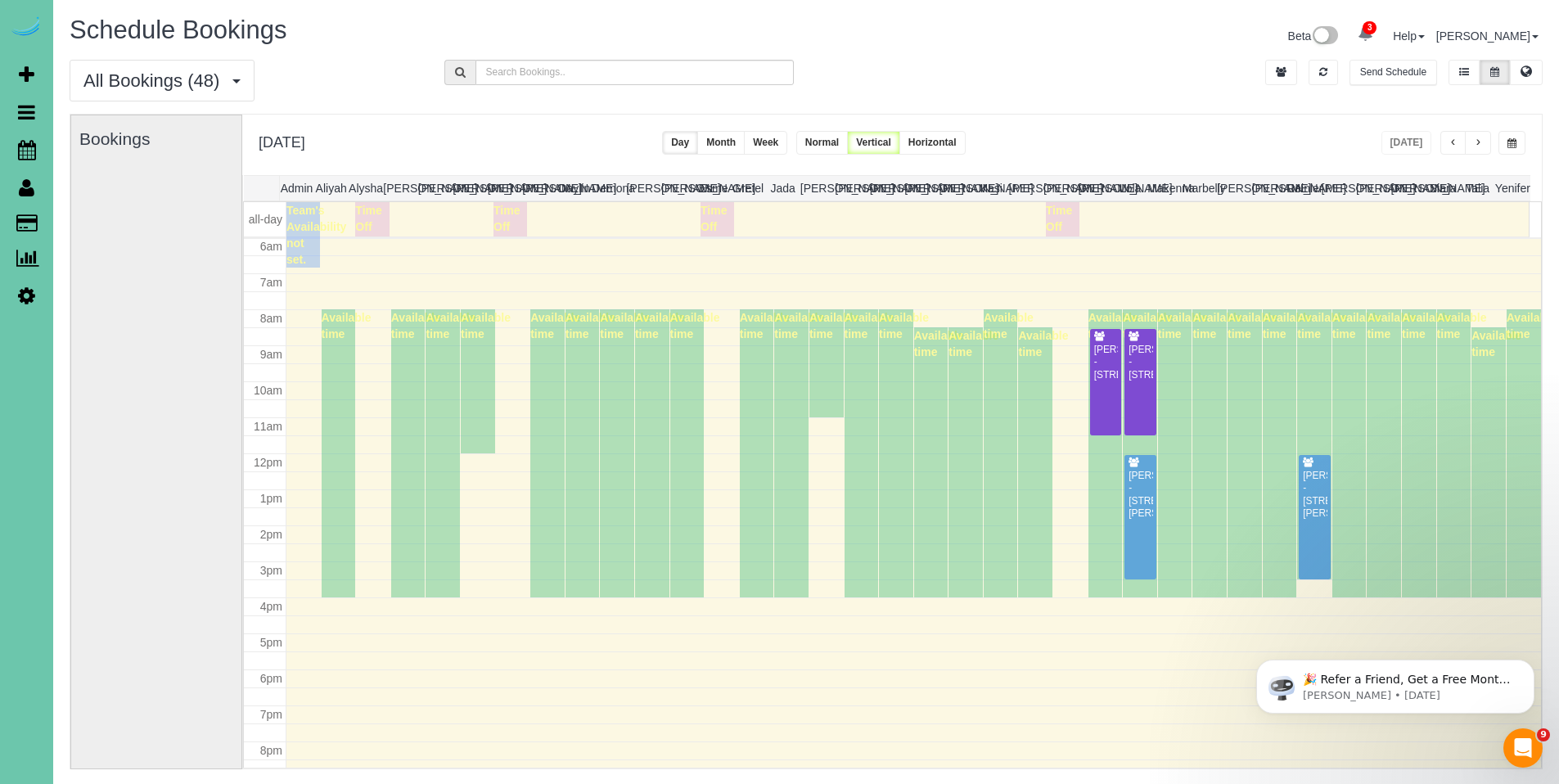
click at [1517, 141] on button "button" at bounding box center [1512, 143] width 27 height 24
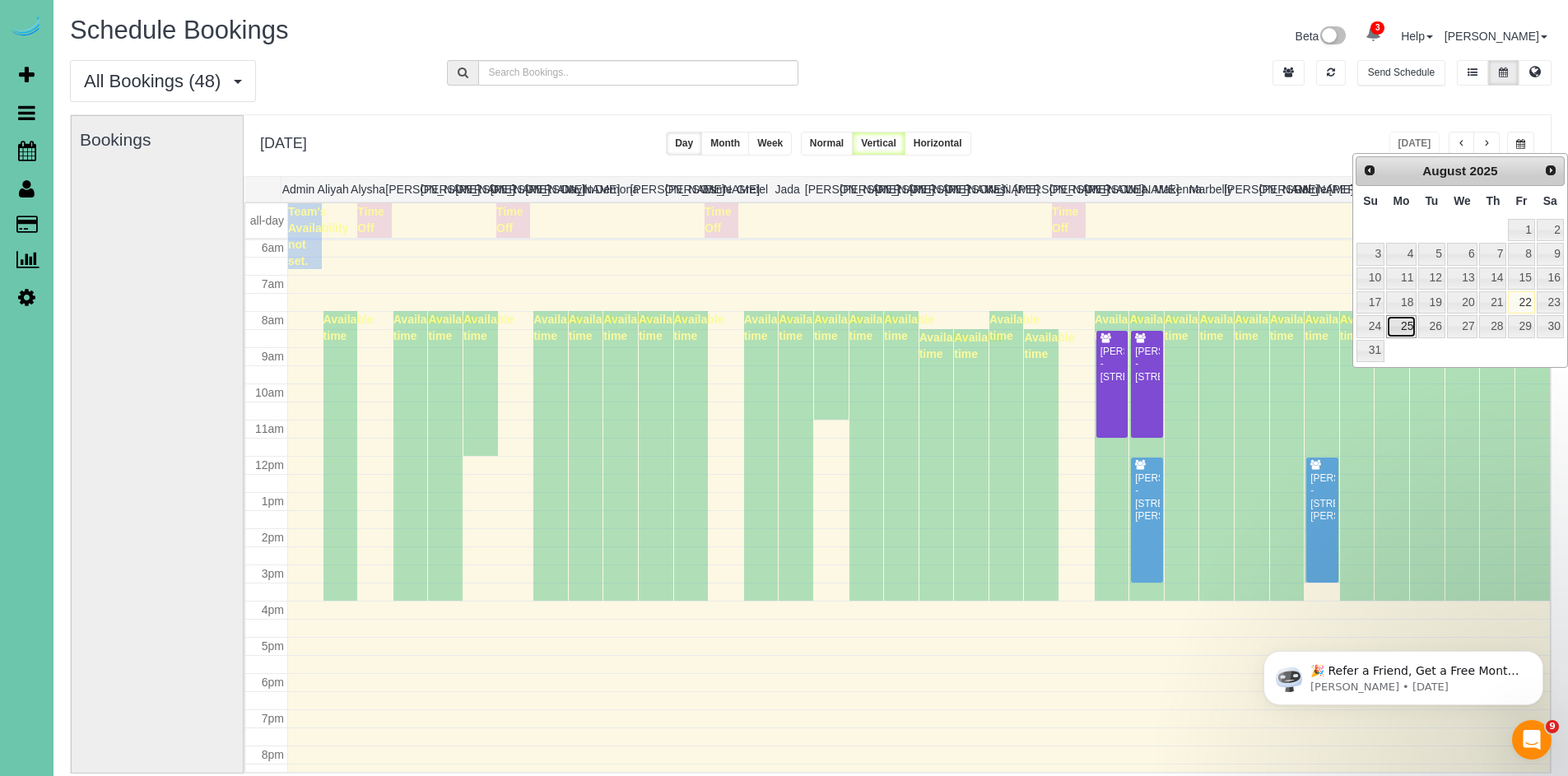
click at [1397, 326] on link "25" at bounding box center [1401, 327] width 30 height 23
type input "**********"
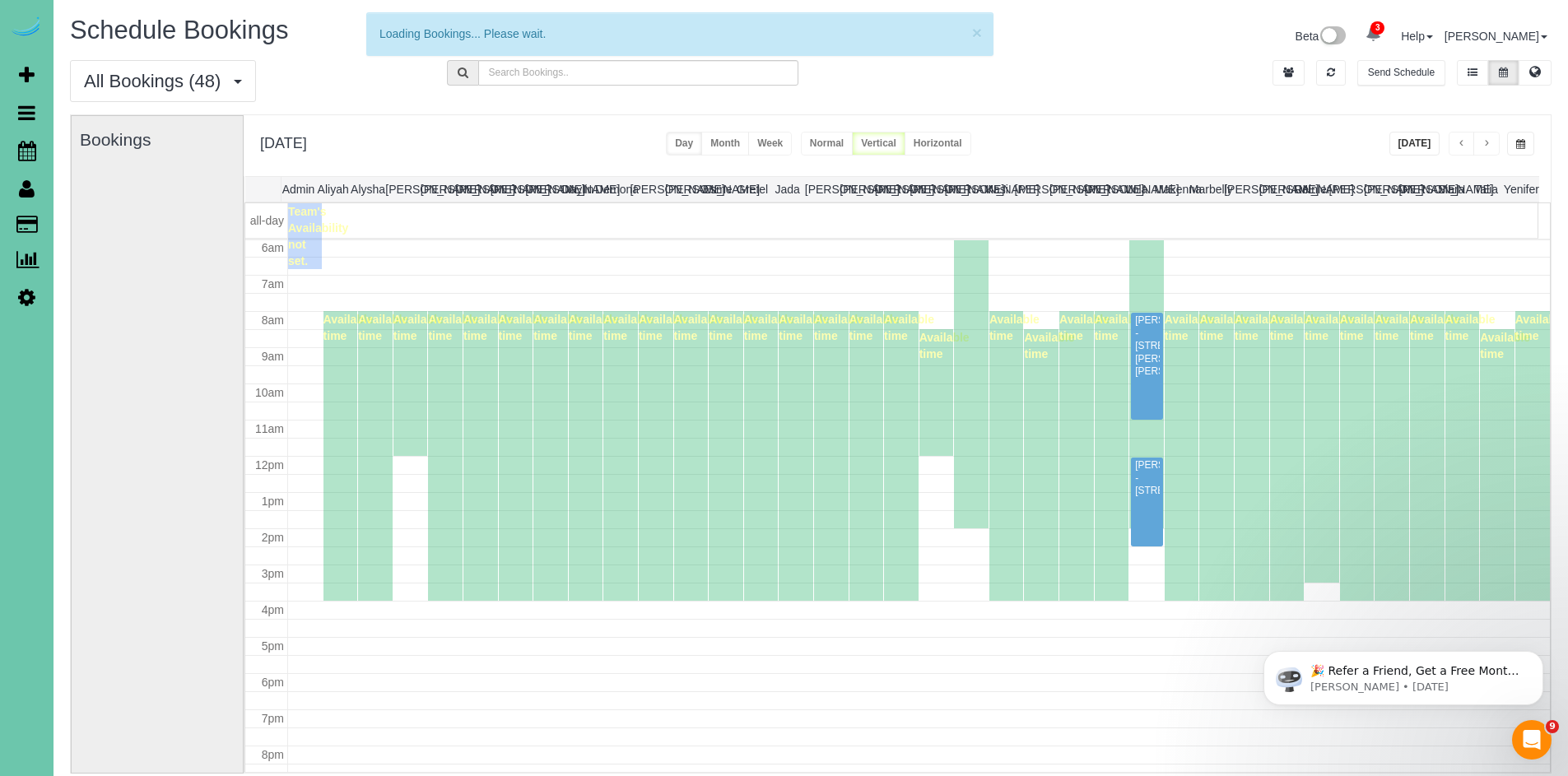
click at [1149, 107] on div "All Bookings (48) All Bookings Unassigned Bookings Recurring Bookings New Custo…" at bounding box center [811, 87] width 1507 height 55
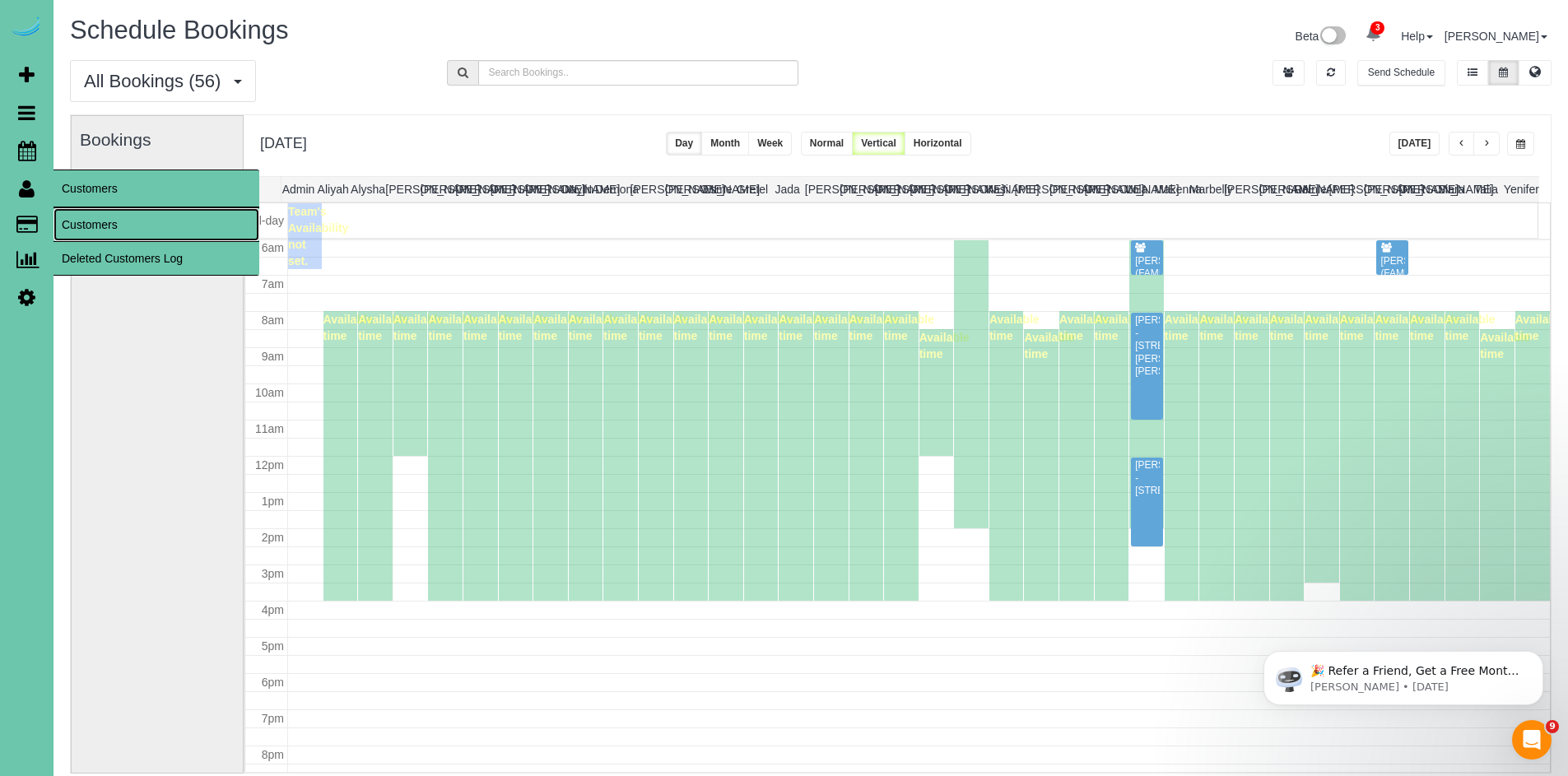
click at [132, 213] on link "Customers" at bounding box center [157, 225] width 206 height 33
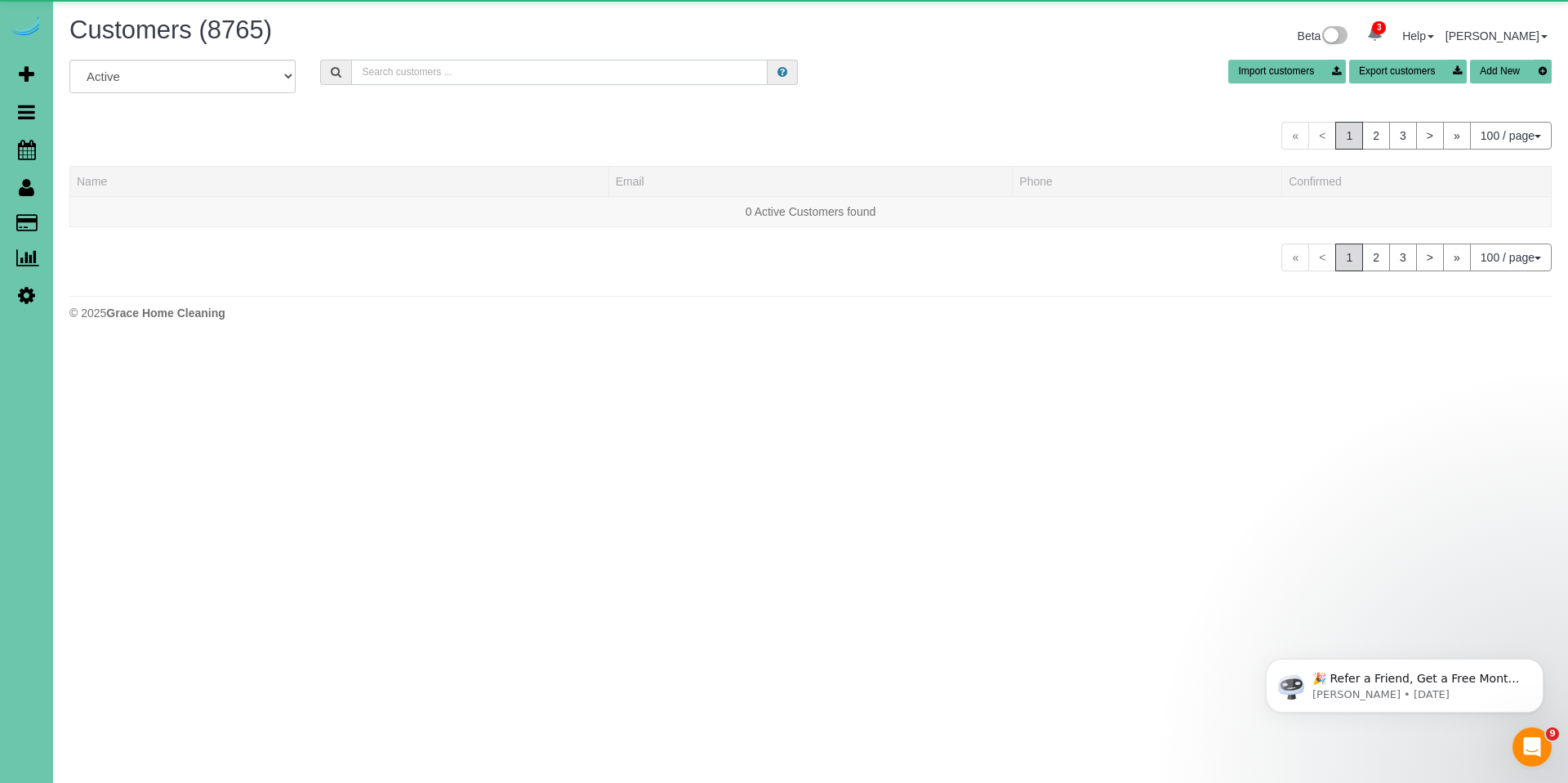
click at [539, 67] on input "text" at bounding box center [559, 71] width 417 height 25
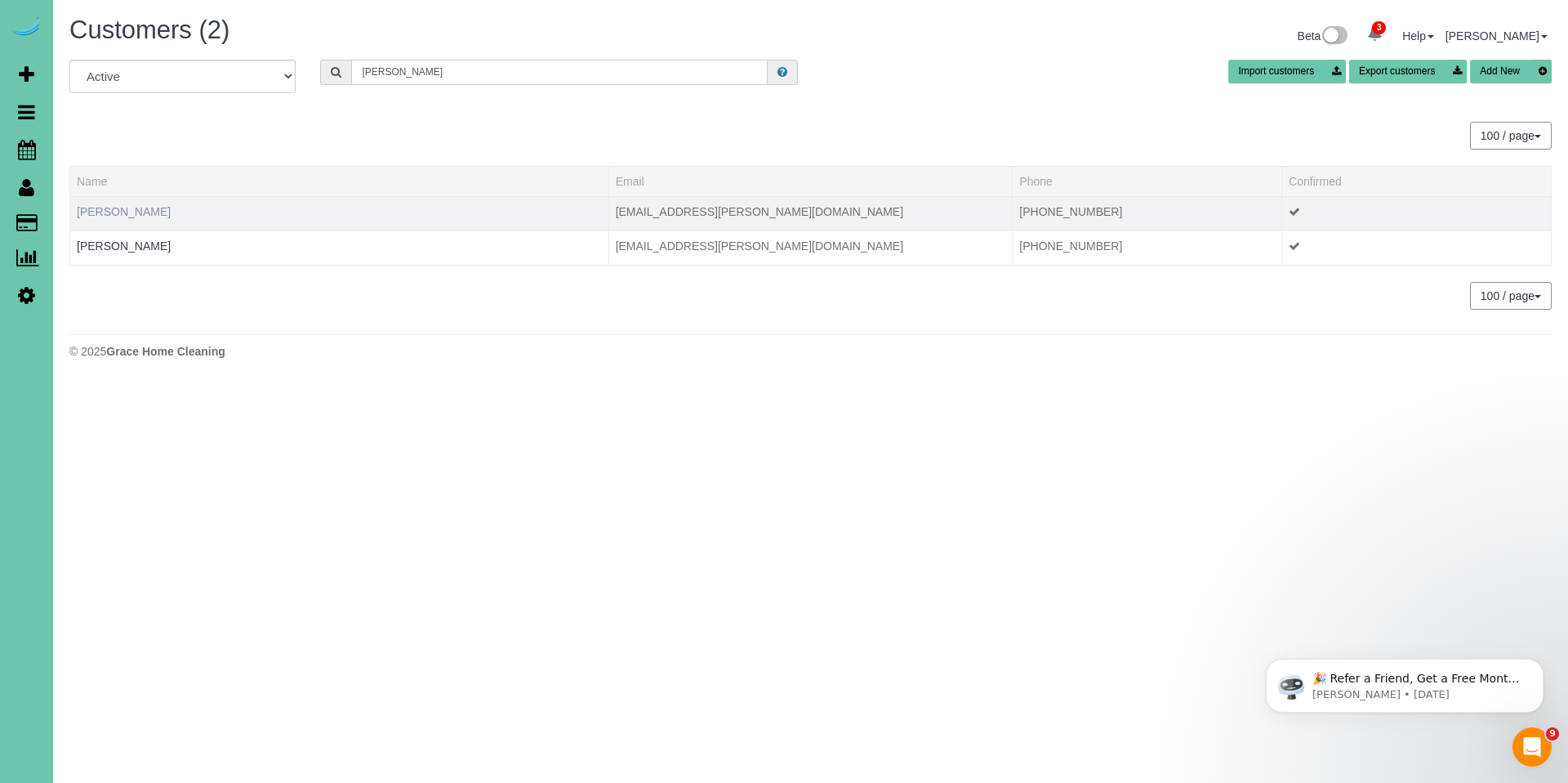
type input "marcy r"
click at [99, 209] on link "Marcy Rees" at bounding box center [123, 211] width 94 height 13
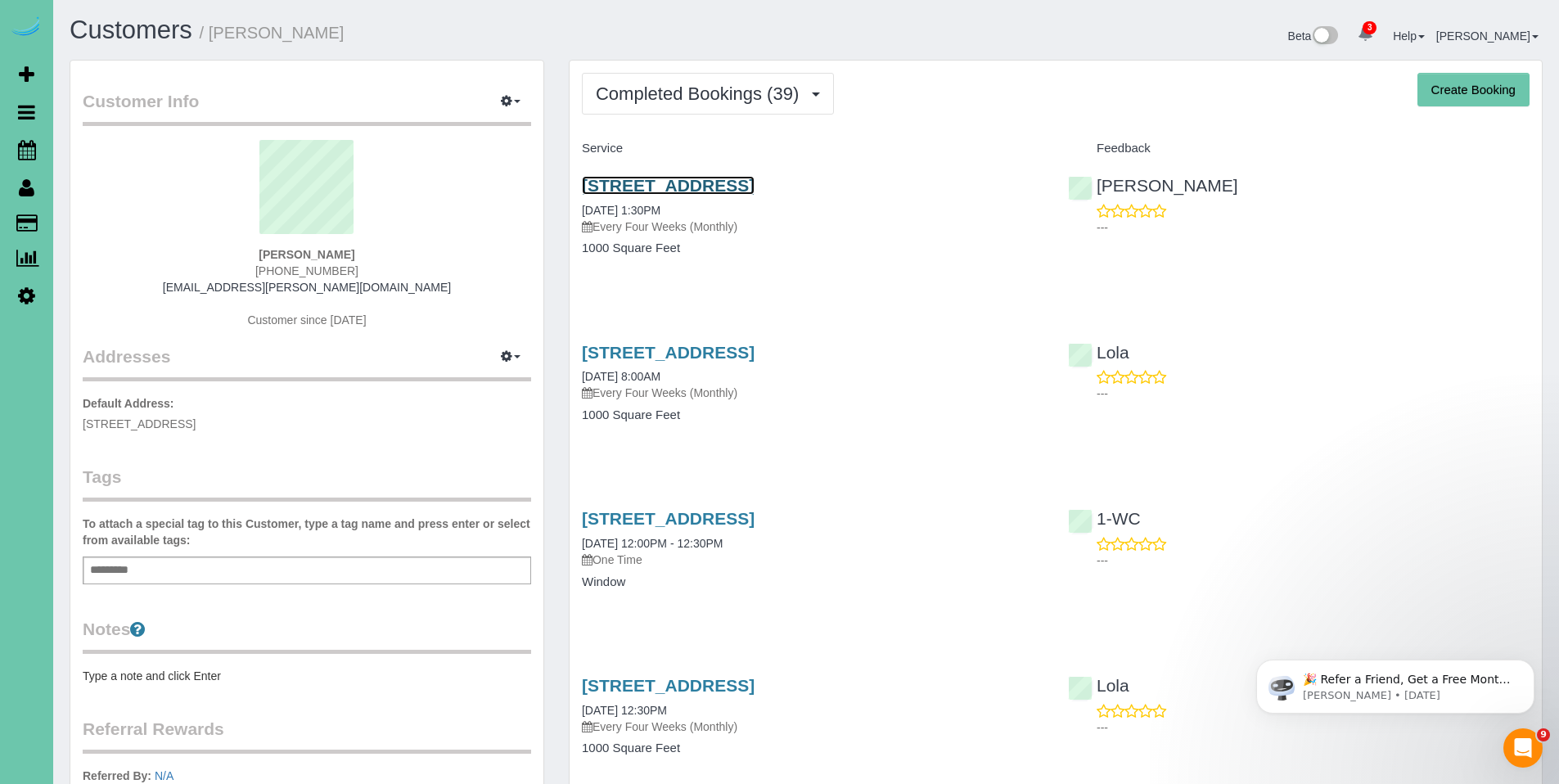
click at [681, 176] on link "1301 W 6th Street; Apt #3102, Papillion, NE 68046" at bounding box center [668, 185] width 173 height 19
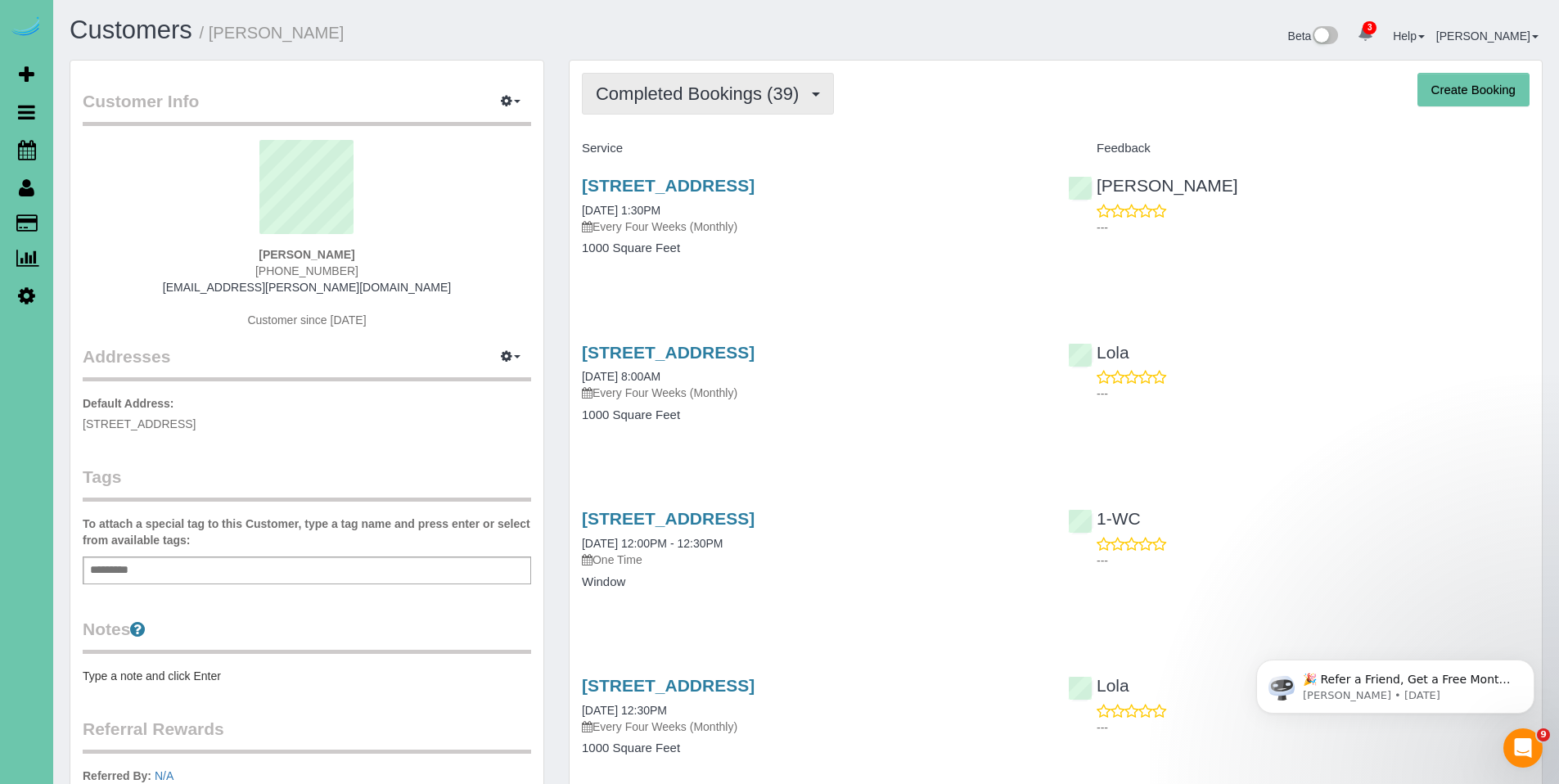
click at [660, 74] on button "Completed Bookings (39)" at bounding box center [708, 94] width 252 height 41
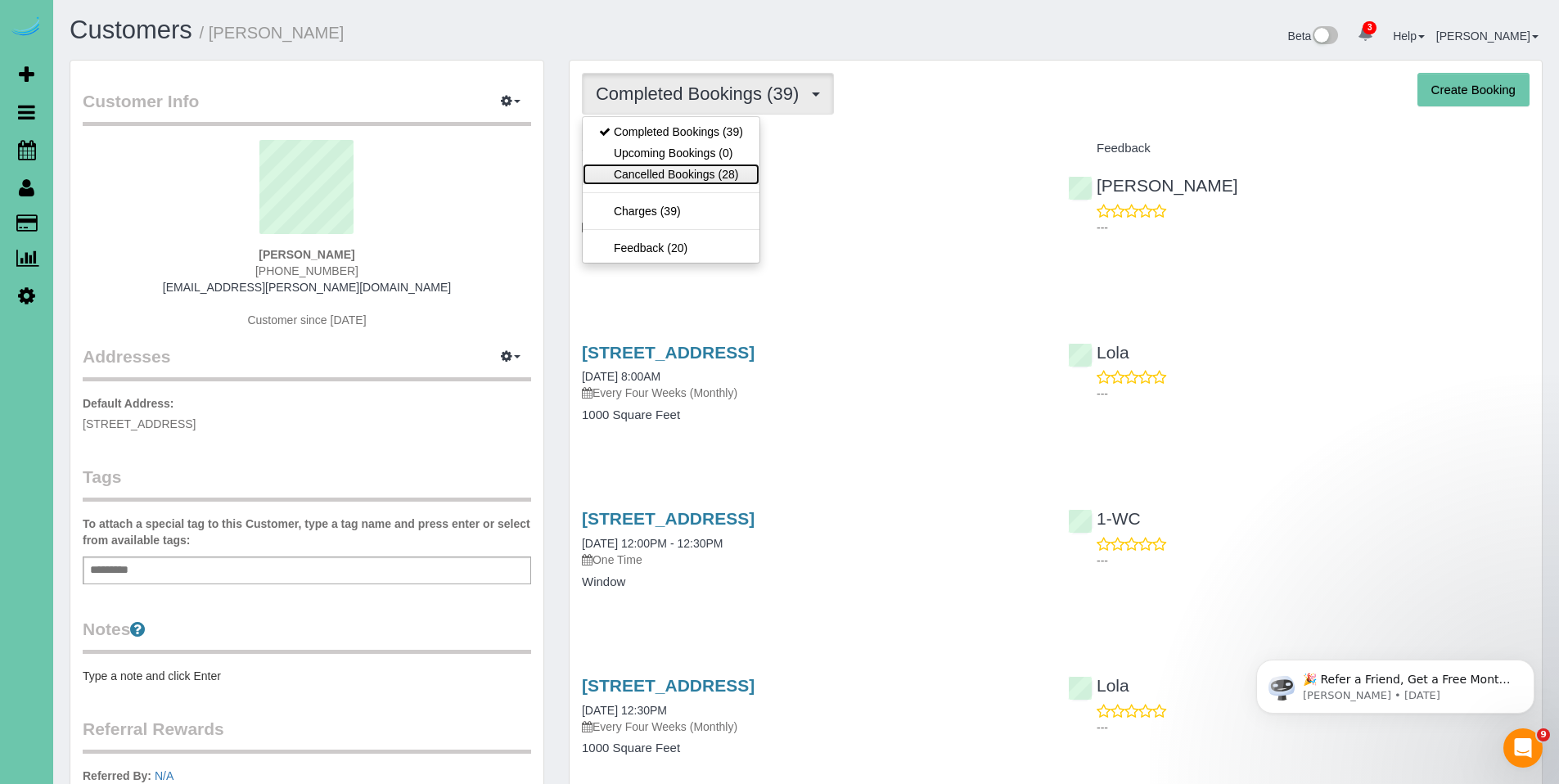
click at [698, 170] on link "Cancelled Bookings (28)" at bounding box center [671, 174] width 176 height 22
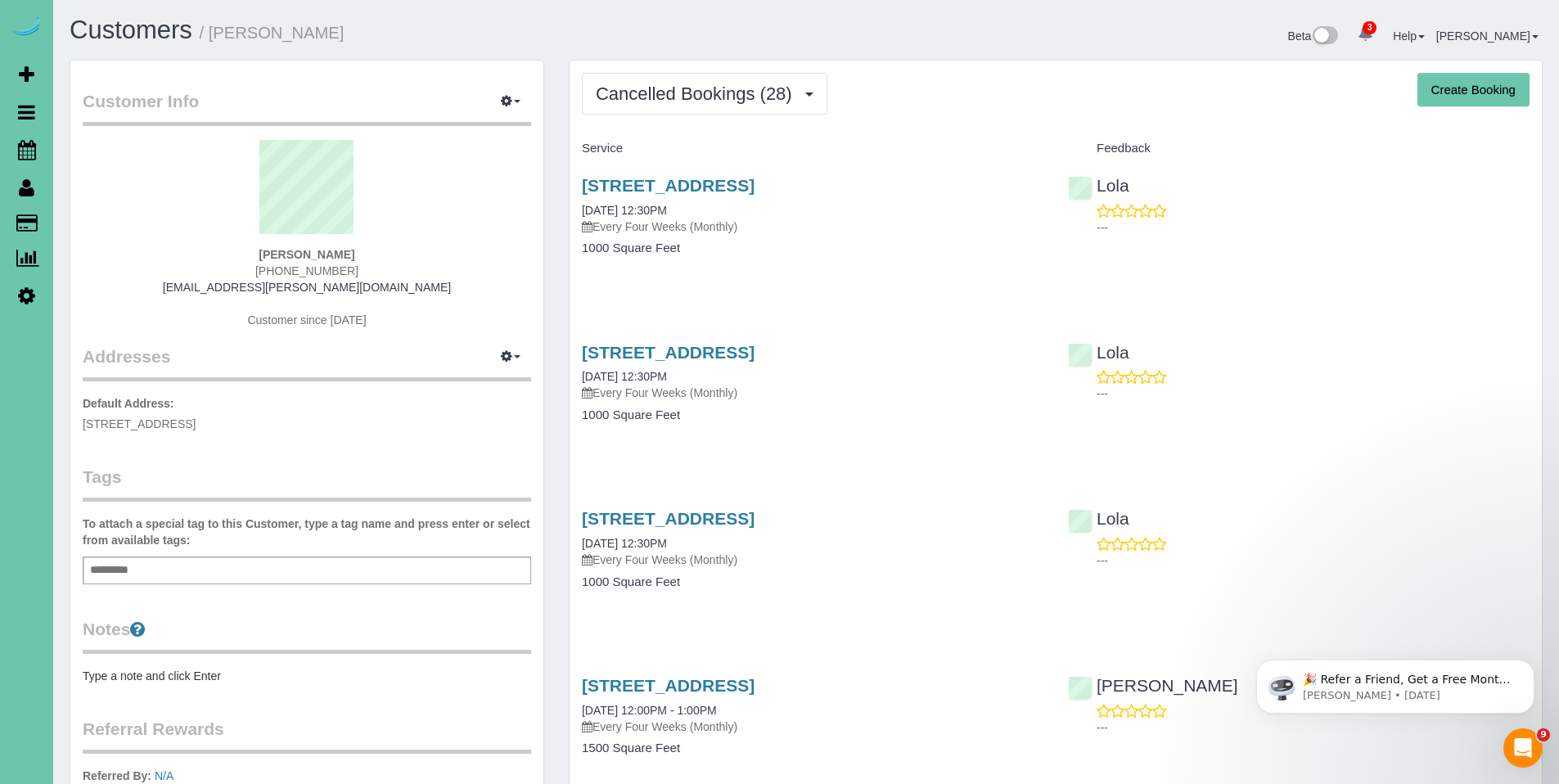
click at [706, 91] on span "Cancelled Bookings (28)" at bounding box center [698, 94] width 205 height 21
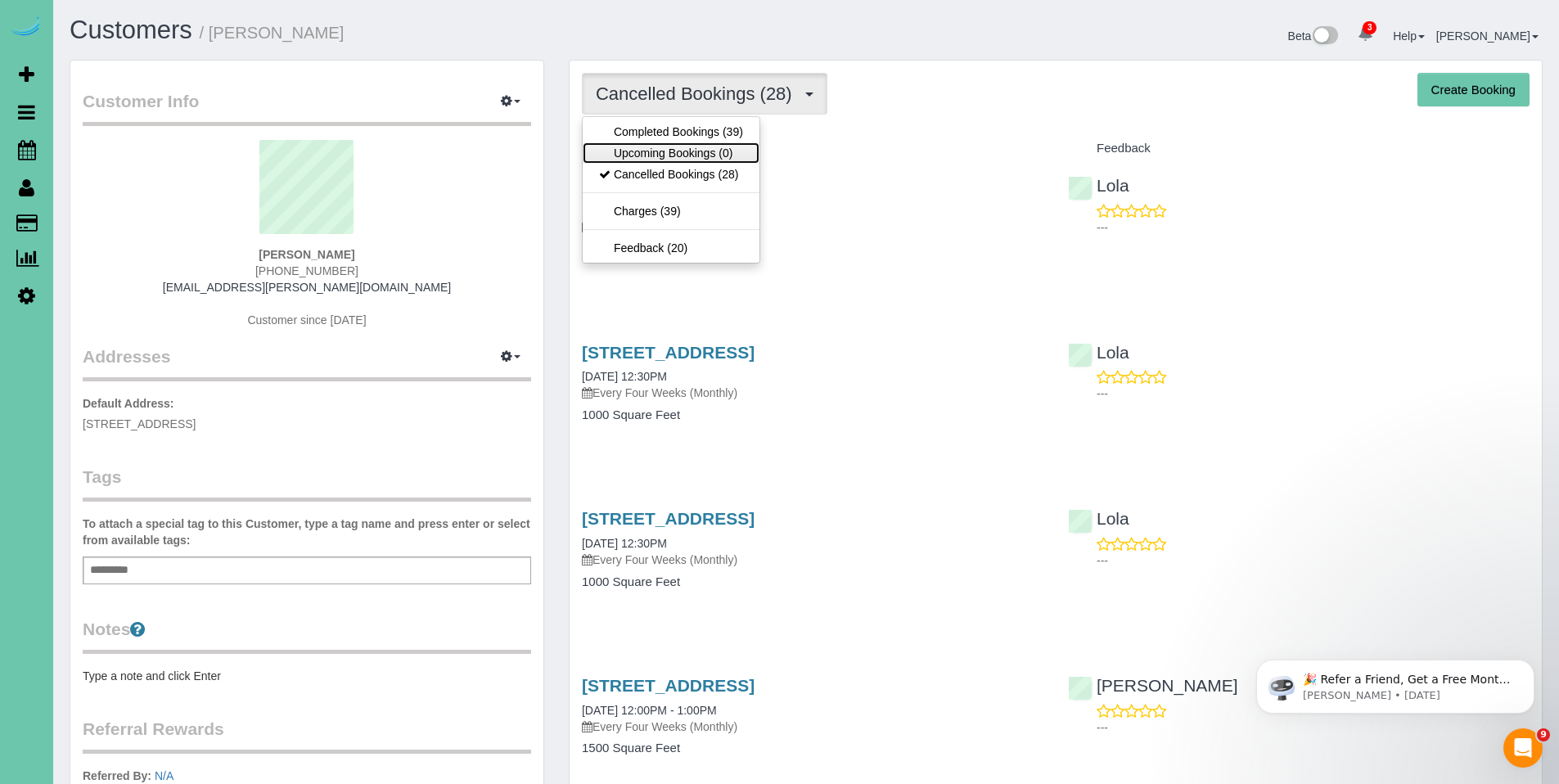
click at [711, 147] on link "Upcoming Bookings (0)" at bounding box center [671, 152] width 176 height 22
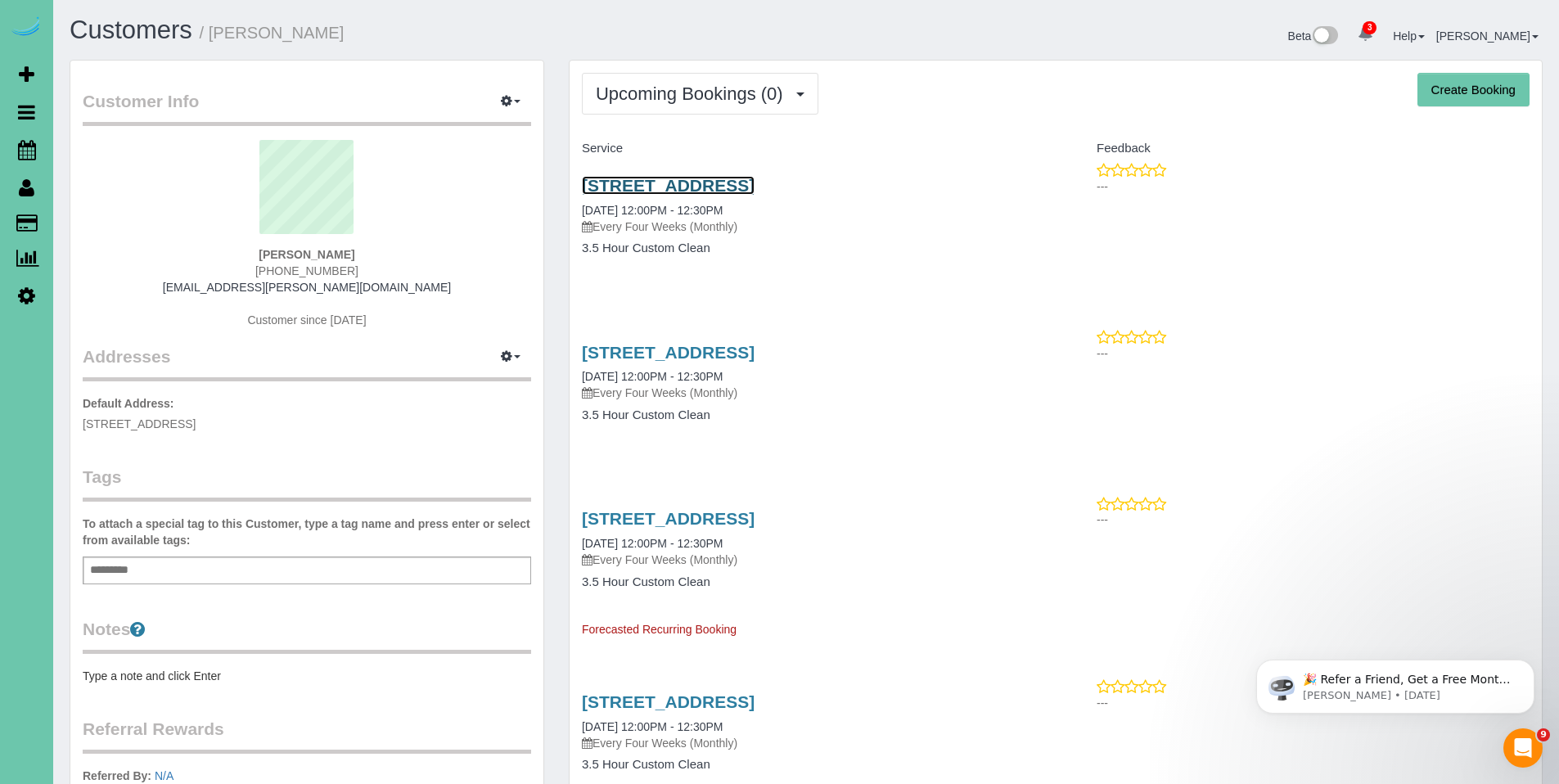
click at [755, 191] on link "1301 W 6th Street; Apt #3102, Papillion, NE 68046" at bounding box center [668, 185] width 173 height 19
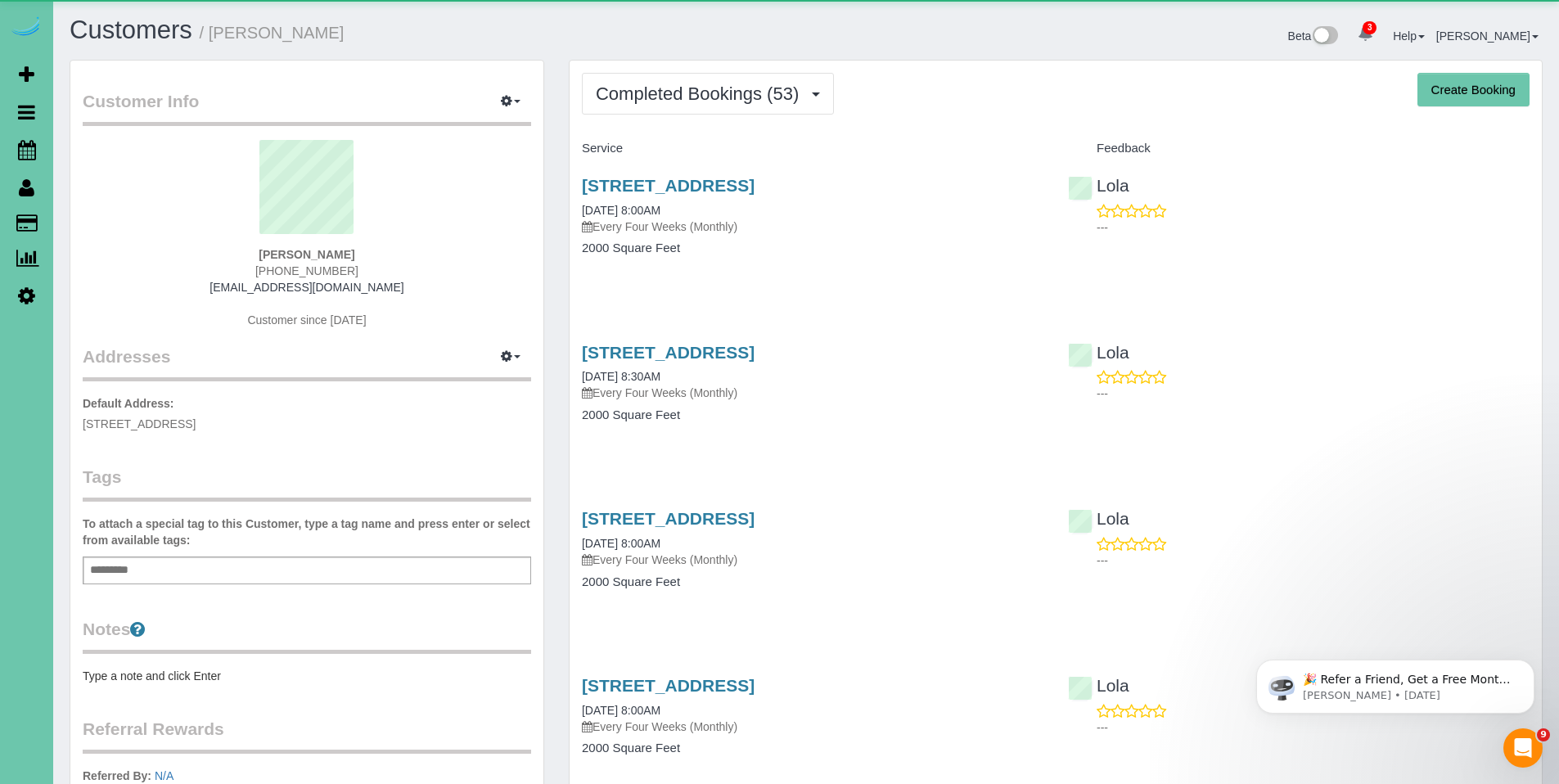
scroll to position [4413, 1559]
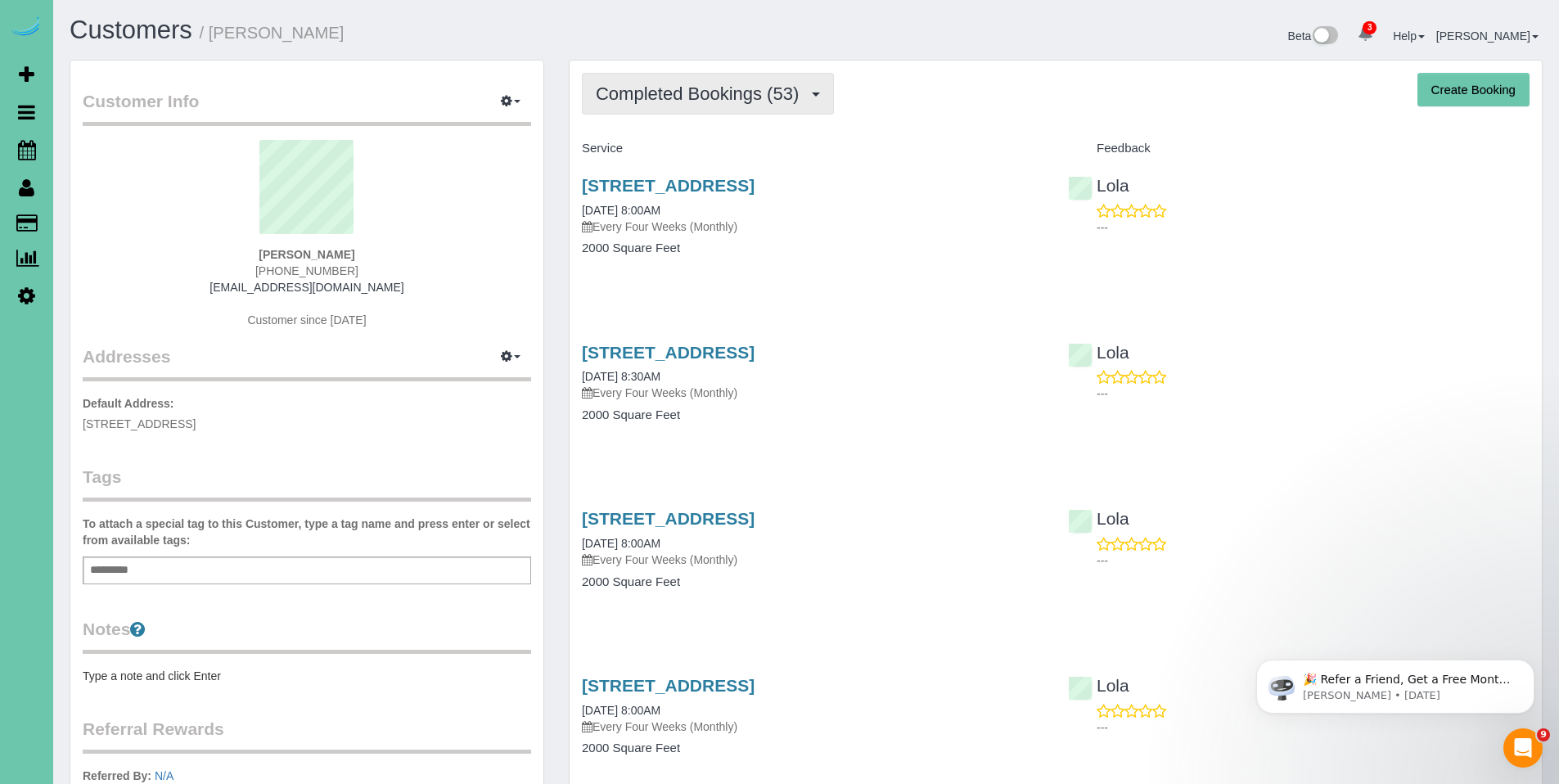
click at [702, 106] on button "Completed Bookings (53)" at bounding box center [708, 94] width 252 height 41
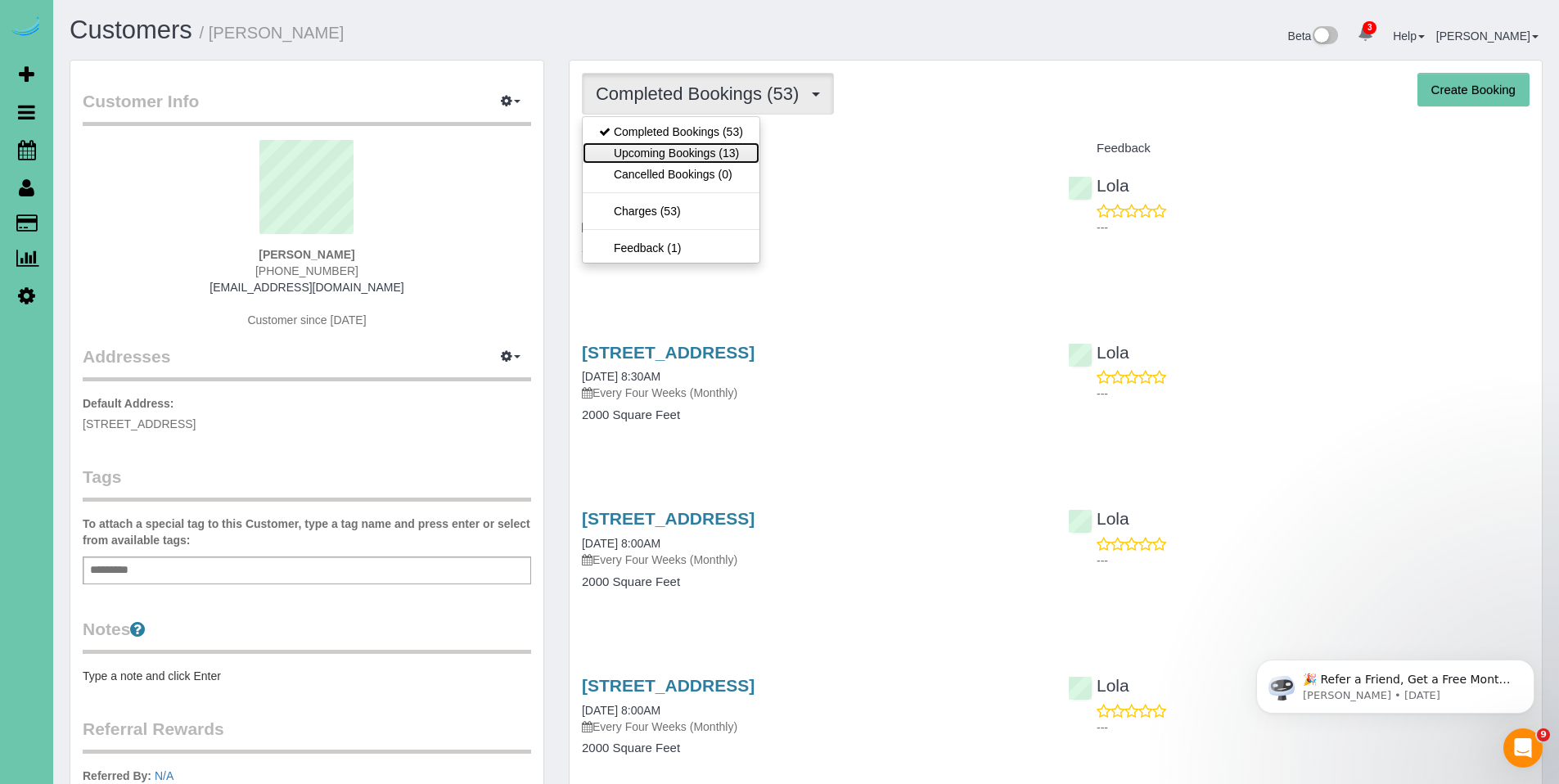
click at [681, 154] on link "Upcoming Bookings (13)" at bounding box center [671, 152] width 176 height 22
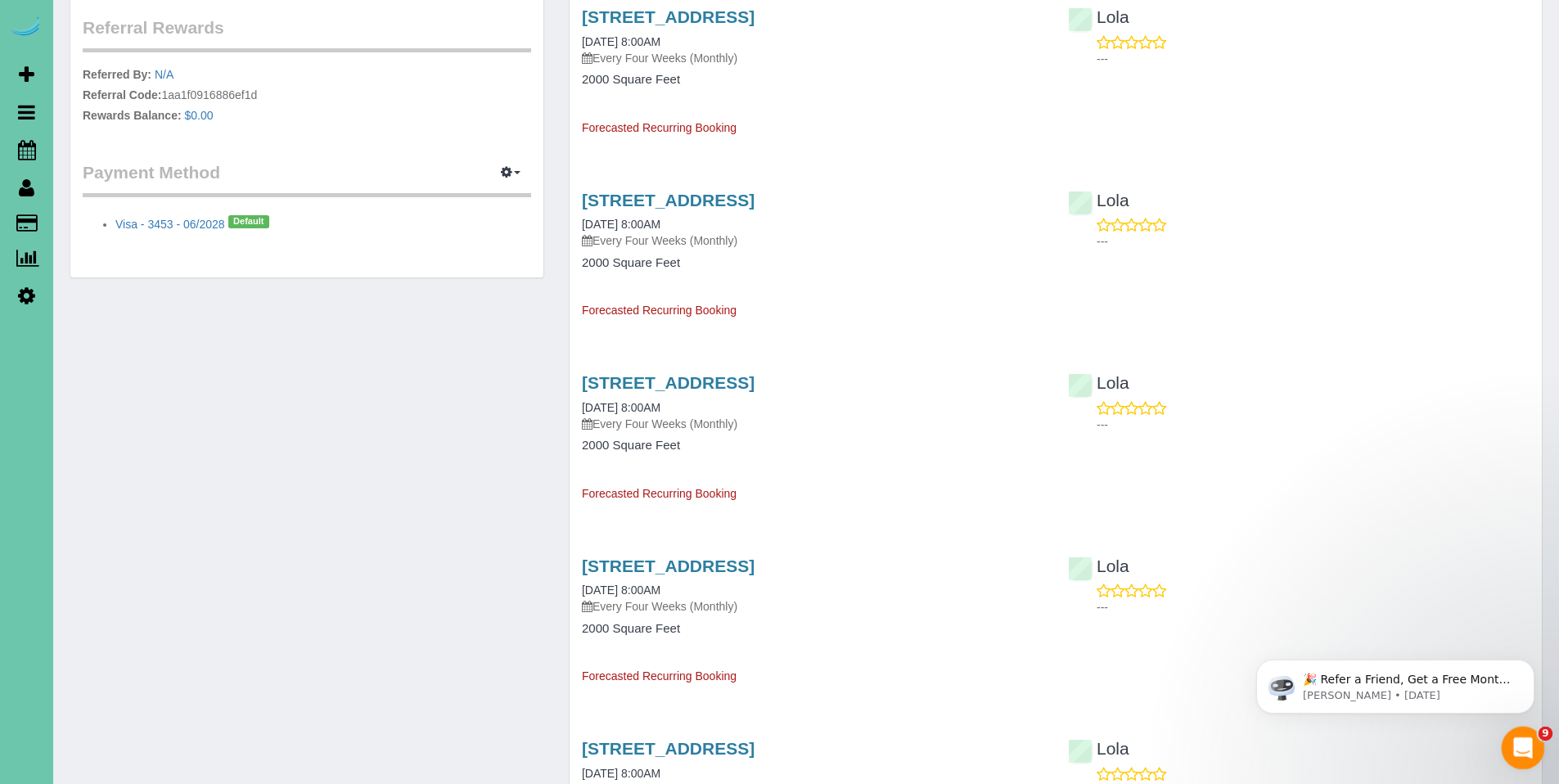
scroll to position [670, 0]
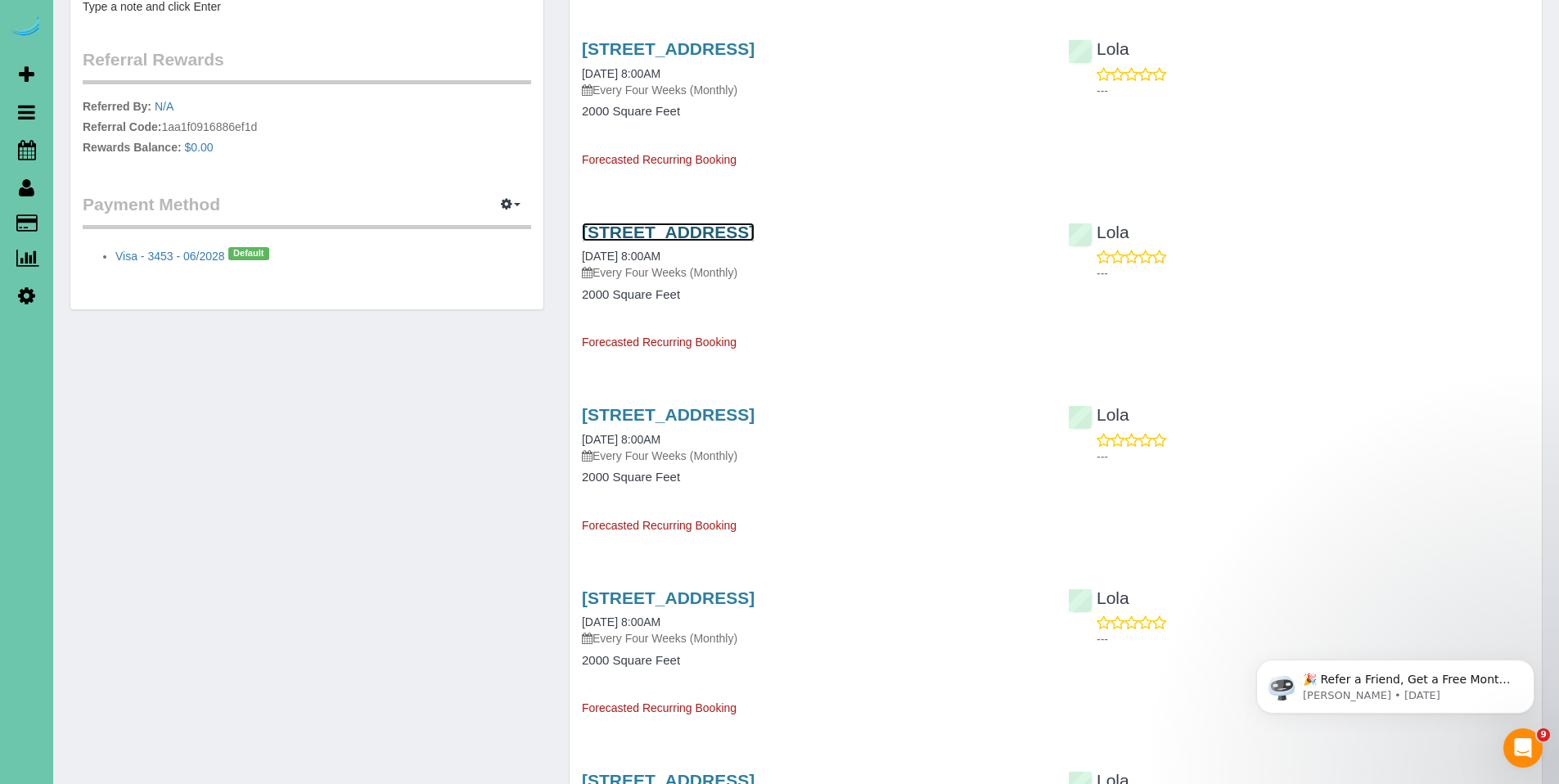
click at [727, 239] on link "[STREET_ADDRESS]" at bounding box center [668, 232] width 173 height 19
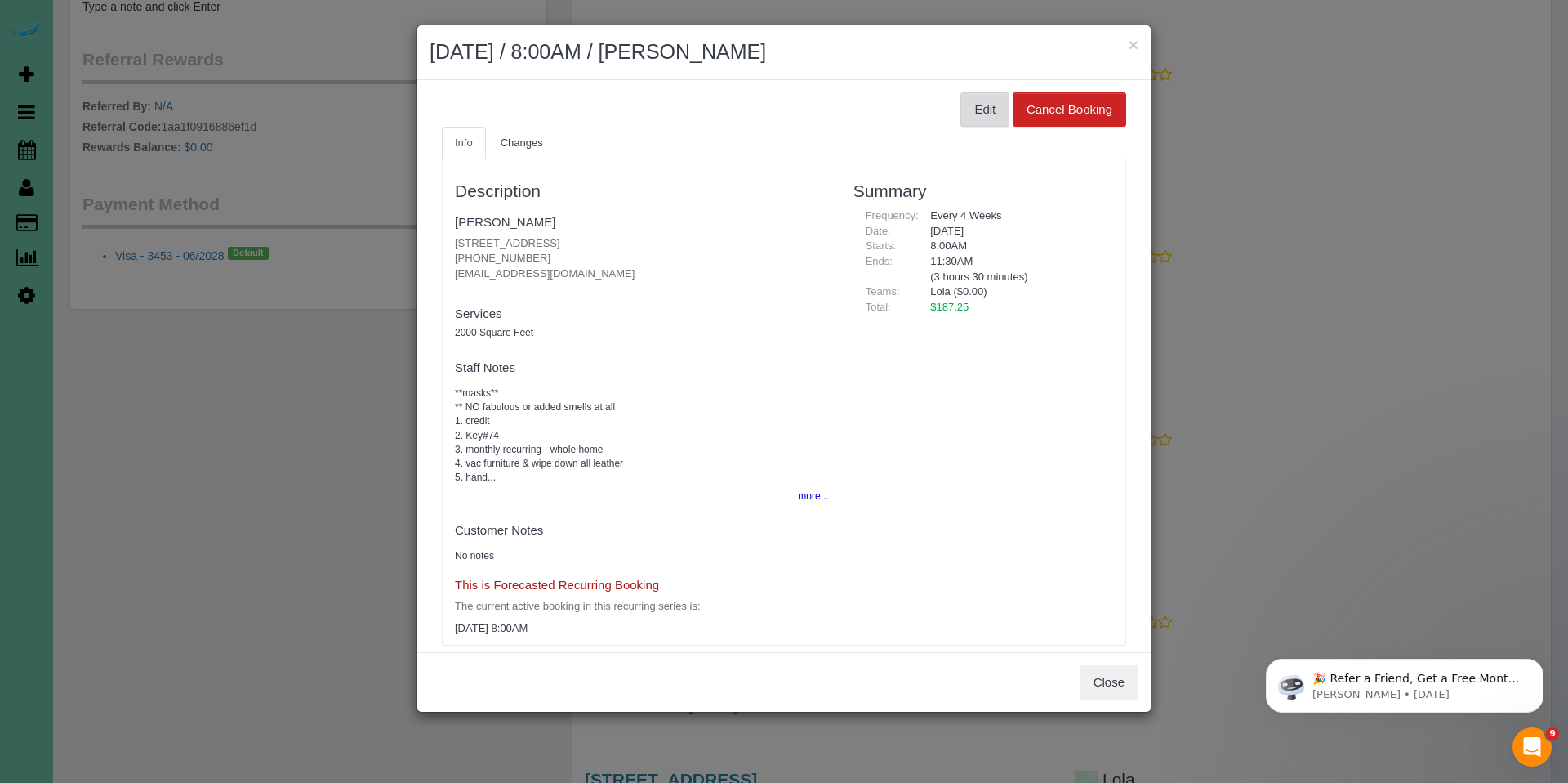
click at [979, 113] on button "Edit" at bounding box center [985, 109] width 49 height 34
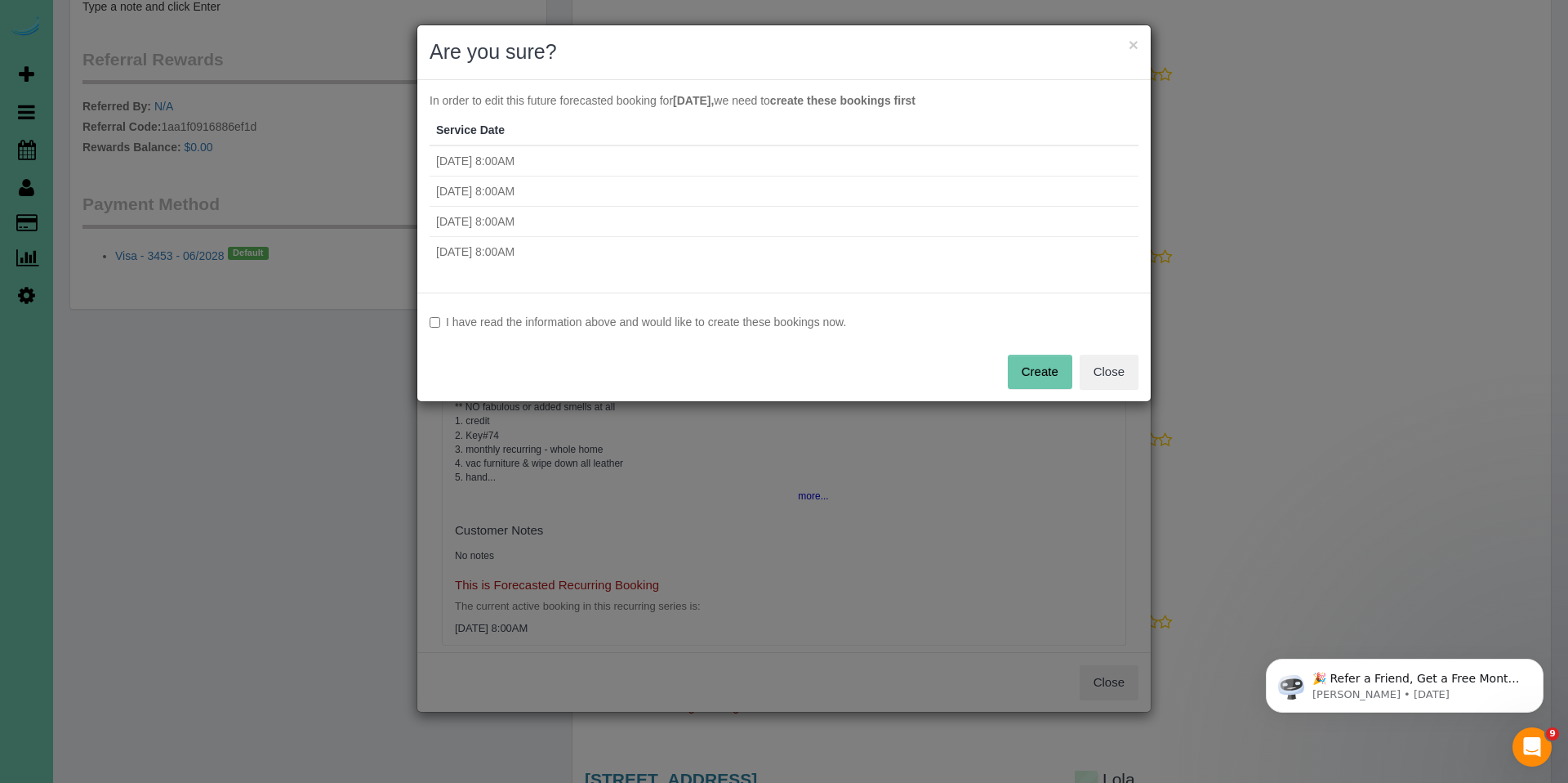
click at [585, 322] on label "I have read the information above and would like to create these bookings now." at bounding box center [784, 321] width 709 height 16
click at [1057, 379] on button "Create" at bounding box center [1040, 372] width 64 height 34
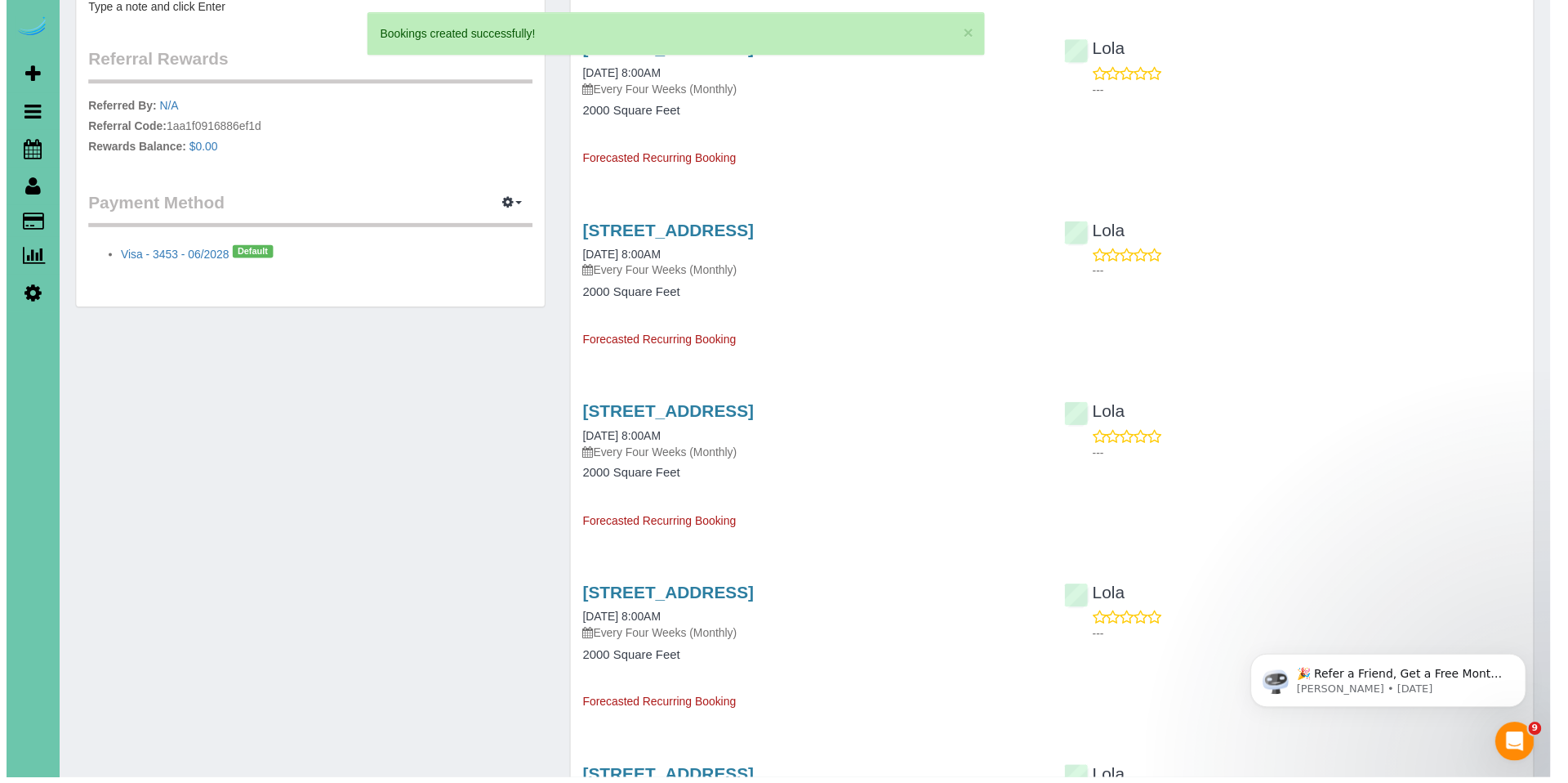
scroll to position [117, 1568]
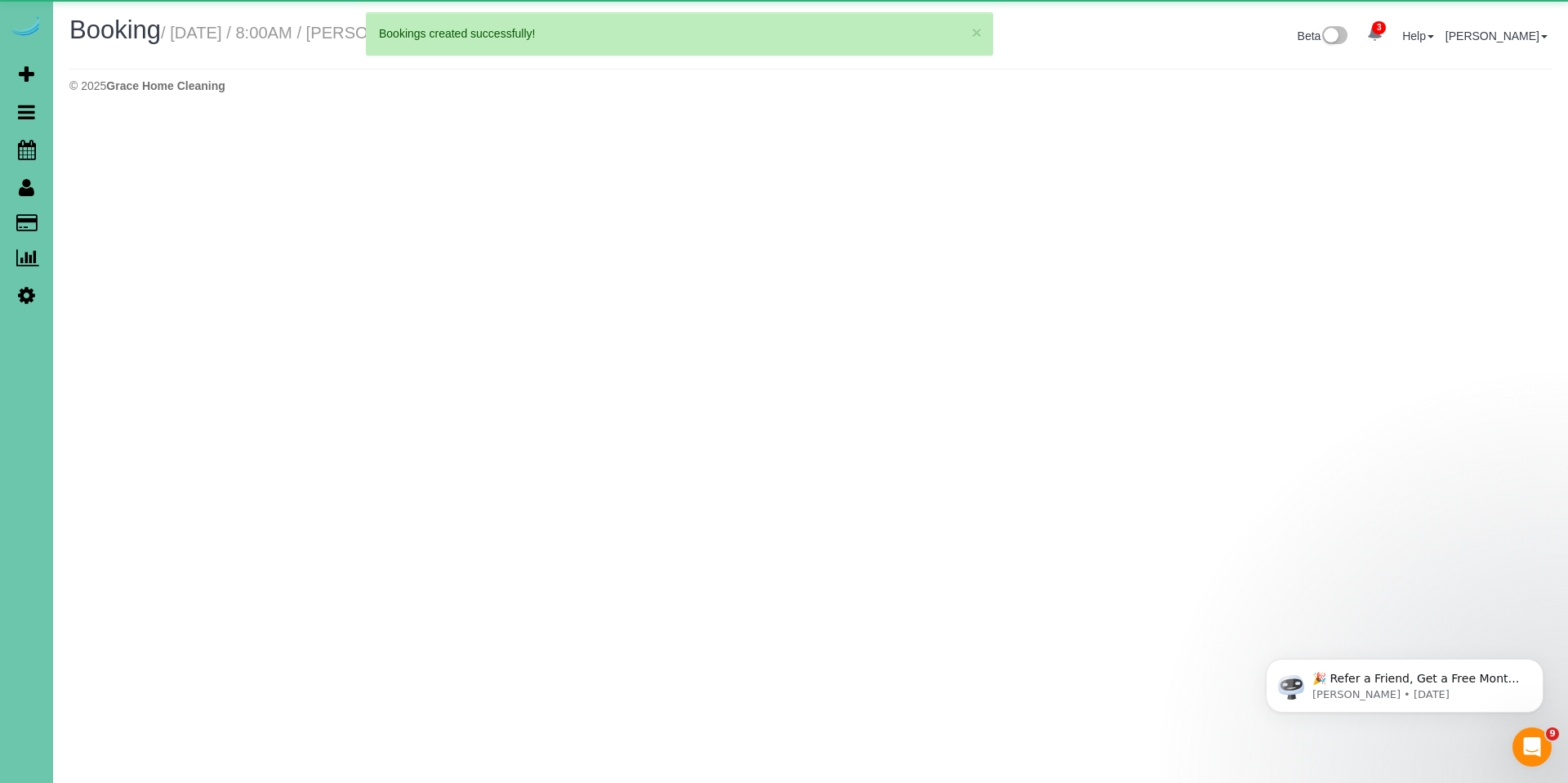
select select "NE"
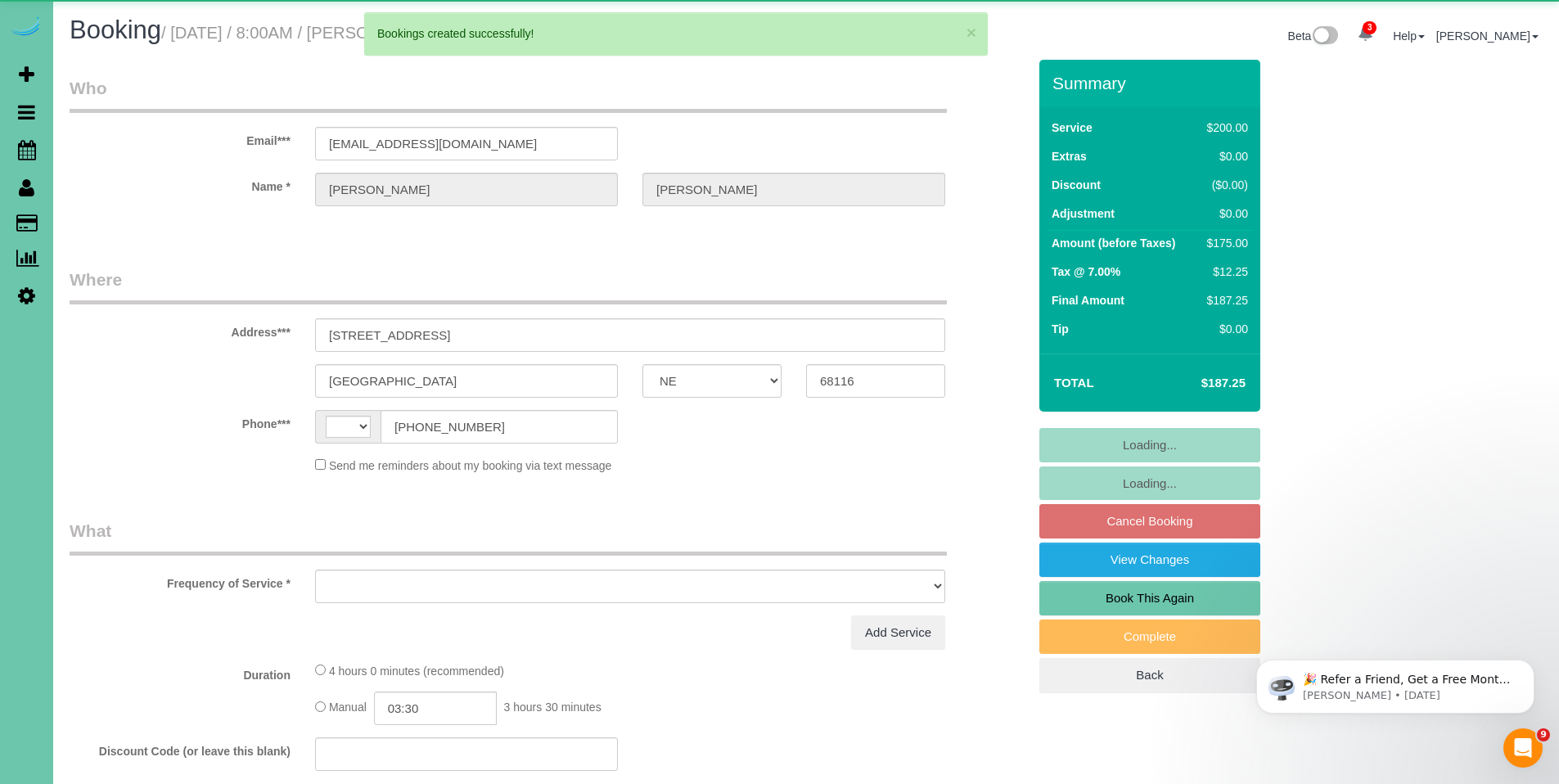
scroll to position [1878, 1559]
select select "string:[GEOGRAPHIC_DATA]"
select select "string:fspay-ac19d76b-b67c-418a-a4fa-0afcb0fd86bb"
select select "object:4243"
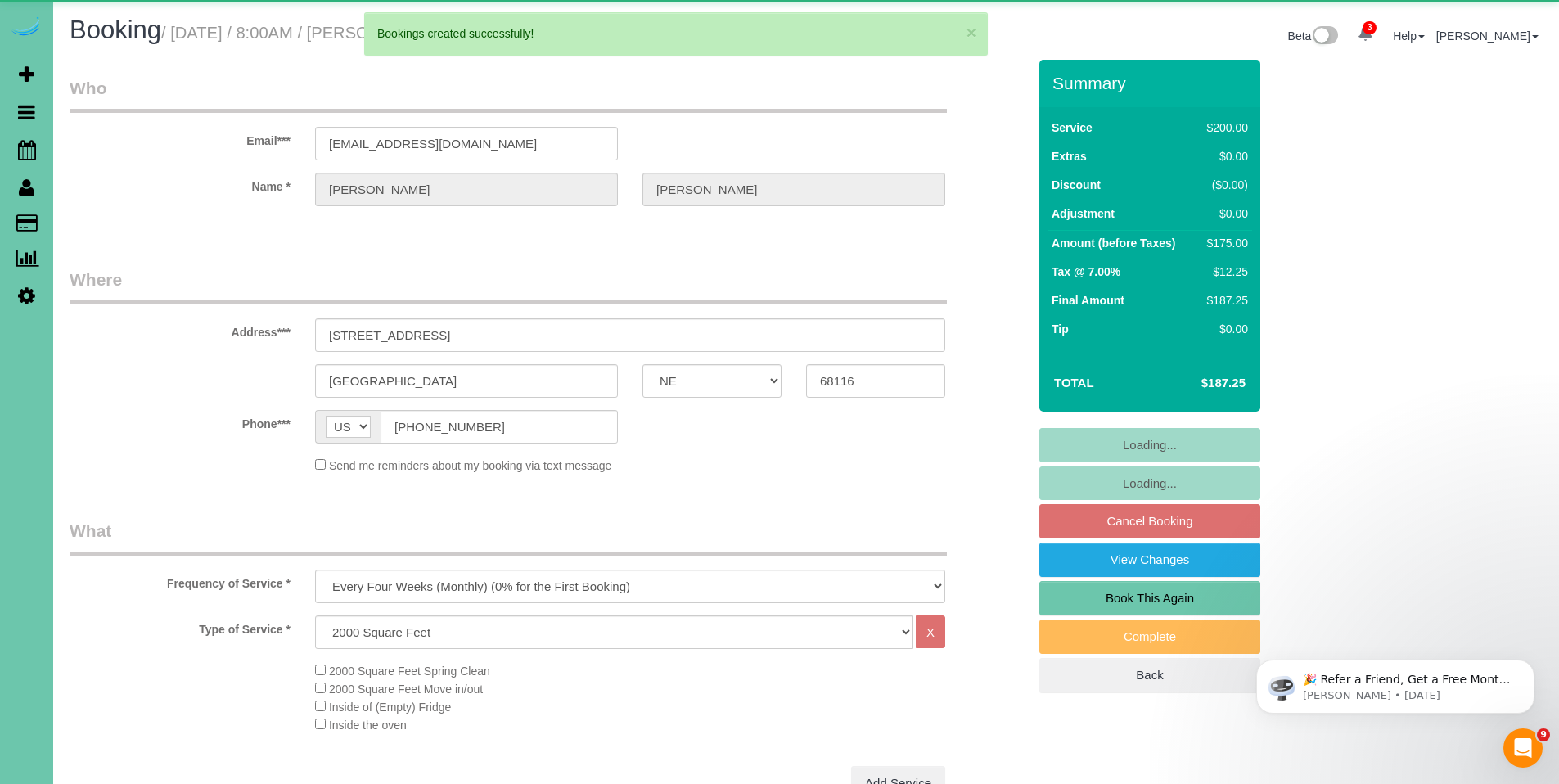
scroll to position [2433, 1559]
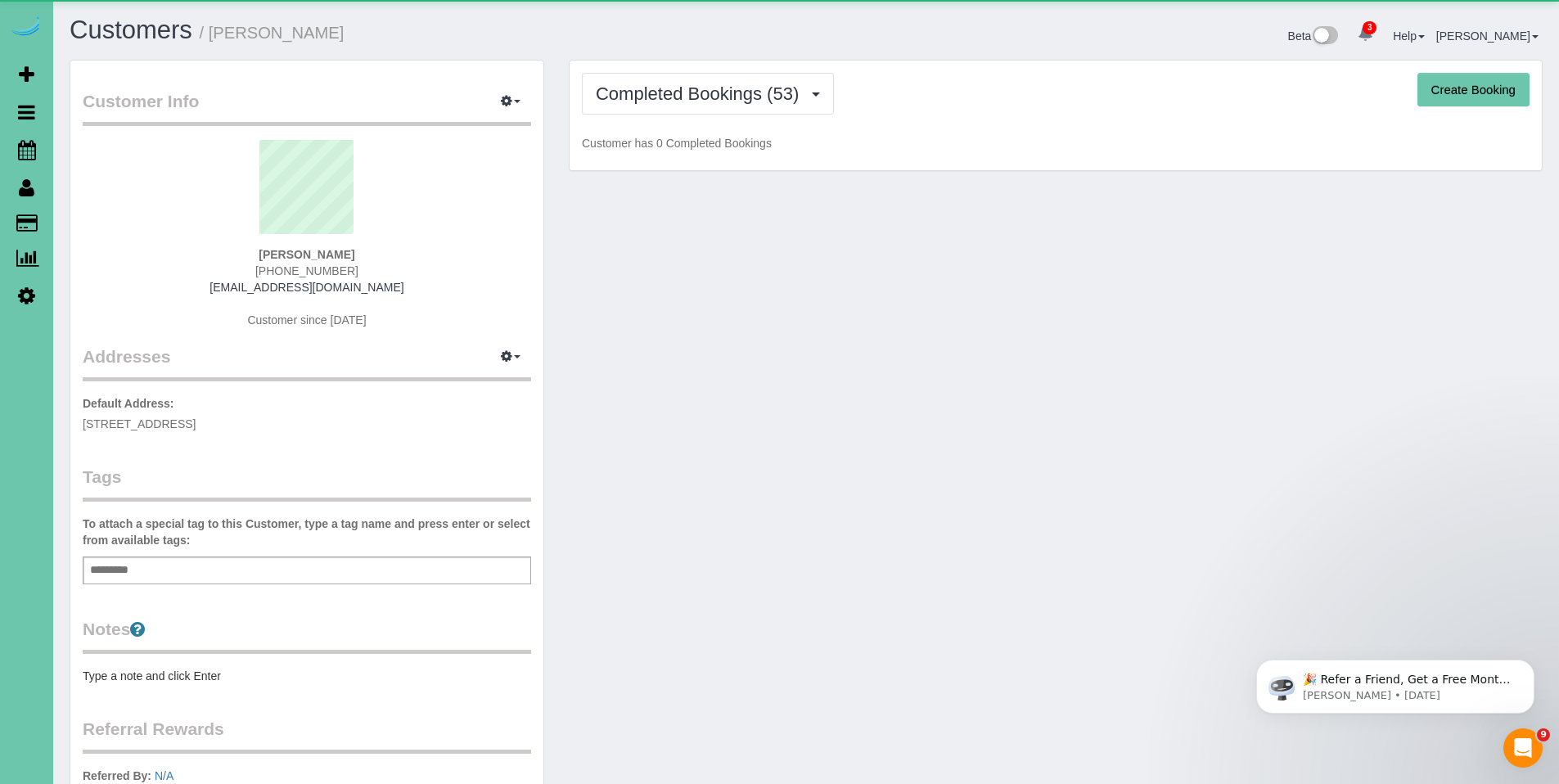
scroll to position [4413, 1559]
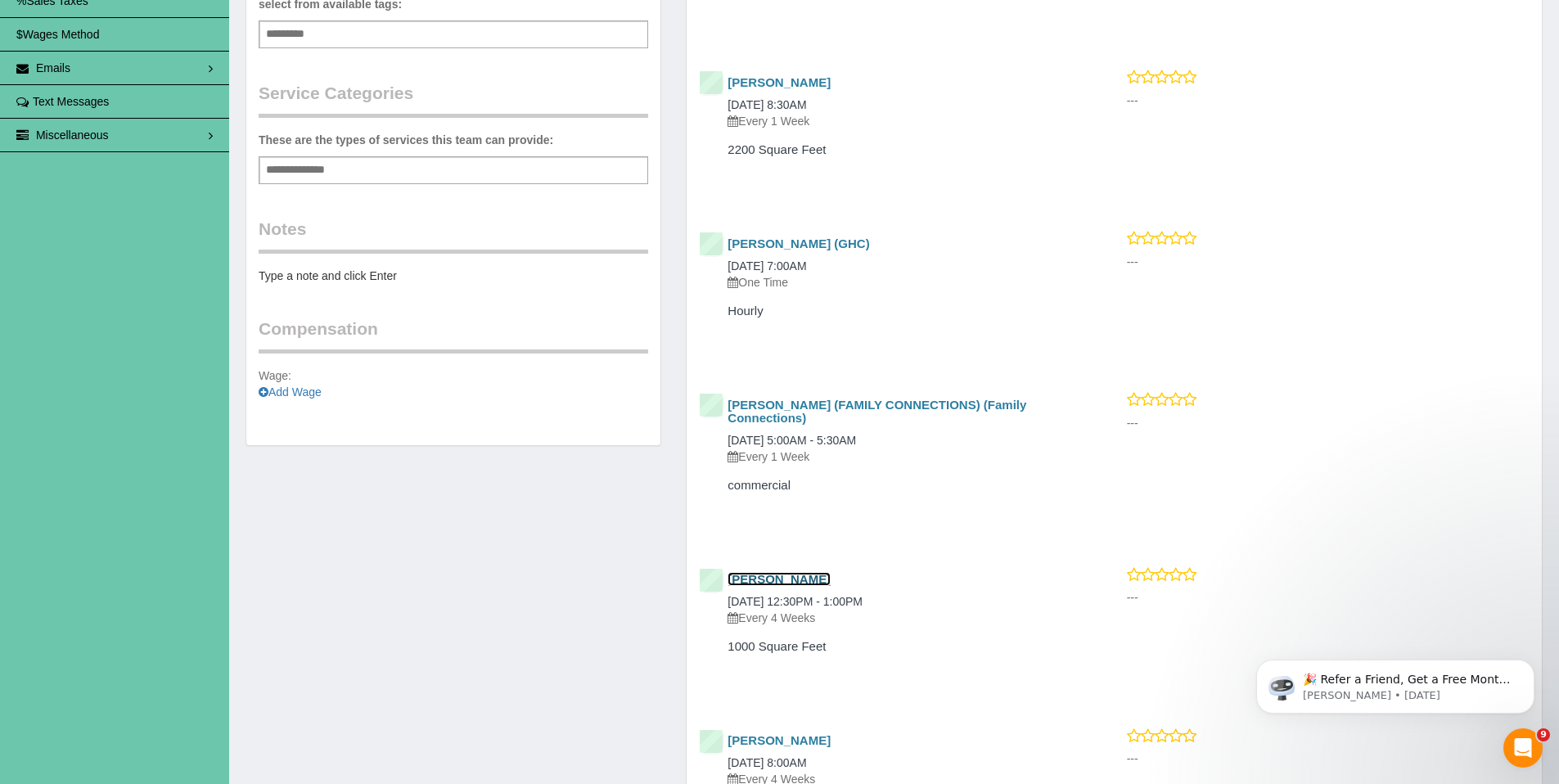
click at [765, 575] on link "Kim Morrow" at bounding box center [779, 579] width 103 height 14
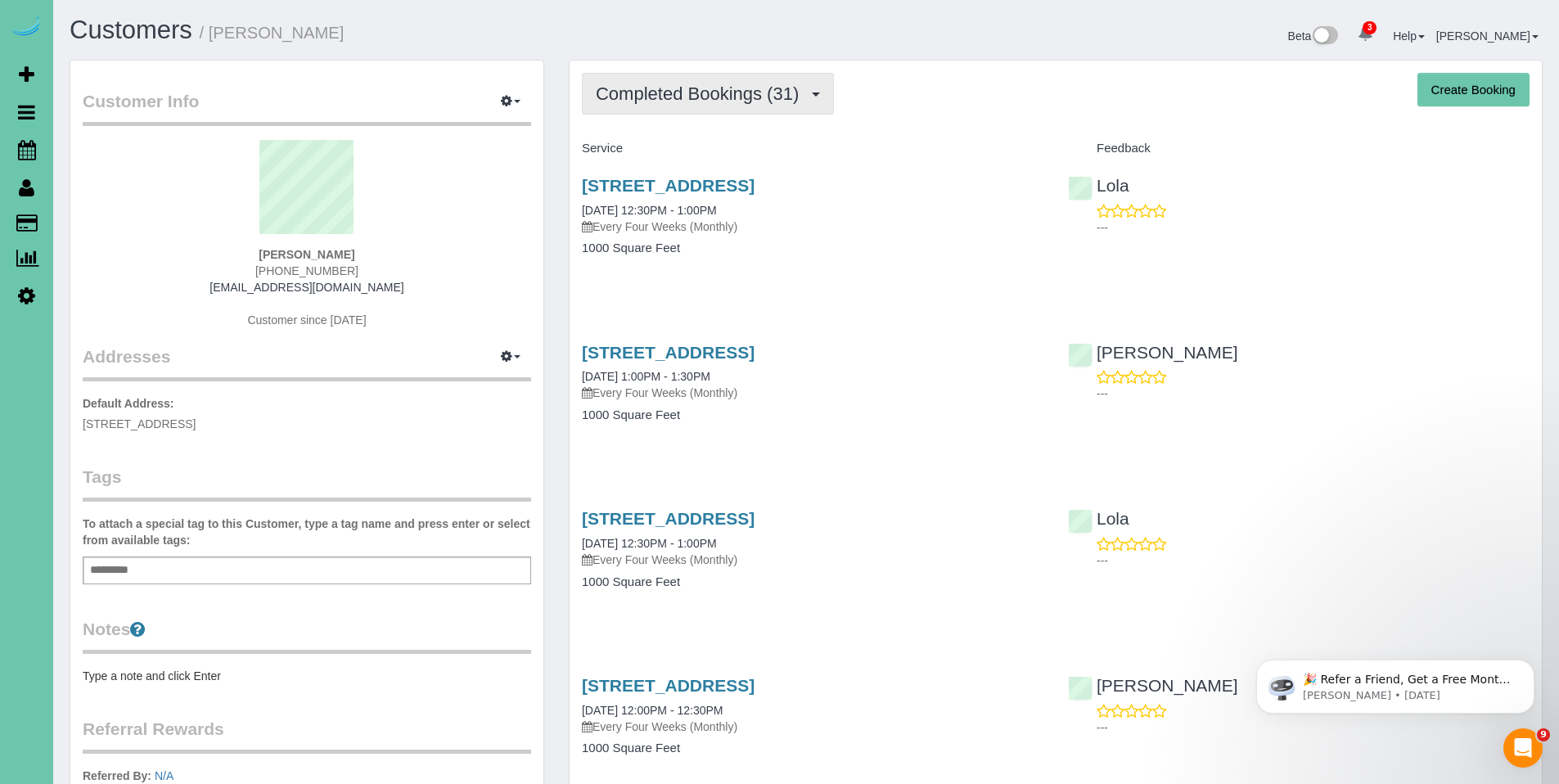
click at [686, 113] on button "Completed Bookings (31)" at bounding box center [708, 94] width 252 height 41
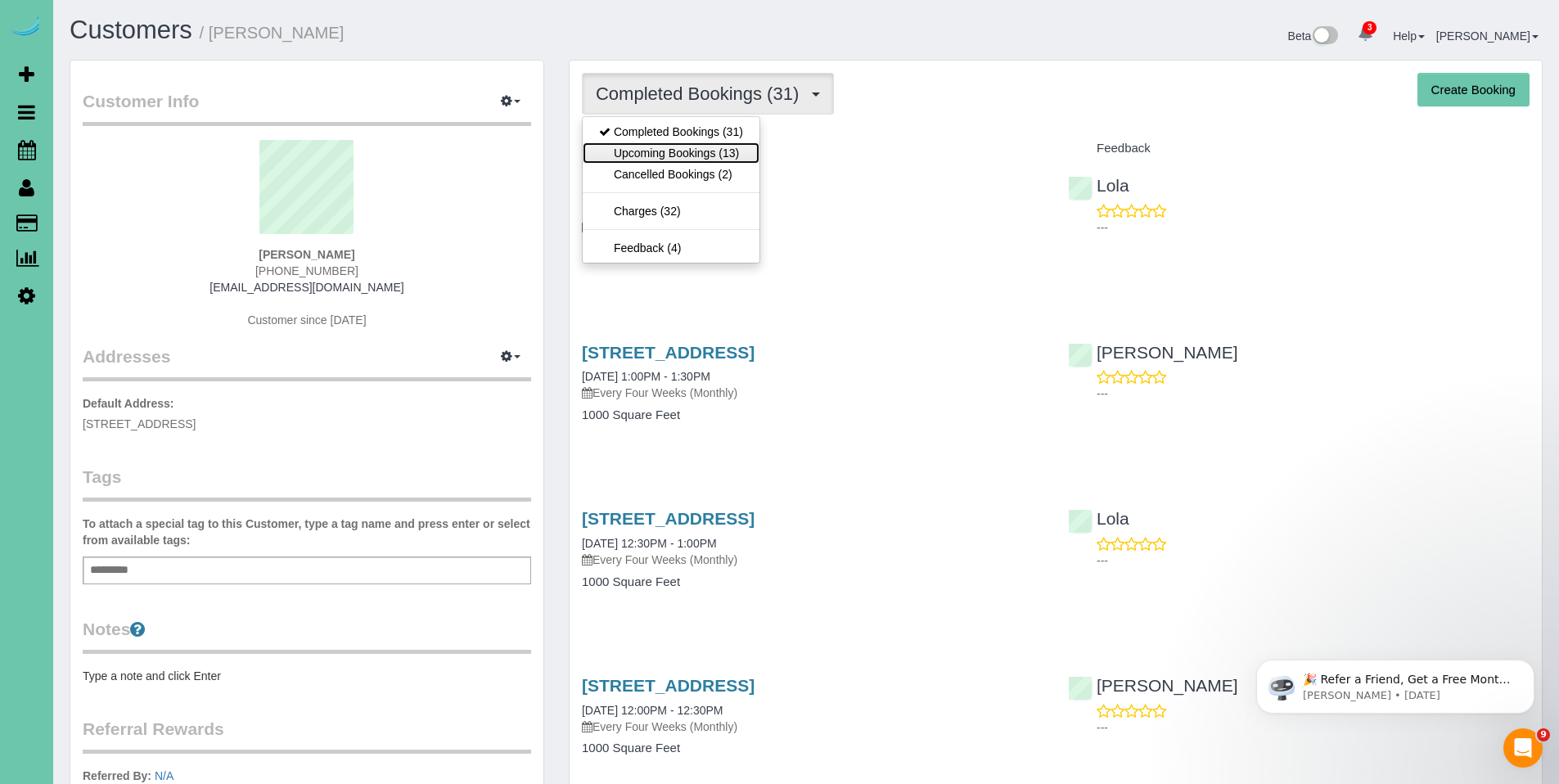
click at [686, 153] on link "Upcoming Bookings (13)" at bounding box center [671, 152] width 176 height 22
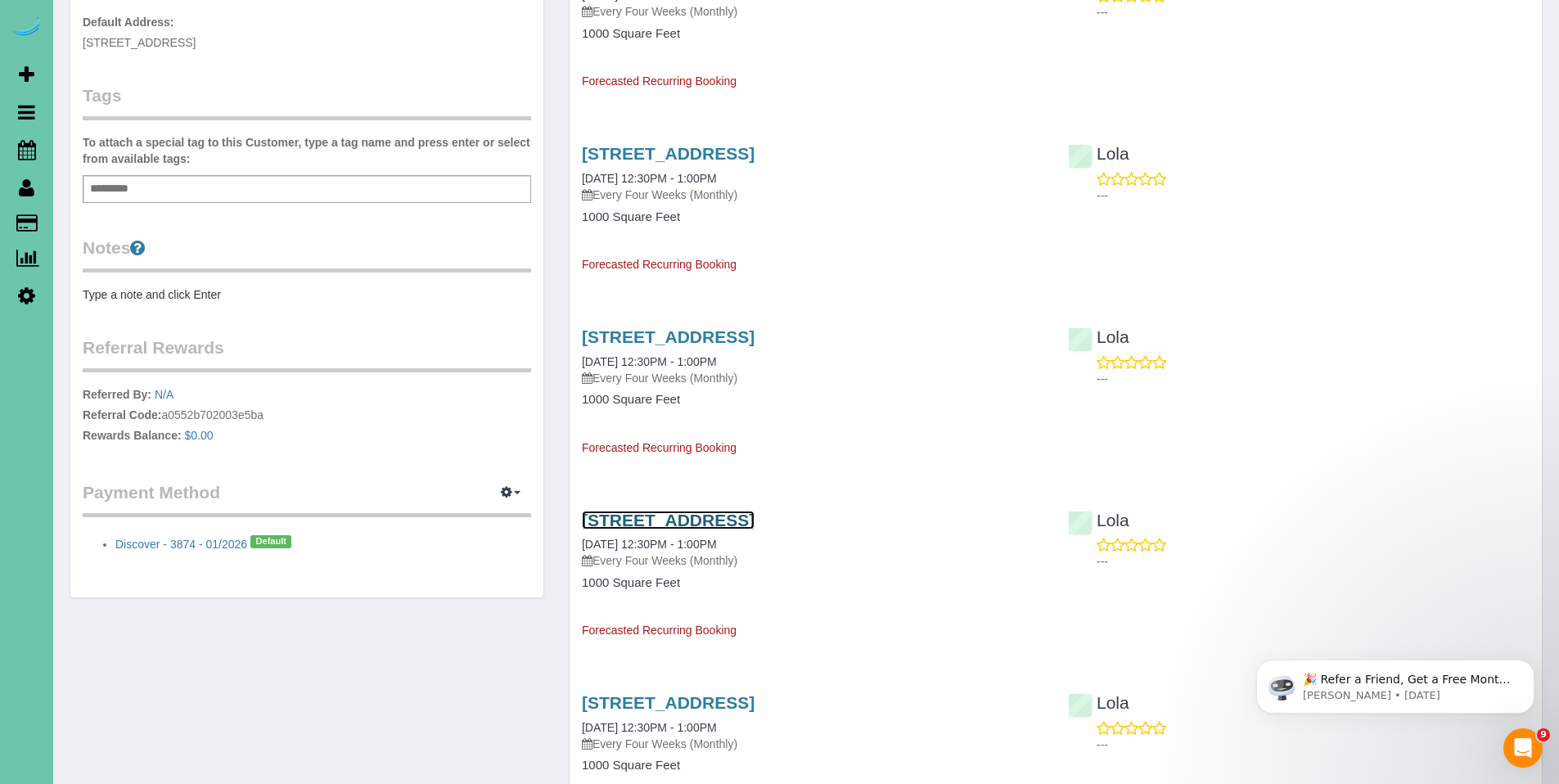
click at [727, 524] on link "16208 Mormon Street, Bennington, NE 68007" at bounding box center [668, 520] width 173 height 19
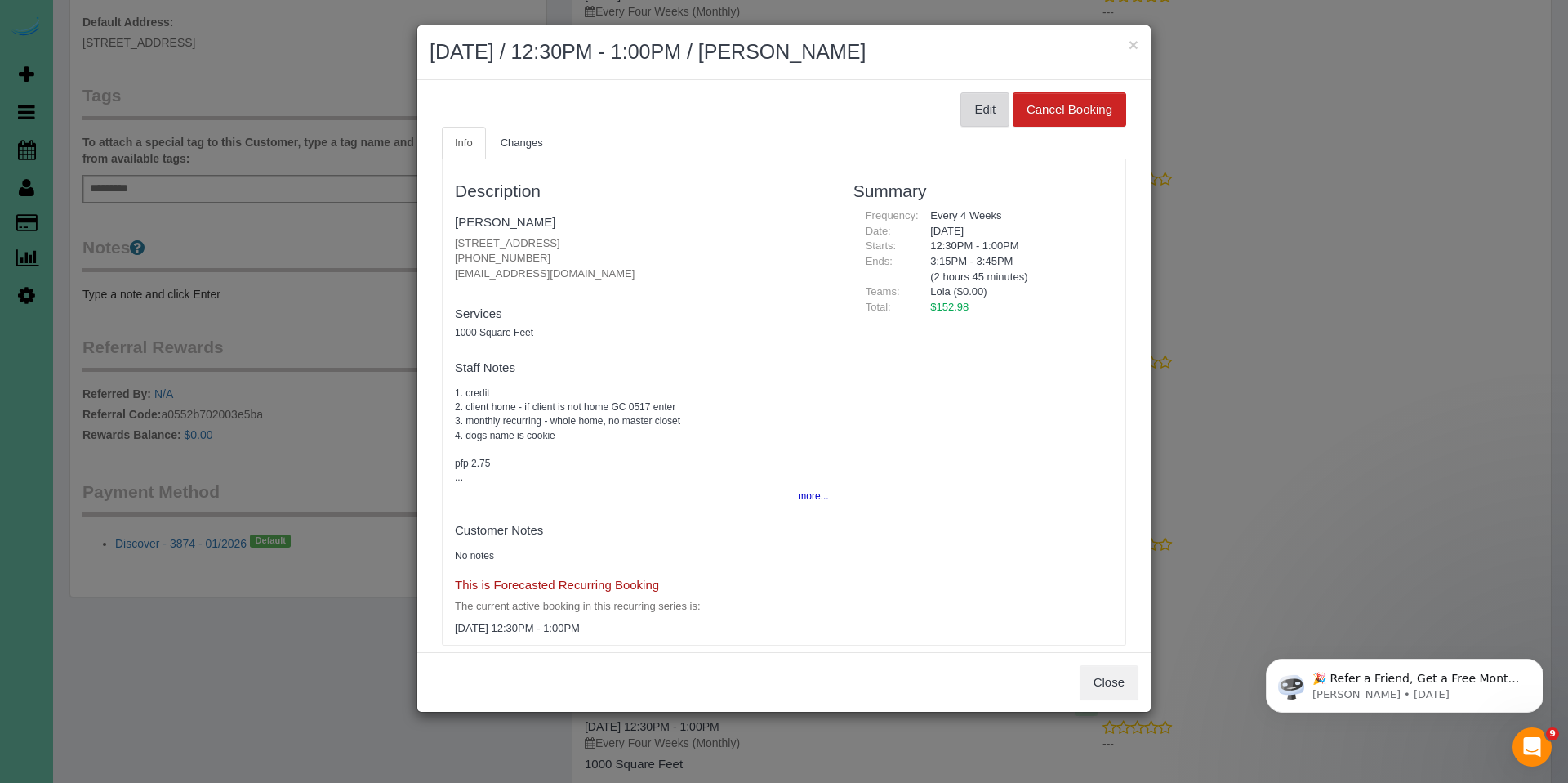
click at [969, 107] on button "Edit" at bounding box center [985, 109] width 49 height 34
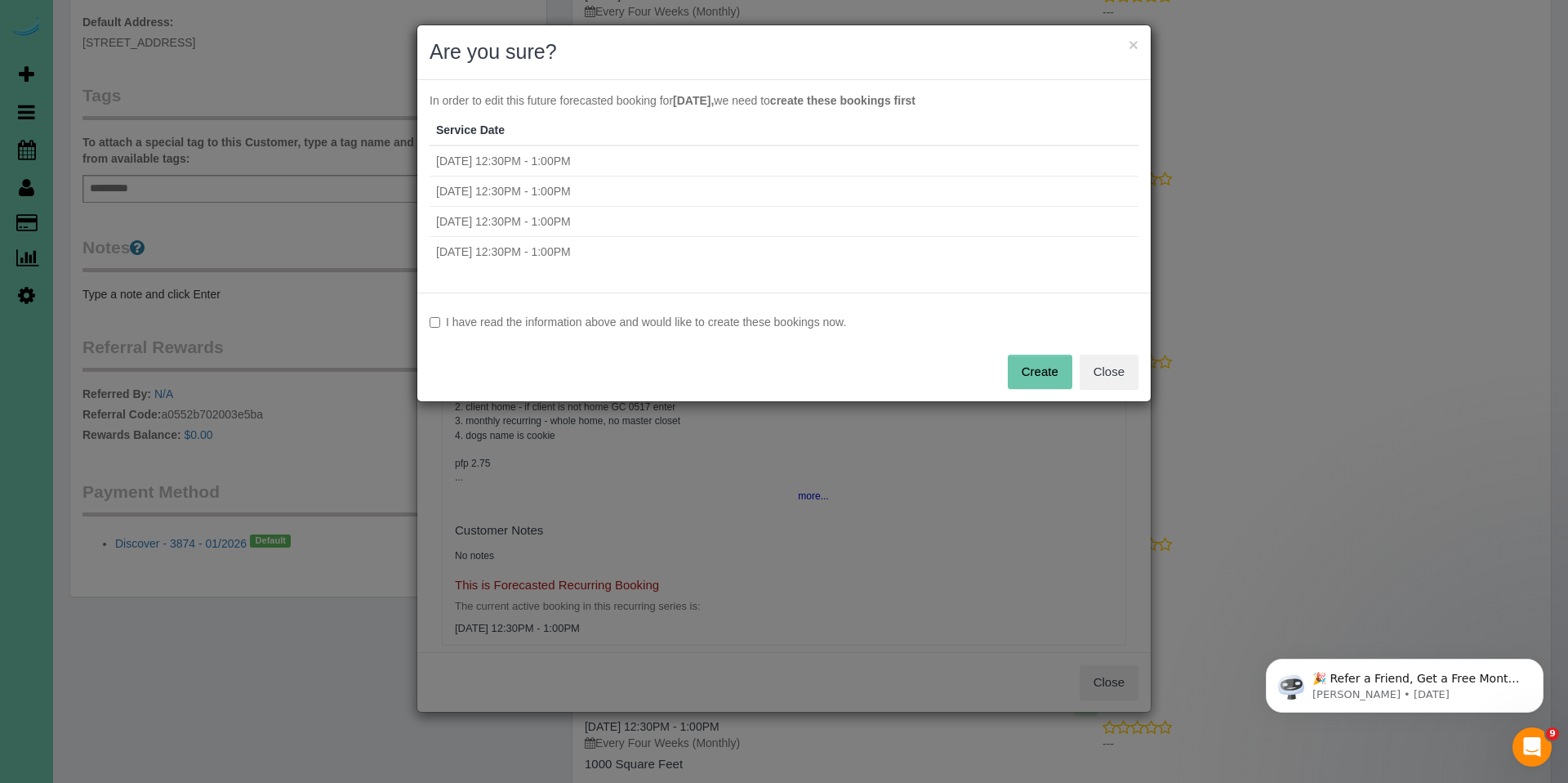
click at [654, 323] on label "I have read the information above and would like to create these bookings now." at bounding box center [784, 321] width 709 height 16
click at [1024, 358] on button "Create" at bounding box center [1040, 372] width 64 height 34
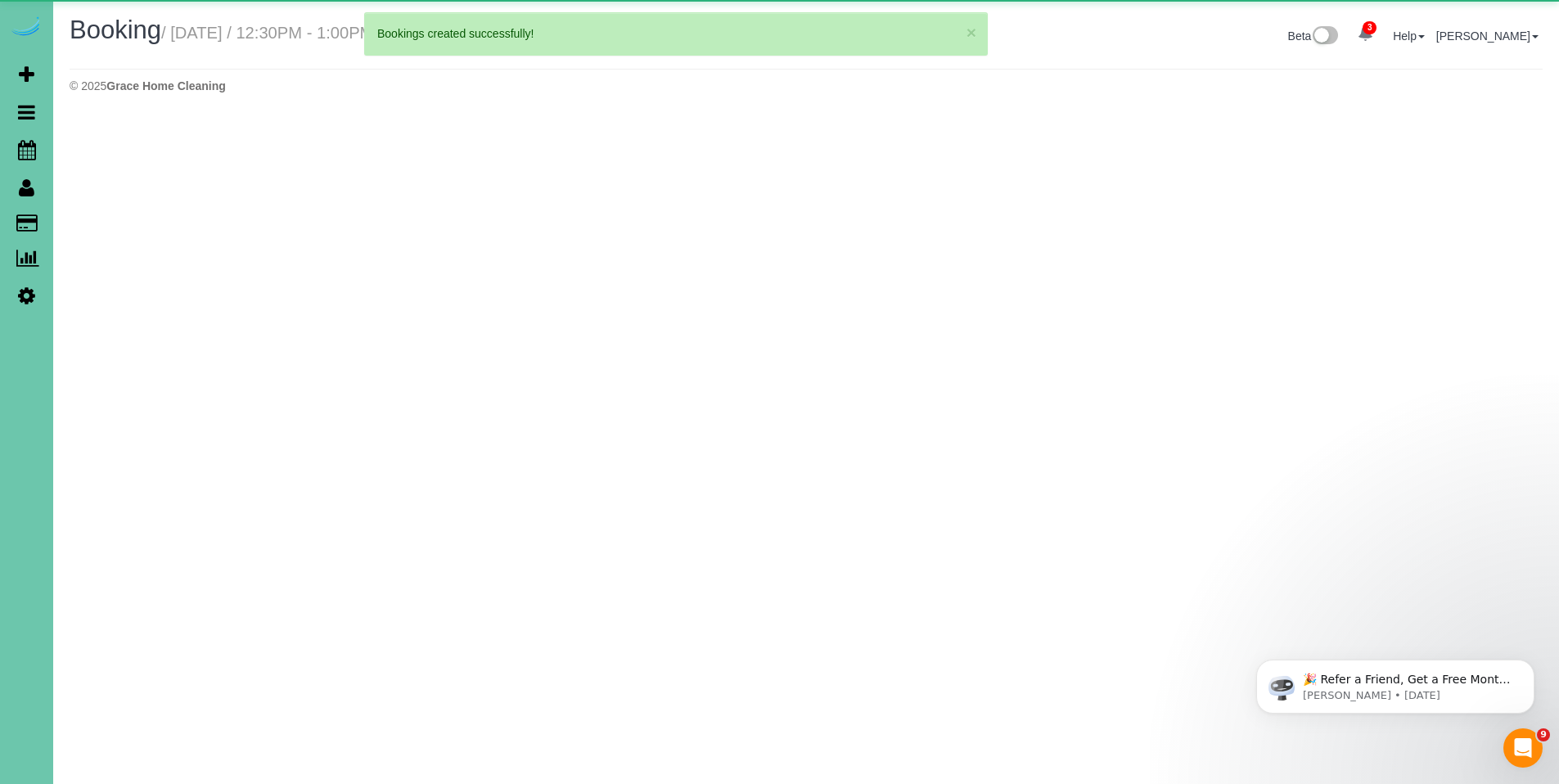
select select "NE"
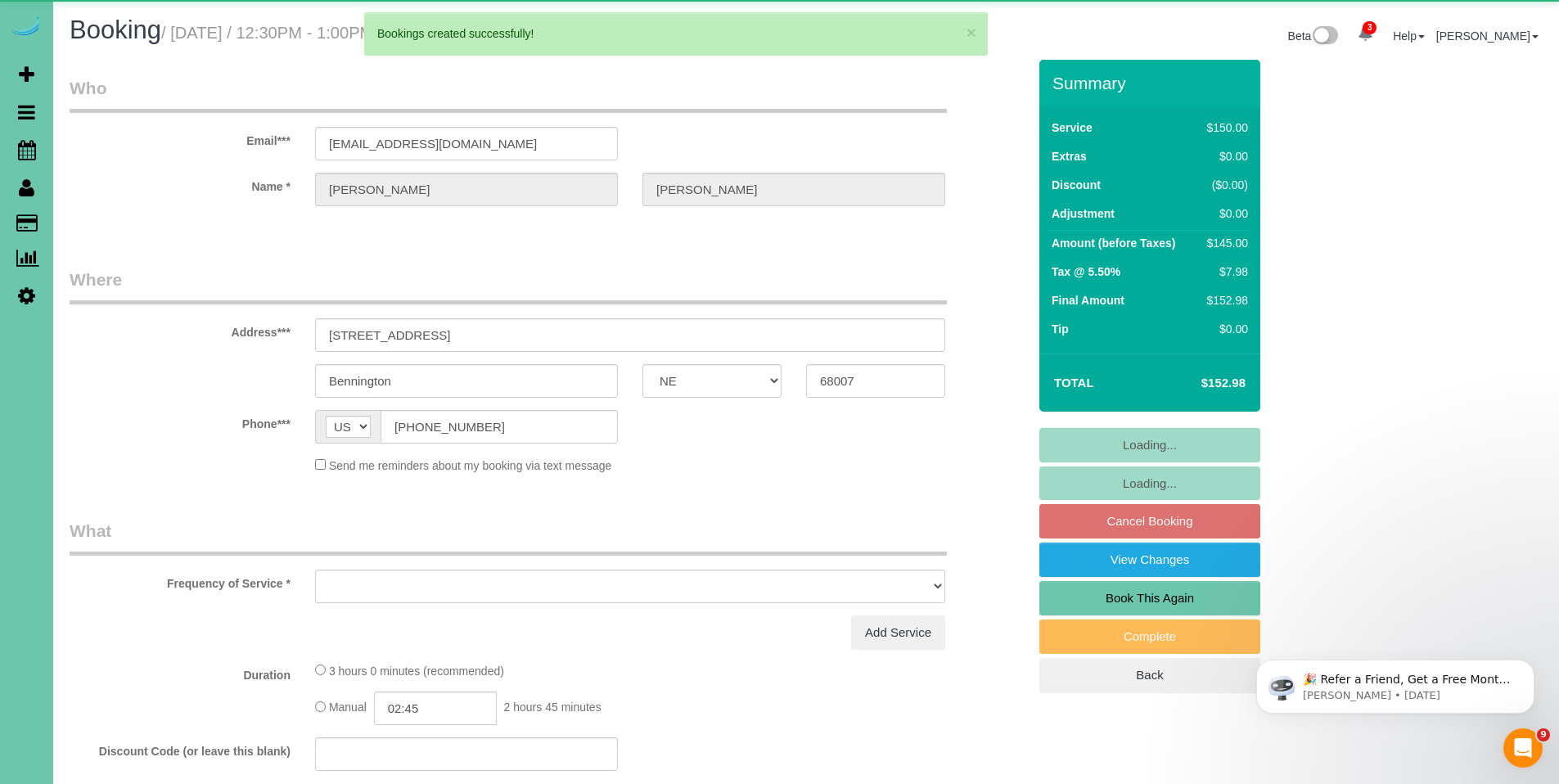
select select "object:8752"
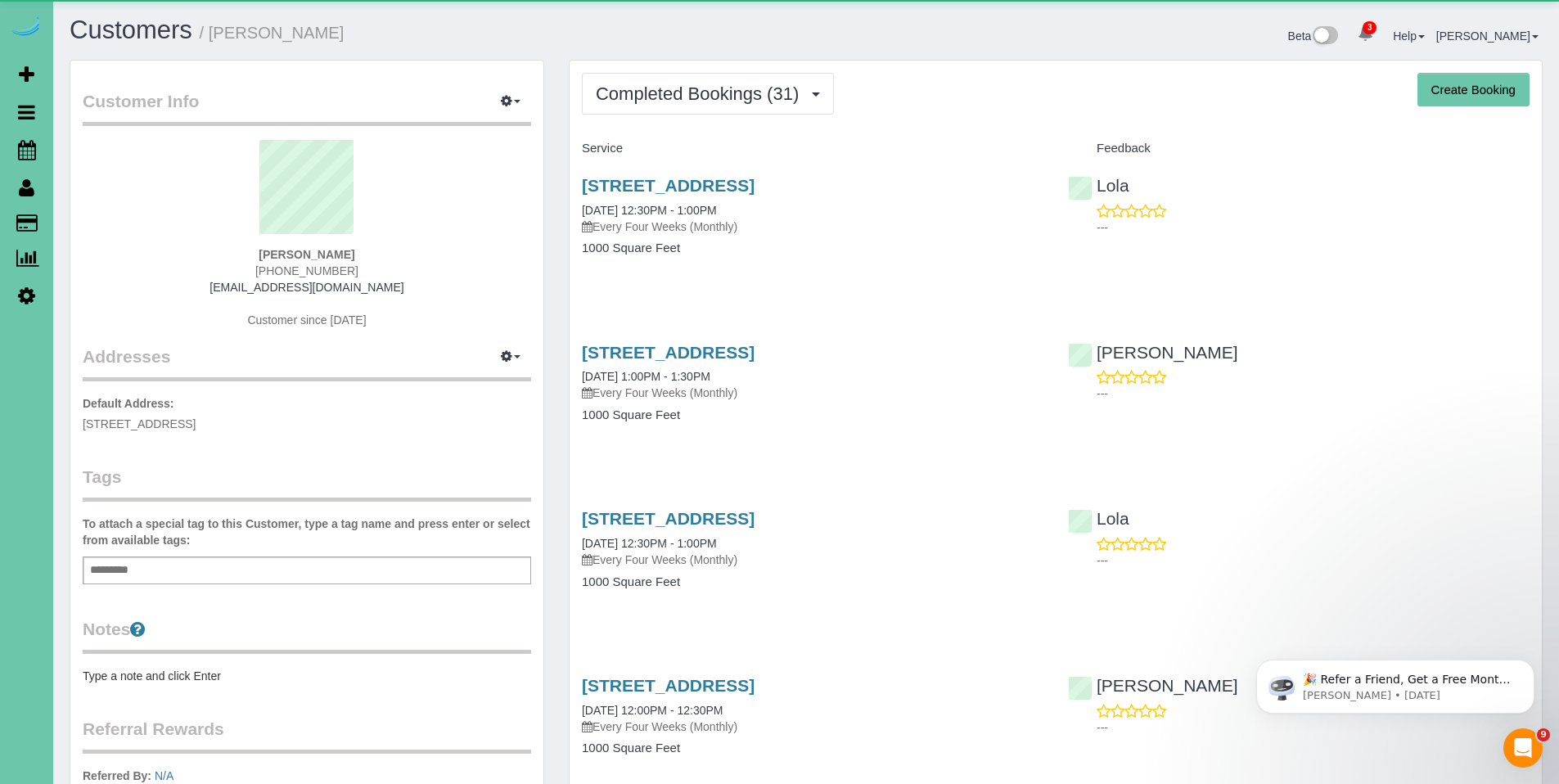
scroll to position [4413, 1559]
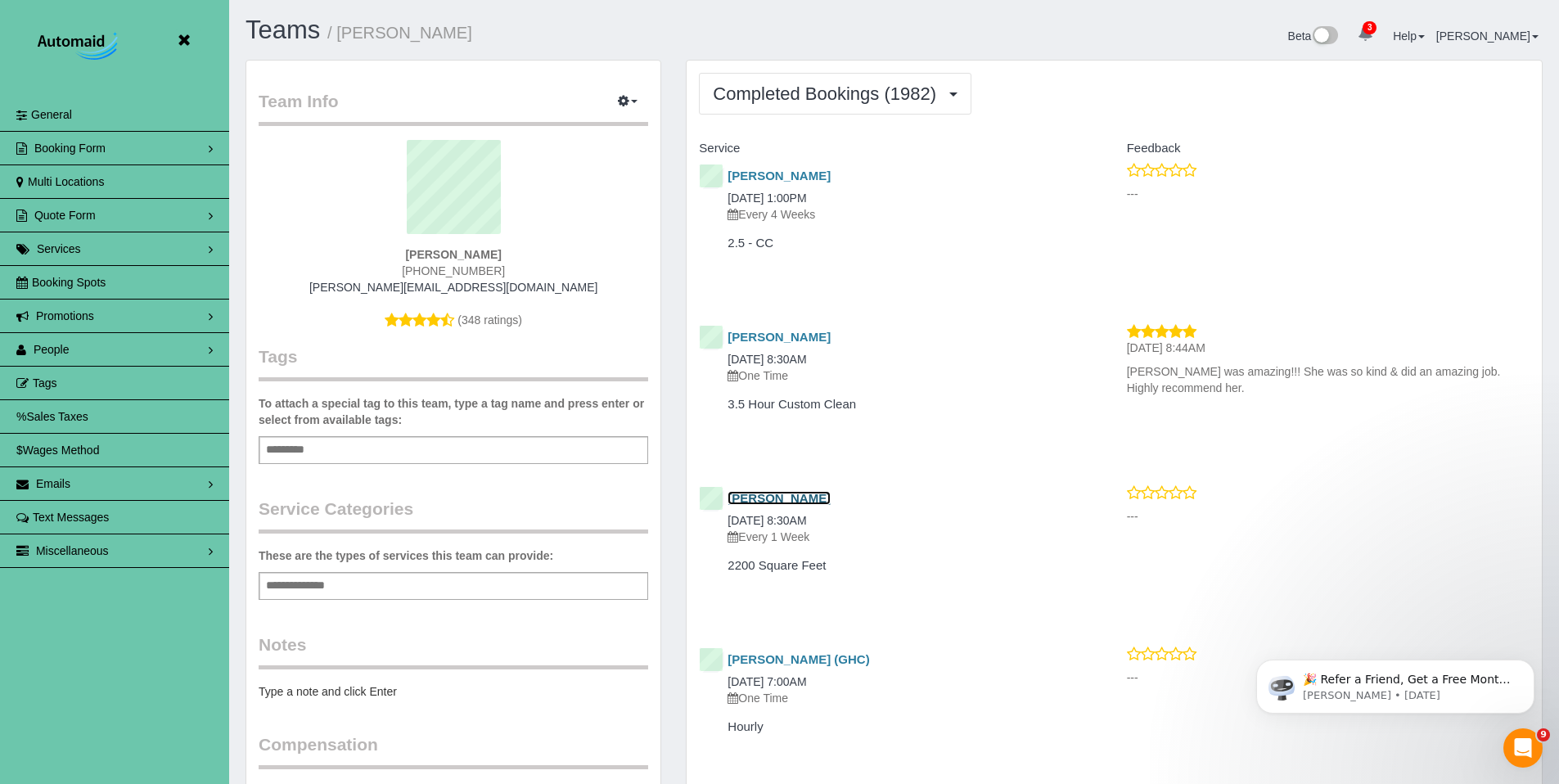
click at [780, 501] on link "Laura Meyers" at bounding box center [779, 497] width 103 height 14
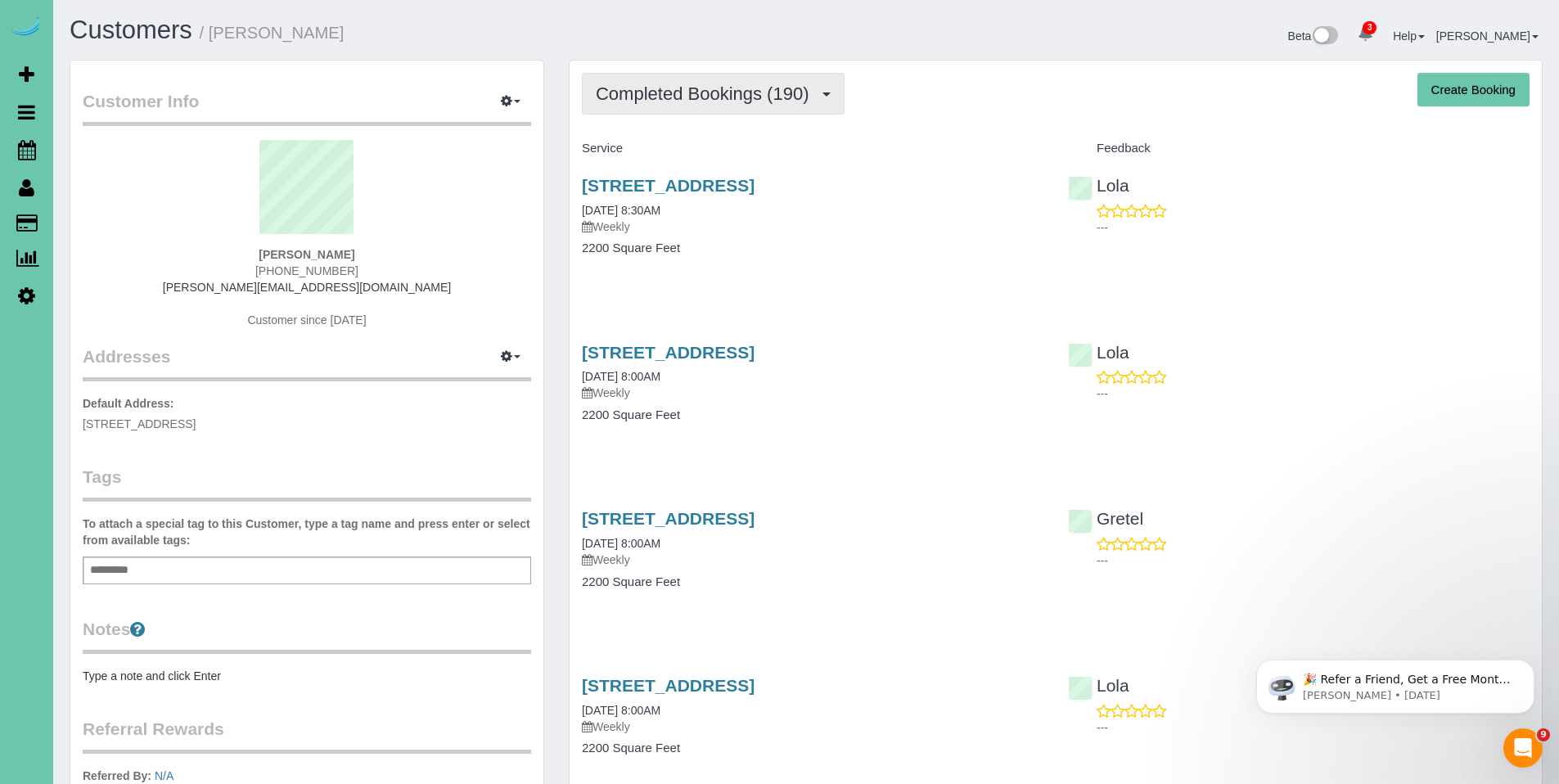
click at [705, 90] on span "Completed Bookings (190)" at bounding box center [706, 94] width 221 height 21
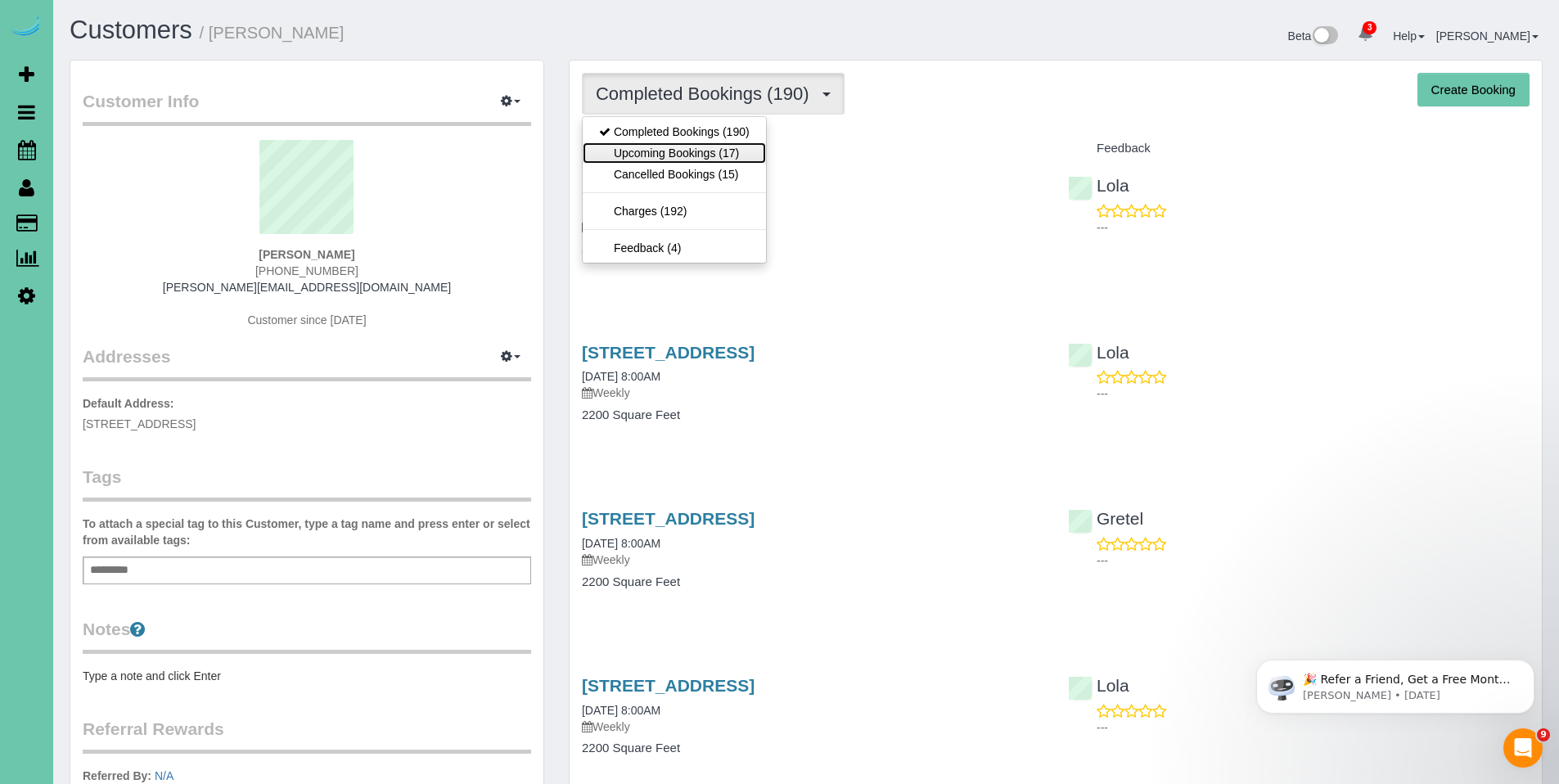
click at [673, 150] on link "Upcoming Bookings (17)" at bounding box center [674, 152] width 183 height 22
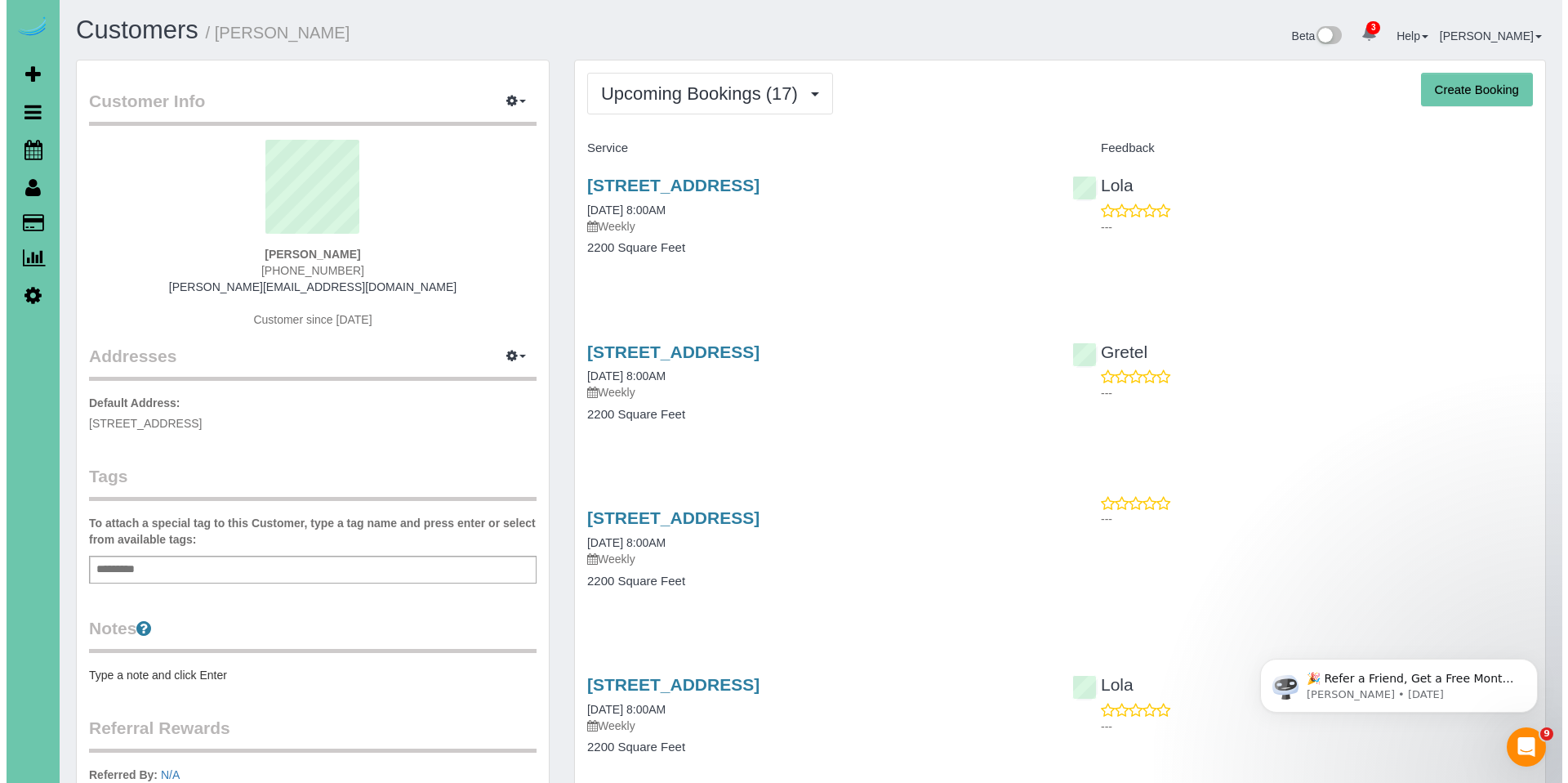
scroll to position [78438, 80124]
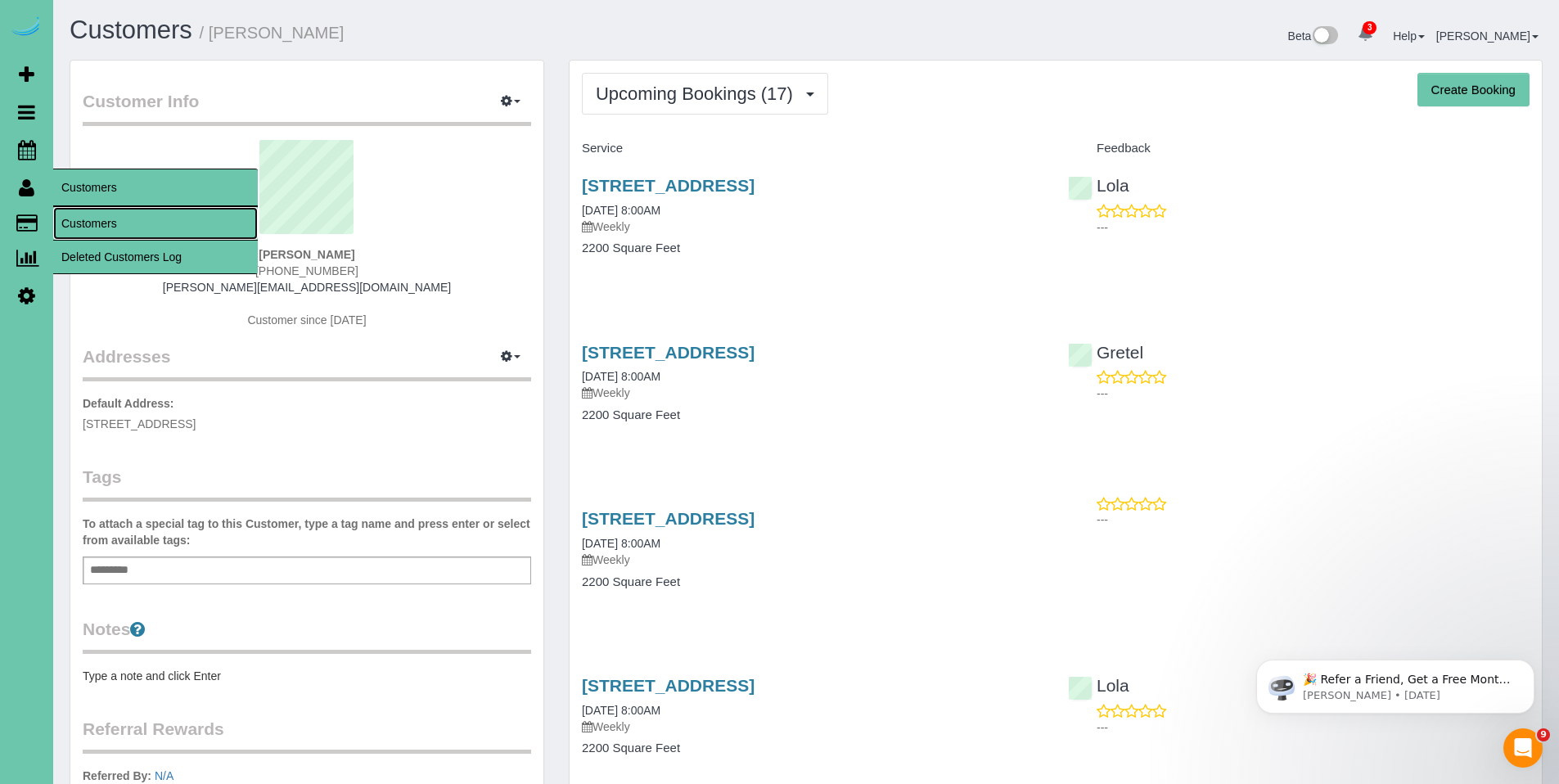
click at [84, 239] on link "Customers" at bounding box center [156, 224] width 205 height 33
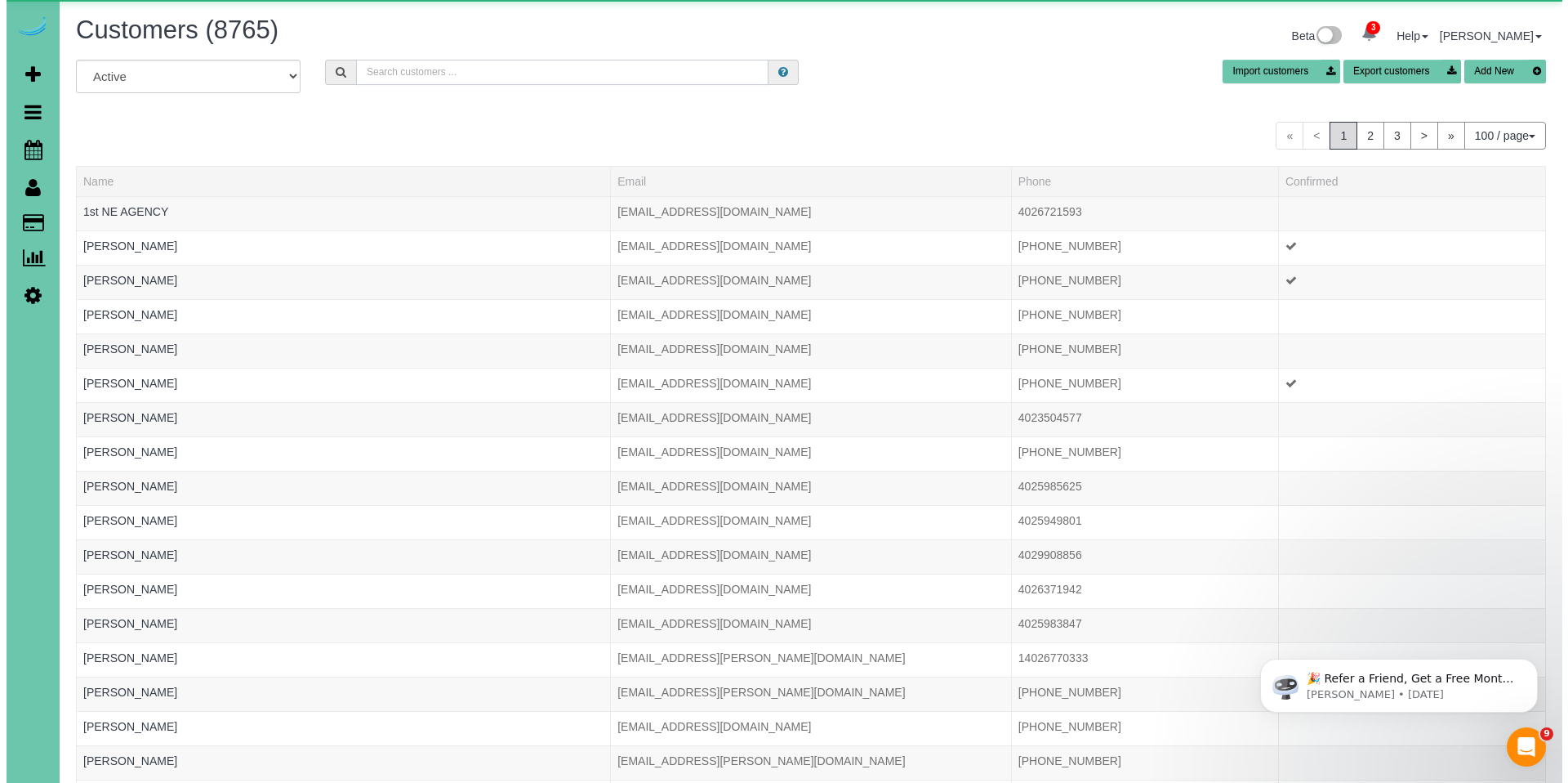
scroll to position [3746, 1556]
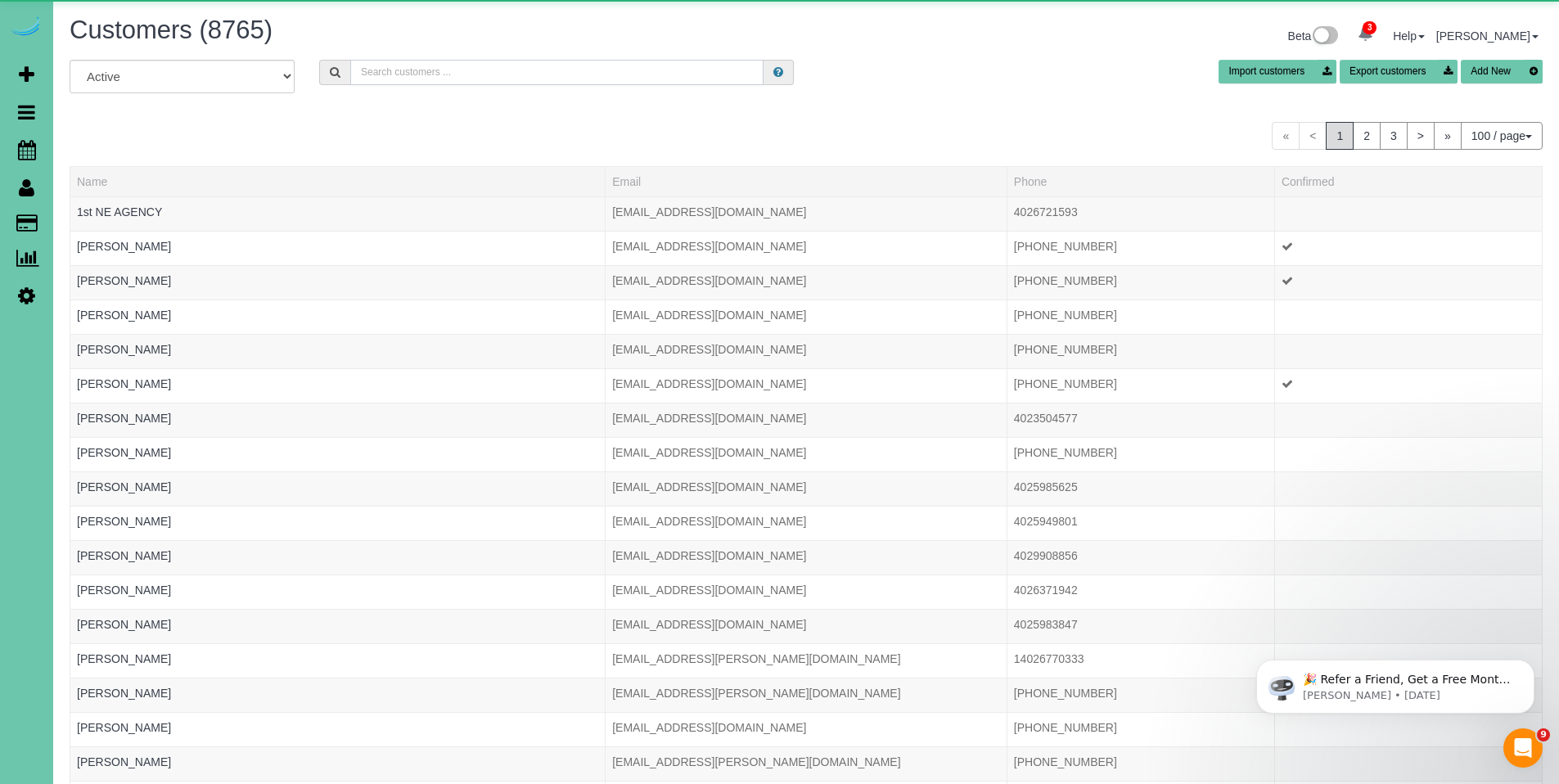
click at [496, 74] on input "text" at bounding box center [557, 71] width 413 height 25
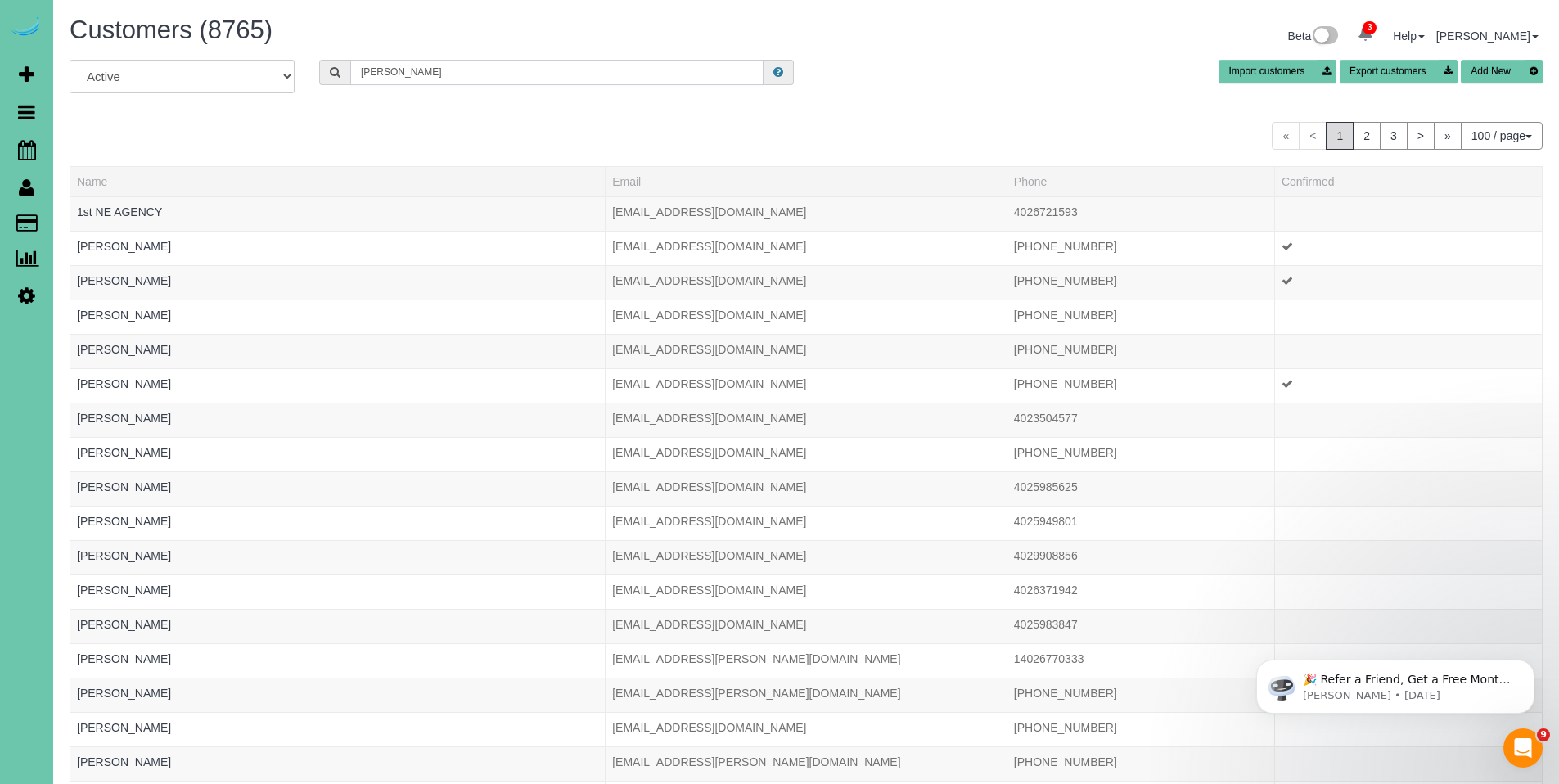
type input "marcy rees"
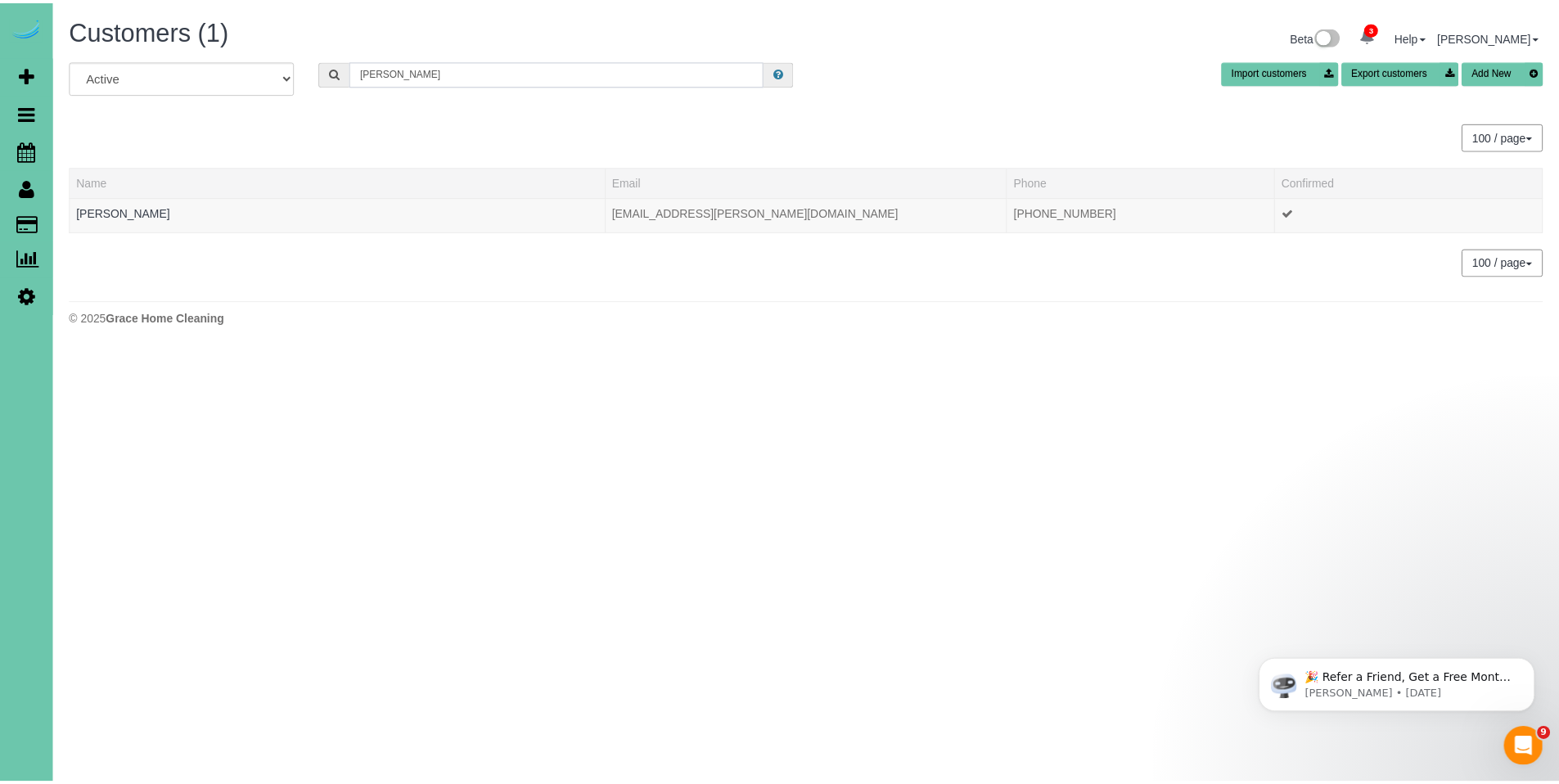
scroll to position [81465, 80267]
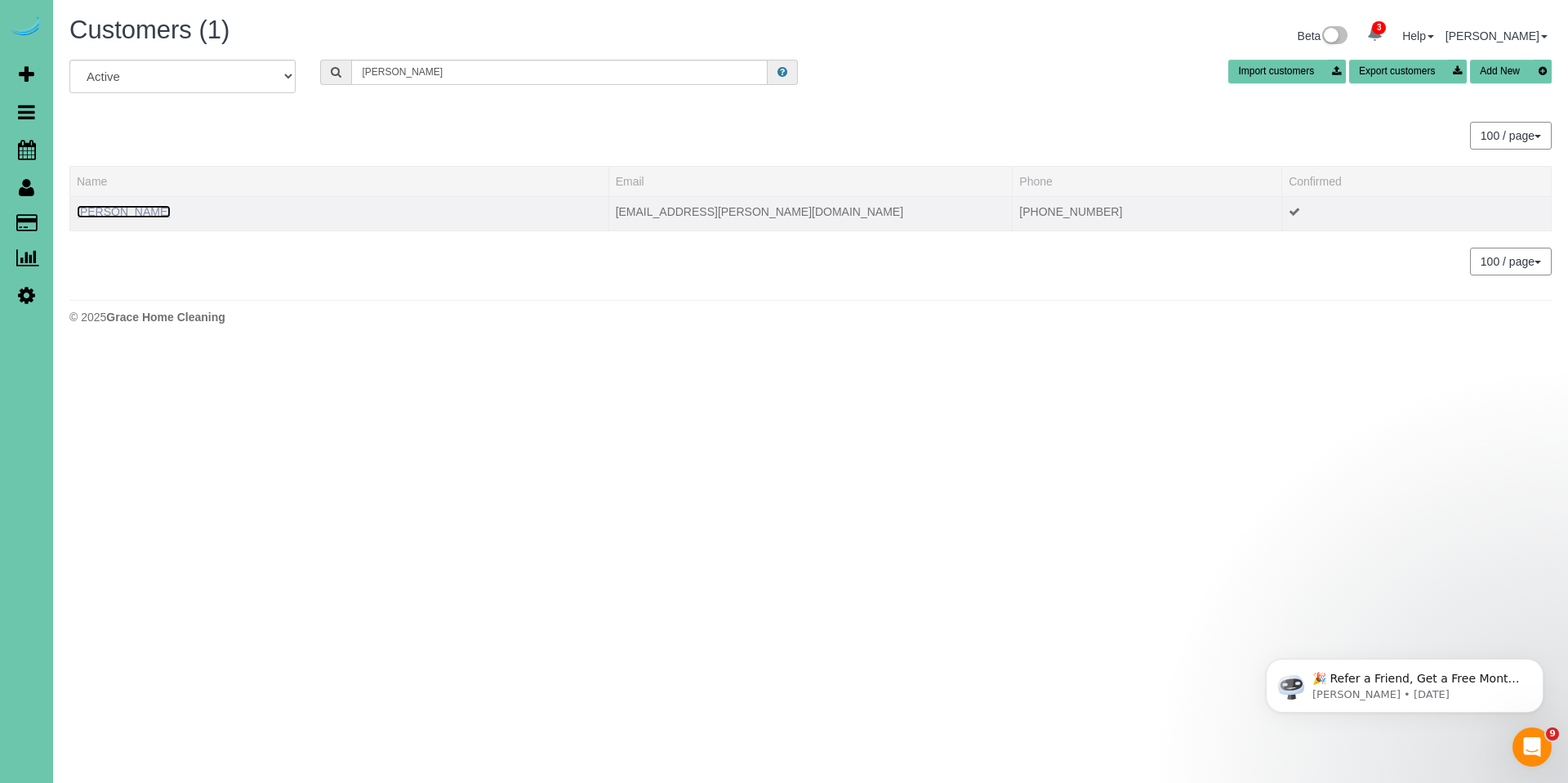
click at [104, 215] on link "[PERSON_NAME]" at bounding box center [123, 211] width 94 height 13
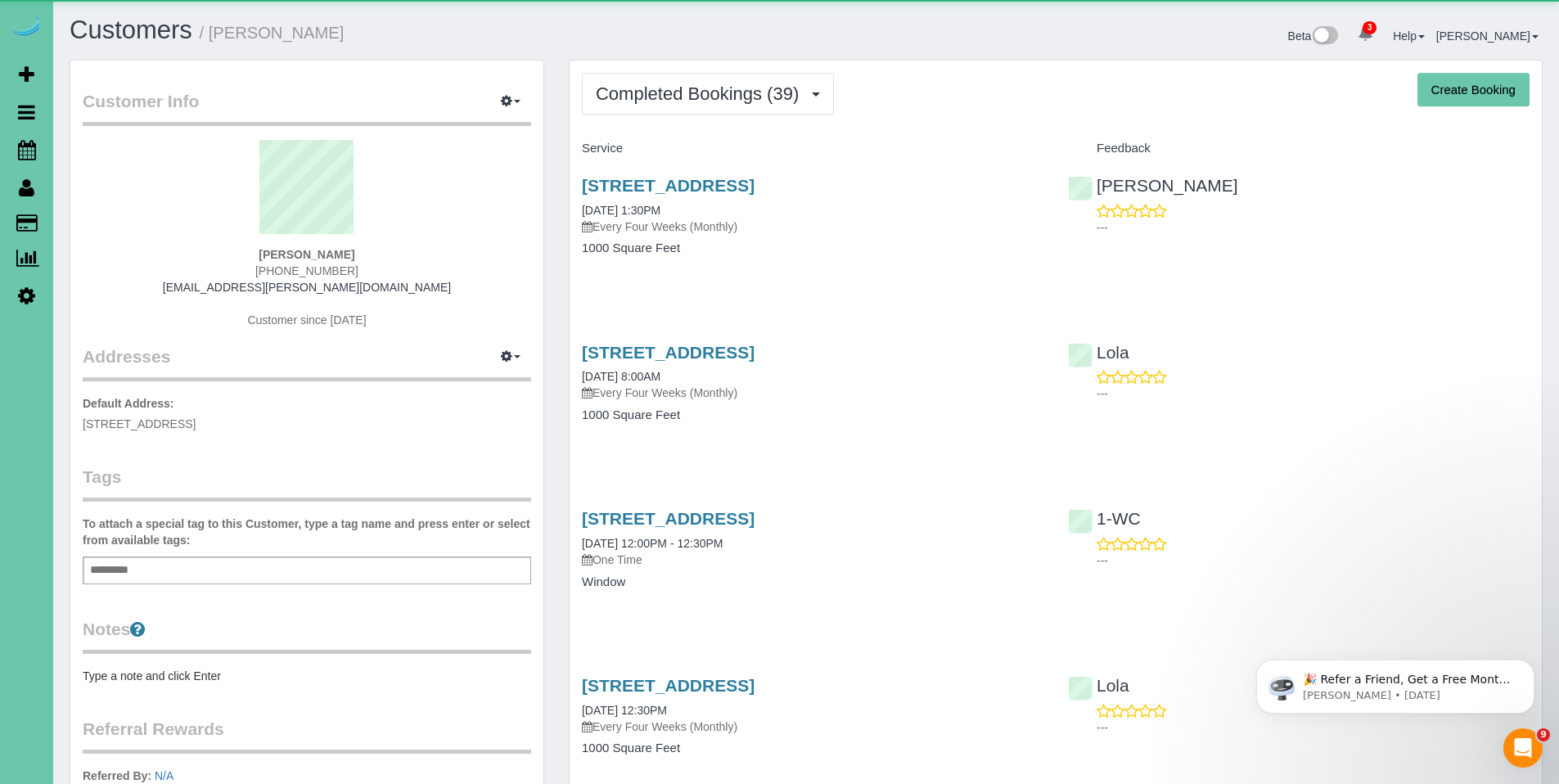
scroll to position [4473, 1559]
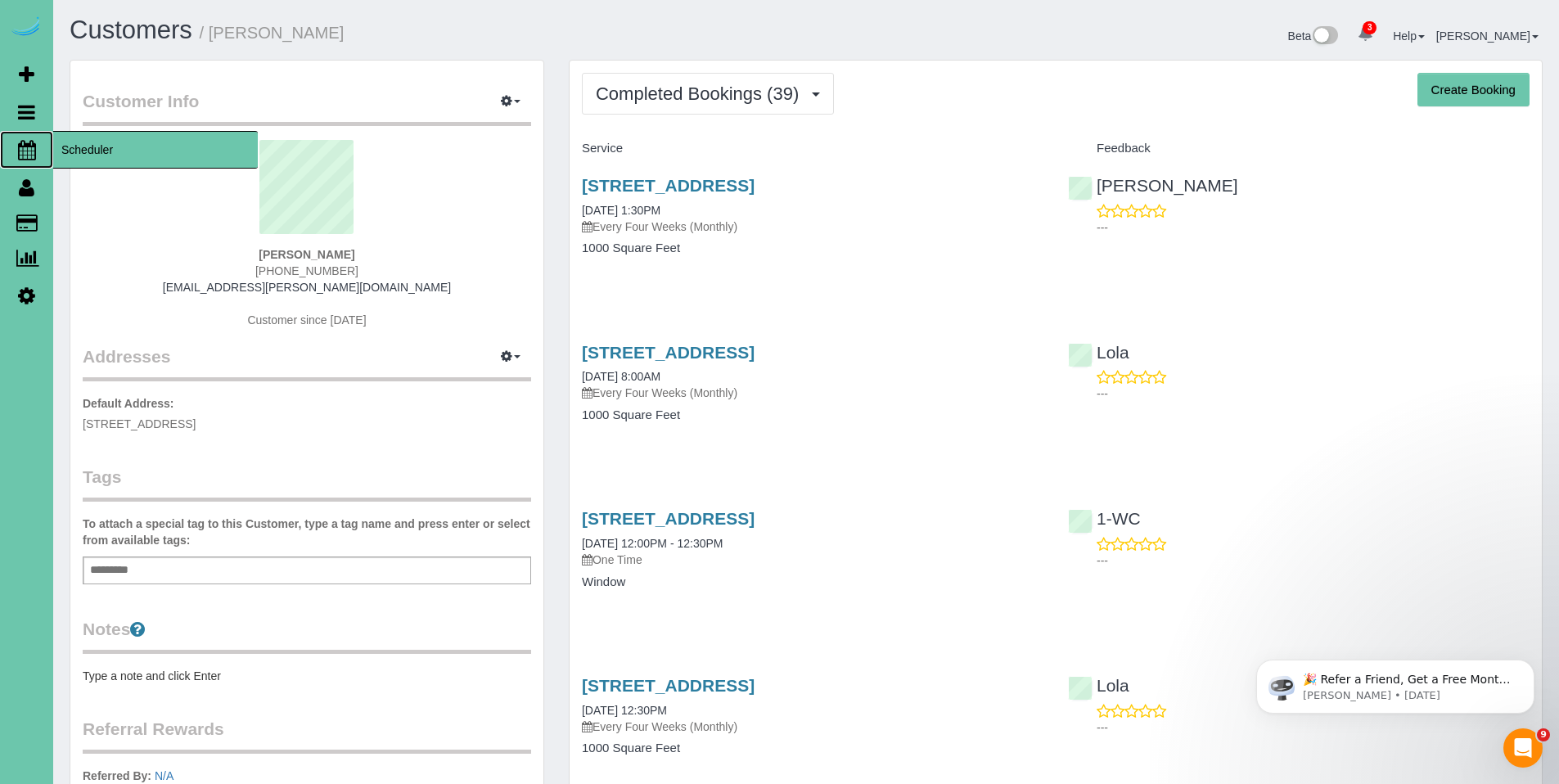
click at [25, 143] on icon at bounding box center [27, 150] width 18 height 20
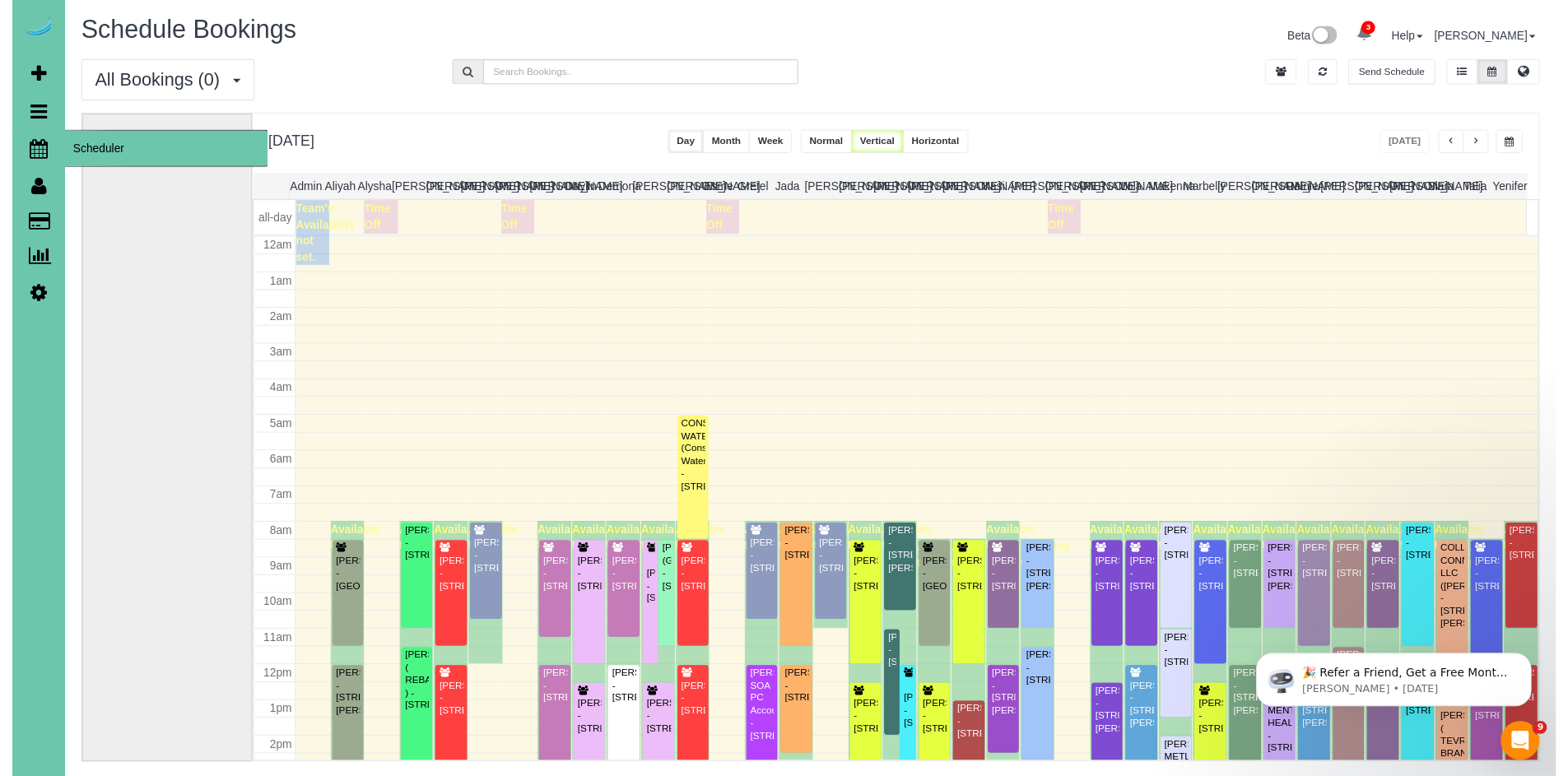
scroll to position [218, 0]
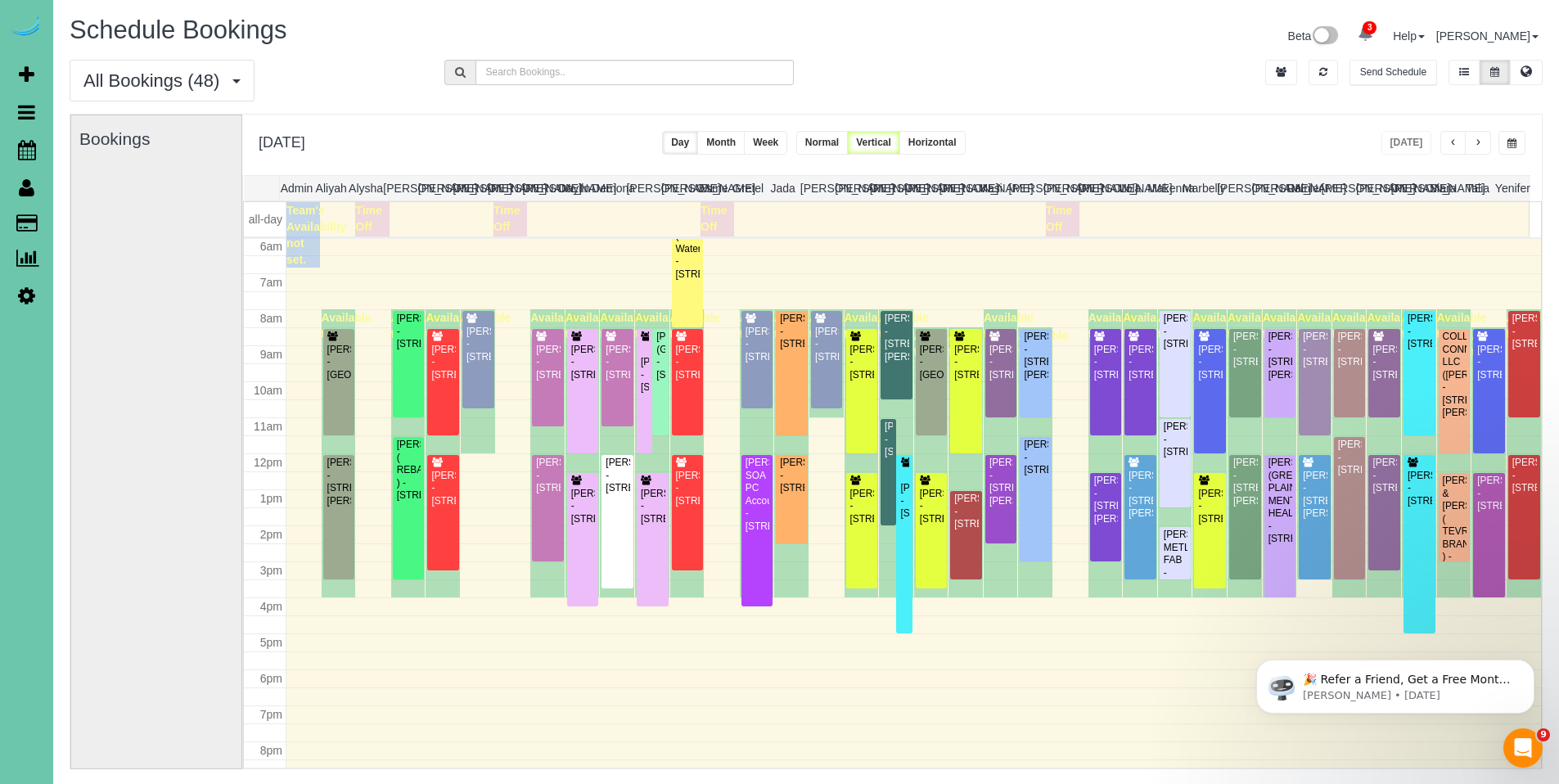
click at [1518, 142] on button "button" at bounding box center [1512, 143] width 27 height 24
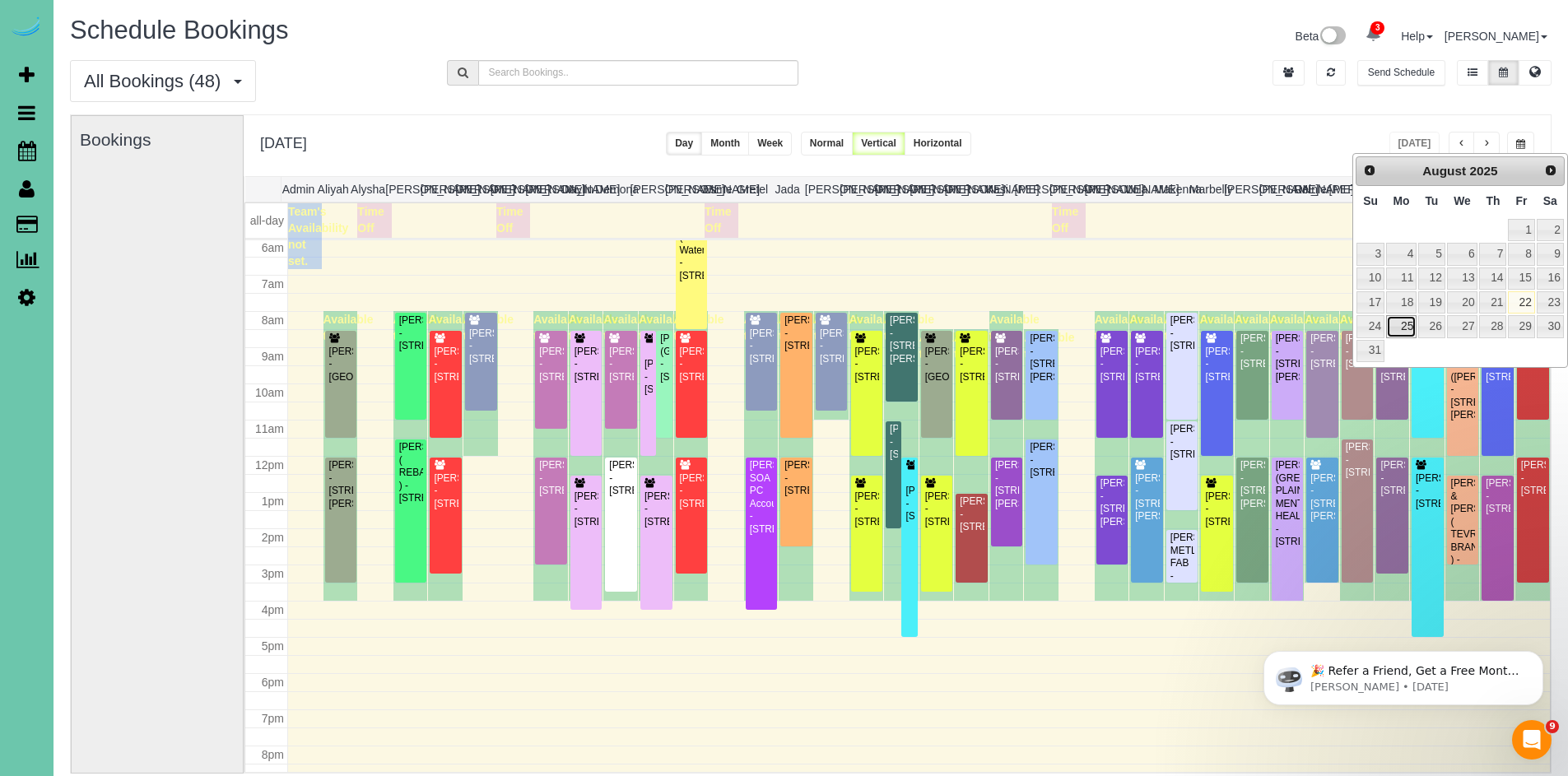
click at [1411, 322] on link "25" at bounding box center [1401, 327] width 30 height 23
type input "**********"
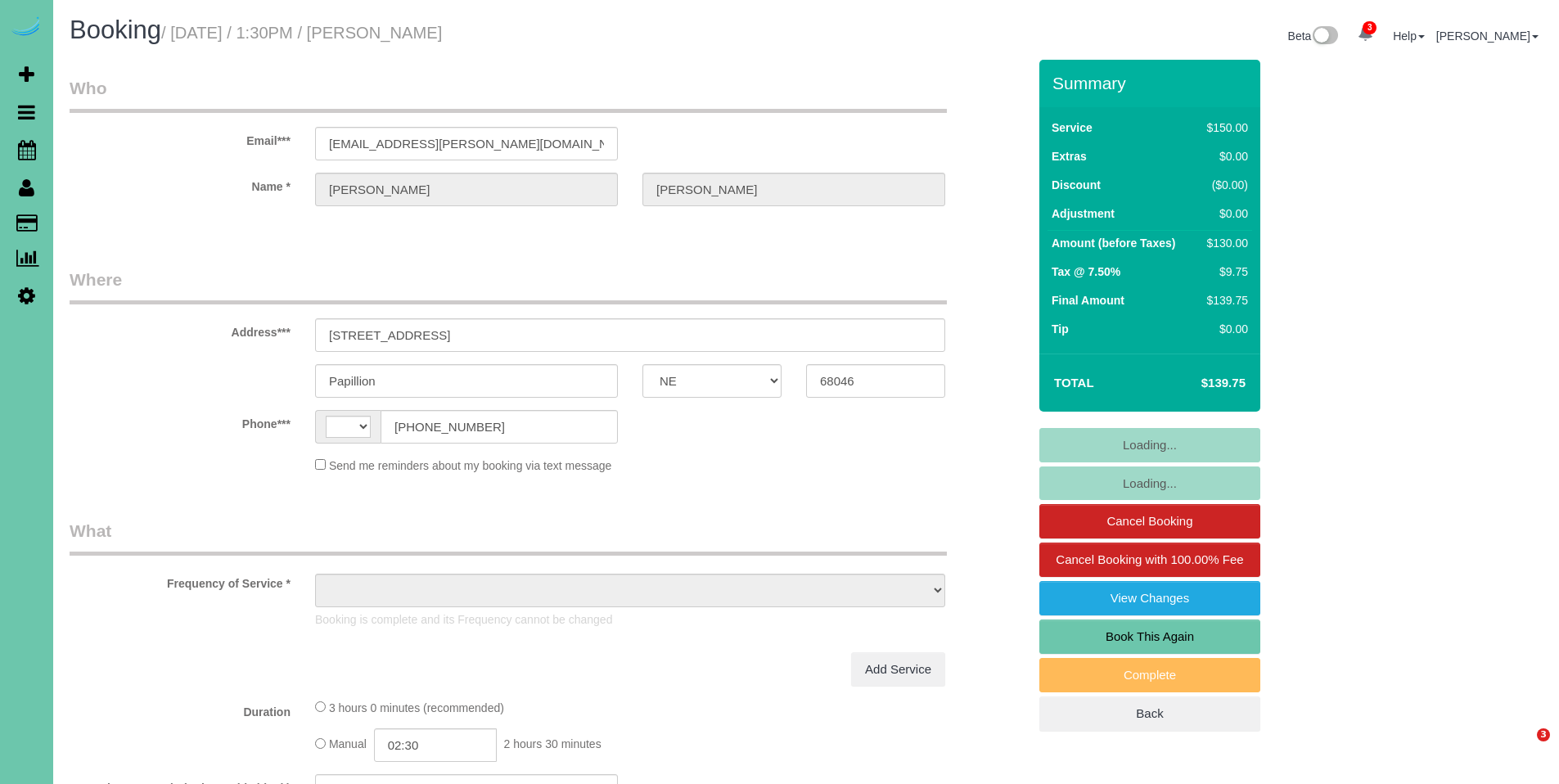
select select "NE"
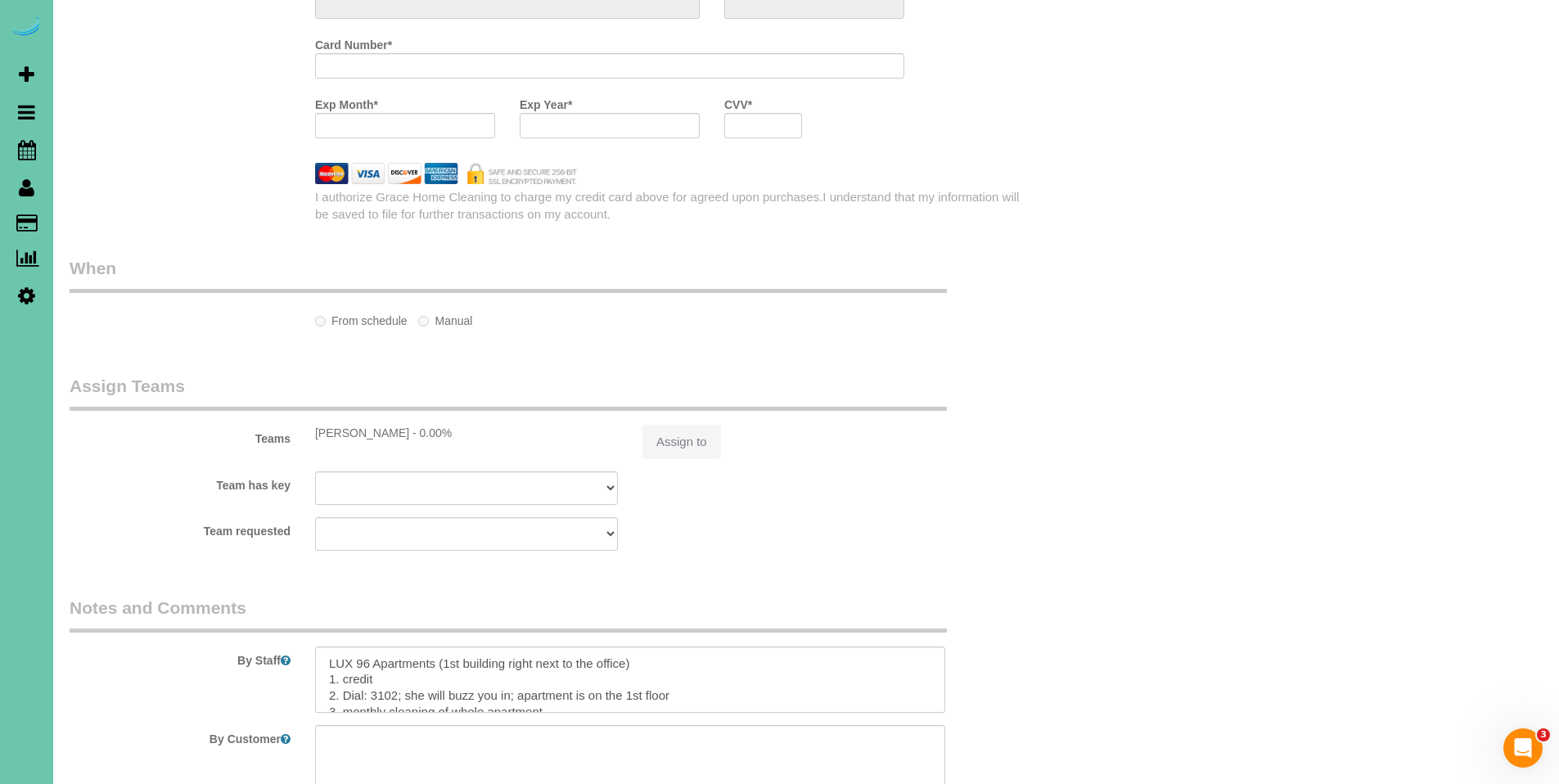
select select "string:[GEOGRAPHIC_DATA]"
select select "object:689"
select select "string:fspay-3714f7fe-8dc5-48e2-81b7-566b9b635593"
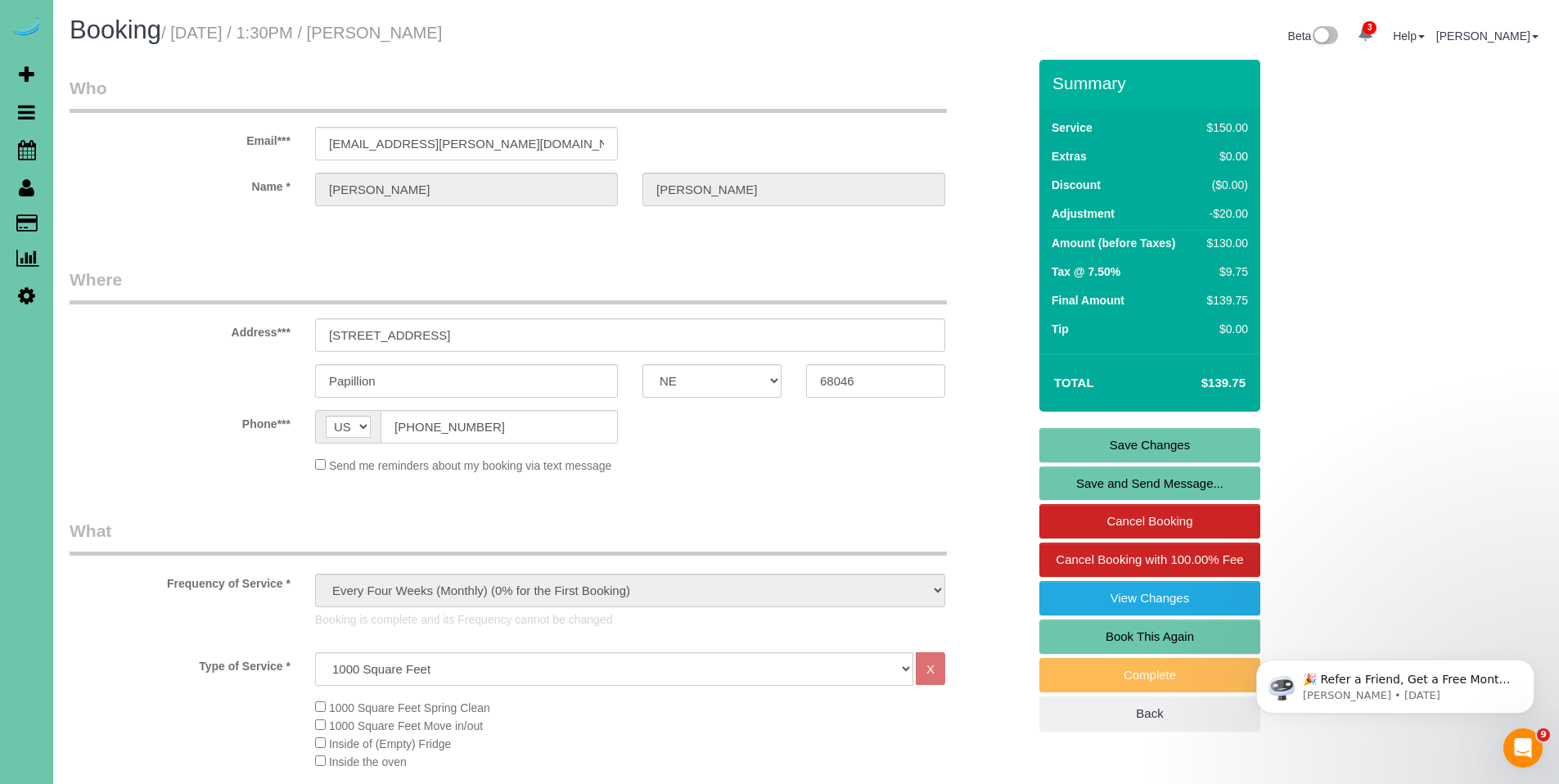
click at [1109, 628] on link "Book This Again" at bounding box center [1149, 637] width 221 height 34
select select "NE"
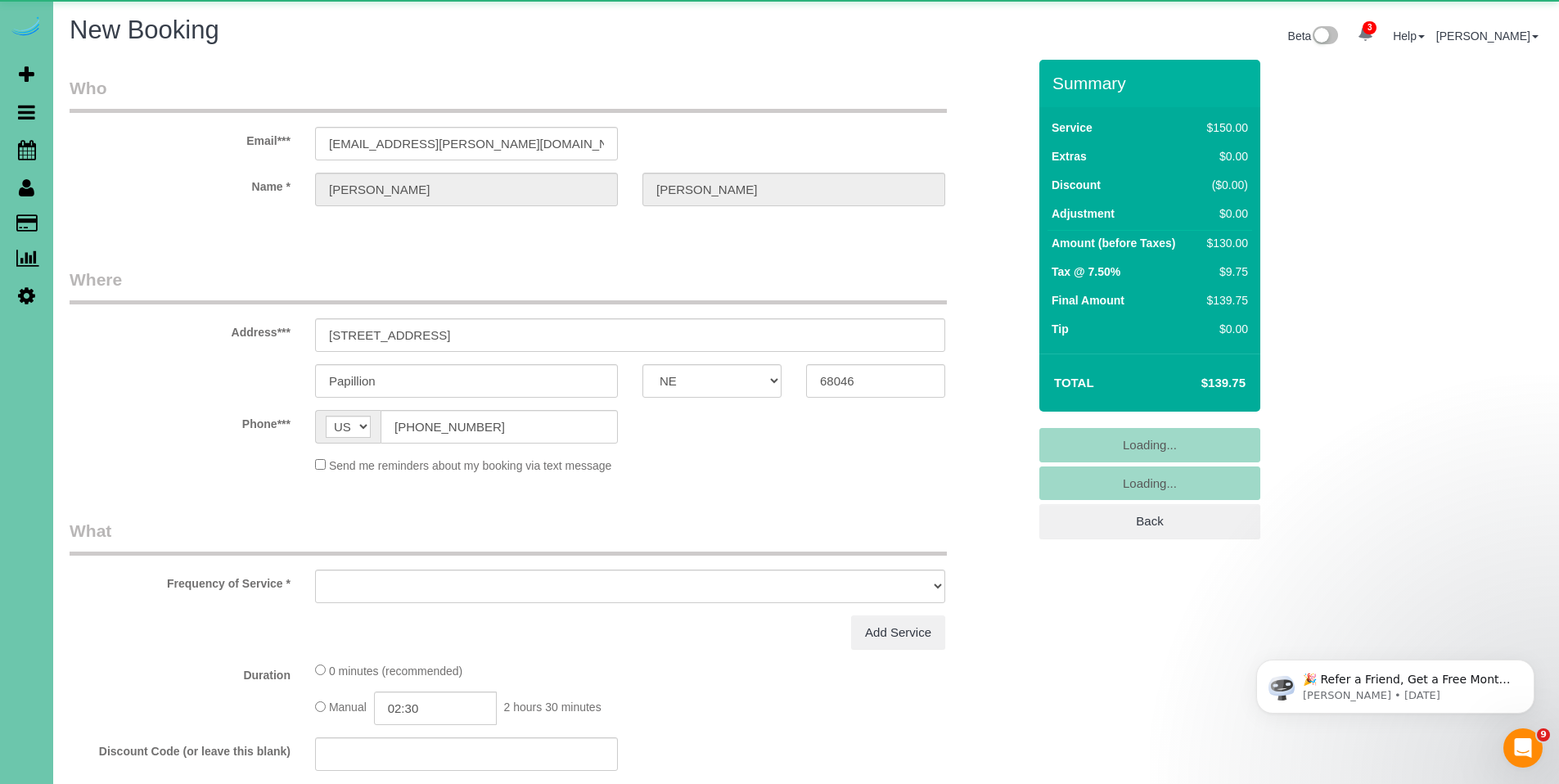
select select "object:1474"
select select "string:fspay-3714f7fe-8dc5-48e2-81b7-566b9b635593"
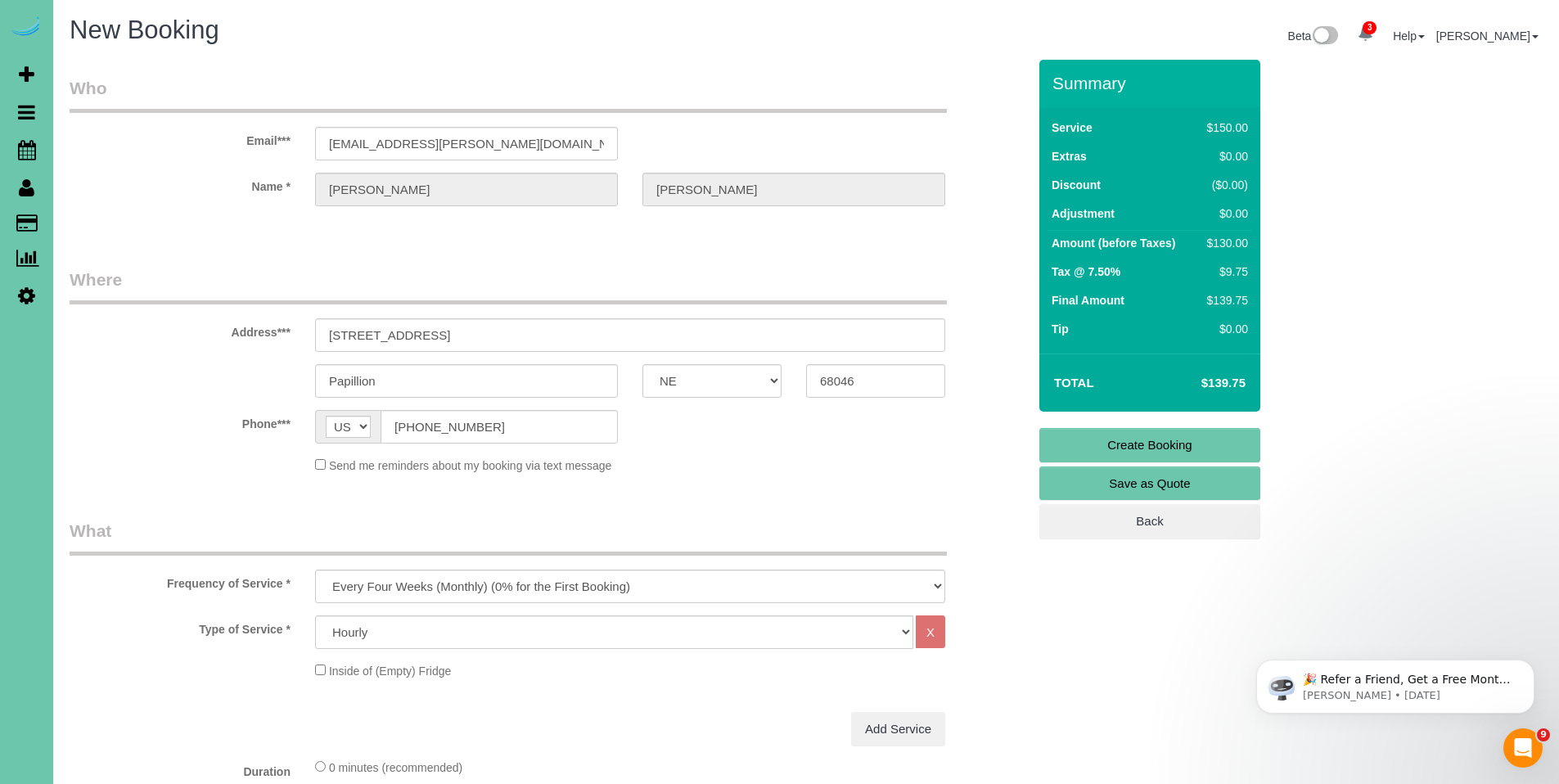
select select "object:1688"
click at [511, 630] on select "Hourly 2.5 Hour Custom Clean 3.5 Hour Custom Clean commercial 1000 Square Feet …" at bounding box center [614, 632] width 598 height 34
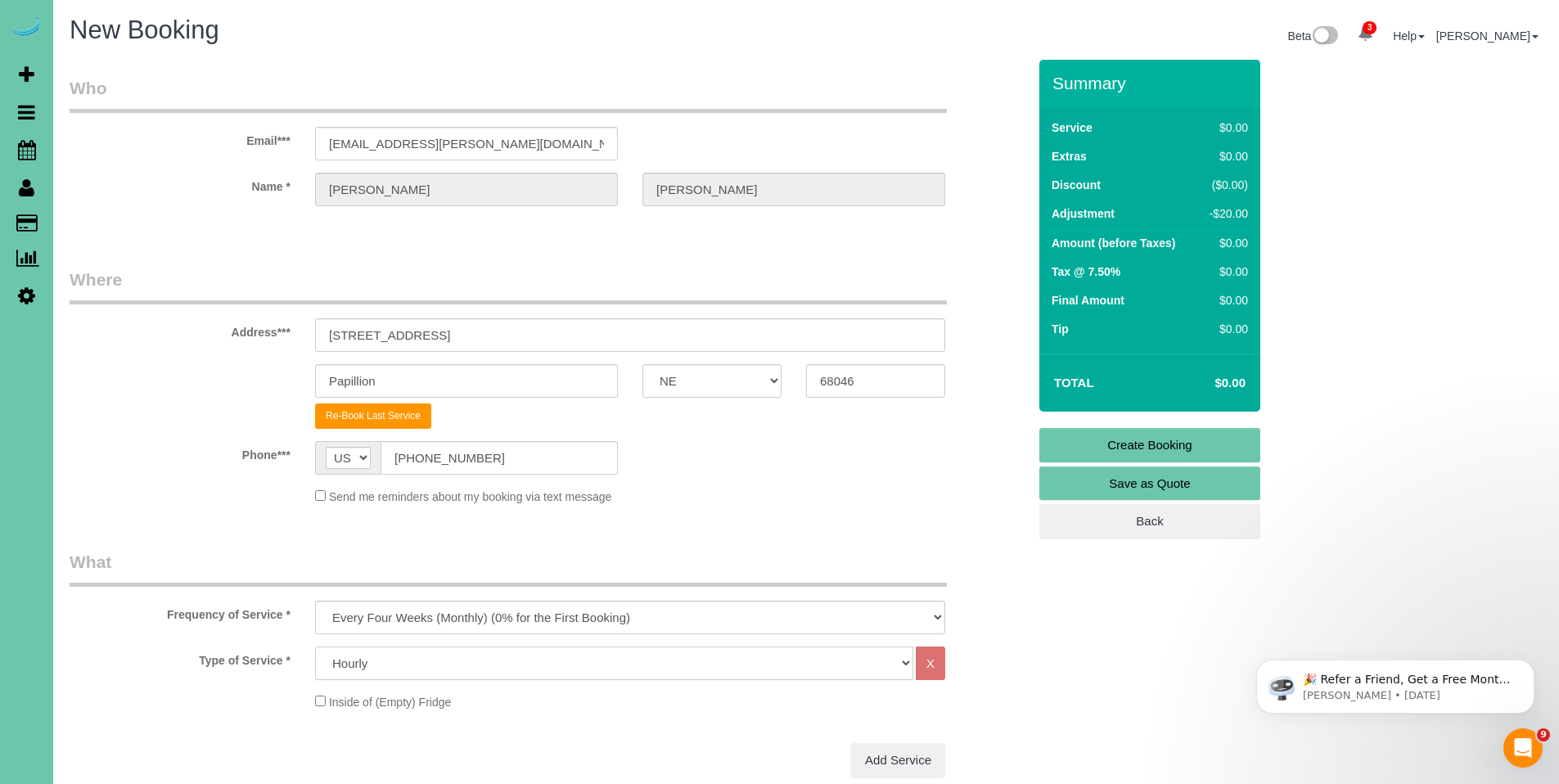
select select "160"
click at [315, 646] on select "Hourly 2.5 Hour Custom Clean 3.5 Hour Custom Clean commercial 1000 Square Feet …" at bounding box center [614, 663] width 598 height 34
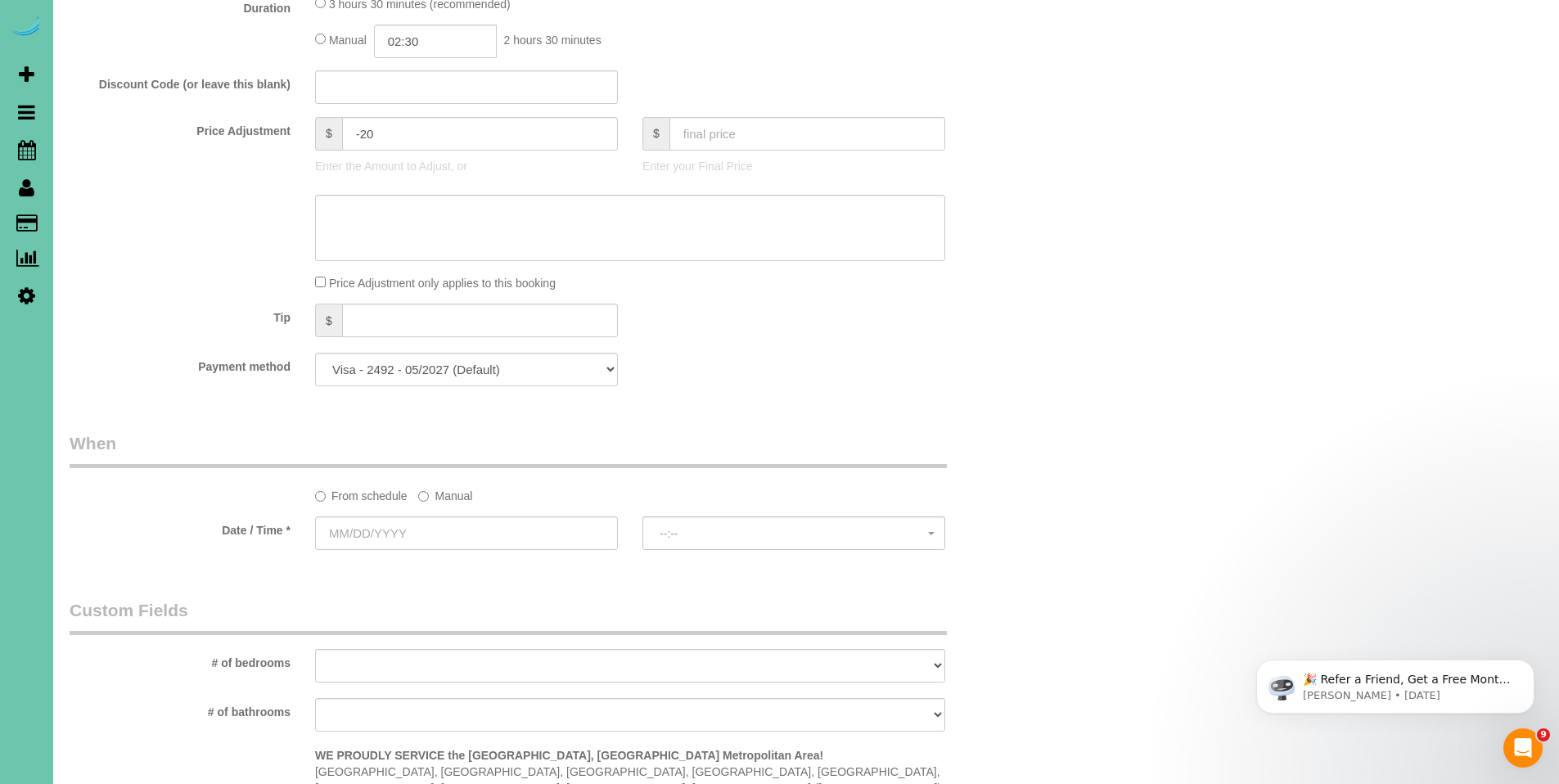
click at [461, 492] on label "Manual" at bounding box center [445, 493] width 54 height 22
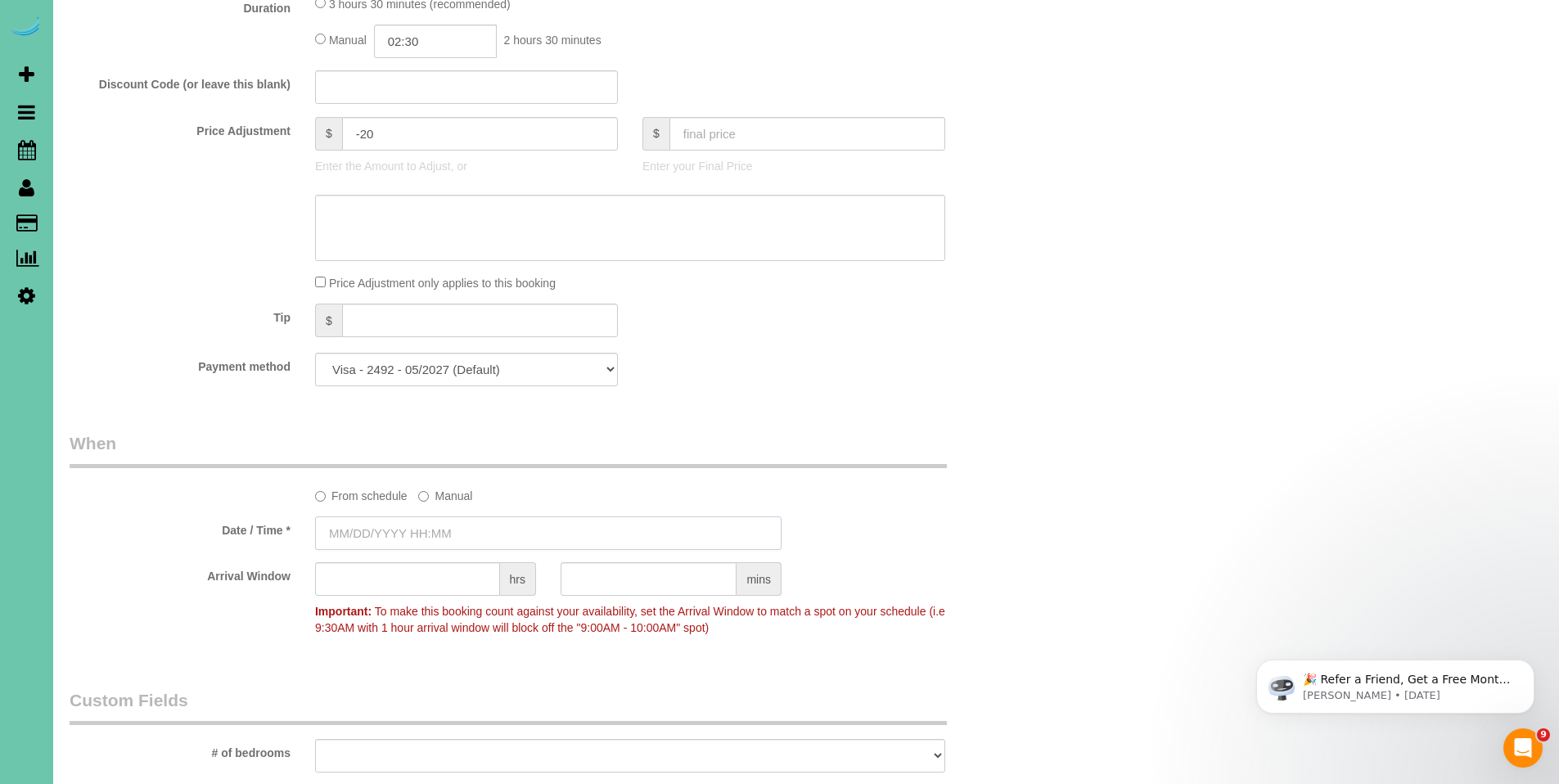
click at [434, 543] on input "text" at bounding box center [548, 533] width 467 height 34
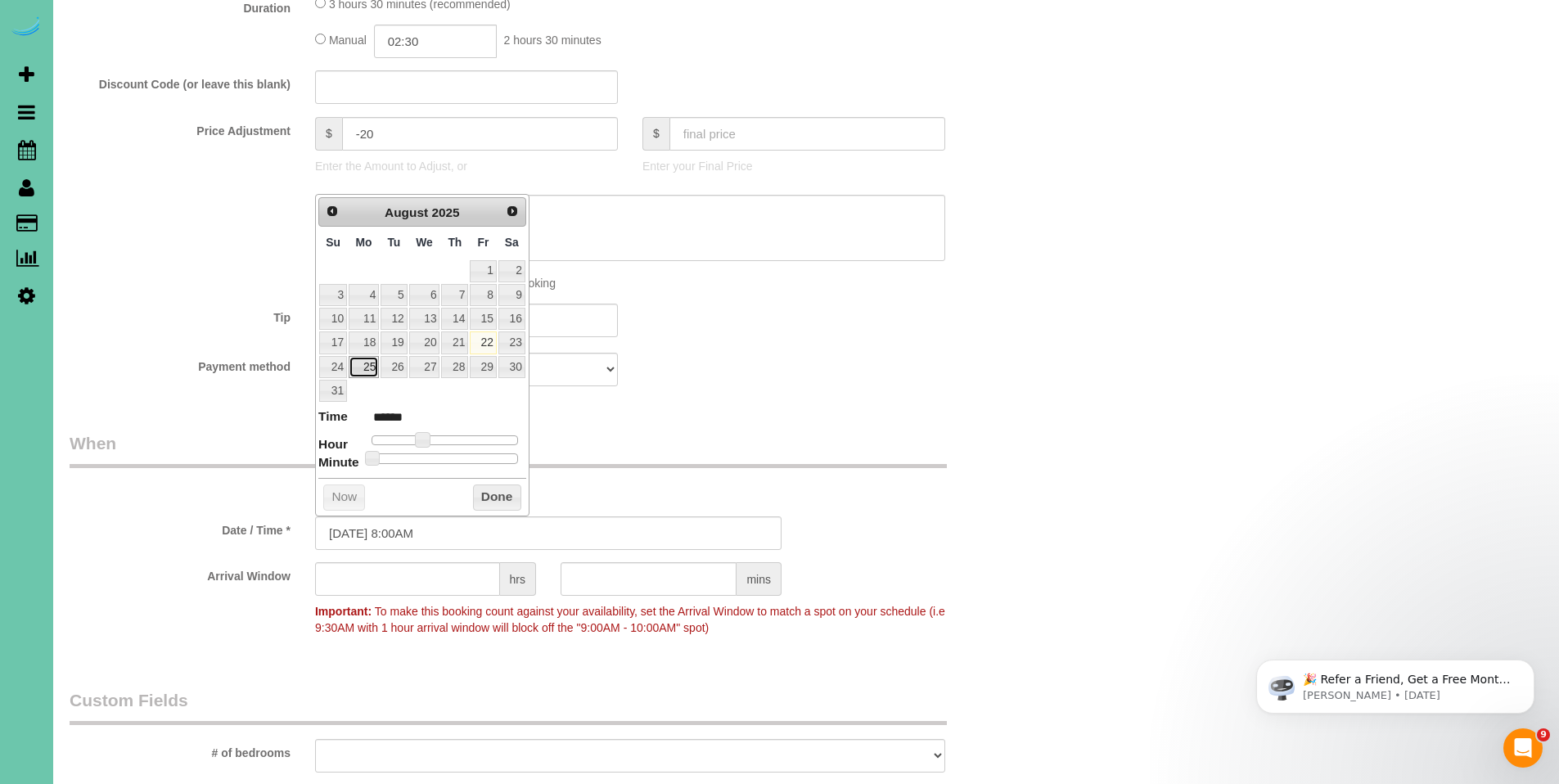
click at [370, 366] on link "25" at bounding box center [363, 367] width 30 height 22
type input "[DATE] 9:00AM"
type input "******"
type input "[DATE] 10:00AM"
type input "*******"
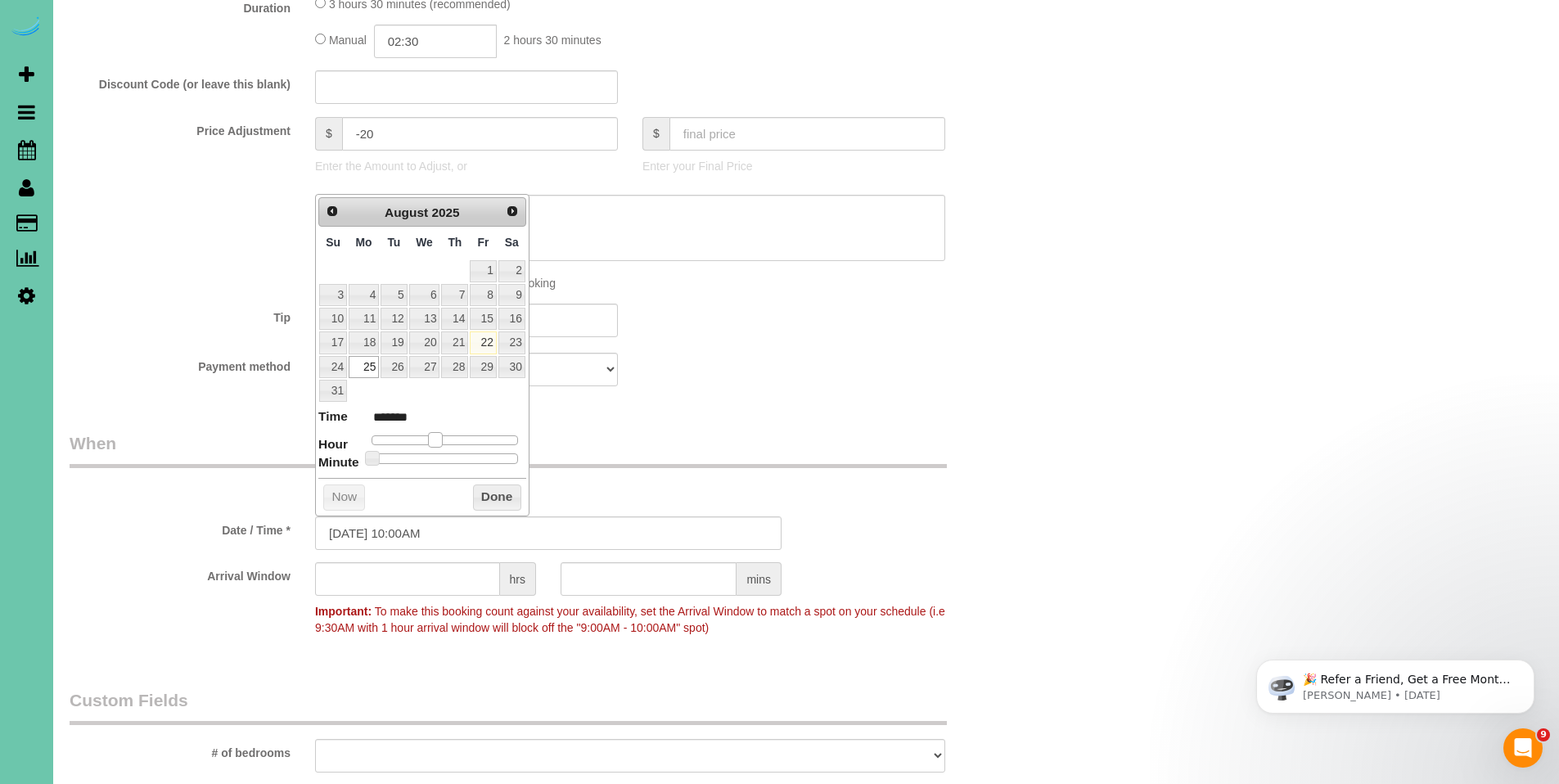
type input "[DATE] 11:00AM"
type input "*******"
type input "[DATE] 12:00PM"
type input "*******"
drag, startPoint x: 426, startPoint y: 440, endPoint x: 452, endPoint y: 441, distance: 26.0
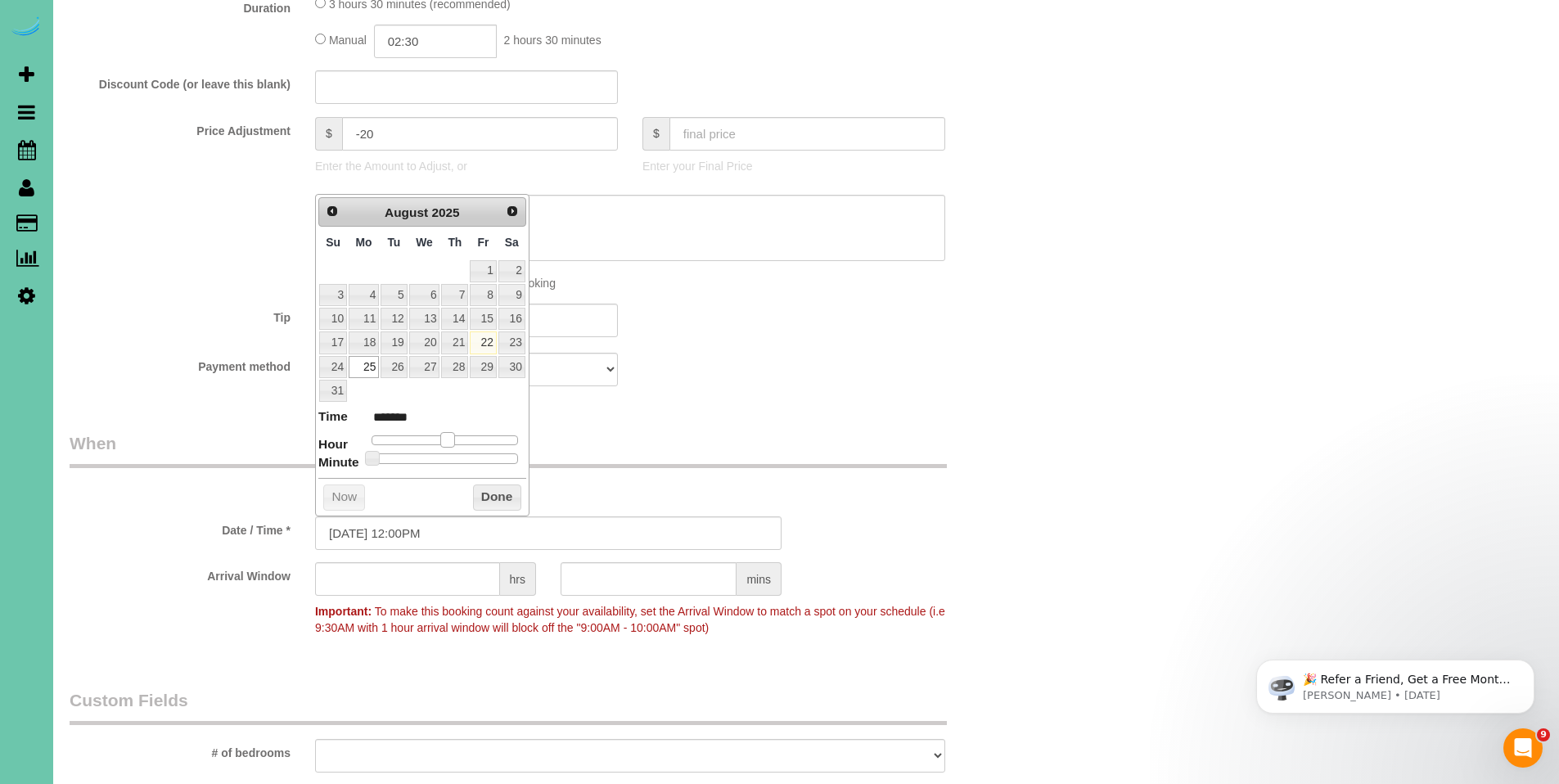
click at [452, 441] on span at bounding box center [447, 439] width 15 height 15
click at [582, 581] on input "text" at bounding box center [648, 578] width 176 height 34
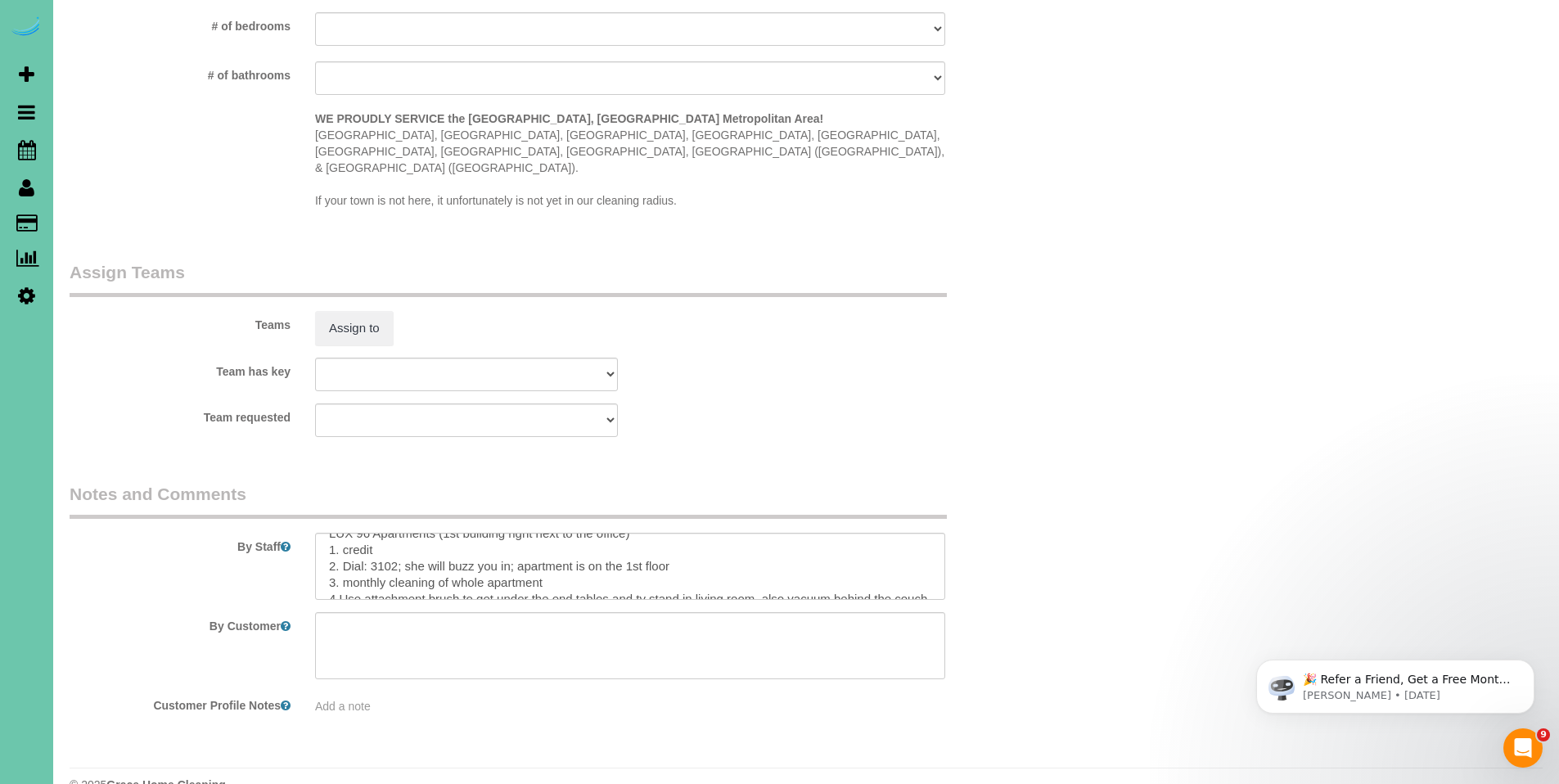
scroll to position [17, 0]
type input "30"
click at [390, 553] on textarea at bounding box center [630, 566] width 630 height 67
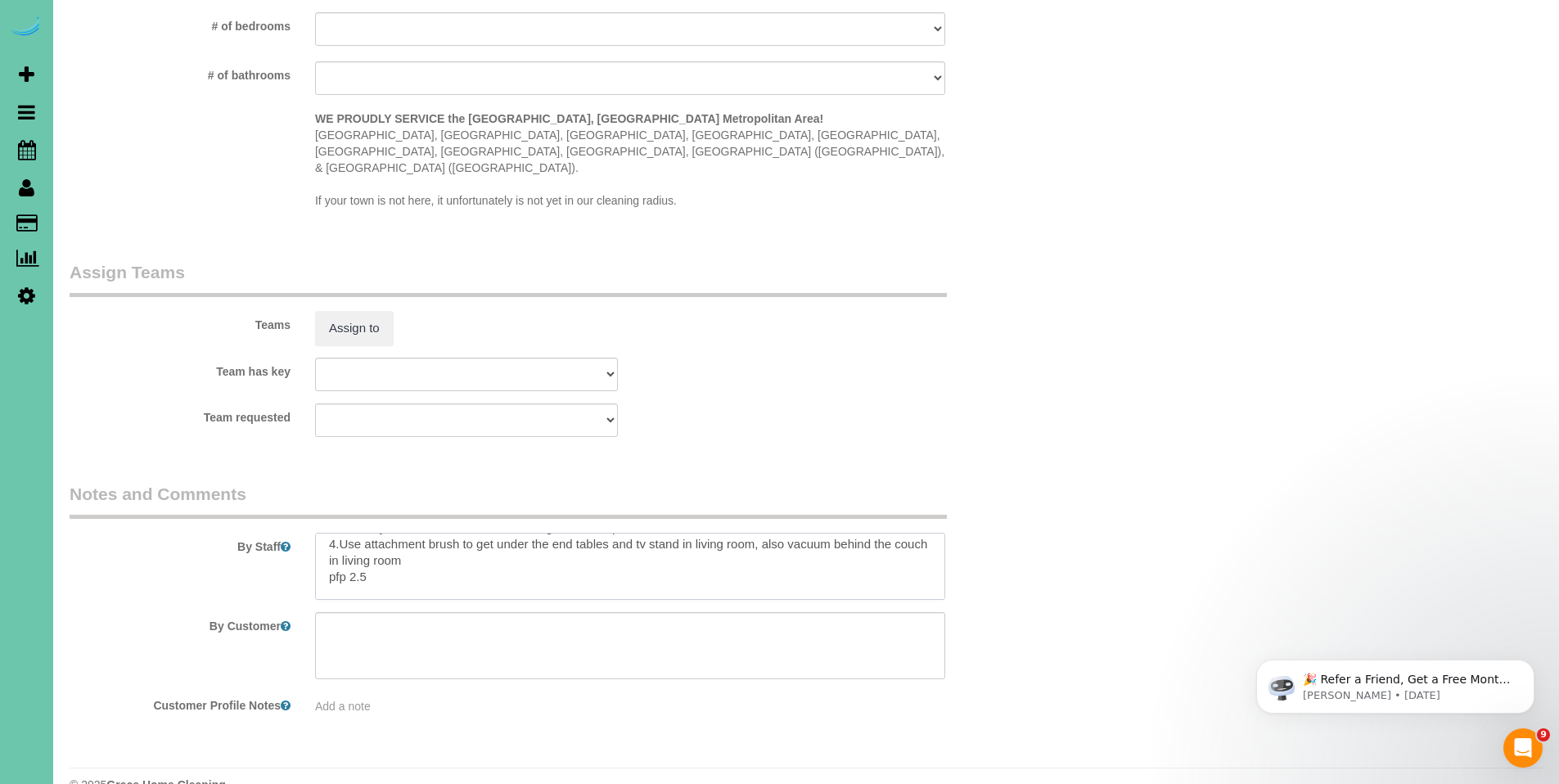
scroll to position [0, 0]
drag, startPoint x: 679, startPoint y: 548, endPoint x: 501, endPoint y: 528, distance: 179.1
click at [501, 533] on textarea at bounding box center [630, 566] width 630 height 67
click at [506, 533] on textarea at bounding box center [630, 566] width 630 height 67
drag, startPoint x: 501, startPoint y: 541, endPoint x: 673, endPoint y: 512, distance: 174.4
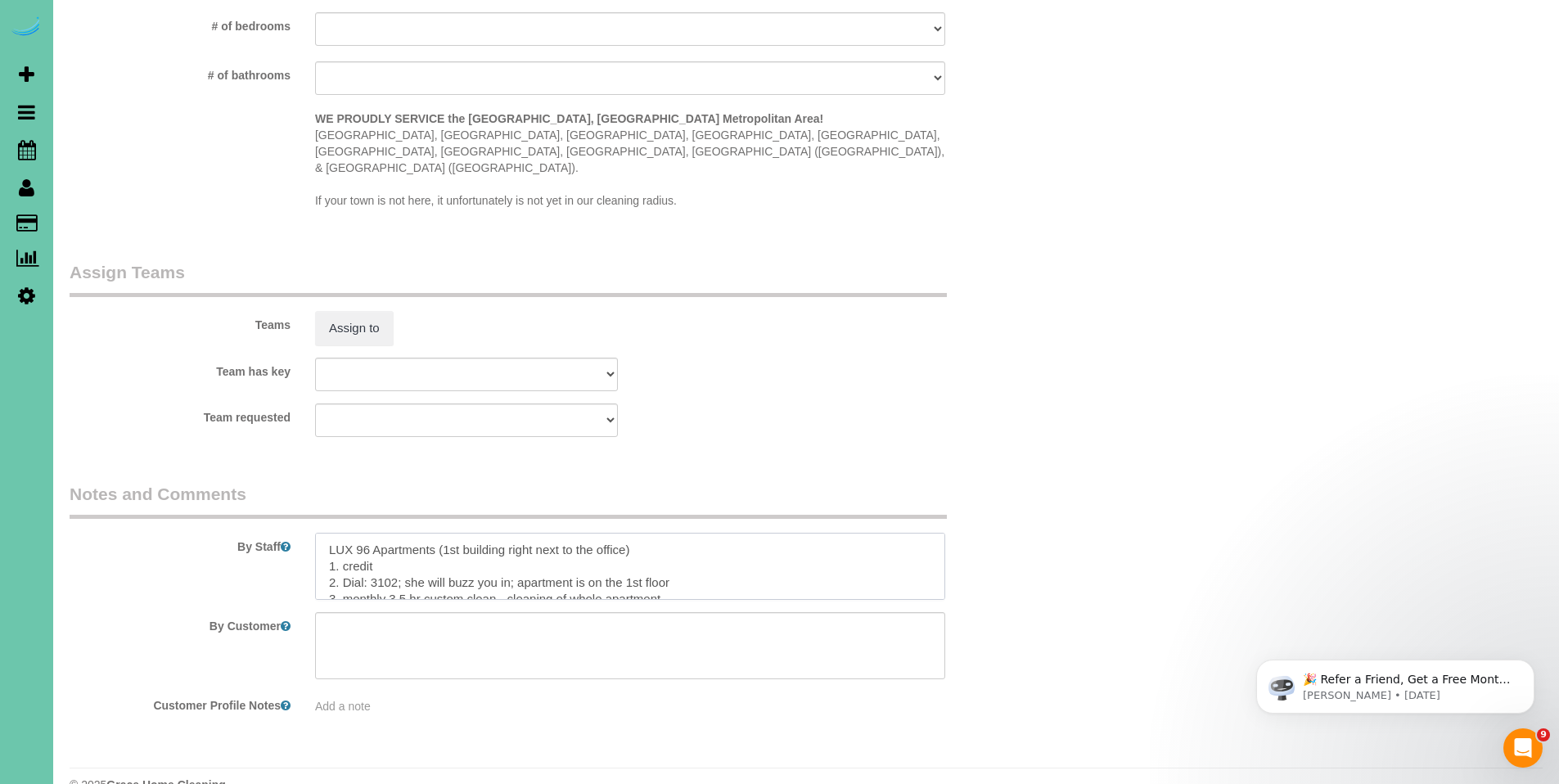
click at [673, 533] on textarea at bounding box center [630, 566] width 630 height 67
click at [684, 533] on textarea at bounding box center [630, 566] width 630 height 67
drag, startPoint x: 665, startPoint y: 563, endPoint x: 653, endPoint y: 561, distance: 12.2
click at [653, 561] on textarea at bounding box center [630, 566] width 630 height 67
click at [710, 534] on textarea at bounding box center [630, 566] width 630 height 67
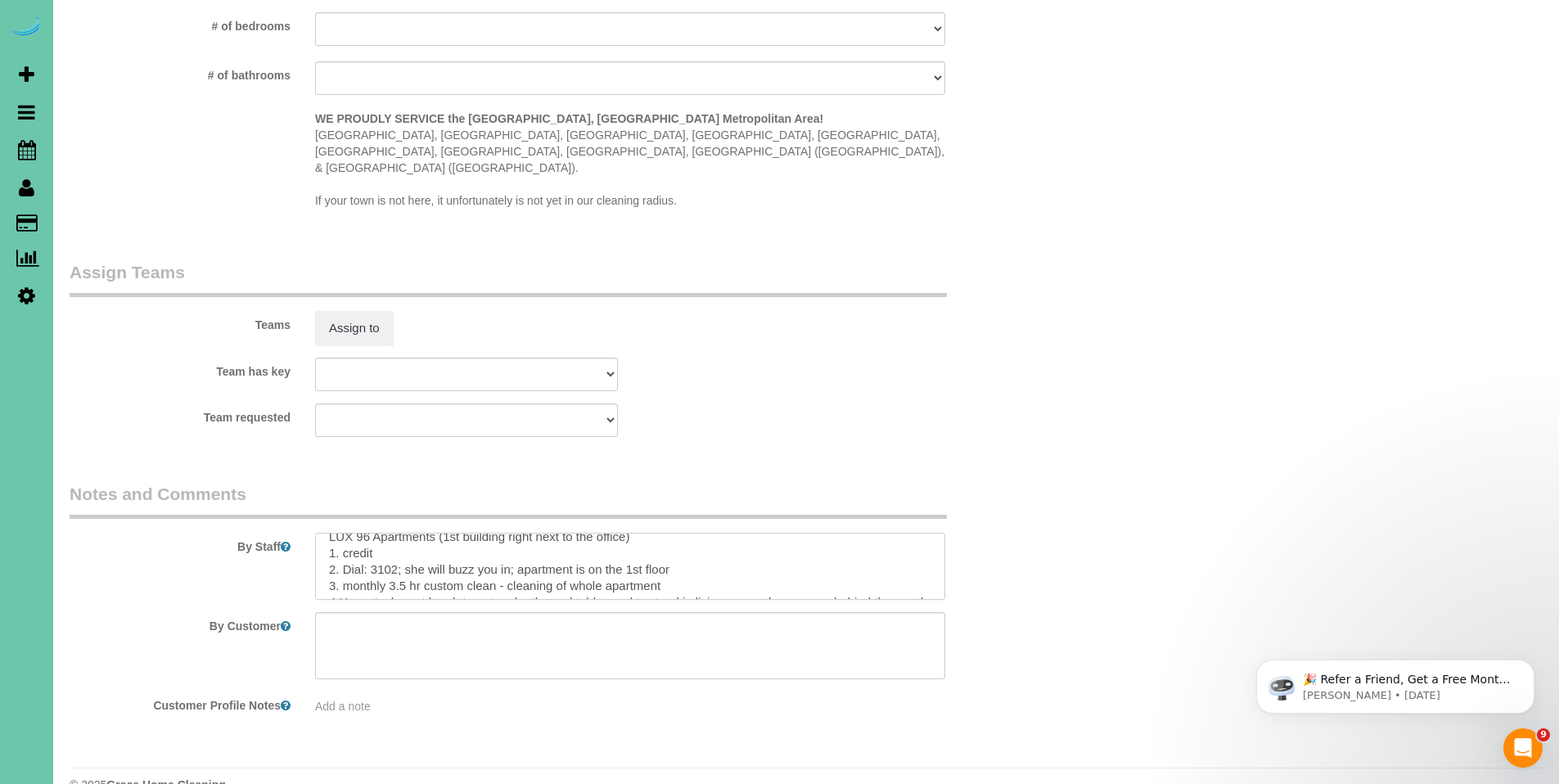
scroll to position [16, 0]
drag, startPoint x: 553, startPoint y: 550, endPoint x: 575, endPoint y: 549, distance: 22.0
click at [575, 549] on textarea at bounding box center [630, 566] width 630 height 67
drag, startPoint x: 325, startPoint y: 528, endPoint x: 465, endPoint y: 570, distance: 146.2
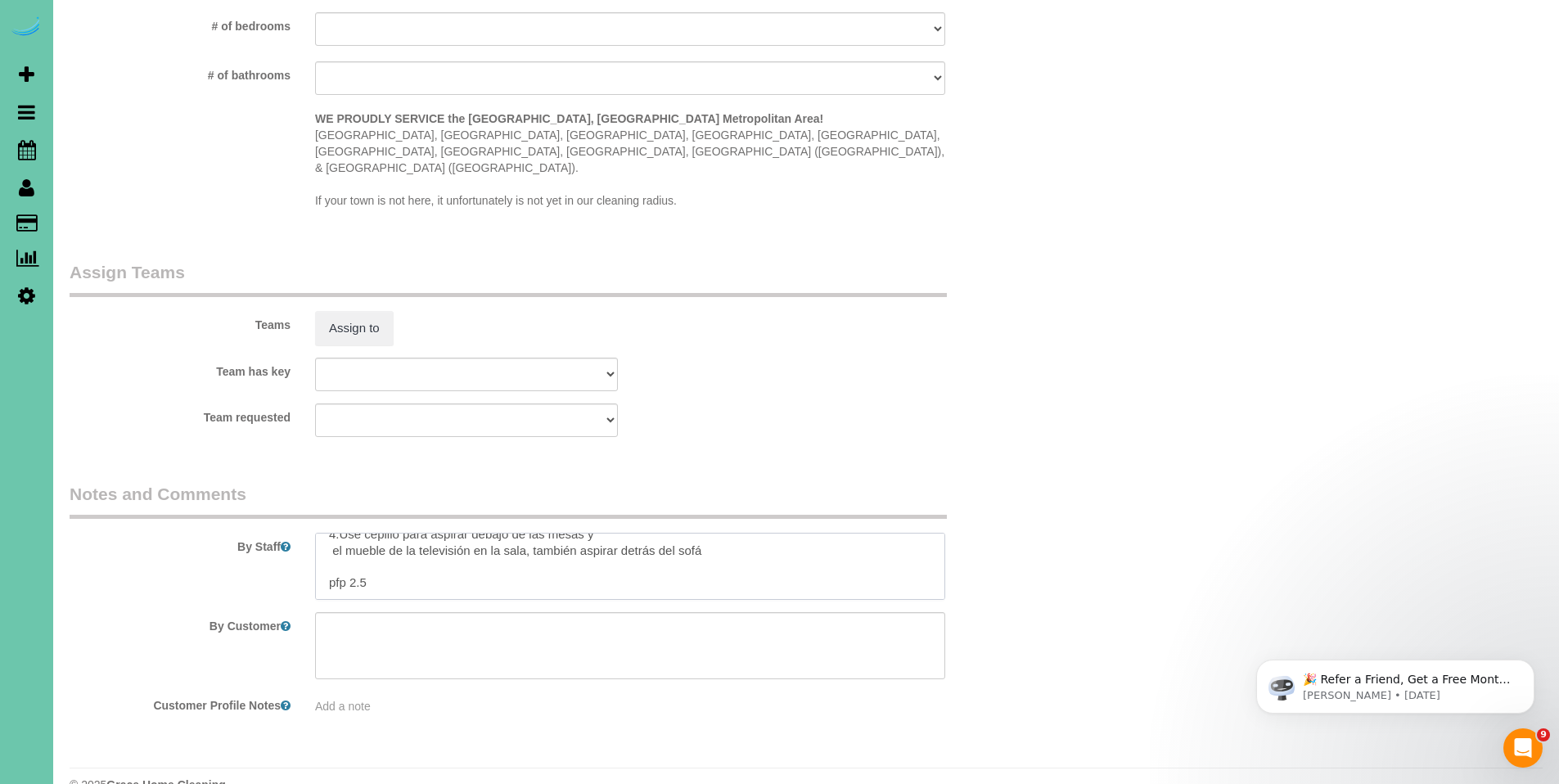
click at [465, 570] on sui-booking-comments "By Staff By Customer Customer Profile Notes Add a note" at bounding box center [548, 598] width 957 height 232
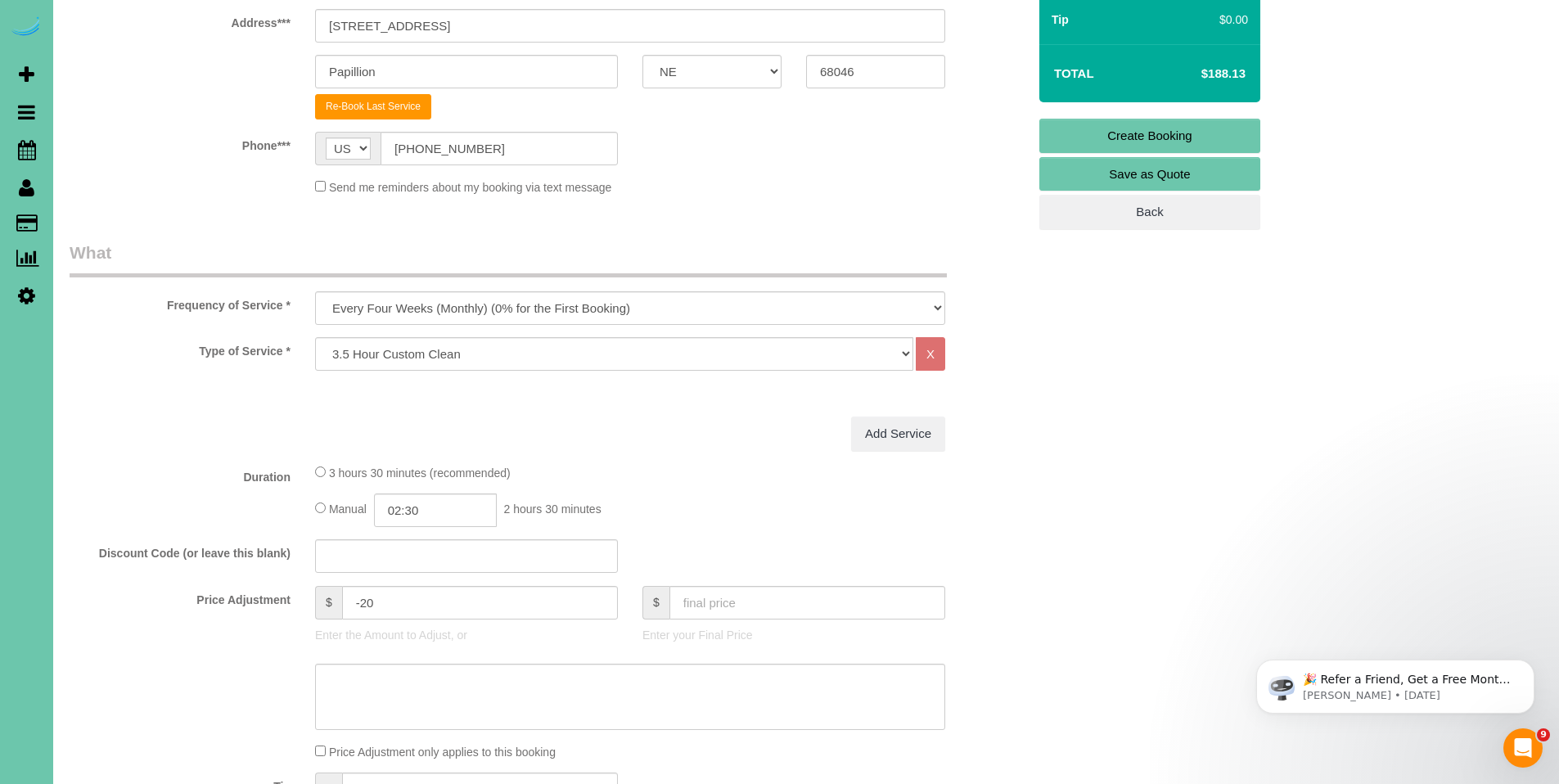
scroll to position [256, 0]
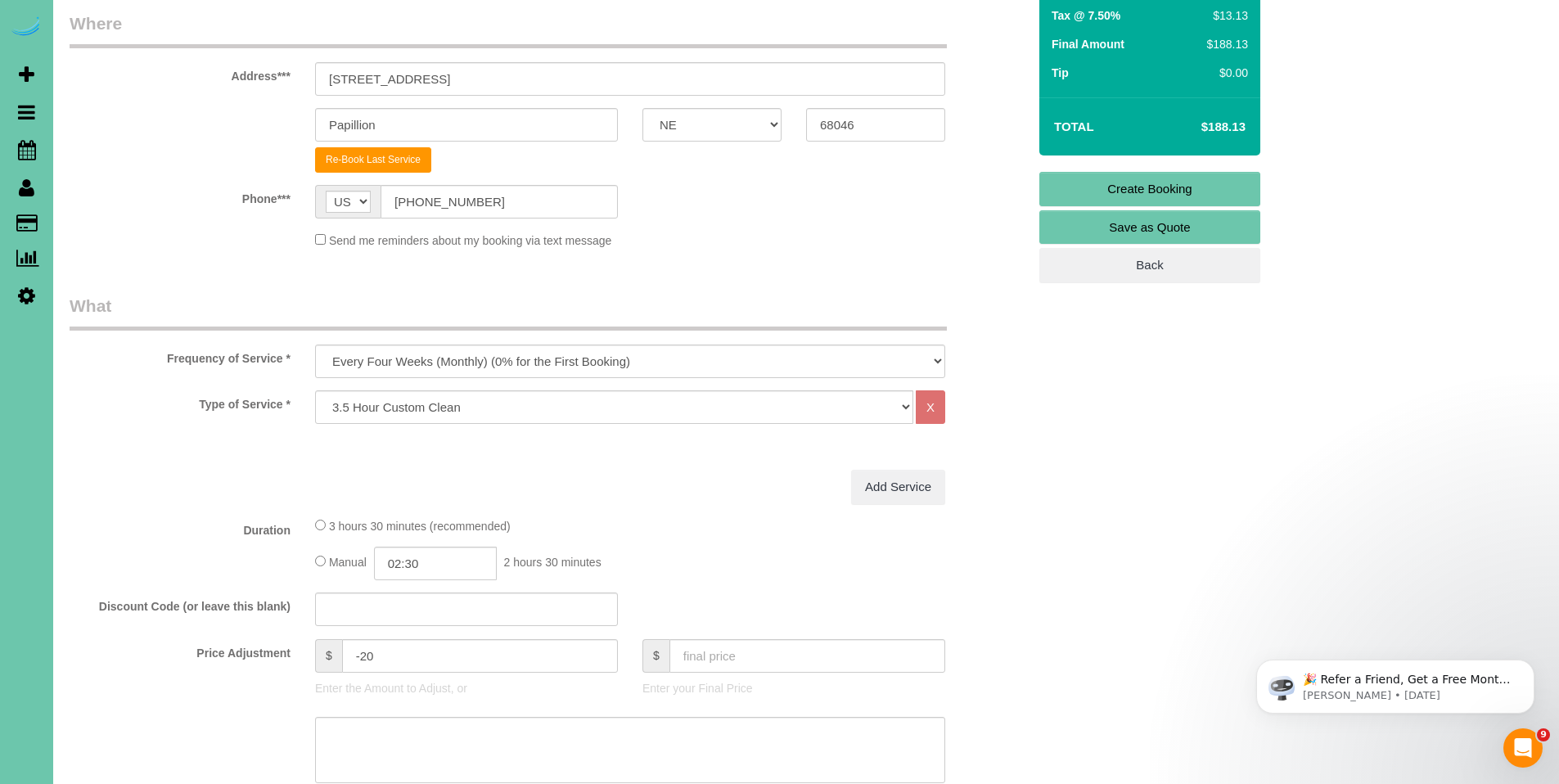
type textarea "LUX 96 Apartments (1st building right next to the office) 1. credit 2. Dial: 31…"
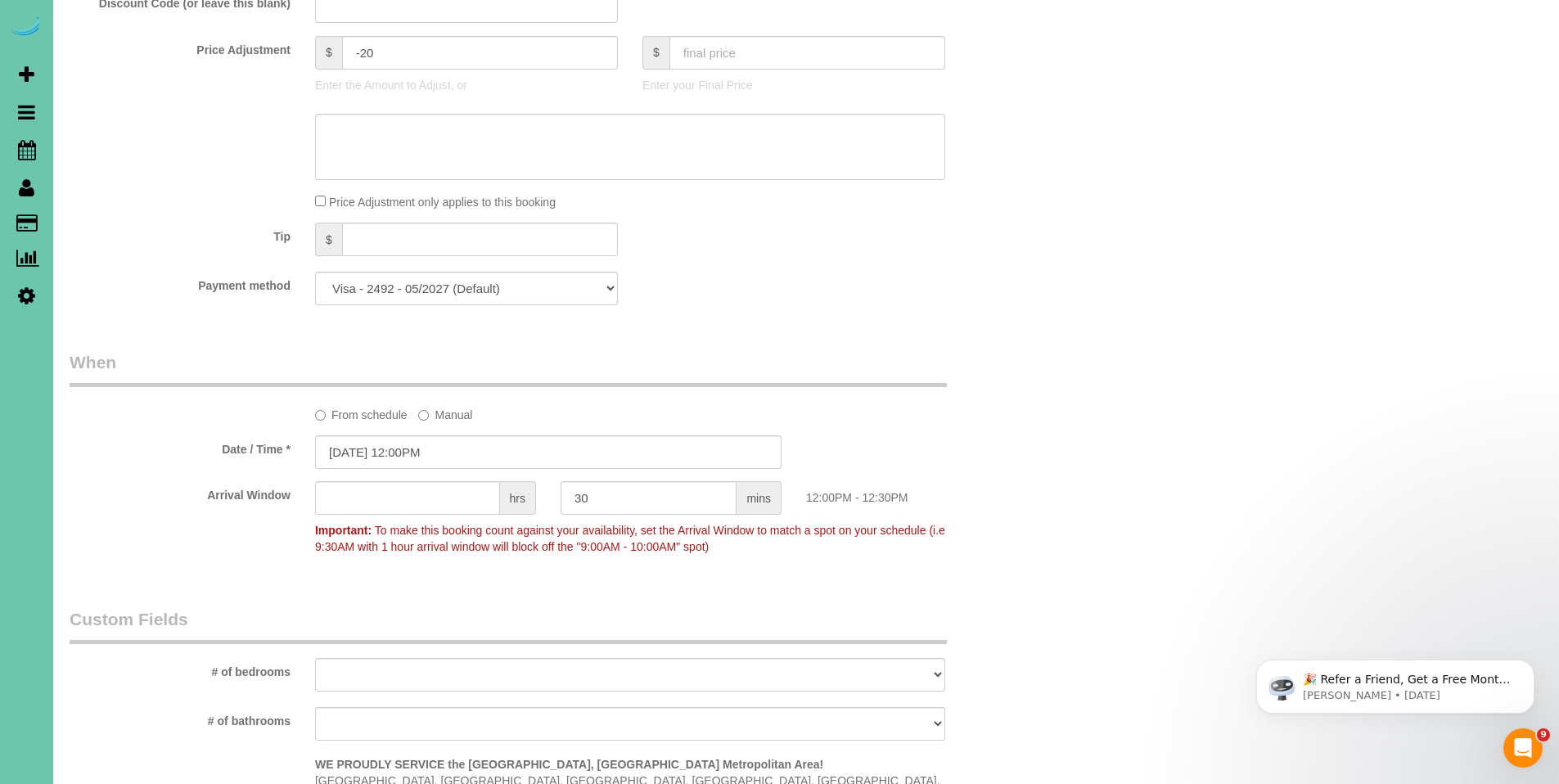
scroll to position [856, 0]
click at [481, 62] on input "-20" at bounding box center [479, 55] width 275 height 34
type input "-29.25"
type textarea "15% off filling last minute holes"
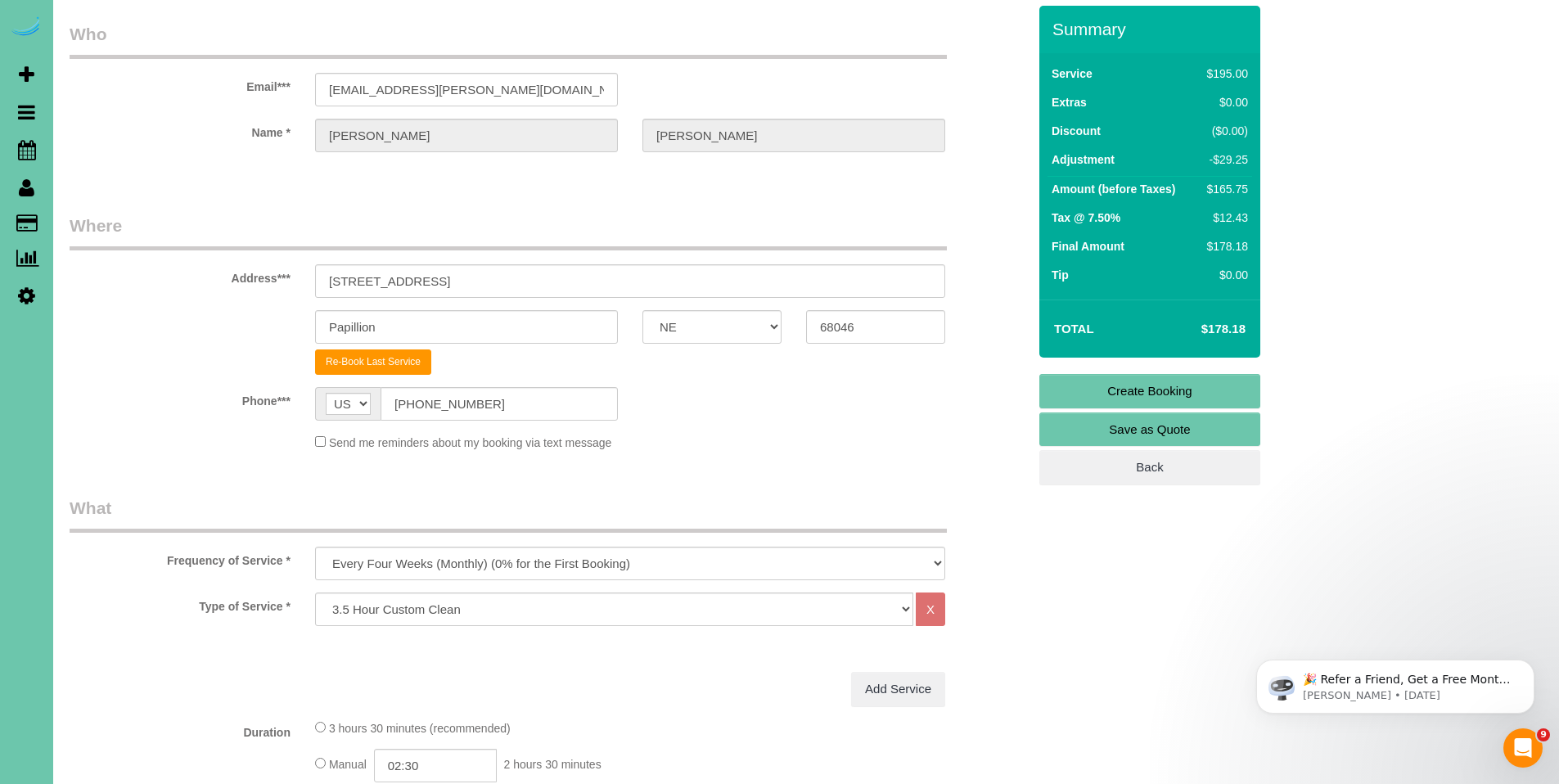
scroll to position [0, 0]
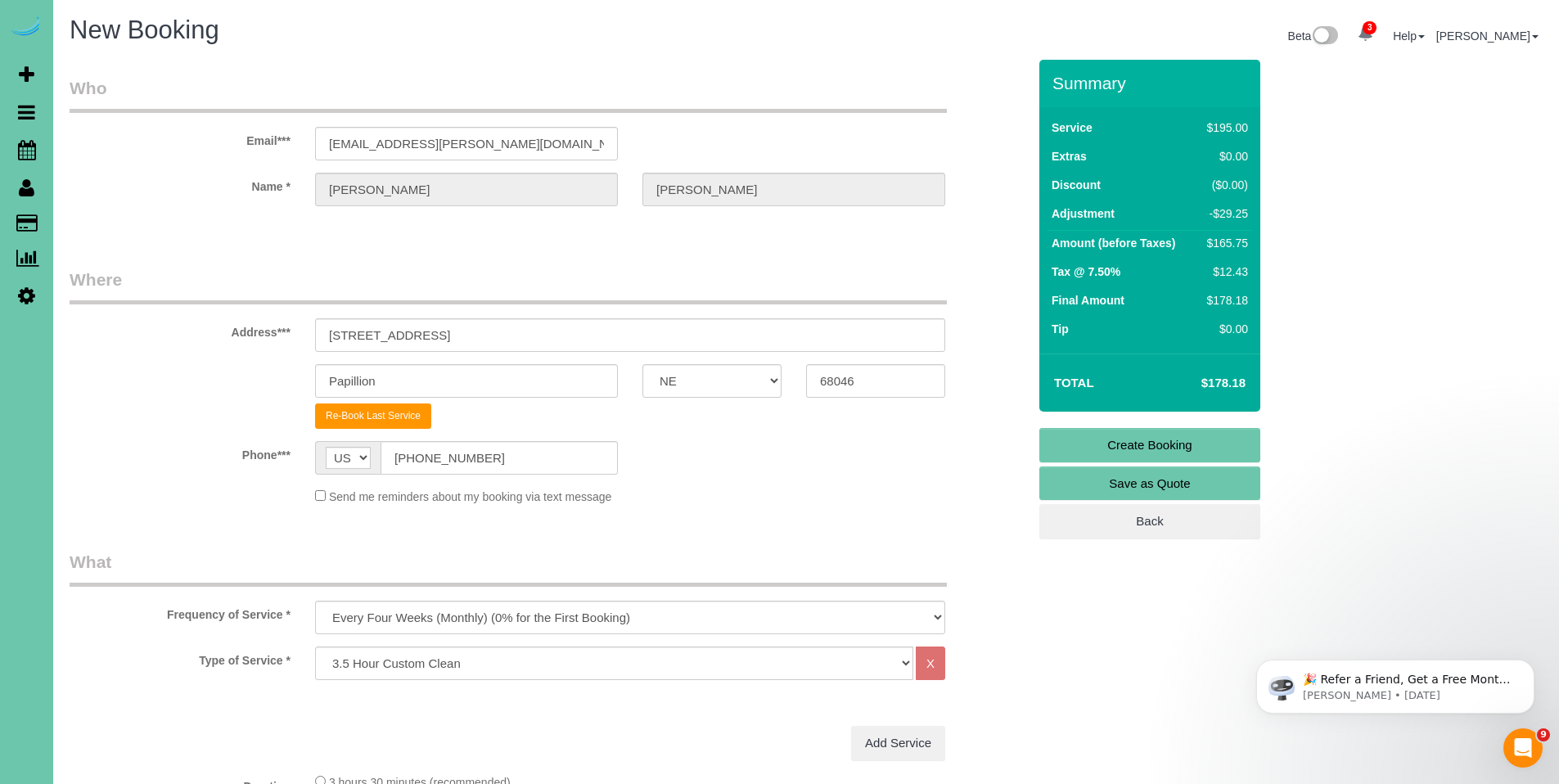
click at [1095, 440] on link "Create Booking" at bounding box center [1149, 445] width 221 height 34
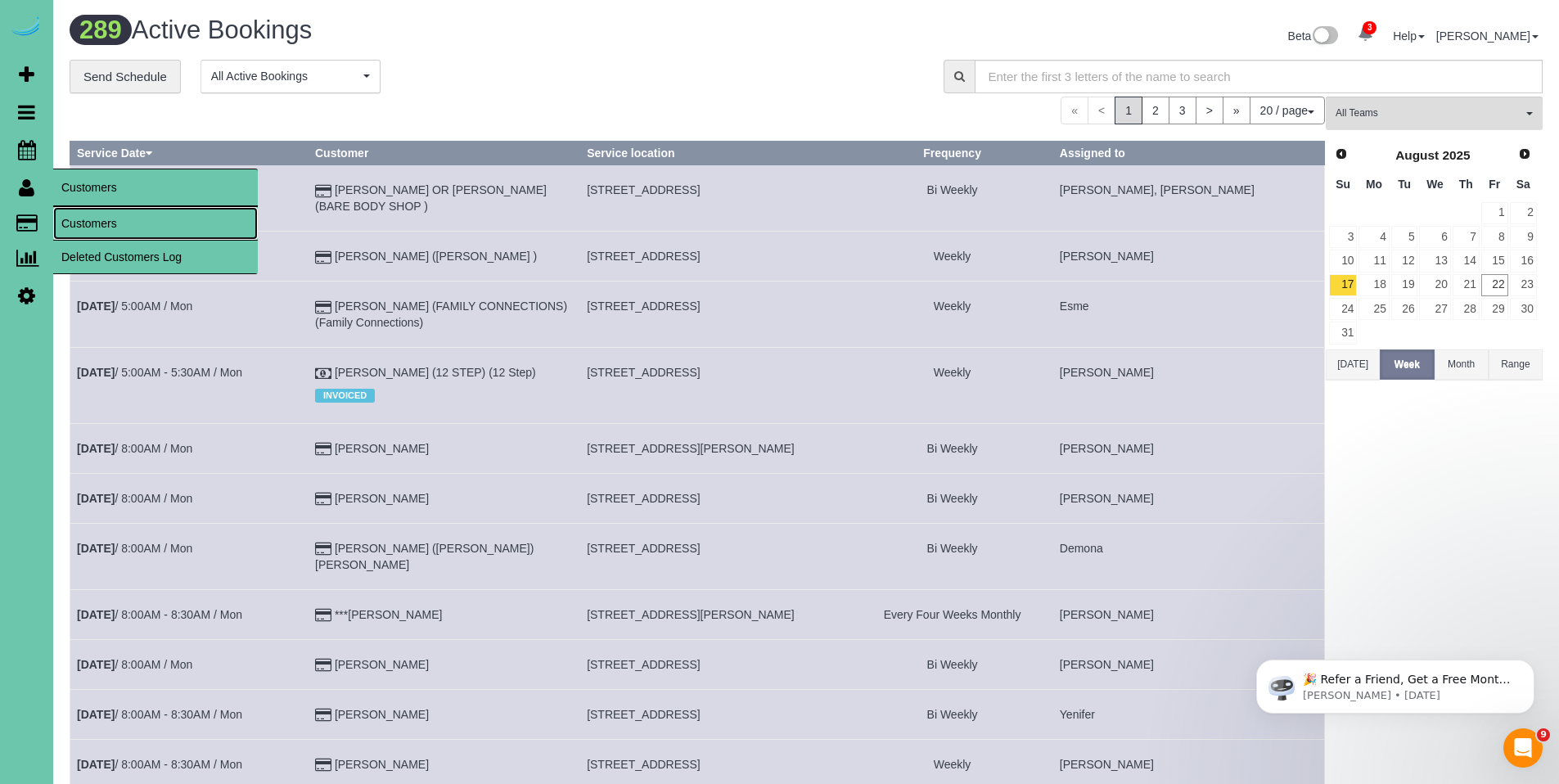
click at [79, 230] on link "Customers" at bounding box center [156, 224] width 205 height 33
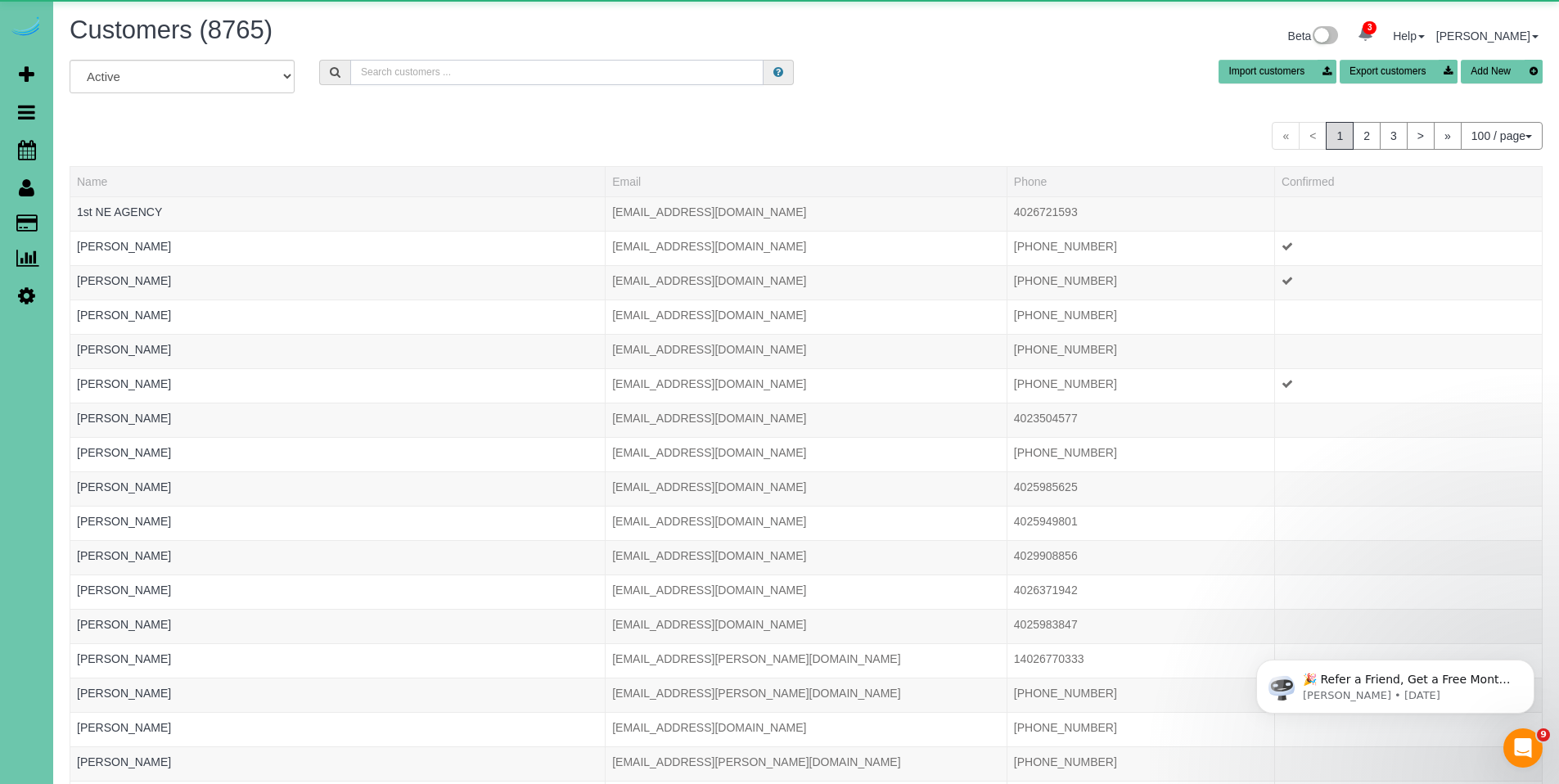
click at [498, 71] on input "text" at bounding box center [557, 71] width 413 height 25
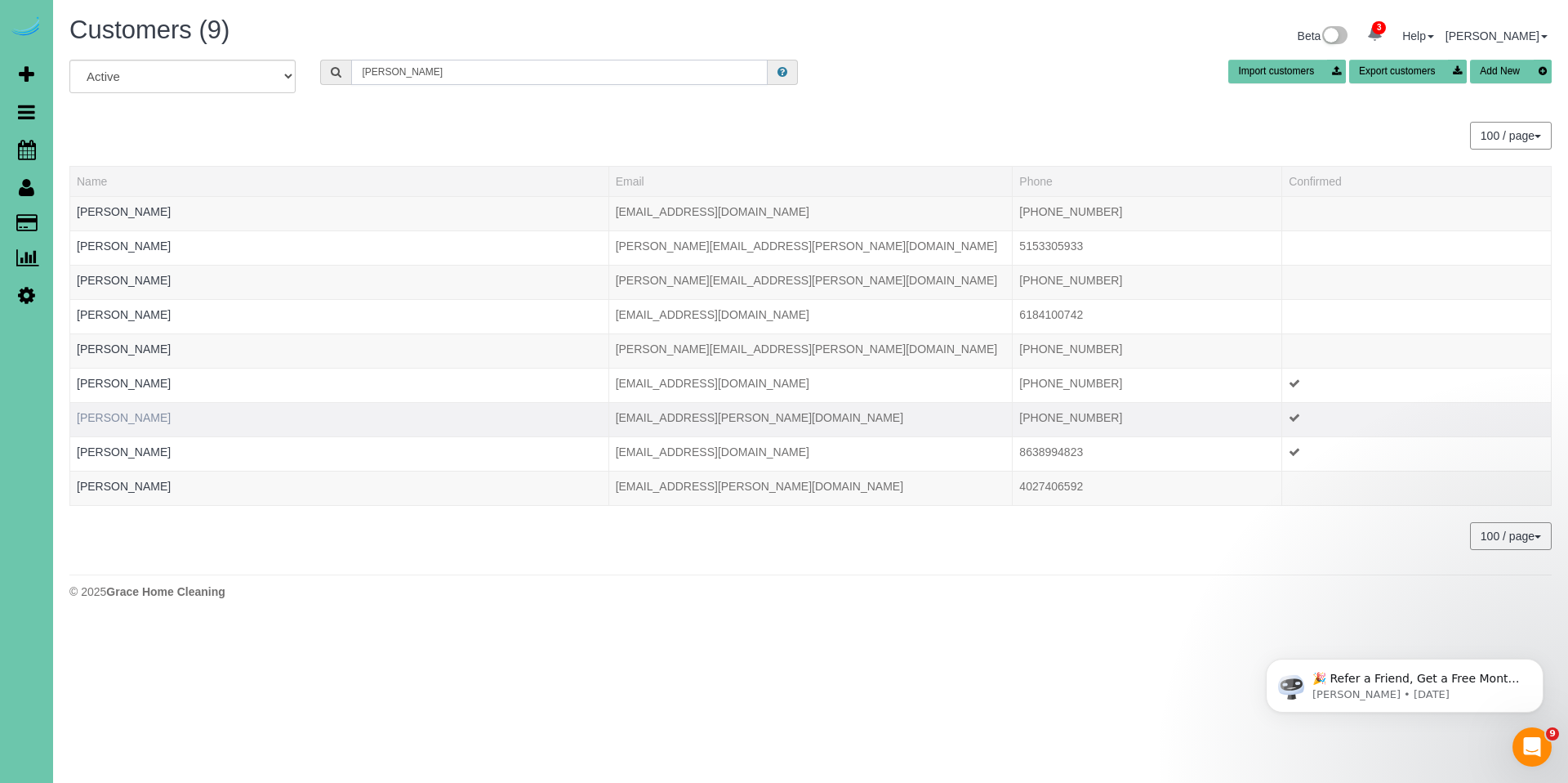
type input "[PERSON_NAME]"
click at [113, 413] on link "[PERSON_NAME]" at bounding box center [123, 417] width 94 height 13
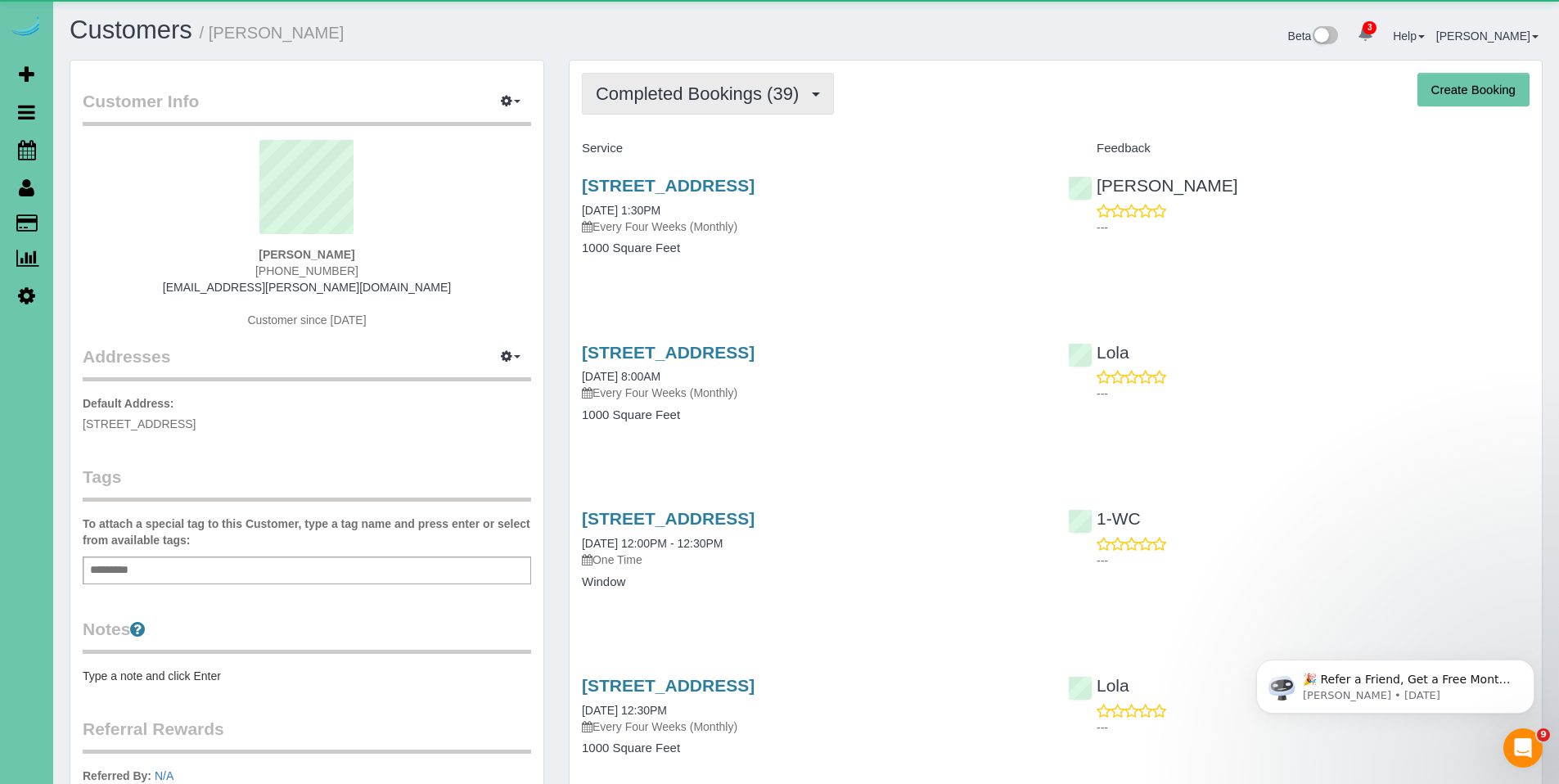
click at [671, 113] on button "Completed Bookings (39)" at bounding box center [708, 94] width 252 height 41
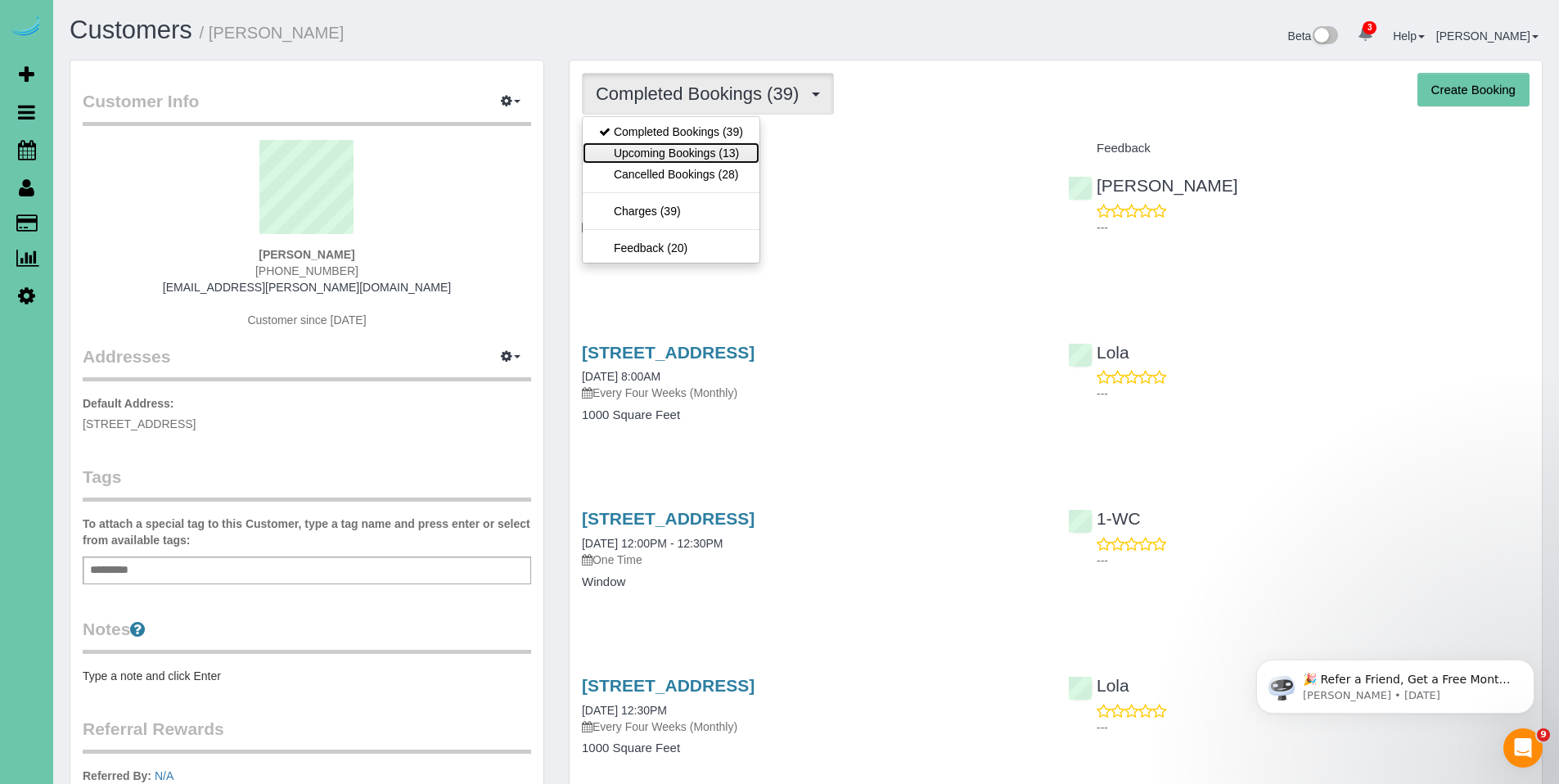
click at [702, 156] on link "Upcoming Bookings (13)" at bounding box center [671, 152] width 176 height 22
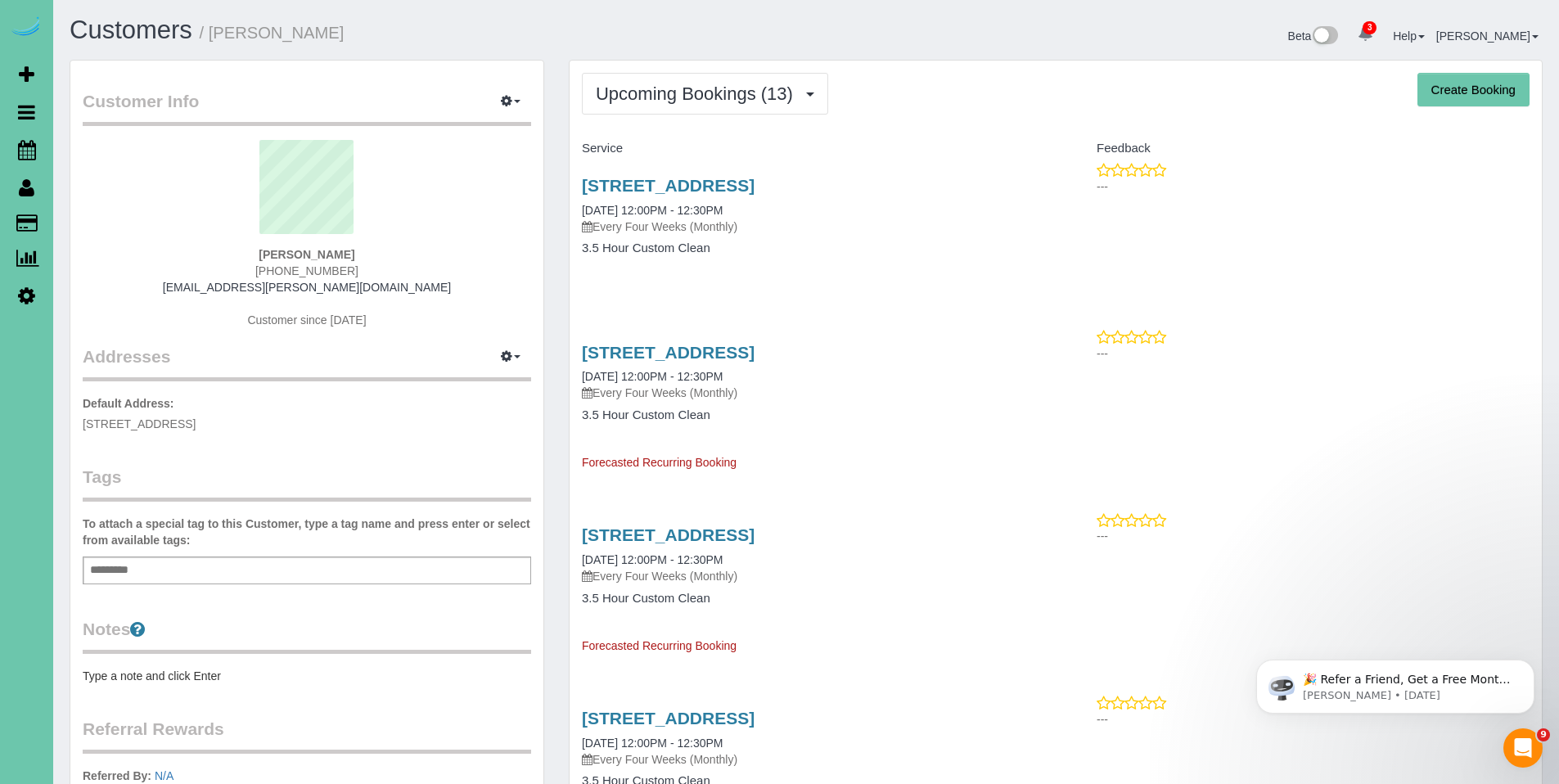
click at [820, 340] on div "[STREET_ADDRESS] [DATE] 12:00PM - 12:30PM Every Four Weeks (Monthly) 3.5 Hour C…" at bounding box center [813, 399] width 486 height 142
click at [755, 346] on link "[STREET_ADDRESS]" at bounding box center [668, 352] width 173 height 19
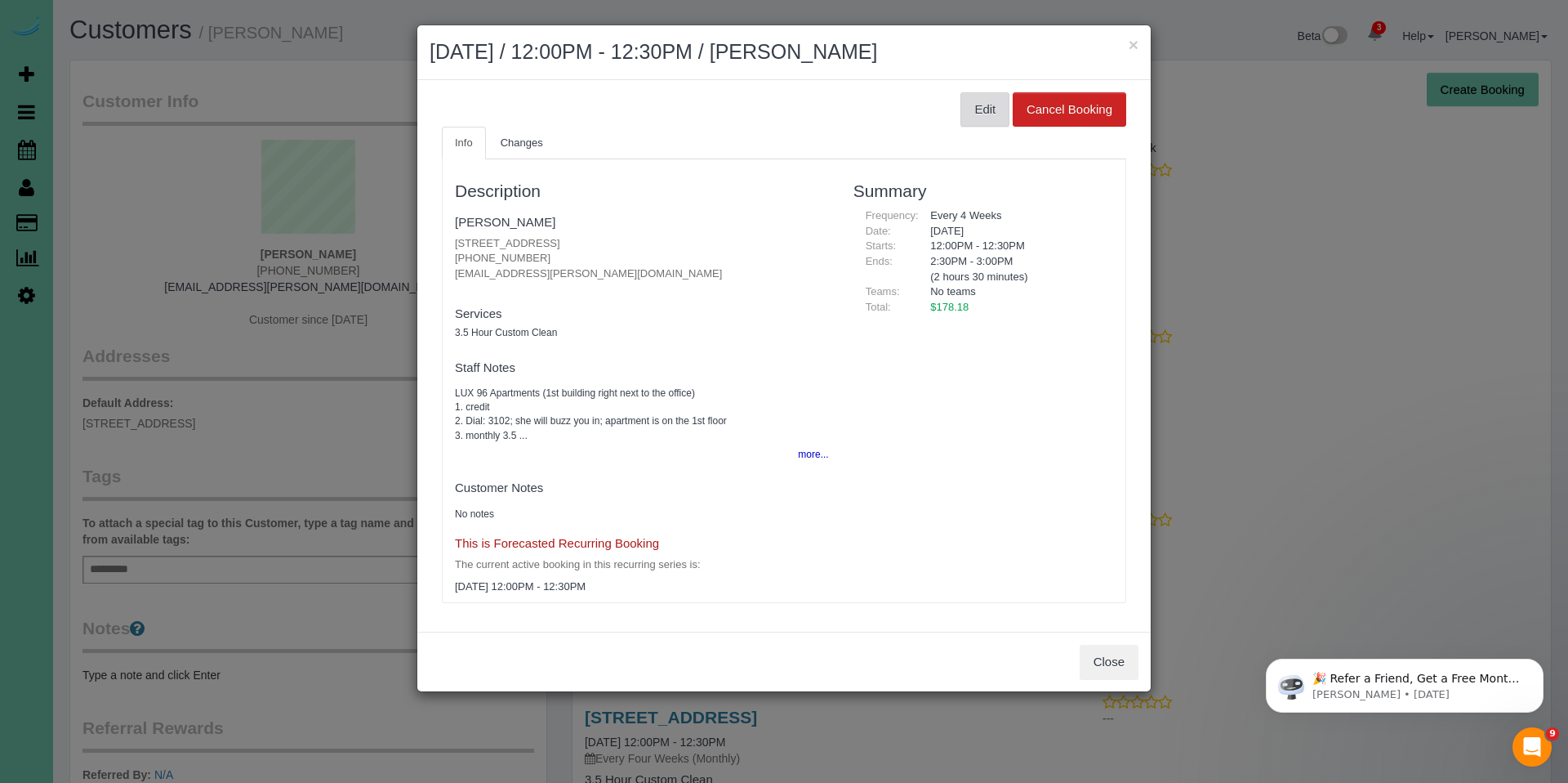
click at [995, 101] on button "Edit" at bounding box center [985, 109] width 49 height 34
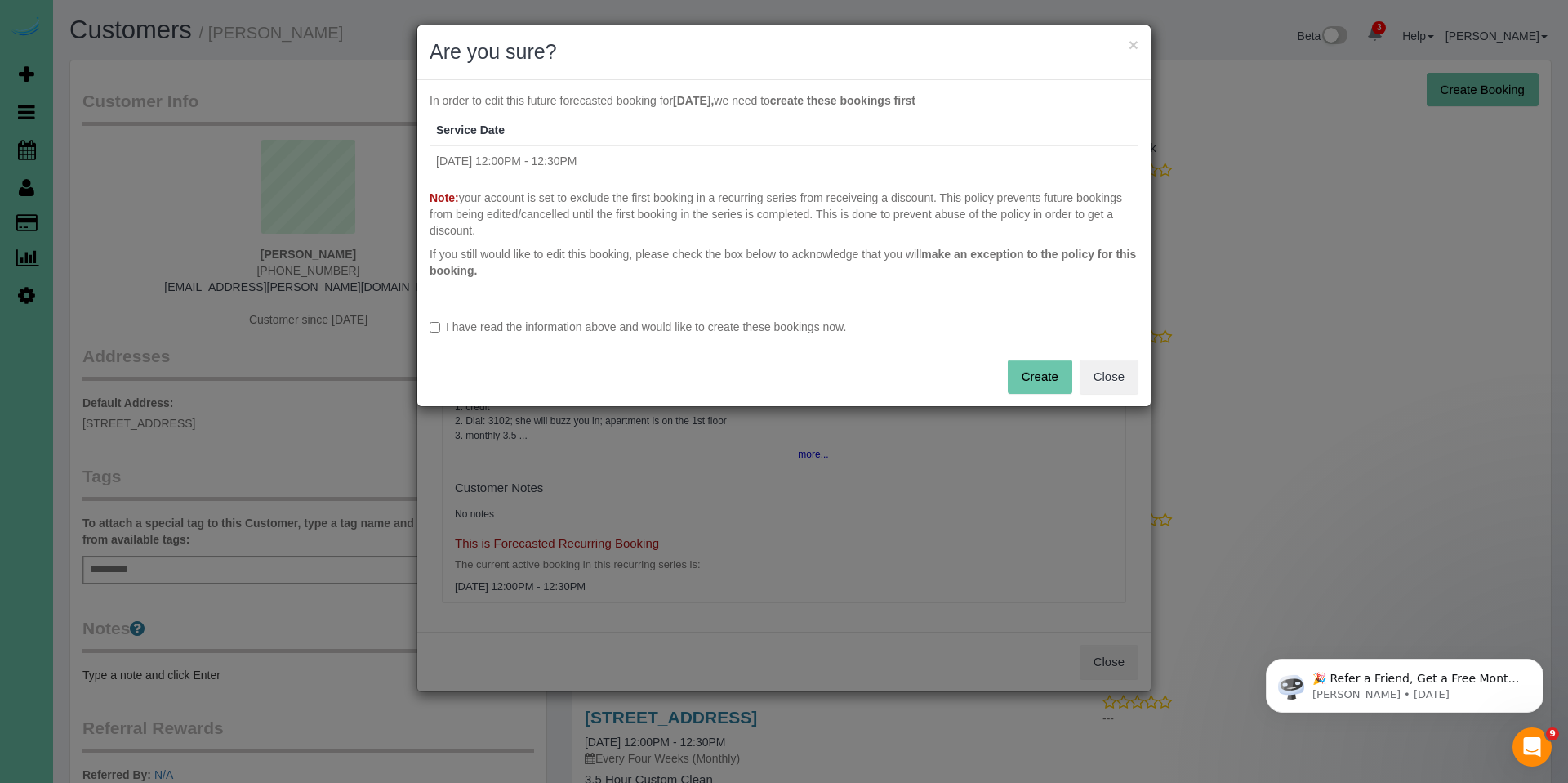
click at [598, 326] on label "I have read the information above and would like to create these bookings now." at bounding box center [784, 327] width 709 height 16
click at [1041, 375] on button "Create" at bounding box center [1040, 376] width 64 height 34
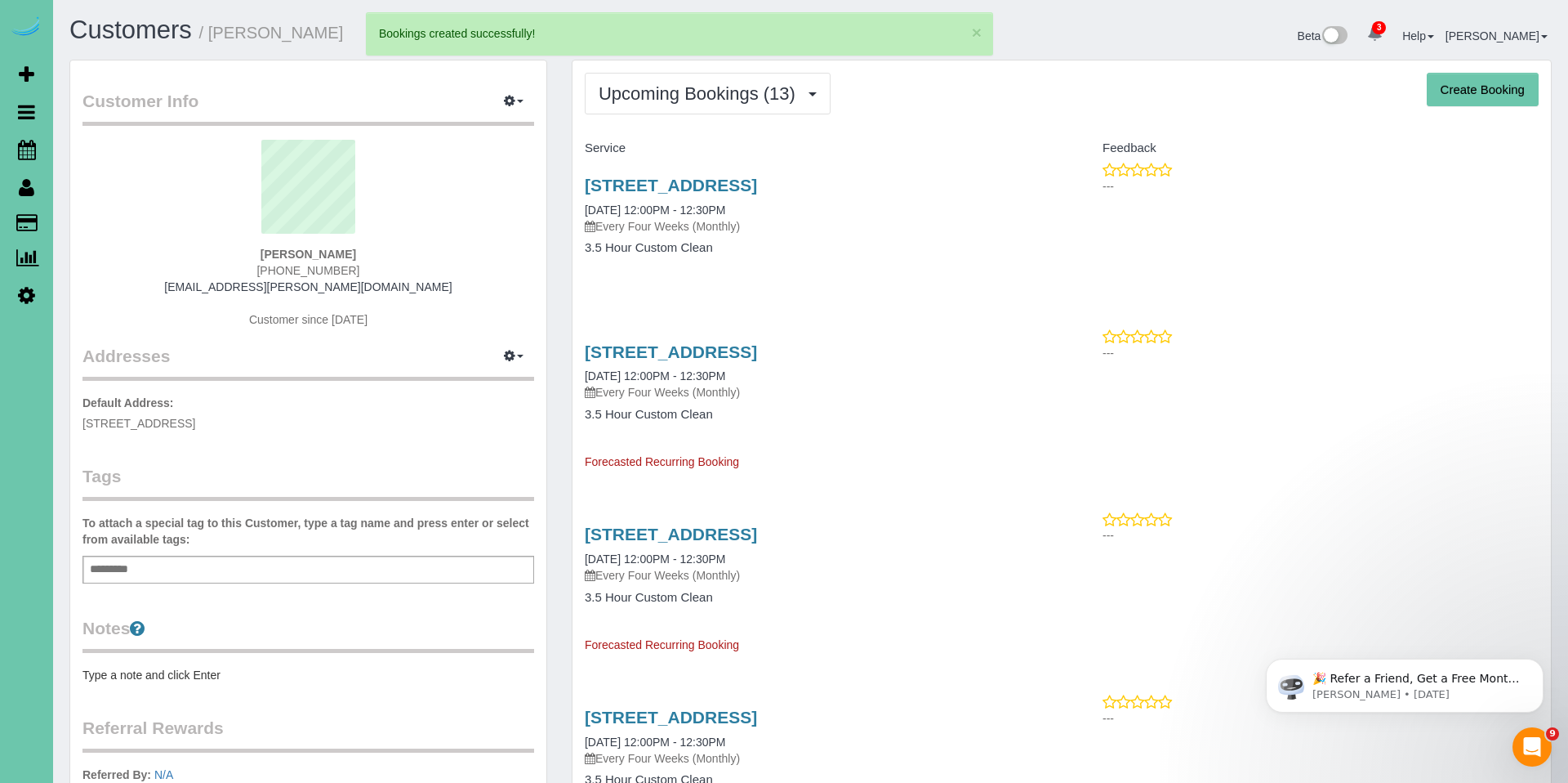
select select "NE"
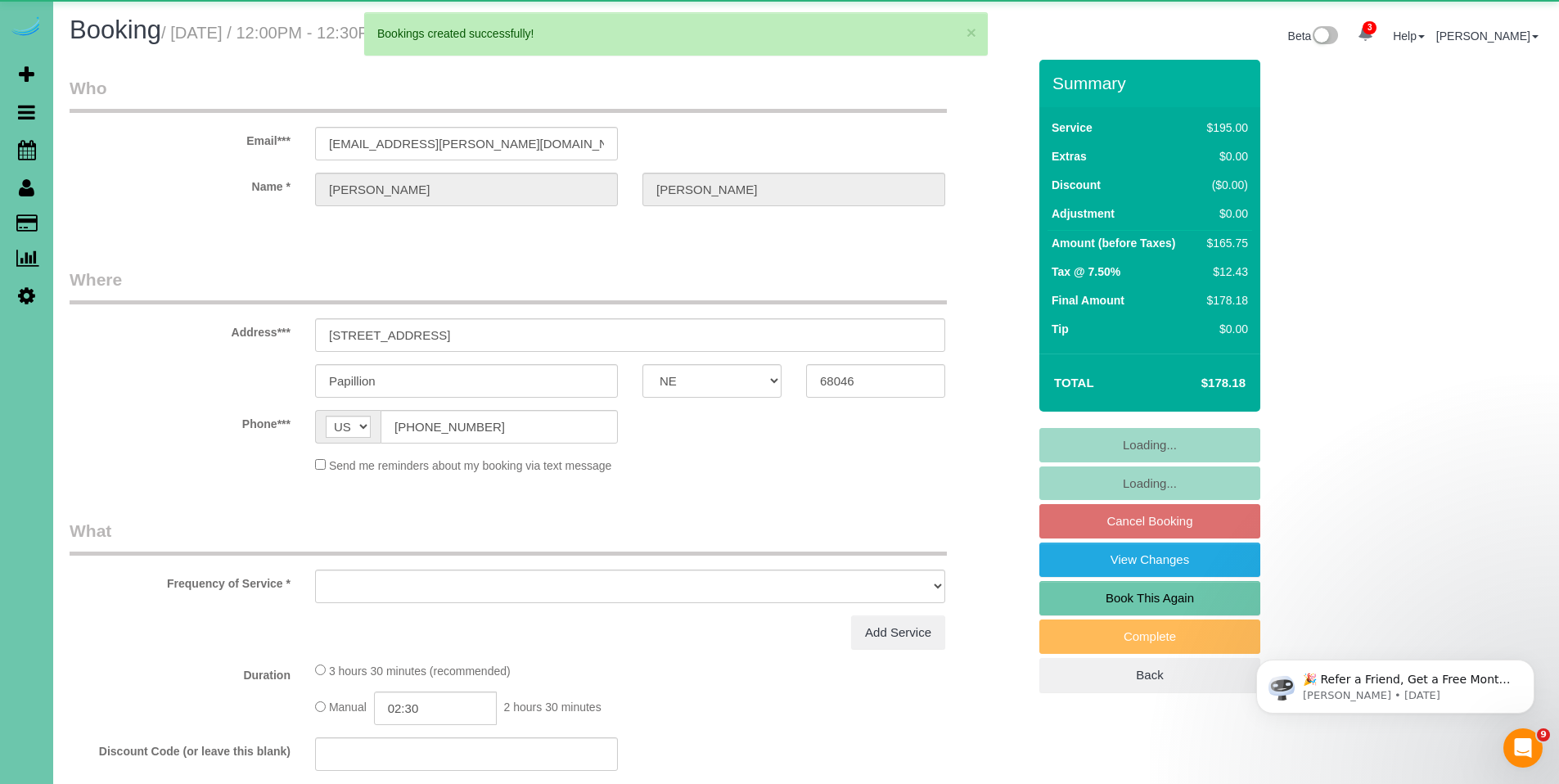
select select "object:5132"
select select "string:fspay-3714f7fe-8dc5-48e2-81b7-566b9b635593"
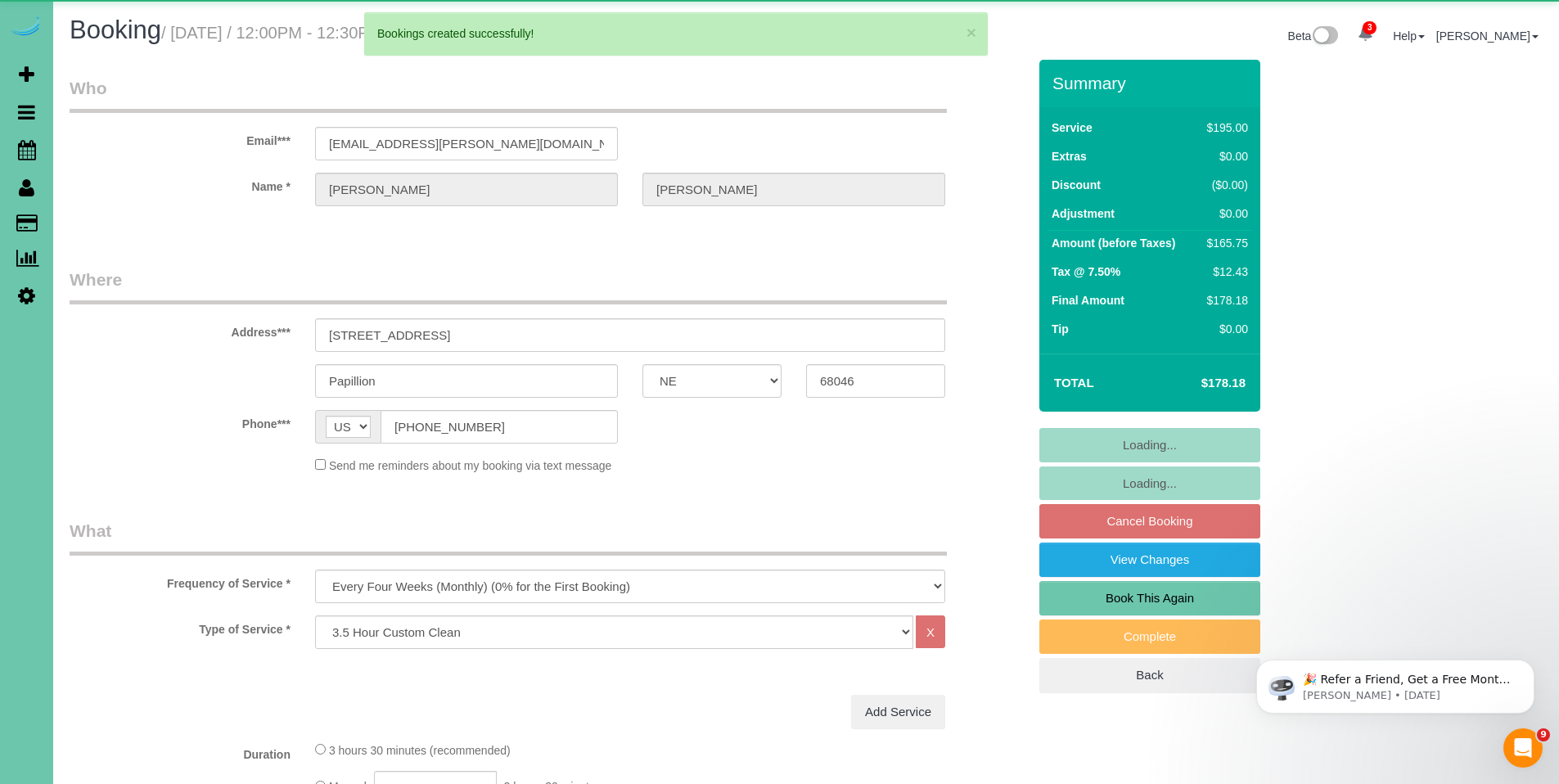
select select "object:5151"
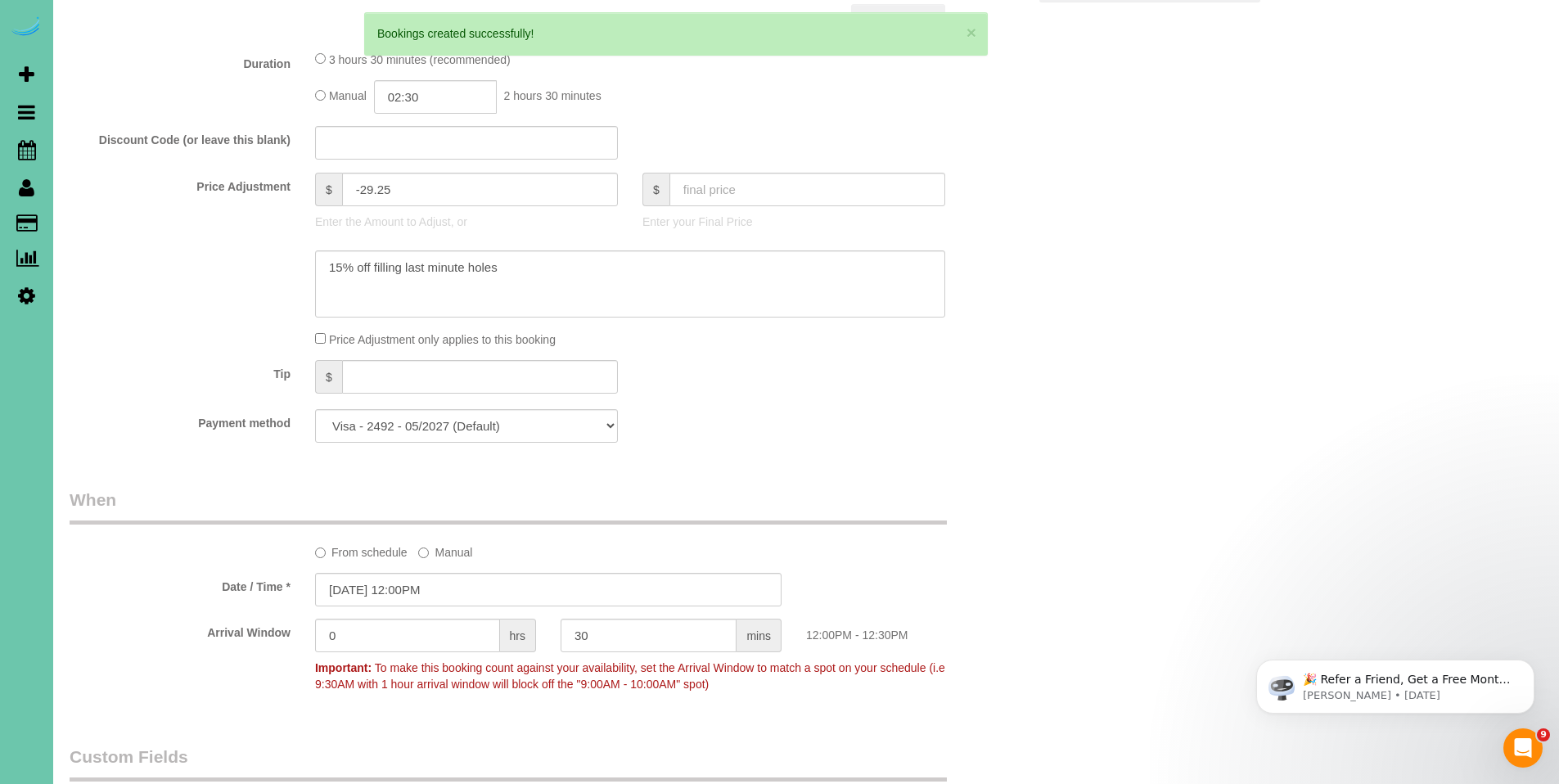
scroll to position [627, 0]
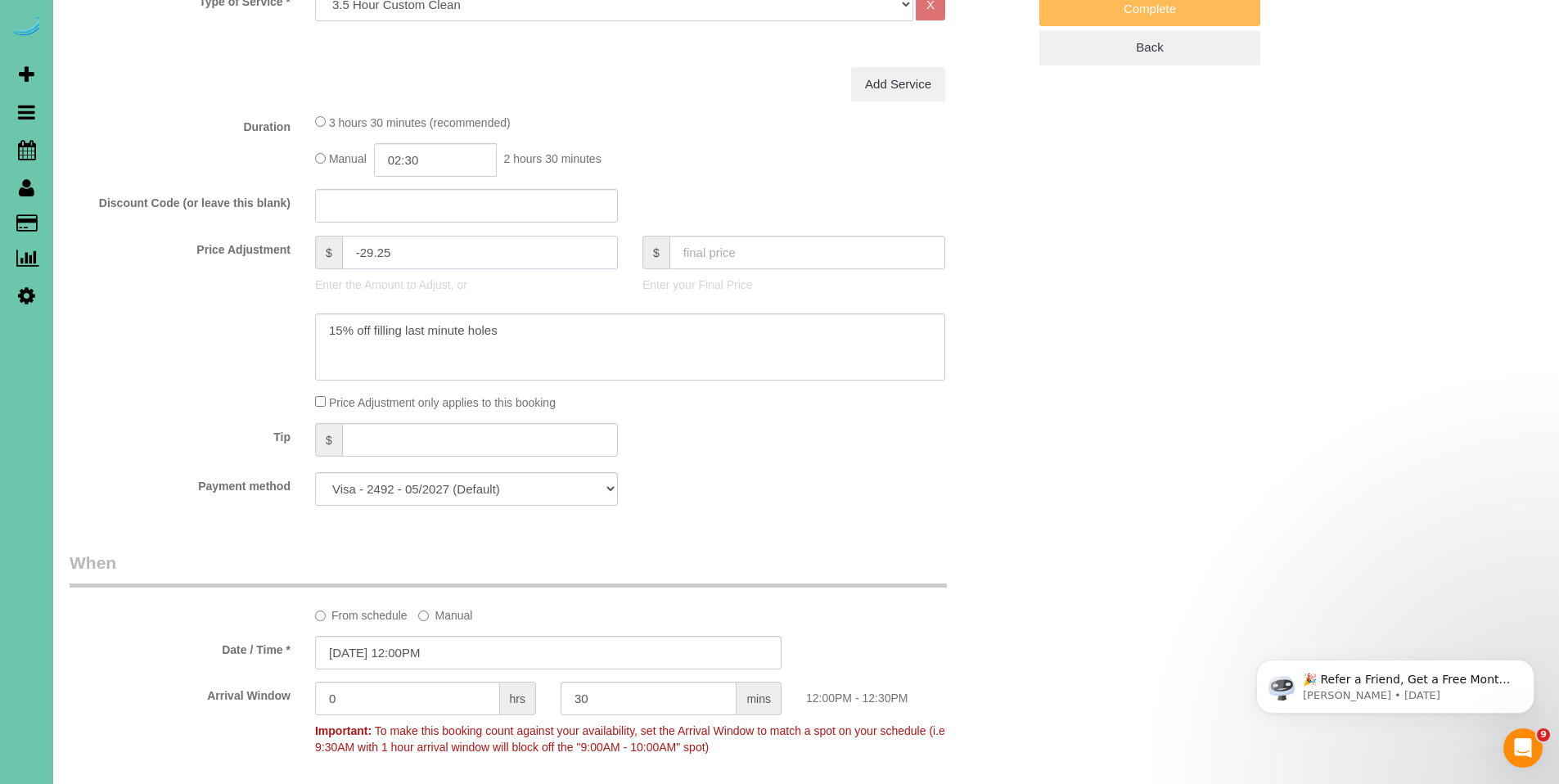
drag, startPoint x: 440, startPoint y: 257, endPoint x: 331, endPoint y: 226, distance: 113.3
click at [331, 226] on fieldset "What Frequency of Service * One Time Weekly (0% for the First Booking) Bi-Weekl…" at bounding box center [548, 205] width 957 height 627
type input "0"
drag, startPoint x: 535, startPoint y: 330, endPoint x: 351, endPoint y: 292, distance: 187.9
click at [351, 292] on sui-booking-price-adjustment "Price Adjustment $ 0 Enter the Amount to Adjust, or $ Enter your Final Price Pr…" at bounding box center [548, 323] width 957 height 175
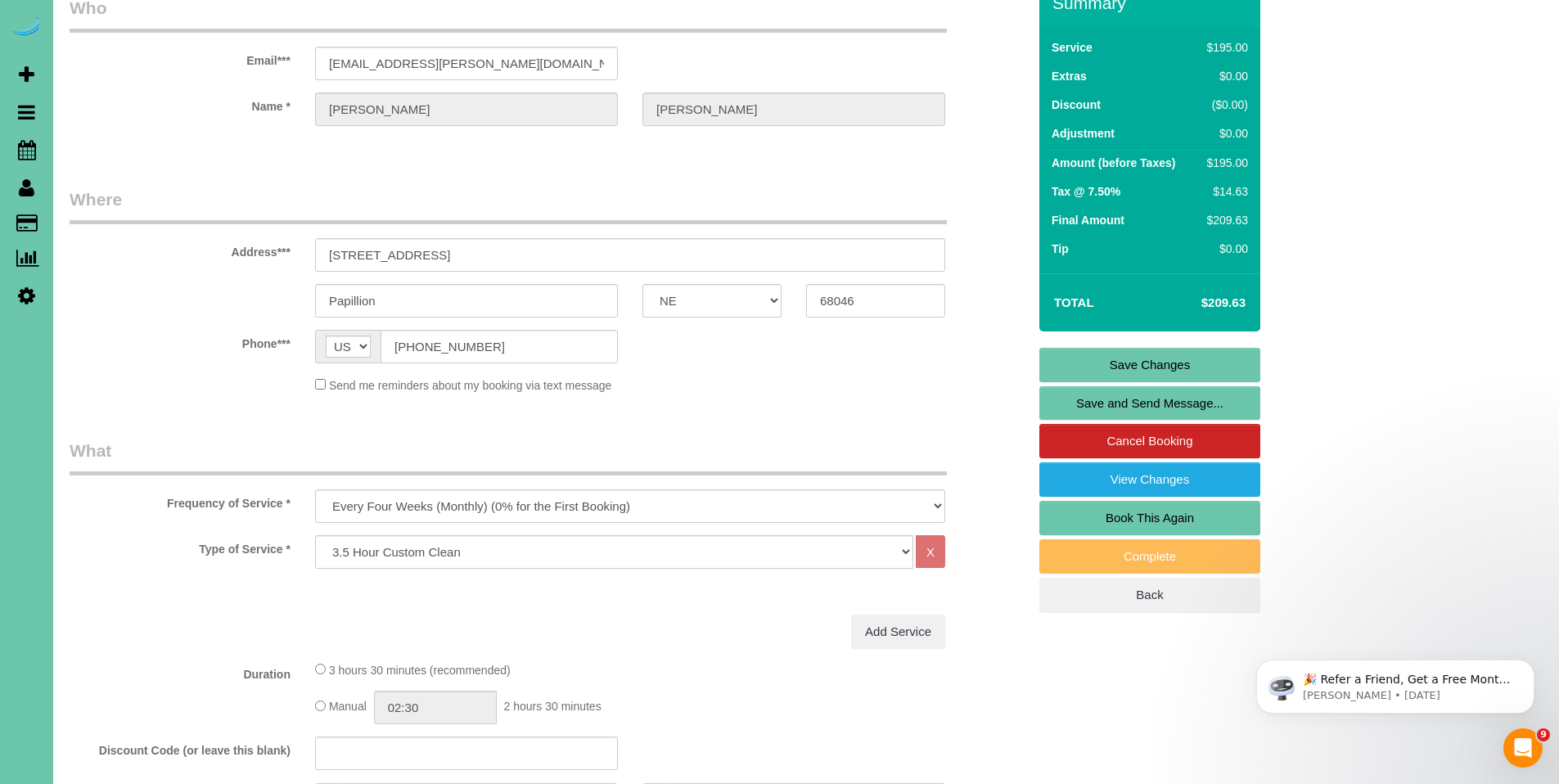
scroll to position [0, 0]
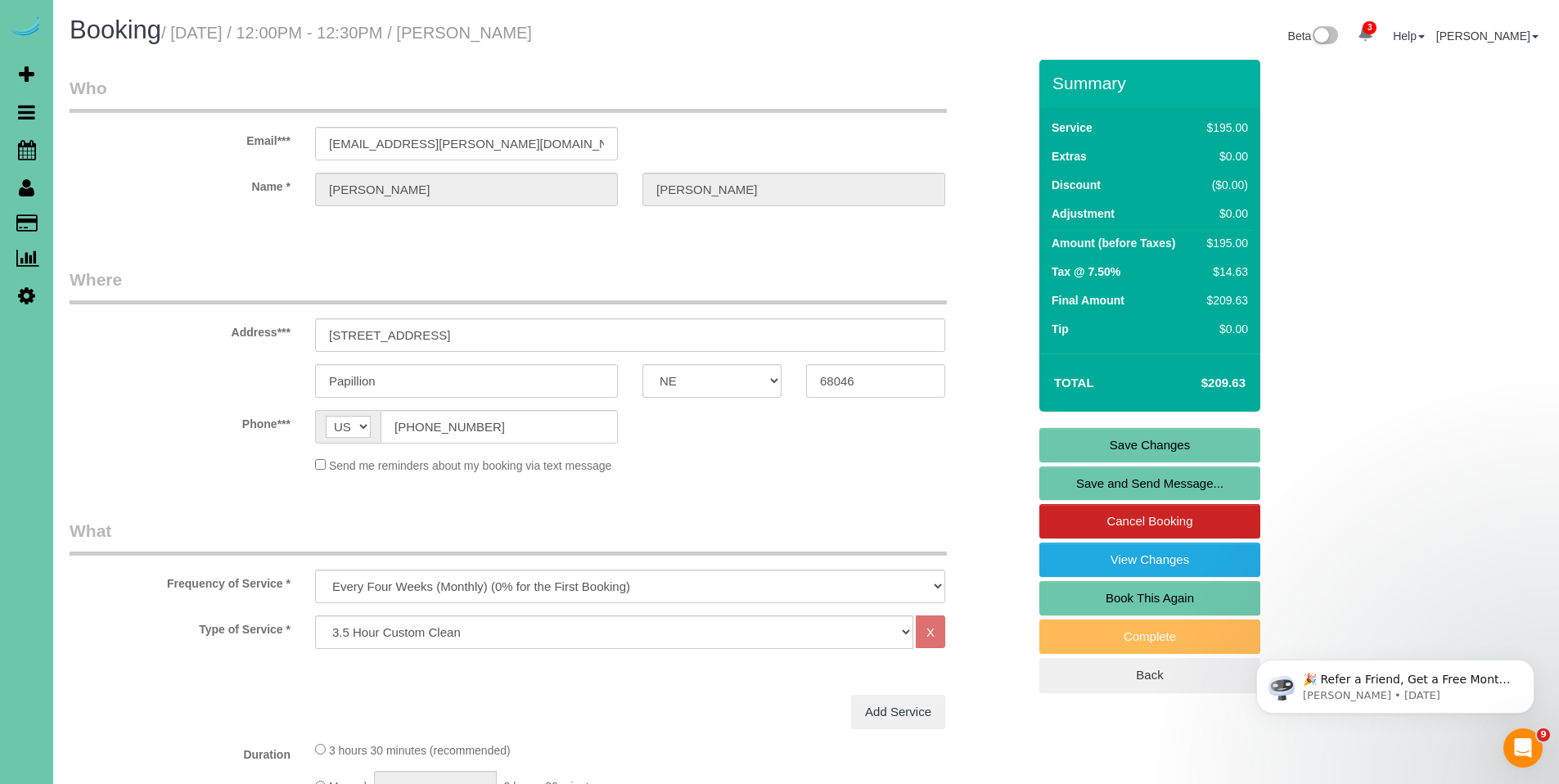
click at [1070, 448] on link "Save Changes" at bounding box center [1149, 445] width 221 height 34
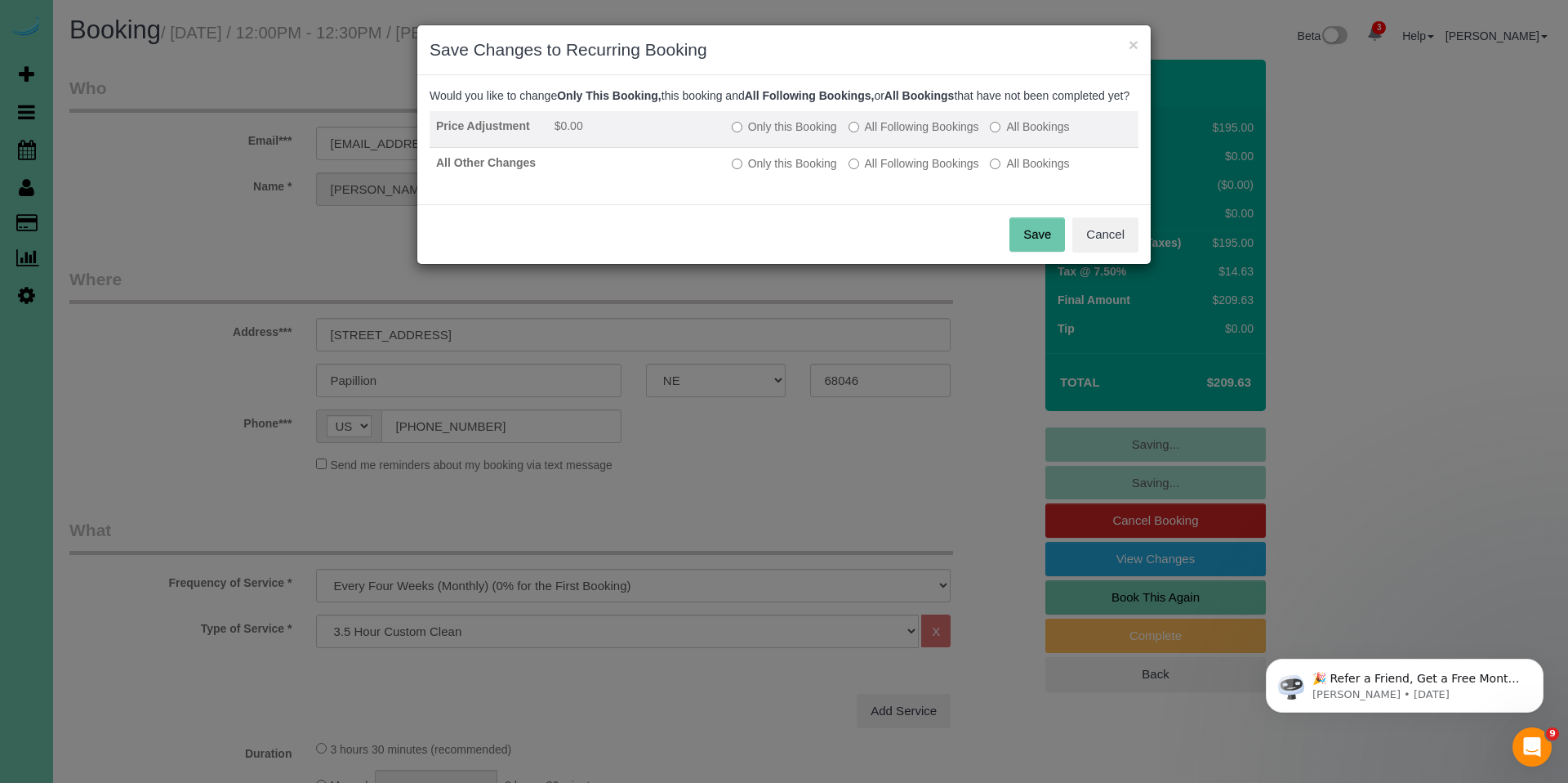
click at [891, 135] on label "All Following Bookings" at bounding box center [914, 126] width 131 height 16
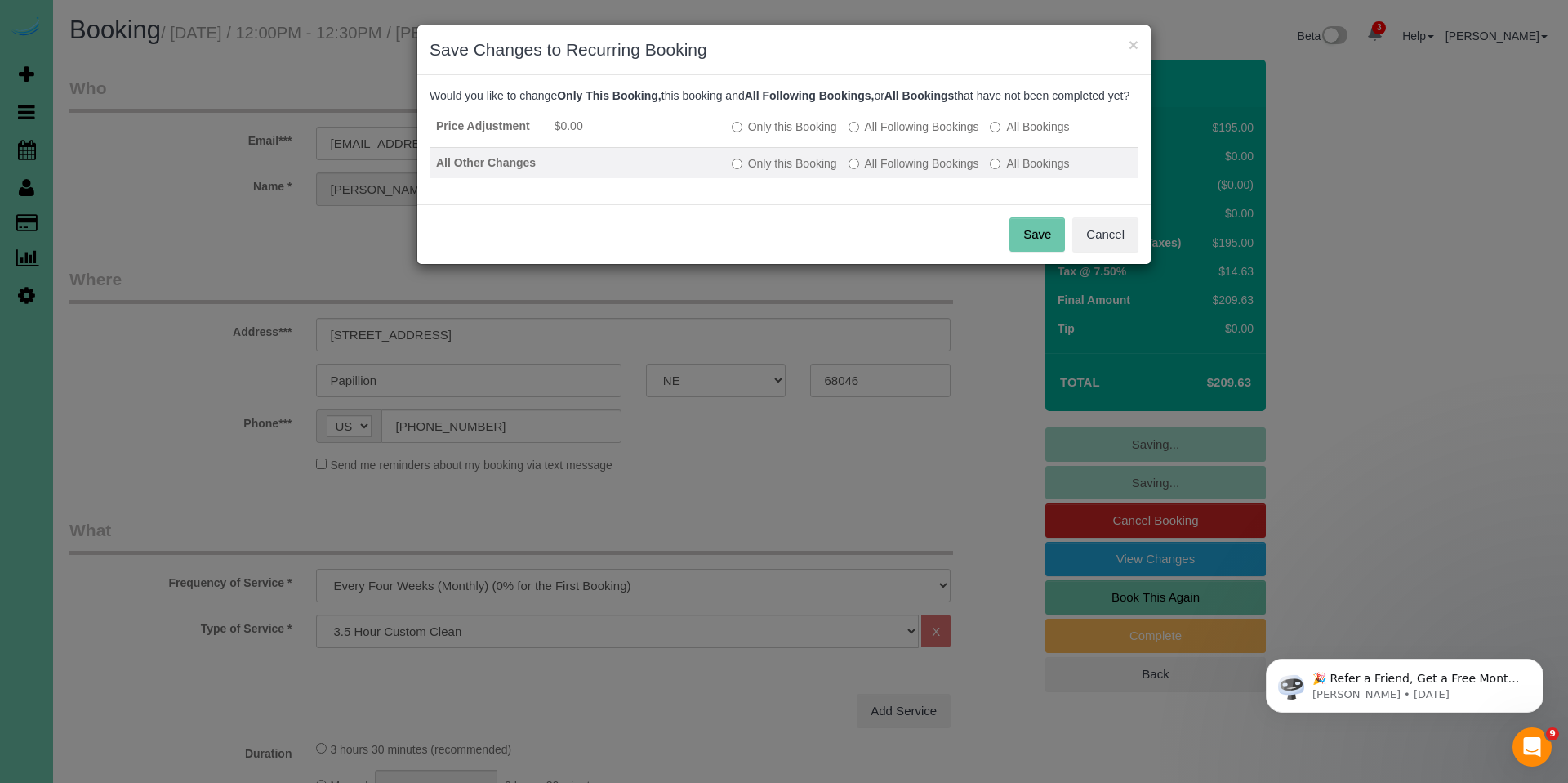
click at [883, 172] on label "All Following Bookings" at bounding box center [914, 163] width 131 height 16
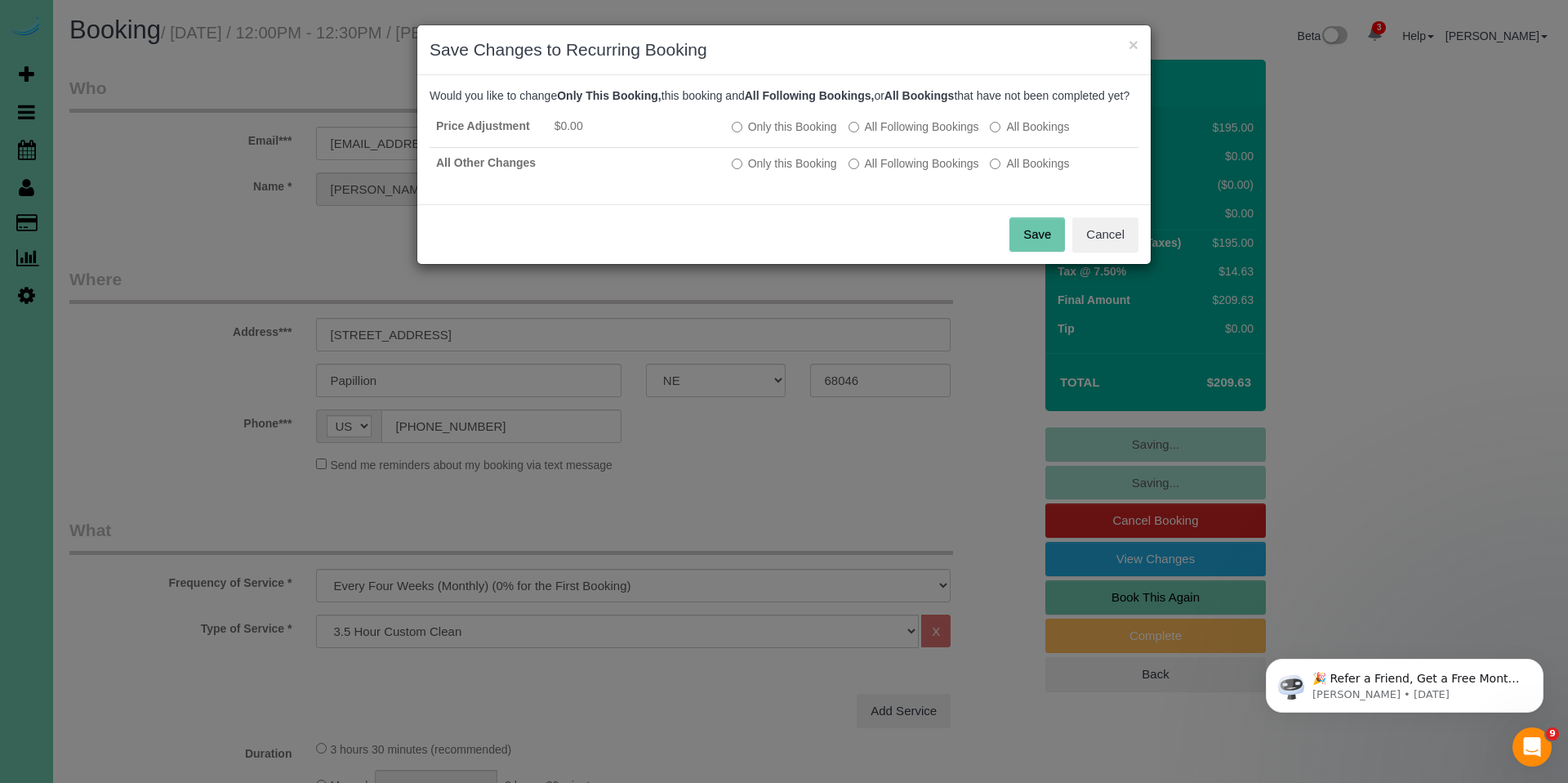
click at [1016, 240] on button "Save" at bounding box center [1037, 235] width 56 height 34
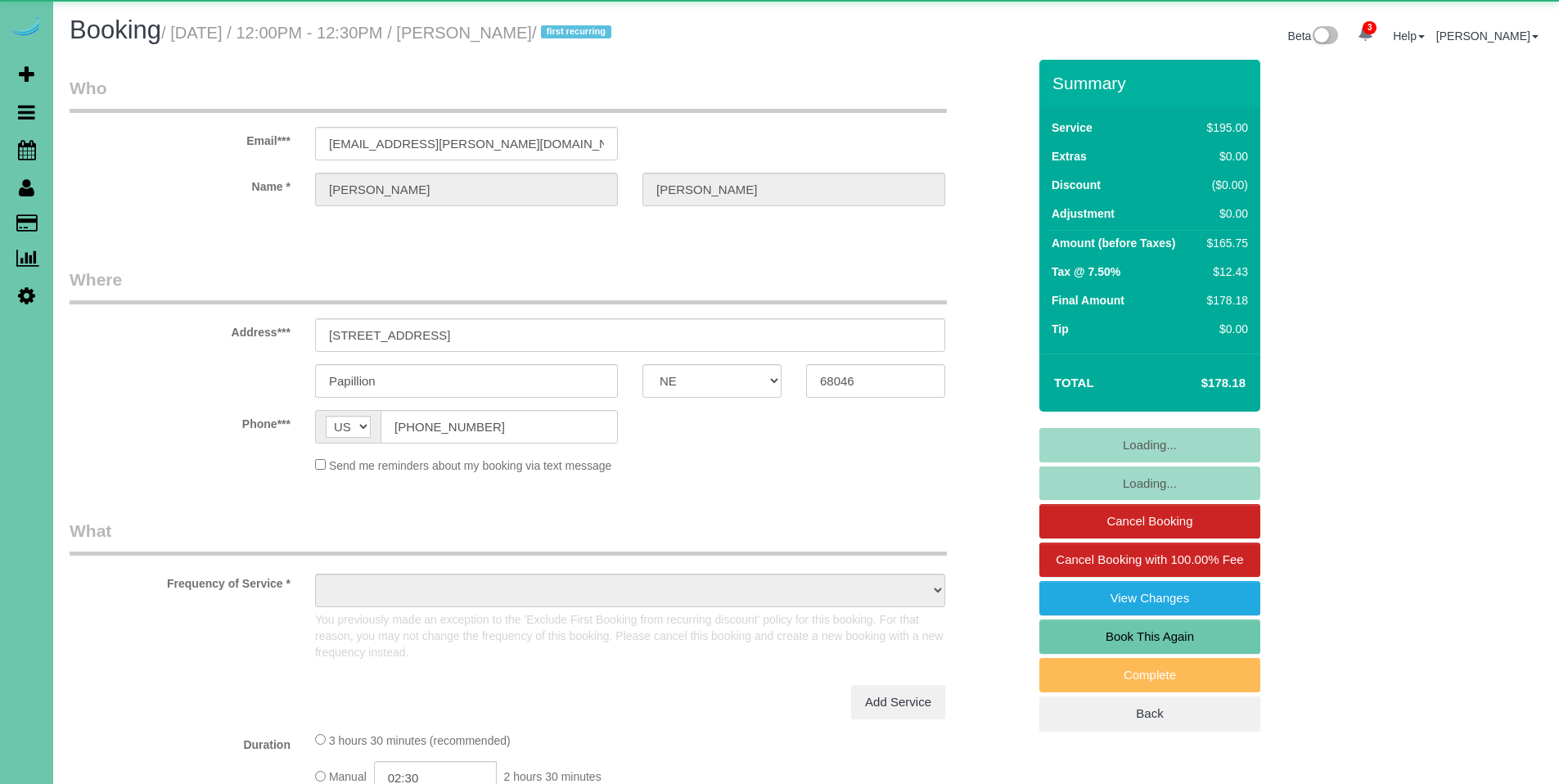
select select "NE"
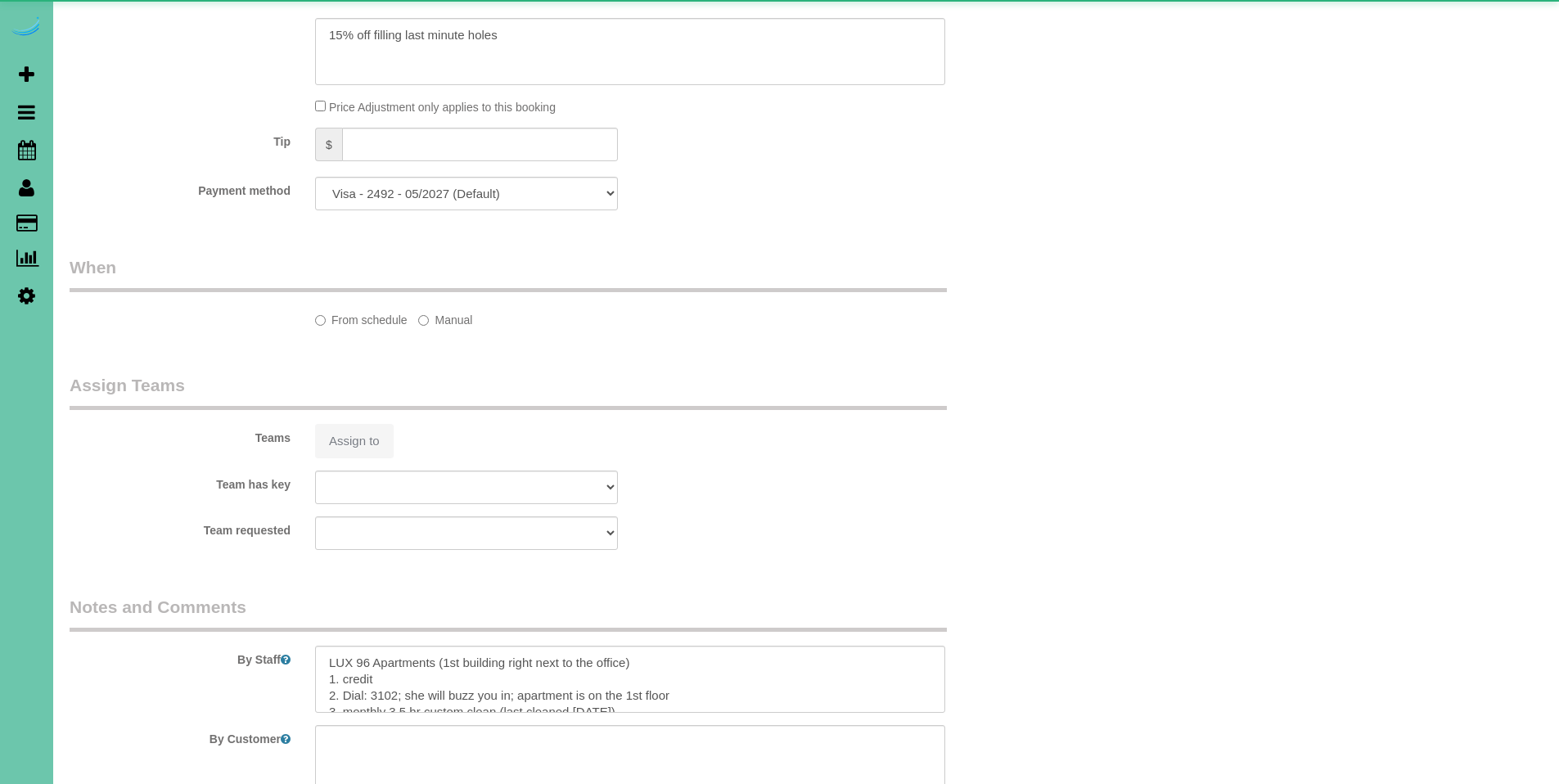
select select "object:670"
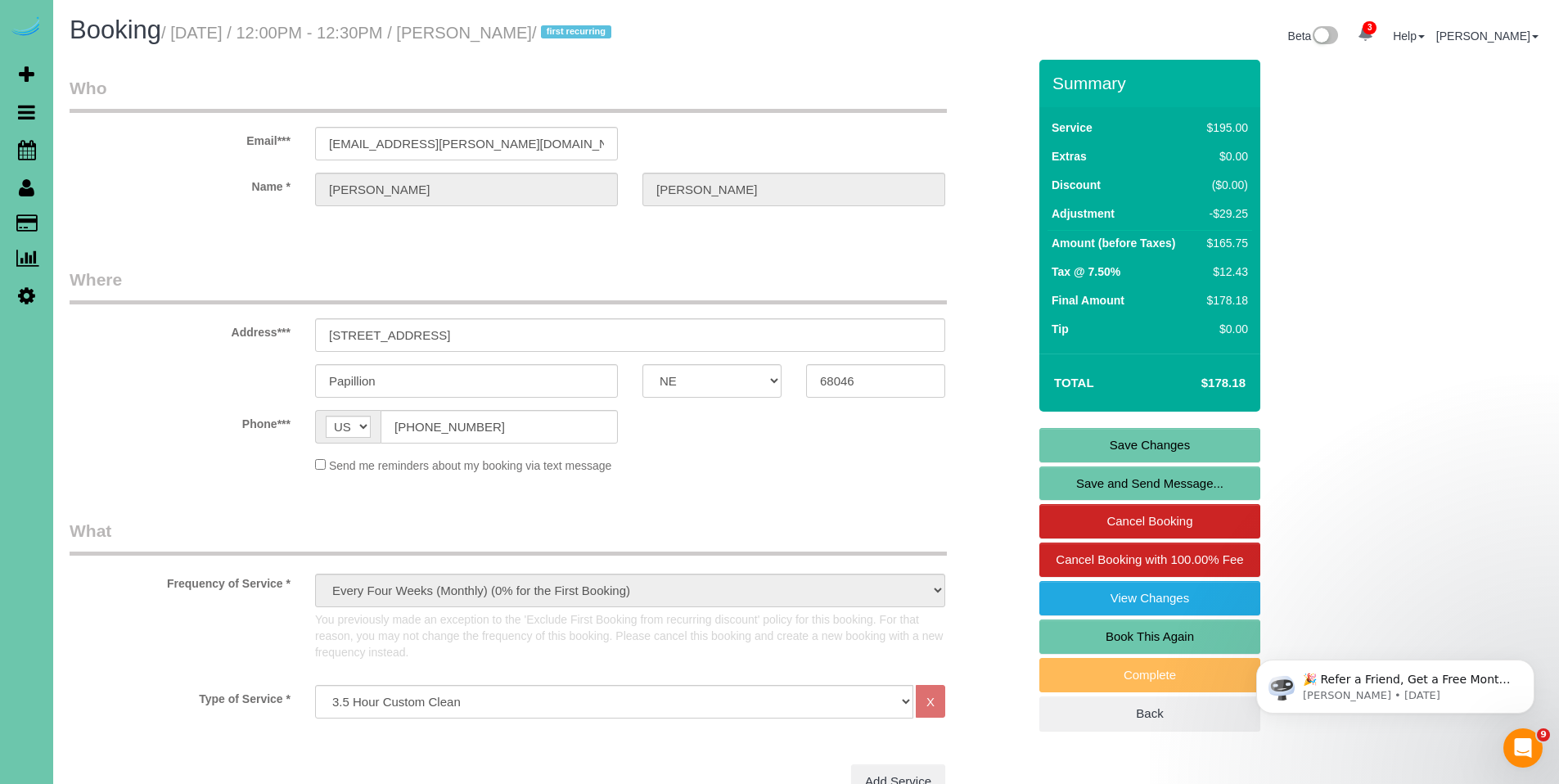
click at [1075, 440] on link "Save Changes" at bounding box center [1149, 445] width 221 height 34
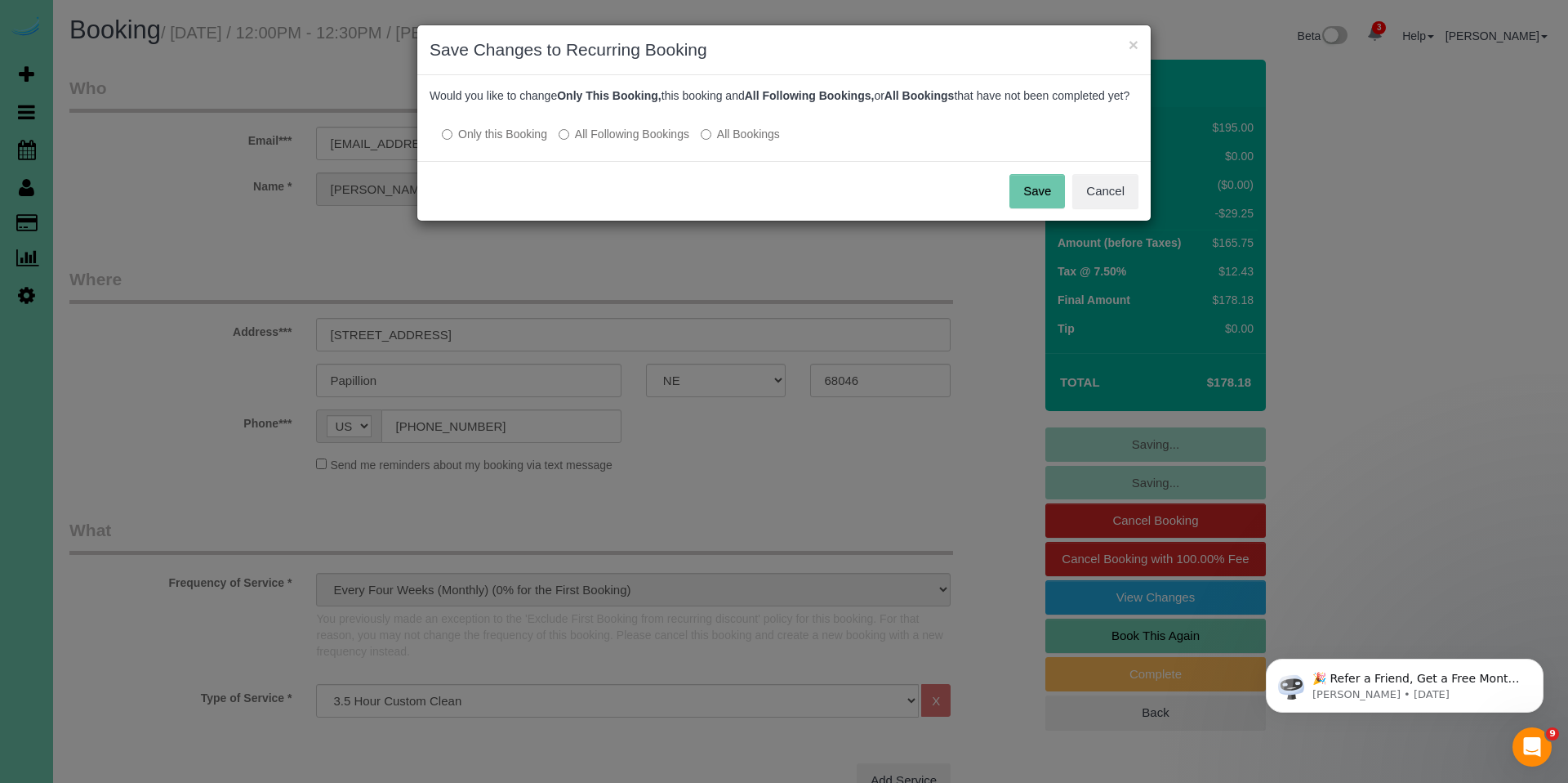
click at [1035, 208] on button "Save" at bounding box center [1037, 191] width 56 height 34
